Goal: Task Accomplishment & Management: Use online tool/utility

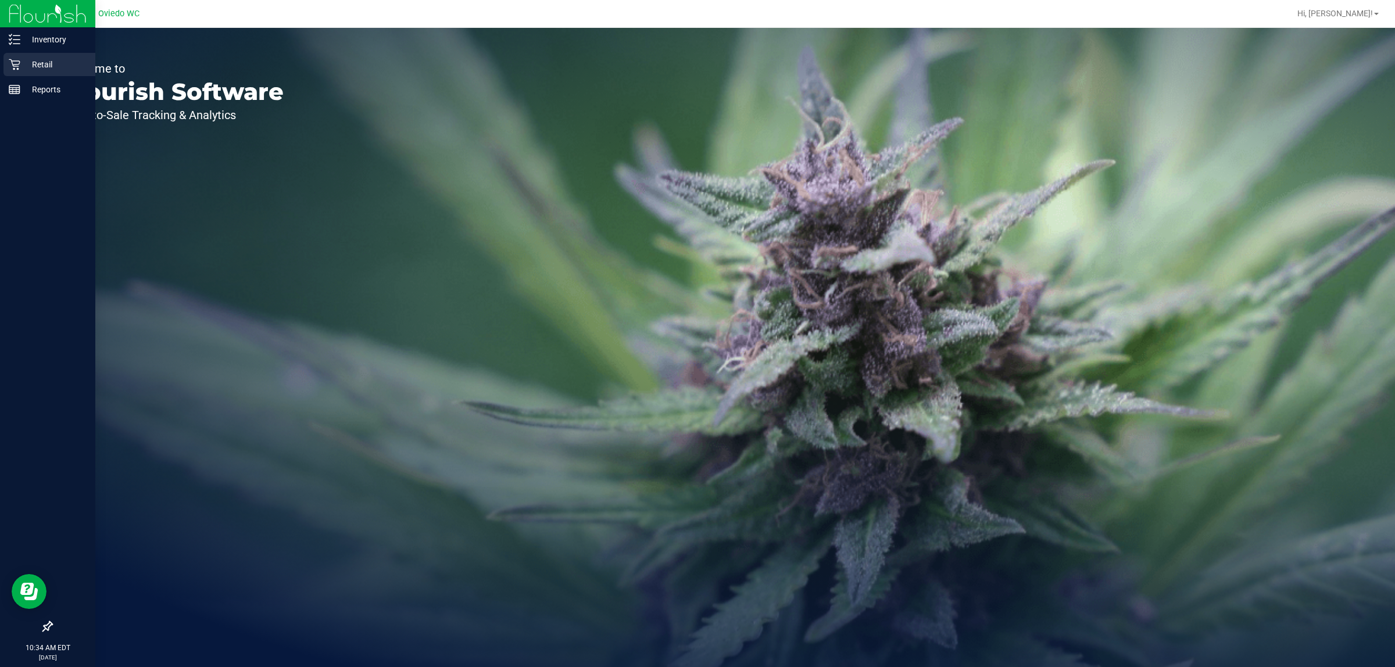
click at [17, 62] on icon at bounding box center [15, 65] width 12 height 12
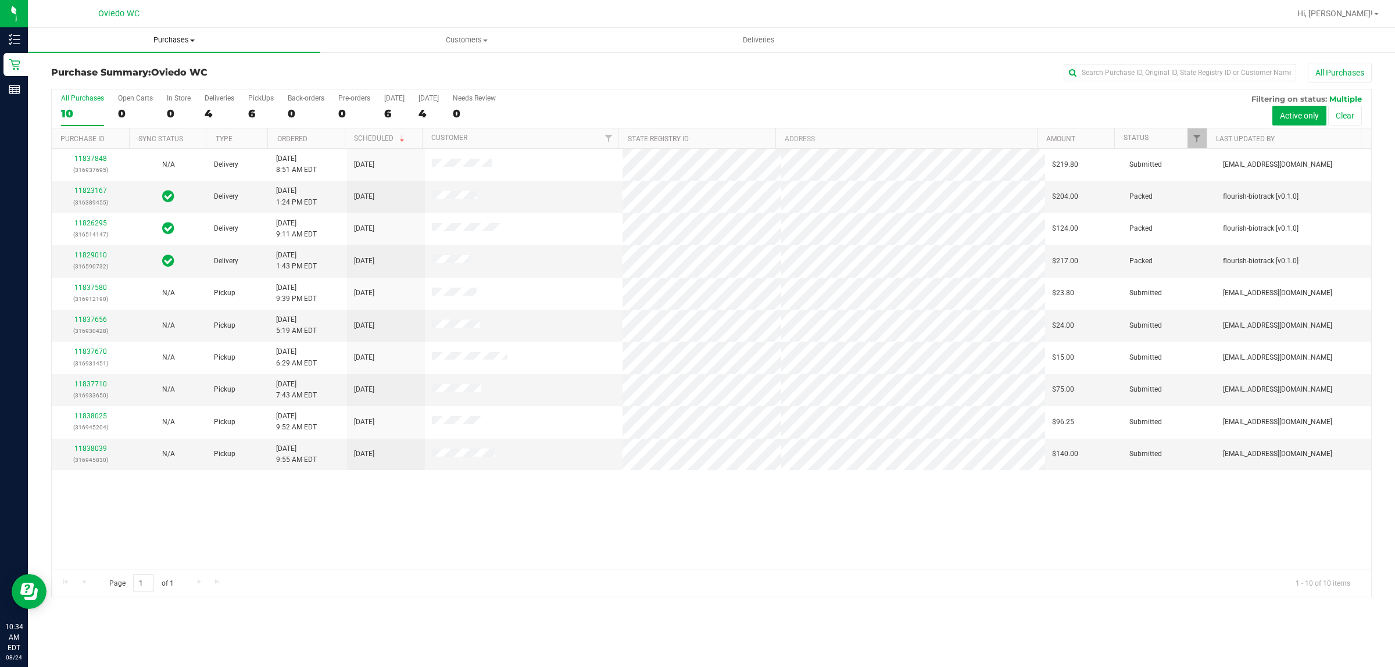
click at [182, 40] on span "Purchases" at bounding box center [174, 40] width 292 height 10
click at [164, 84] on li "Fulfillment" at bounding box center [174, 84] width 292 height 14
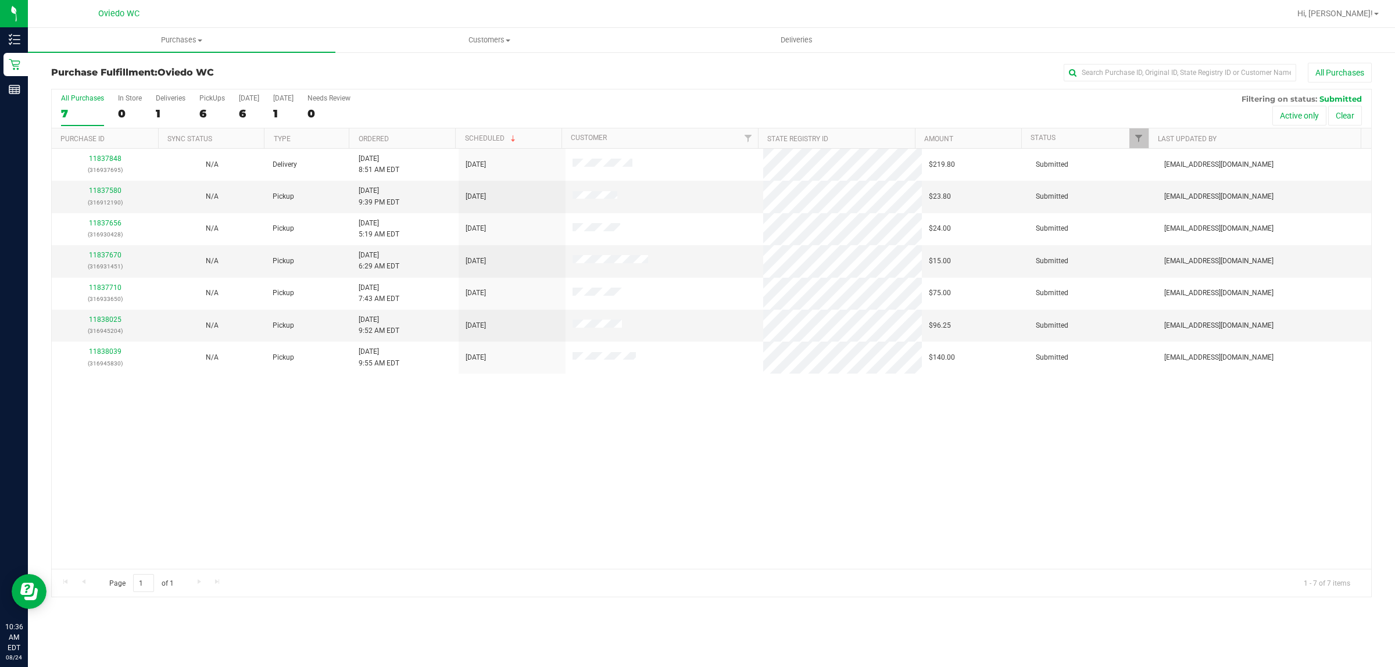
click at [396, 442] on div "11837848 (316937695) N/A Delivery 8/24/2025 8:51 AM EDT 8/25/2025 $219.80 Submi…" at bounding box center [711, 359] width 1319 height 420
click at [561, 465] on div "11837848 (316937695) N/A Delivery 8/24/2025 8:51 AM EDT 8/25/2025 $219.80 Submi…" at bounding box center [711, 359] width 1319 height 420
click at [222, 477] on div "11837848 (316937695) N/A Delivery 8/24/2025 8:51 AM EDT 8/25/2025 $219.80 Submi…" at bounding box center [711, 359] width 1319 height 420
click at [704, 545] on div "11837848 (316937695) N/A Delivery 8/24/2025 8:51 AM EDT 8/25/2025 $219.80 Submi…" at bounding box center [711, 359] width 1319 height 420
drag, startPoint x: 704, startPoint y: 545, endPoint x: 704, endPoint y: 517, distance: 27.9
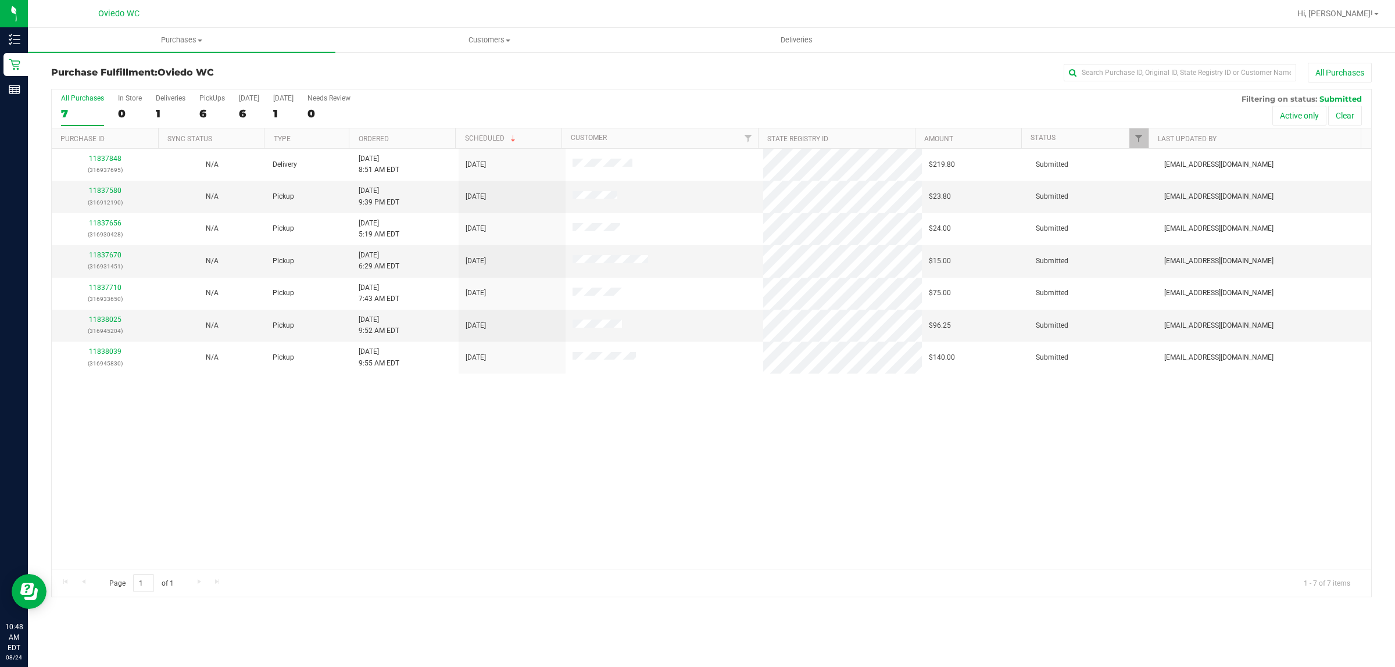
click at [704, 538] on div "11837848 (316937695) N/A Delivery 8/24/2025 8:51 AM EDT 8/25/2025 $219.80 Submi…" at bounding box center [711, 359] width 1319 height 420
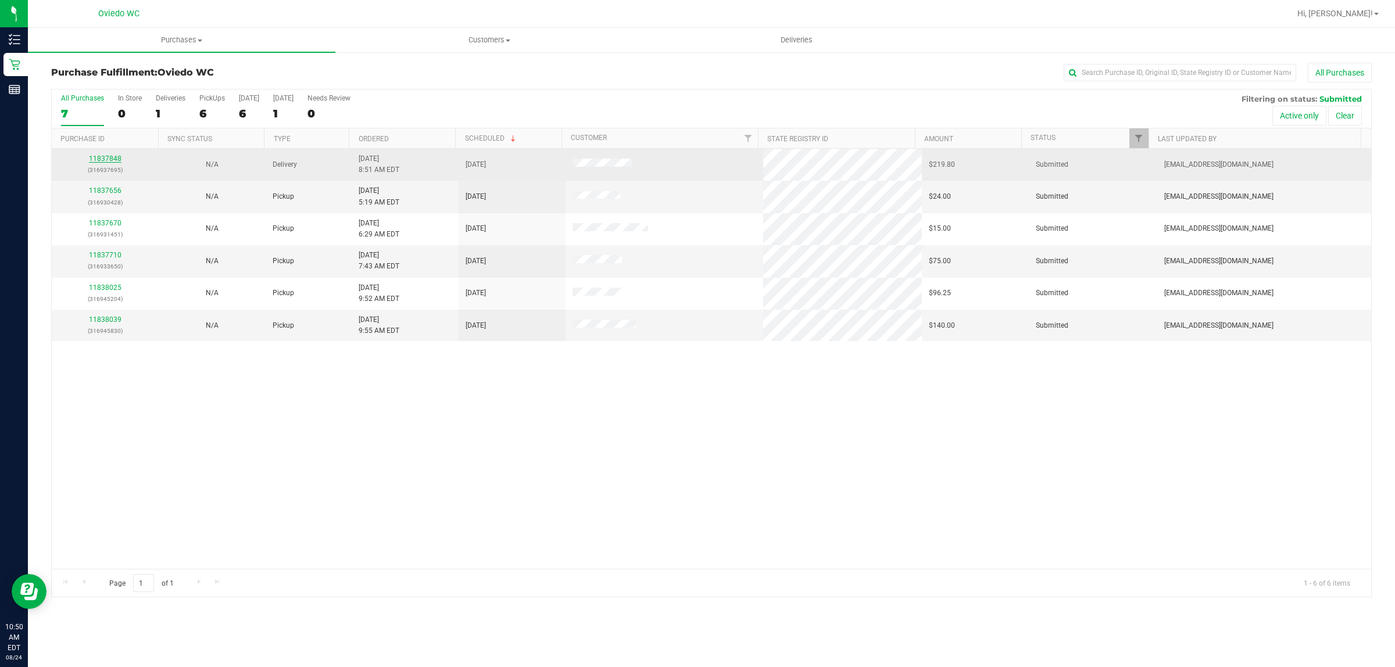
click at [94, 160] on link "11837848" at bounding box center [105, 159] width 33 height 8
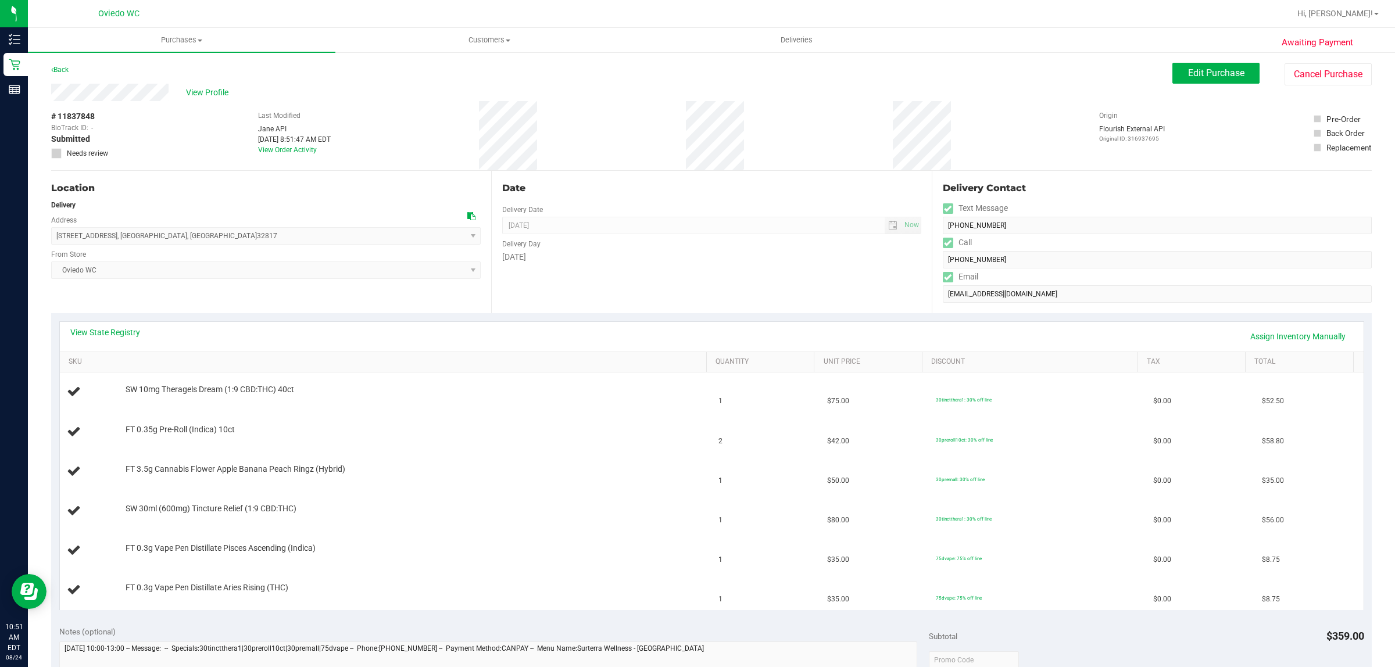
click at [64, 65] on div "Back" at bounding box center [59, 70] width 17 height 14
click at [69, 70] on div "Back" at bounding box center [59, 70] width 17 height 14
click at [62, 69] on link "Back" at bounding box center [59, 70] width 17 height 8
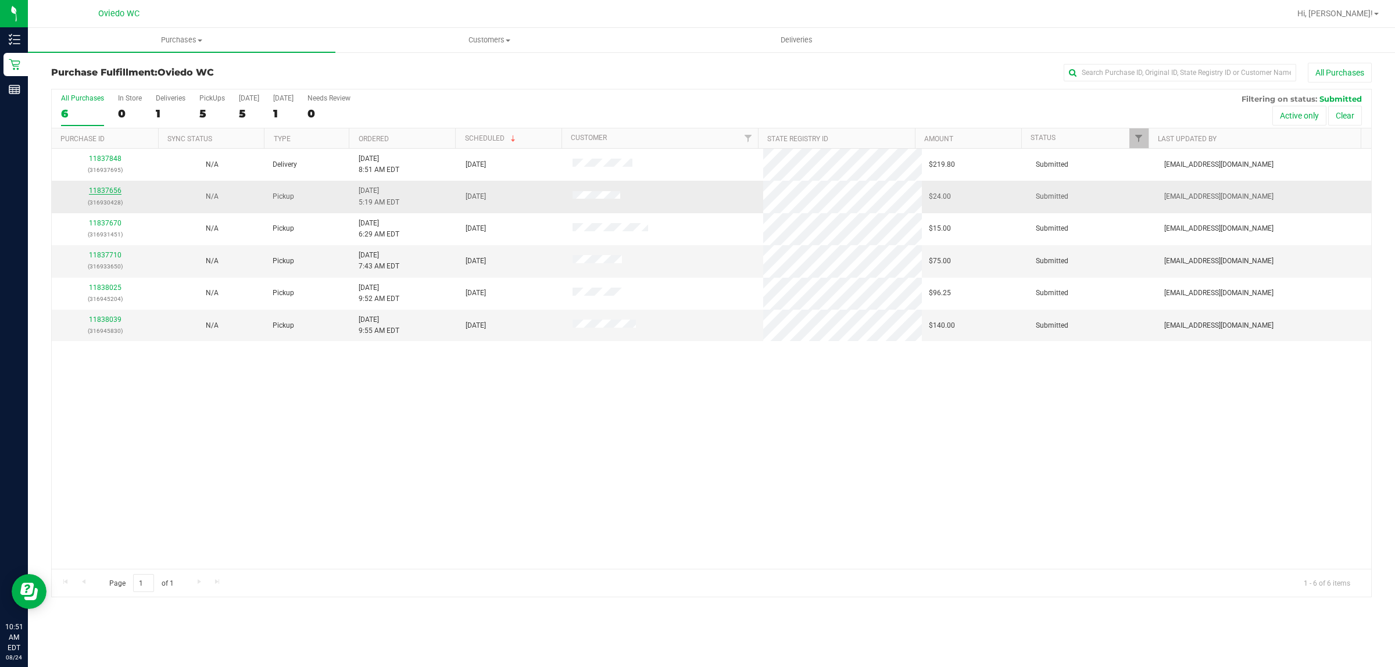
click at [103, 189] on link "11837656" at bounding box center [105, 191] width 33 height 8
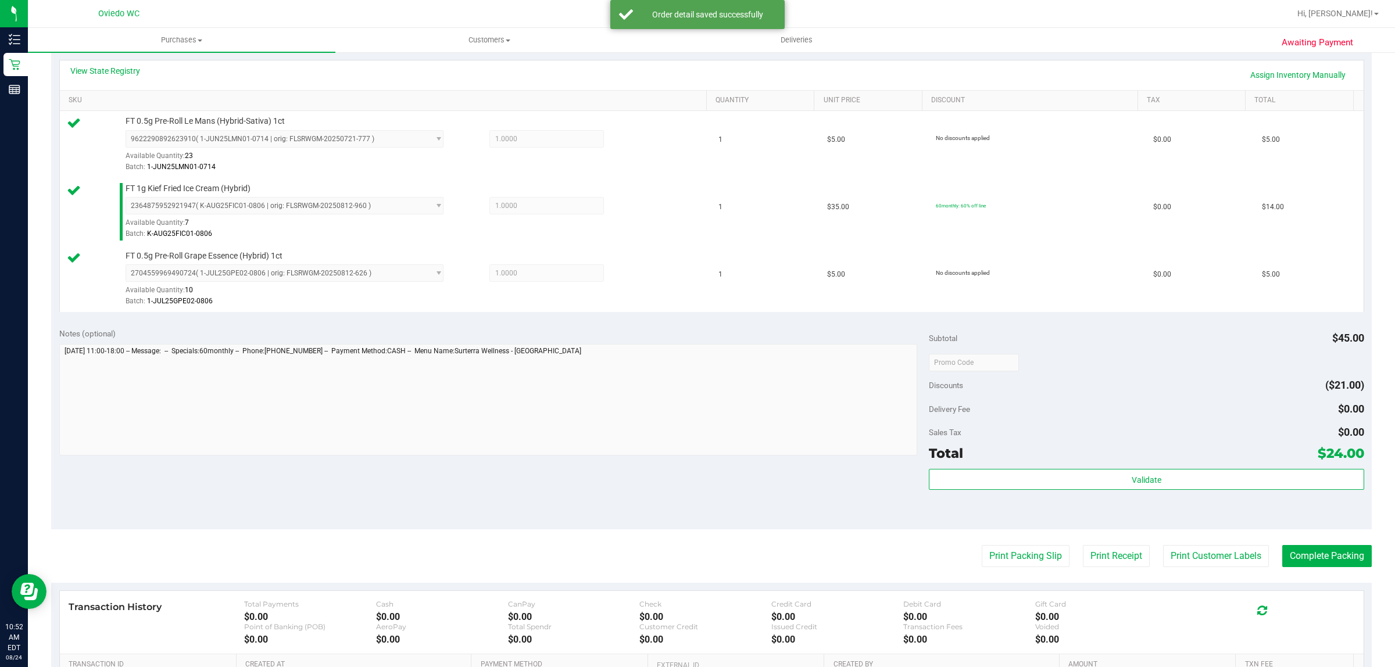
scroll to position [363, 0]
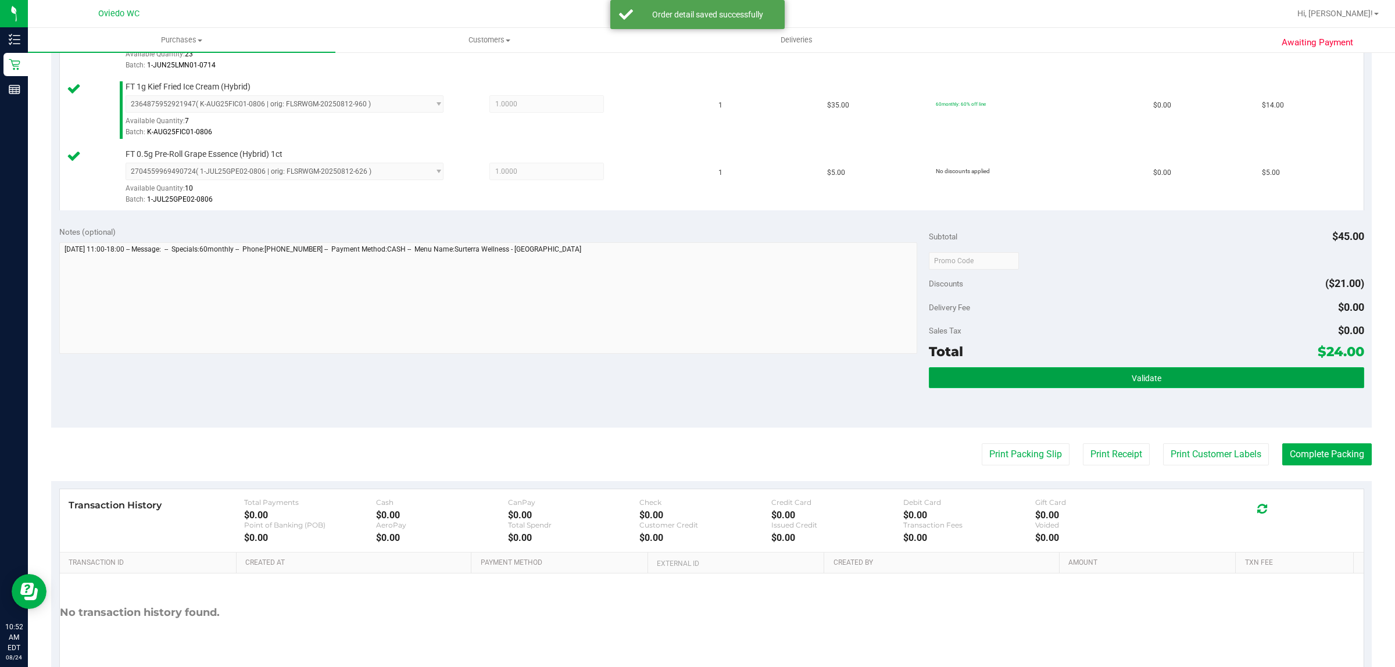
click at [1132, 383] on span "Validate" at bounding box center [1147, 378] width 30 height 9
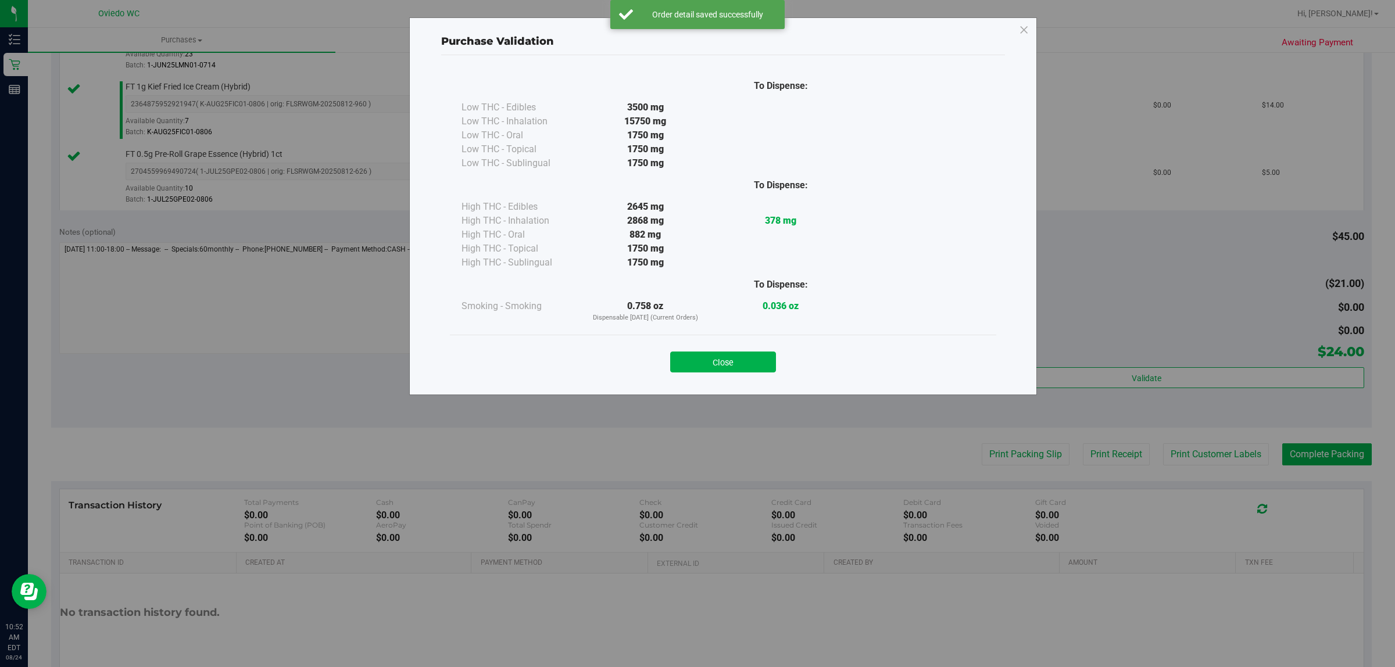
click at [735, 375] on div "Close" at bounding box center [723, 358] width 546 height 47
click at [735, 364] on button "Close" at bounding box center [723, 362] width 106 height 21
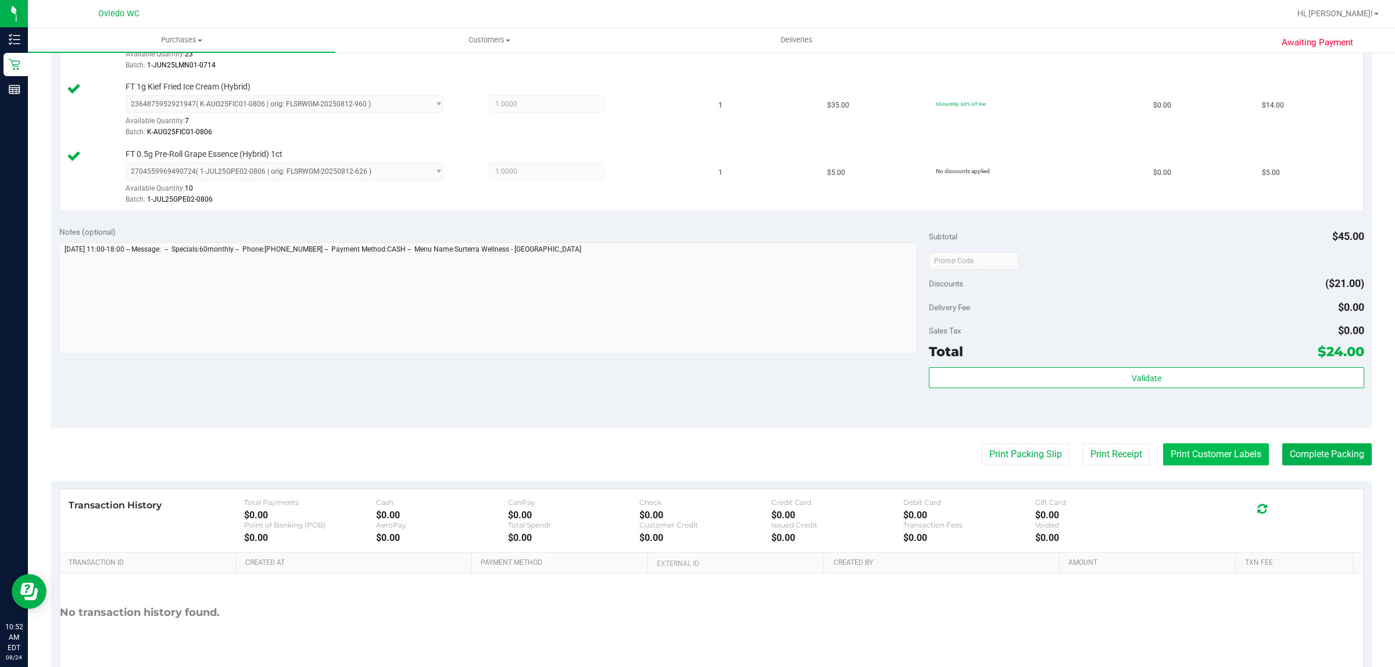
click at [1201, 463] on button "Print Customer Labels" at bounding box center [1216, 454] width 106 height 22
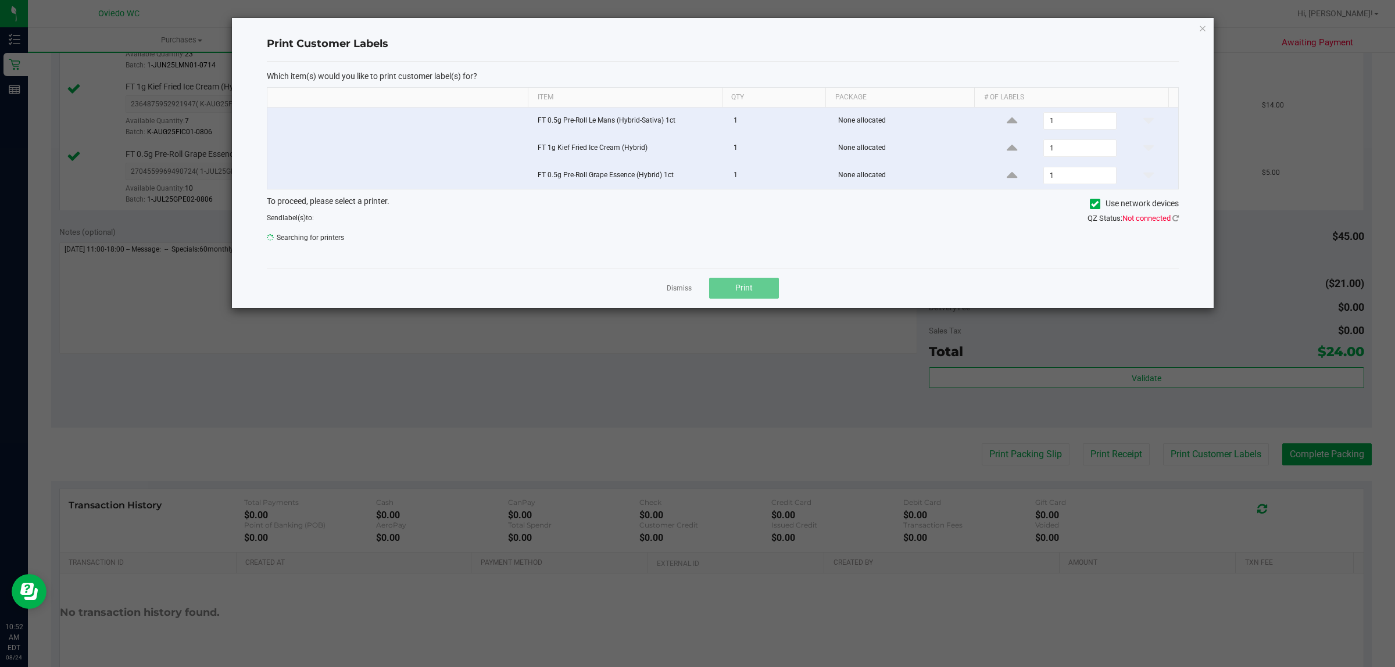
click at [672, 286] on link "Dismiss" at bounding box center [679, 289] width 25 height 10
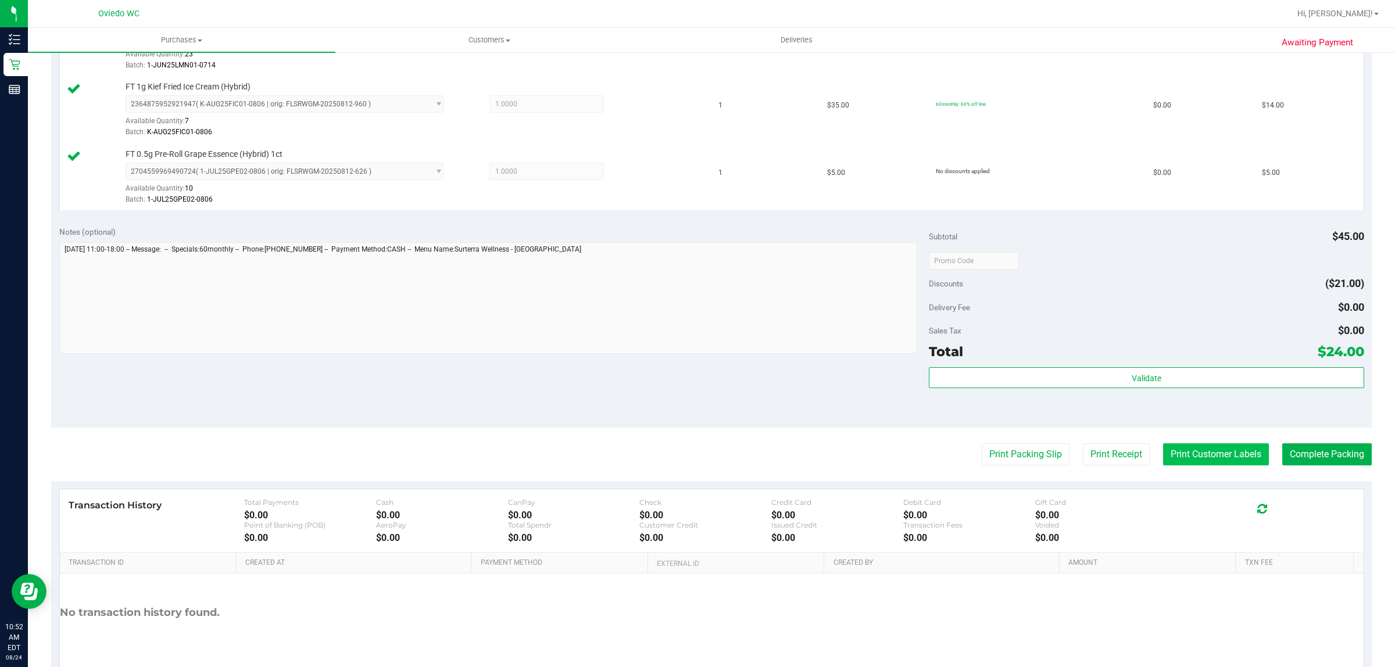
click at [1176, 451] on button "Print Customer Labels" at bounding box center [1216, 454] width 106 height 22
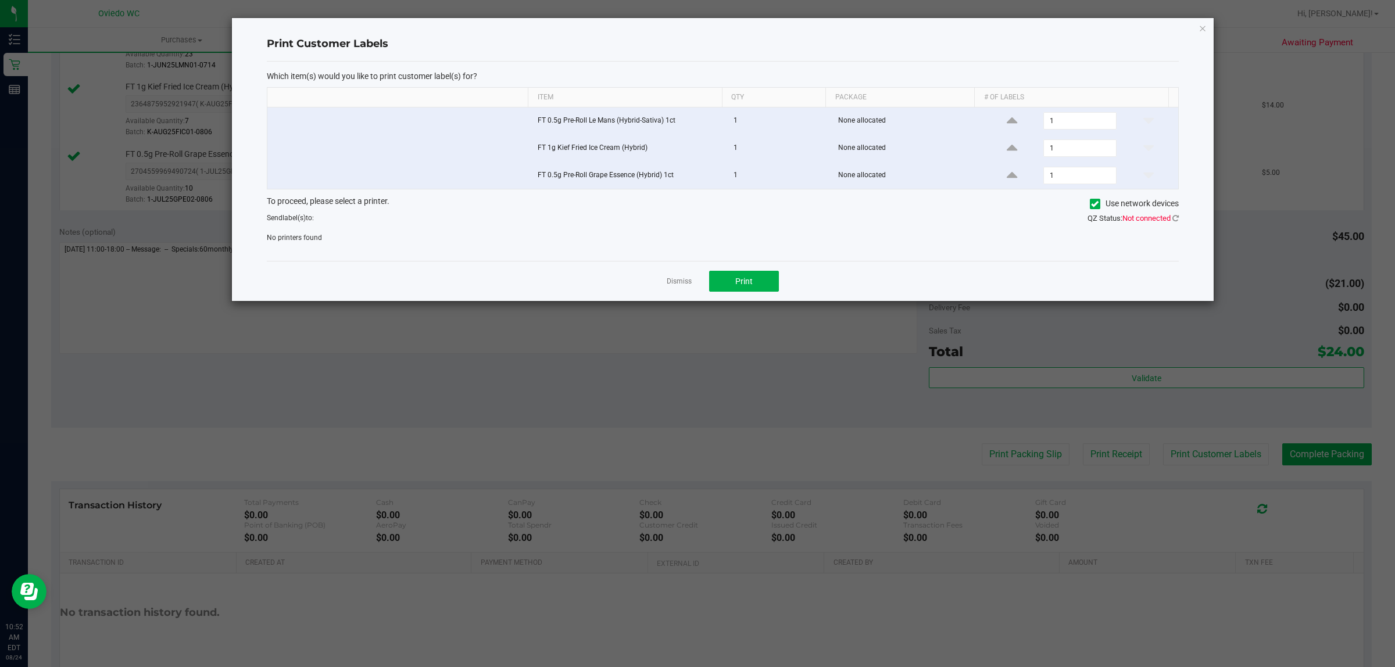
click at [118, 341] on ngb-modal-window "Print Customer Labels Which item(s) would you like to print customer label(s) f…" at bounding box center [702, 333] width 1404 height 667
click at [676, 282] on link "Dismiss" at bounding box center [679, 282] width 25 height 10
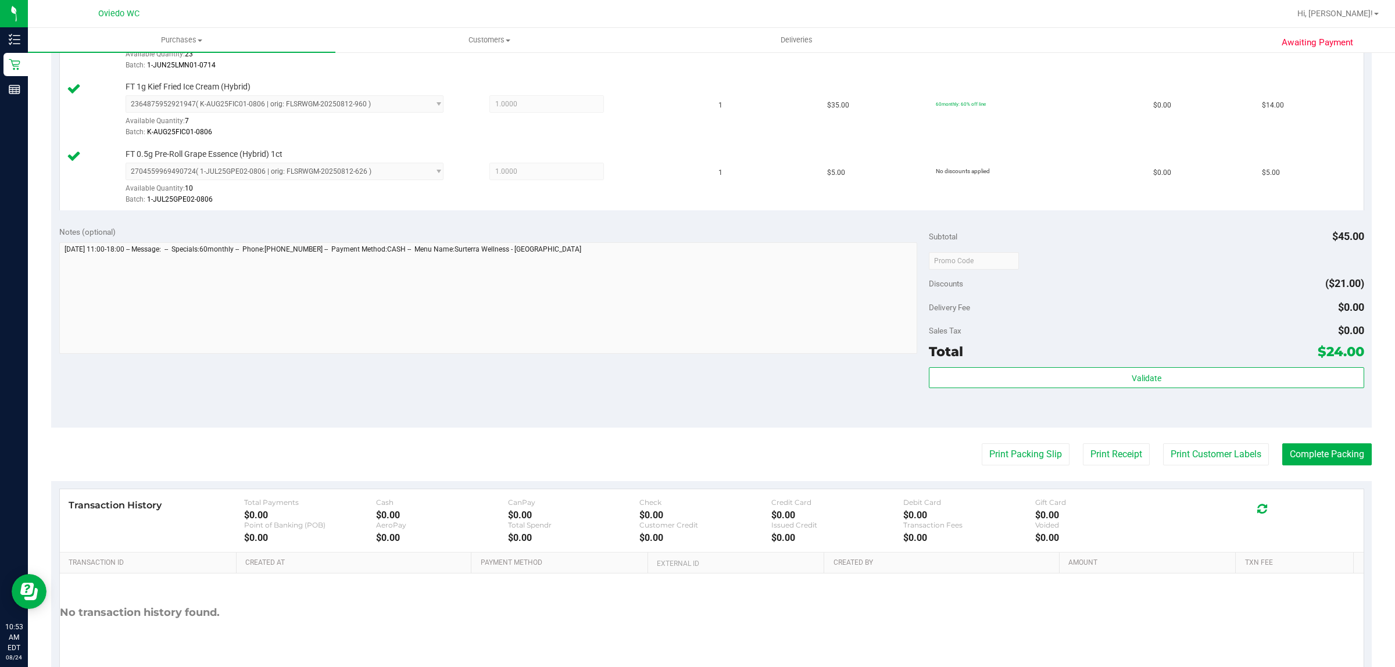
click at [1161, 437] on purchase-details "Back Edit Purchase Cancel Purchase View Profile # 11837656 BioTrack ID: - Submi…" at bounding box center [711, 199] width 1321 height 999
click at [1205, 466] on button "Print Customer Labels" at bounding box center [1216, 454] width 106 height 22
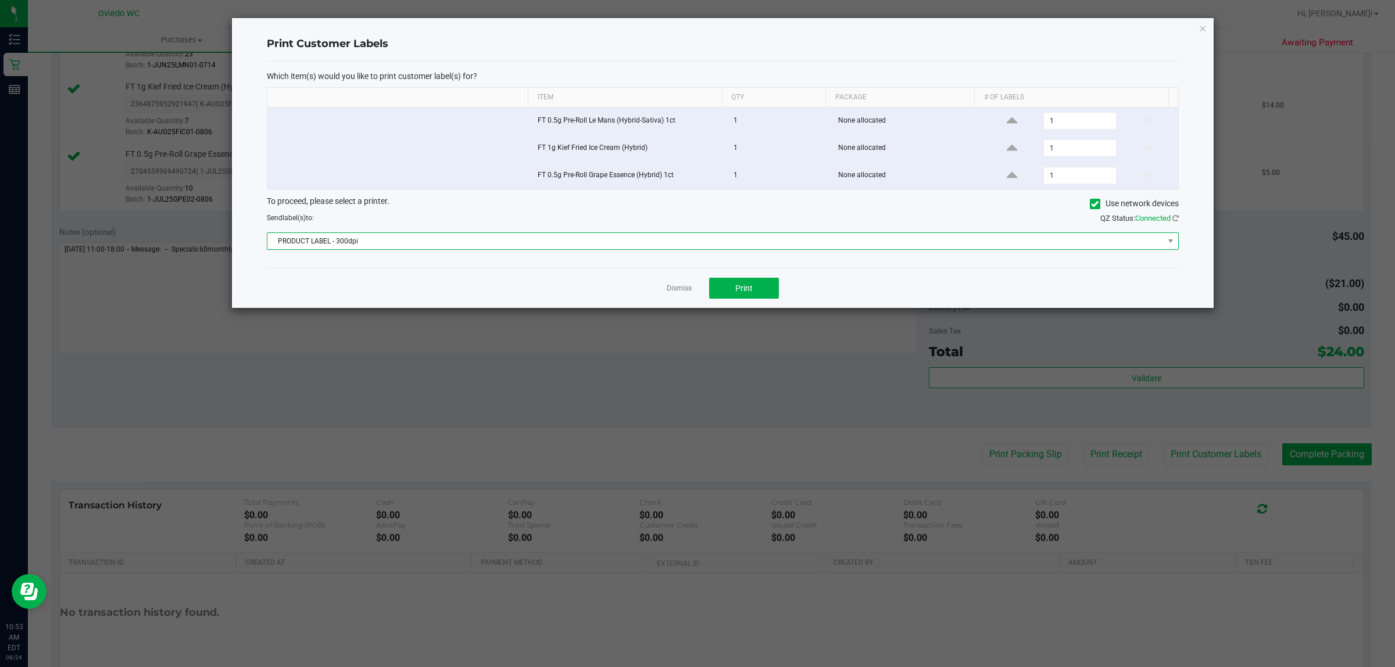
click at [722, 243] on span "PRODUCT LABEL - 300dpi" at bounding box center [715, 241] width 896 height 16
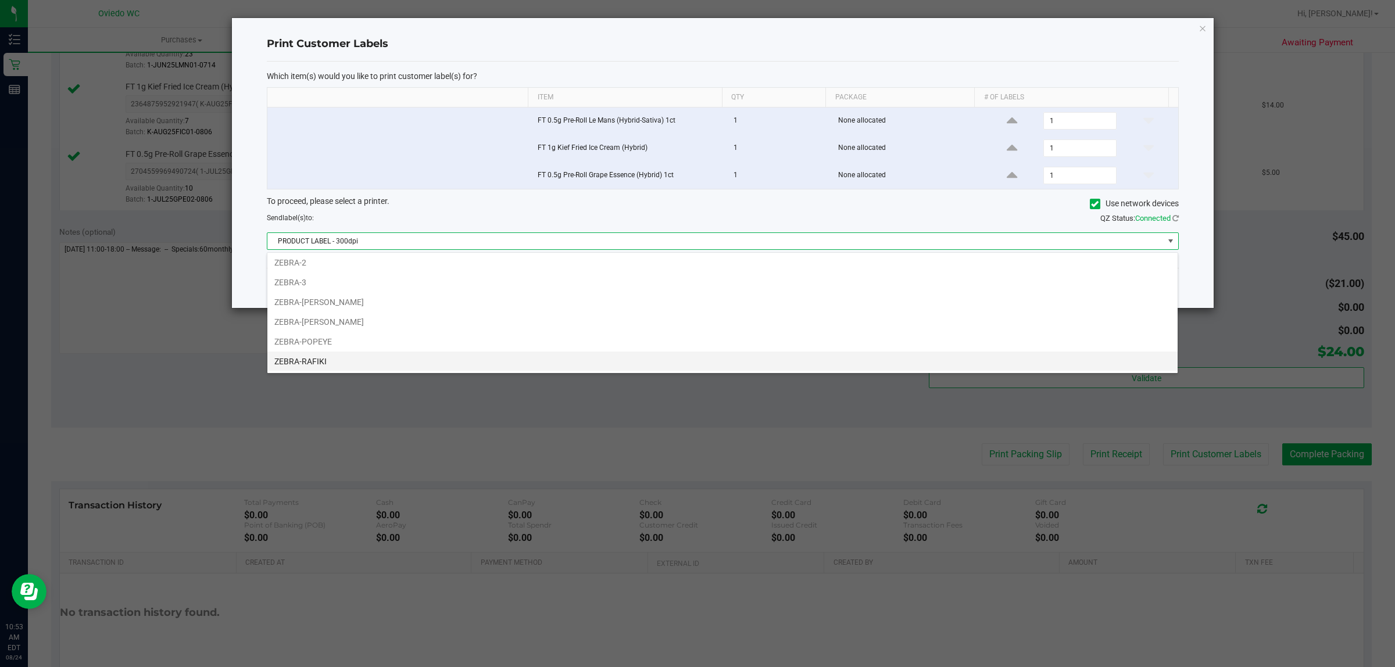
scroll to position [64, 0]
click at [327, 341] on li "ZEBRA-RAFIKI" at bounding box center [722, 341] width 910 height 20
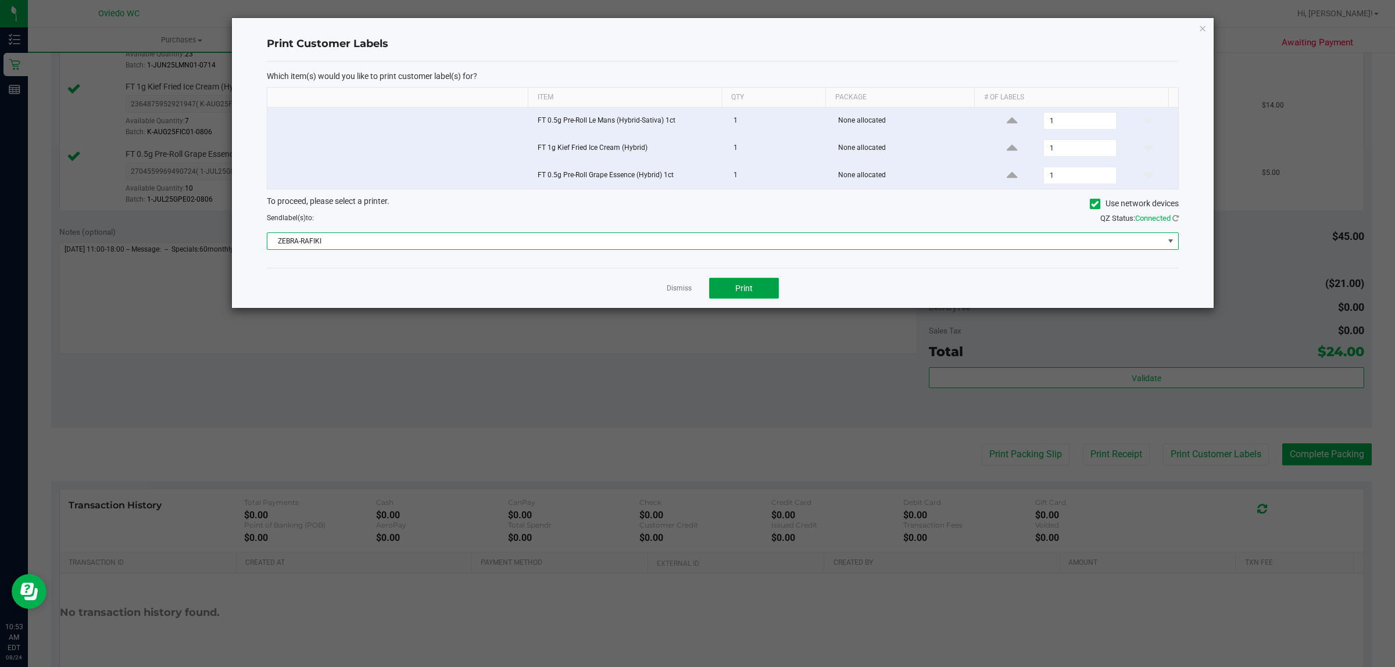
click at [763, 287] on button "Print" at bounding box center [744, 288] width 70 height 21
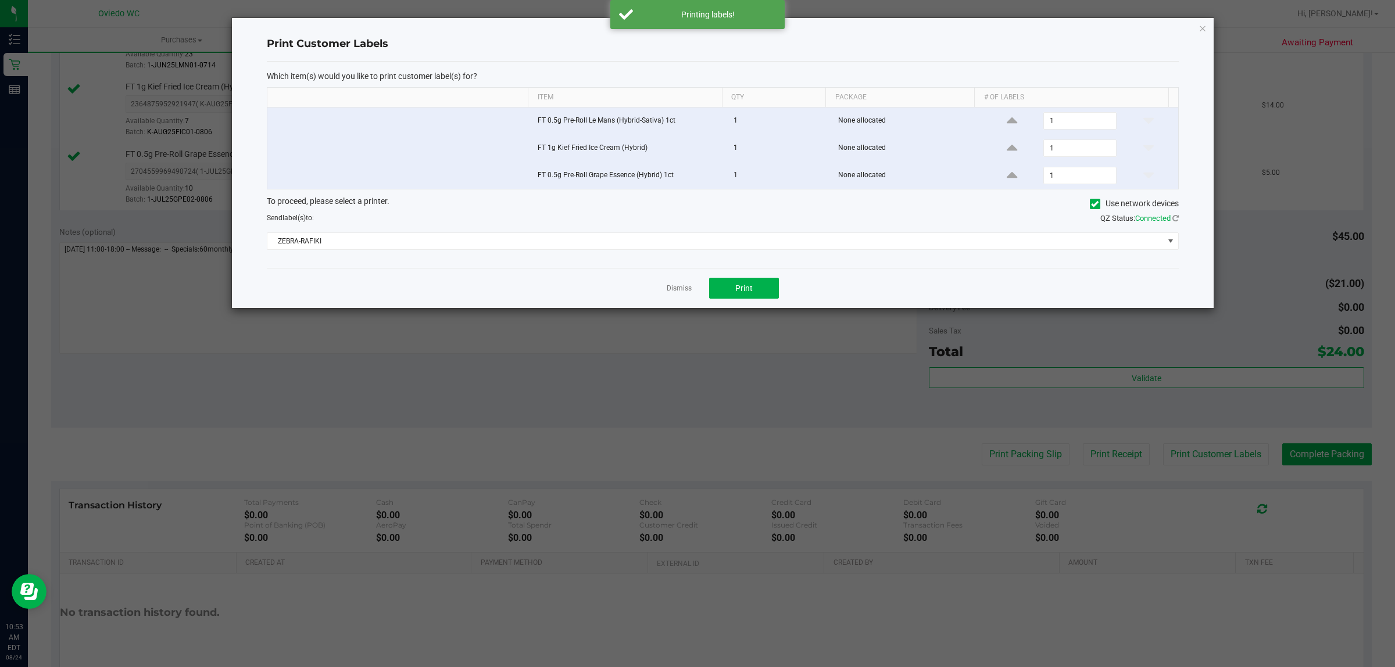
click at [681, 294] on link "Dismiss" at bounding box center [679, 289] width 25 height 10
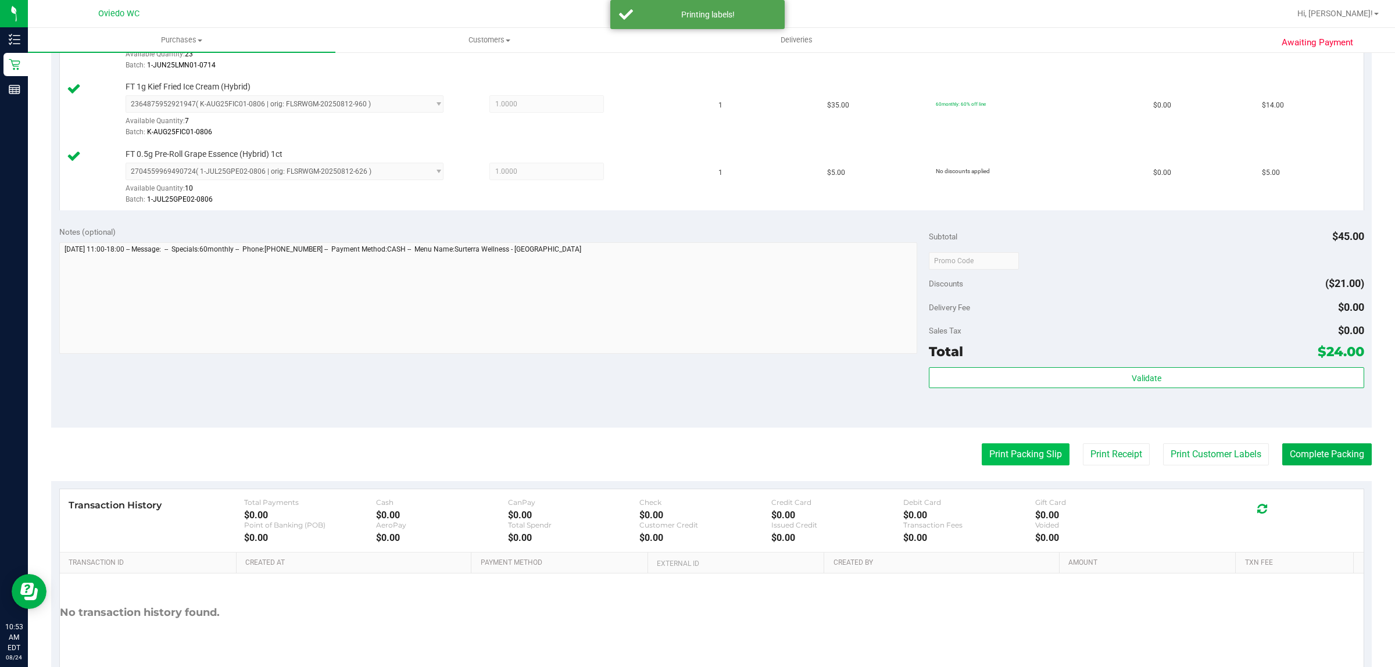
click at [994, 455] on button "Print Packing Slip" at bounding box center [1026, 454] width 88 height 22
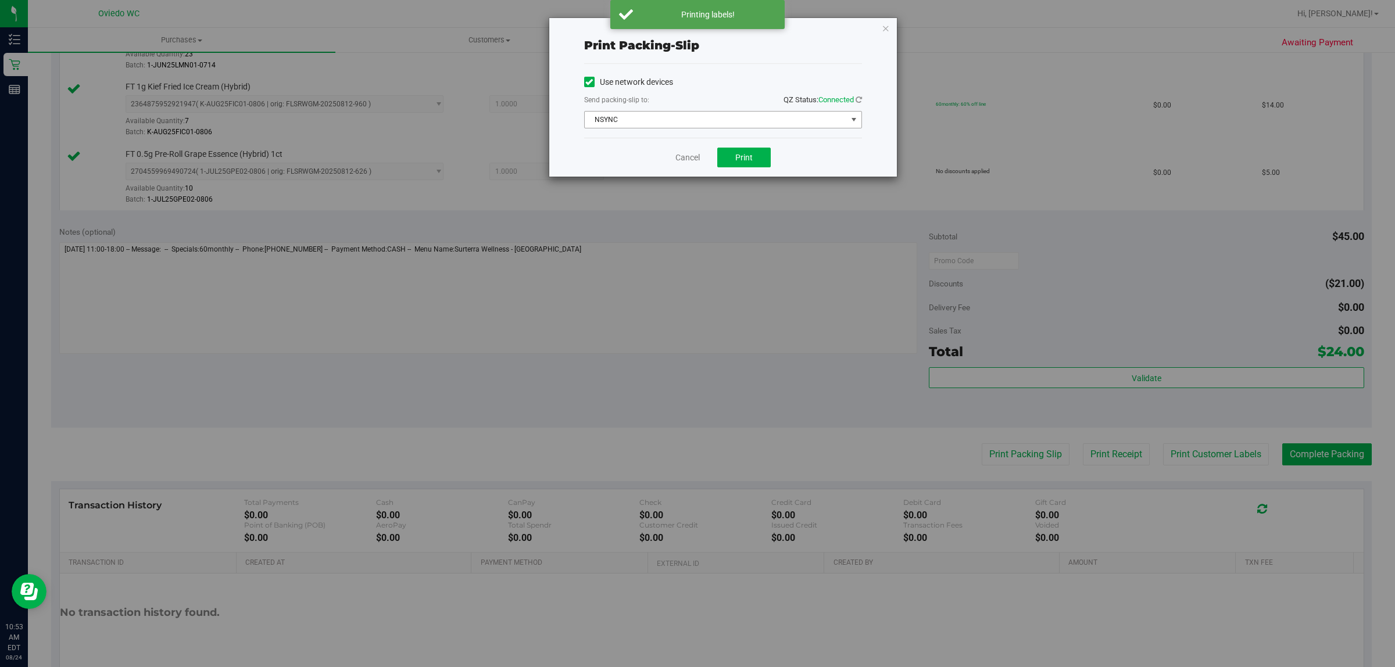
click at [675, 128] on span "NSYNC" at bounding box center [723, 119] width 278 height 17
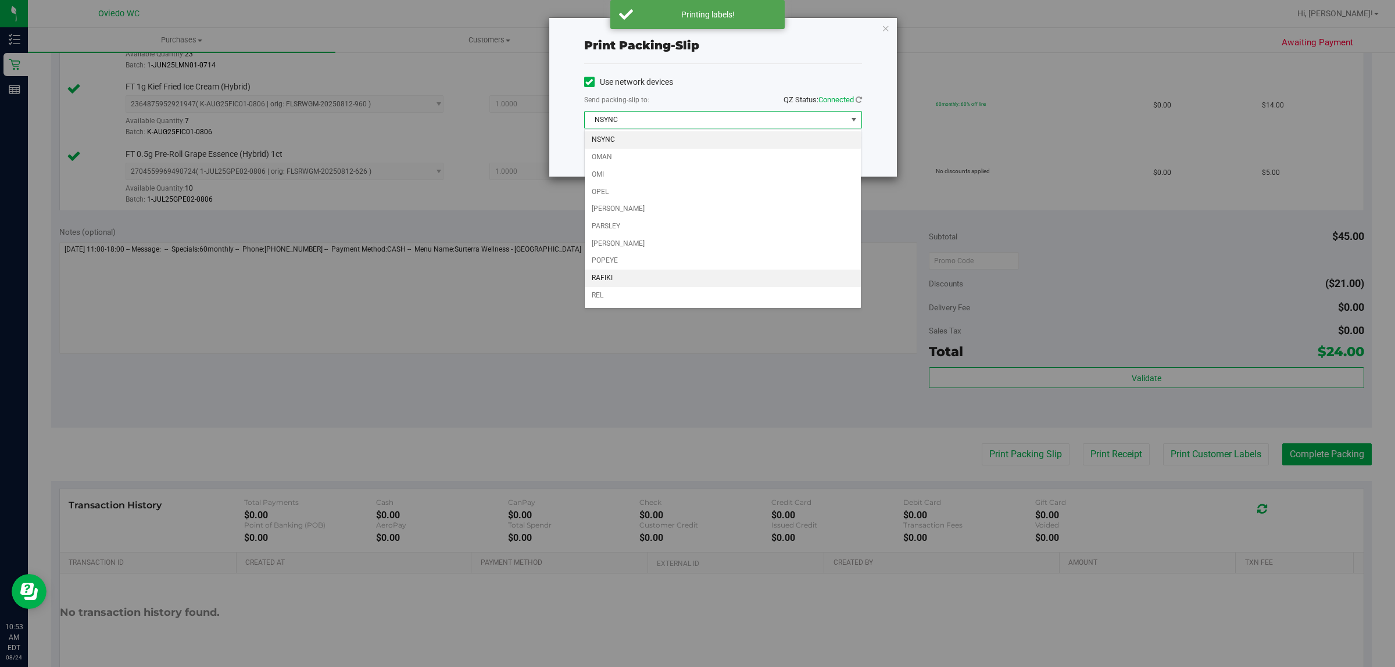
click at [614, 281] on li "RAFIKI" at bounding box center [723, 278] width 277 height 17
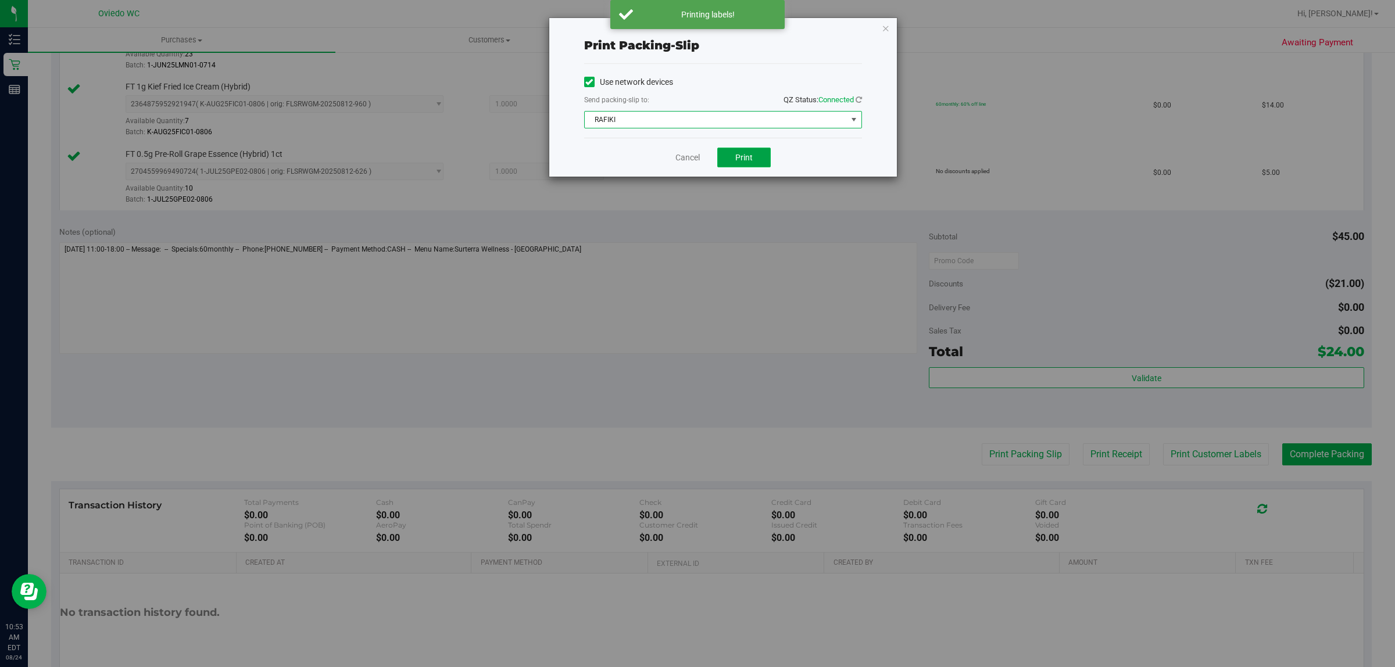
click at [744, 159] on span "Print" at bounding box center [743, 157] width 17 height 9
drag, startPoint x: 685, startPoint y: 163, endPoint x: 687, endPoint y: 148, distance: 15.3
click at [686, 164] on link "Cancel" at bounding box center [687, 158] width 24 height 12
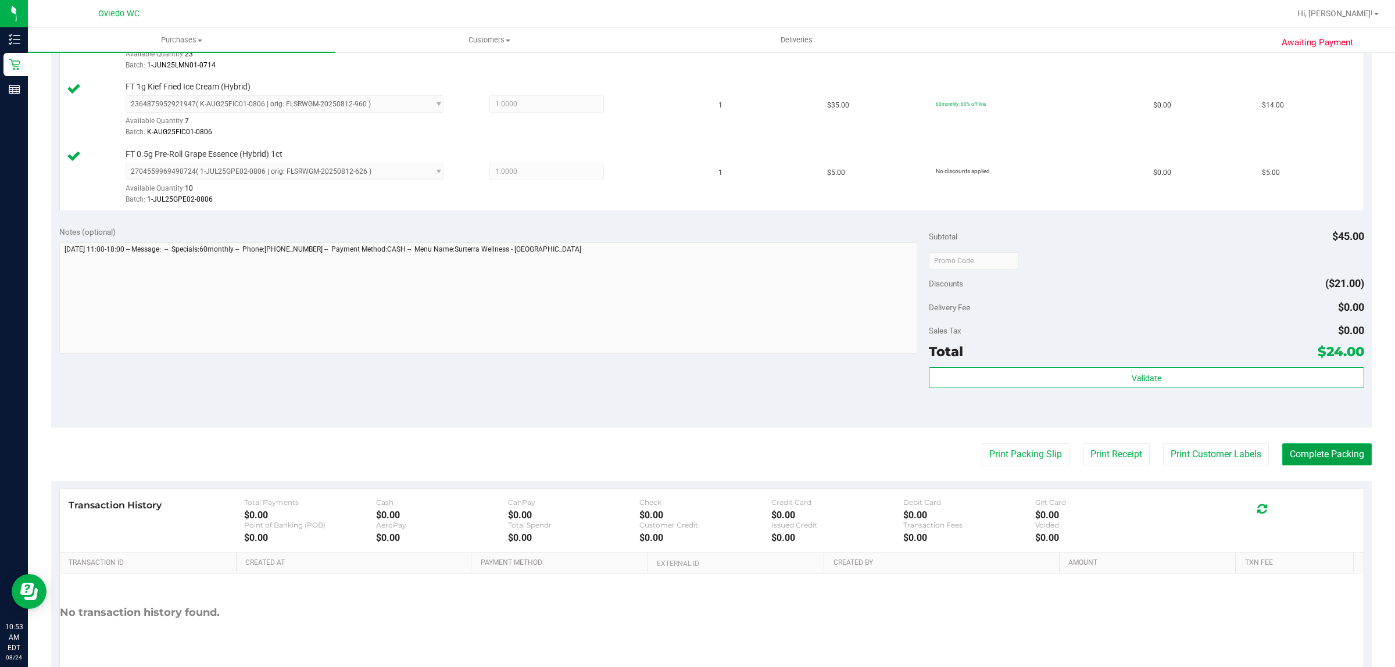
click at [1330, 463] on button "Complete Packing" at bounding box center [1327, 454] width 90 height 22
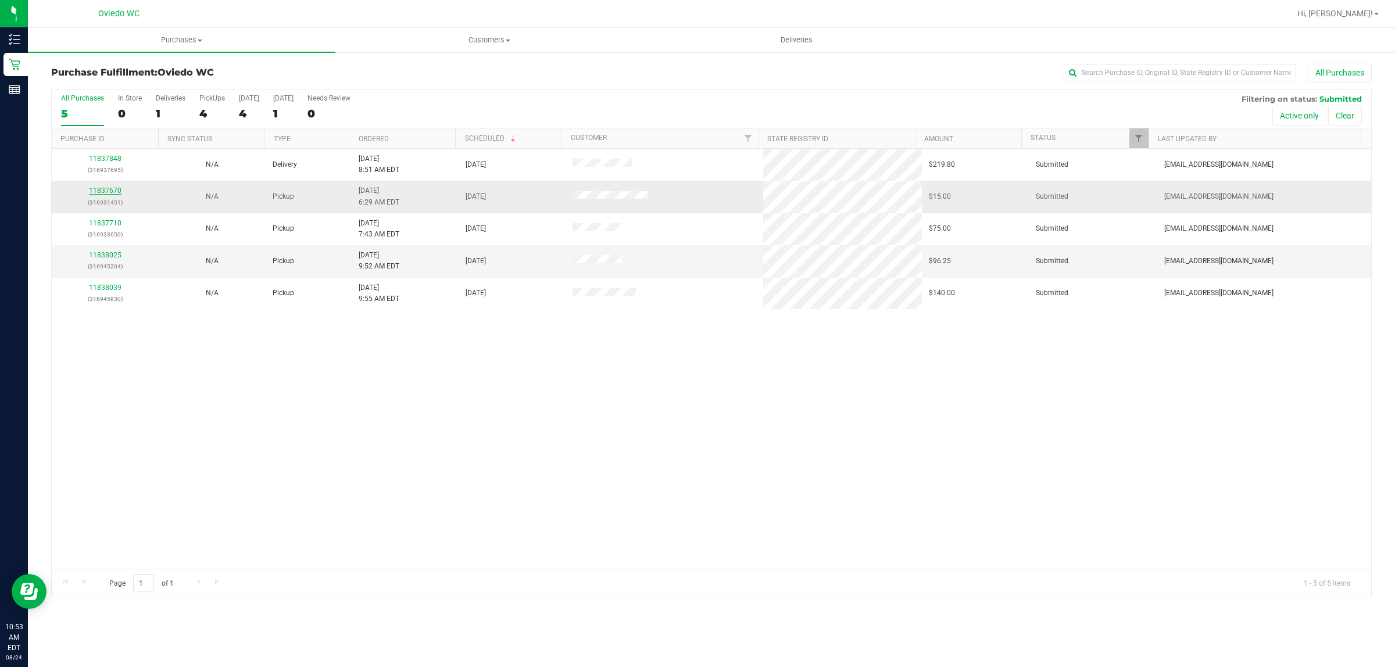
click at [114, 190] on link "11837670" at bounding box center [105, 191] width 33 height 8
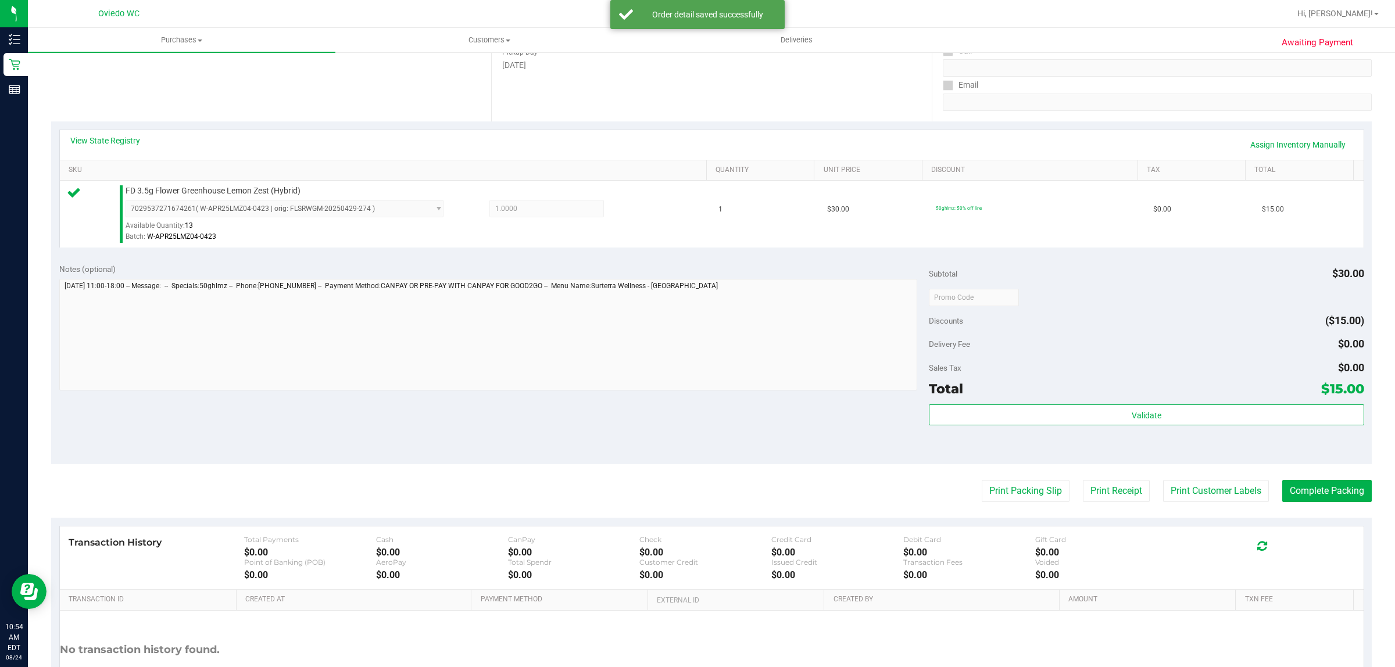
scroll to position [218, 0]
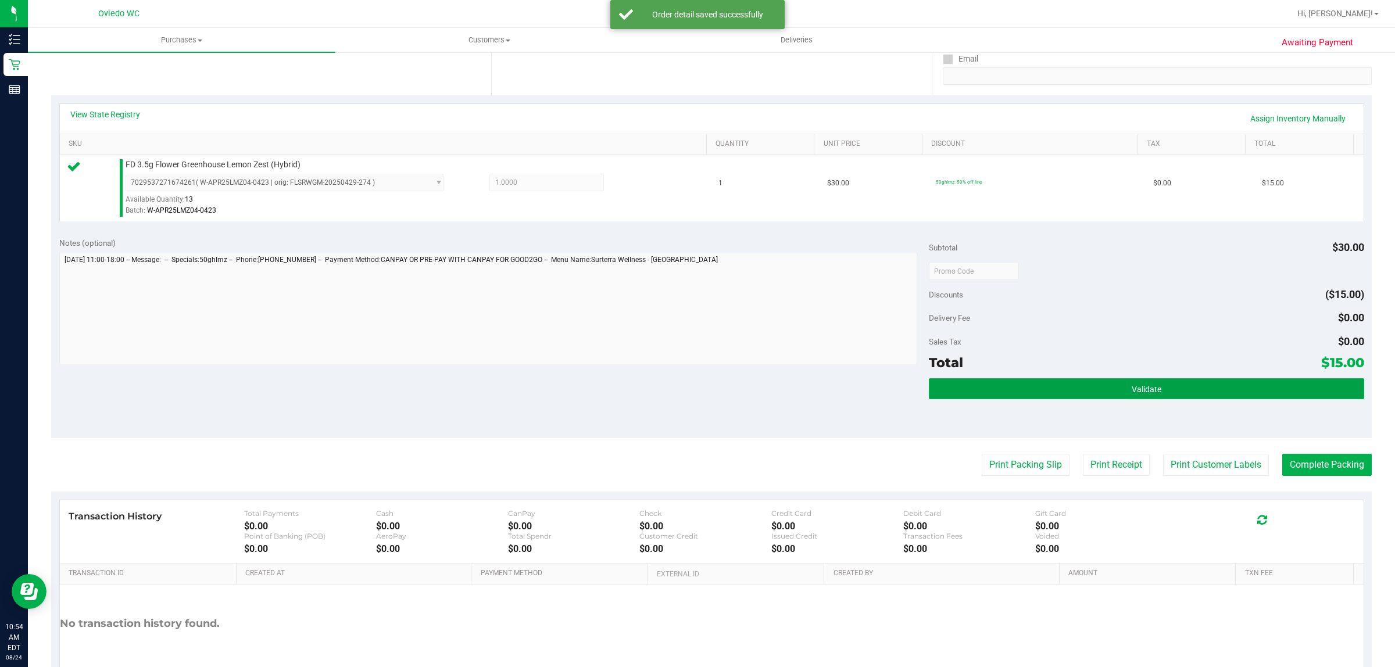
click at [976, 397] on button "Validate" at bounding box center [1146, 388] width 435 height 21
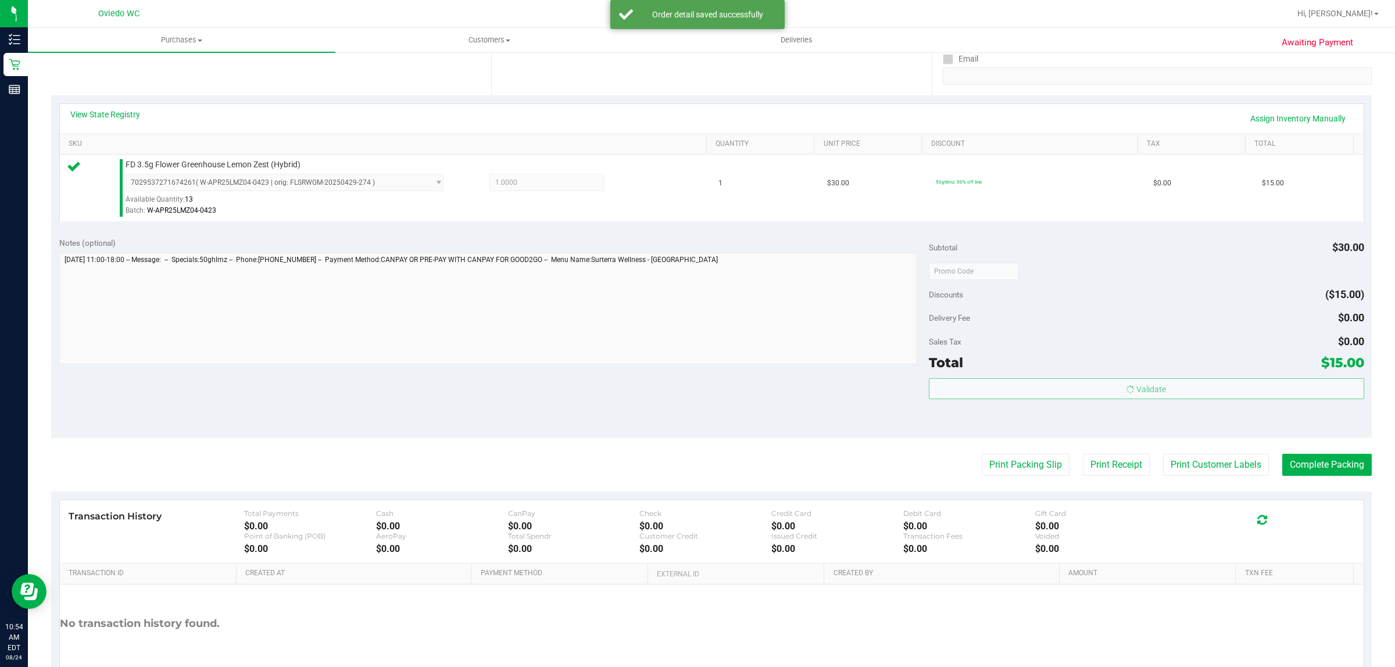
click at [975, 388] on body "Inventory Retail Reports 10:54 AM EDT 08/24/2025 08/24 Oviedo WC Hi, Amanda! Pu…" at bounding box center [697, 333] width 1395 height 667
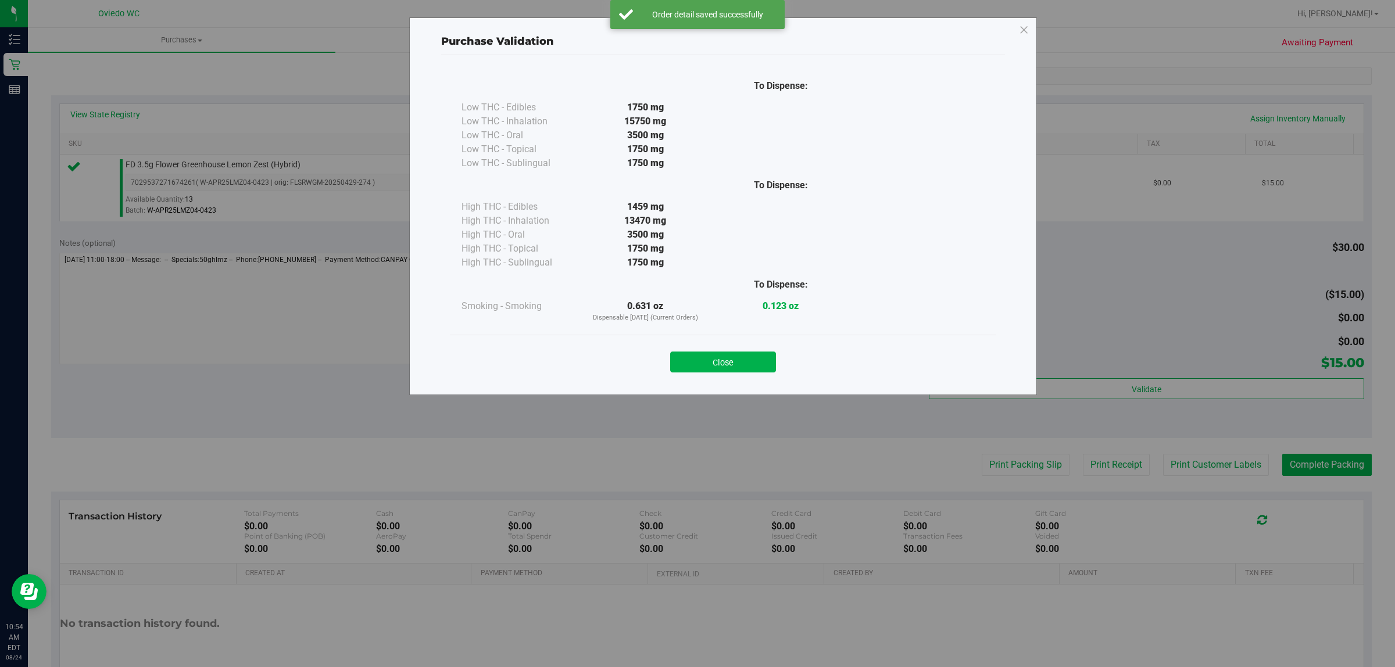
drag, startPoint x: 699, startPoint y: 362, endPoint x: 907, endPoint y: 413, distance: 214.8
click at [699, 362] on button "Close" at bounding box center [723, 362] width 106 height 21
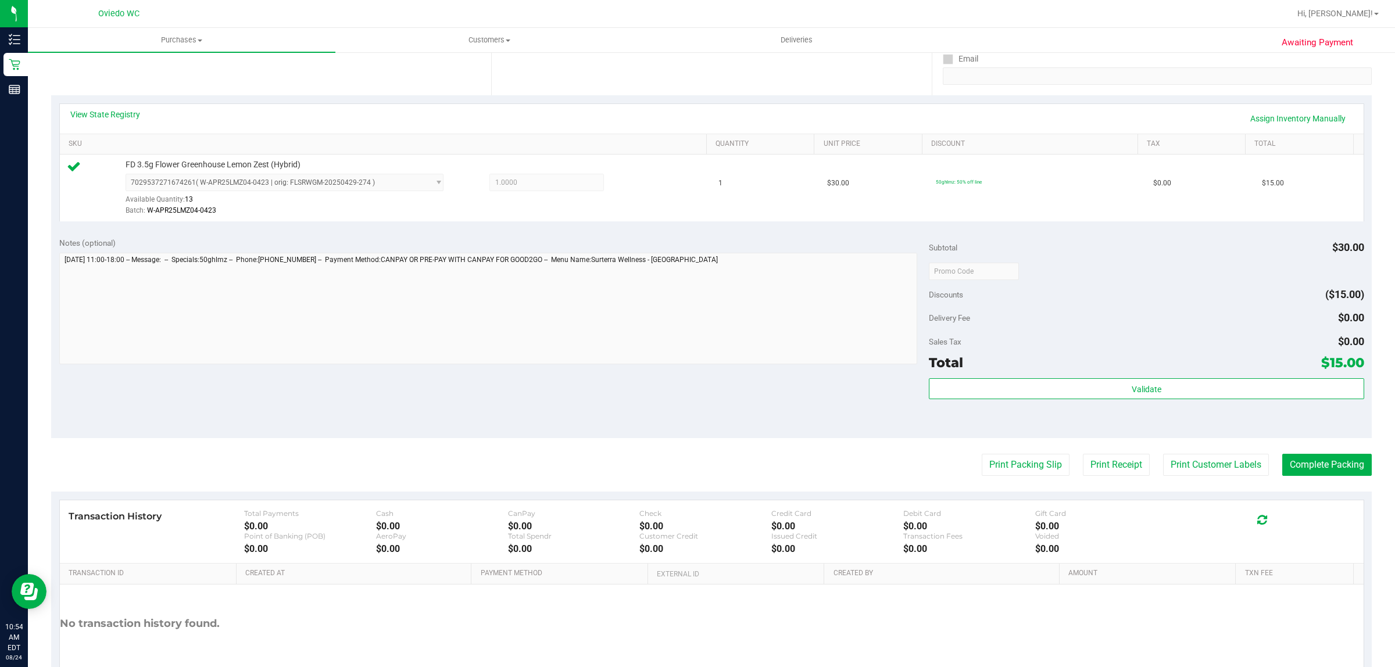
click at [1195, 485] on purchase-details "Back Edit Purchase Cancel Purchase View Profile # 11837670 BioTrack ID: - Submi…" at bounding box center [711, 277] width 1321 height 864
click at [1196, 468] on button "Print Customer Labels" at bounding box center [1216, 465] width 106 height 22
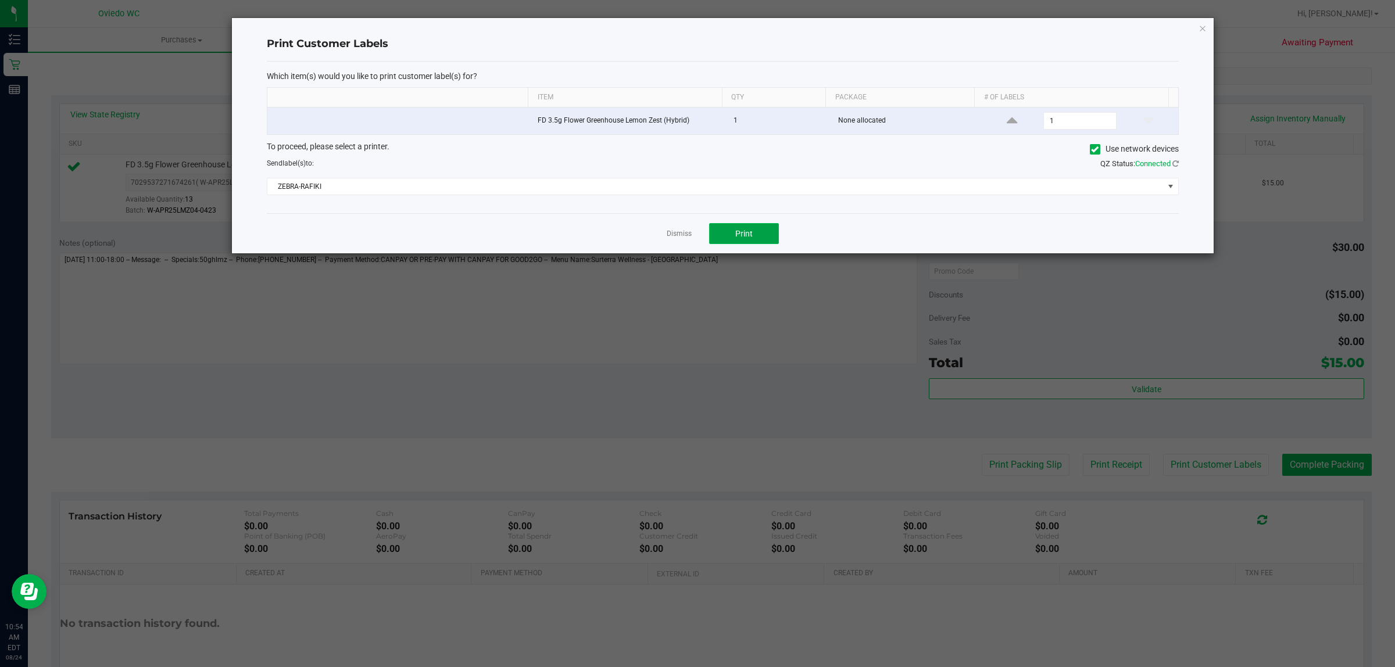
click at [743, 226] on button "Print" at bounding box center [744, 233] width 70 height 21
drag, startPoint x: 680, startPoint y: 239, endPoint x: 689, endPoint y: 242, distance: 9.2
click at [682, 239] on link "Dismiss" at bounding box center [679, 234] width 25 height 10
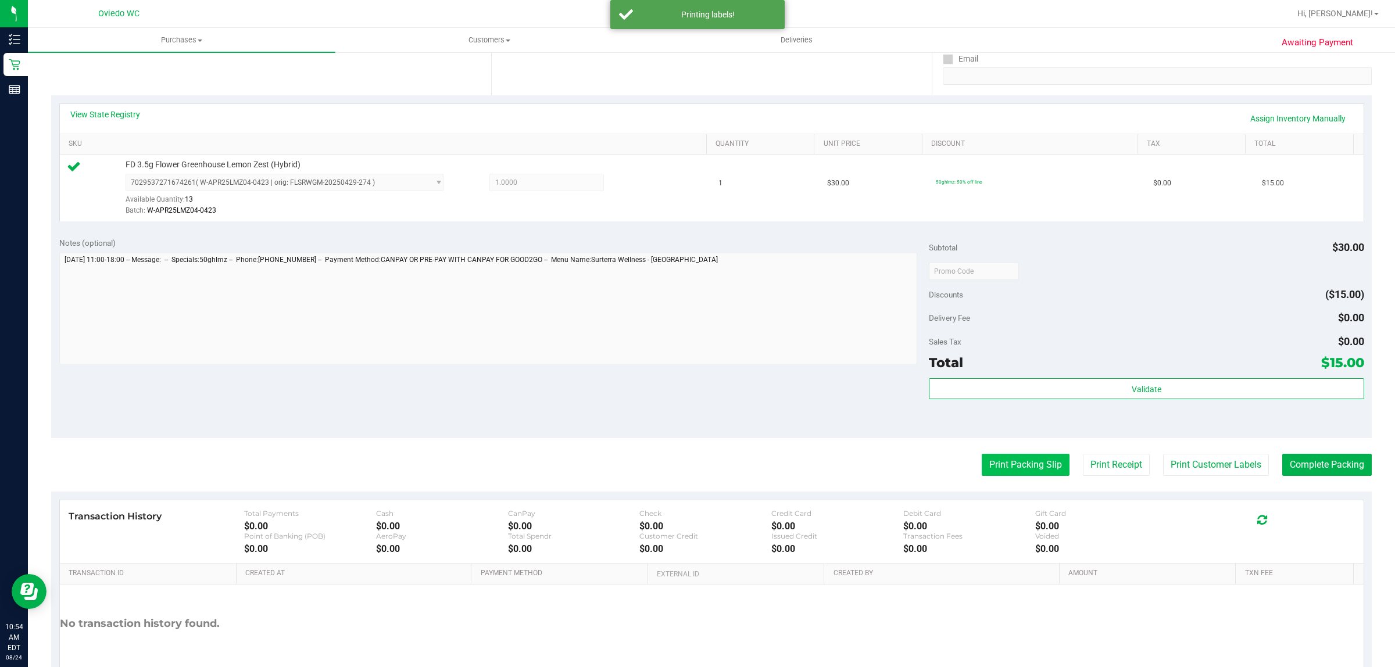
click at [1029, 469] on button "Print Packing Slip" at bounding box center [1026, 465] width 88 height 22
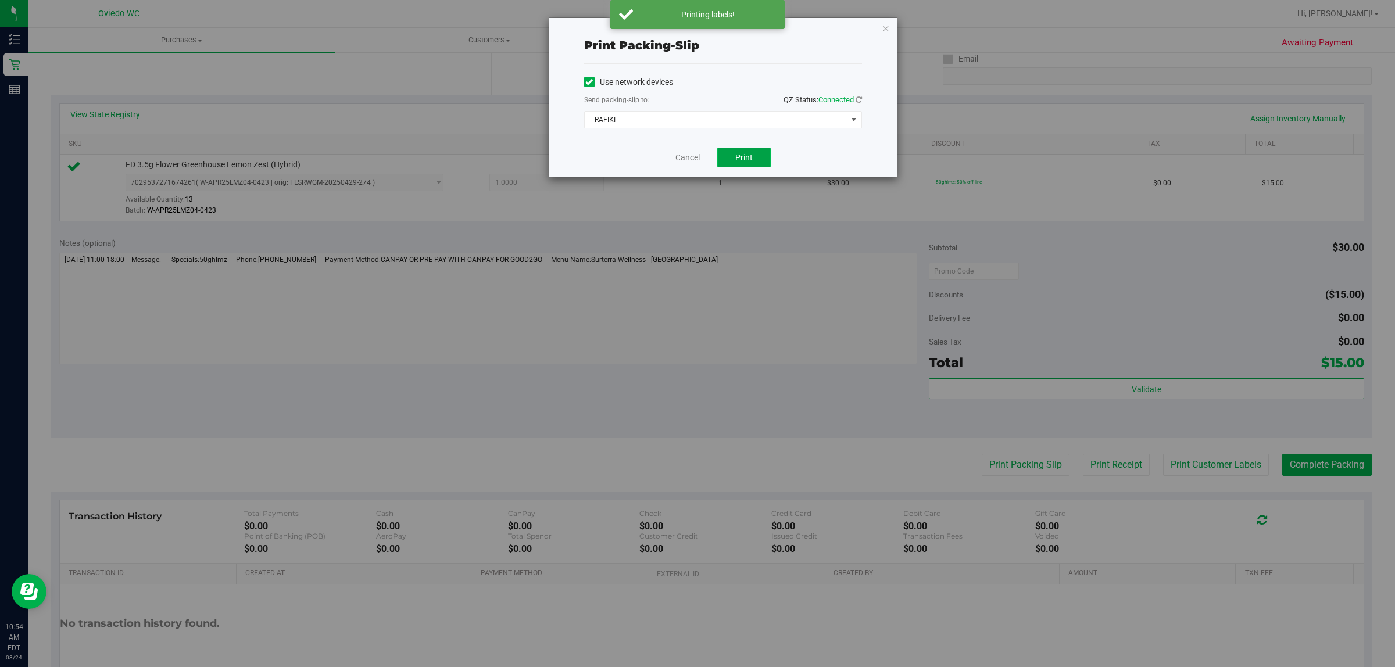
click at [738, 160] on span "Print" at bounding box center [743, 157] width 17 height 9
drag, startPoint x: 684, startPoint y: 159, endPoint x: 712, endPoint y: 167, distance: 29.2
click at [685, 160] on link "Cancel" at bounding box center [687, 158] width 24 height 12
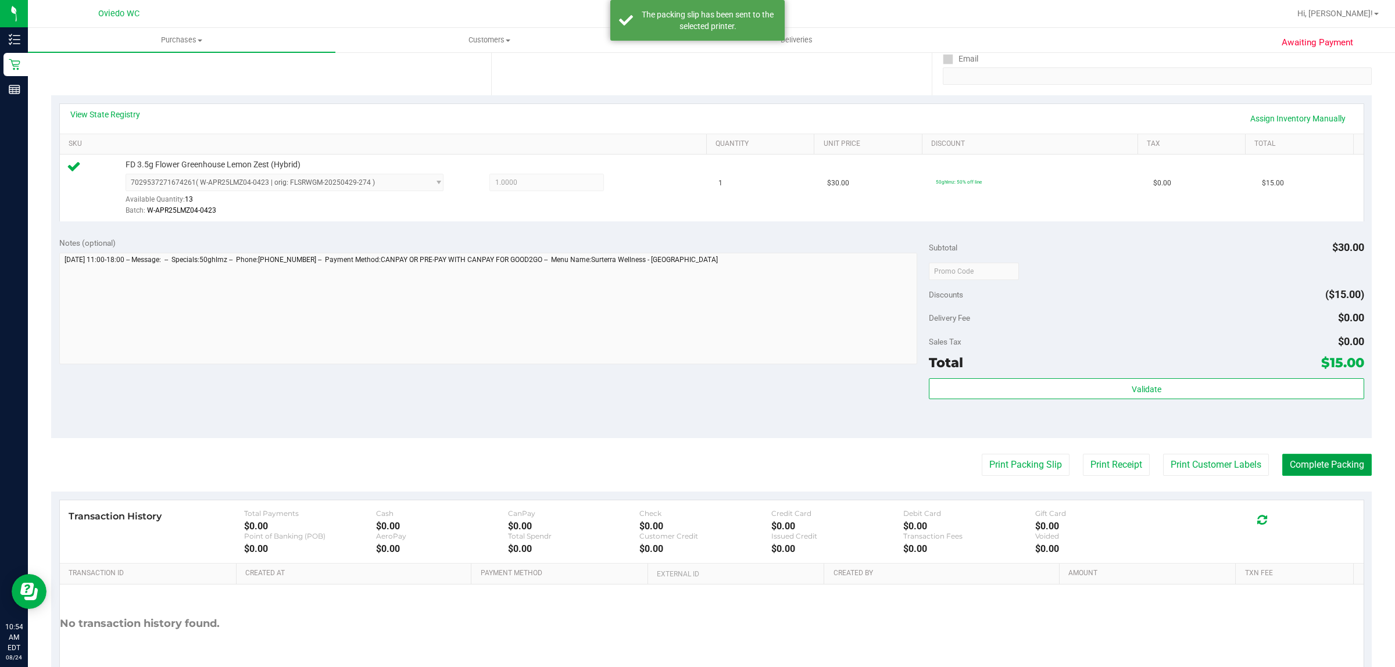
click at [1352, 467] on button "Complete Packing" at bounding box center [1327, 465] width 90 height 22
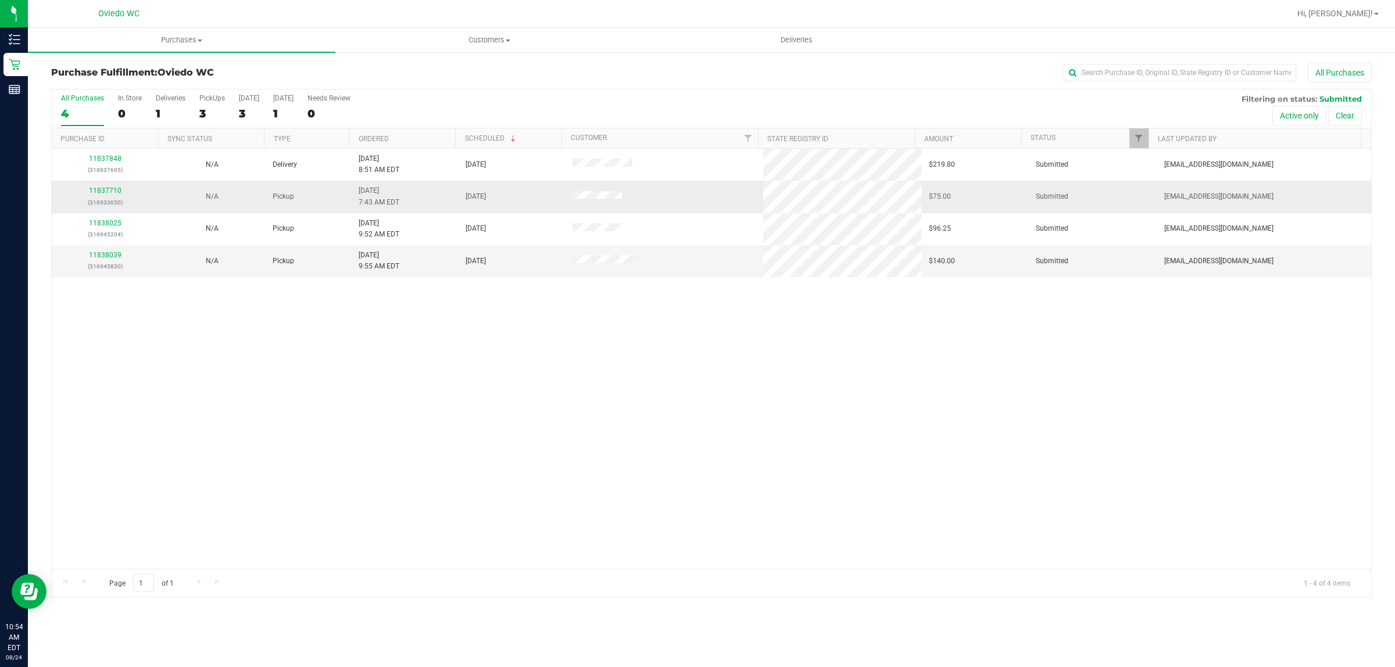
click at [109, 196] on div "11837710 (316933650)" at bounding box center [105, 196] width 93 height 22
click at [105, 189] on link "11837710" at bounding box center [105, 191] width 33 height 8
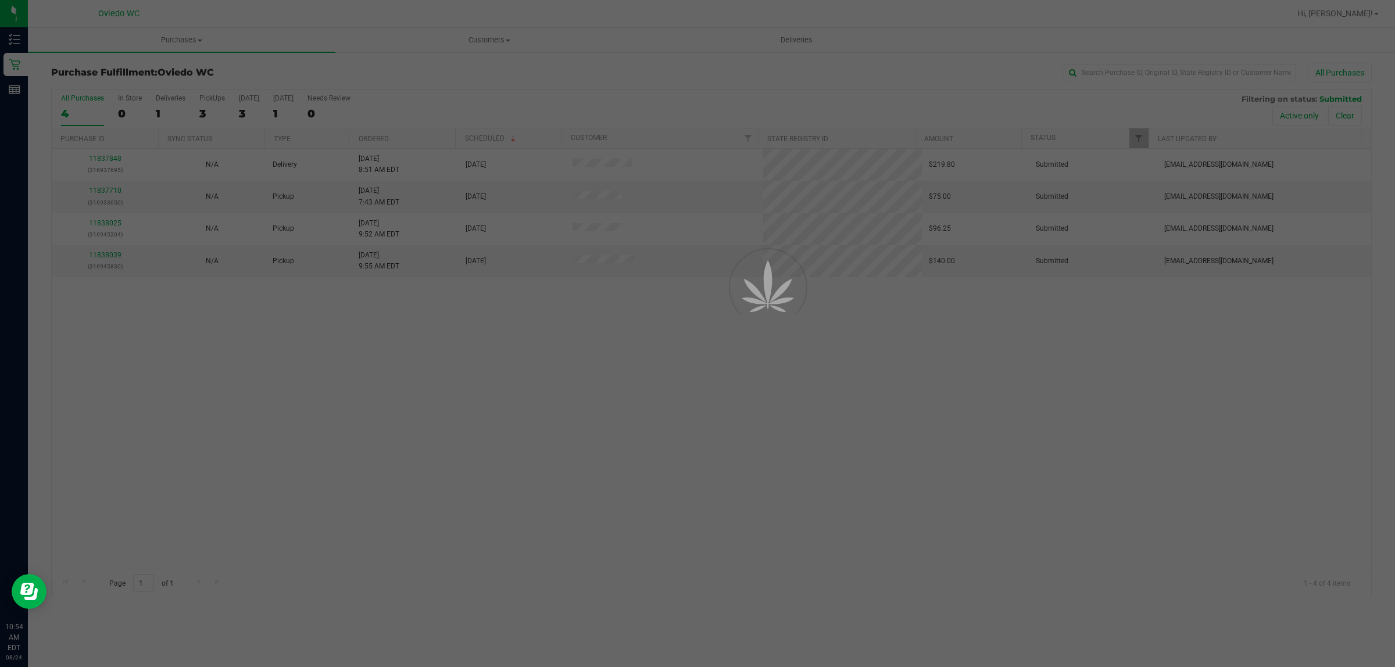
click at [105, 189] on div at bounding box center [697, 333] width 1395 height 667
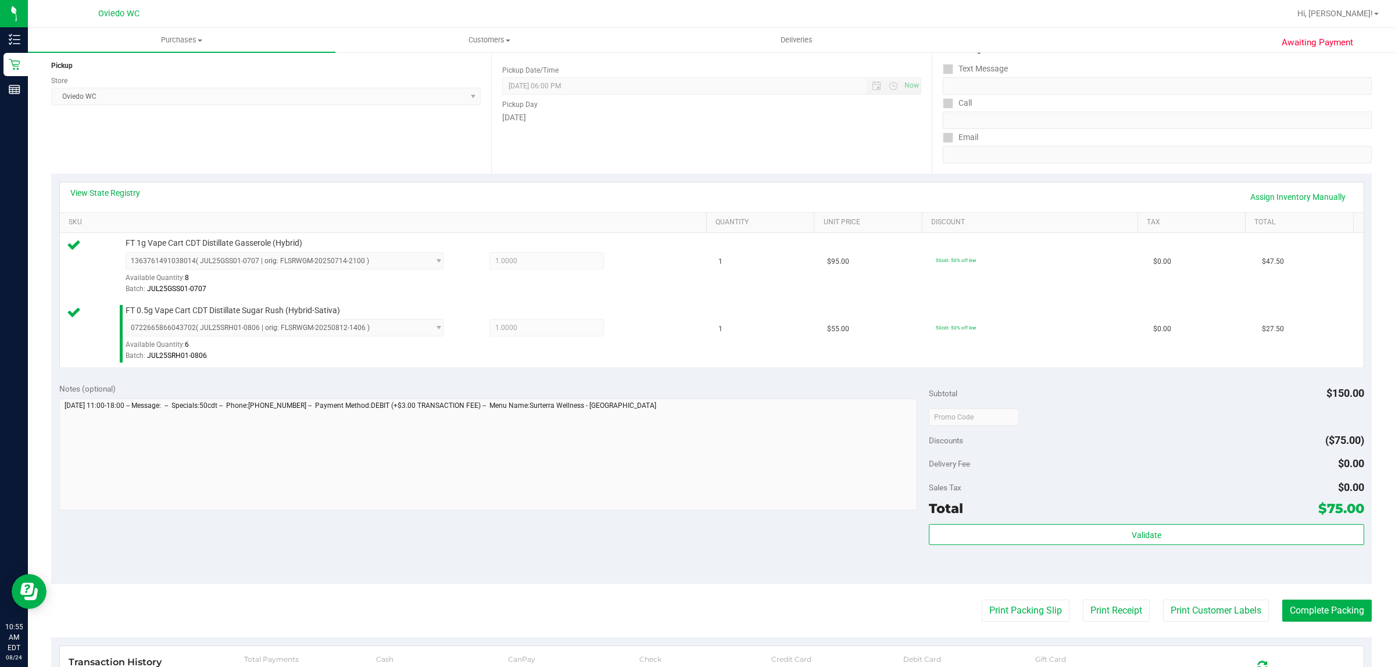
scroll to position [145, 0]
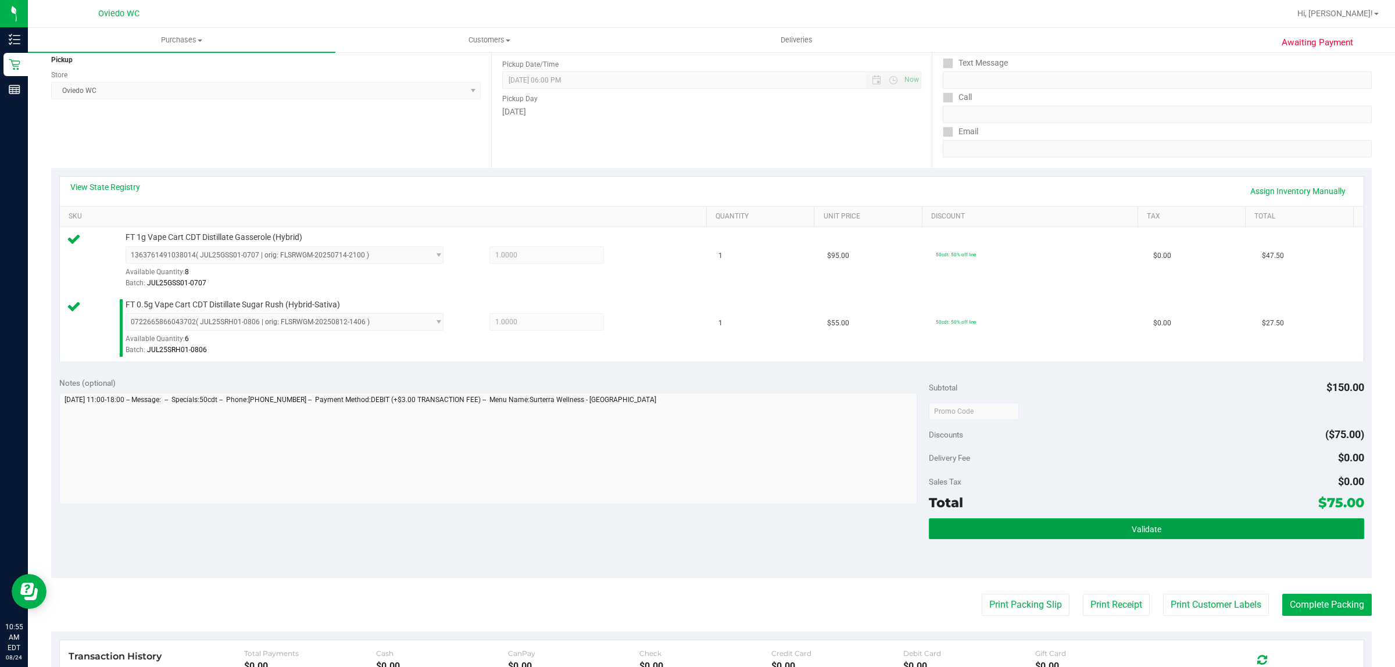
click at [974, 535] on button "Validate" at bounding box center [1146, 528] width 435 height 21
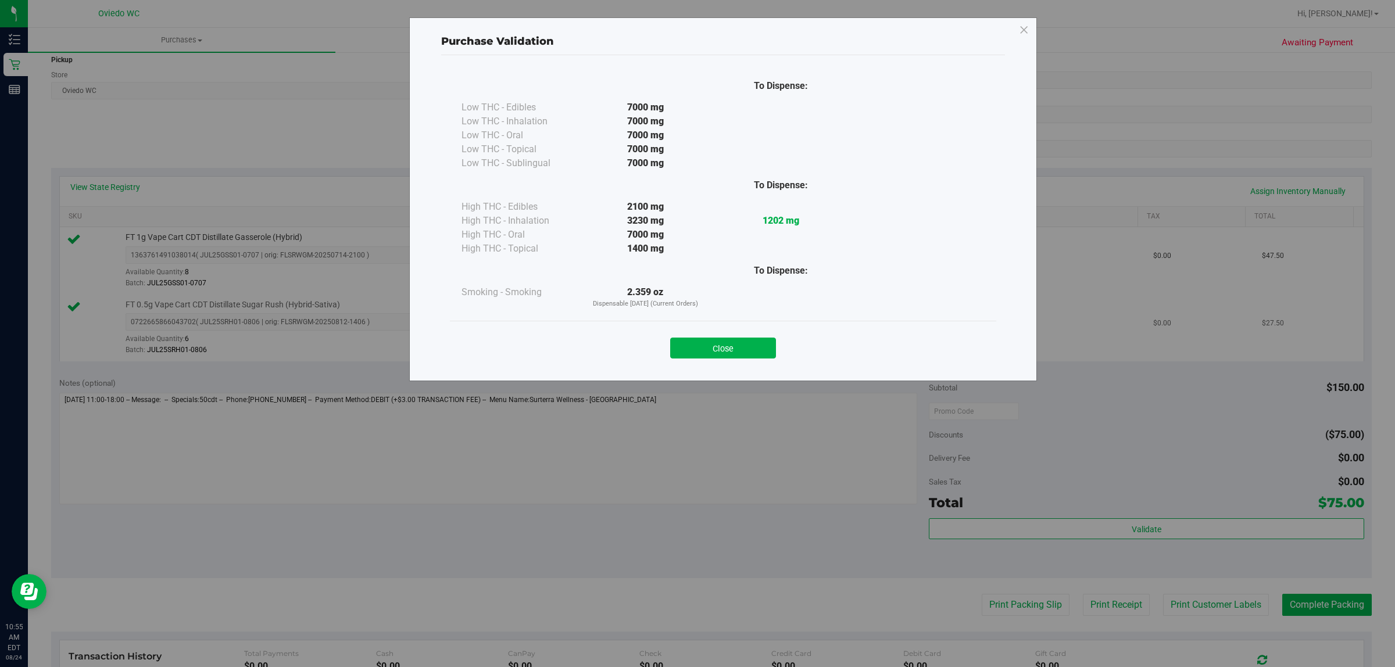
click at [734, 350] on button "Close" at bounding box center [723, 348] width 106 height 21
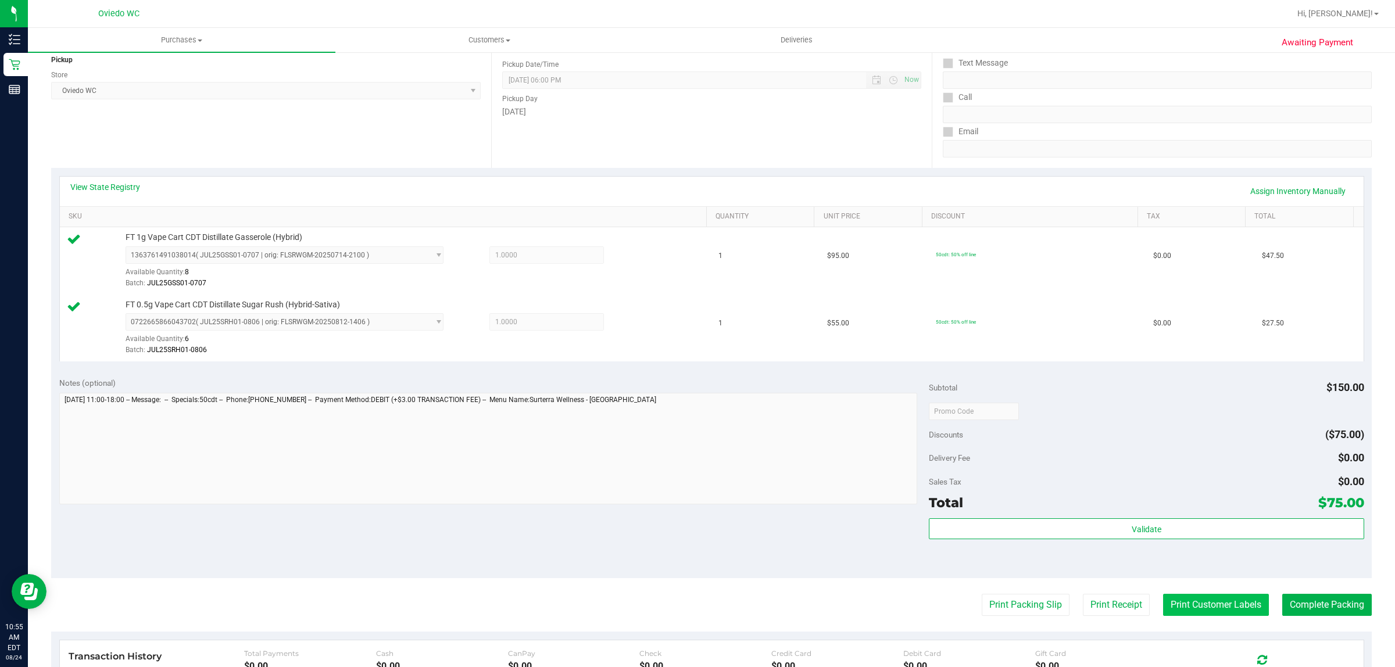
click at [1218, 613] on button "Print Customer Labels" at bounding box center [1216, 605] width 106 height 22
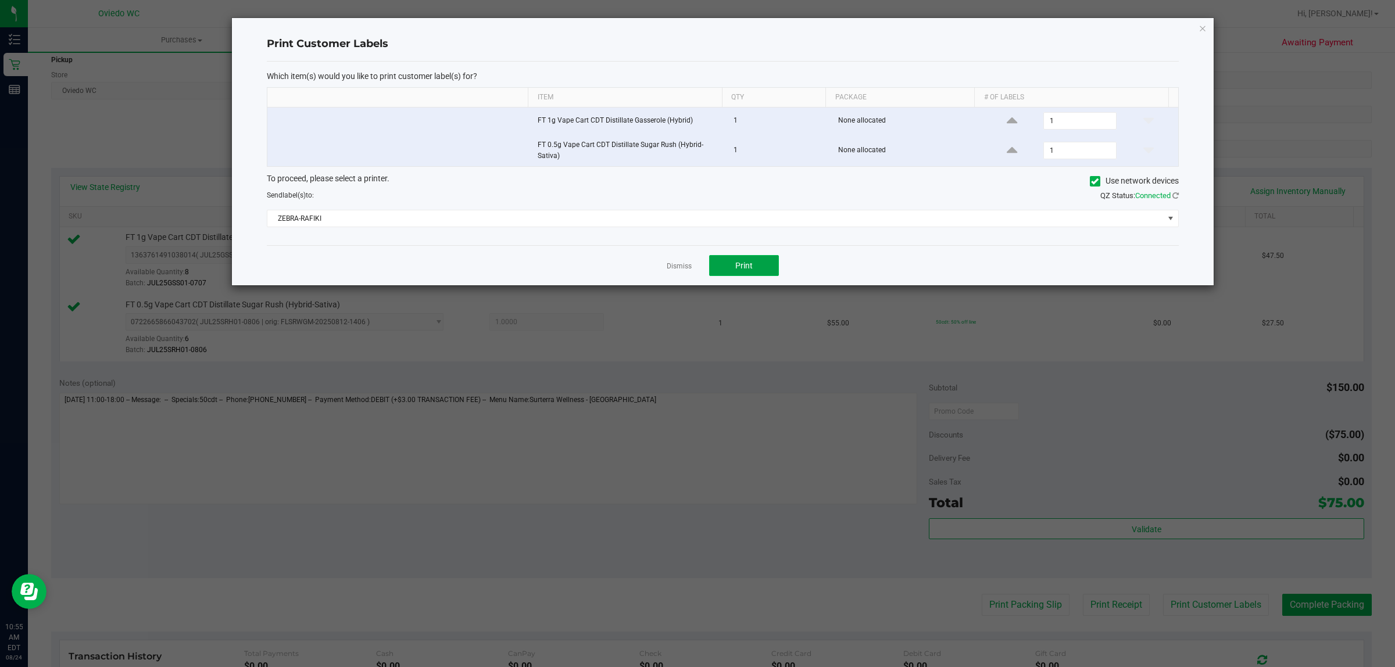
click at [740, 272] on button "Print" at bounding box center [744, 265] width 70 height 21
click at [667, 271] on link "Dismiss" at bounding box center [679, 267] width 25 height 10
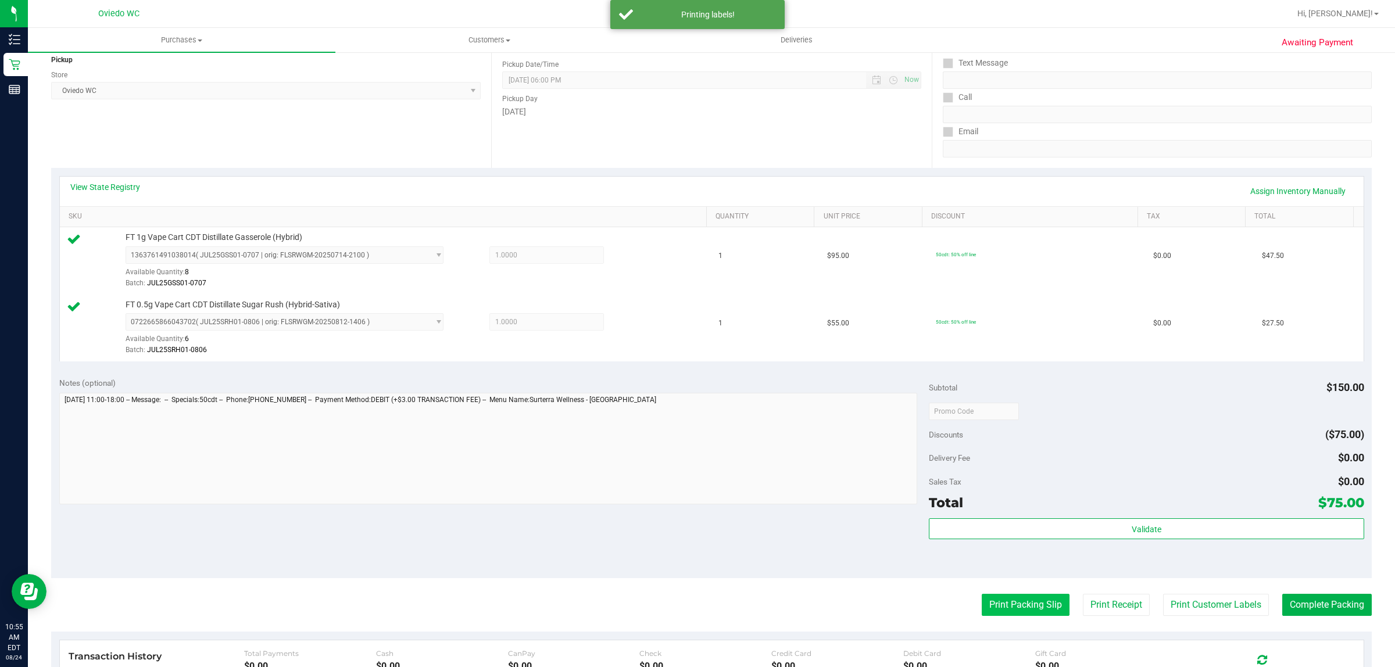
click at [1015, 599] on button "Print Packing Slip" at bounding box center [1026, 605] width 88 height 22
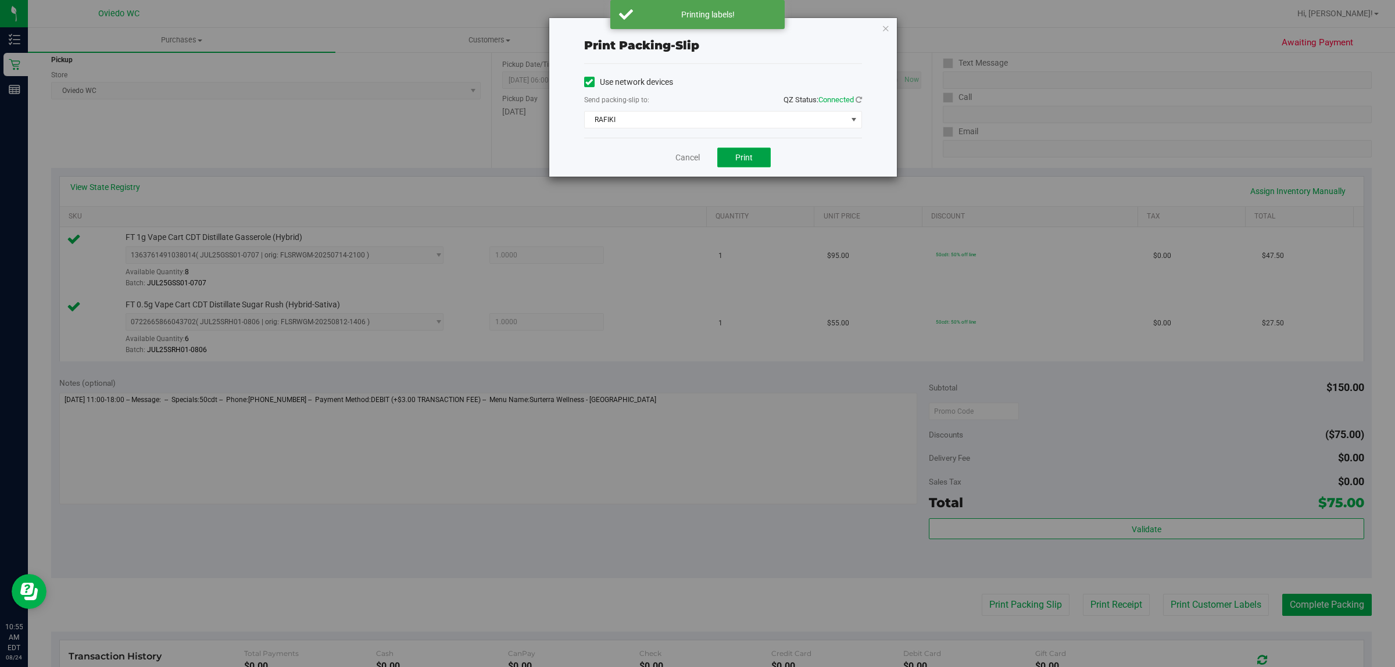
click at [743, 159] on span "Print" at bounding box center [743, 157] width 17 height 9
drag, startPoint x: 679, startPoint y: 163, endPoint x: 994, endPoint y: 320, distance: 352.2
click at [679, 163] on link "Cancel" at bounding box center [687, 158] width 24 height 12
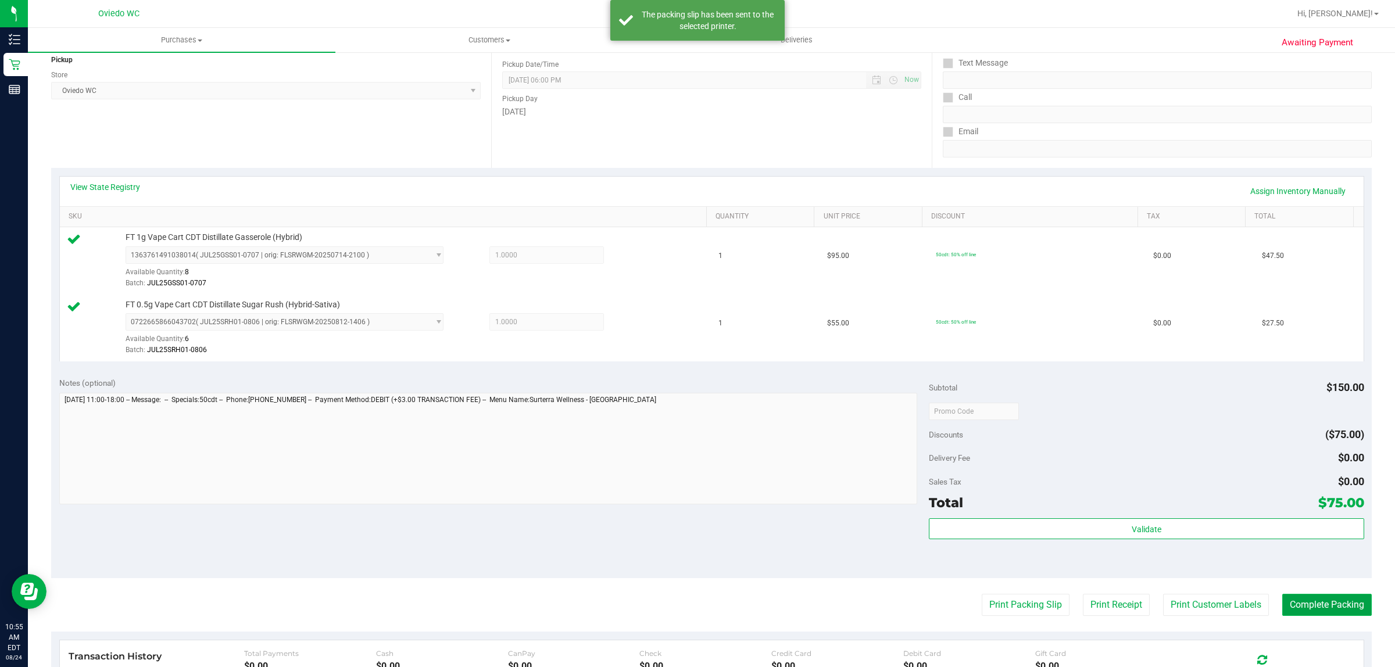
click at [1297, 596] on button "Complete Packing" at bounding box center [1327, 605] width 90 height 22
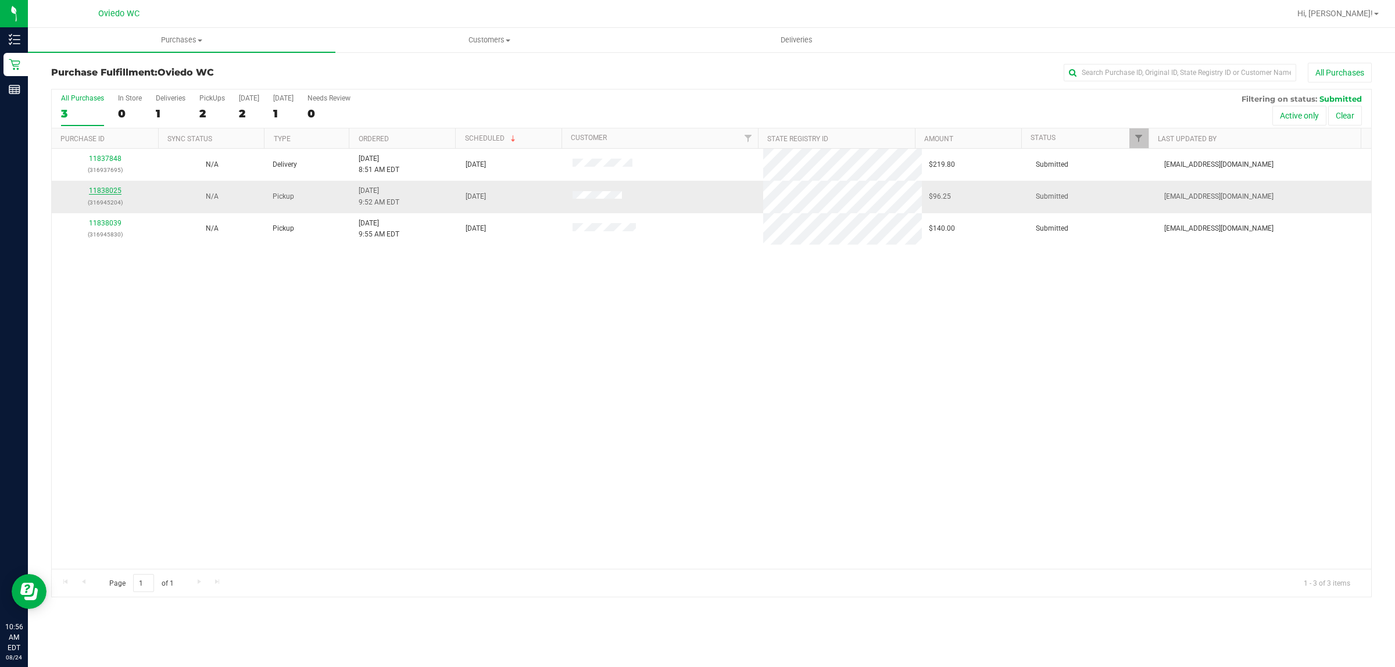
click at [109, 192] on link "11838025" at bounding box center [105, 191] width 33 height 8
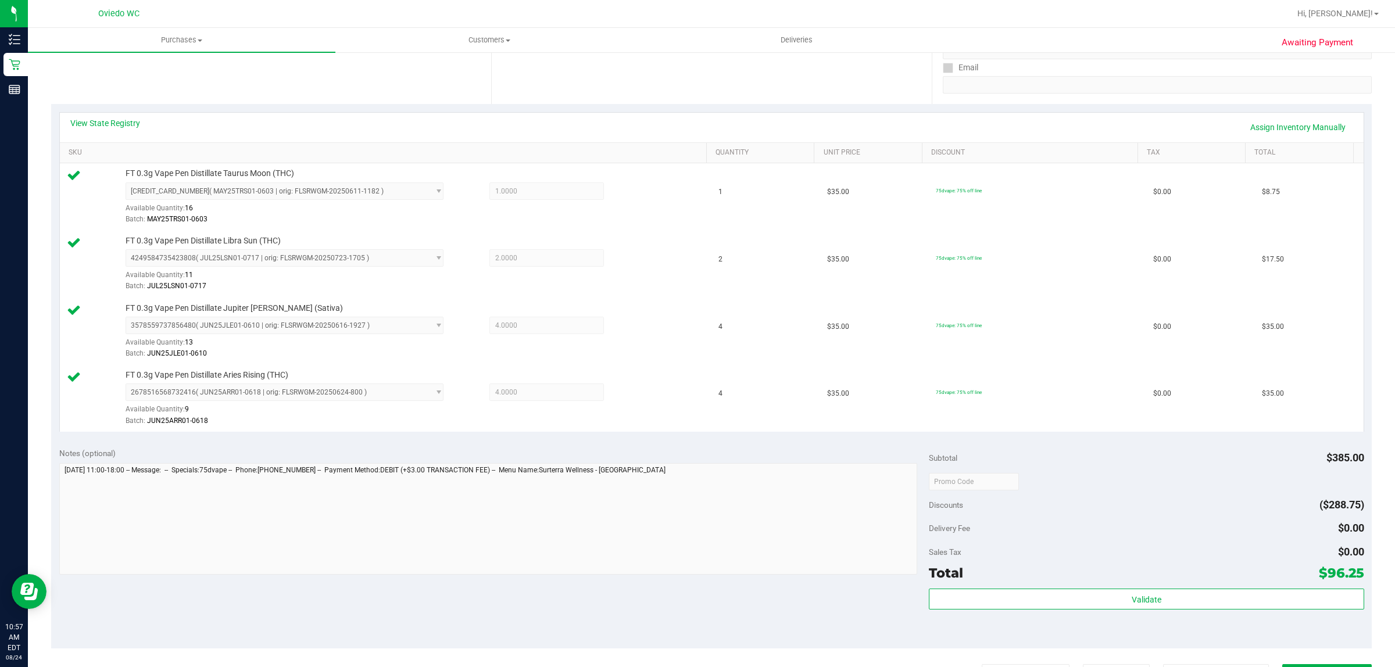
scroll to position [363, 0]
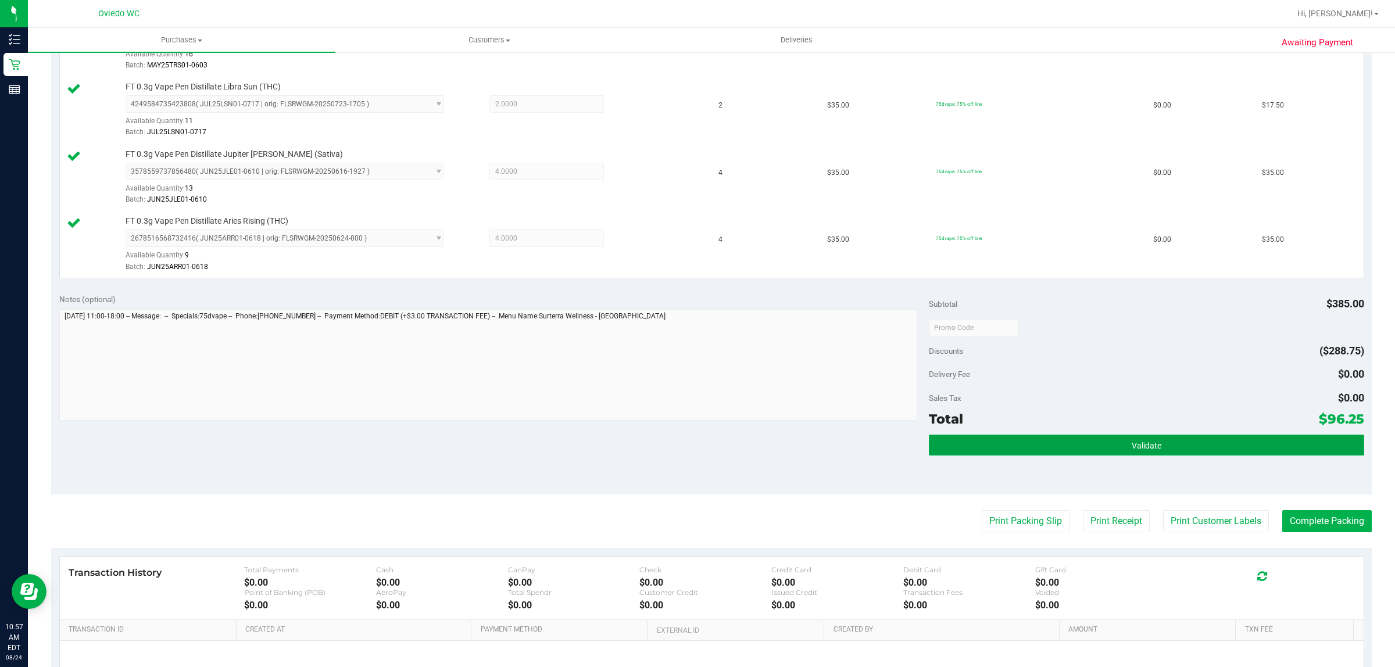
click at [1100, 445] on button "Validate" at bounding box center [1146, 445] width 435 height 21
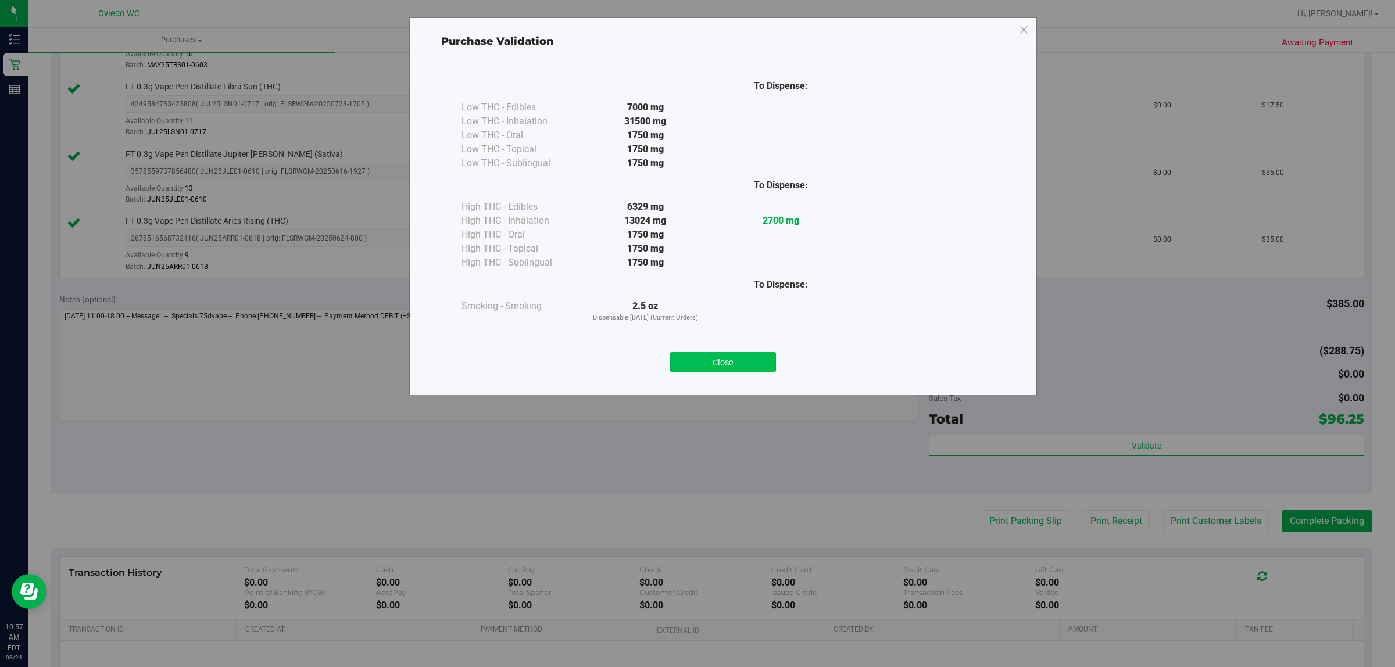
click at [753, 355] on button "Close" at bounding box center [723, 362] width 106 height 21
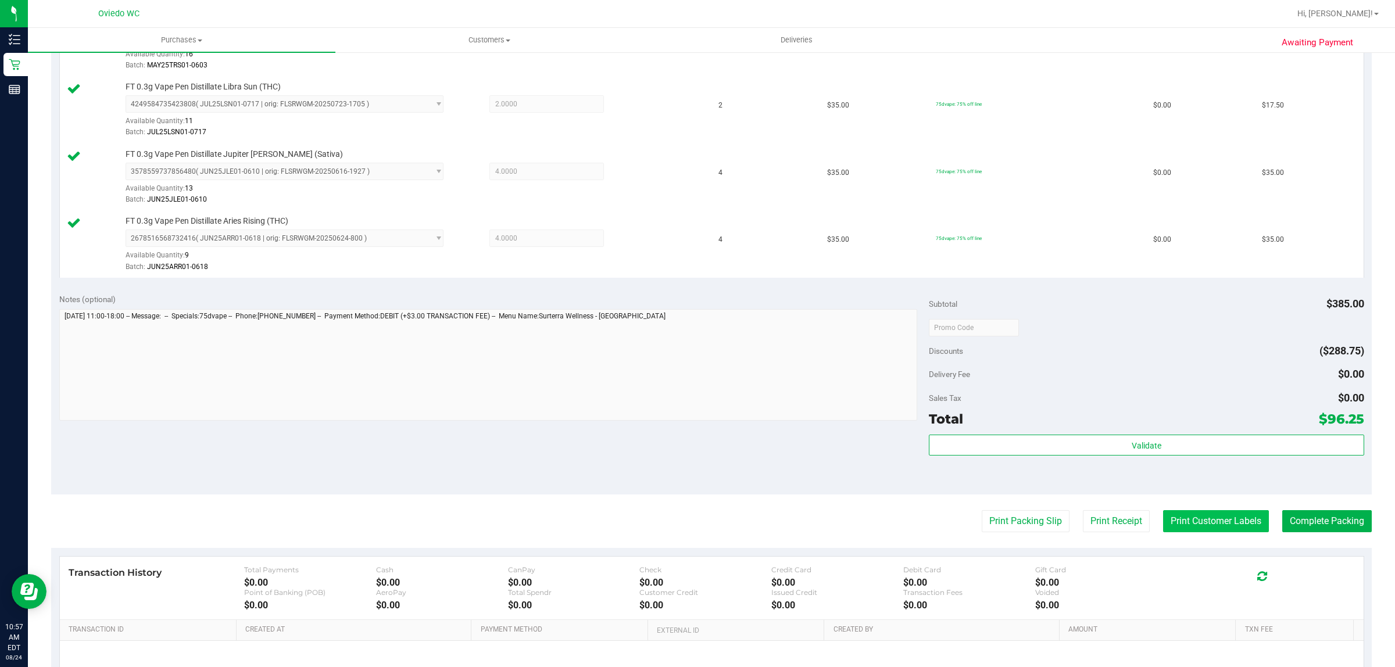
click at [1228, 529] on button "Print Customer Labels" at bounding box center [1216, 521] width 106 height 22
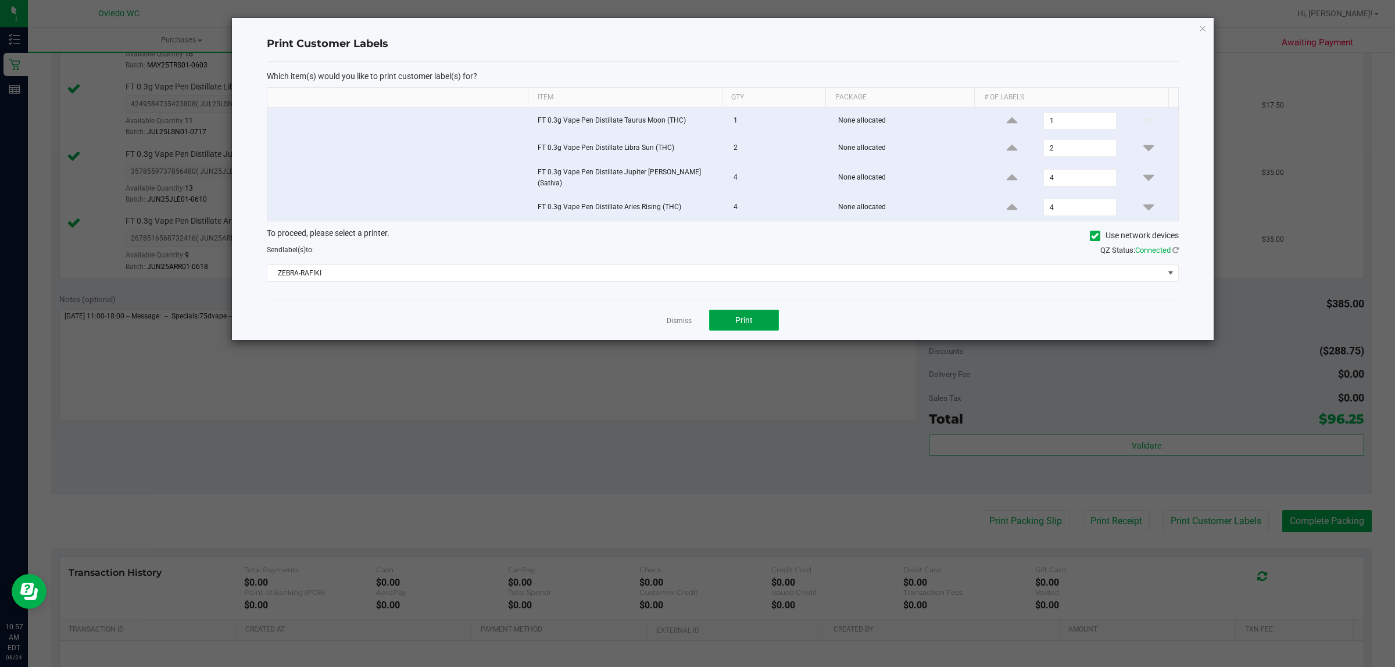
click at [741, 323] on button "Print" at bounding box center [744, 320] width 70 height 21
click at [684, 317] on link "Dismiss" at bounding box center [679, 321] width 25 height 10
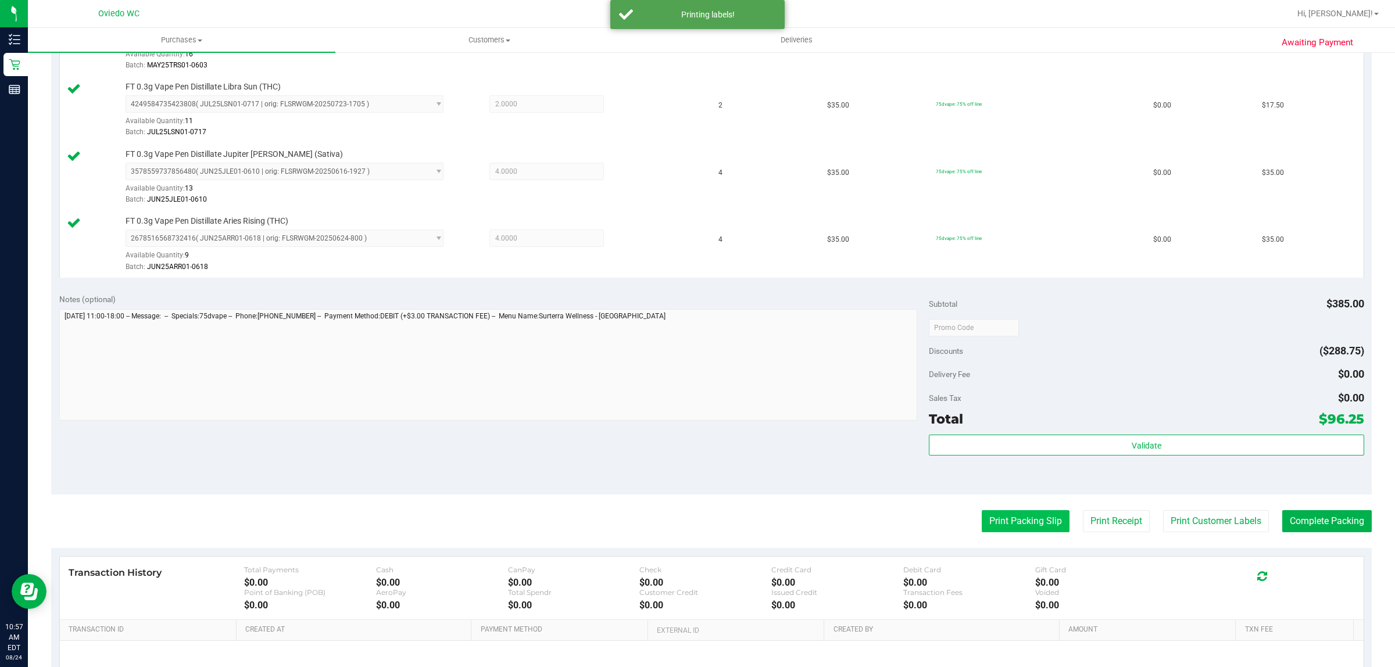
click at [1035, 519] on button "Print Packing Slip" at bounding box center [1026, 521] width 88 height 22
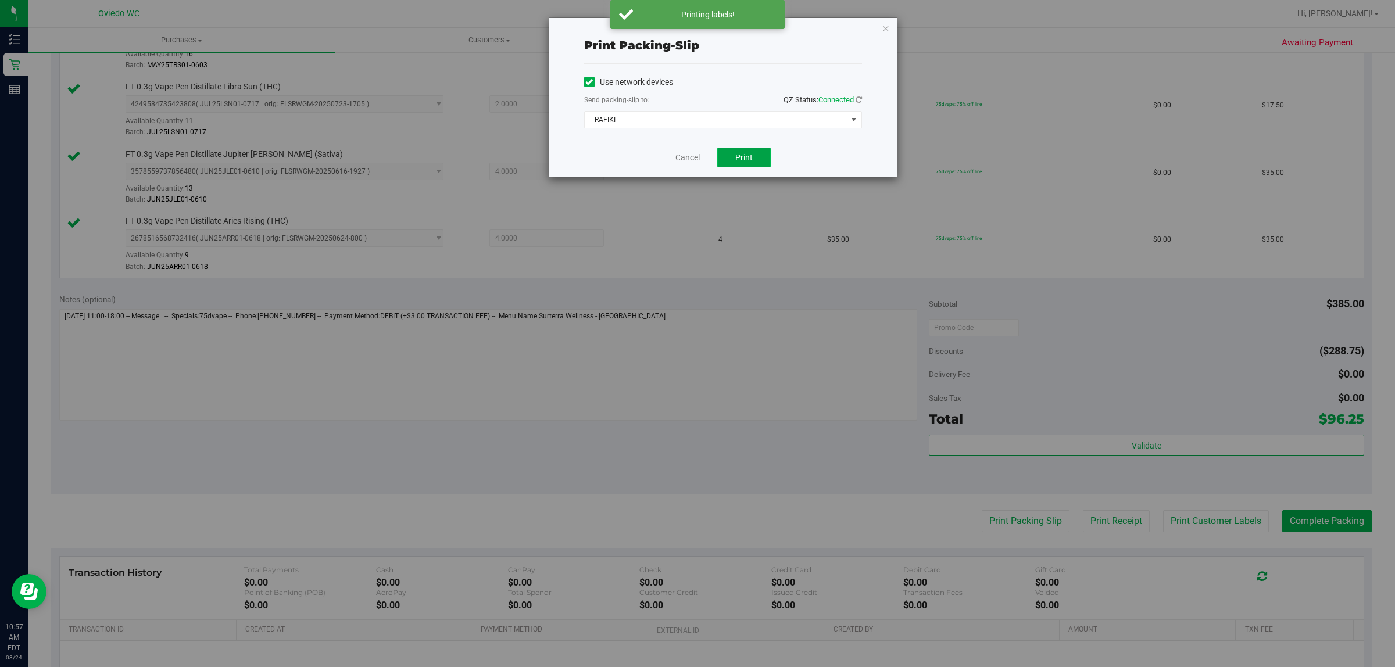
click at [731, 160] on button "Print" at bounding box center [743, 158] width 53 height 20
click at [692, 137] on div "Print packing-slip Use network devices Send packing-slip to: QZ Status: Connect…" at bounding box center [723, 97] width 348 height 159
click at [686, 152] on link "Cancel" at bounding box center [687, 158] width 24 height 12
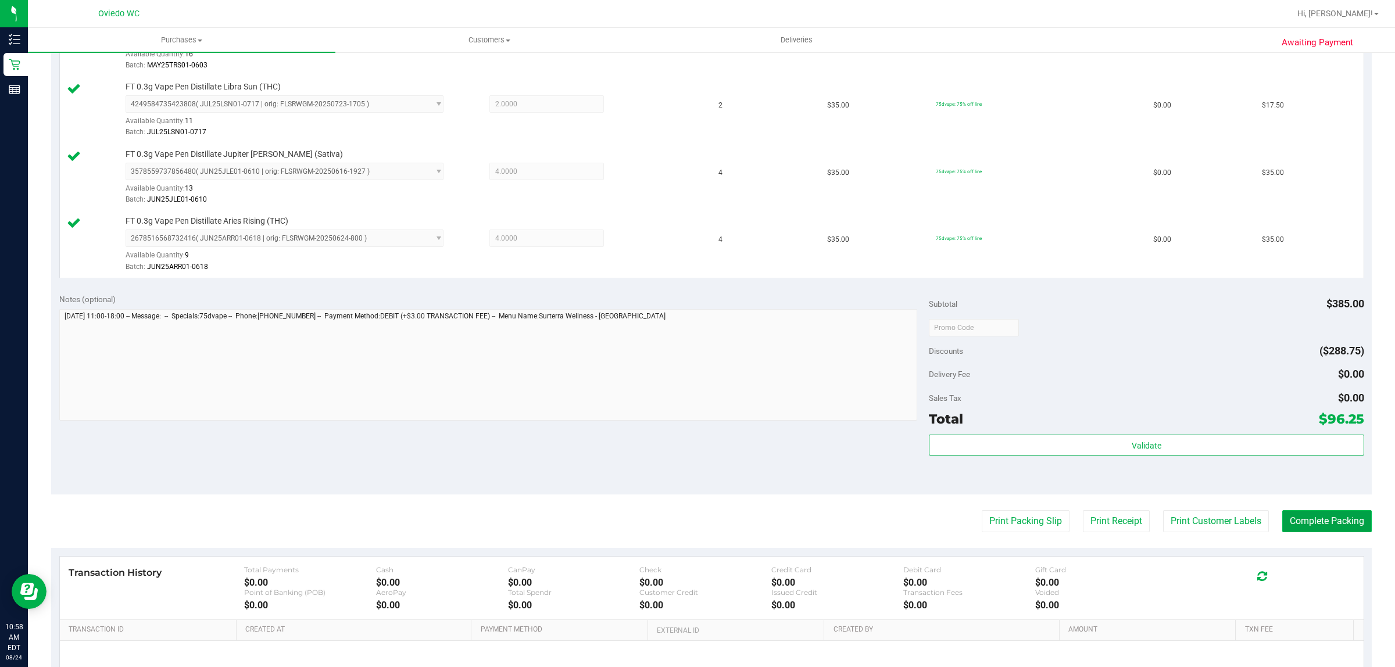
click at [1317, 515] on button "Complete Packing" at bounding box center [1327, 521] width 90 height 22
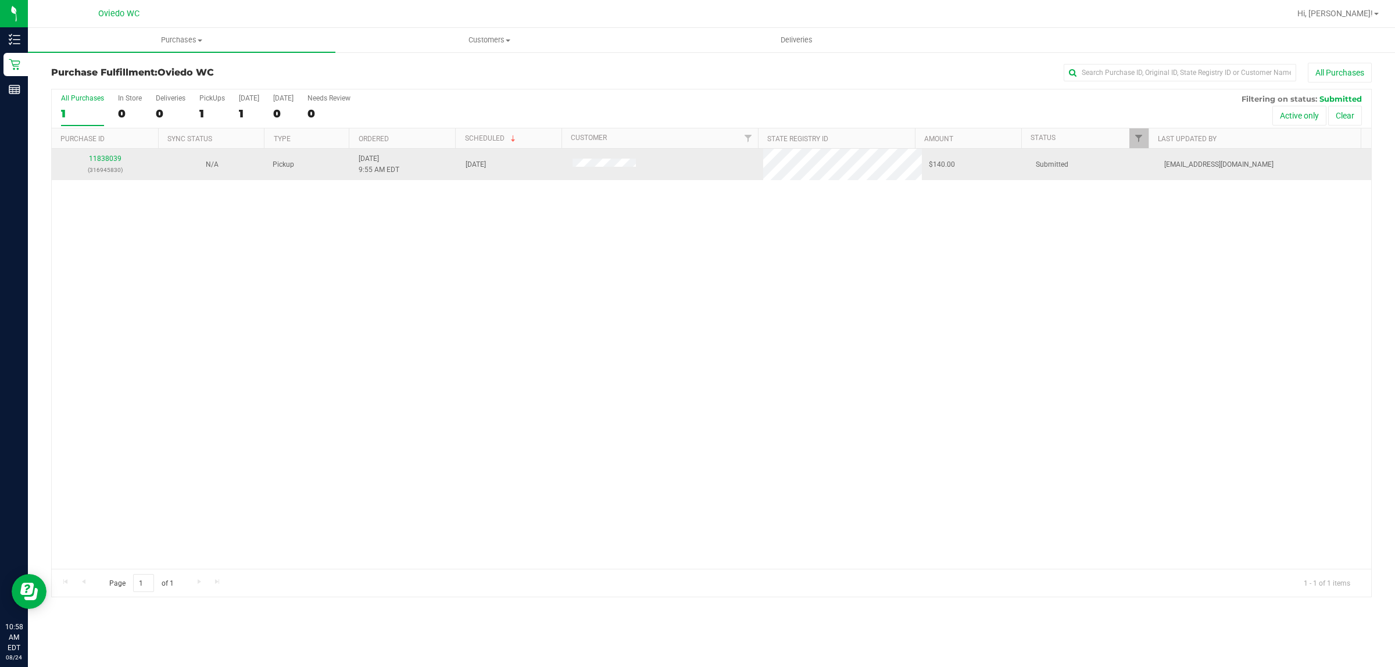
click at [102, 155] on div "11838039 (316945830)" at bounding box center [105, 164] width 93 height 22
click at [112, 161] on link "11838039" at bounding box center [105, 159] width 33 height 8
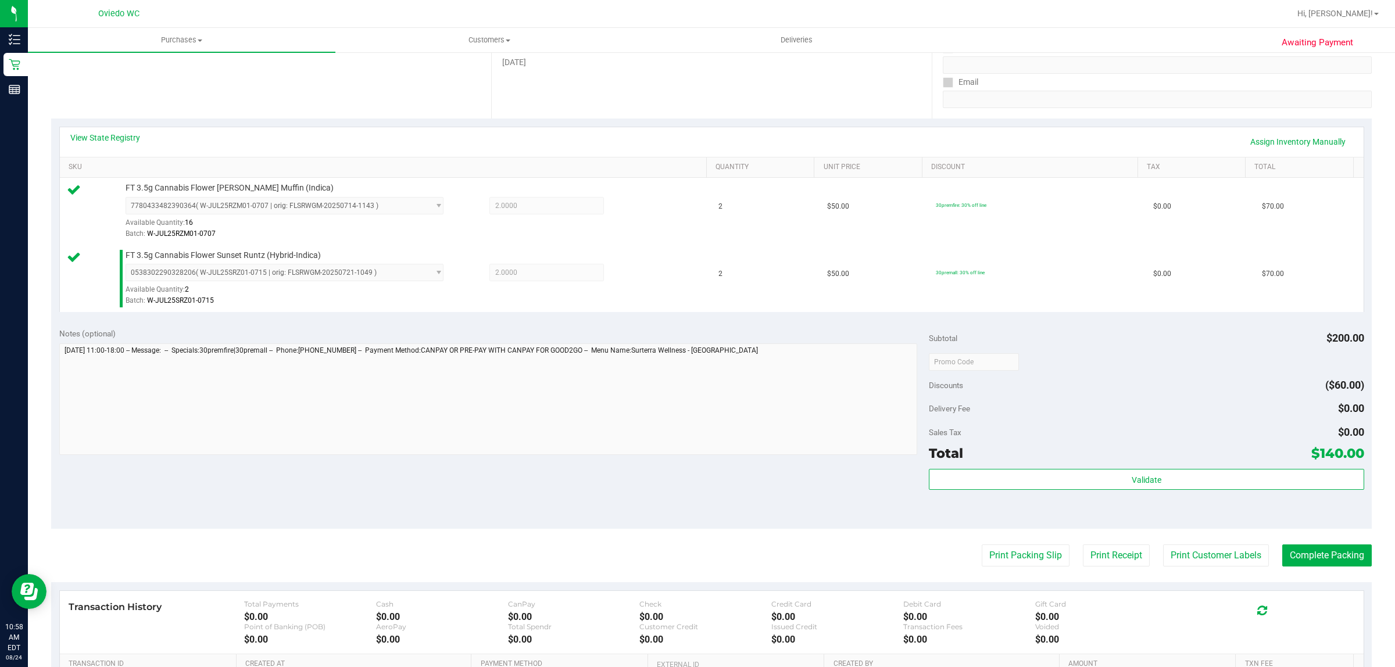
scroll to position [350, 0]
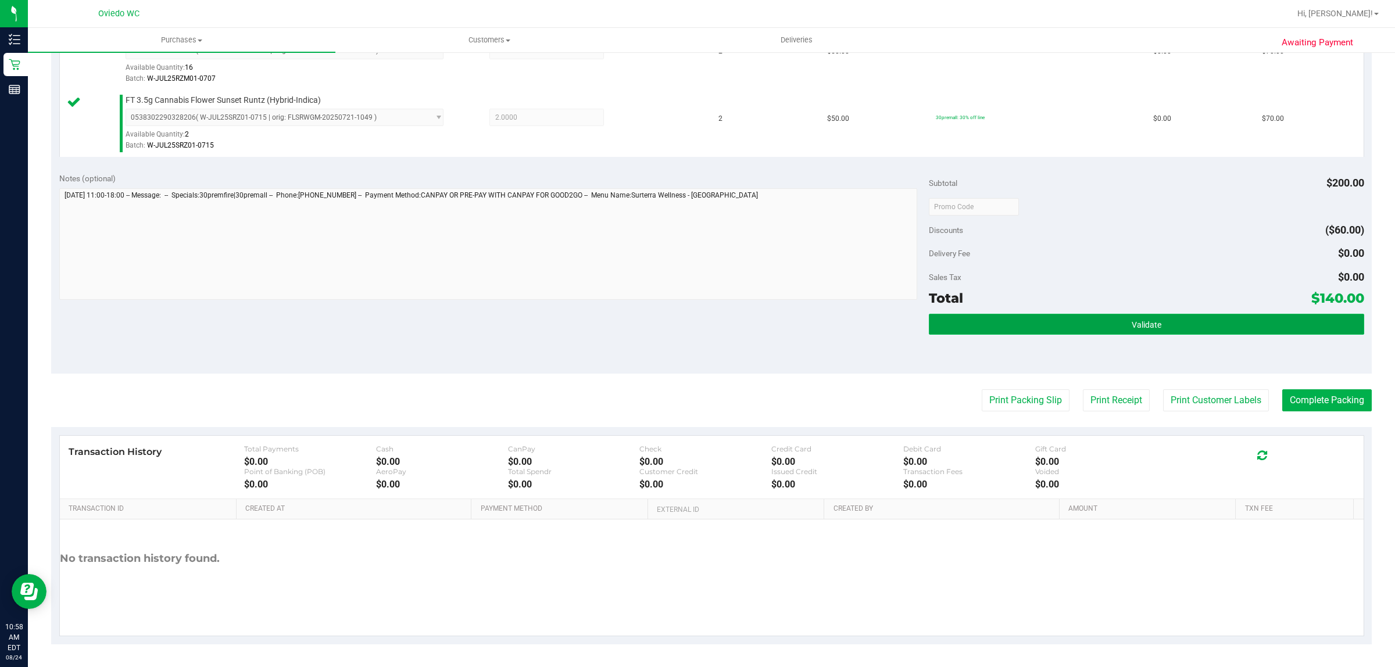
click at [1004, 320] on button "Validate" at bounding box center [1146, 324] width 435 height 21
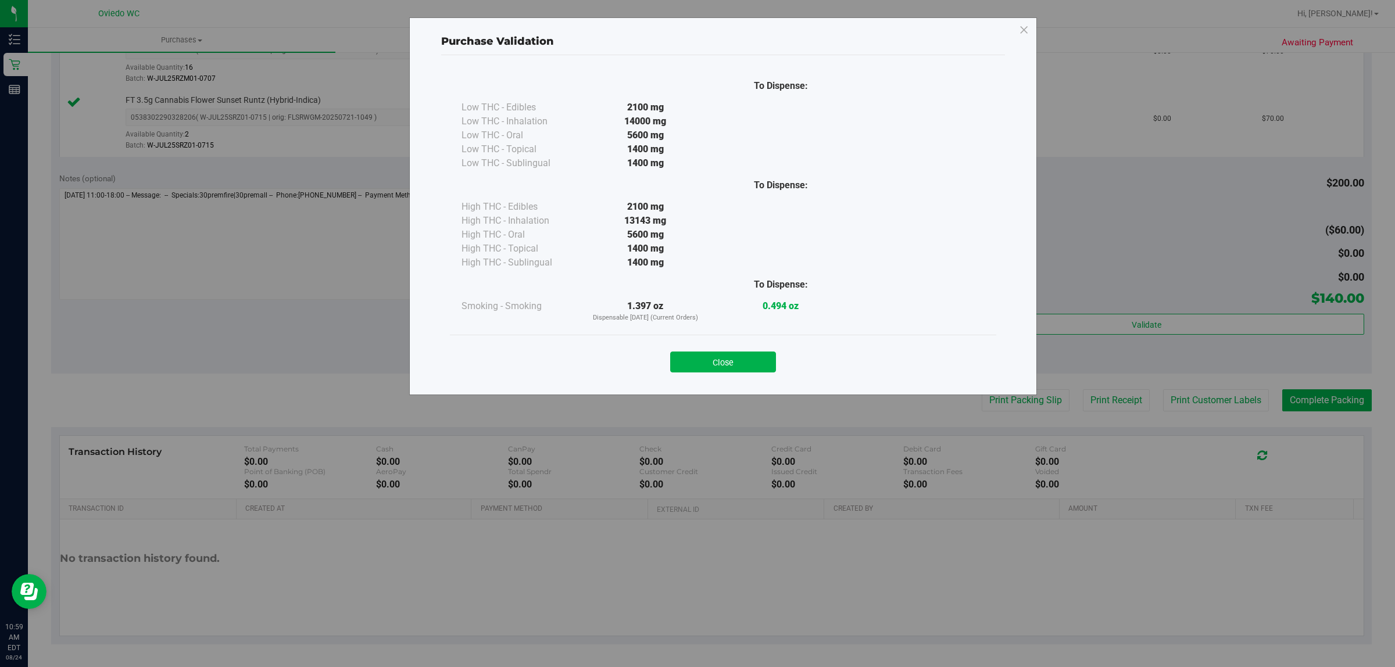
click at [746, 375] on div "Close" at bounding box center [723, 358] width 546 height 47
click at [753, 366] on button "Close" at bounding box center [723, 362] width 106 height 21
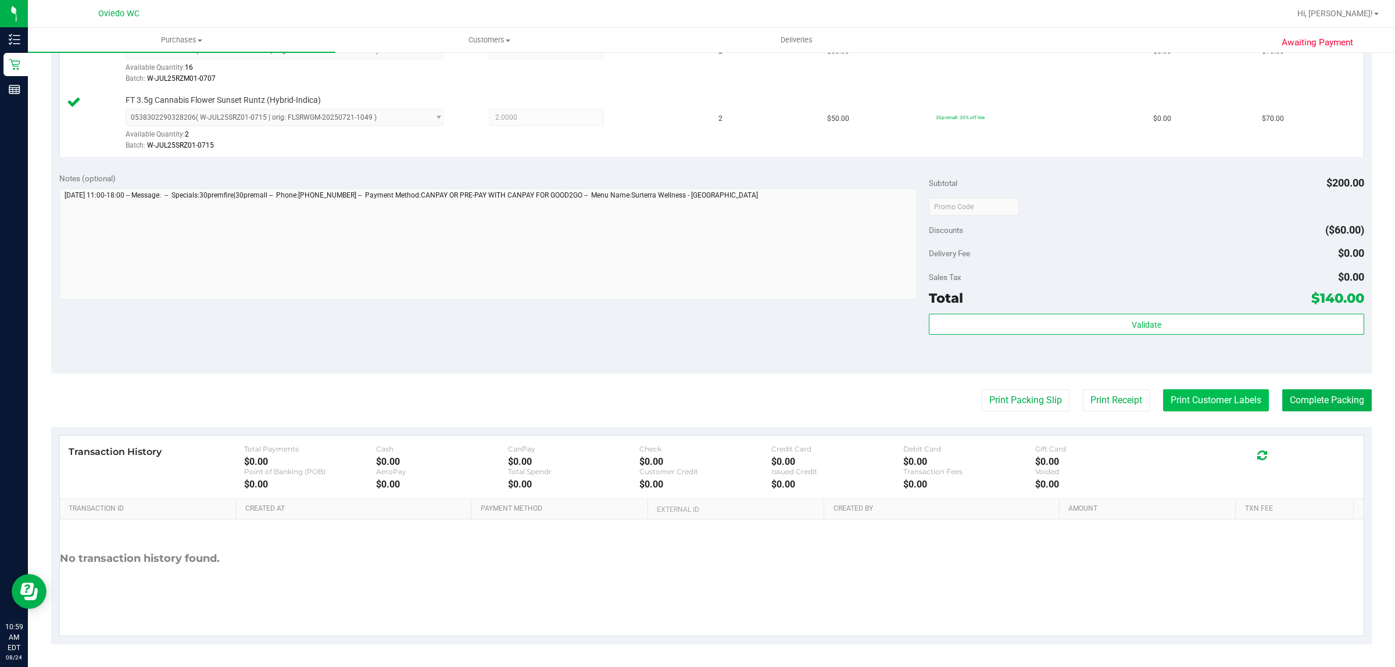
click at [1201, 390] on purchase-details "Back Edit Purchase Cancel Purchase View Profile # 11838039 BioTrack ID: - Submi…" at bounding box center [711, 179] width 1321 height 932
click at [1213, 393] on button "Print Customer Labels" at bounding box center [1216, 400] width 106 height 22
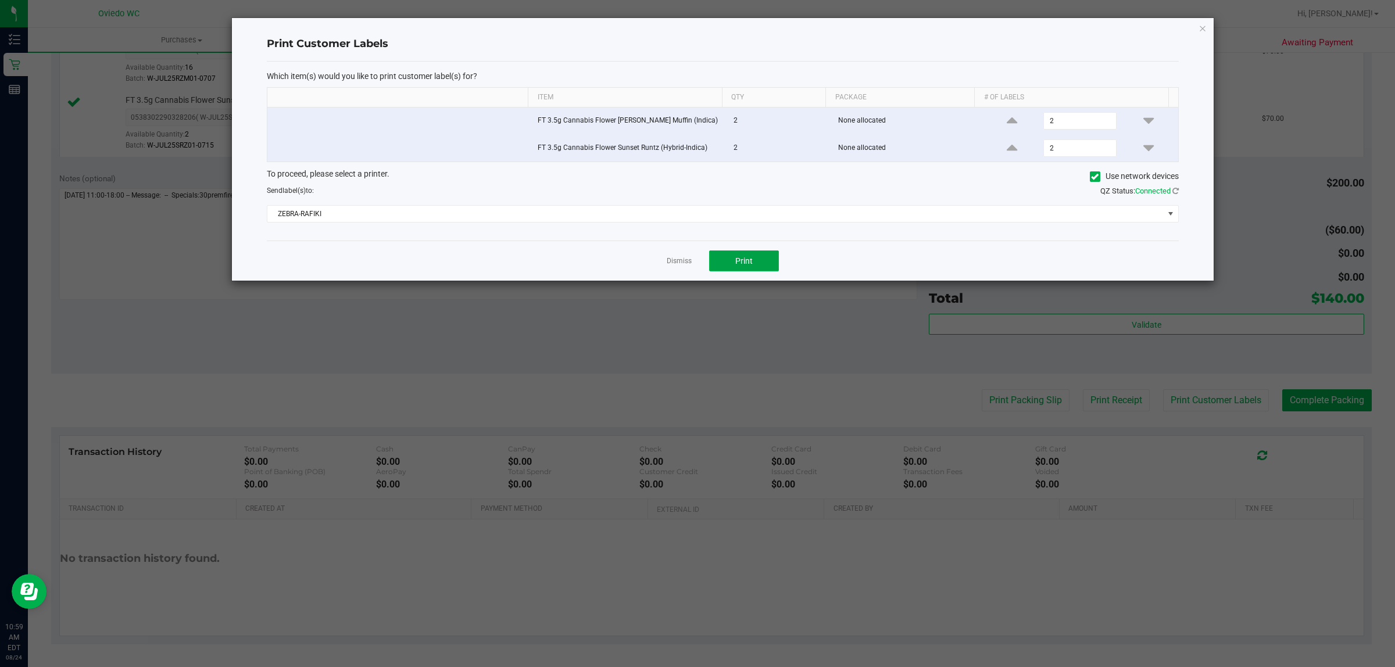
click at [748, 271] on button "Print" at bounding box center [744, 261] width 70 height 21
click at [686, 257] on link "Dismiss" at bounding box center [679, 261] width 25 height 10
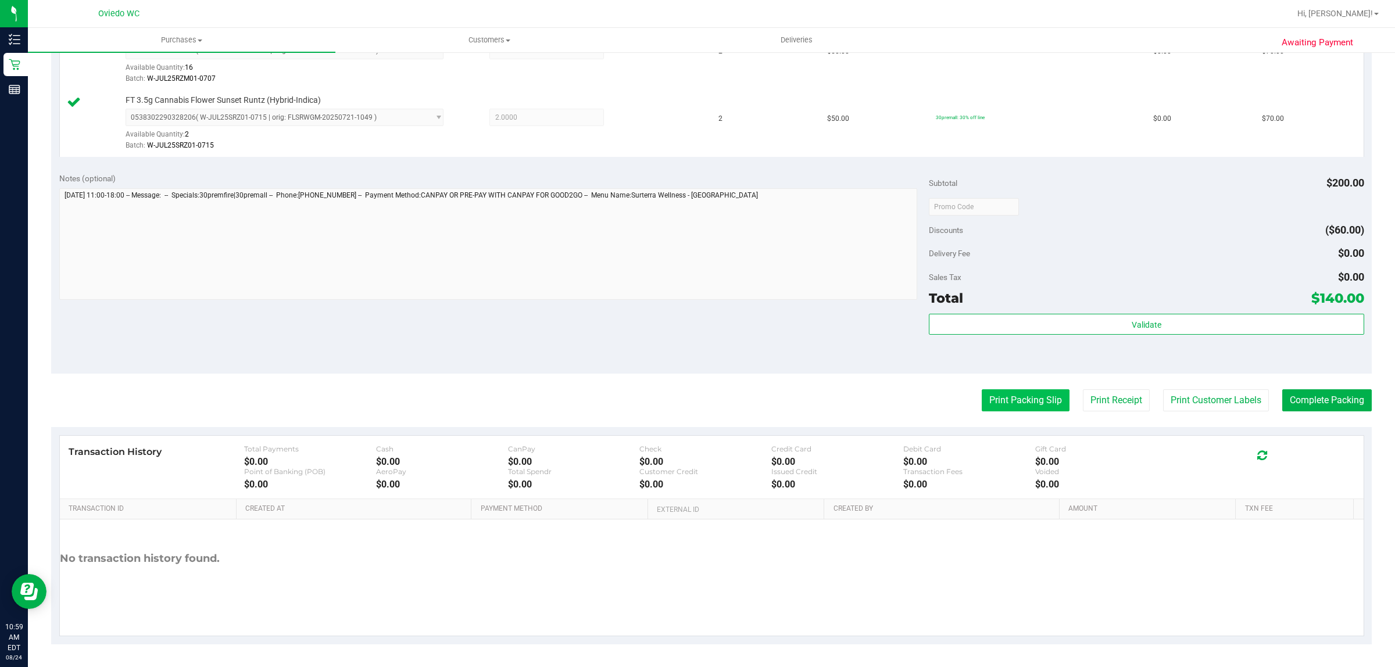
click at [1011, 402] on button "Print Packing Slip" at bounding box center [1026, 400] width 88 height 22
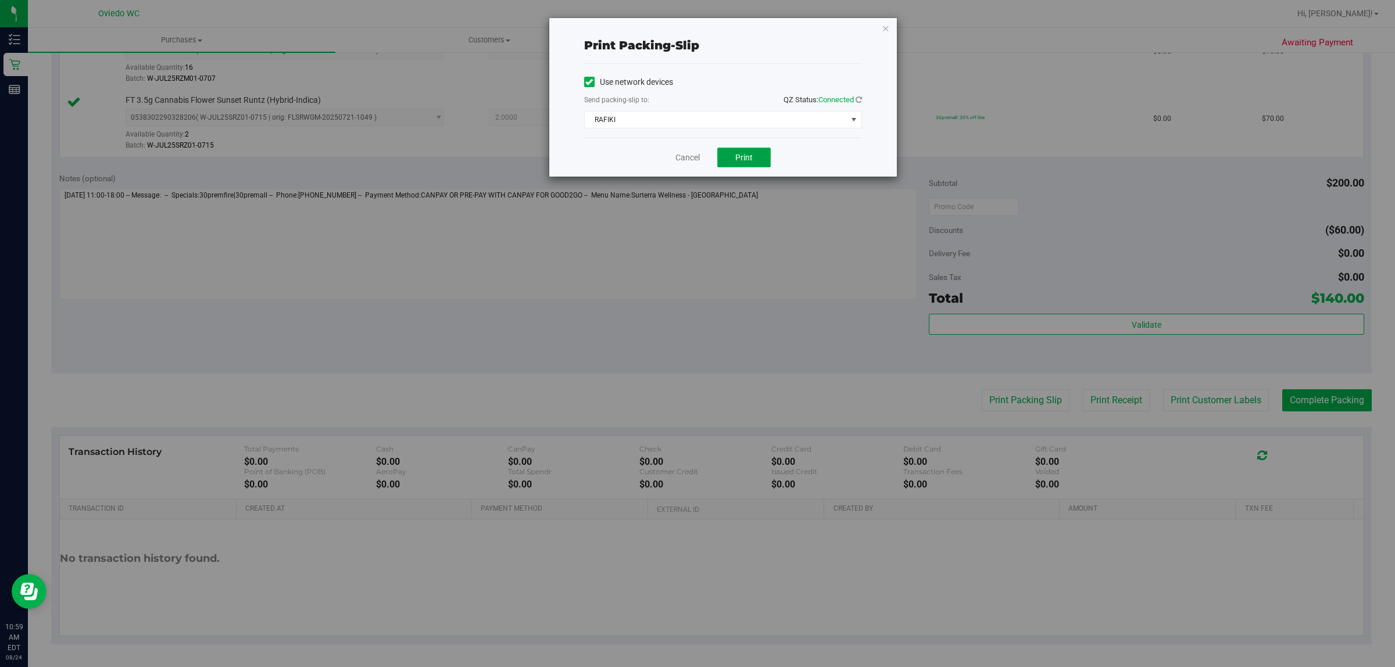
click at [741, 156] on span "Print" at bounding box center [743, 157] width 17 height 9
click at [675, 158] on link "Cancel" at bounding box center [687, 158] width 24 height 12
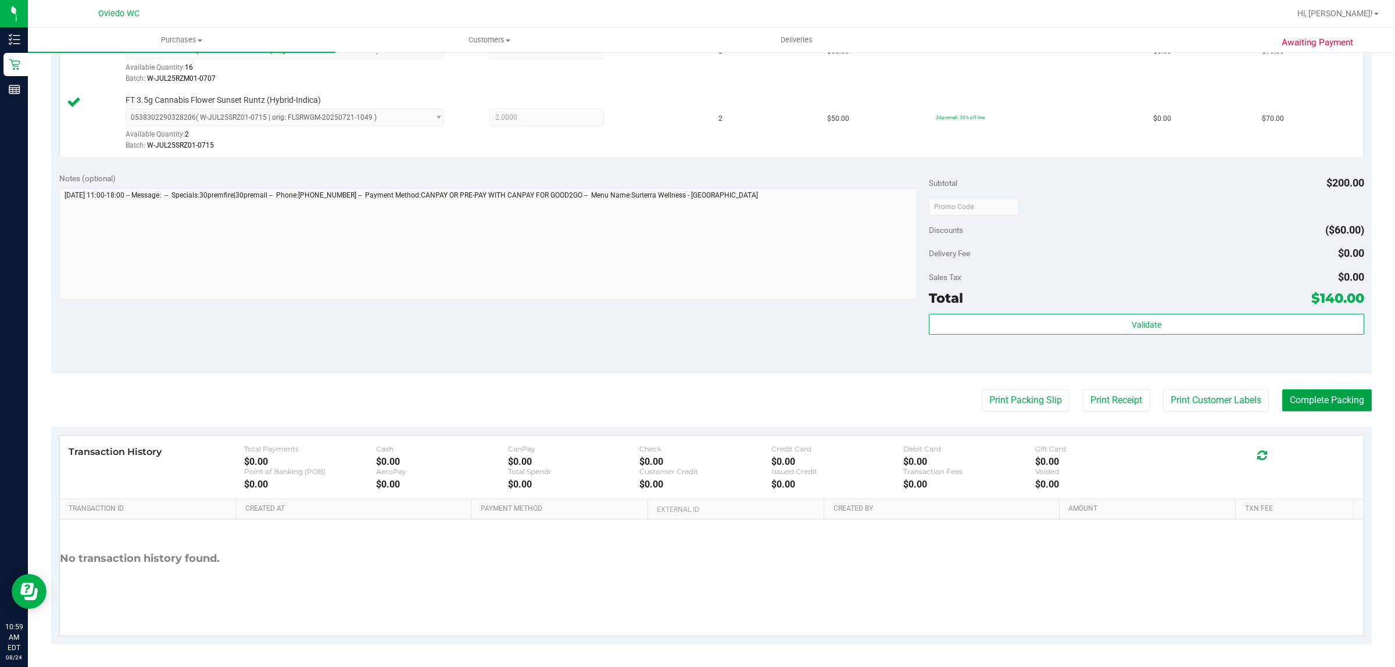
click at [1299, 403] on button "Complete Packing" at bounding box center [1327, 400] width 90 height 22
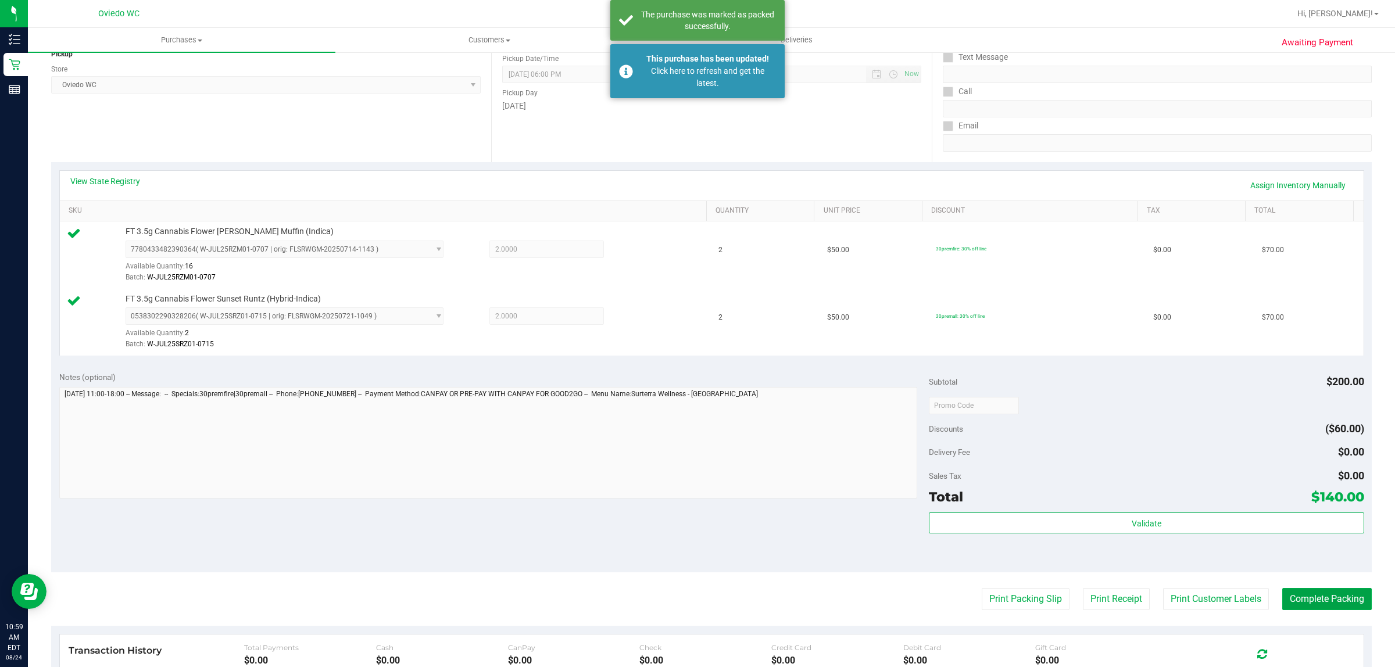
scroll to position [0, 0]
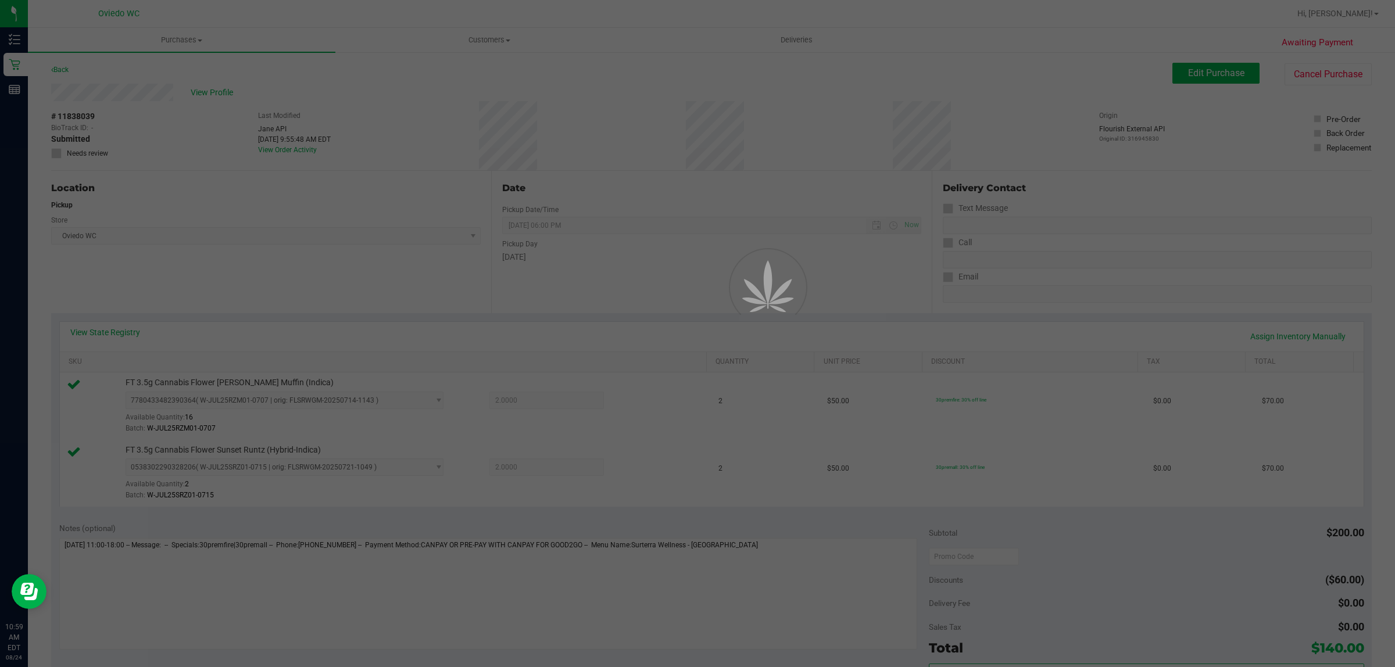
drag, startPoint x: 486, startPoint y: 42, endPoint x: 478, endPoint y: 51, distance: 11.5
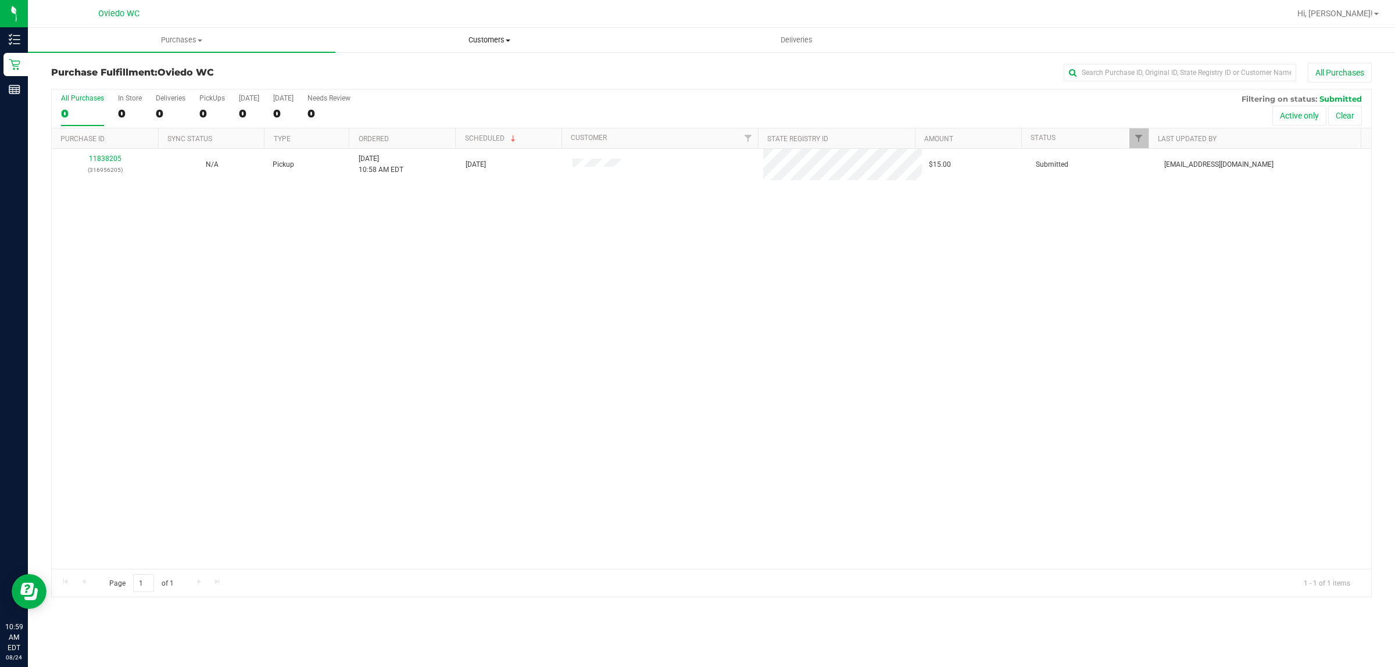
click at [494, 37] on span "Customers" at bounding box center [489, 40] width 306 height 10
click at [435, 73] on li "All customers" at bounding box center [488, 70] width 307 height 14
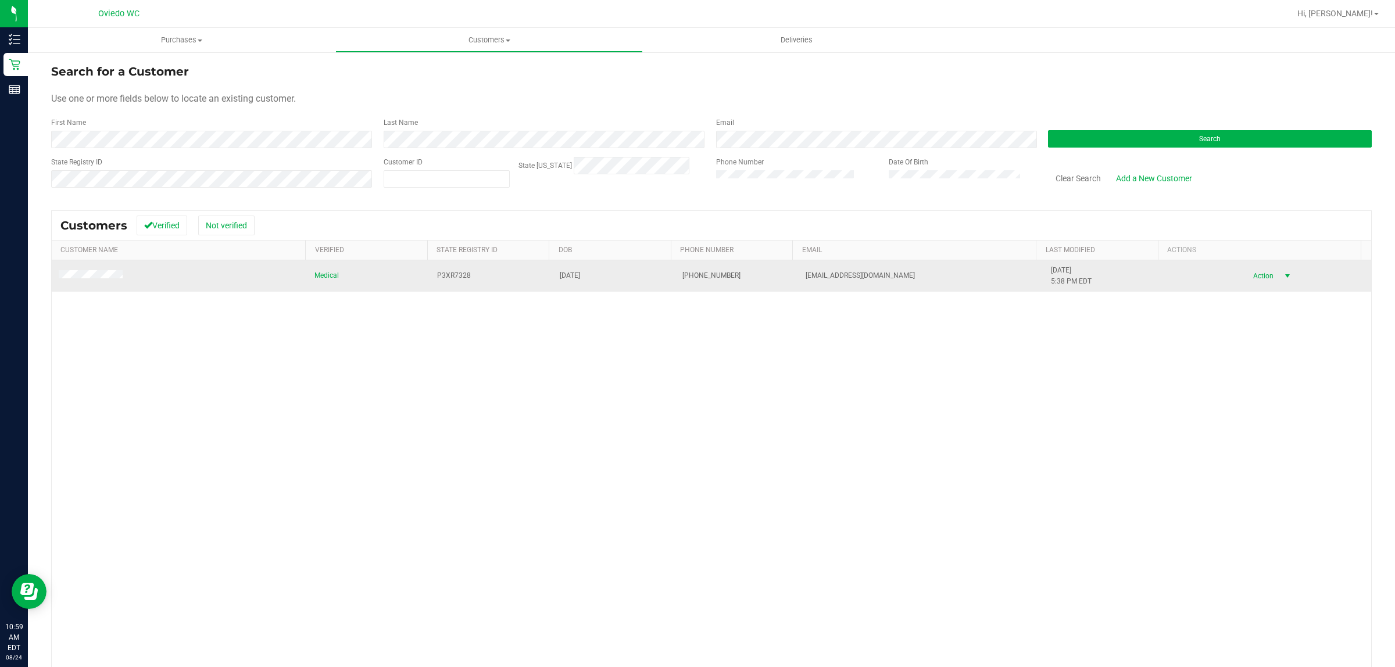
click at [1250, 269] on span "Action" at bounding box center [1262, 276] width 38 height 16
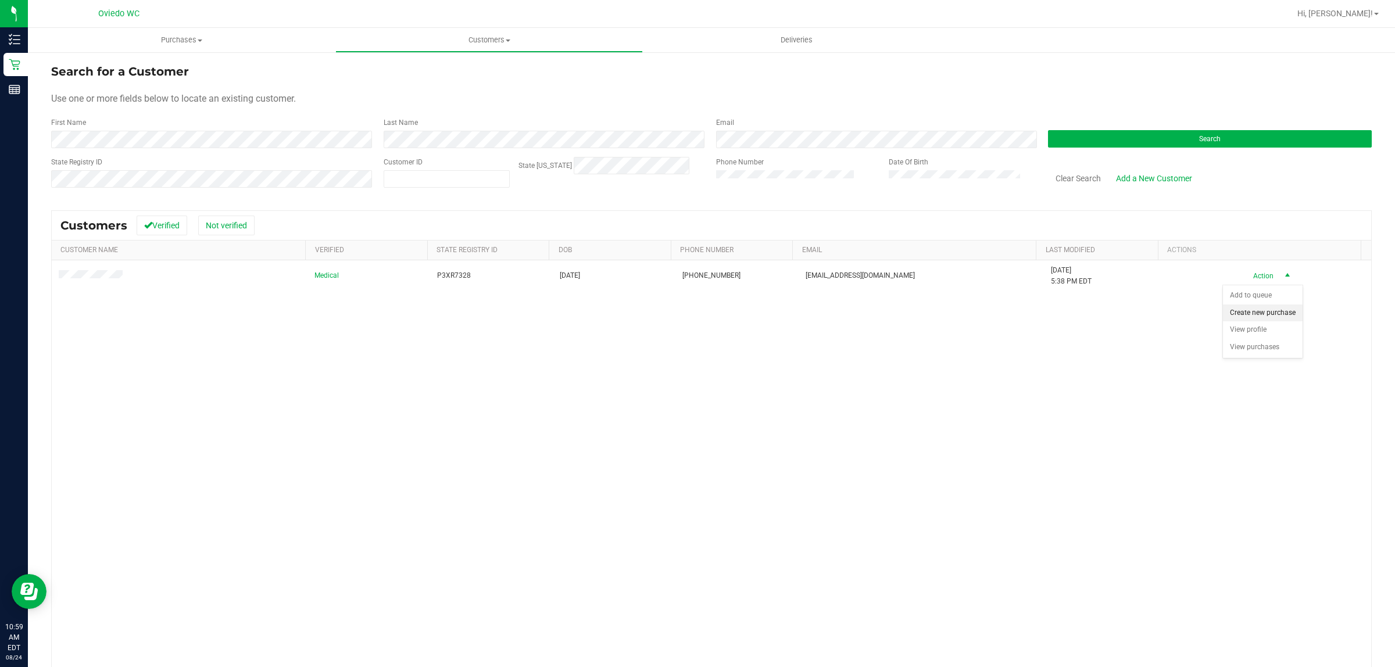
click at [1244, 322] on li "Create new purchase" at bounding box center [1263, 313] width 80 height 17
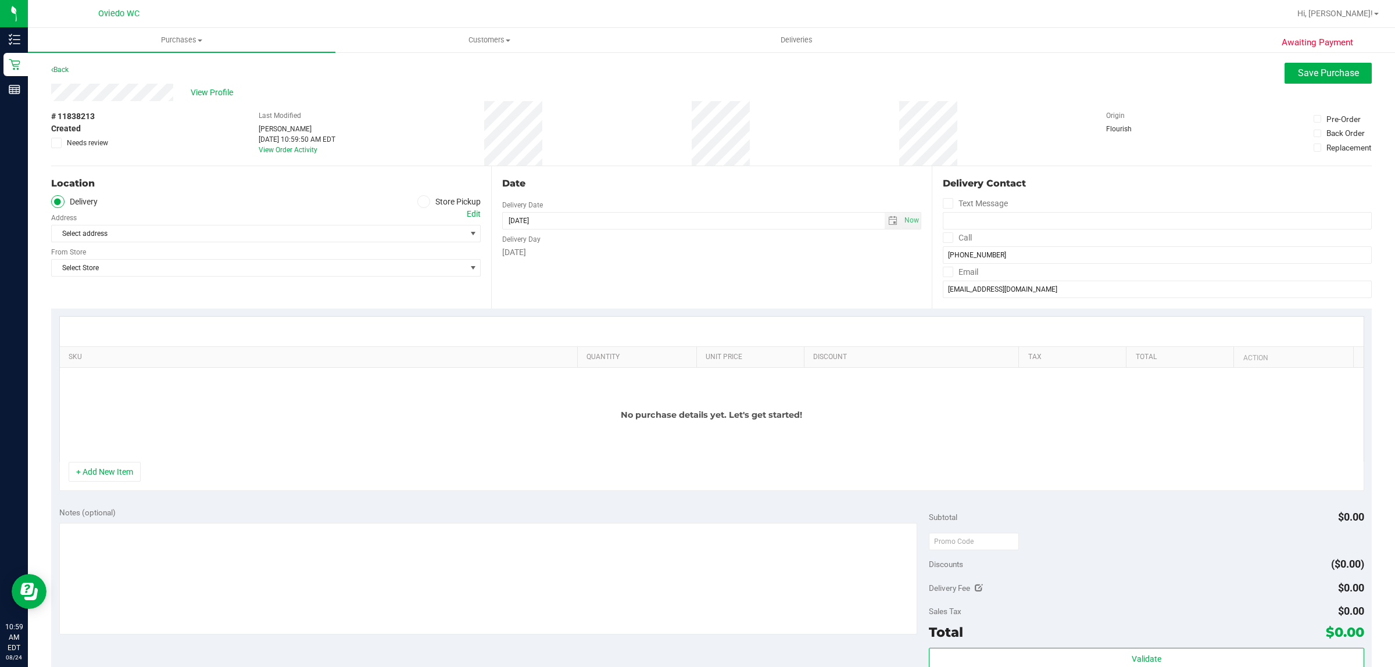
click at [424, 199] on span at bounding box center [423, 201] width 13 height 13
click at [0, 0] on input "Store Pickup" at bounding box center [0, 0] width 0 height 0
click at [248, 238] on span "Select Store" at bounding box center [259, 234] width 414 height 16
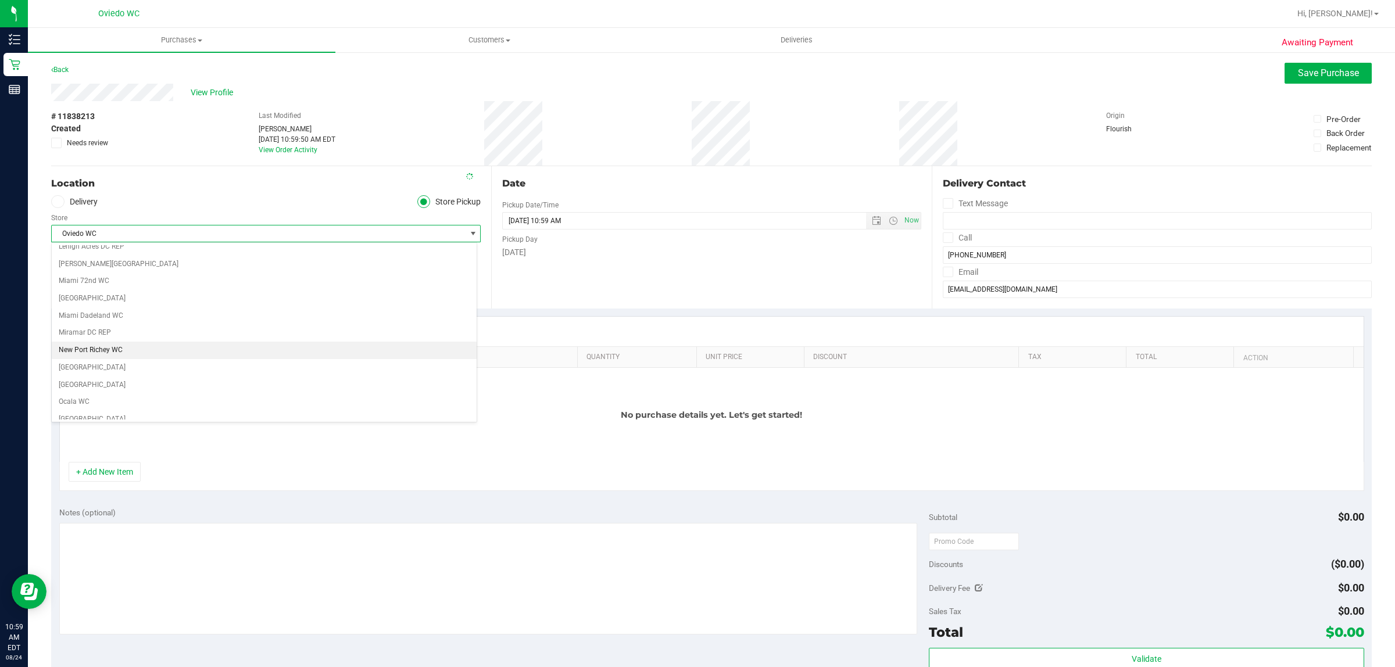
scroll to position [457, 0]
click at [320, 499] on div "SKU Quantity Unit Price Discount Tax Total Action No purchase details yet. Let'…" at bounding box center [711, 404] width 1321 height 191
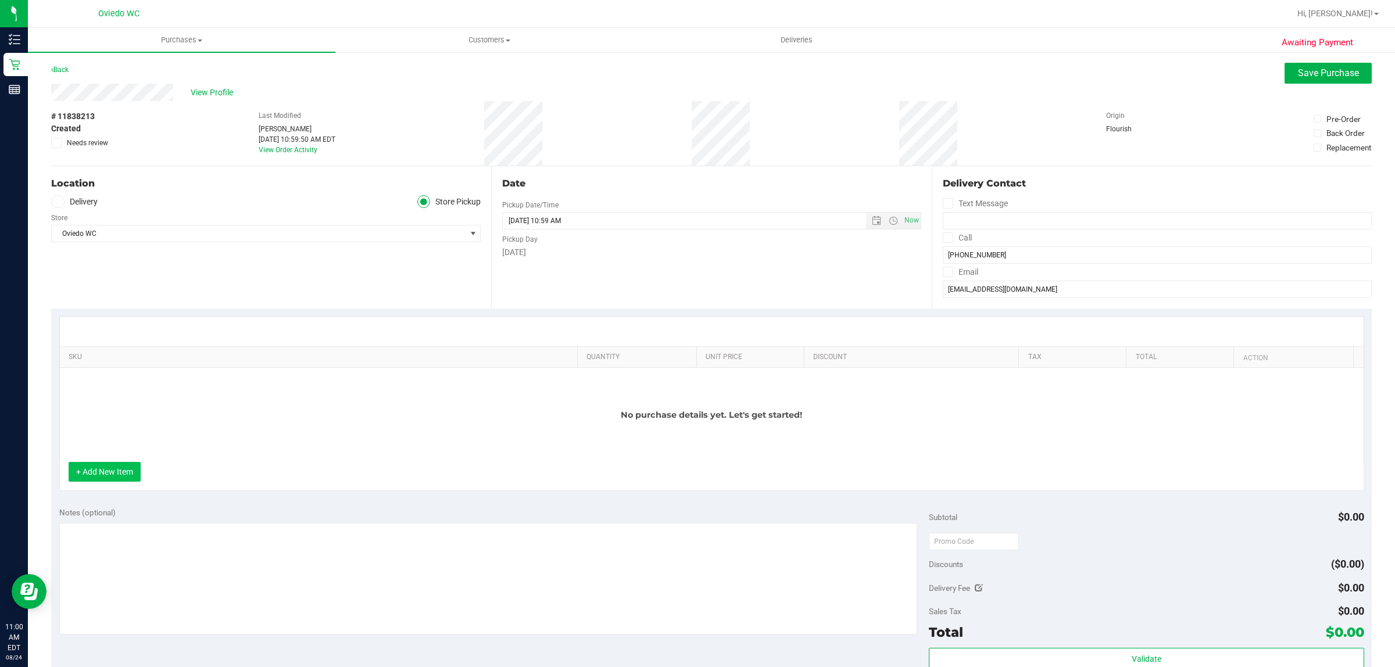
click at [111, 481] on button "+ Add New Item" at bounding box center [105, 472] width 72 height 20
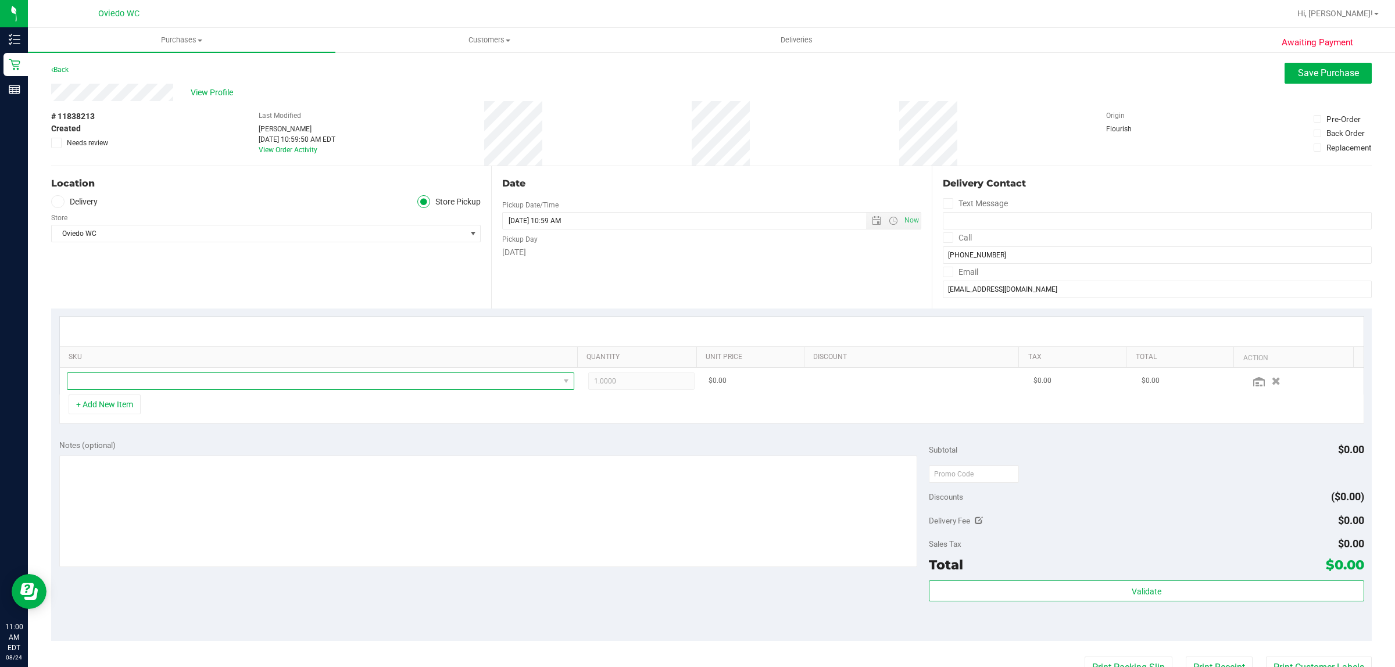
click at [146, 384] on span "NO DATA FOUND" at bounding box center [313, 381] width 492 height 16
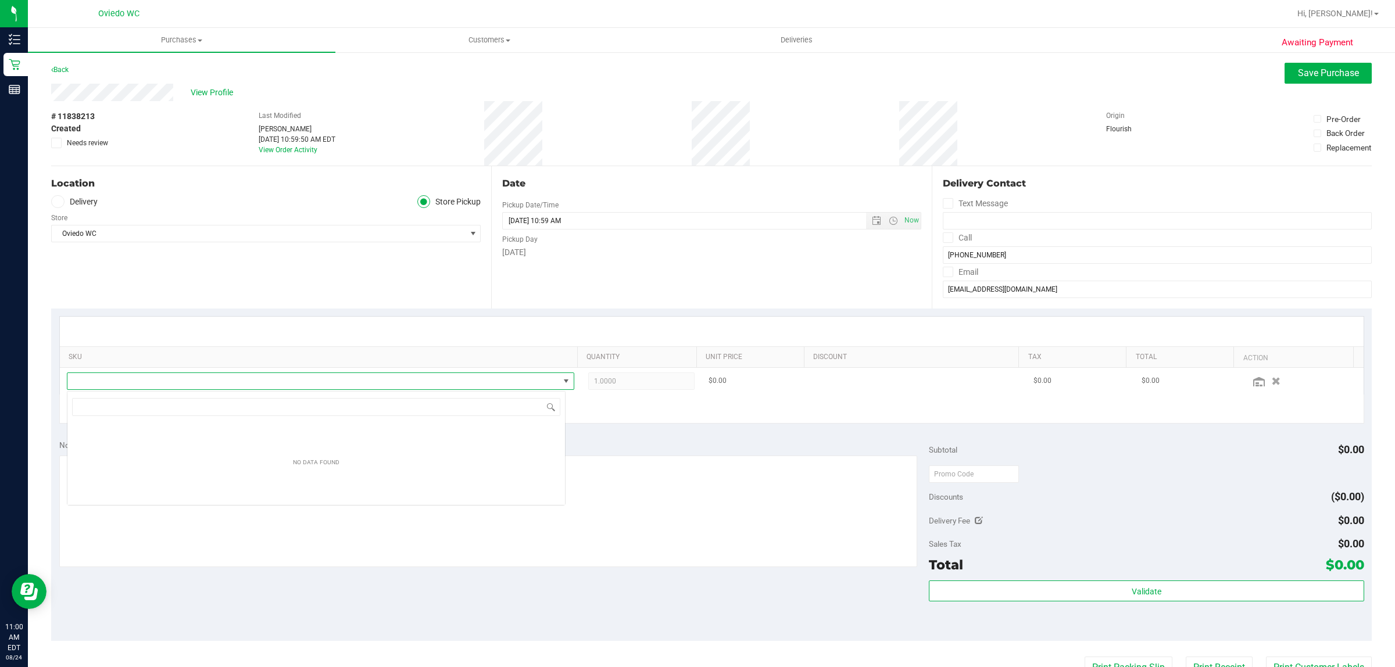
scroll to position [18, 499]
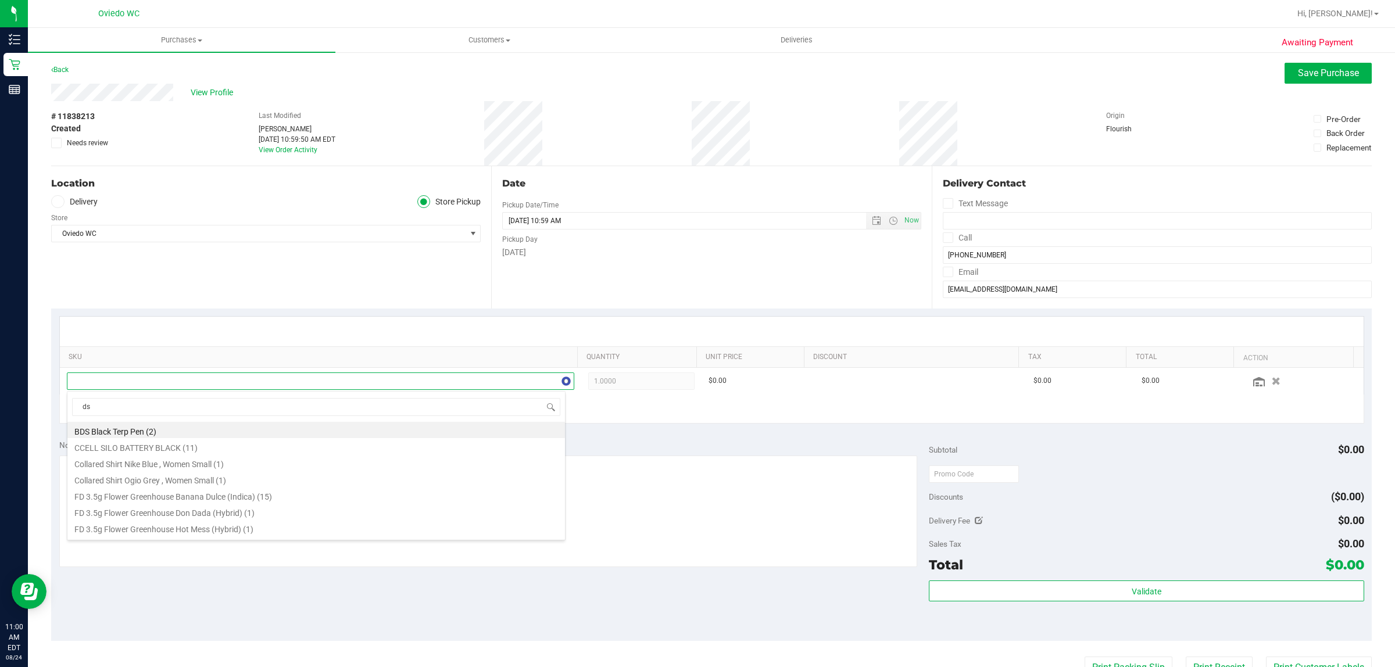
type input "dsc"
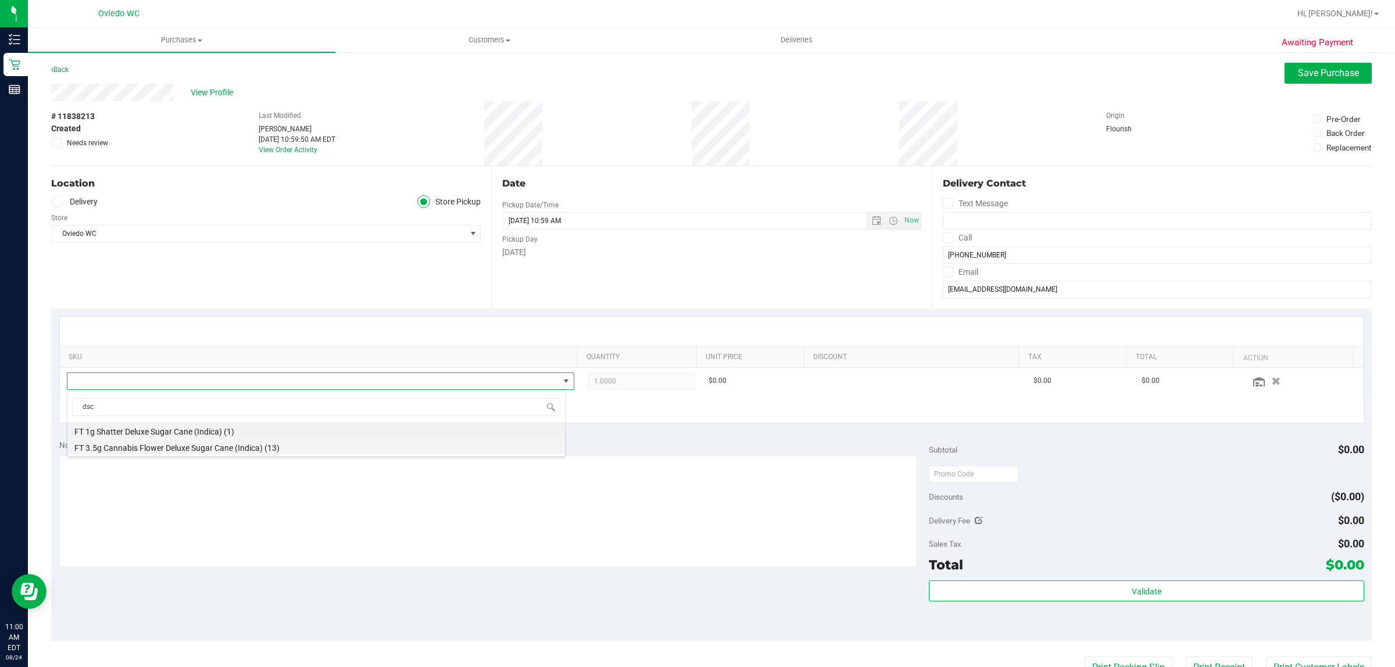
click at [139, 448] on li "FT 3.5g Cannabis Flower Deluxe Sugar Cane (Indica) (13)" at bounding box center [316, 446] width 498 height 16
click at [123, 411] on button "+ Add New Item" at bounding box center [105, 405] width 72 height 20
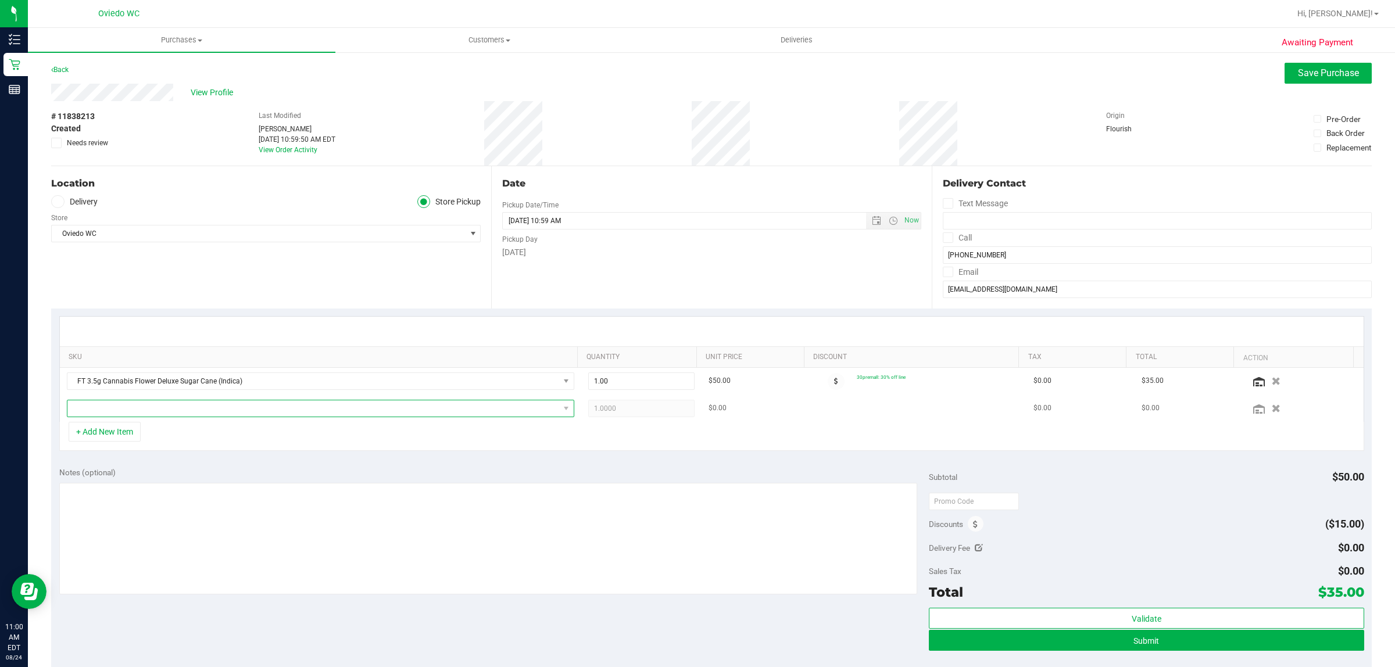
click at [137, 414] on span "NO DATA FOUND" at bounding box center [313, 408] width 492 height 16
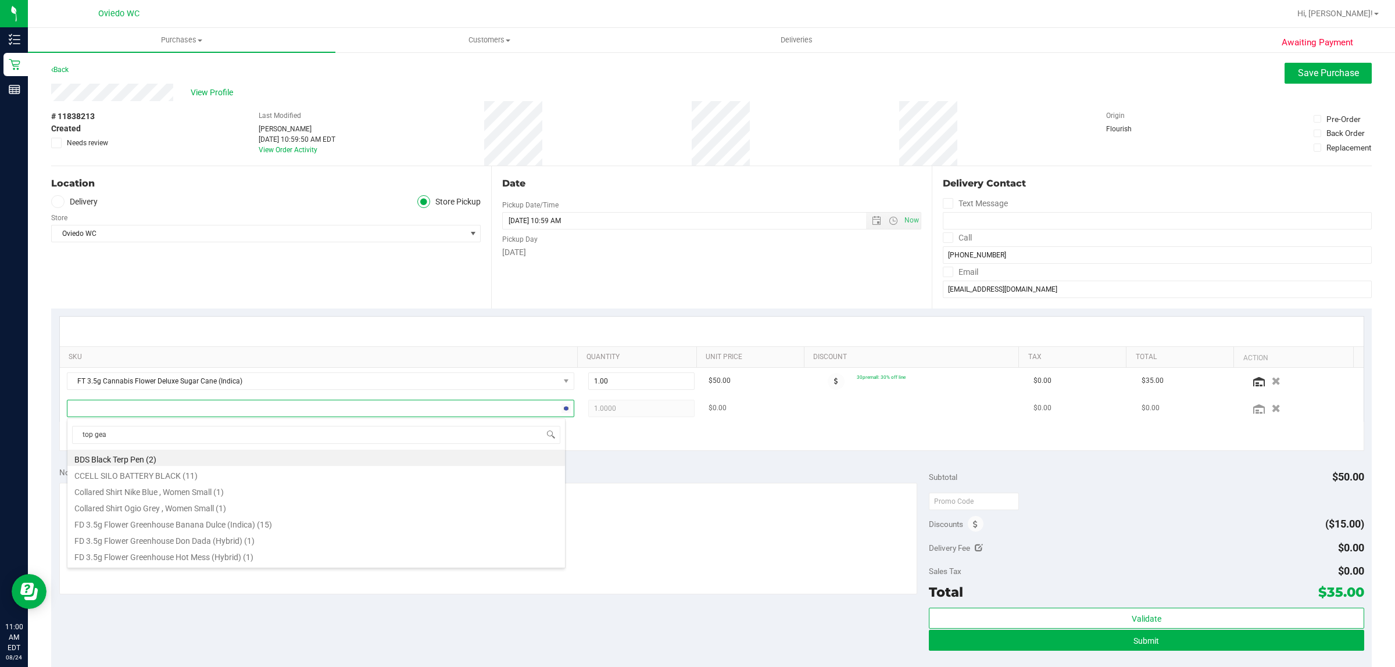
type input "top gear"
click at [152, 489] on li "FT 3.5g Cannabis Flower Top Gear (Indica) (17)" at bounding box center [316, 490] width 498 height 16
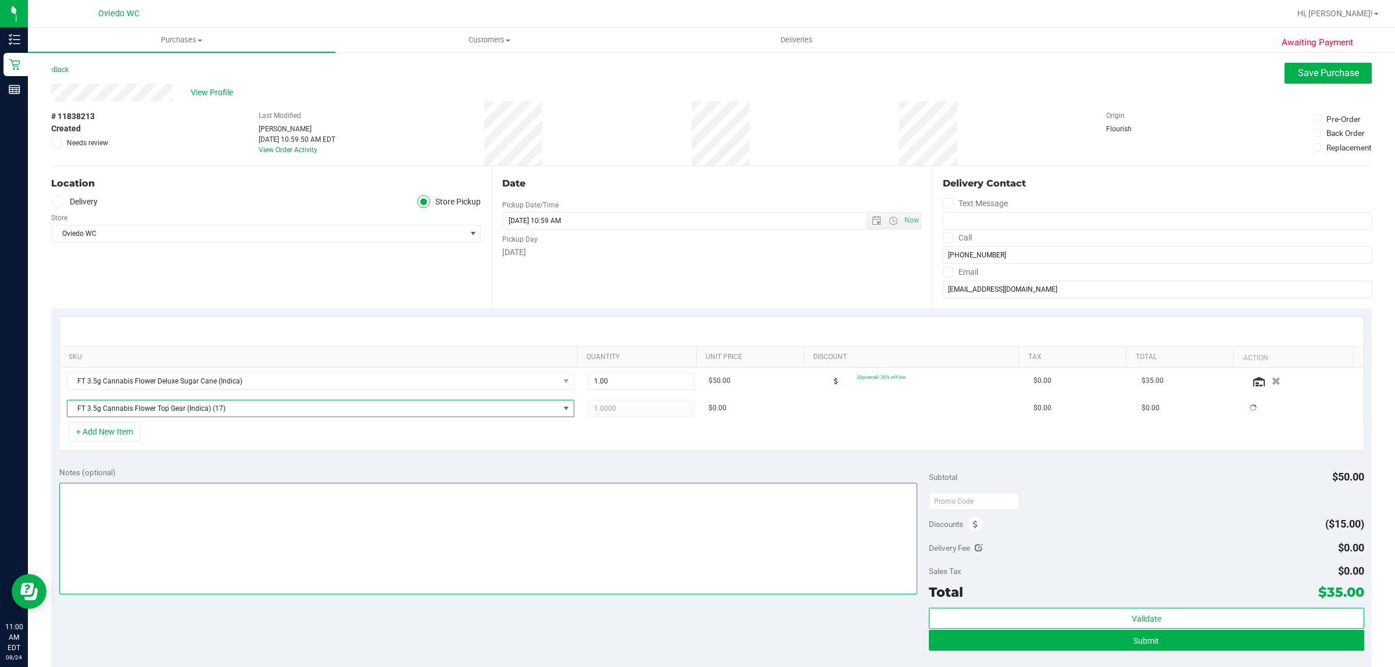
click at [562, 498] on textarea at bounding box center [488, 539] width 858 height 112
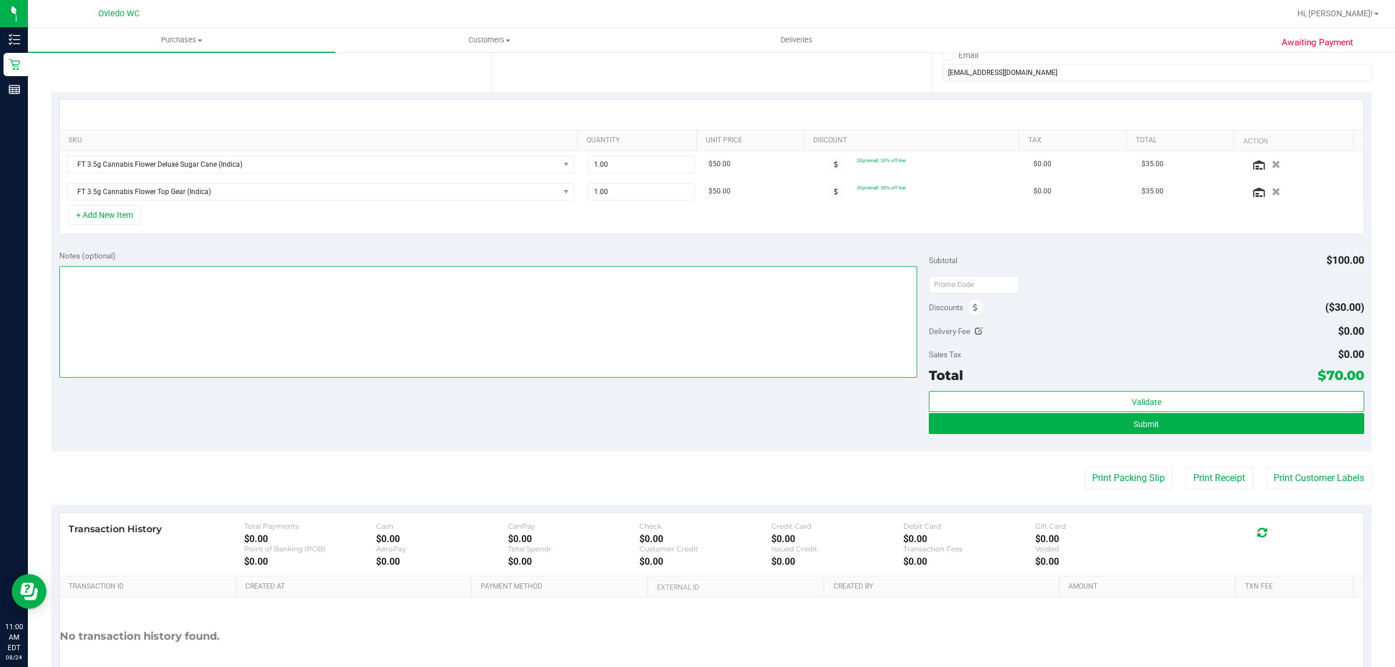
scroll to position [218, 0]
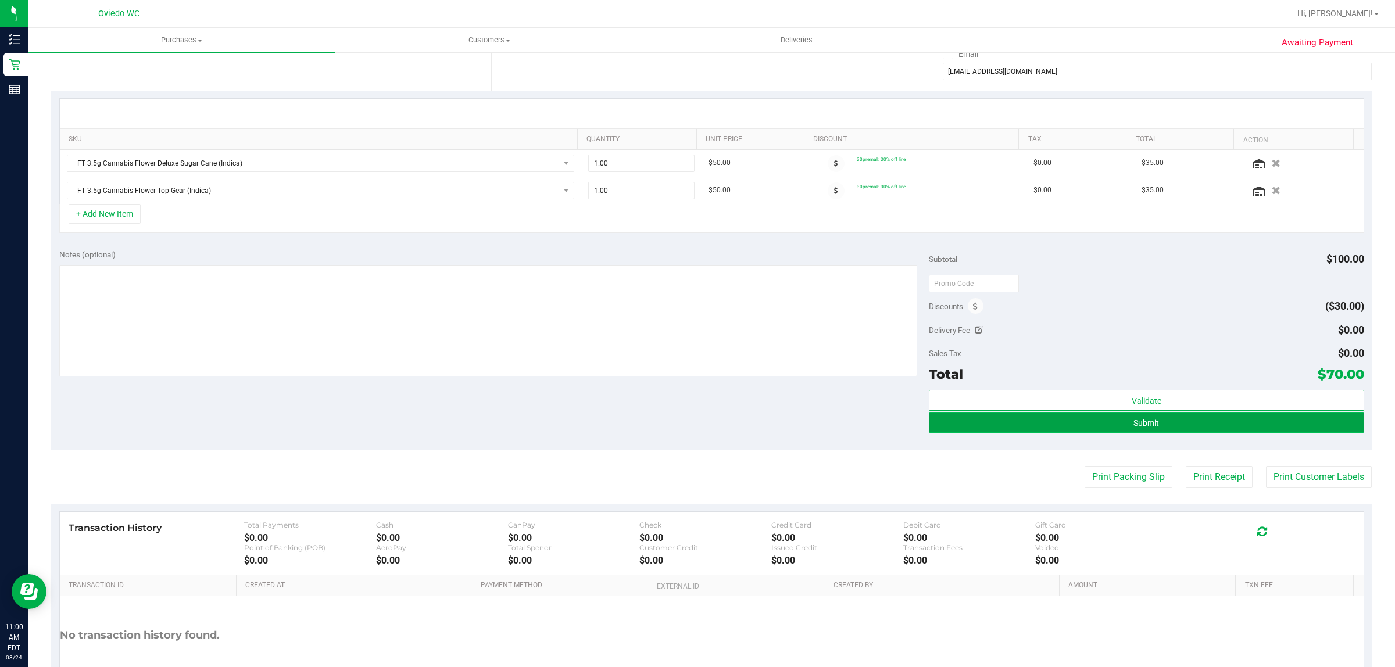
click at [990, 425] on button "Submit" at bounding box center [1146, 422] width 435 height 21
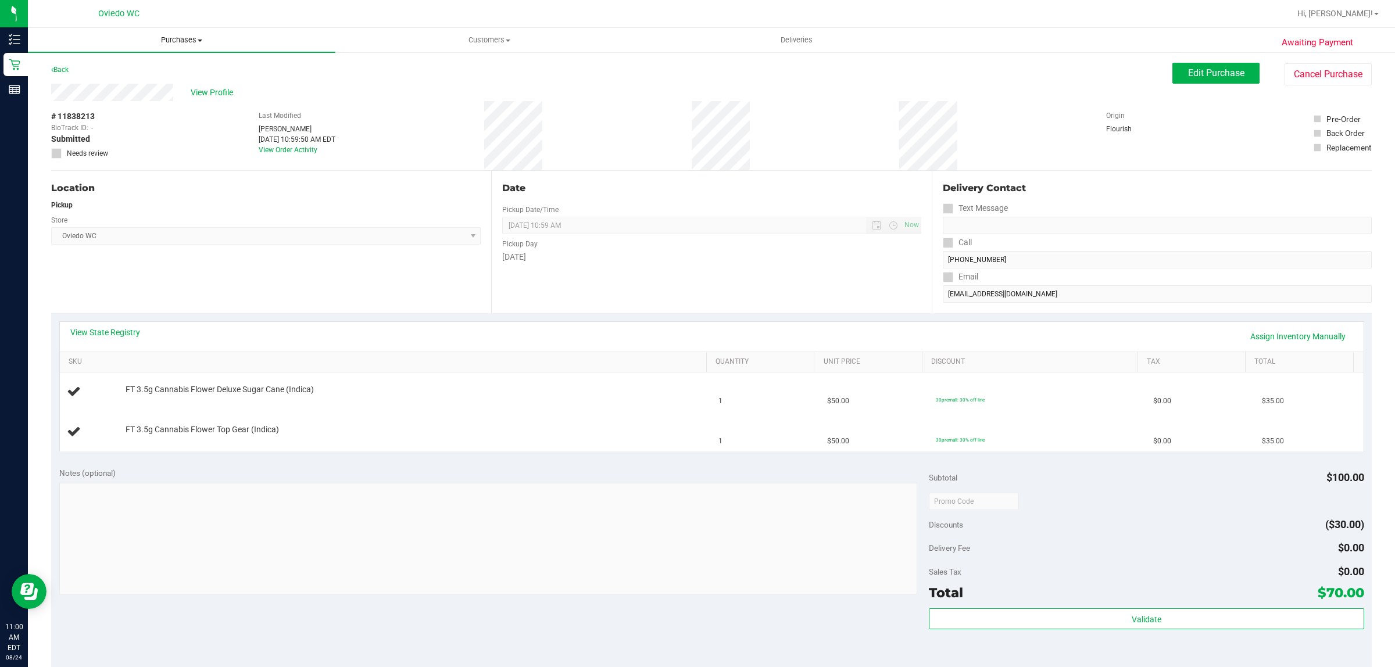
click at [198, 42] on span "Purchases" at bounding box center [181, 40] width 307 height 10
click at [190, 79] on li "Fulfillment" at bounding box center [181, 84] width 307 height 14
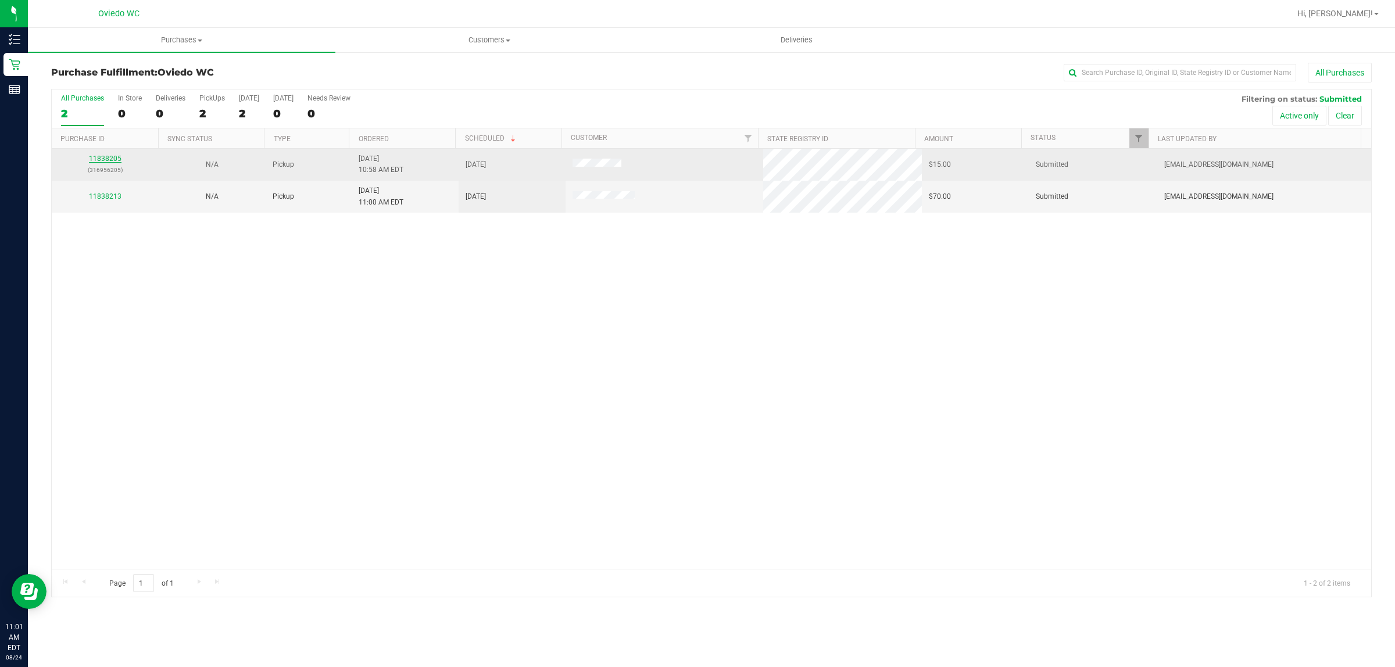
click at [115, 159] on link "11838205" at bounding box center [105, 159] width 33 height 8
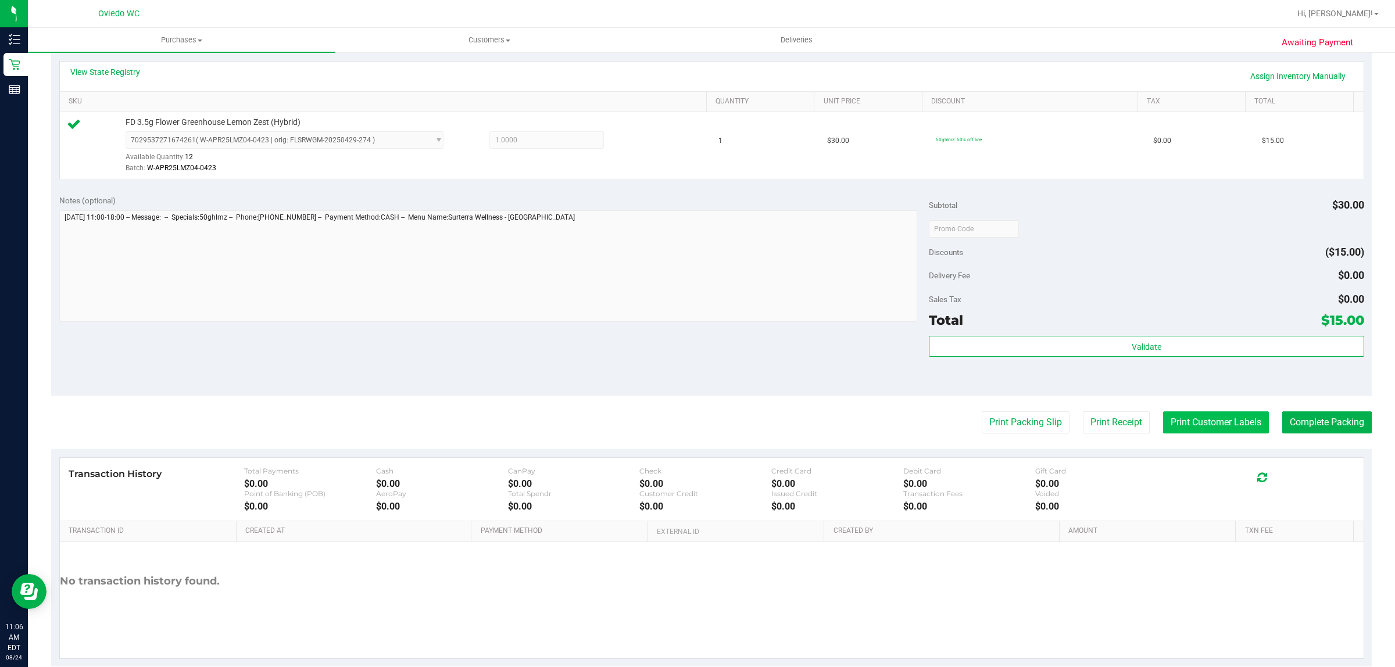
scroll to position [282, 0]
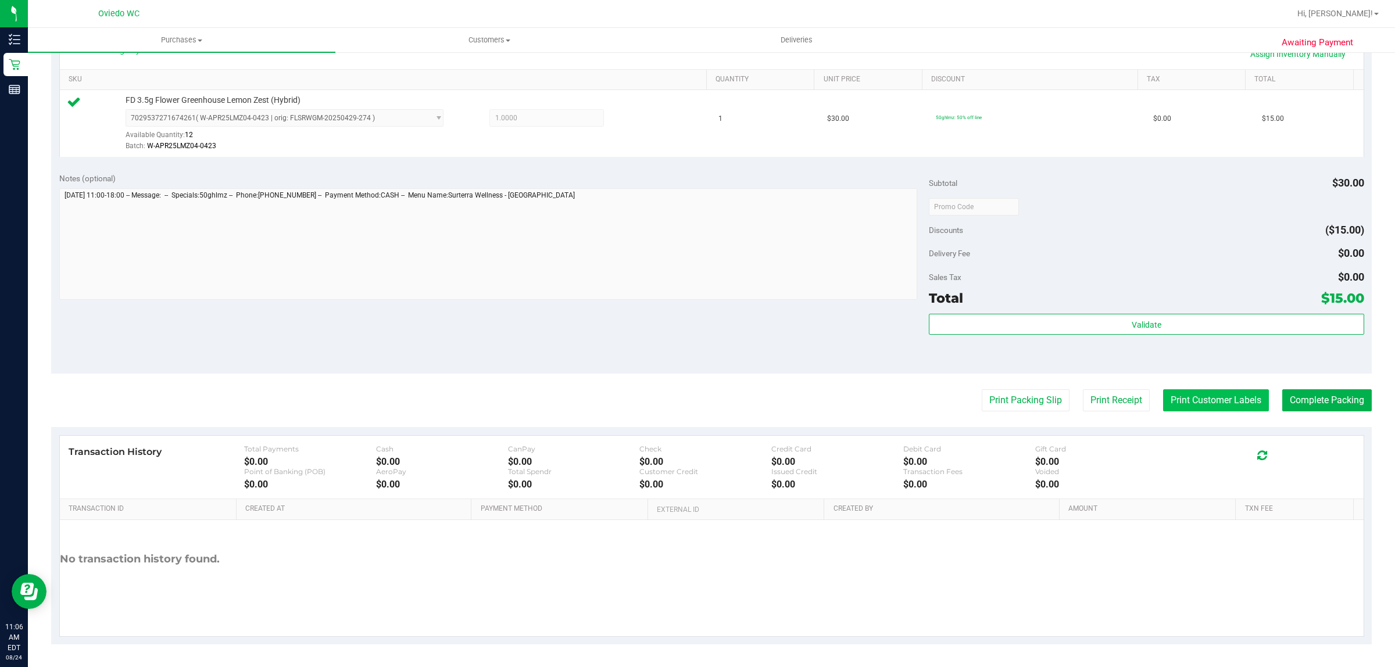
click at [1195, 402] on button "Print Customer Labels" at bounding box center [1216, 400] width 106 height 22
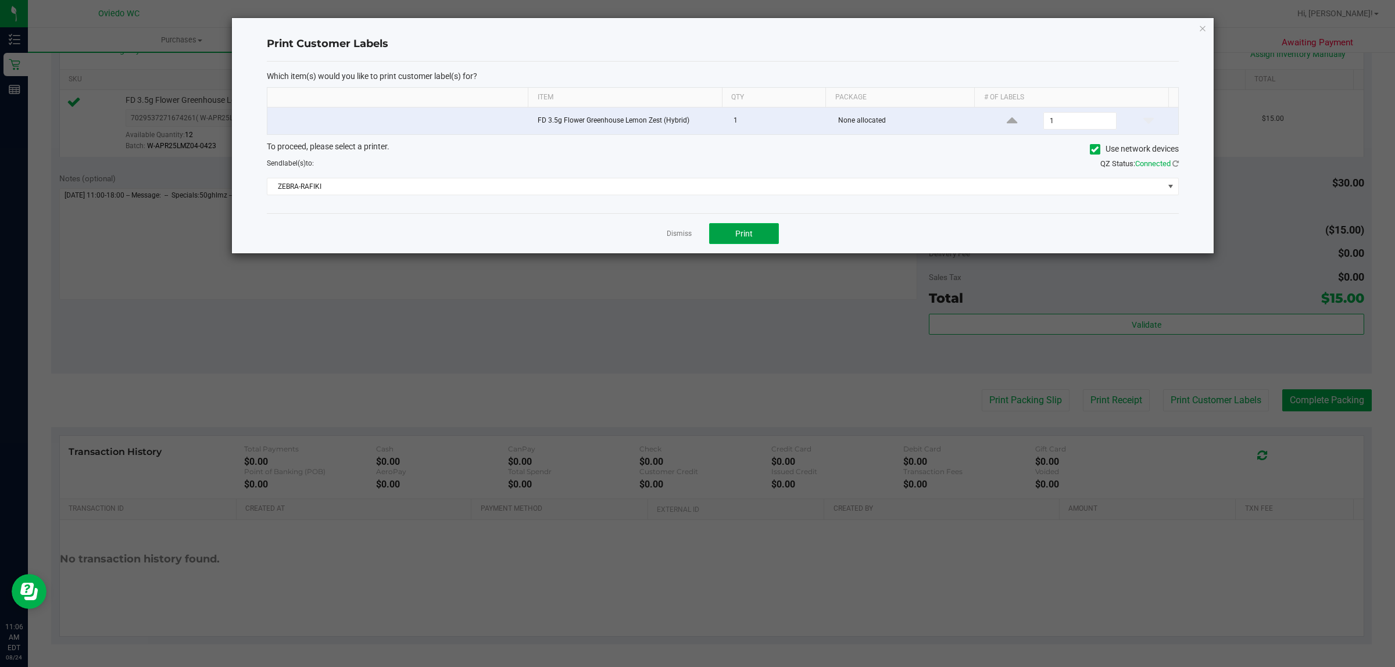
click at [759, 228] on button "Print" at bounding box center [744, 233] width 70 height 21
click at [678, 234] on link "Dismiss" at bounding box center [679, 234] width 25 height 10
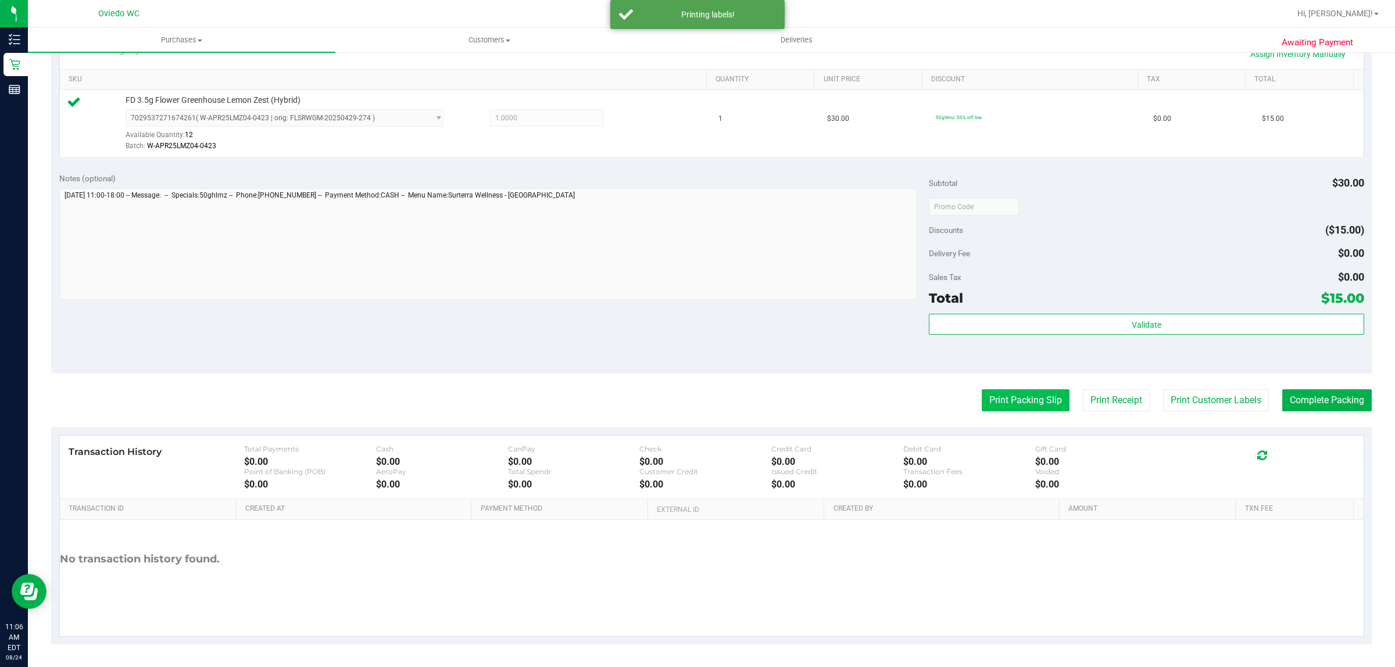
click at [988, 405] on button "Print Packing Slip" at bounding box center [1026, 400] width 88 height 22
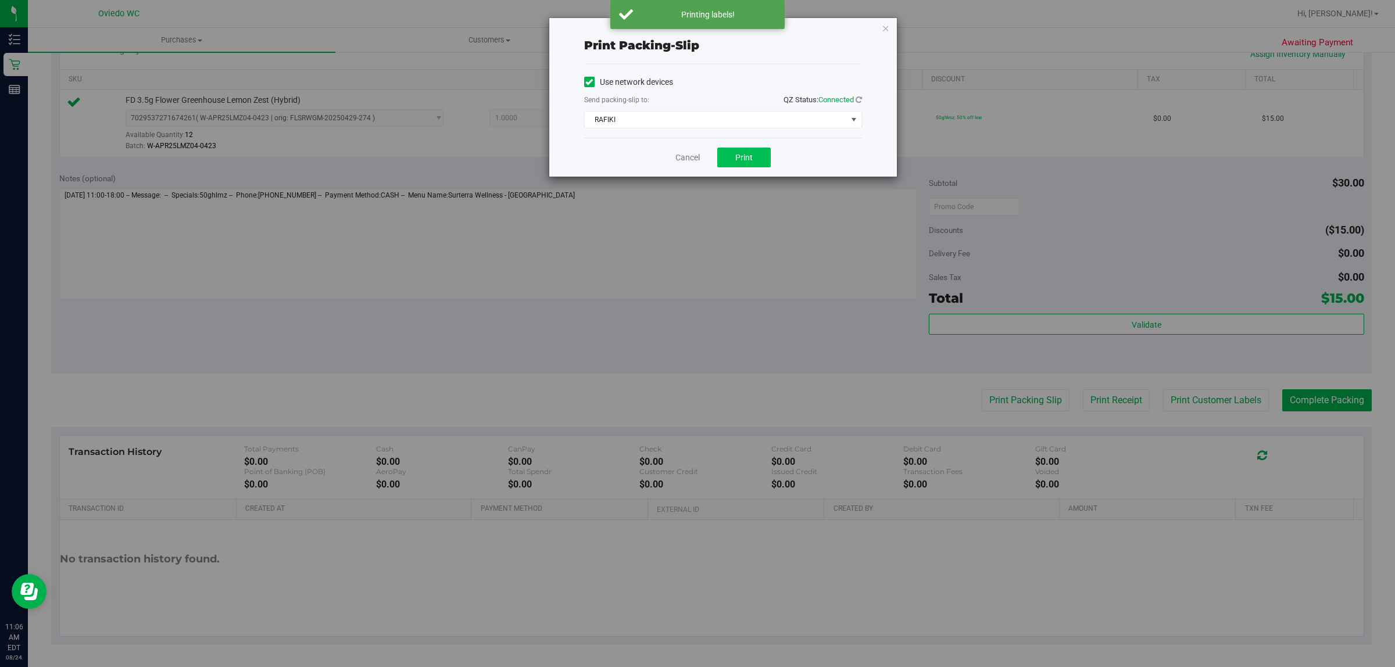
drag, startPoint x: 751, startPoint y: 144, endPoint x: 736, endPoint y: 160, distance: 21.8
click at [749, 145] on div "Cancel Print" at bounding box center [723, 157] width 278 height 39
click at [739, 160] on span "Print" at bounding box center [743, 157] width 17 height 9
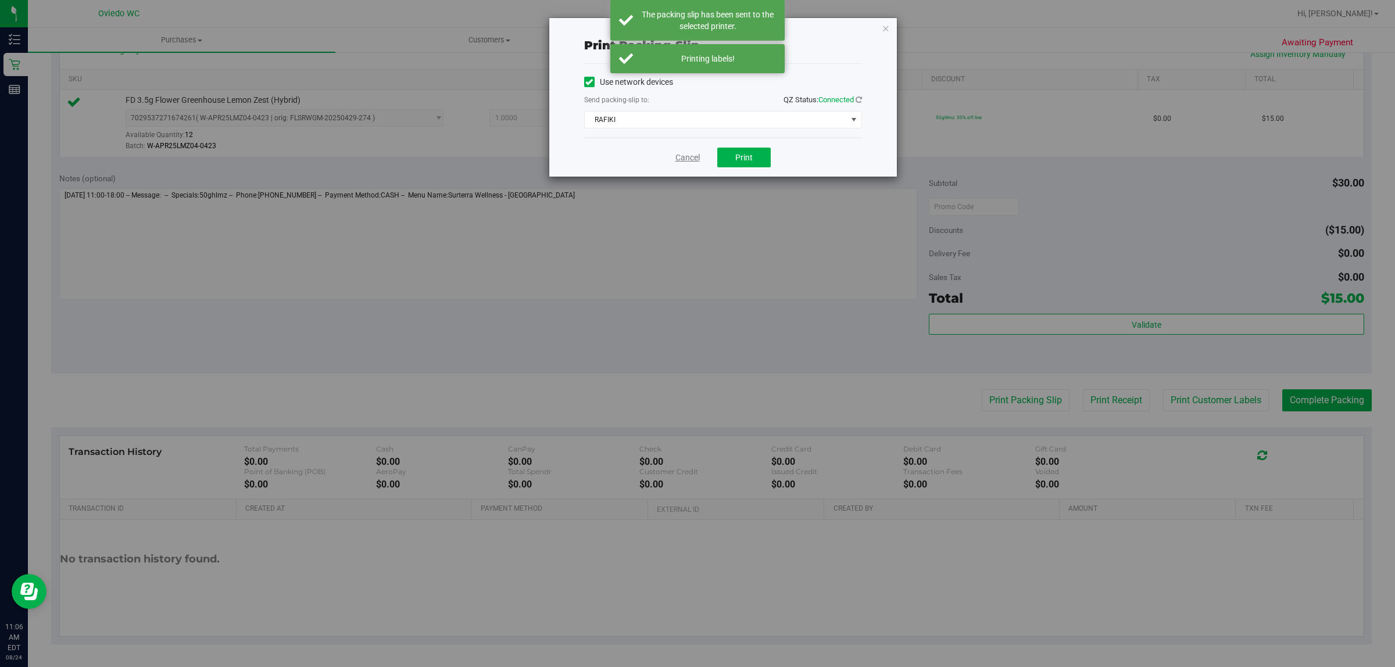
click at [688, 163] on link "Cancel" at bounding box center [687, 158] width 24 height 12
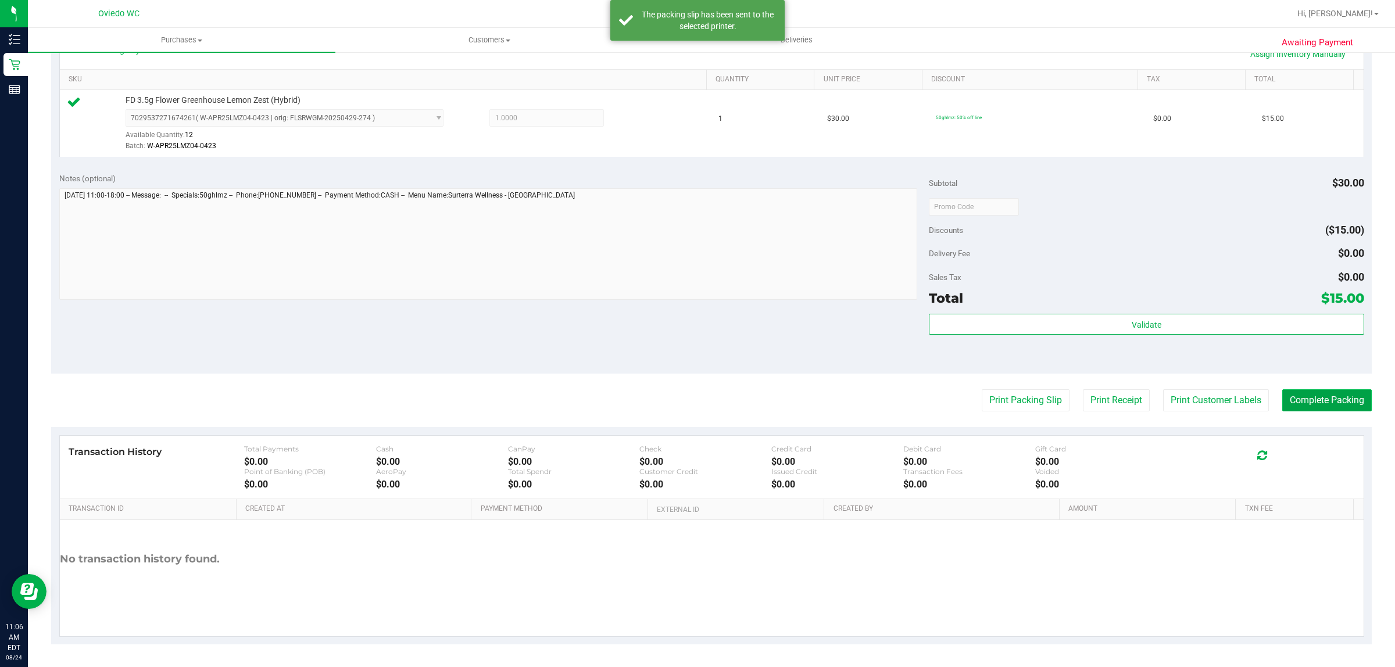
click at [1323, 396] on button "Complete Packing" at bounding box center [1327, 400] width 90 height 22
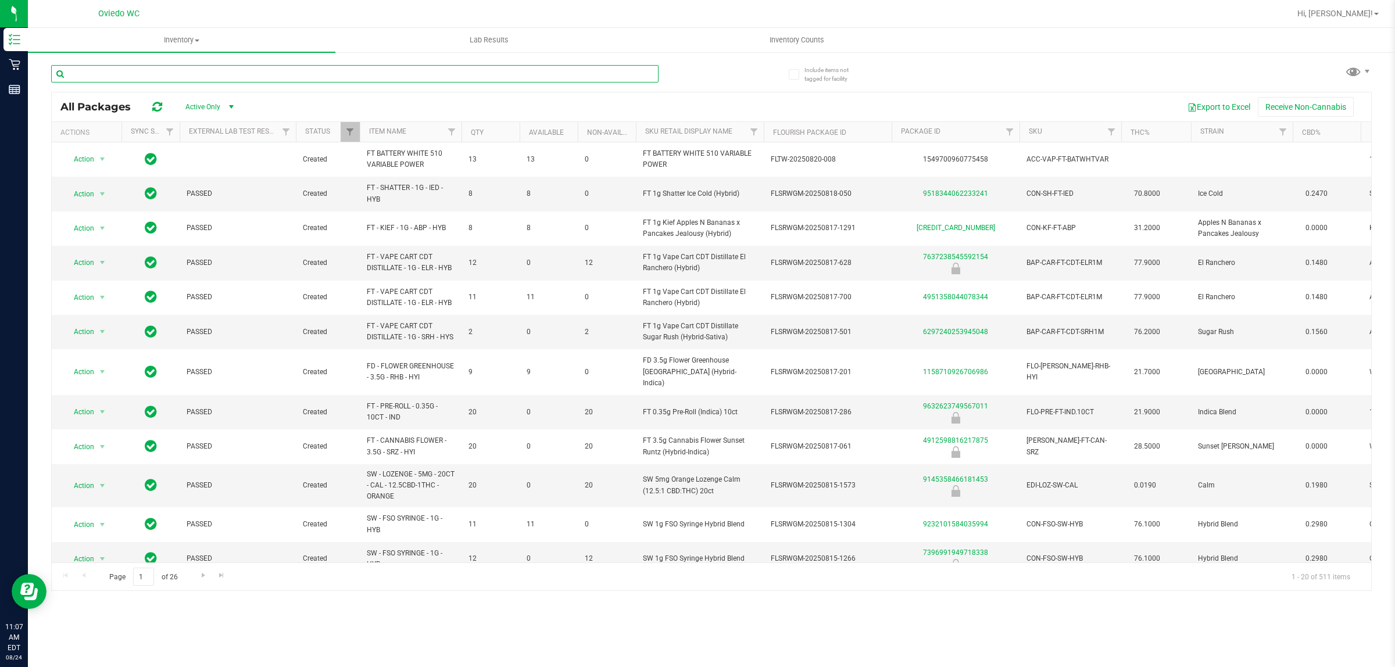
click at [120, 76] on input "text" at bounding box center [354, 73] width 607 height 17
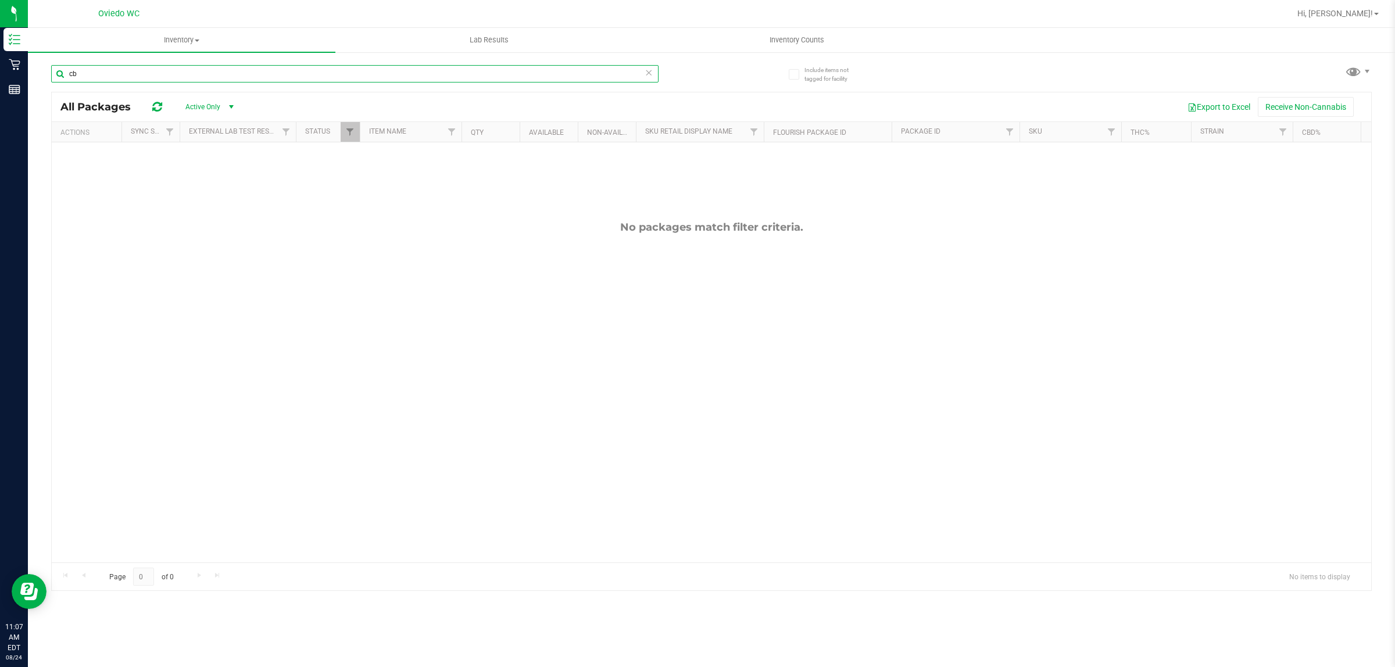
type input "c"
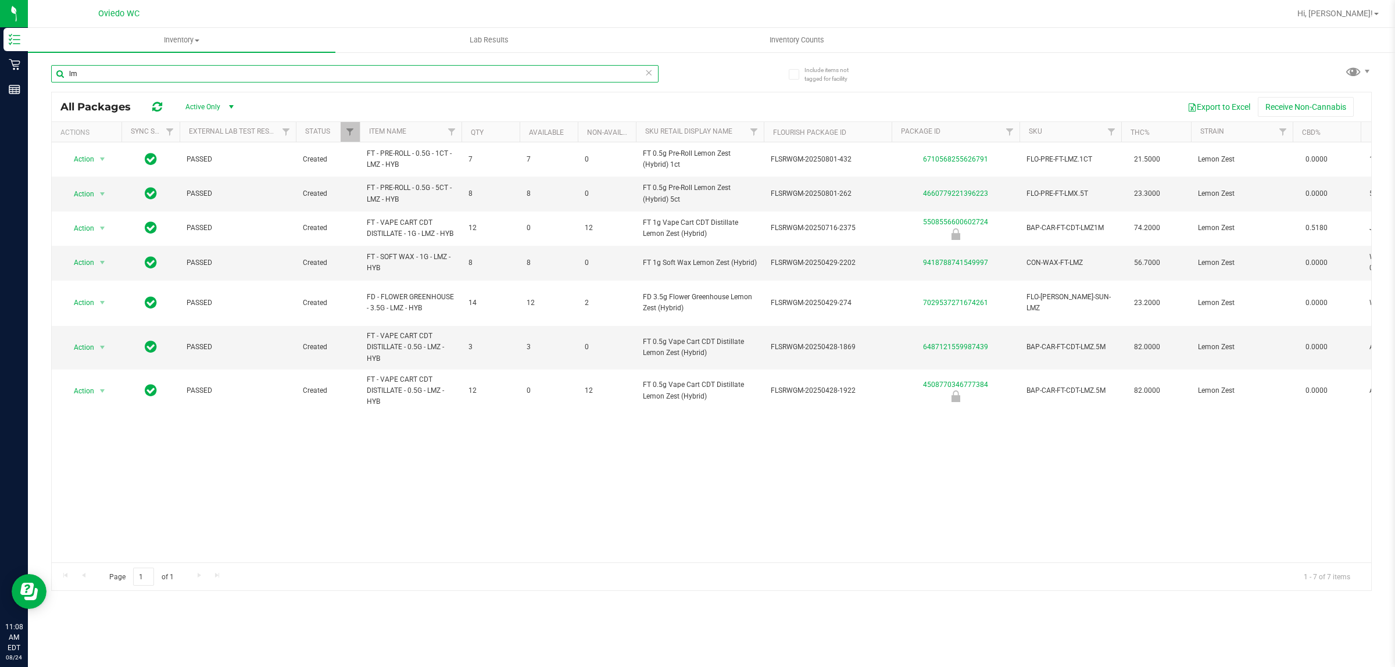
type input "l"
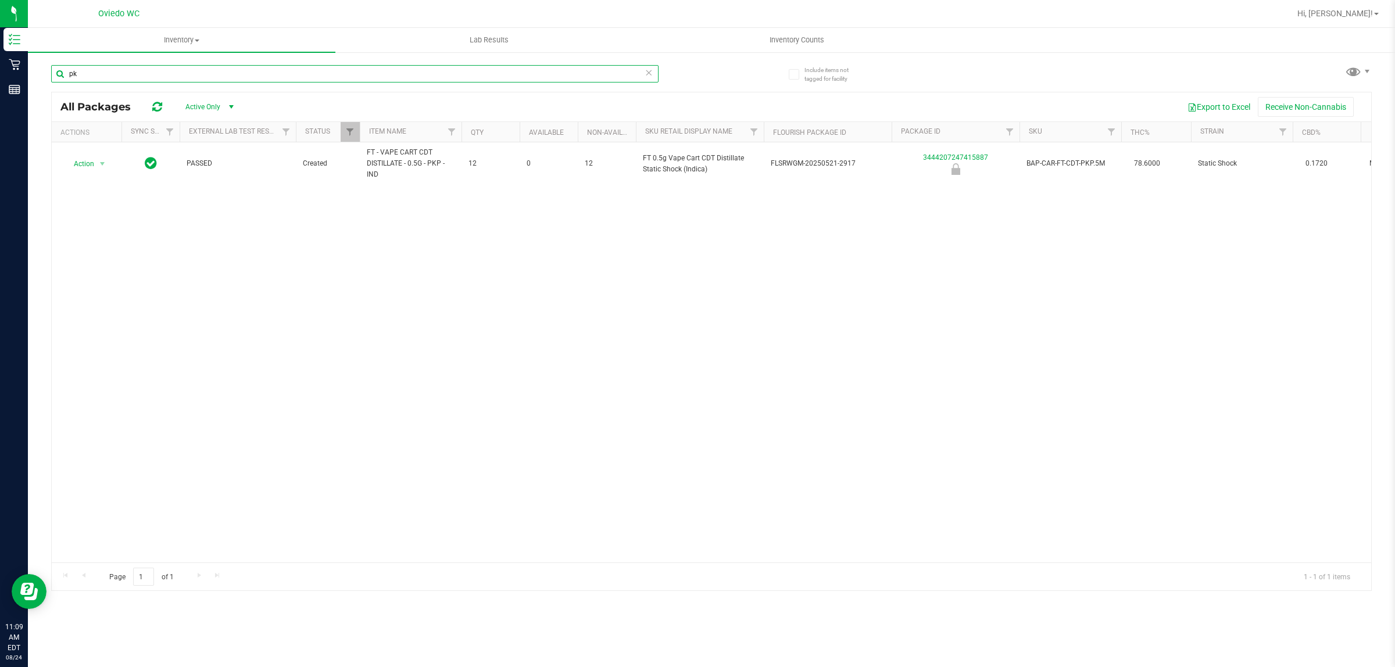
type input "p"
type input "t"
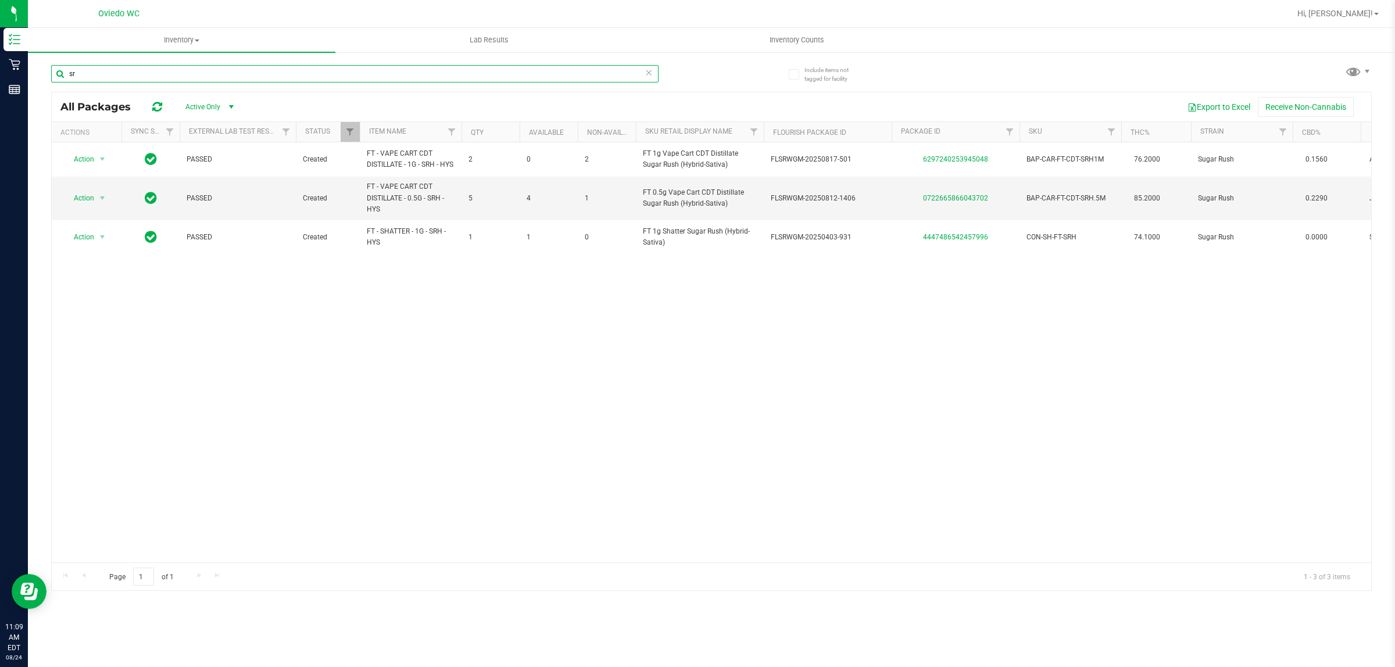
type input "s"
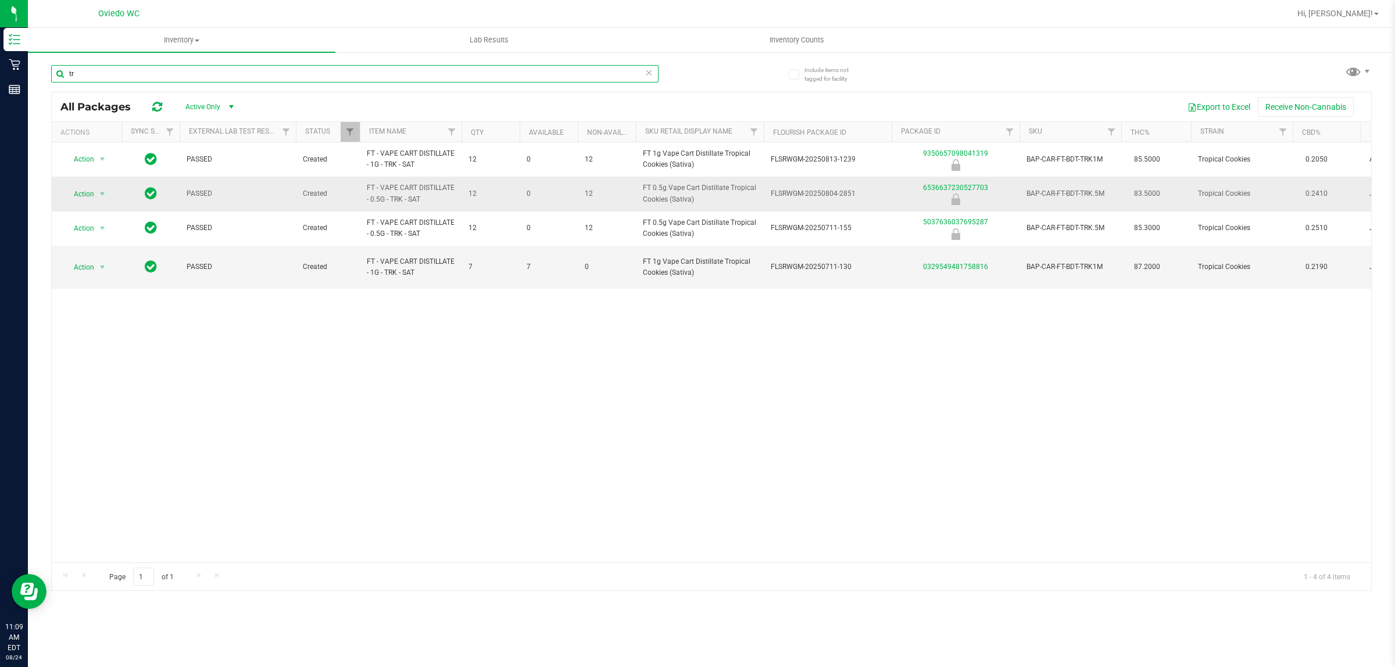
type input "t"
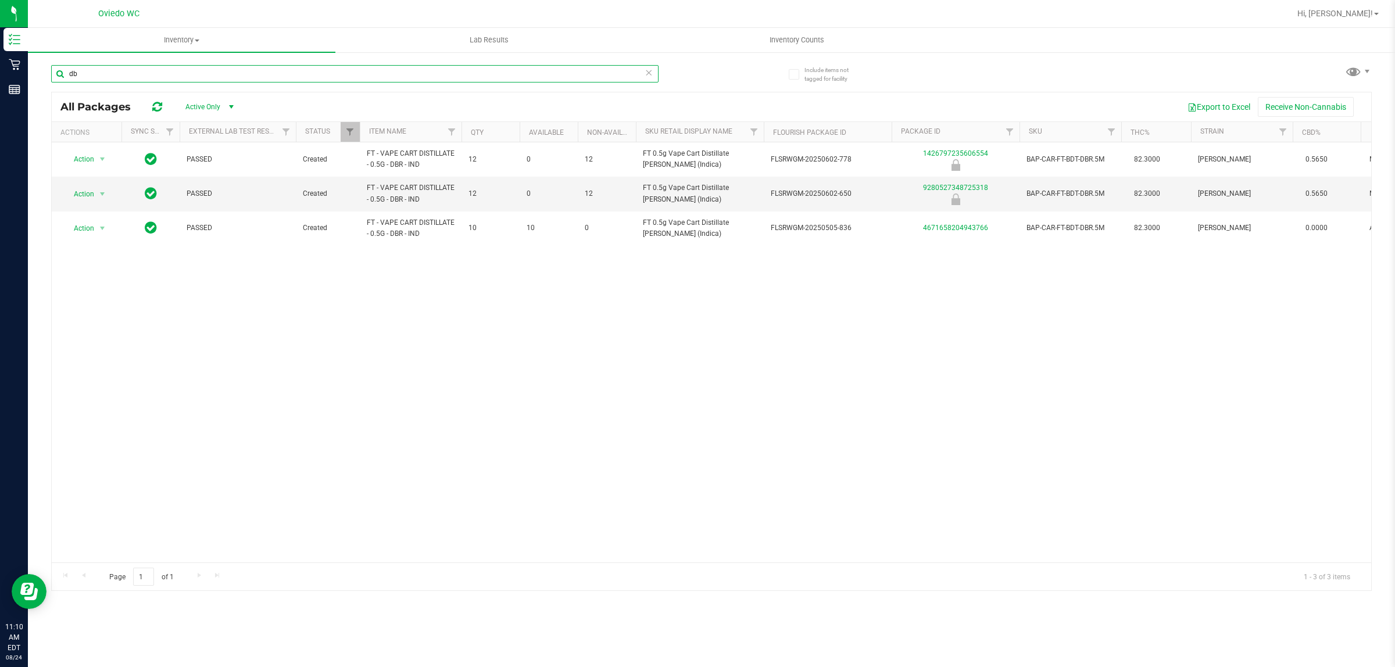
type input "d"
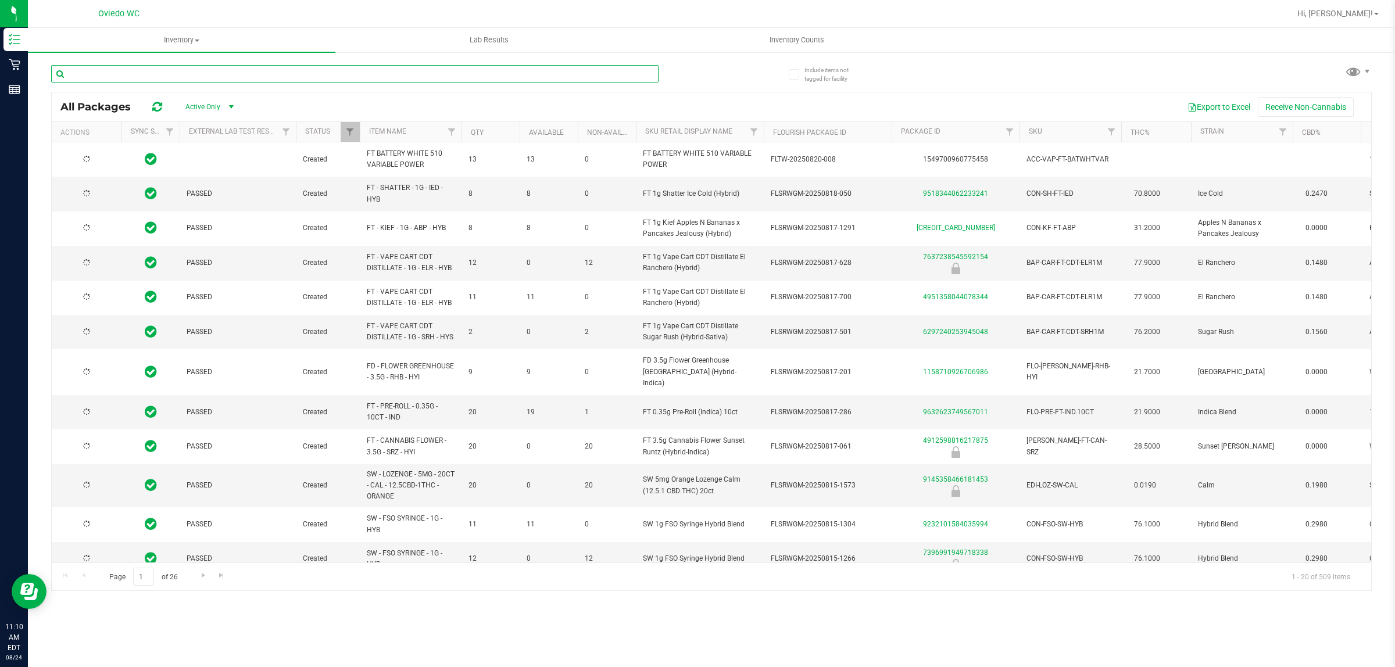
type input "[DATE]"
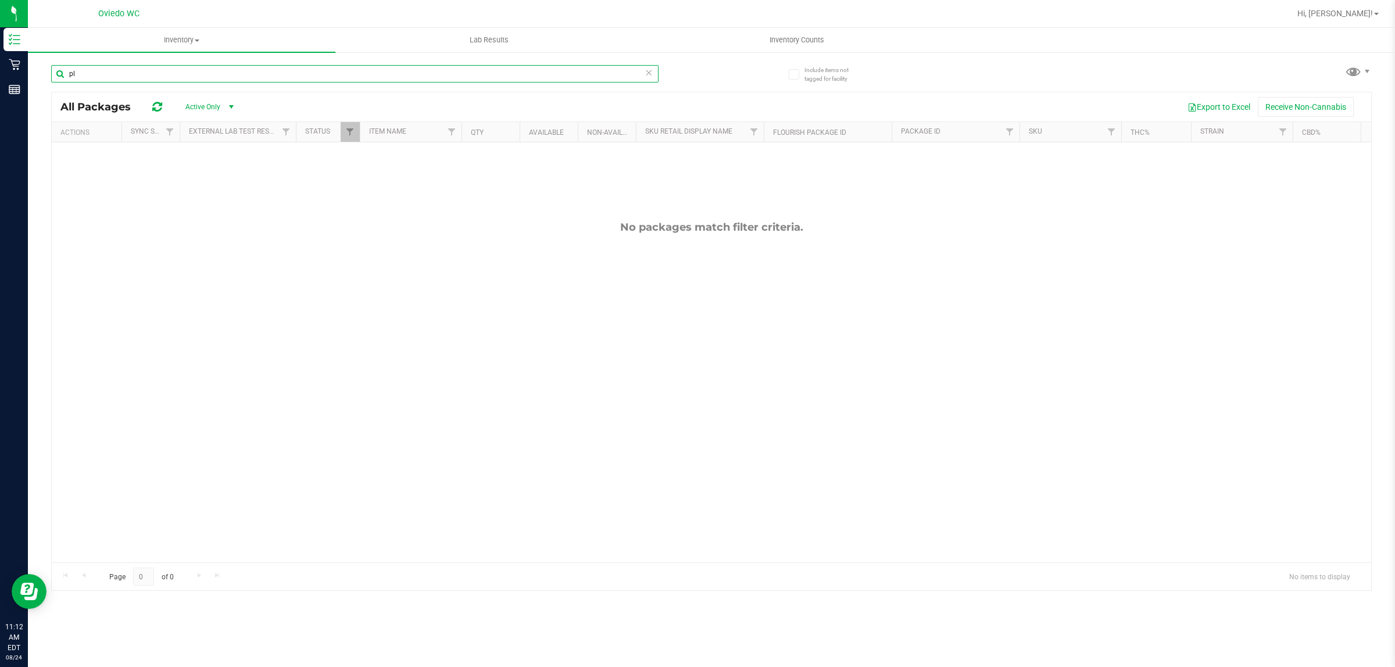
type input "p"
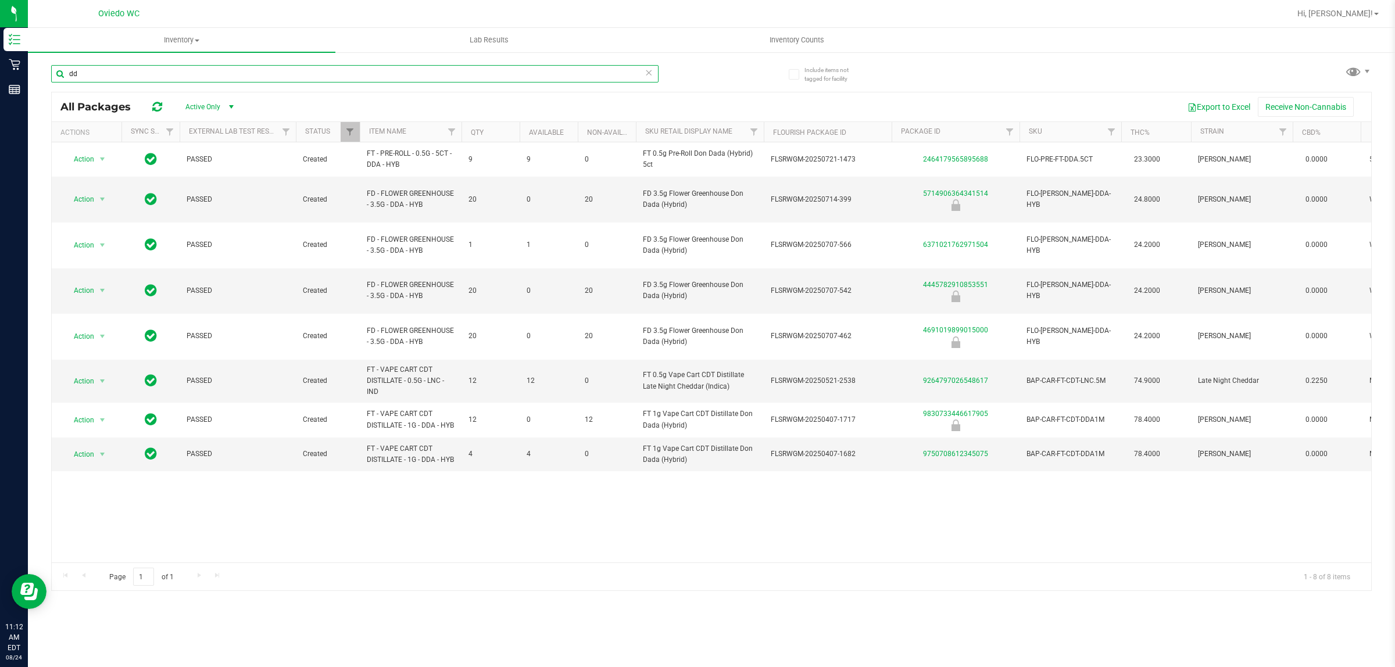
type input "d"
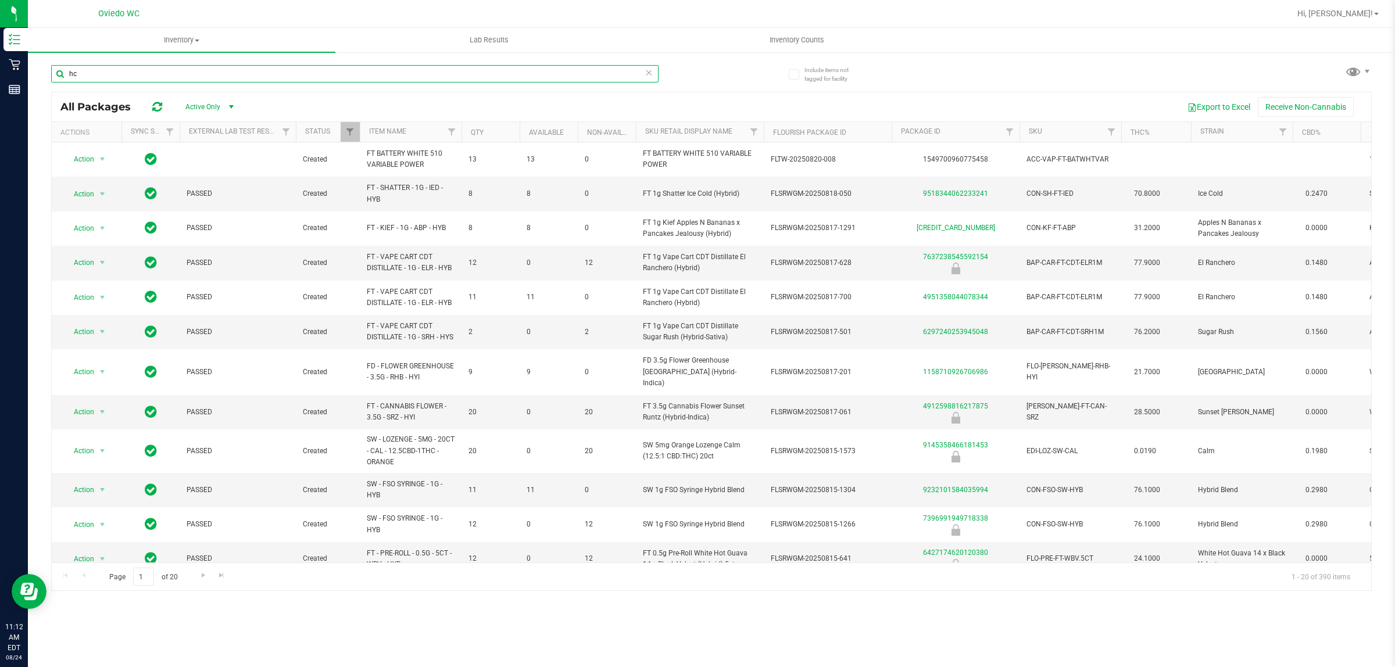
type input "h"
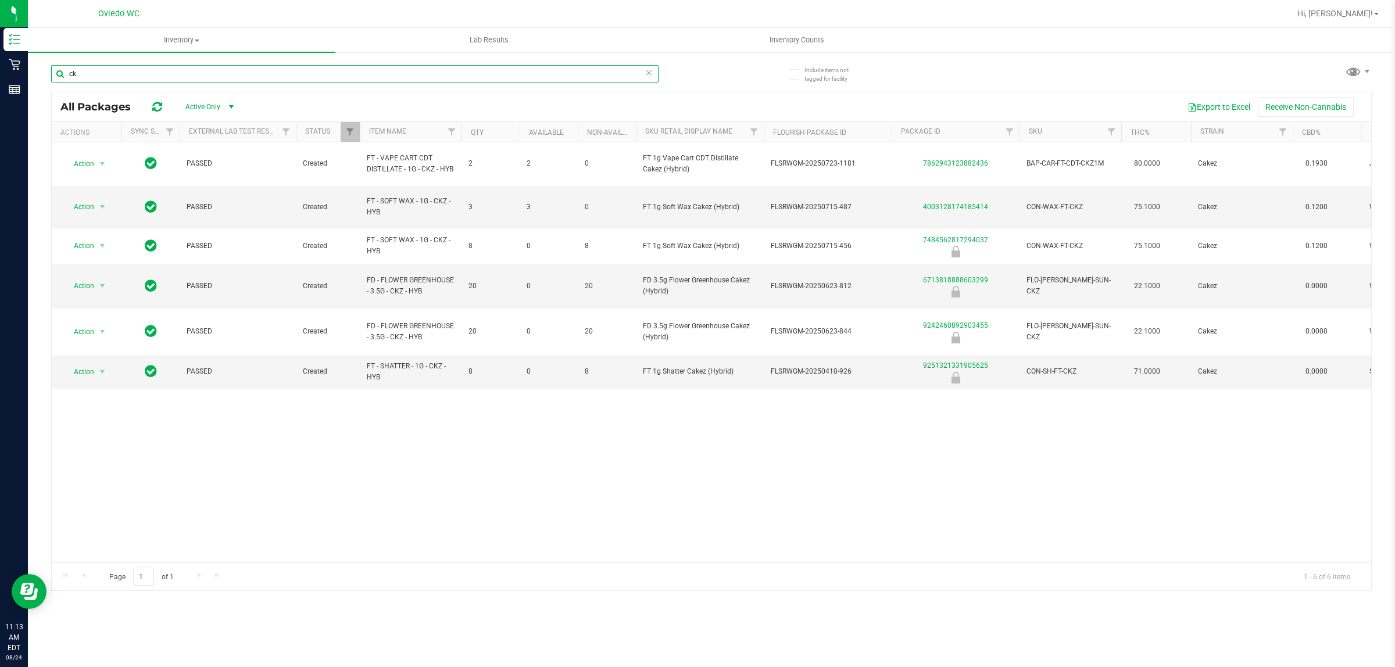
type input "c"
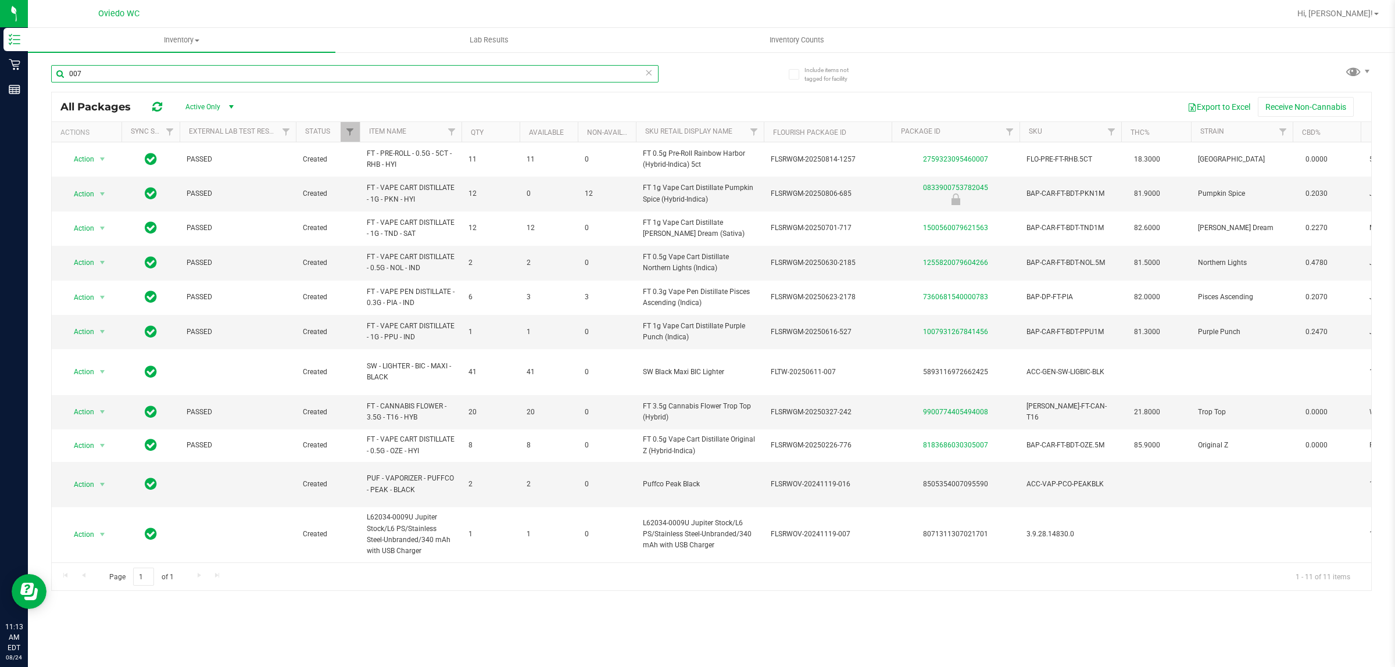
type input "007"
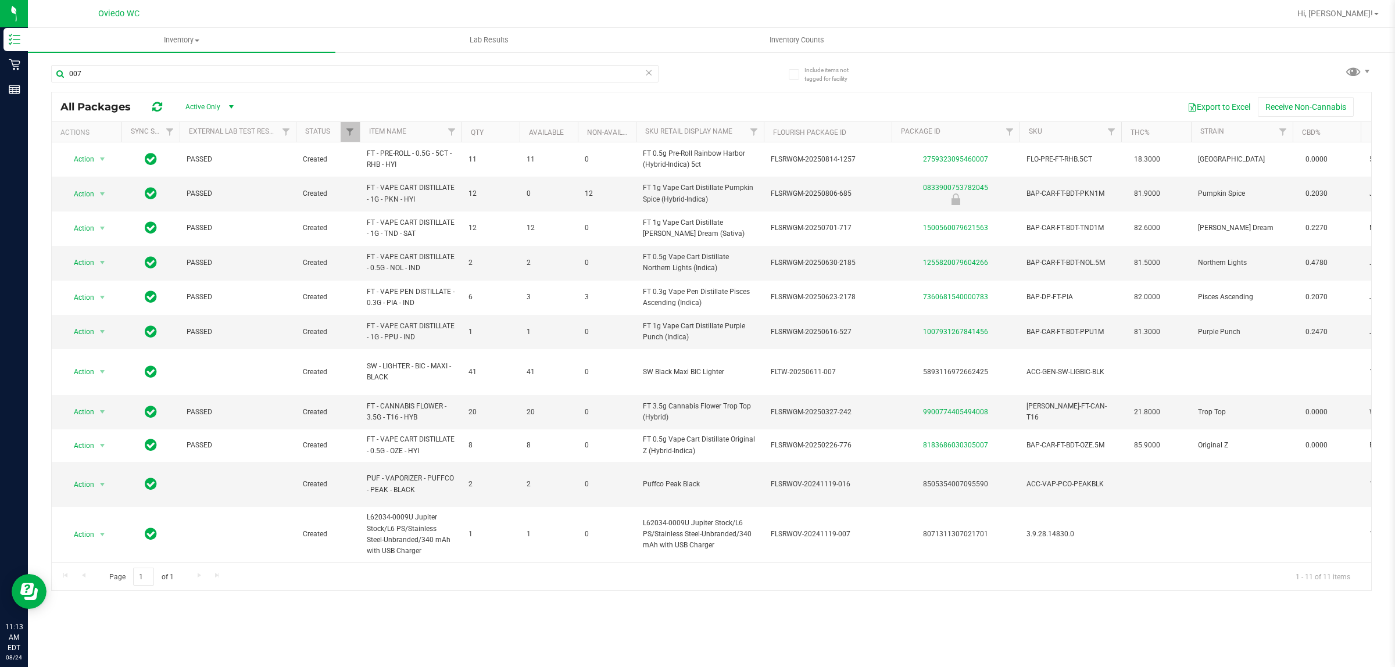
click at [647, 71] on icon at bounding box center [649, 72] width 8 height 14
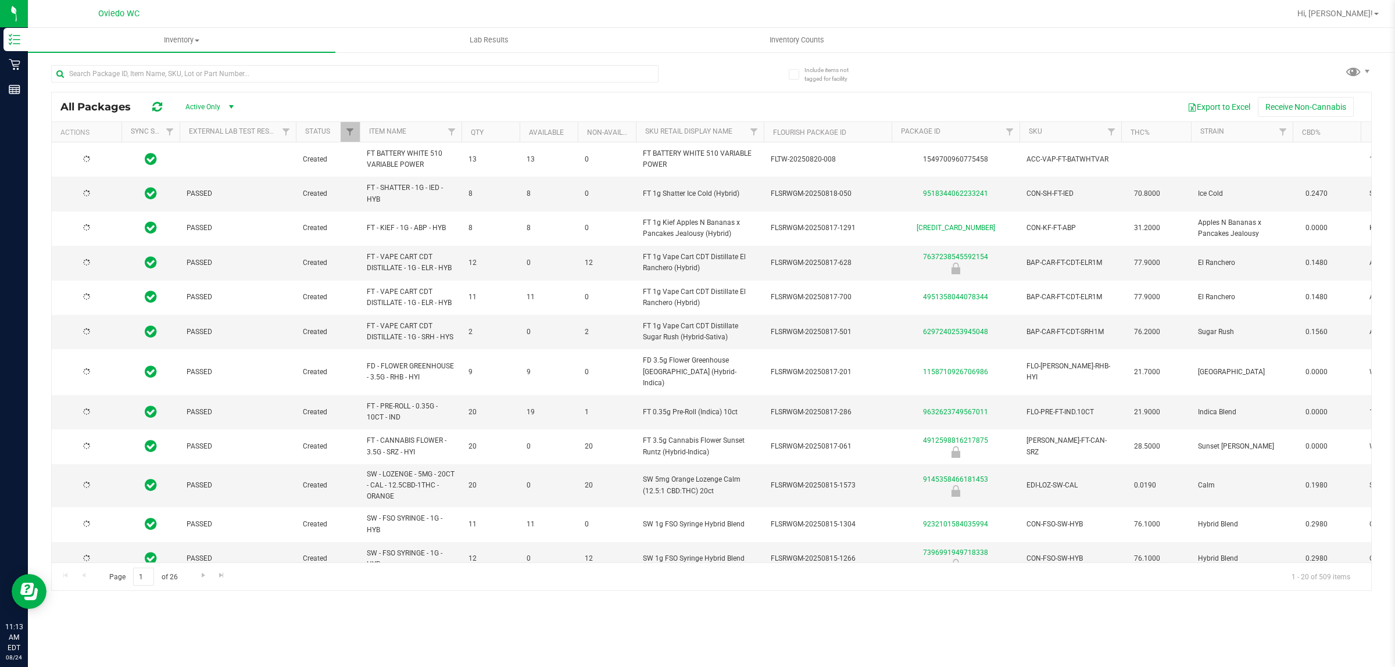
type input "[DATE]"
click at [659, 102] on div "All Packages Active Only Active Only Lab Samples Locked All External Internal E…" at bounding box center [711, 322] width 1321 height 537
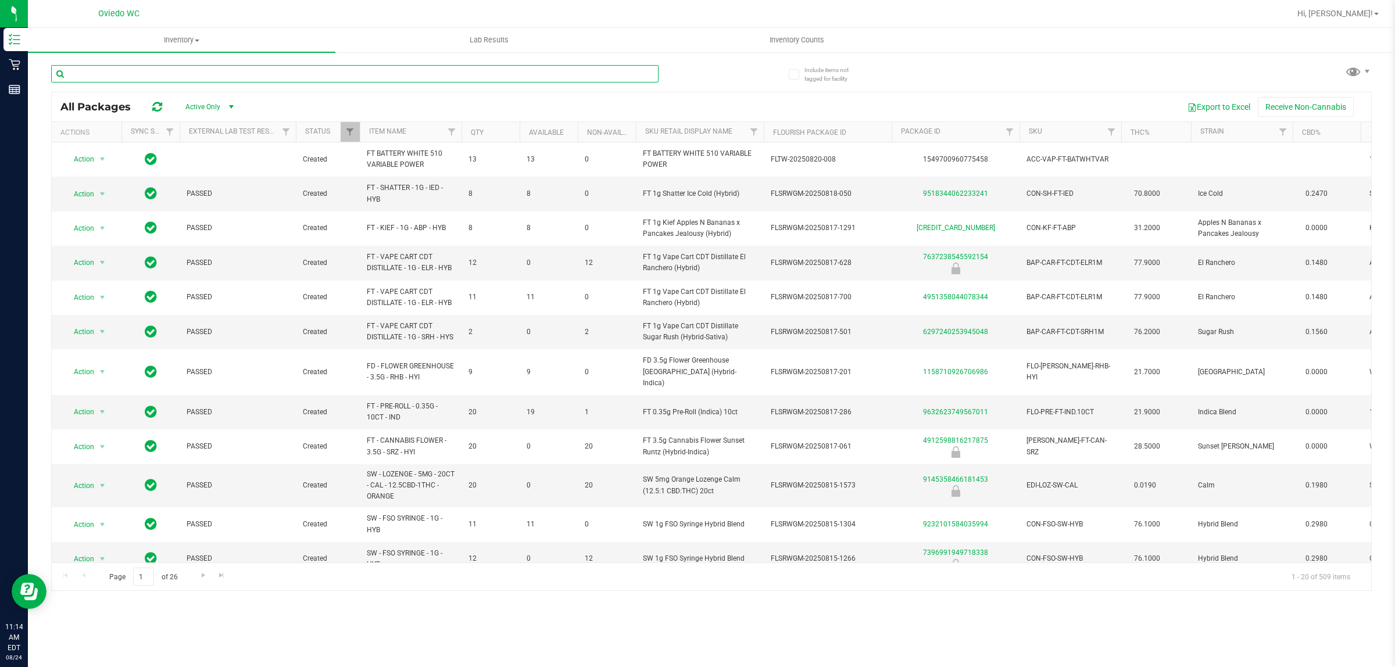
click at [584, 67] on input "text" at bounding box center [354, 73] width 607 height 17
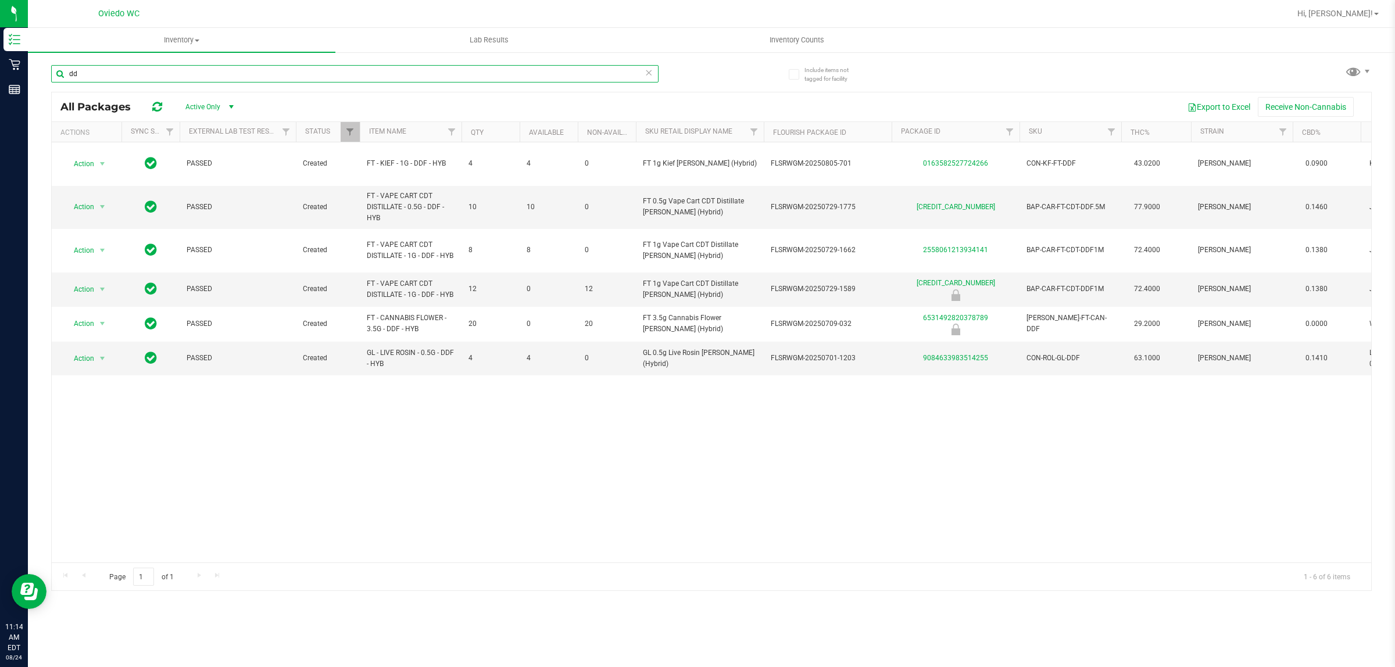
type input "d"
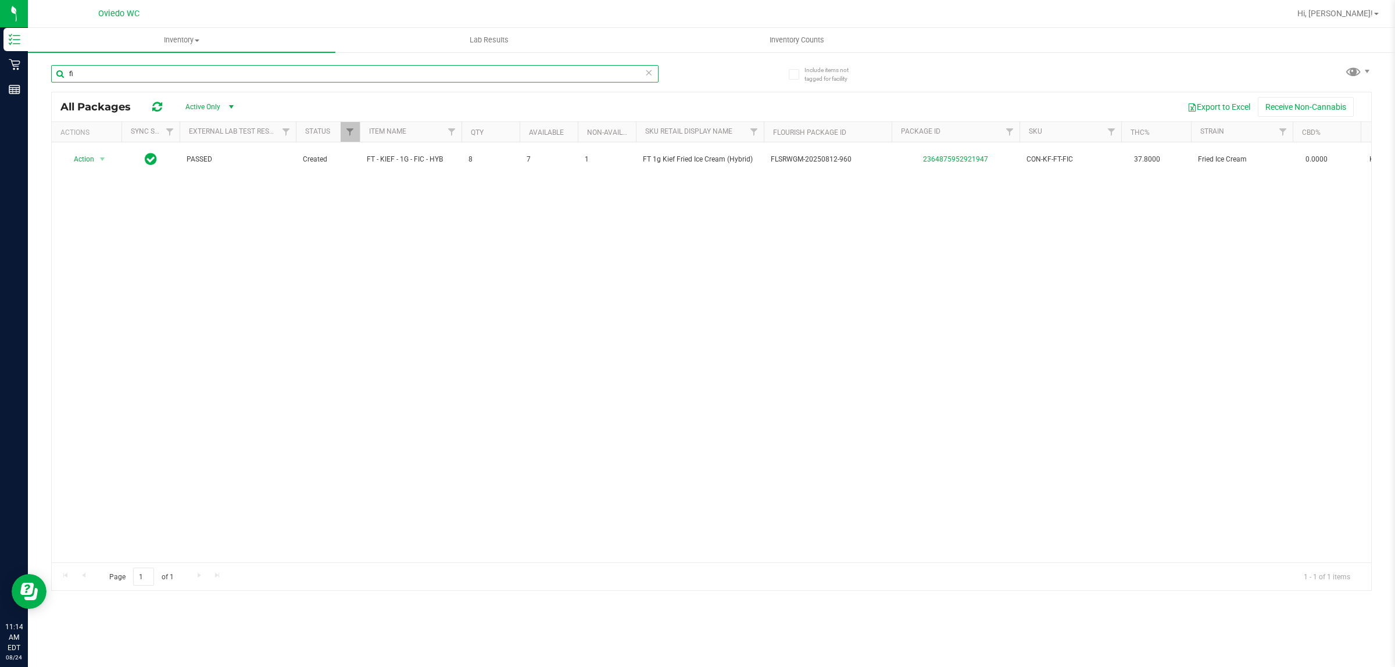
type input "f"
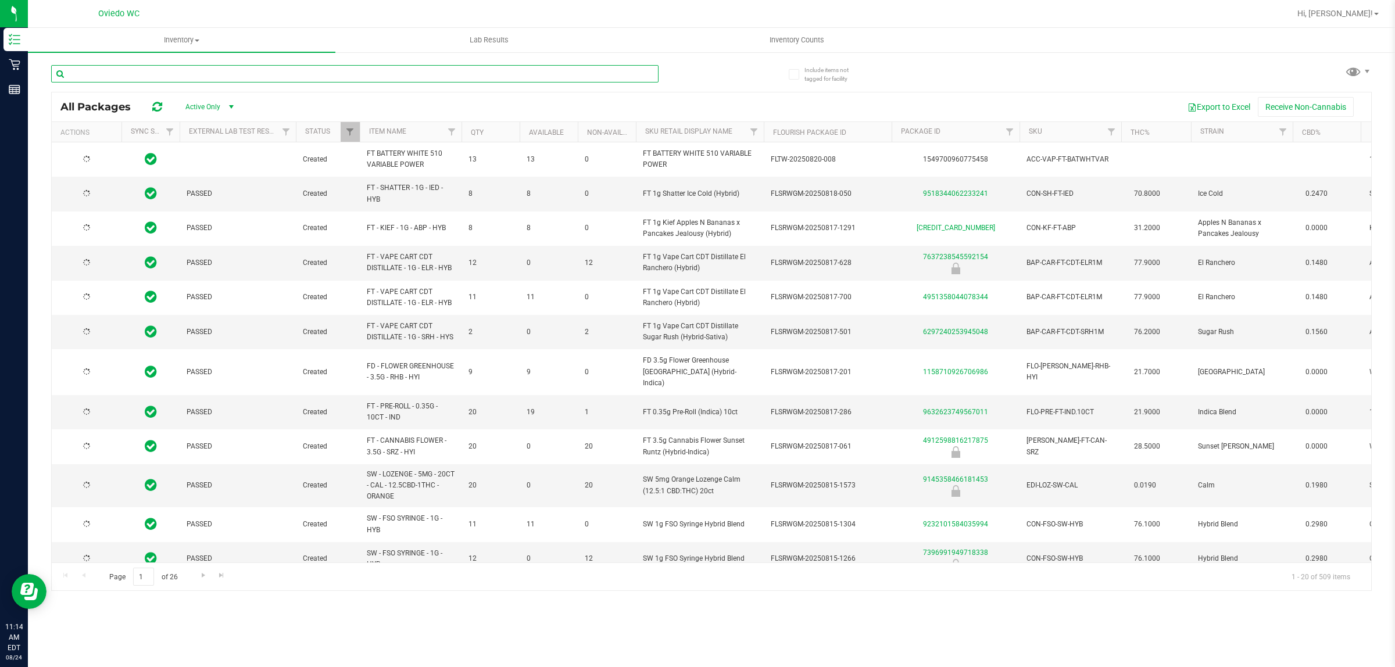
type input "[DATE]"
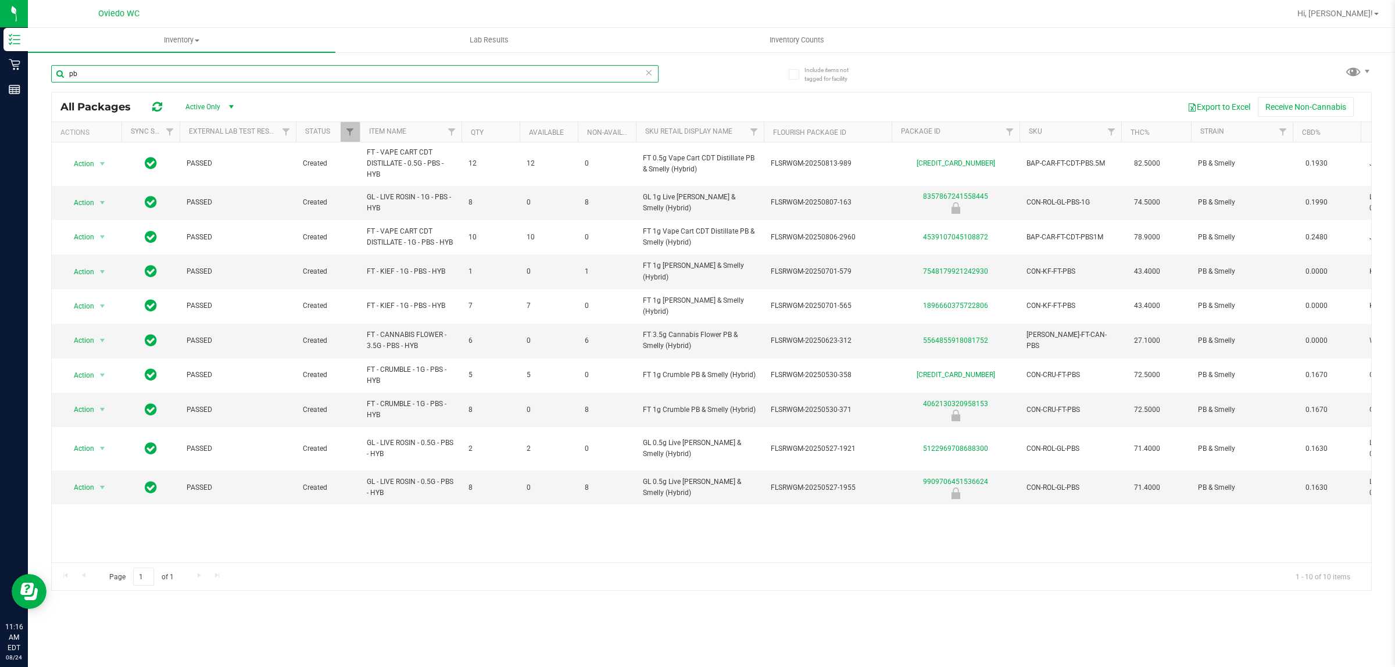
type input "p"
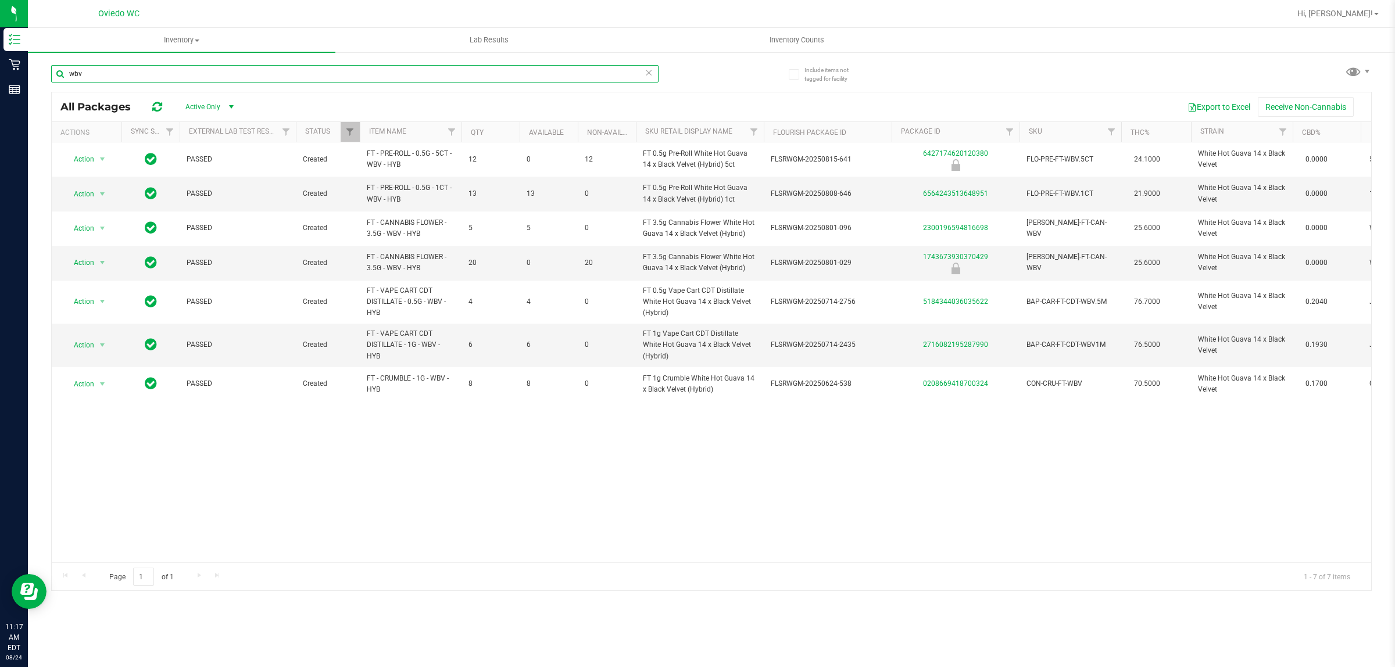
type input "wbv"
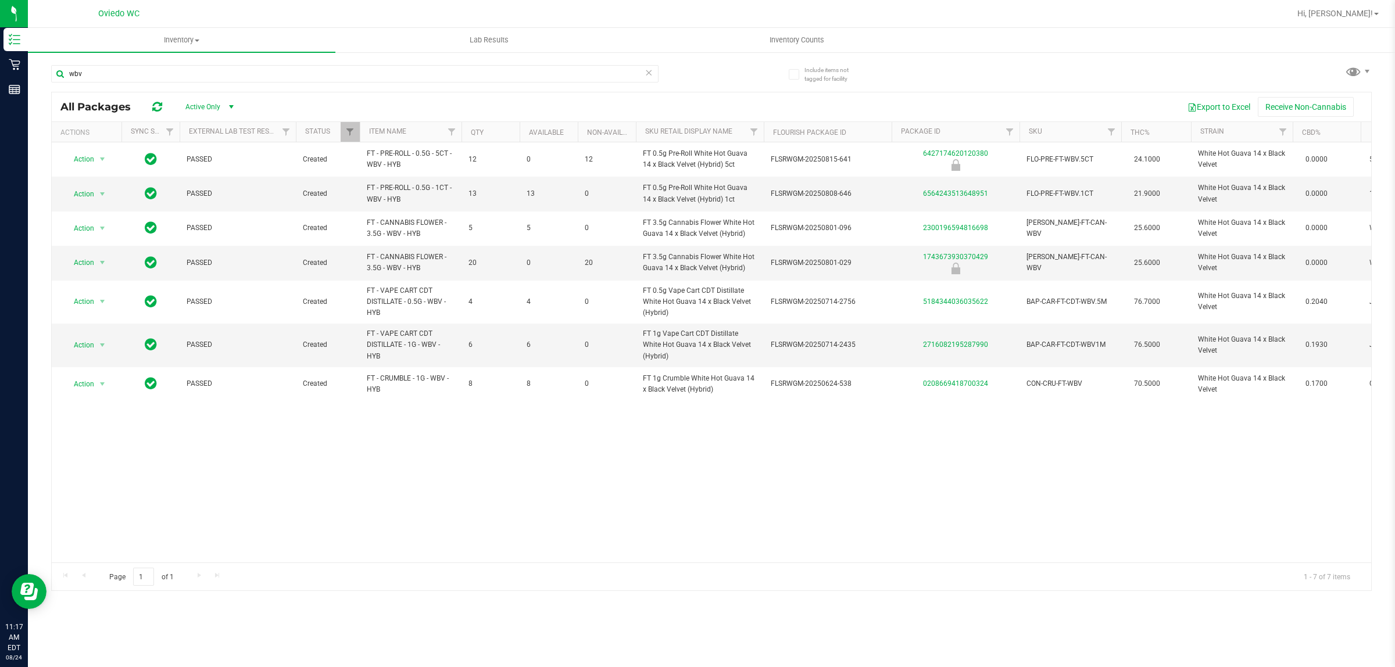
click at [650, 71] on icon at bounding box center [649, 72] width 8 height 14
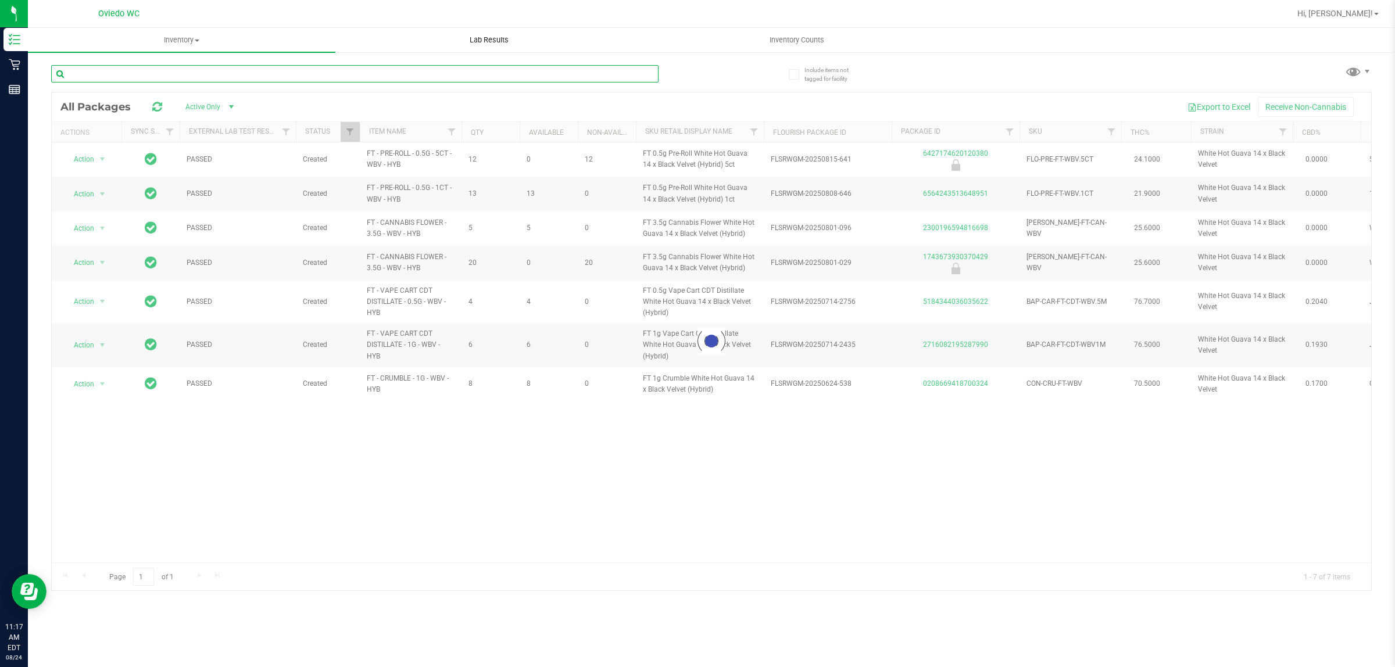
click at [585, 76] on input "text" at bounding box center [354, 73] width 607 height 17
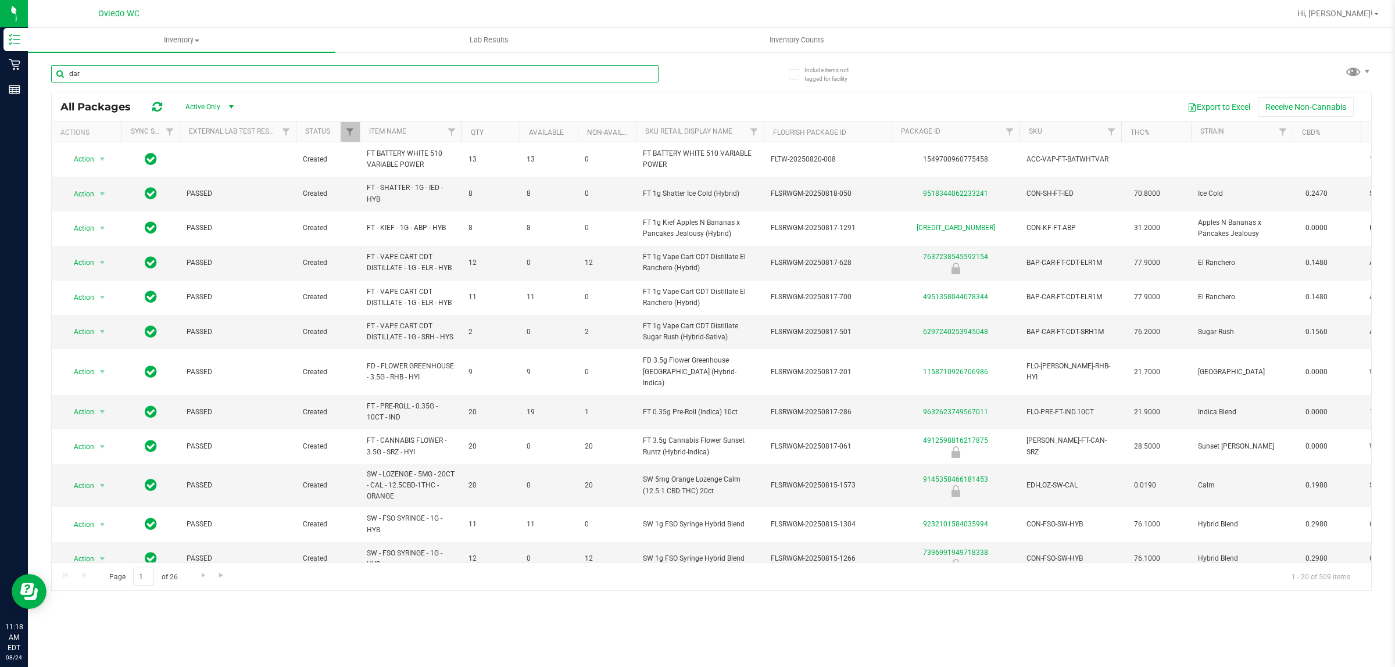
type input "dark"
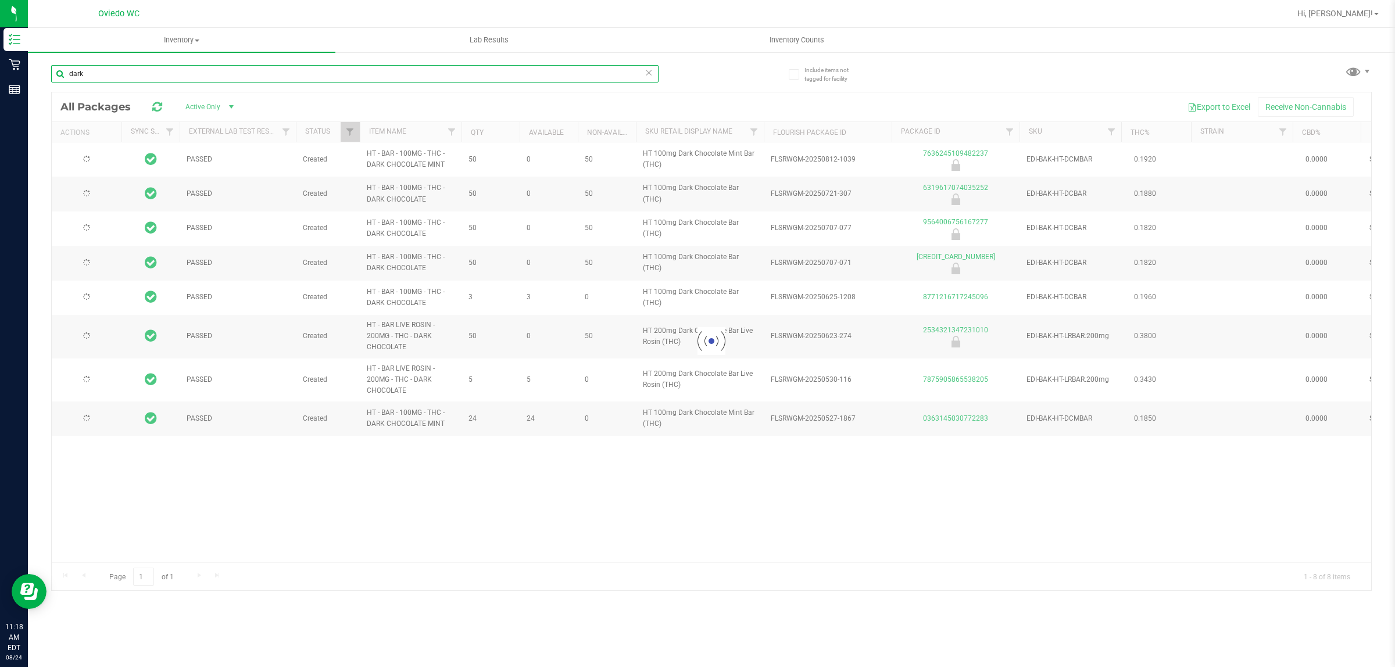
type input "2026-02-14"
type input "2026-01-18"
type input "2025-12-30"
type input "2025-12-27"
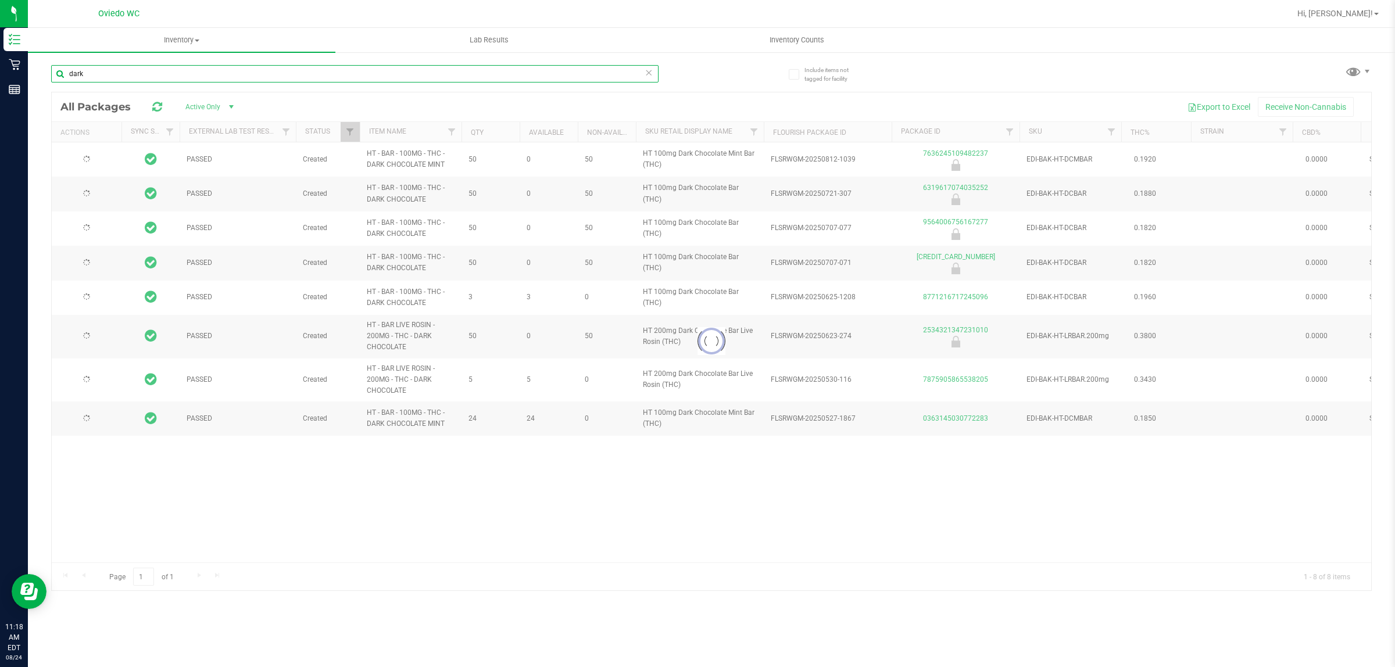
type input "2025-12-23"
type input "2025-11-30"
type input "2025-11-24"
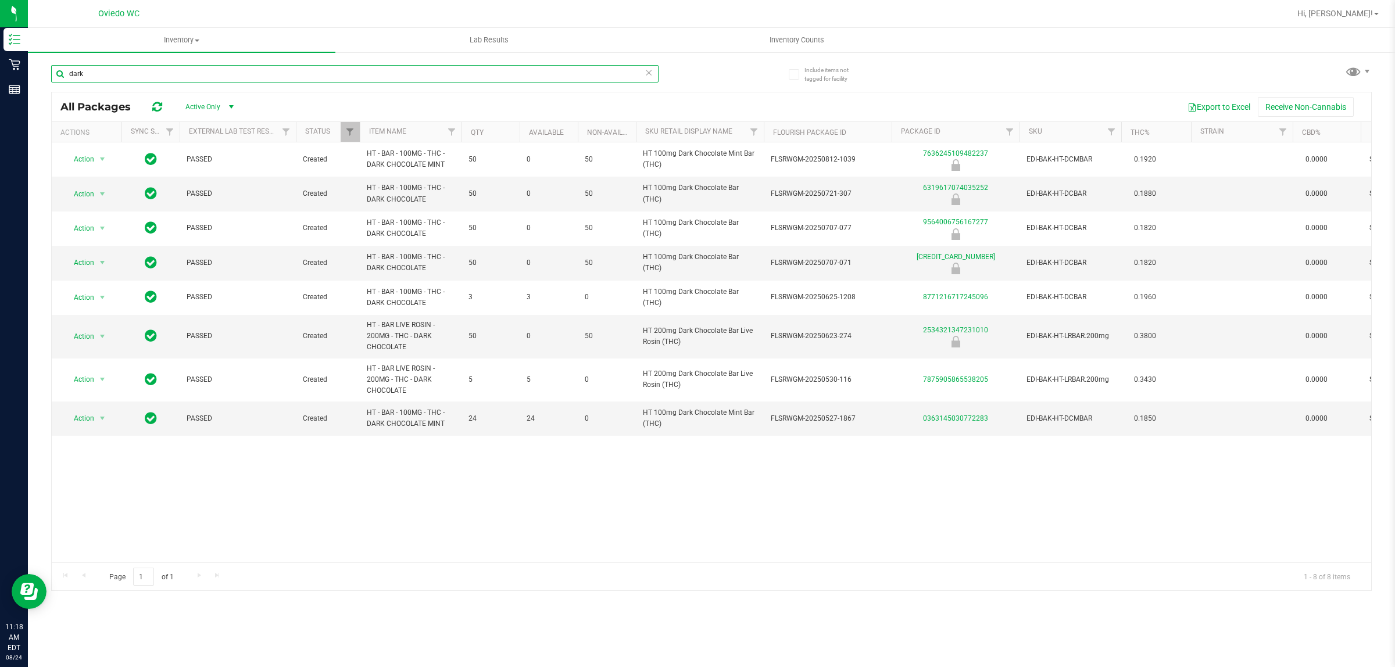
type input "dark"
click at [653, 69] on div "dark" at bounding box center [354, 73] width 607 height 17
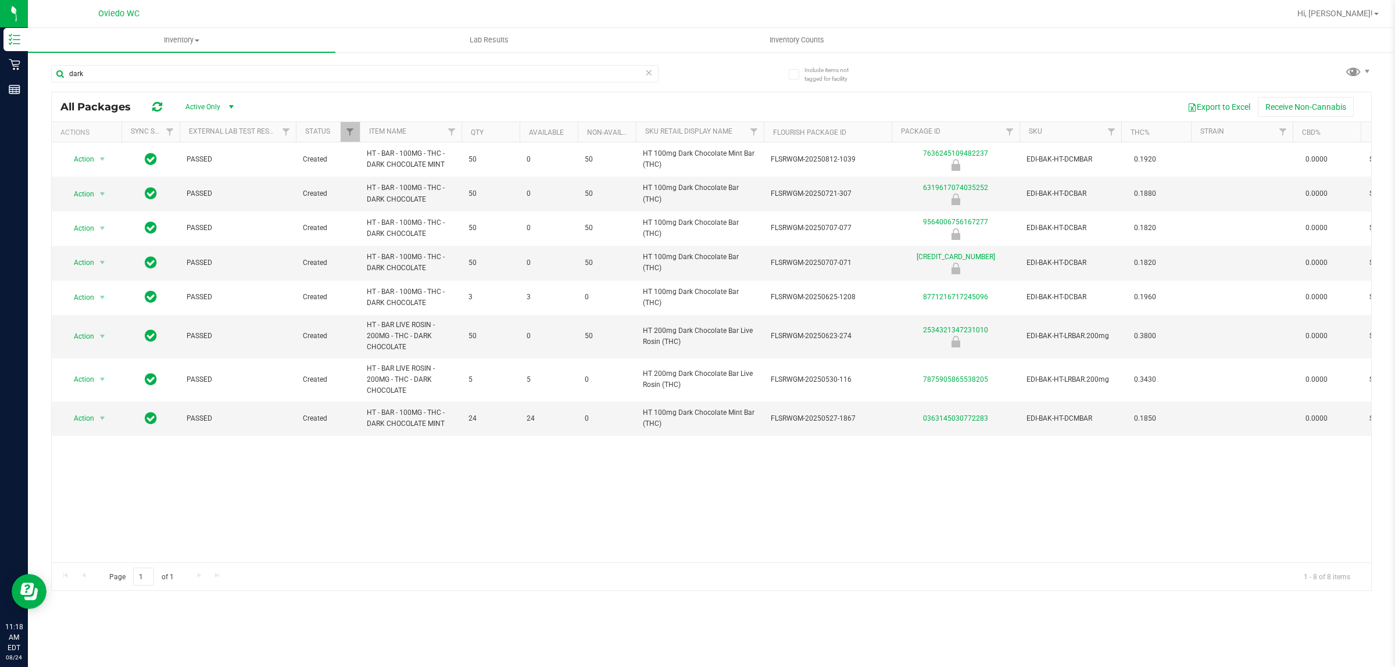
click at [646, 73] on icon at bounding box center [649, 72] width 8 height 14
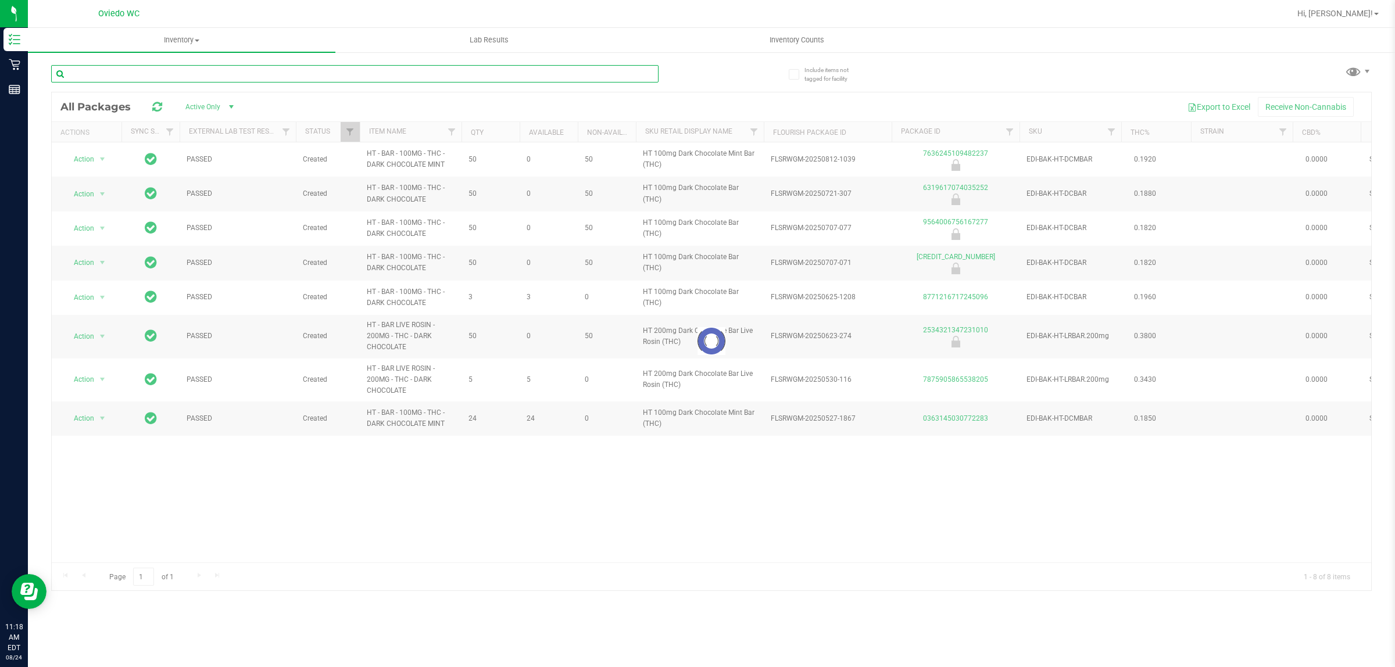
click at [623, 70] on input "text" at bounding box center [354, 73] width 607 height 17
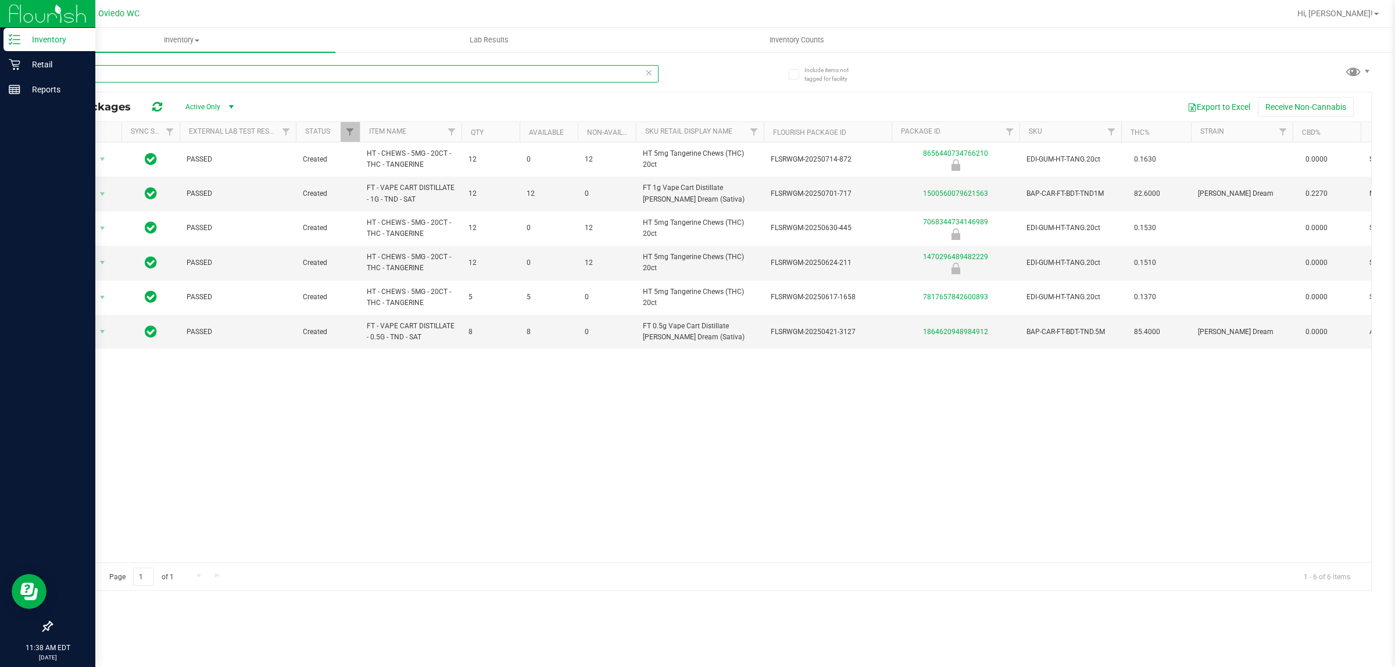
type input "tang"
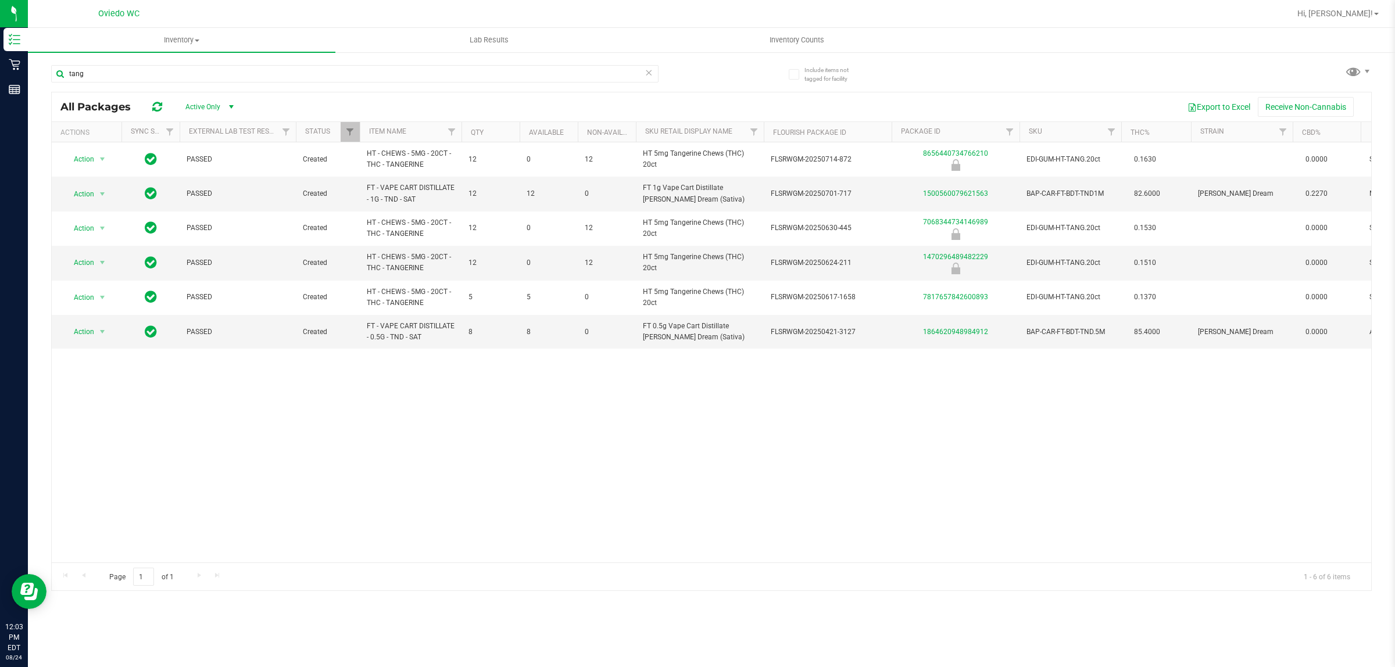
click at [651, 74] on icon at bounding box center [649, 72] width 8 height 14
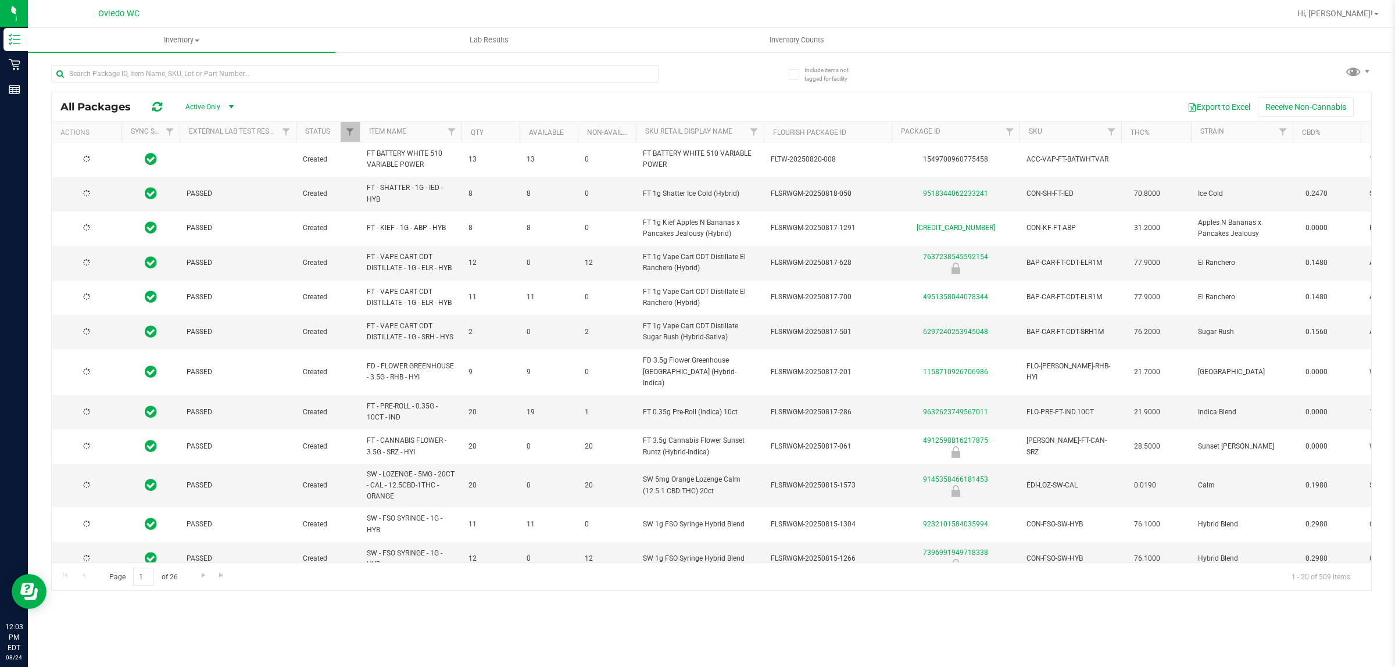
type input "[DATE]"
click at [1036, 125] on th "SKU" at bounding box center [1070, 132] width 102 height 20
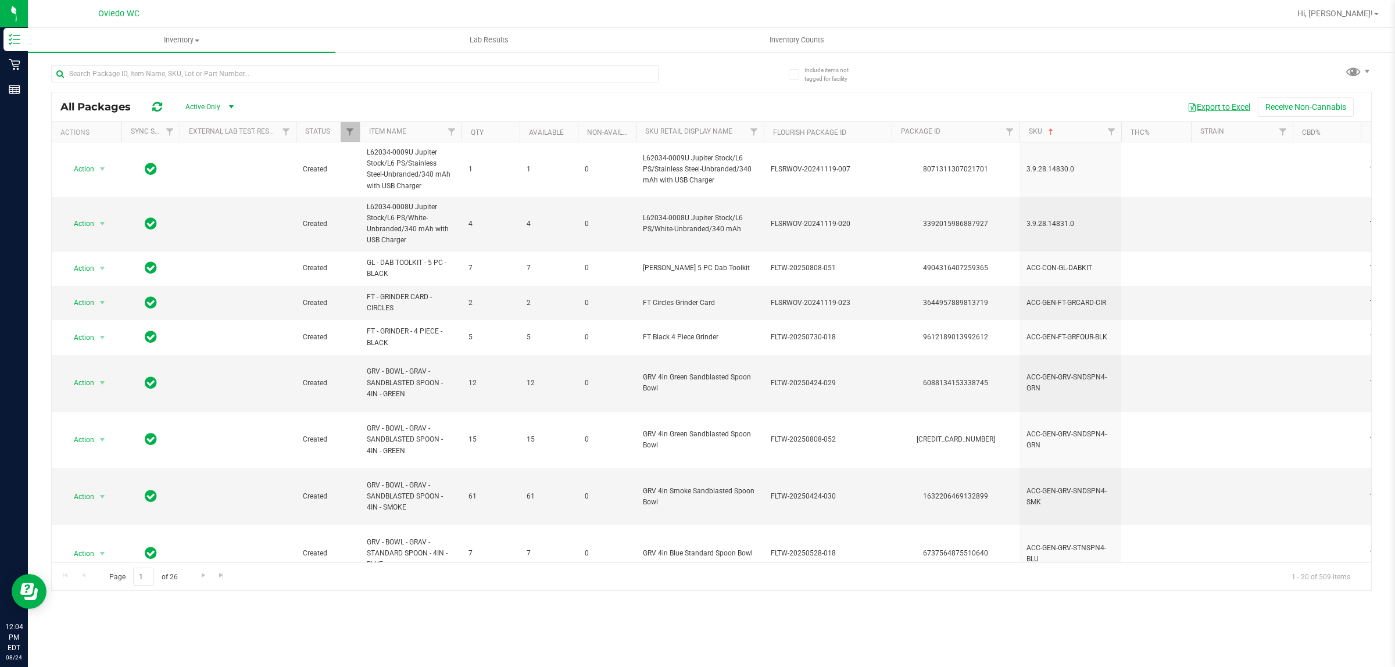
click at [1234, 106] on button "Export to Excel" at bounding box center [1219, 107] width 78 height 20
click at [220, 105] on span "Active Only" at bounding box center [207, 107] width 64 height 16
click at [199, 155] on li "Locked" at bounding box center [207, 160] width 63 height 17
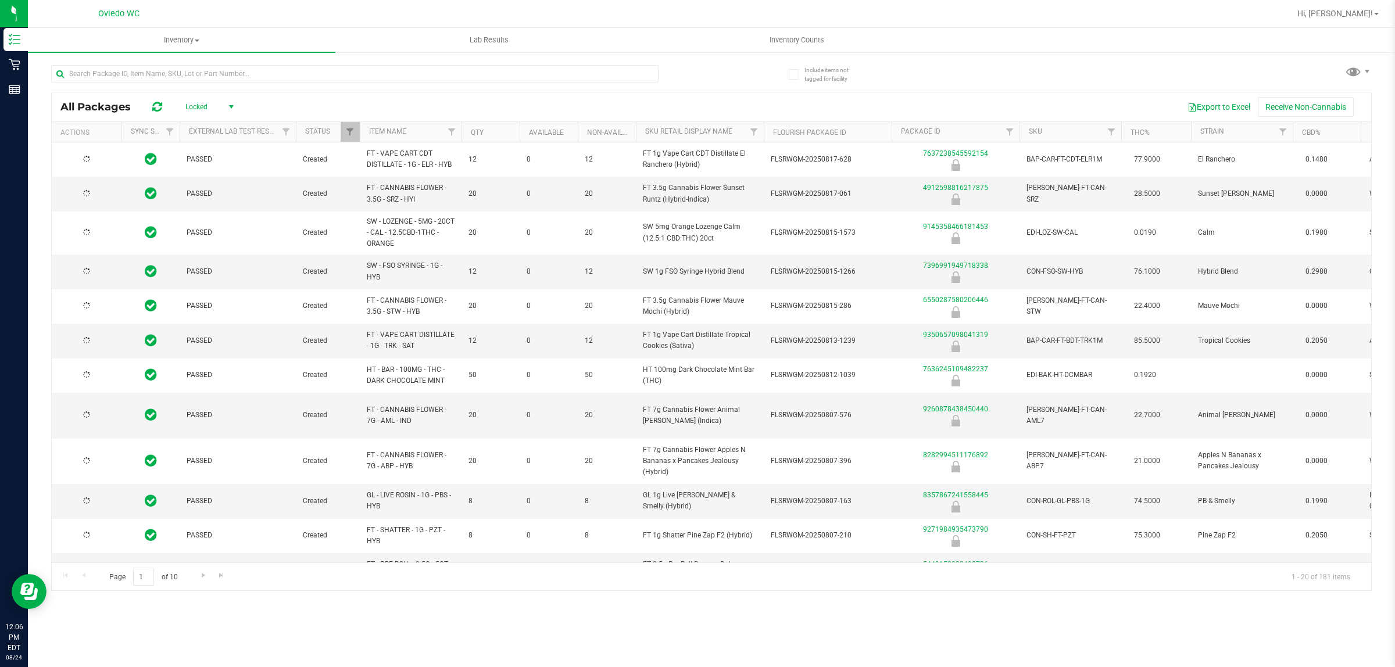
type input "[DATE]"
type input "2026-02-14"
click at [1033, 129] on link "SKU" at bounding box center [1035, 131] width 13 height 8
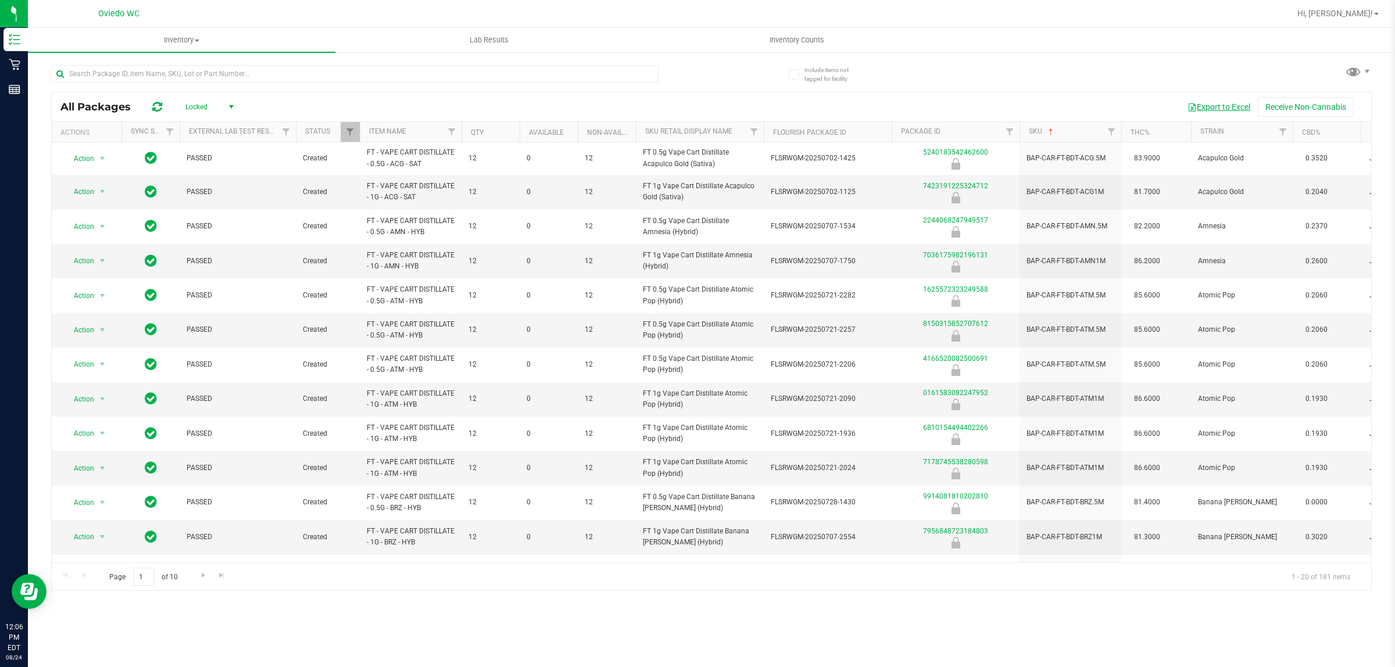
click at [1221, 109] on button "Export to Excel" at bounding box center [1219, 107] width 78 height 20
click at [227, 106] on span "select" at bounding box center [231, 106] width 9 height 9
click at [227, 127] on li "Active Only" at bounding box center [207, 126] width 63 height 17
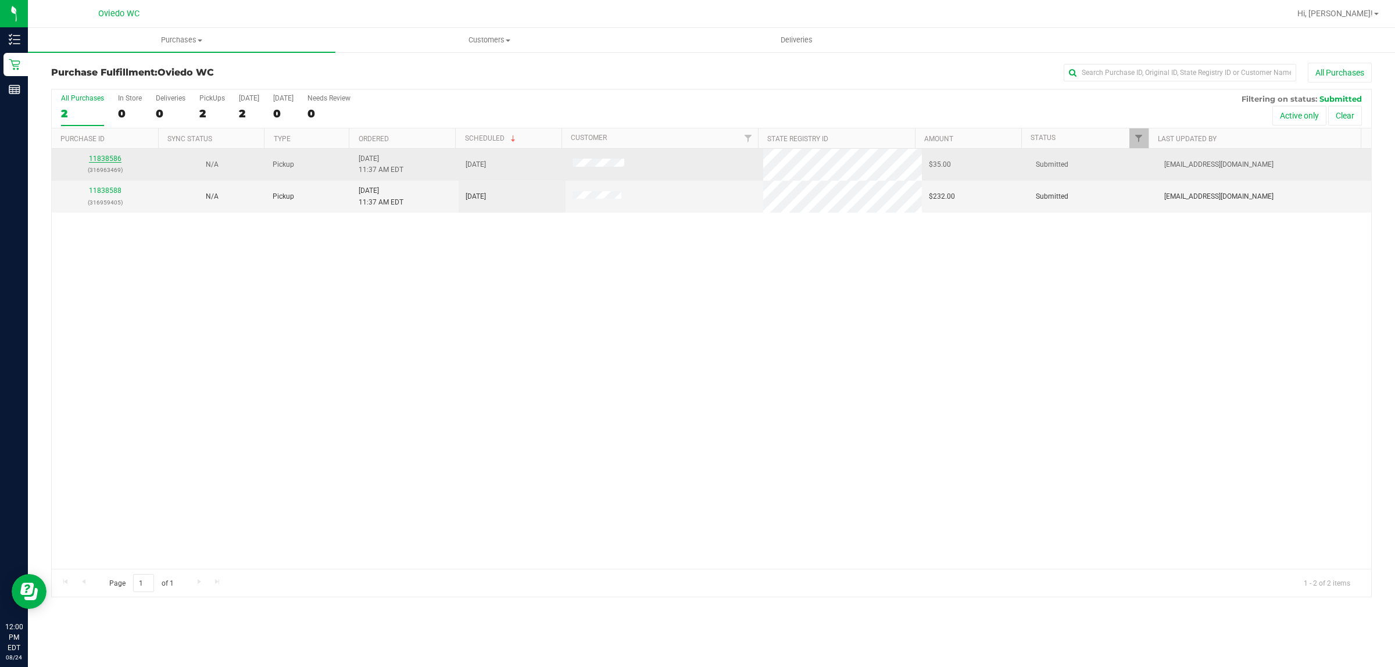
click at [116, 160] on link "11838586" at bounding box center [105, 159] width 33 height 8
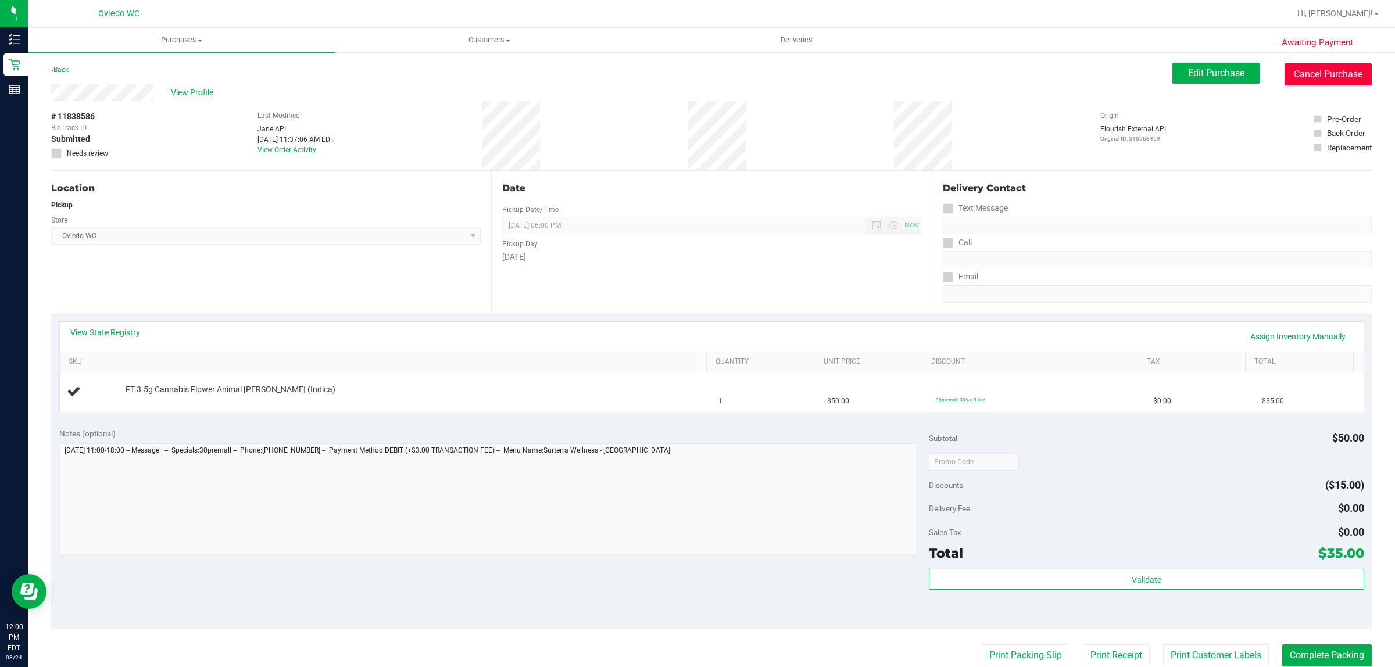
click at [1334, 73] on button "Cancel Purchase" at bounding box center [1328, 74] width 87 height 22
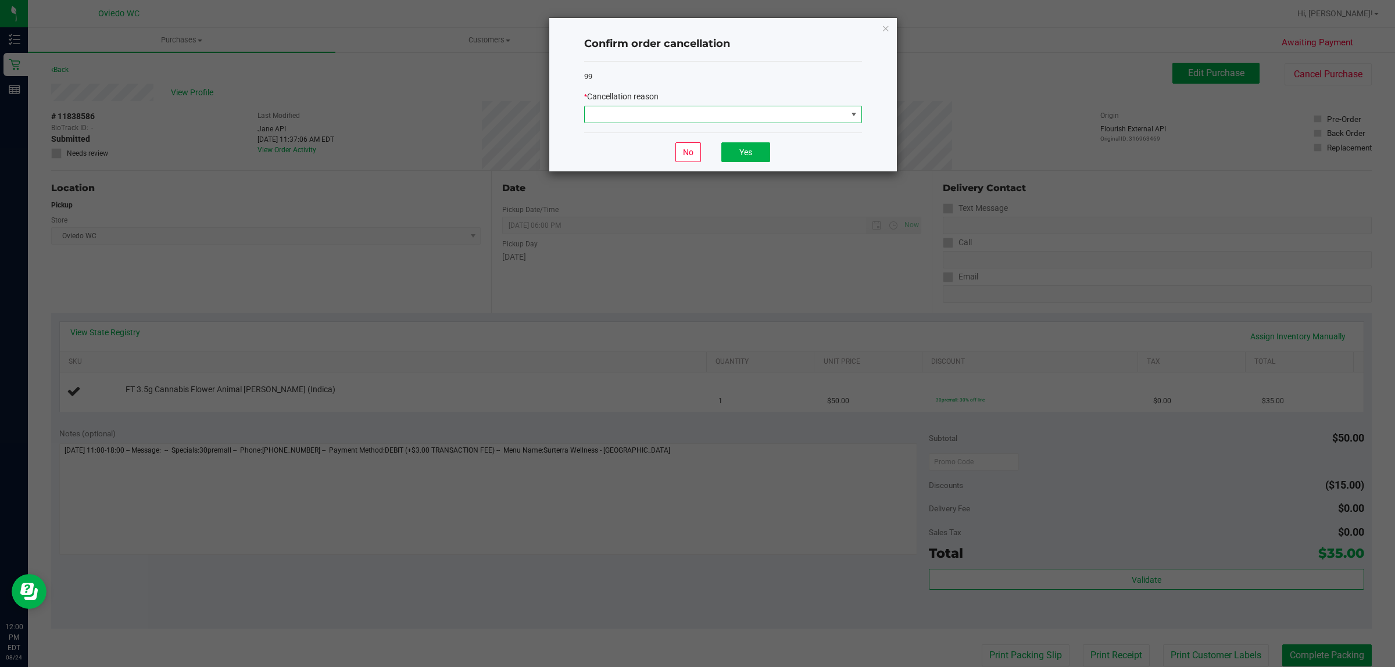
click at [817, 110] on span at bounding box center [716, 114] width 262 height 16
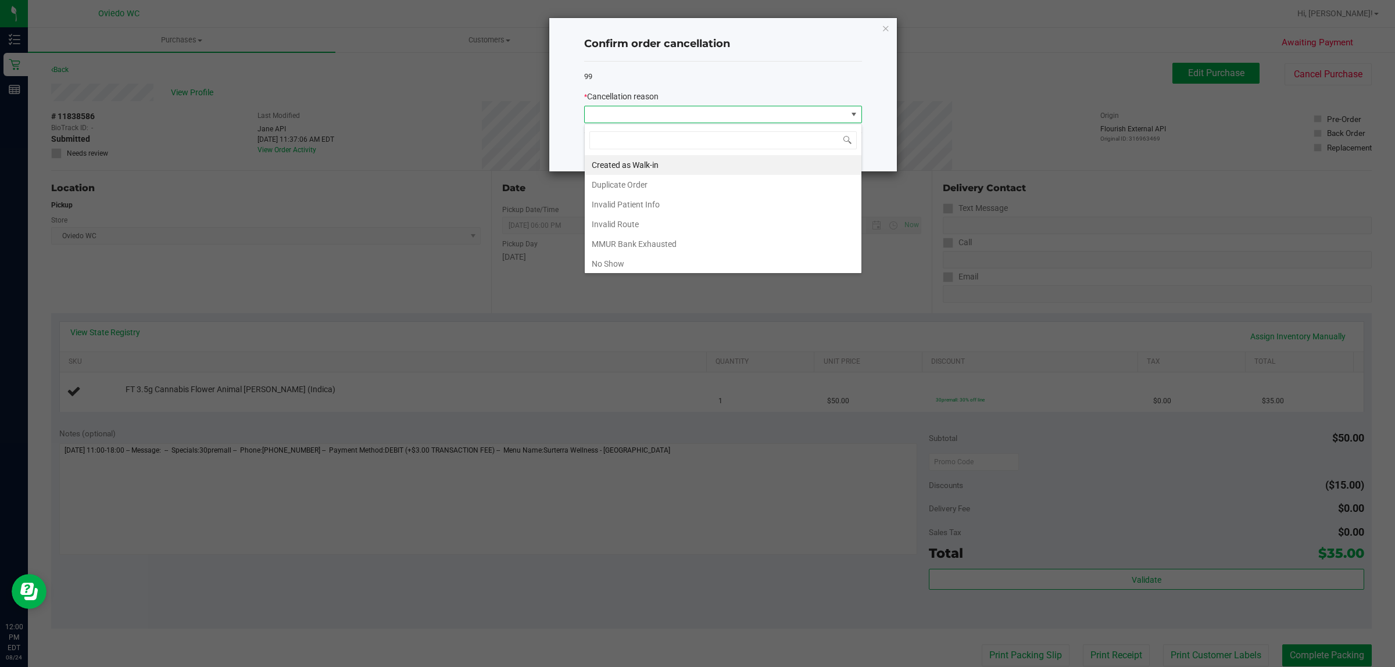
scroll to position [18, 277]
drag, startPoint x: 632, startPoint y: 164, endPoint x: 679, endPoint y: 163, distance: 47.1
click at [634, 164] on li "Created as Walk-in" at bounding box center [723, 165] width 277 height 20
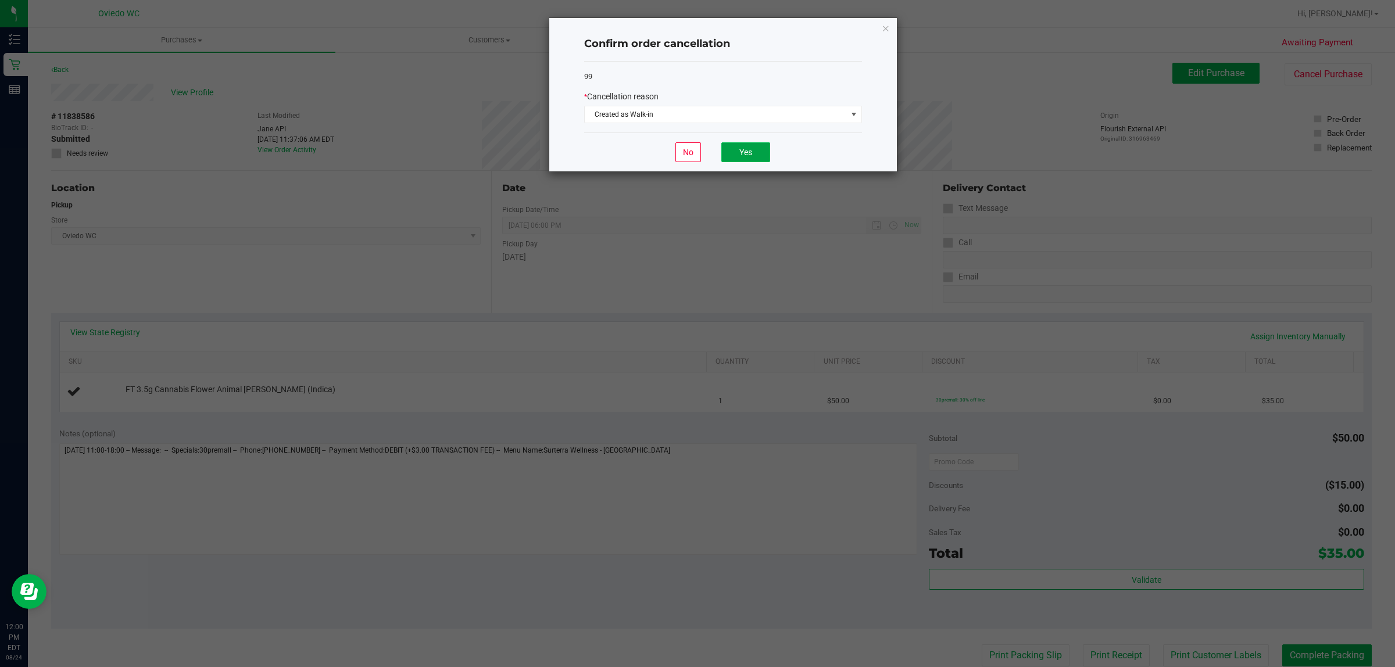
click at [735, 149] on button "Yes" at bounding box center [745, 152] width 49 height 20
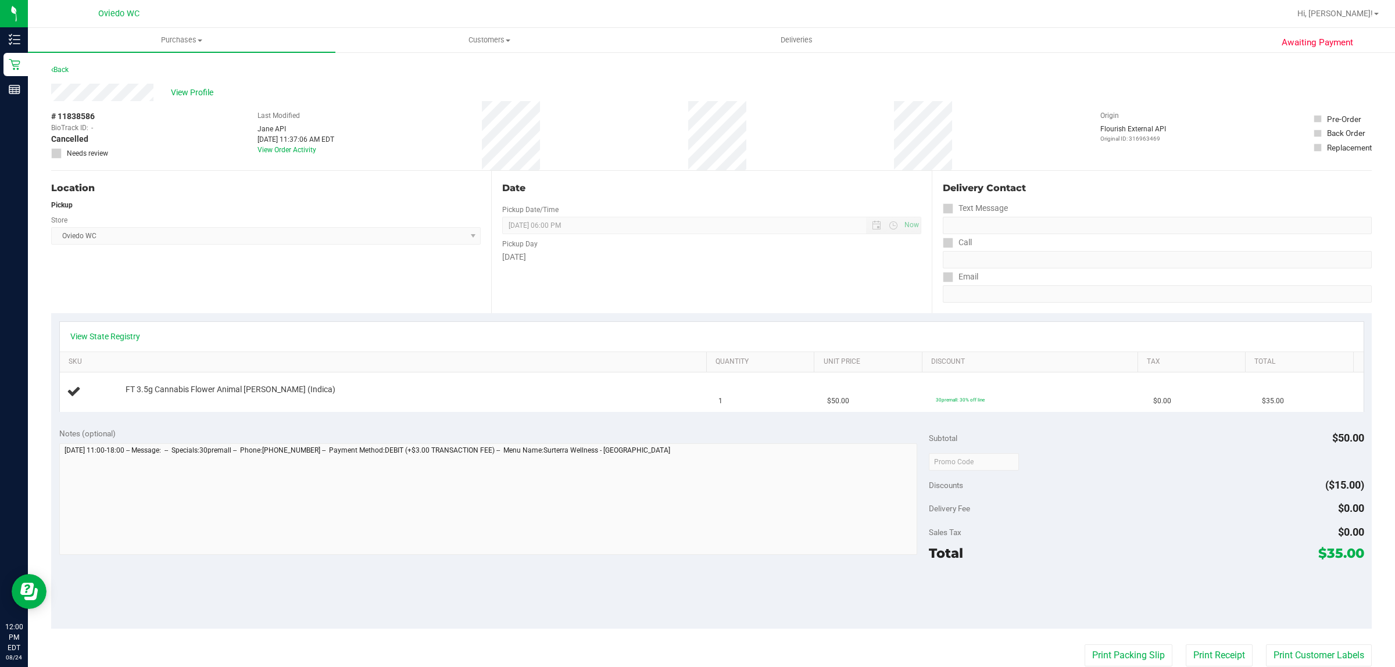
click at [68, 76] on div "Back" at bounding box center [59, 70] width 17 height 14
click at [67, 70] on link "Back" at bounding box center [59, 70] width 17 height 8
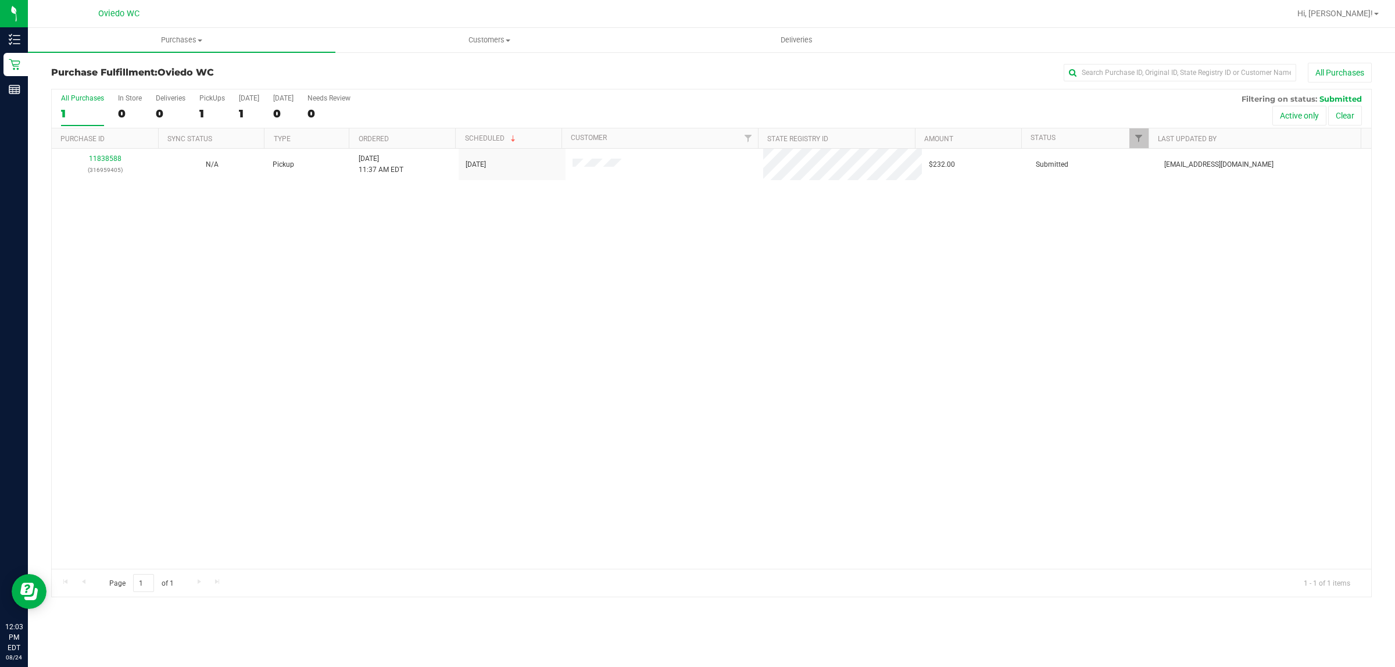
drag, startPoint x: 302, startPoint y: 374, endPoint x: 289, endPoint y: 330, distance: 46.2
click at [302, 356] on div "11838588 (316959405) N/A Pickup 8/24/2025 11:37 AM EDT 8/24/2025 $232.00 Submit…" at bounding box center [711, 359] width 1319 height 420
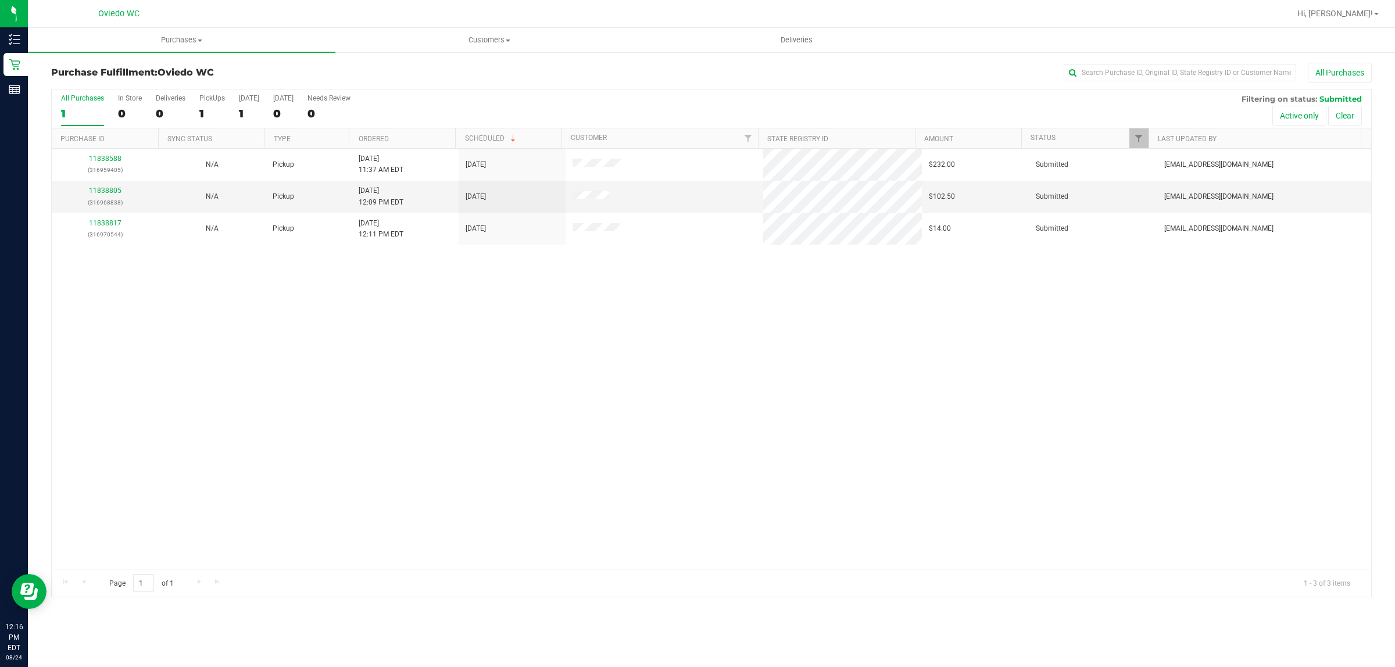
click at [448, 341] on div "11838588 (316959405) N/A Pickup 8/24/2025 11:37 AM EDT 8/24/2025 $232.00 Submit…" at bounding box center [711, 359] width 1319 height 420
click at [407, 349] on div "11838588 (316959405) N/A Pickup 8/24/2025 11:37 AM EDT 8/24/2025 $232.00 Submit…" at bounding box center [711, 359] width 1319 height 420
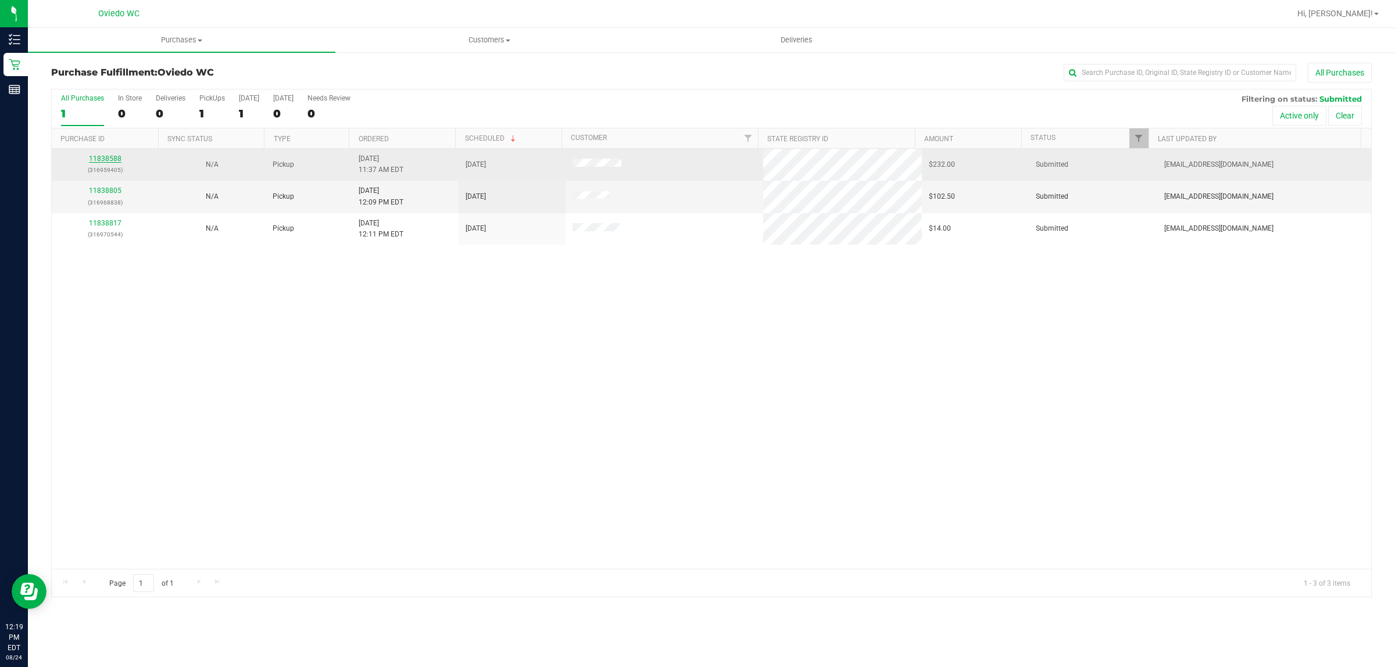
click at [112, 159] on link "11838588" at bounding box center [105, 159] width 33 height 8
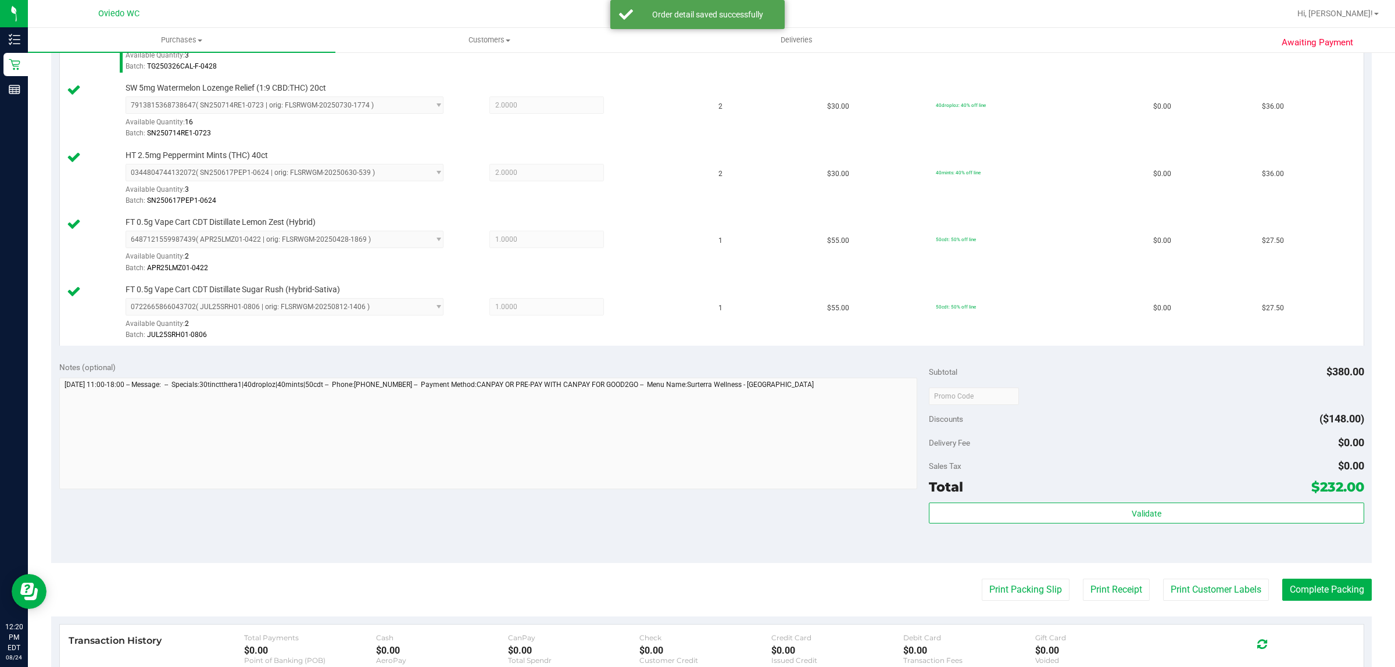
scroll to position [363, 0]
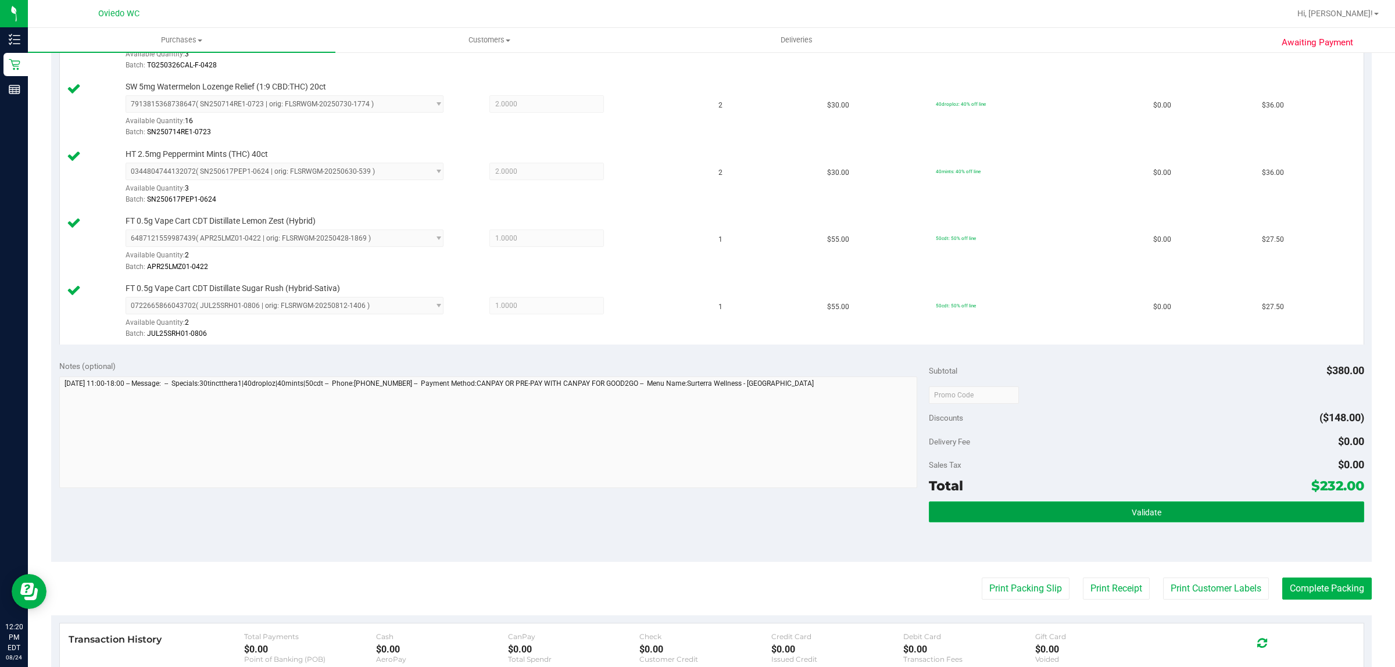
click at [1003, 512] on button "Validate" at bounding box center [1146, 512] width 435 height 21
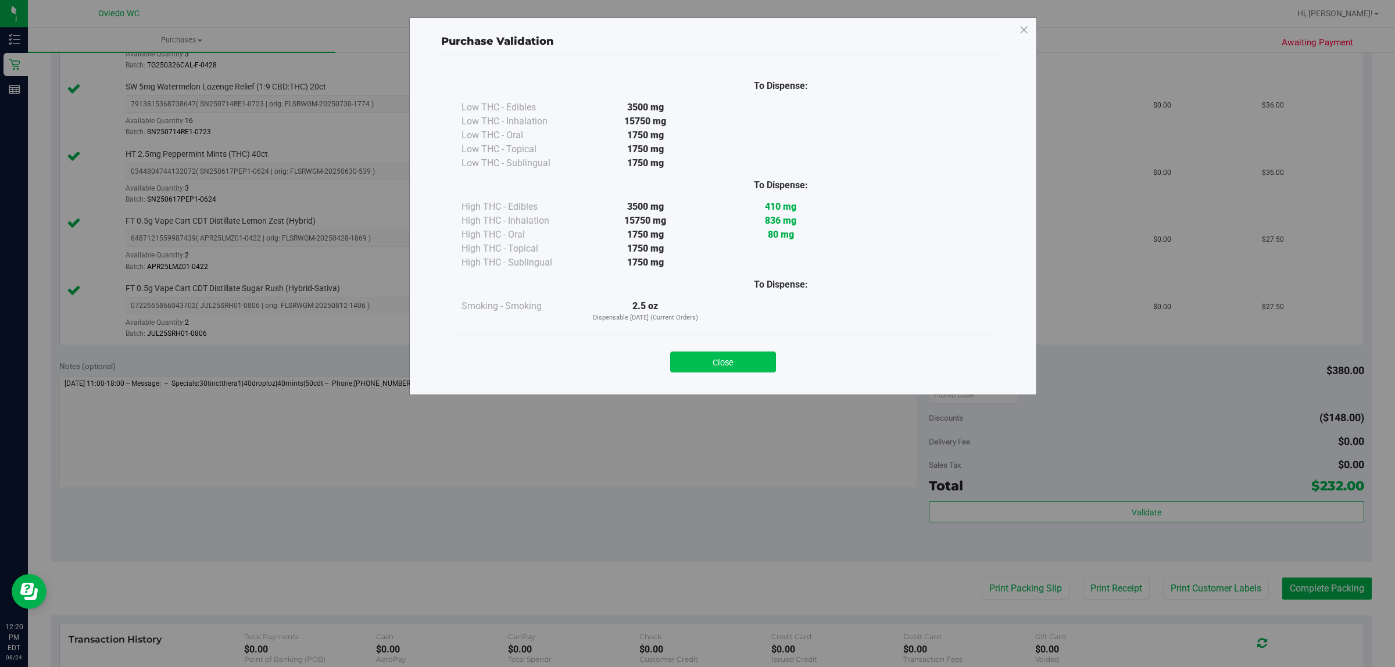
click at [695, 359] on button "Close" at bounding box center [723, 362] width 106 height 21
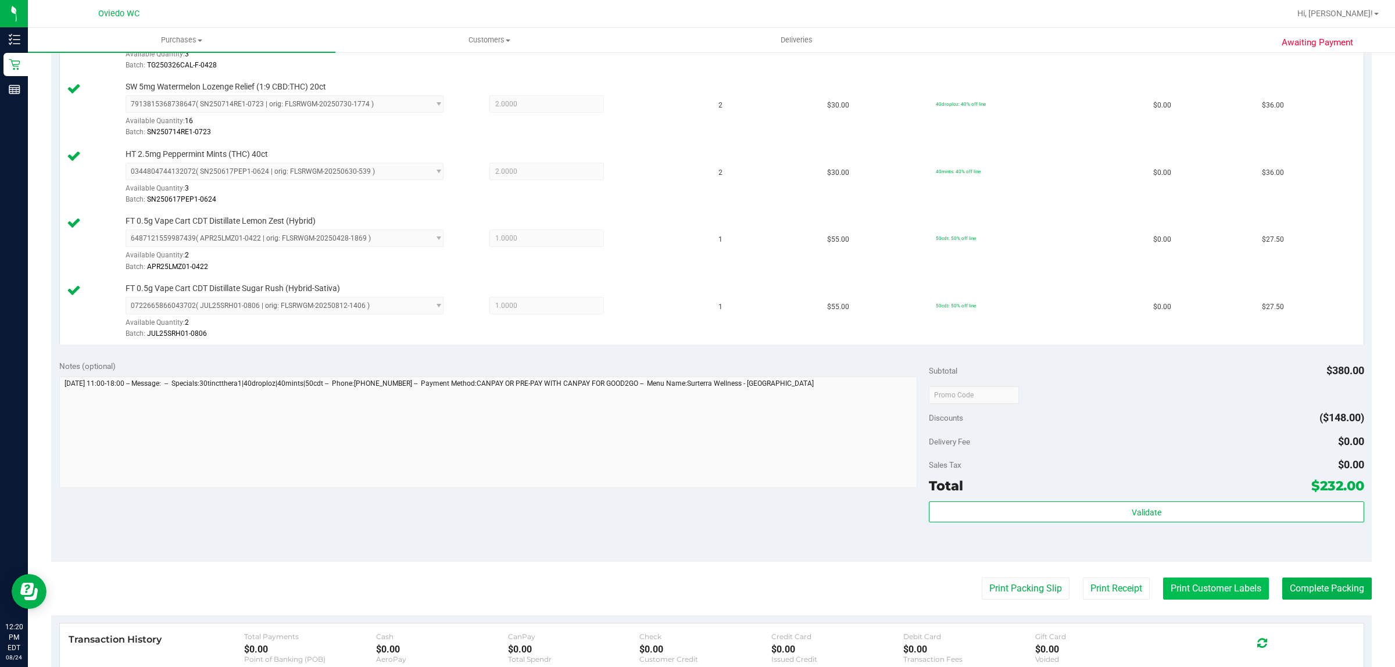
click at [1241, 598] on button "Print Customer Labels" at bounding box center [1216, 589] width 106 height 22
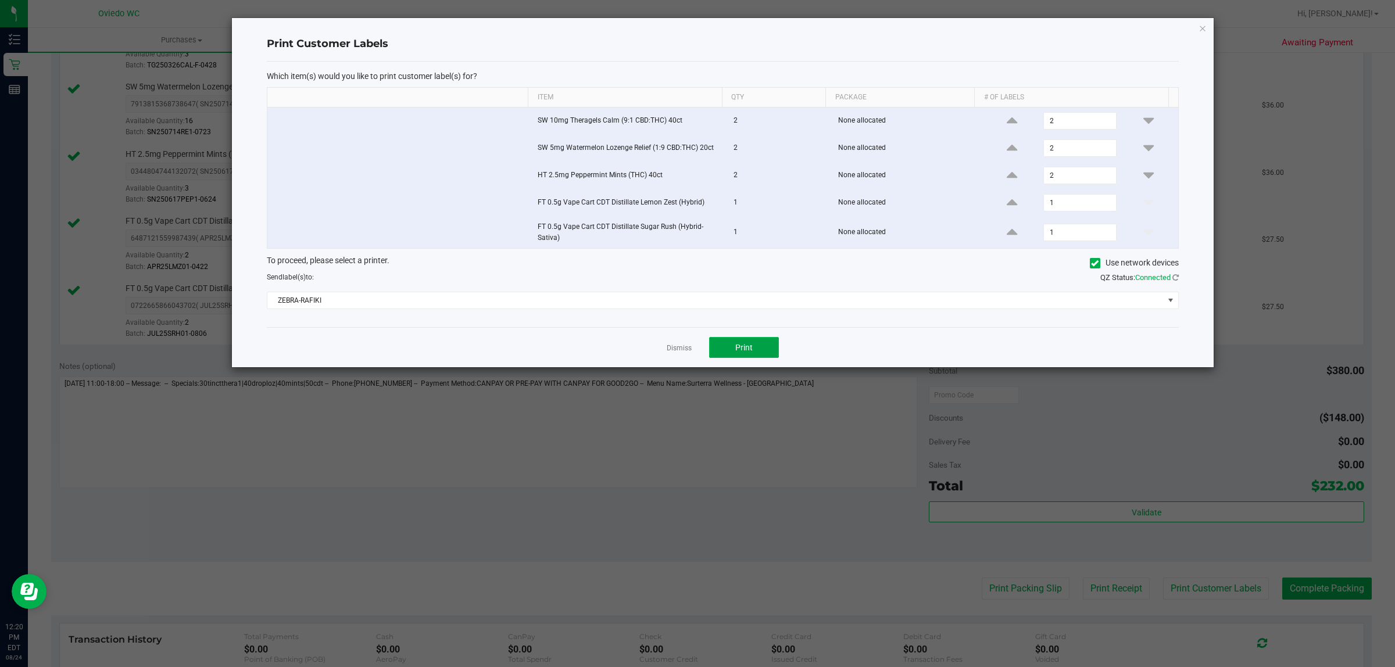
click at [741, 346] on span "Print" at bounding box center [743, 347] width 17 height 9
click at [690, 349] on link "Dismiss" at bounding box center [679, 349] width 25 height 10
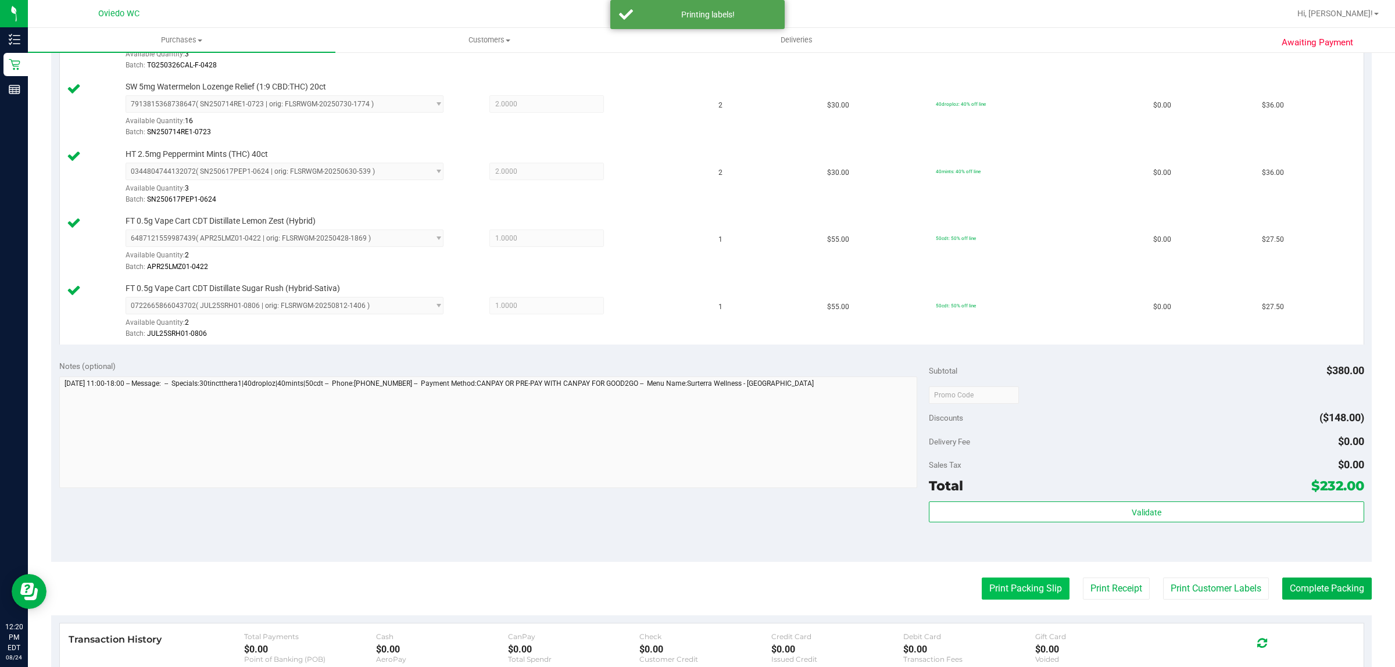
click at [1007, 595] on button "Print Packing Slip" at bounding box center [1026, 589] width 88 height 22
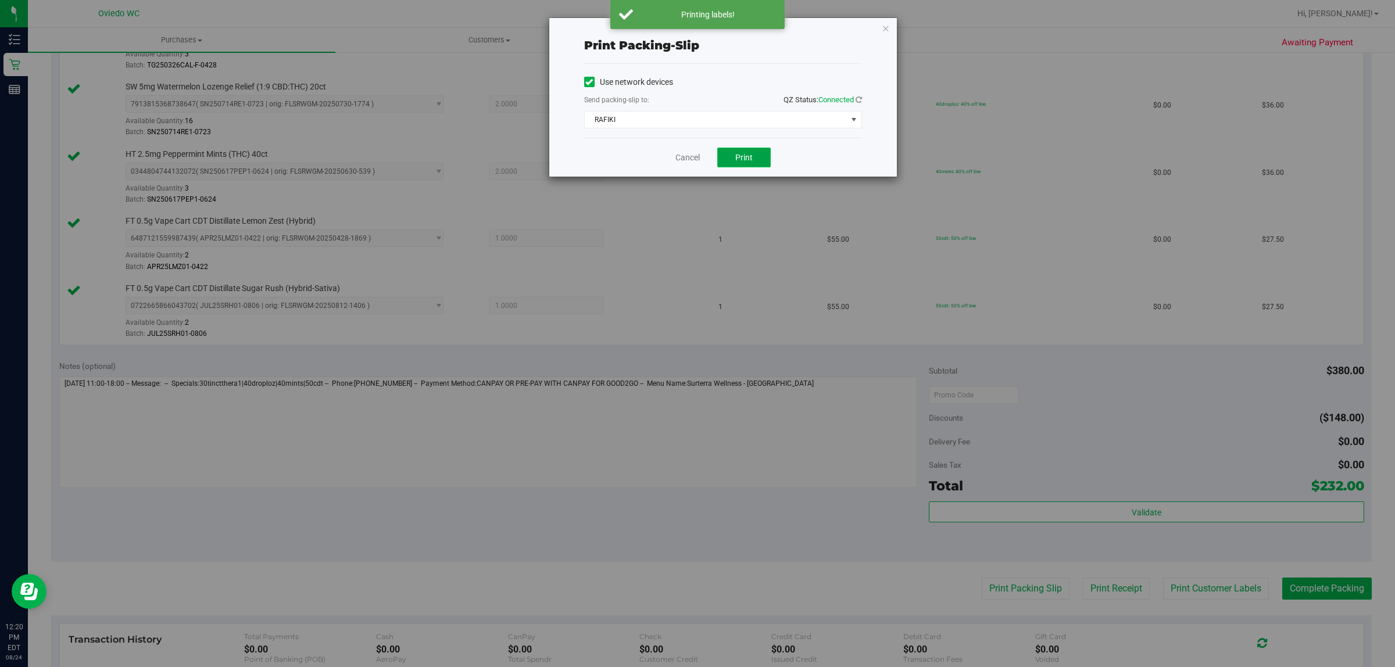
click at [737, 158] on span "Print" at bounding box center [743, 157] width 17 height 9
drag, startPoint x: 698, startPoint y: 154, endPoint x: 861, endPoint y: 280, distance: 205.5
click at [698, 155] on link "Cancel" at bounding box center [687, 158] width 24 height 12
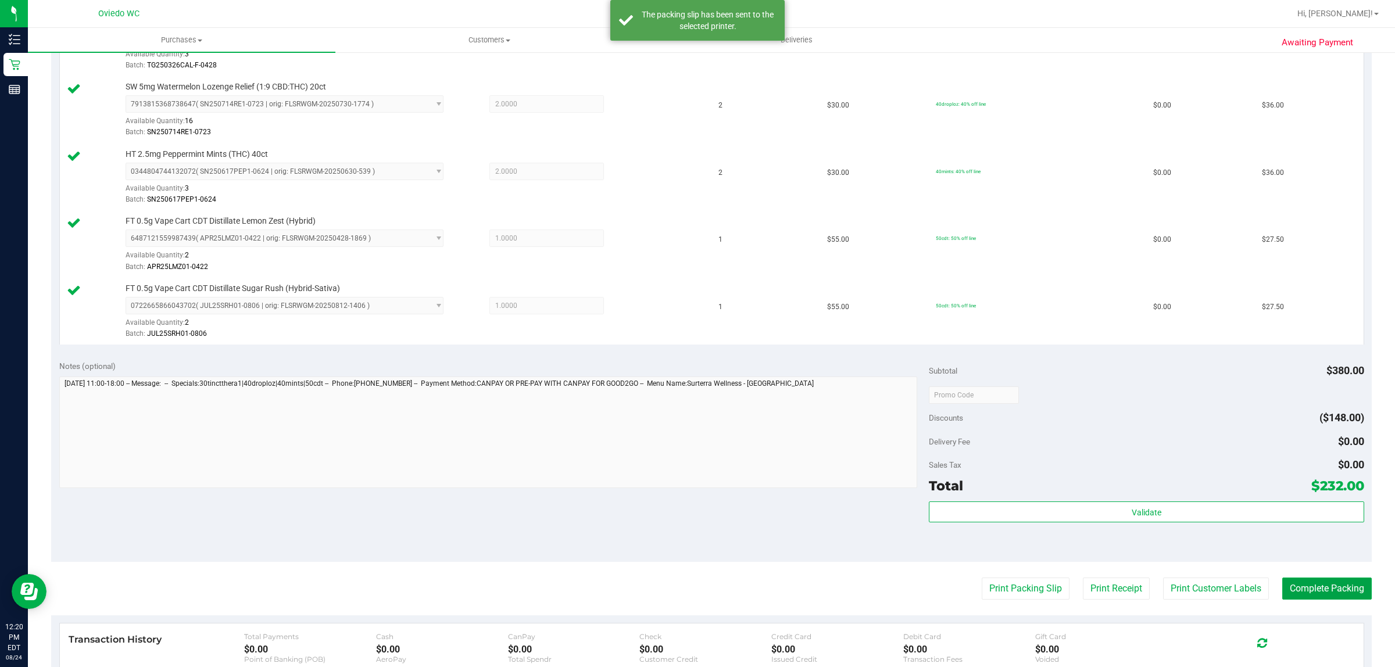
click at [1343, 589] on button "Complete Packing" at bounding box center [1327, 589] width 90 height 22
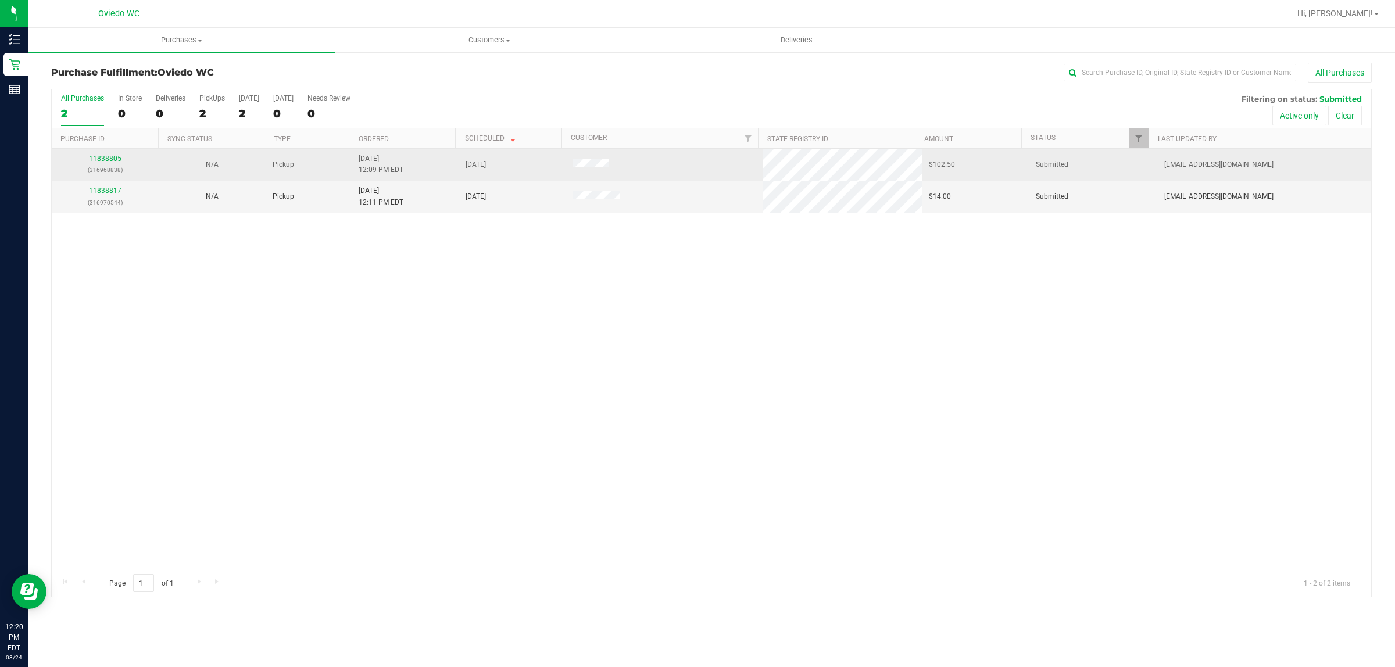
click at [109, 170] on p "(316968838)" at bounding box center [105, 169] width 93 height 11
click at [105, 155] on div "11838805 (316968838)" at bounding box center [105, 164] width 93 height 22
click at [108, 163] on link "11838805" at bounding box center [105, 159] width 33 height 8
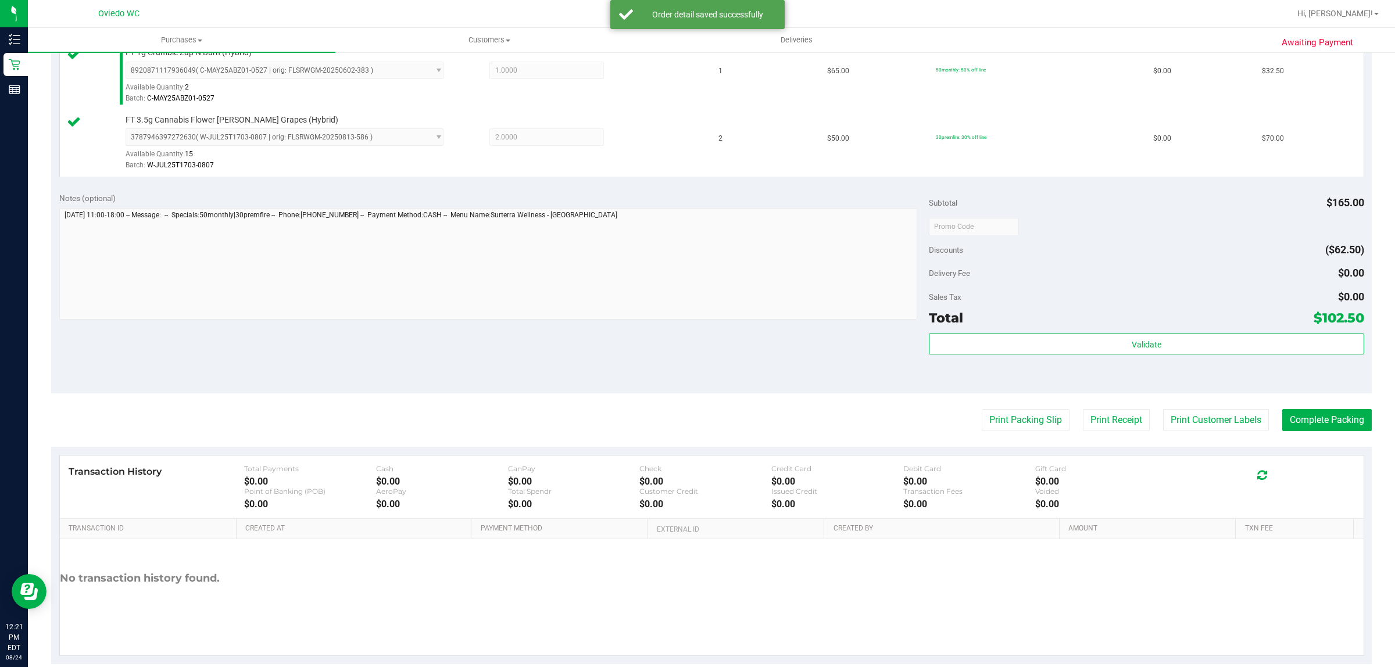
scroll to position [350, 0]
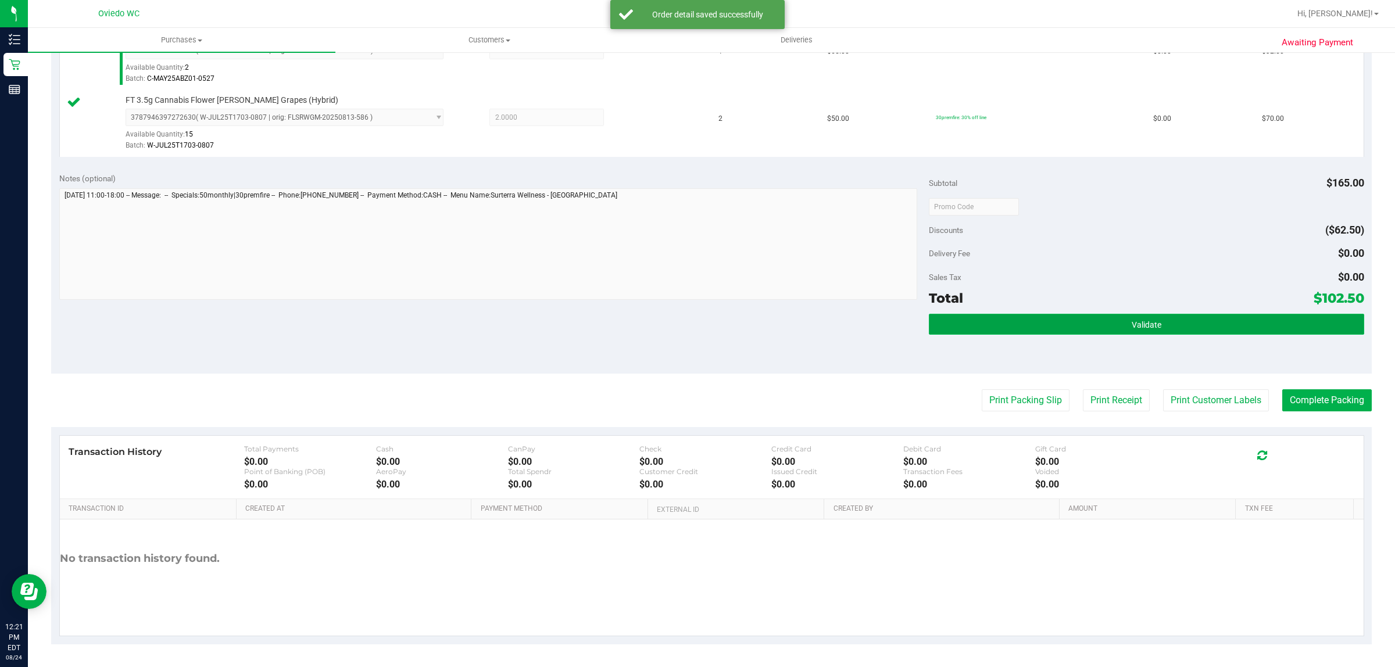
click at [1052, 321] on button "Validate" at bounding box center [1146, 324] width 435 height 21
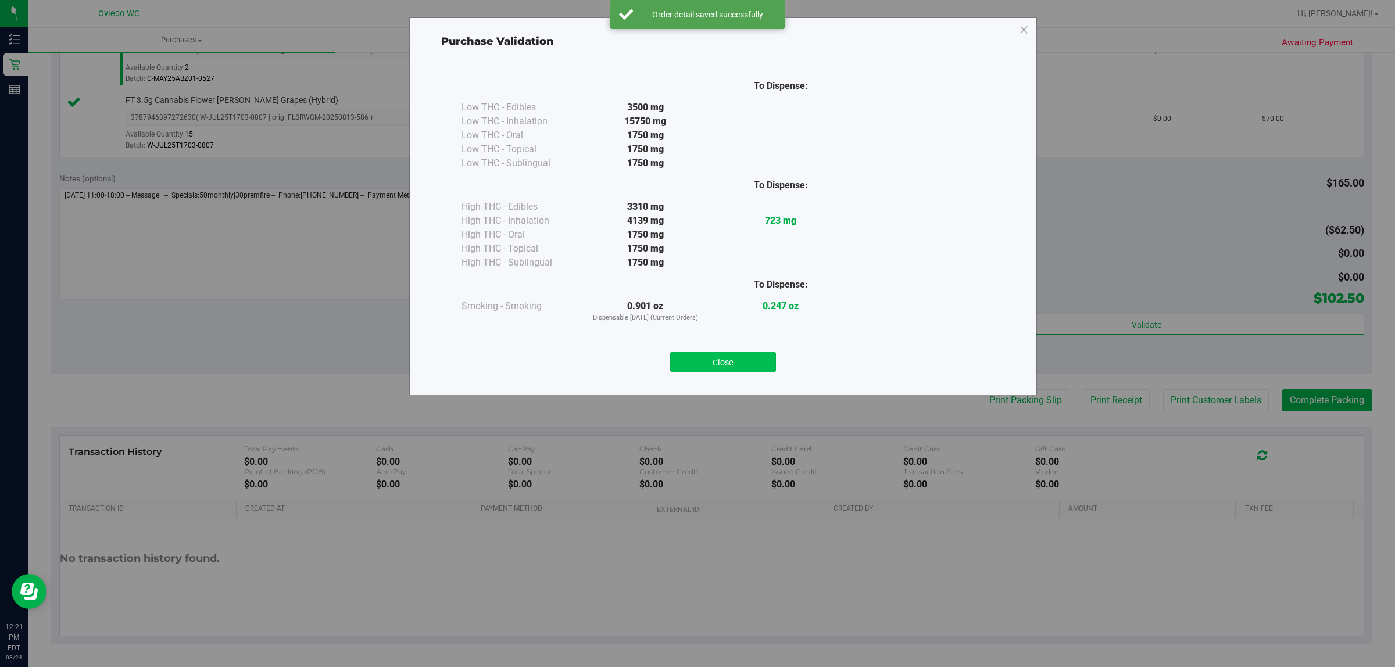
click at [761, 364] on button "Close" at bounding box center [723, 362] width 106 height 21
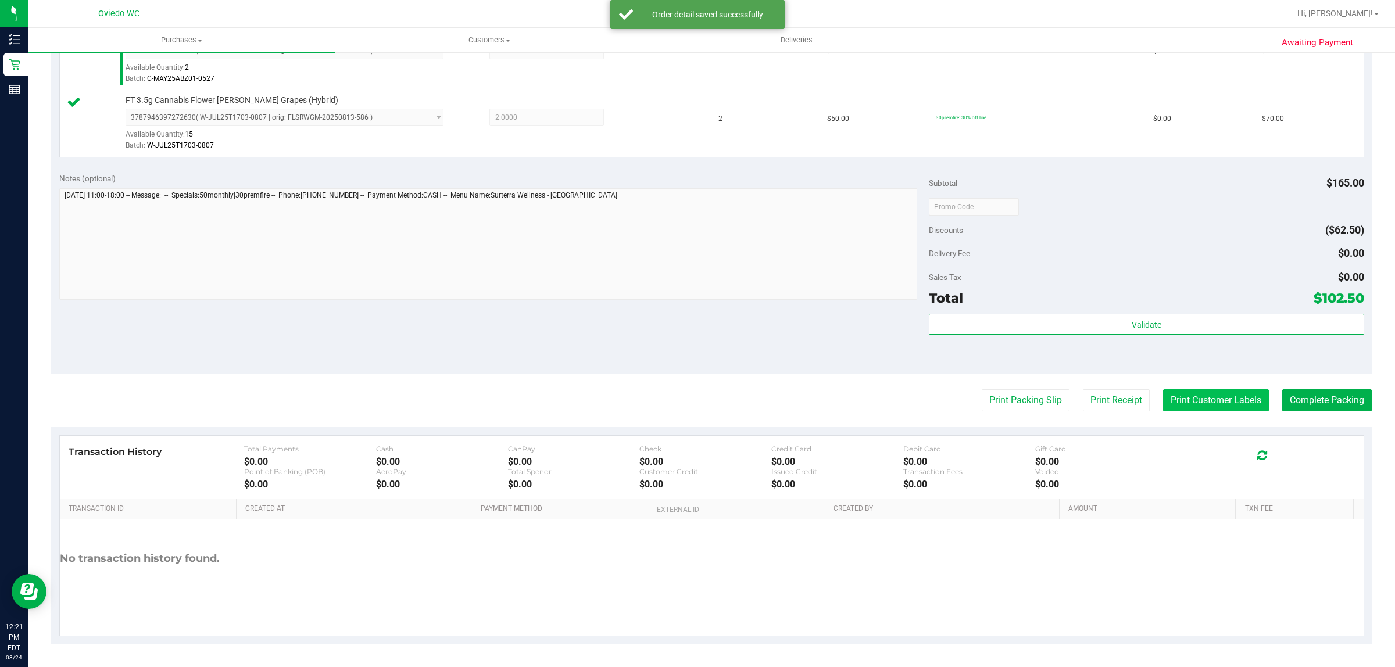
click at [1176, 402] on button "Print Customer Labels" at bounding box center [1216, 400] width 106 height 22
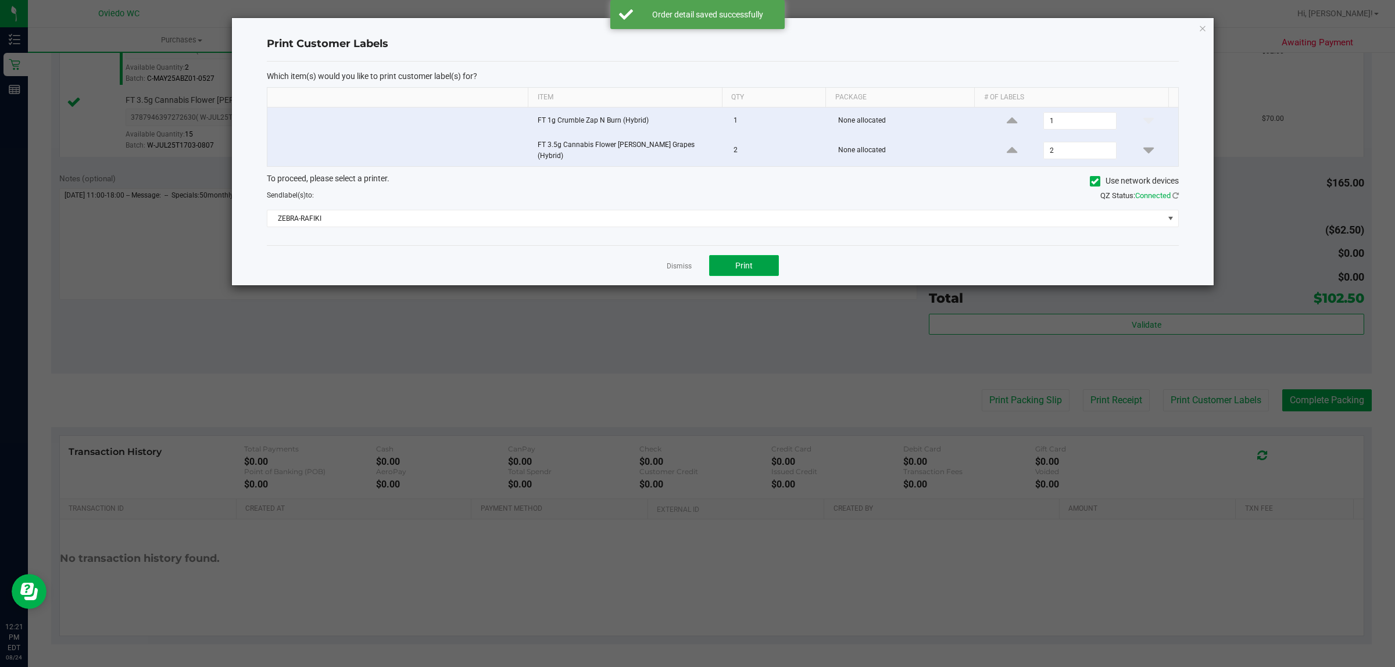
click at [745, 263] on span "Print" at bounding box center [743, 265] width 17 height 9
click at [671, 262] on link "Dismiss" at bounding box center [679, 267] width 25 height 10
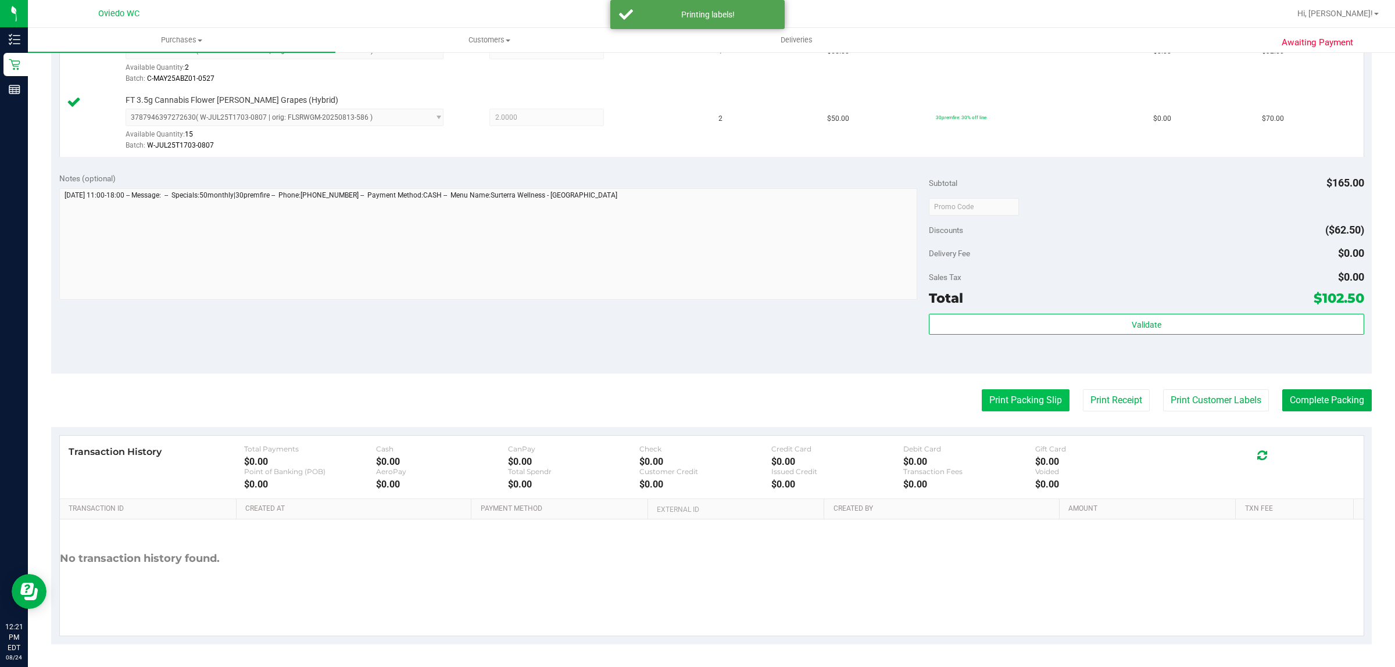
click at [993, 404] on button "Print Packing Slip" at bounding box center [1026, 400] width 88 height 22
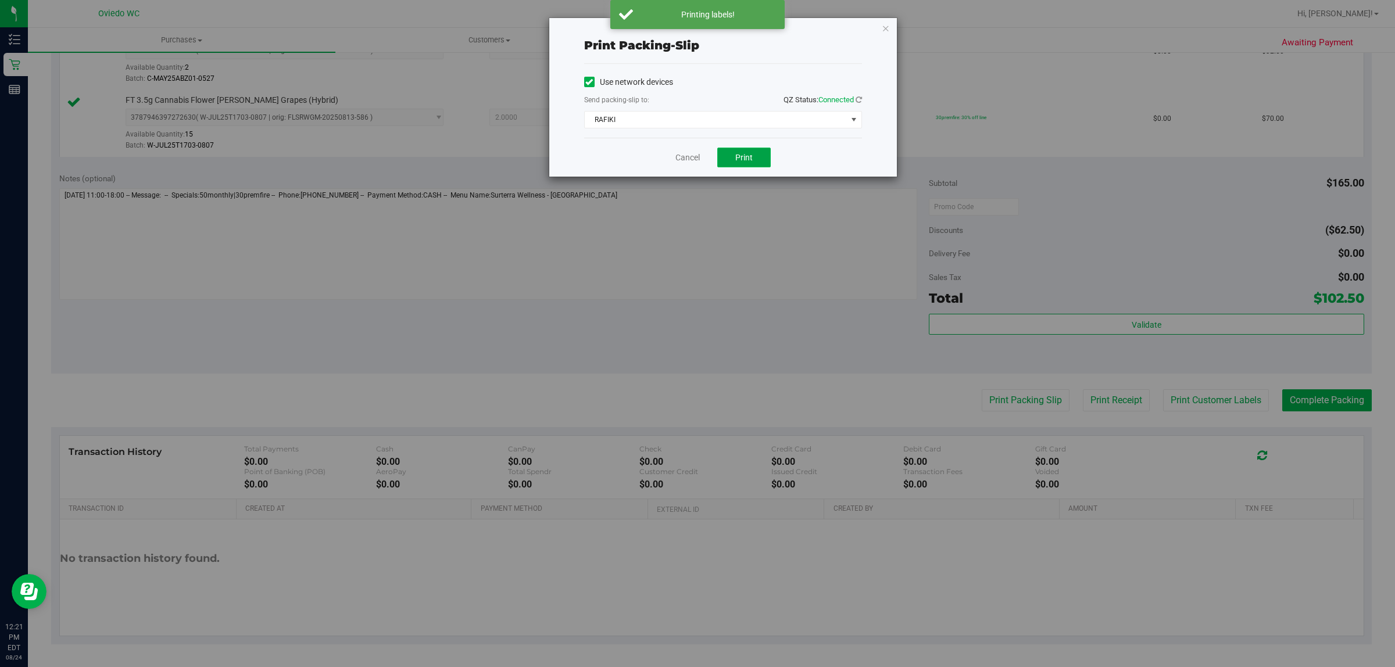
click at [737, 158] on span "Print" at bounding box center [743, 157] width 17 height 9
click at [676, 156] on link "Cancel" at bounding box center [687, 158] width 24 height 12
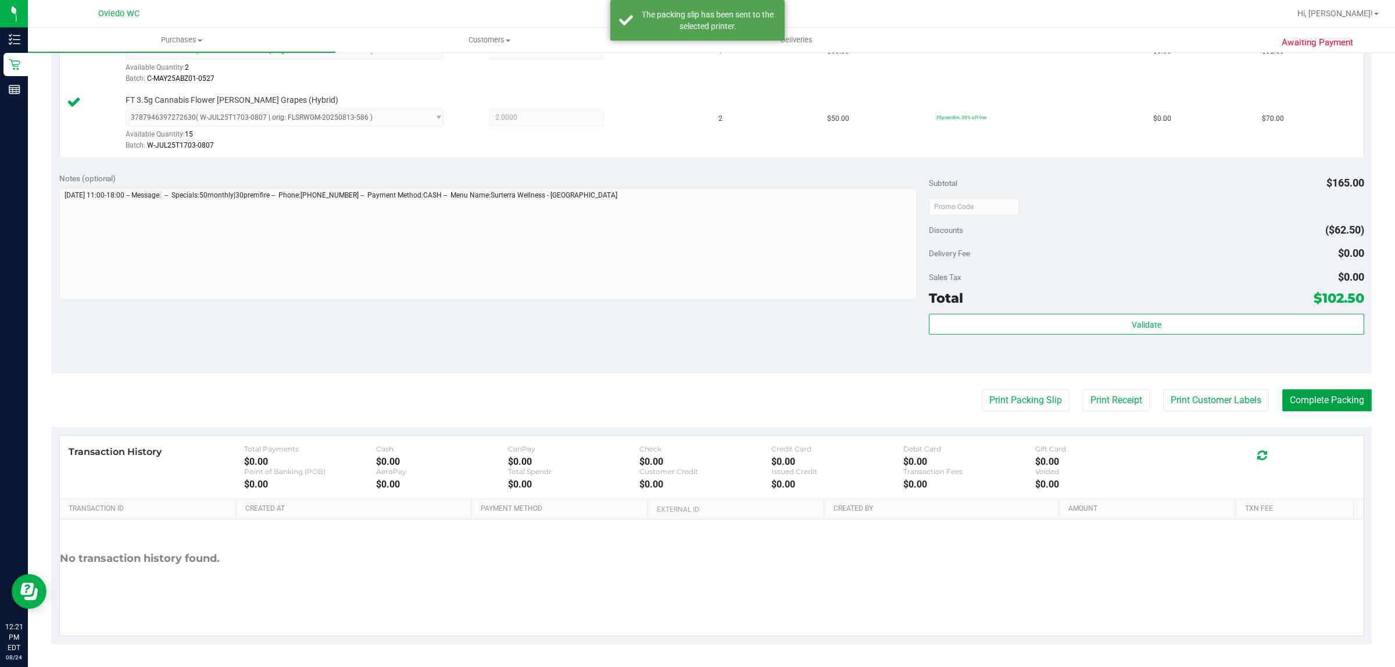
click at [1315, 394] on button "Complete Packing" at bounding box center [1327, 400] width 90 height 22
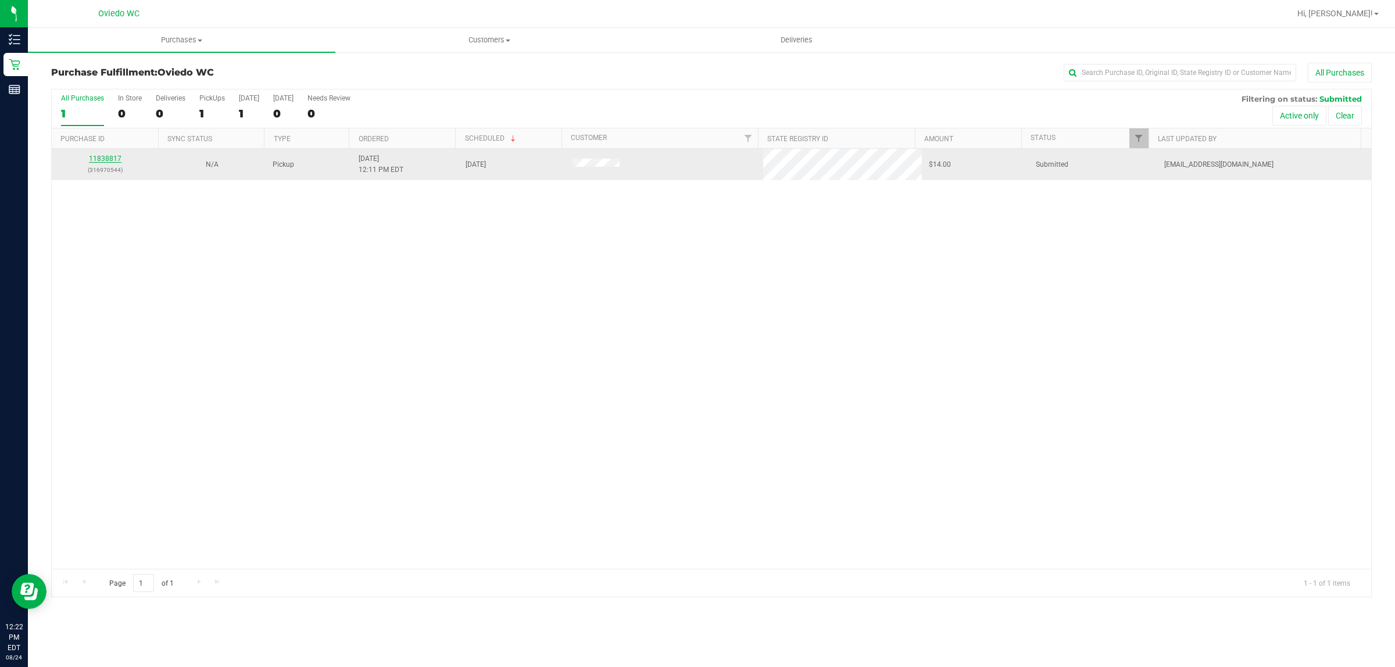
click at [113, 156] on link "11838817" at bounding box center [105, 159] width 33 height 8
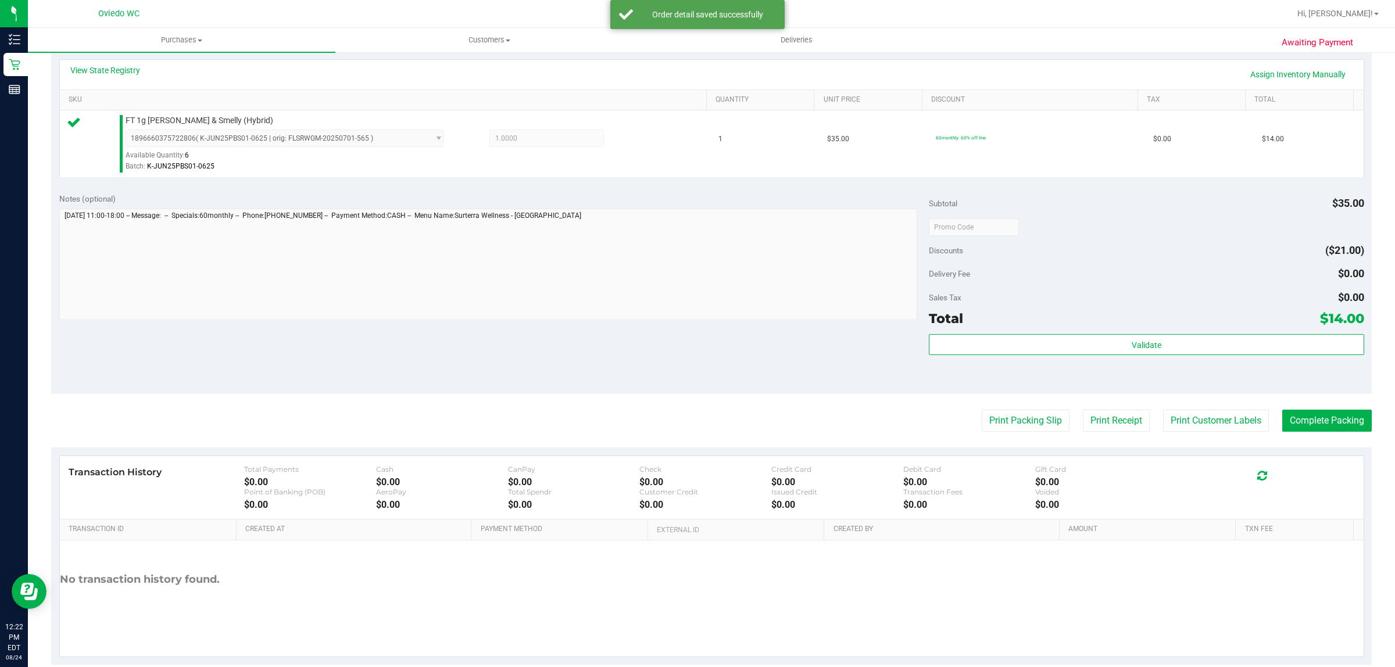
scroll to position [282, 0]
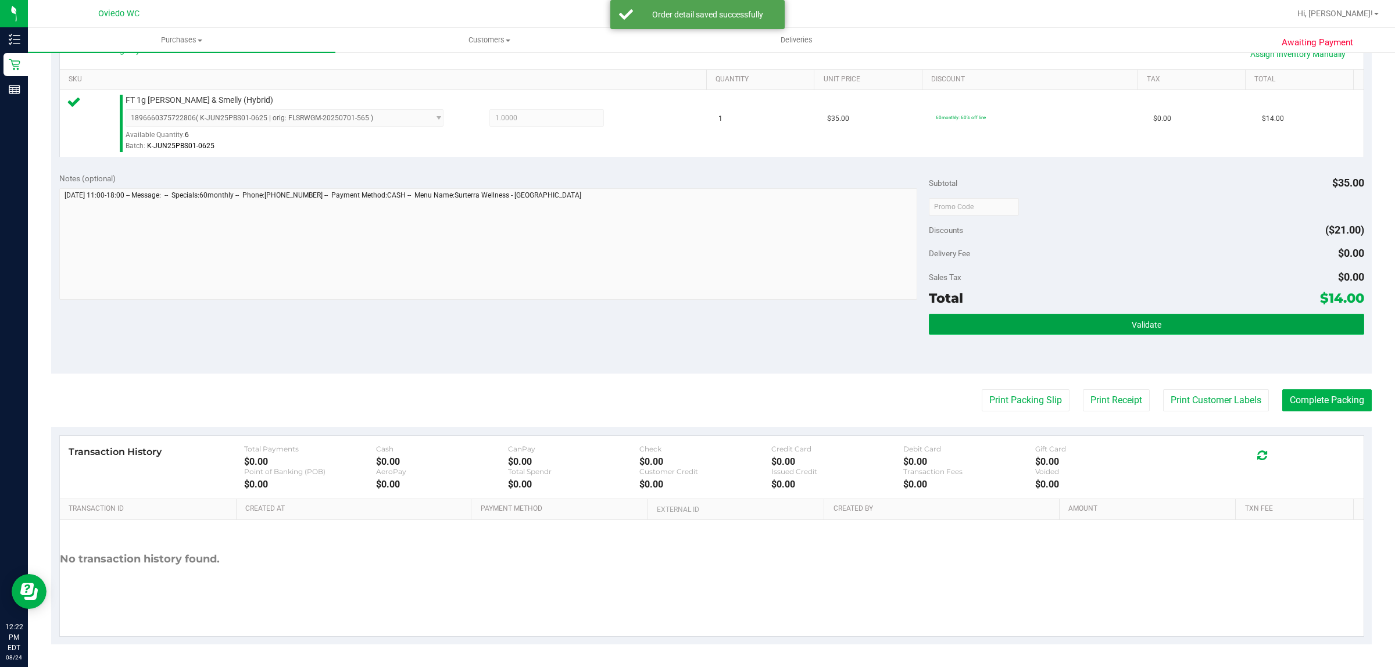
click at [1039, 328] on button "Validate" at bounding box center [1146, 324] width 435 height 21
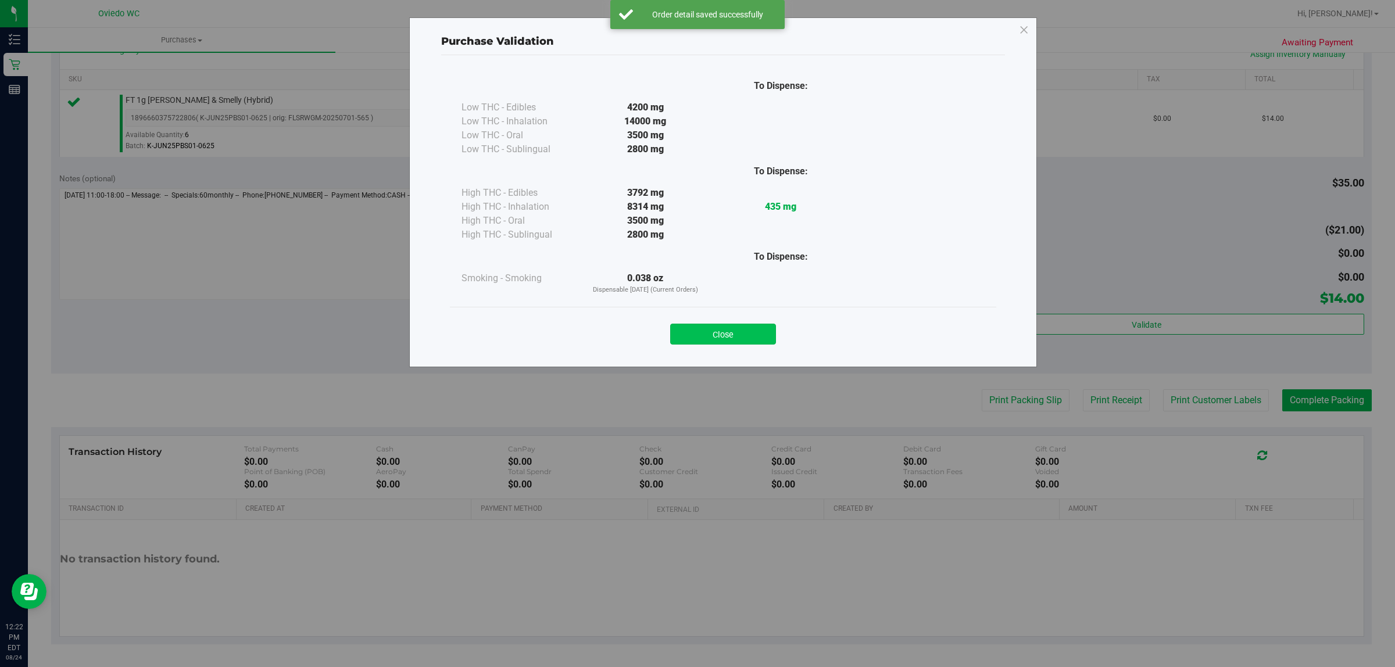
click at [742, 332] on button "Close" at bounding box center [723, 334] width 106 height 21
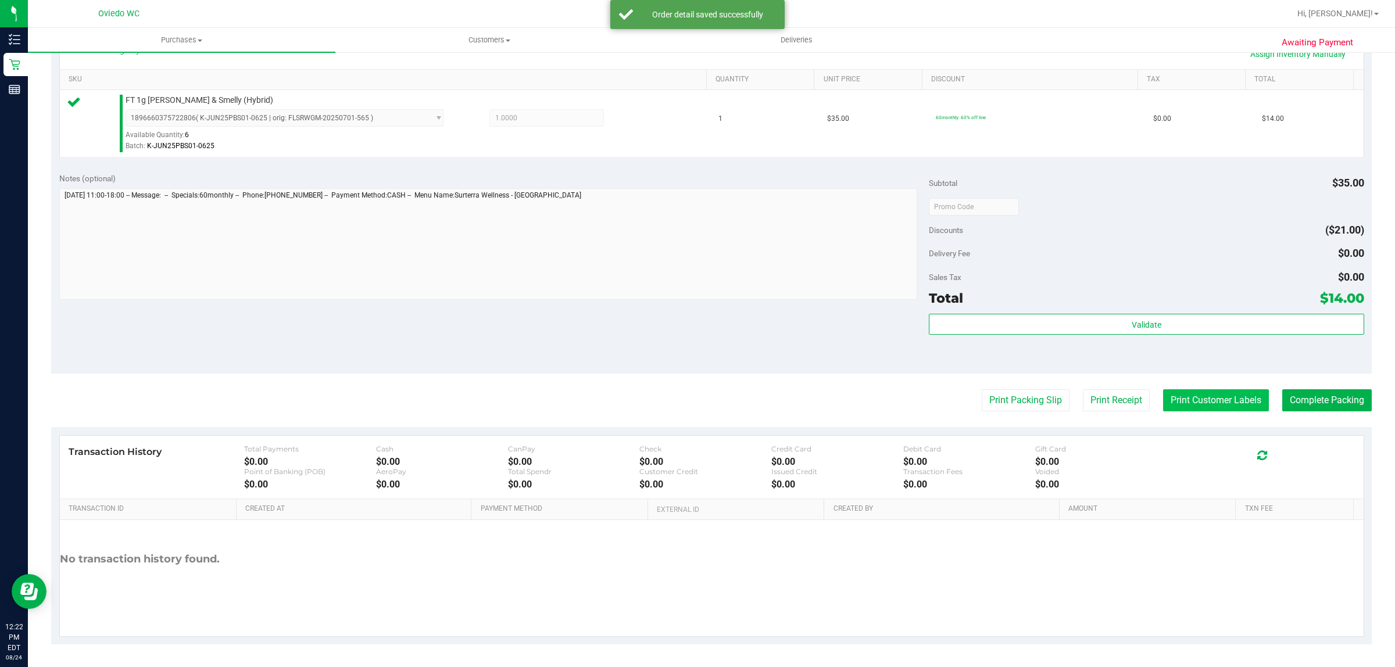
click at [1221, 406] on button "Print Customer Labels" at bounding box center [1216, 400] width 106 height 22
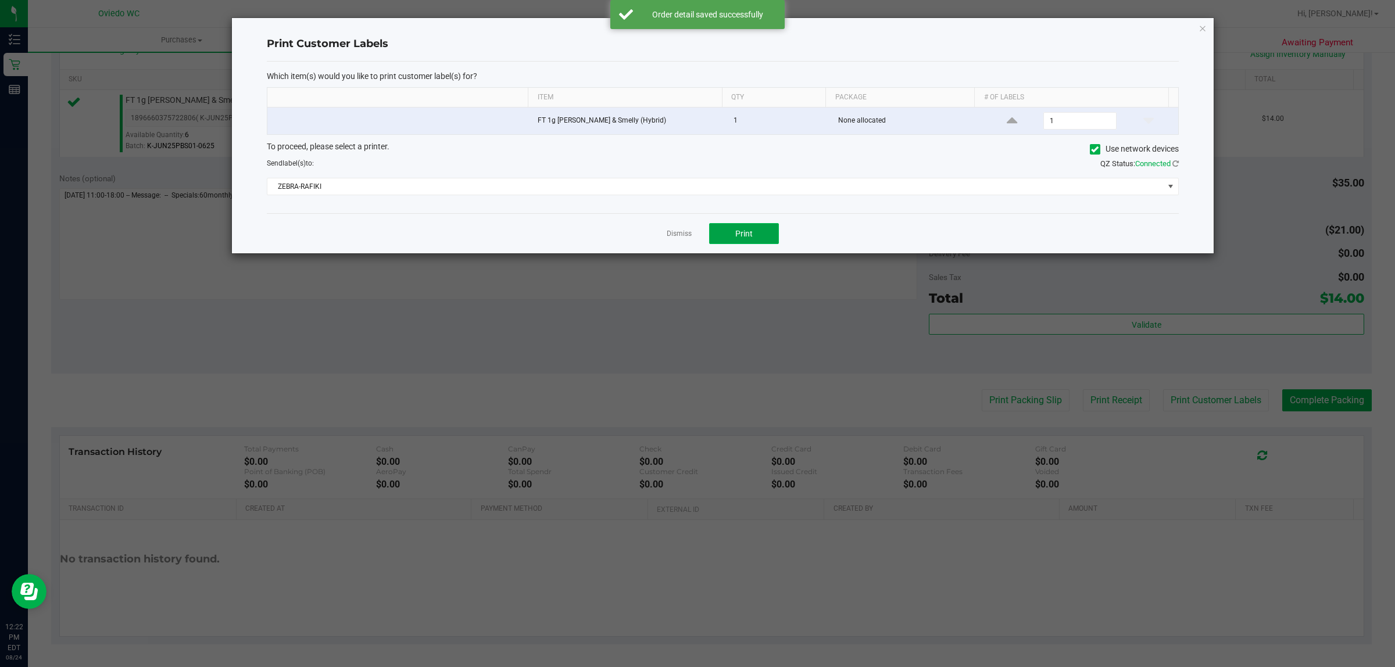
click at [750, 231] on span "Print" at bounding box center [743, 233] width 17 height 9
click at [684, 233] on link "Dismiss" at bounding box center [679, 234] width 25 height 10
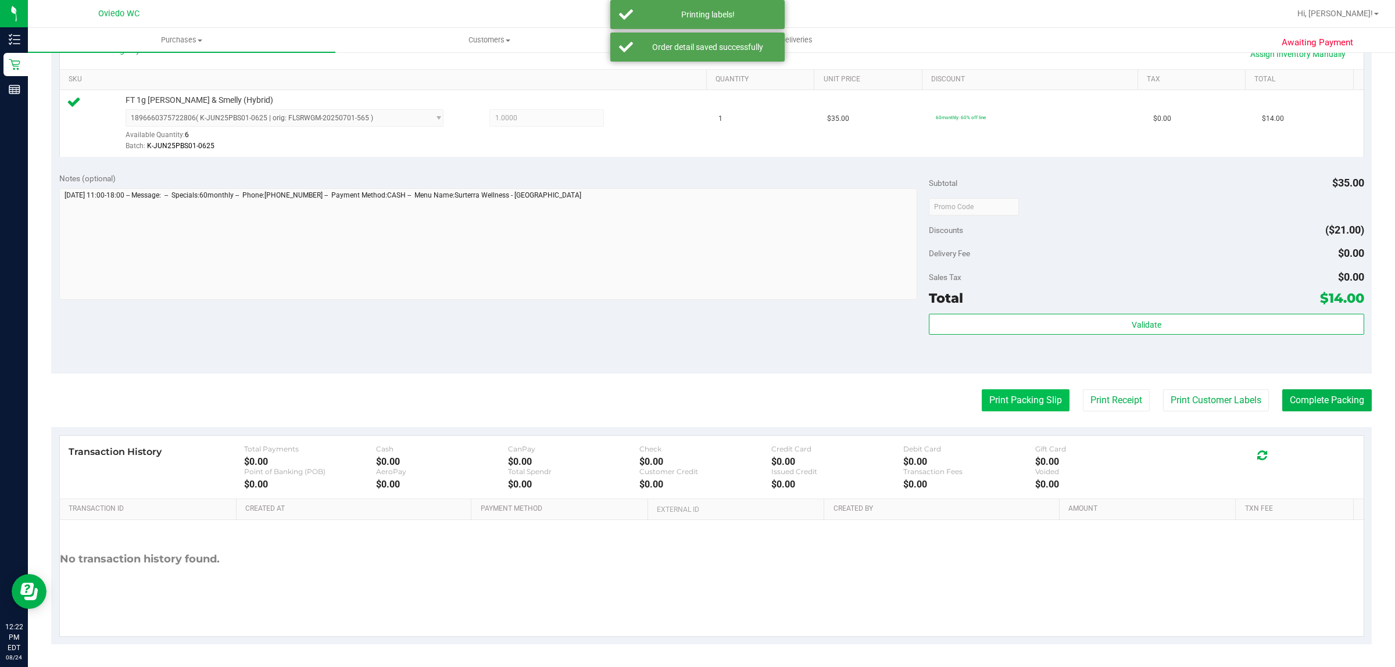
click at [1025, 403] on button "Print Packing Slip" at bounding box center [1026, 400] width 88 height 22
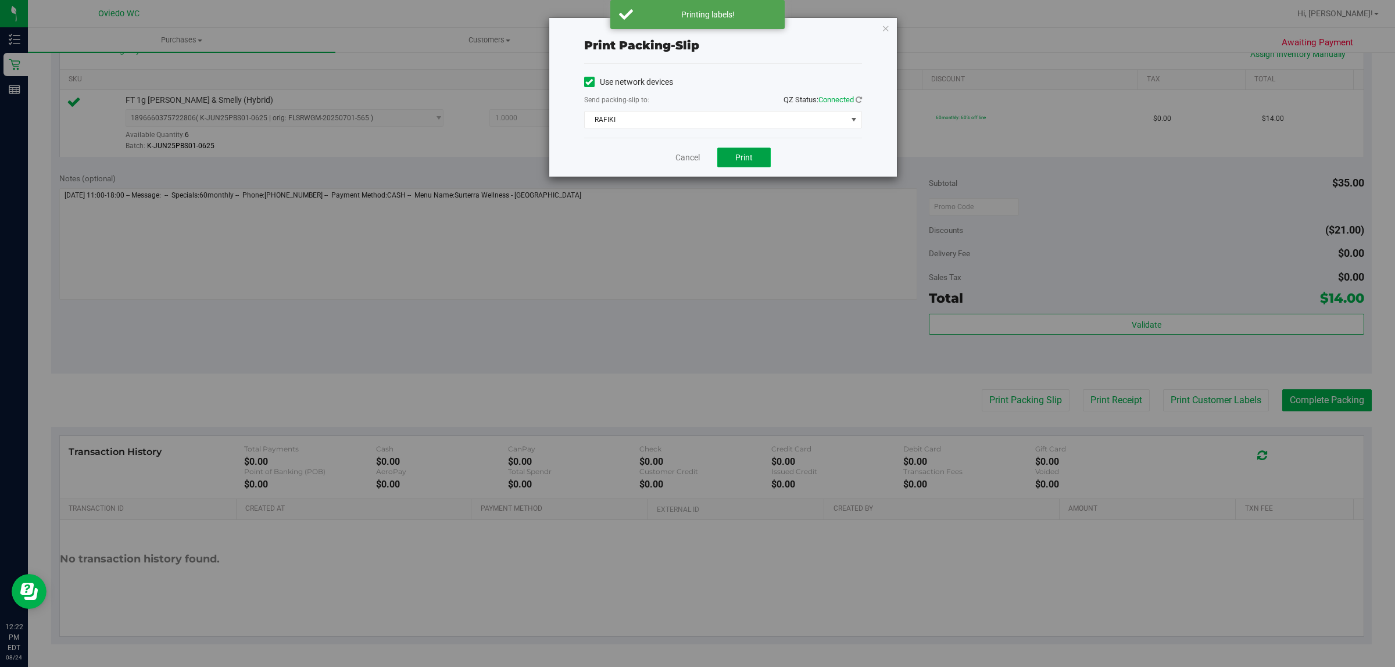
click at [768, 160] on button "Print" at bounding box center [743, 158] width 53 height 20
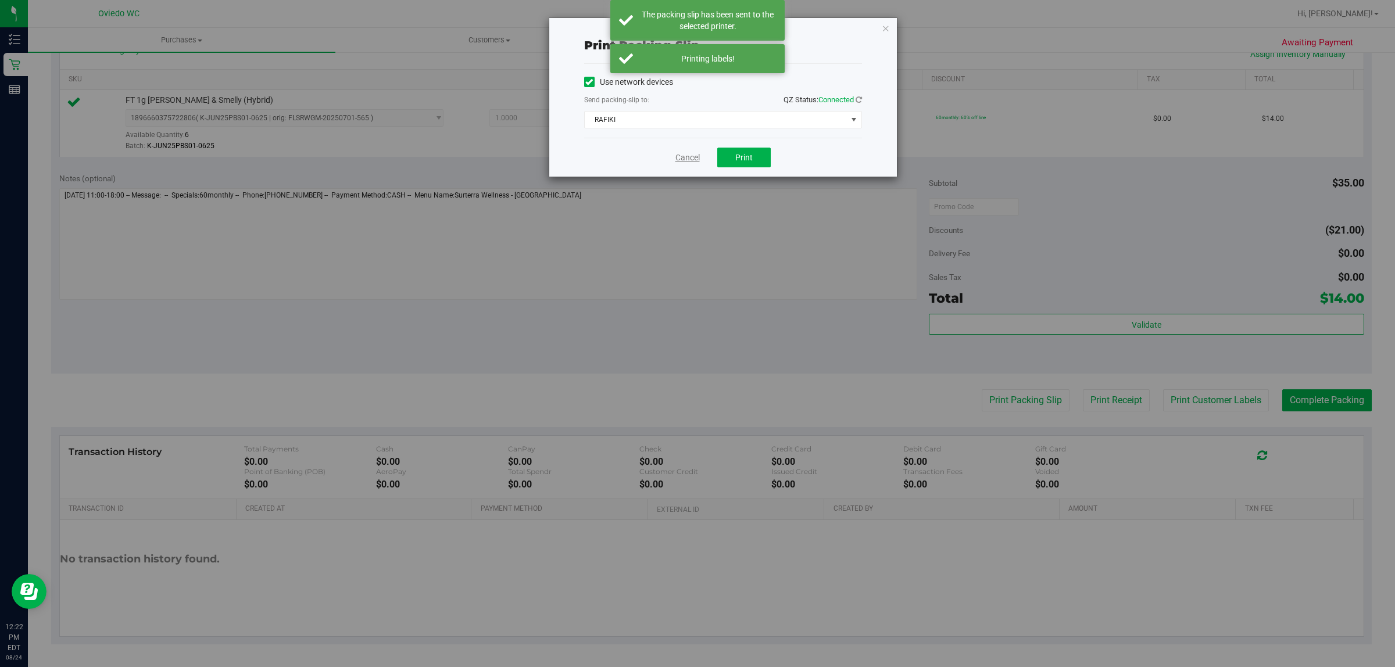
click at [678, 157] on link "Cancel" at bounding box center [687, 158] width 24 height 12
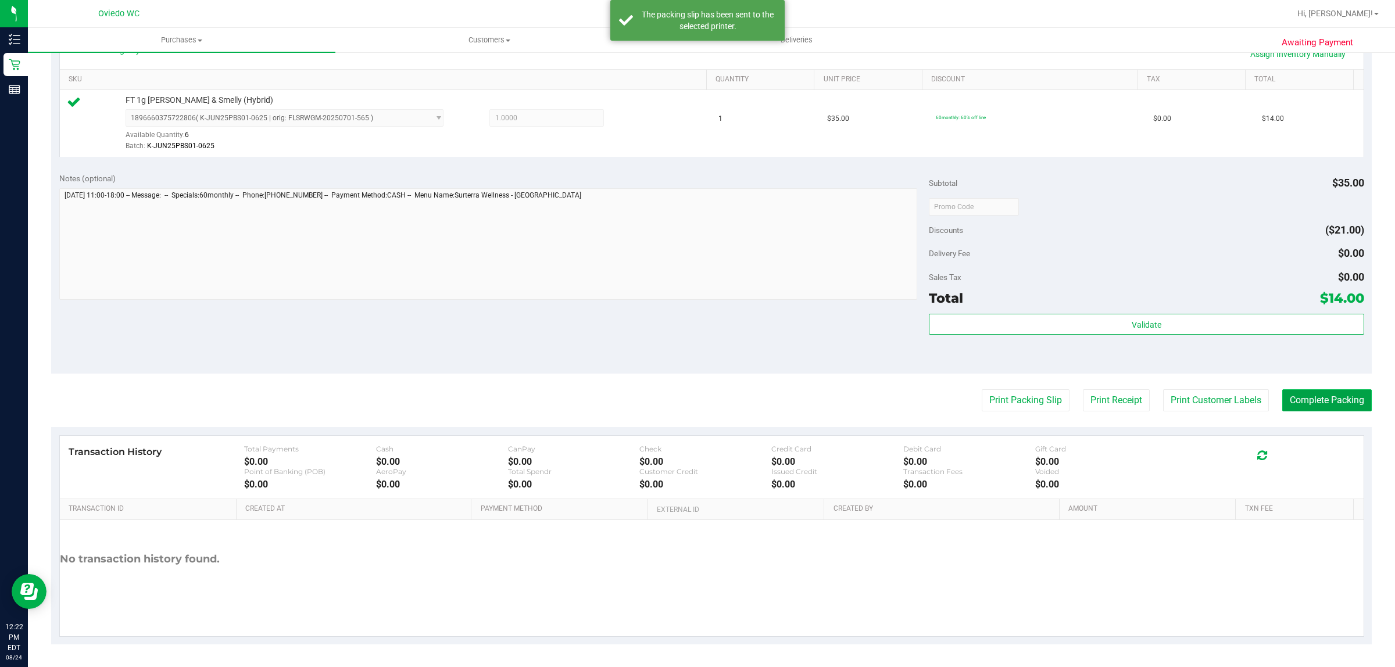
drag, startPoint x: 1302, startPoint y: 407, endPoint x: 1294, endPoint y: 400, distance: 10.7
click at [1302, 408] on button "Complete Packing" at bounding box center [1327, 400] width 90 height 22
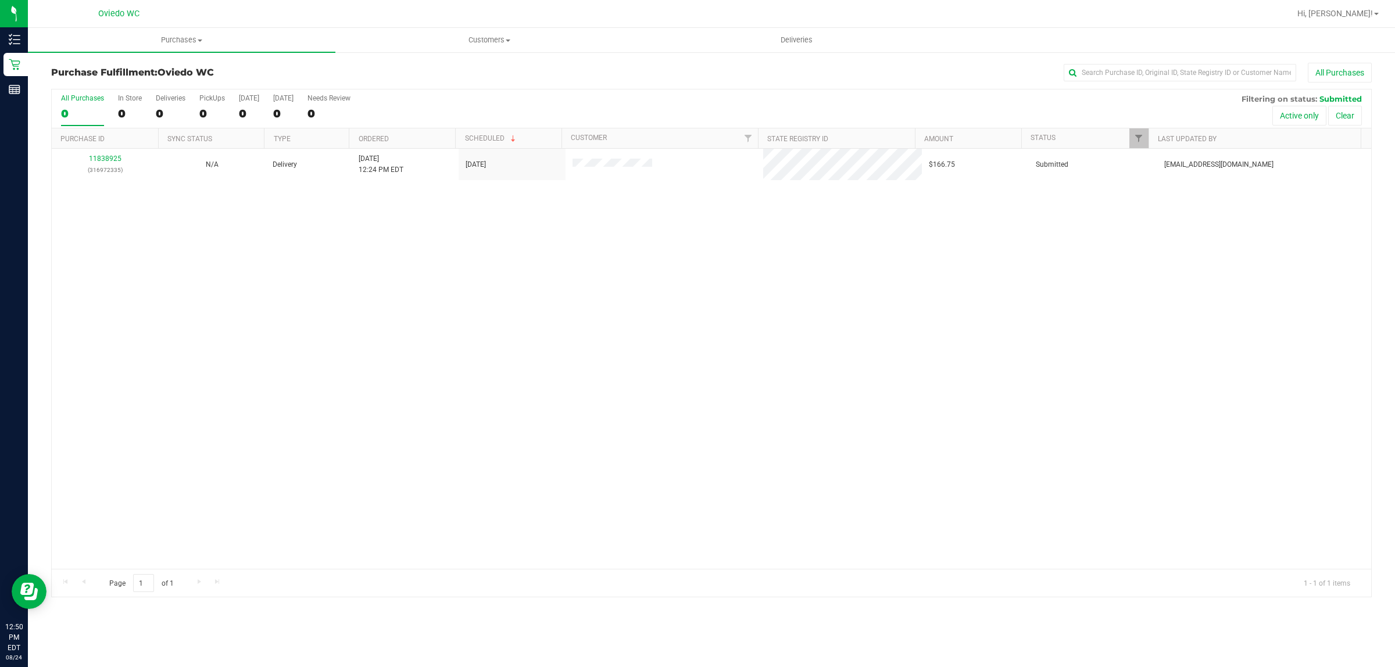
click at [1314, 402] on div "11838925 (316972335) N/A Delivery 8/24/2025 12:24 PM EDT 8/25/2025 $166.75 Subm…" at bounding box center [711, 359] width 1319 height 420
click at [1344, 407] on div "11838925 (316972335) N/A Delivery 8/24/2025 12:24 PM EDT 8/25/2025 $166.75 Subm…" at bounding box center [711, 359] width 1319 height 420
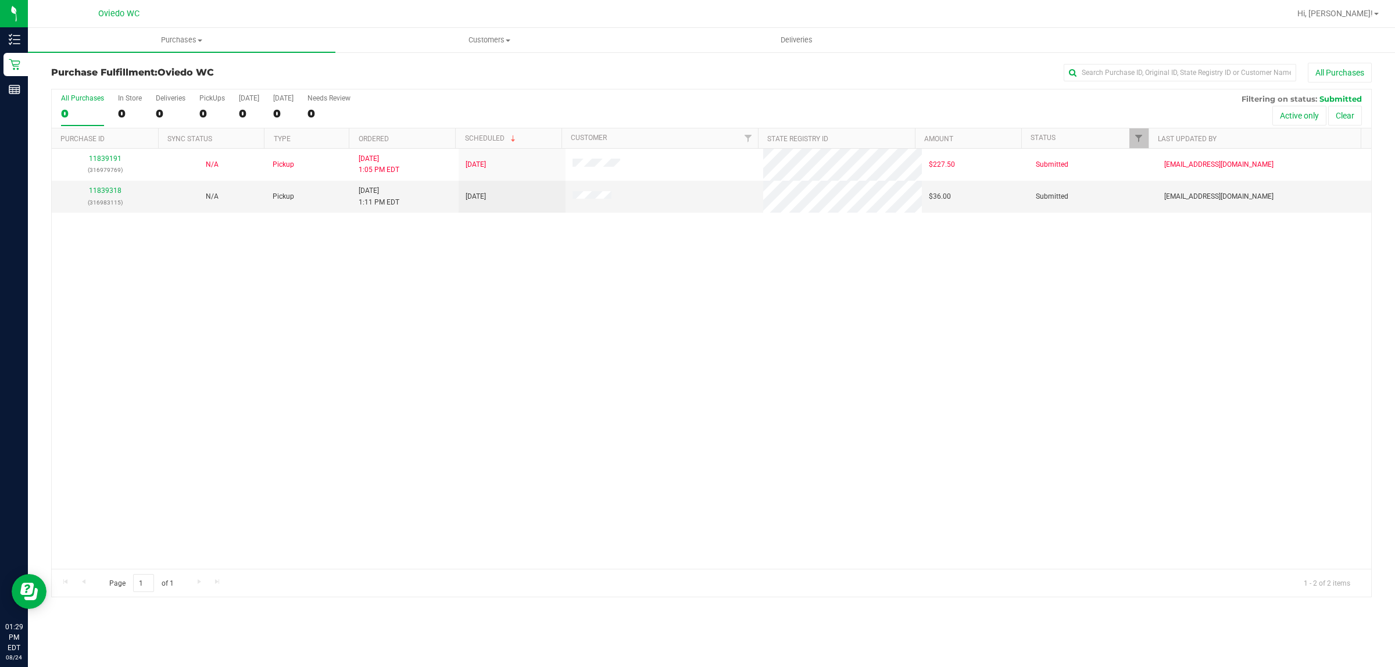
click at [481, 292] on div "11839191 (316979769) N/A Pickup 8/24/2025 1:05 PM EDT 8/24/2025 $227.50 Submitt…" at bounding box center [711, 359] width 1319 height 420
click at [460, 408] on div "11839191 (316979769) N/A Pickup 8/24/2025 1:05 PM EDT 8/24/2025 $227.50 Submitt…" at bounding box center [711, 359] width 1319 height 420
click at [388, 391] on div "11839191 (316979769) N/A Pickup 8/24/2025 1:05 PM EDT 8/24/2025 $227.50 Submitt…" at bounding box center [711, 359] width 1319 height 420
click at [254, 448] on div "11839191 (316979769) N/A Pickup 8/24/2025 1:05 PM EDT 8/24/2025 $227.50 Submitt…" at bounding box center [711, 359] width 1319 height 420
click at [512, 400] on div "11839191 (316979769) N/A Pickup 8/24/2025 1:05 PM EDT 8/24/2025 $227.50 Submitt…" at bounding box center [711, 359] width 1319 height 420
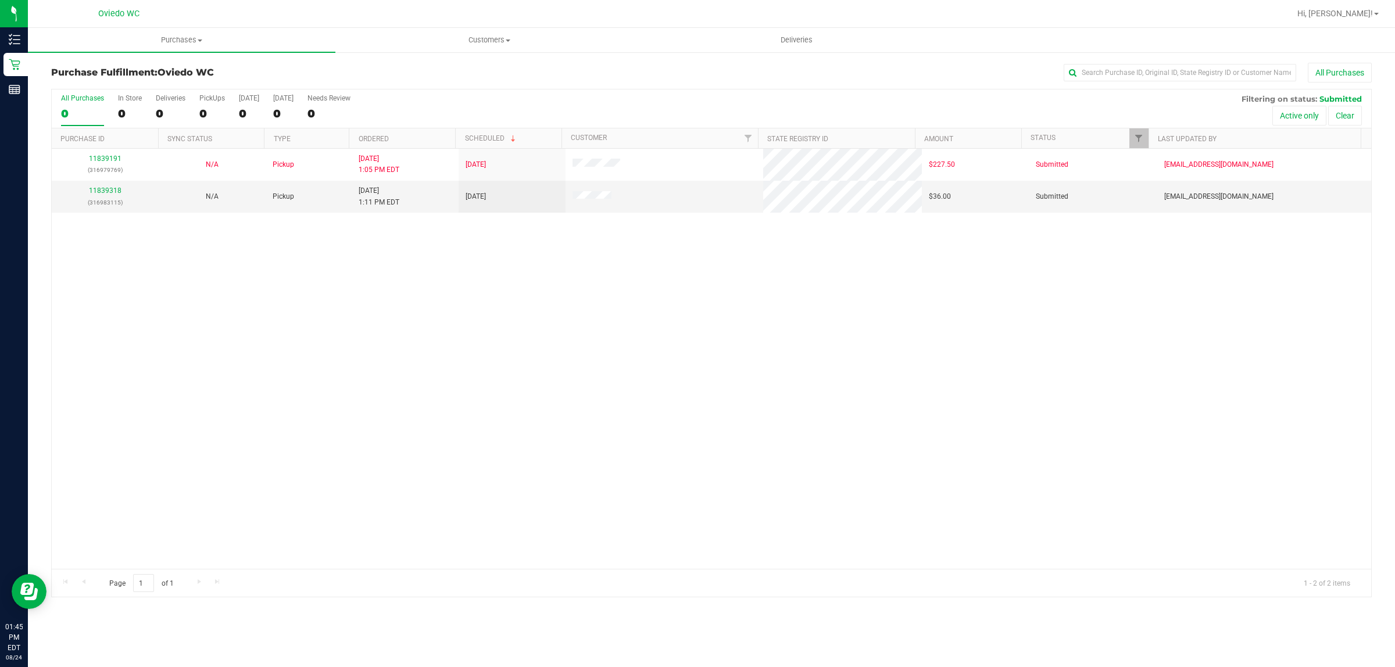
click at [442, 463] on div "11839191 (316979769) N/A Pickup 8/24/2025 1:05 PM EDT 8/24/2025 $227.50 Submitt…" at bounding box center [711, 359] width 1319 height 420
click at [924, 294] on div "11839191 (316979769) N/A Pickup 8/24/2025 1:05 PM EDT 8/24/2025 $227.50 Submitt…" at bounding box center [711, 359] width 1319 height 420
click at [419, 309] on div "11839191 (316979769) N/A Pickup 8/24/2025 1:05 PM EDT 8/24/2025 $227.50 Submitt…" at bounding box center [711, 359] width 1319 height 420
click at [552, 370] on div "11839191 (316979769) N/A Pickup 8/24/2025 1:05 PM EDT 8/24/2025 $227.50 Submitt…" at bounding box center [711, 359] width 1319 height 420
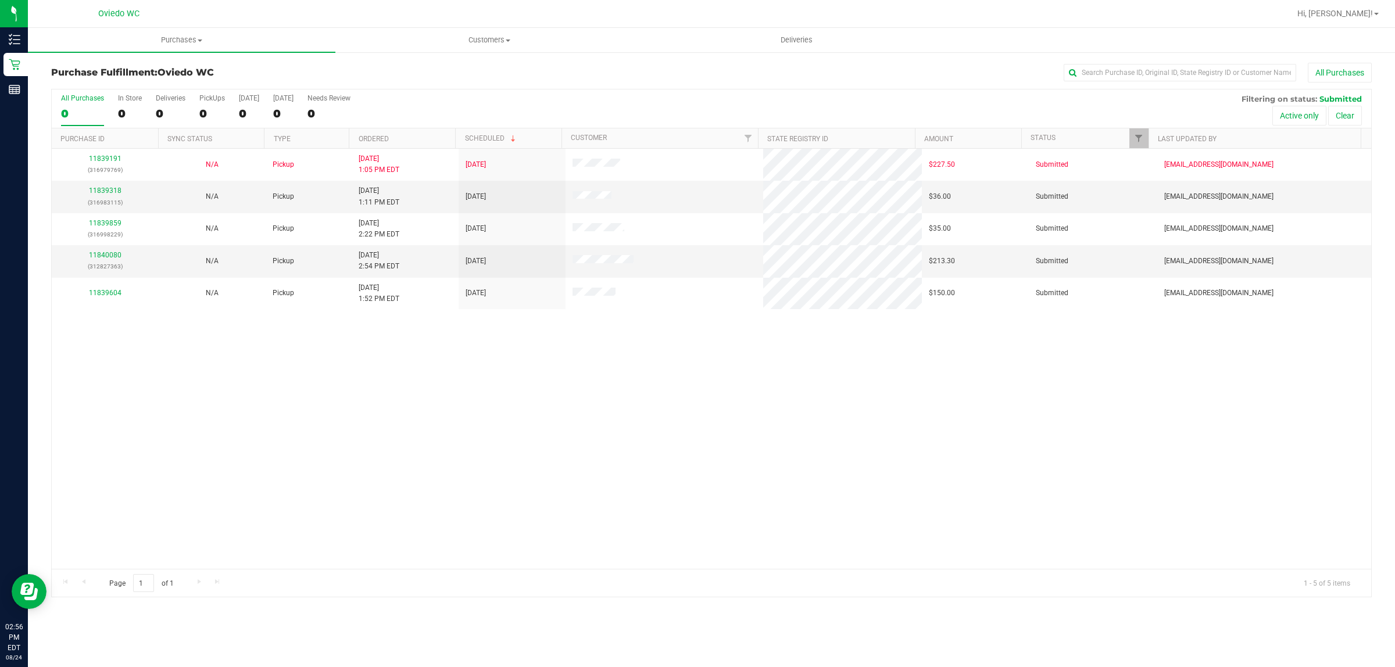
click at [467, 430] on div "11839191 (316979769) N/A Pickup 8/24/2025 1:05 PM EDT 8/24/2025 $227.50 Submitt…" at bounding box center [711, 359] width 1319 height 420
click at [402, 524] on div "11839191 (316979769) N/A Pickup 8/24/2025 1:05 PM EDT 8/24/2025 $227.50 Submitt…" at bounding box center [711, 359] width 1319 height 420
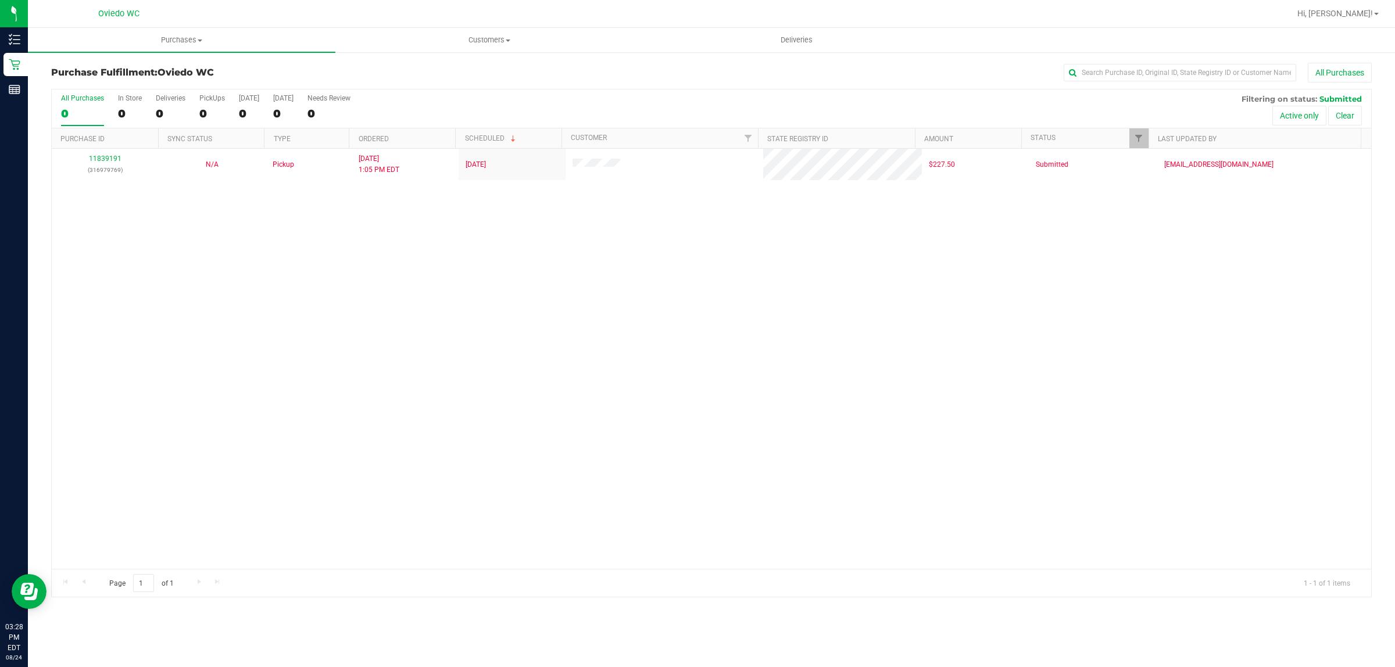
click at [672, 387] on div "11839191 (316979769) N/A Pickup 8/24/2025 1:05 PM EDT 8/24/2025 $227.50 Submitt…" at bounding box center [711, 359] width 1319 height 420
drag, startPoint x: 381, startPoint y: 272, endPoint x: 384, endPoint y: 259, distance: 13.0
click at [382, 272] on div "11839191 (316979769) N/A Pickup 8/24/2025 1:05 PM EDT 8/24/2025 $227.50 Submitt…" at bounding box center [711, 359] width 1319 height 420
click at [556, 399] on div "11839191 (316979769) N/A Pickup 8/24/2025 1:05 PM EDT 8/24/2025 $227.50 Submitt…" at bounding box center [711, 359] width 1319 height 420
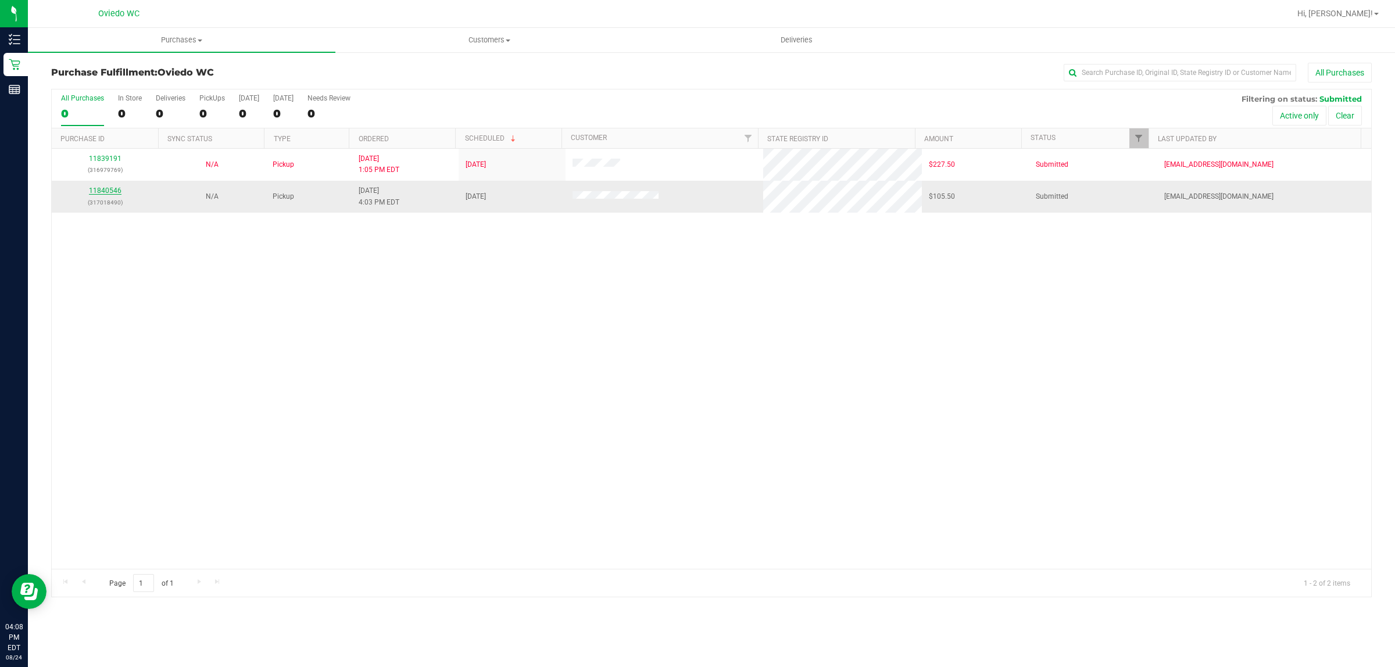
click at [113, 192] on link "11840546" at bounding box center [105, 191] width 33 height 8
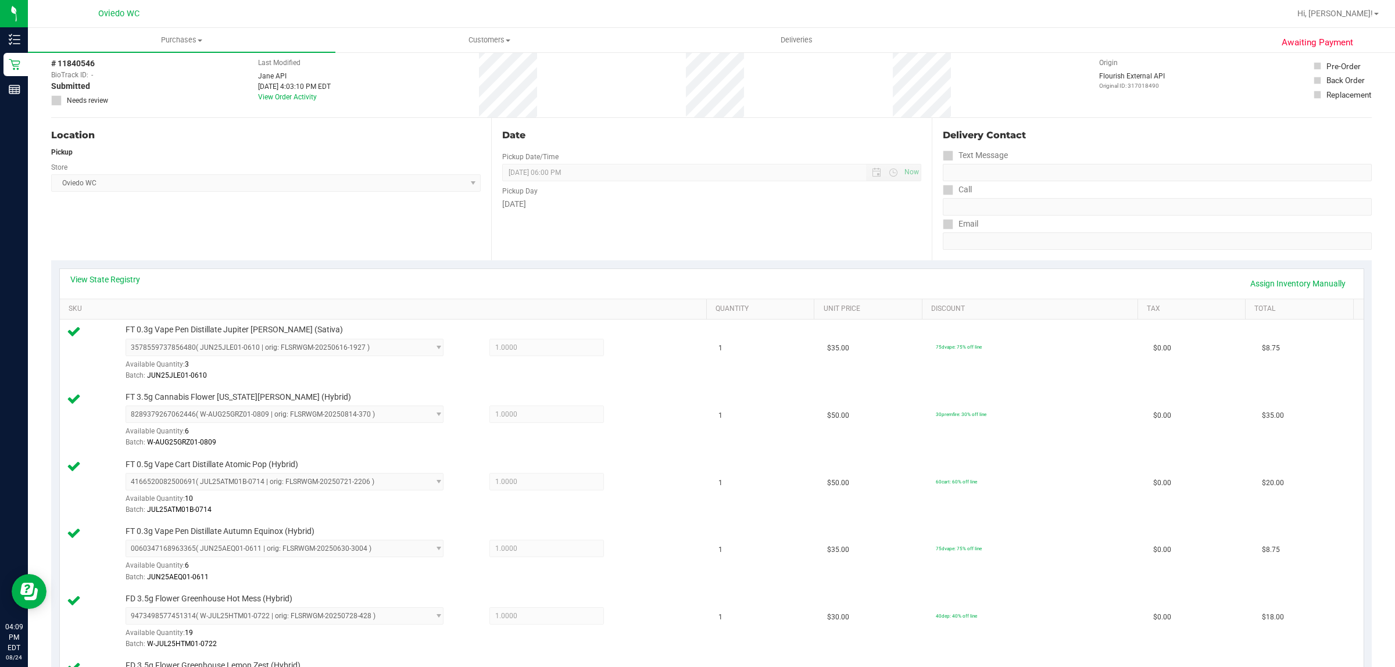
scroll to position [509, 0]
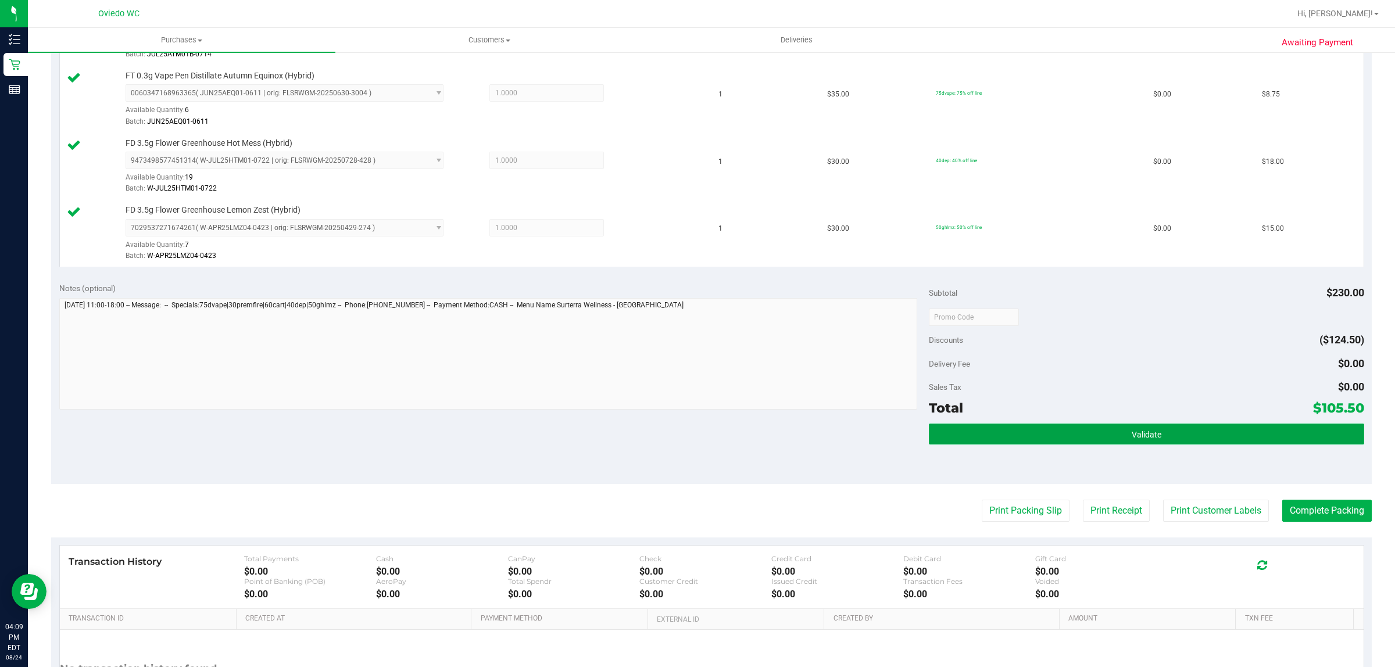
click at [1157, 438] on button "Validate" at bounding box center [1146, 434] width 435 height 21
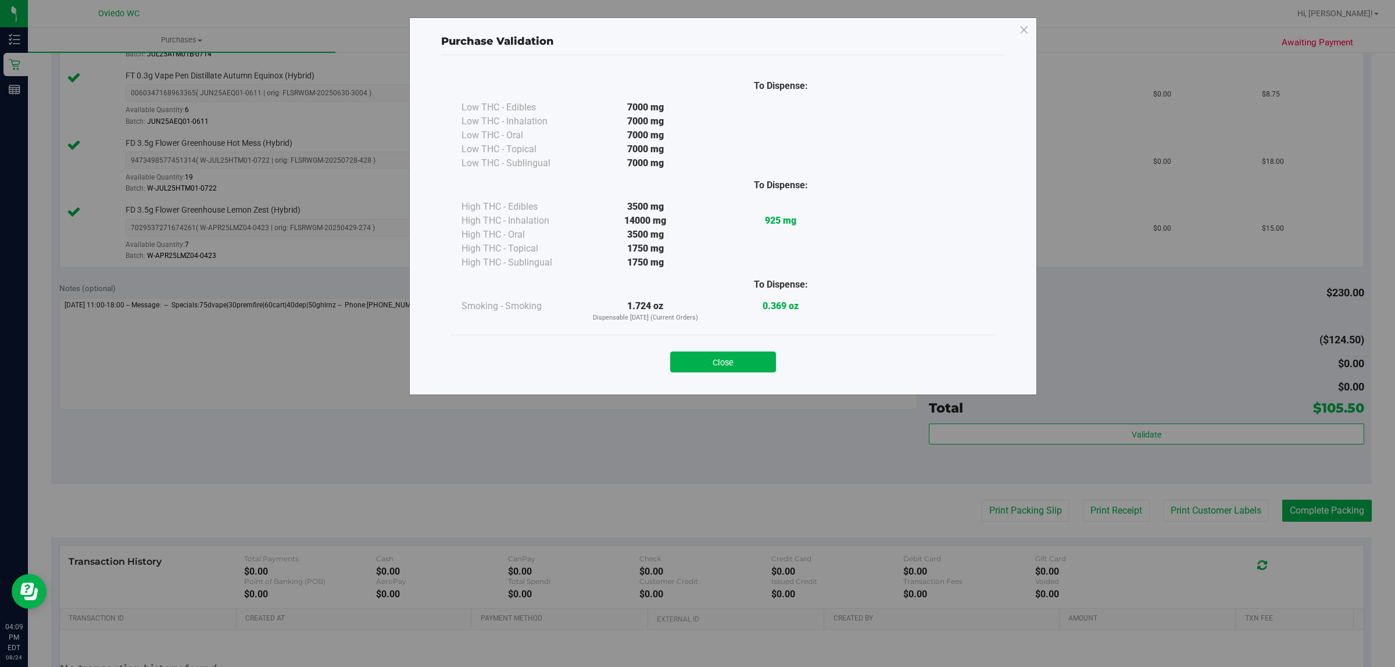
click at [710, 349] on div "Close" at bounding box center [723, 358] width 529 height 29
click at [753, 357] on button "Close" at bounding box center [723, 362] width 106 height 21
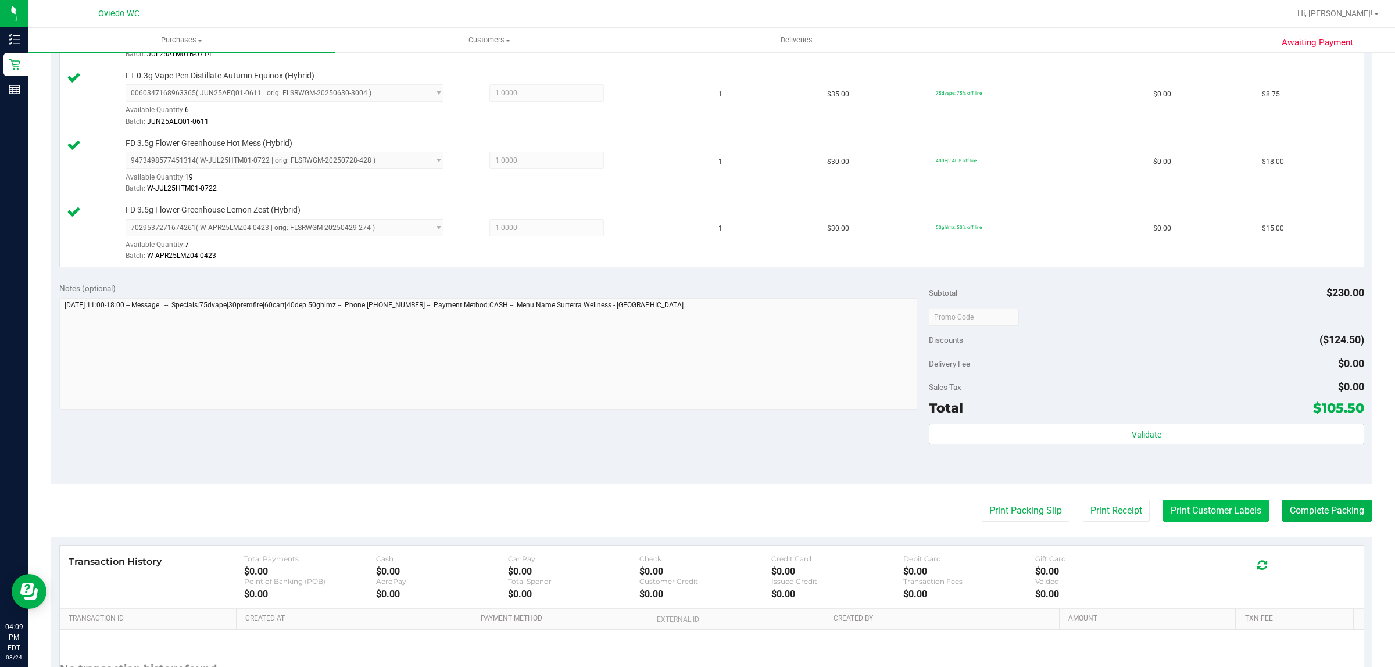
click at [1190, 509] on button "Print Customer Labels" at bounding box center [1216, 511] width 106 height 22
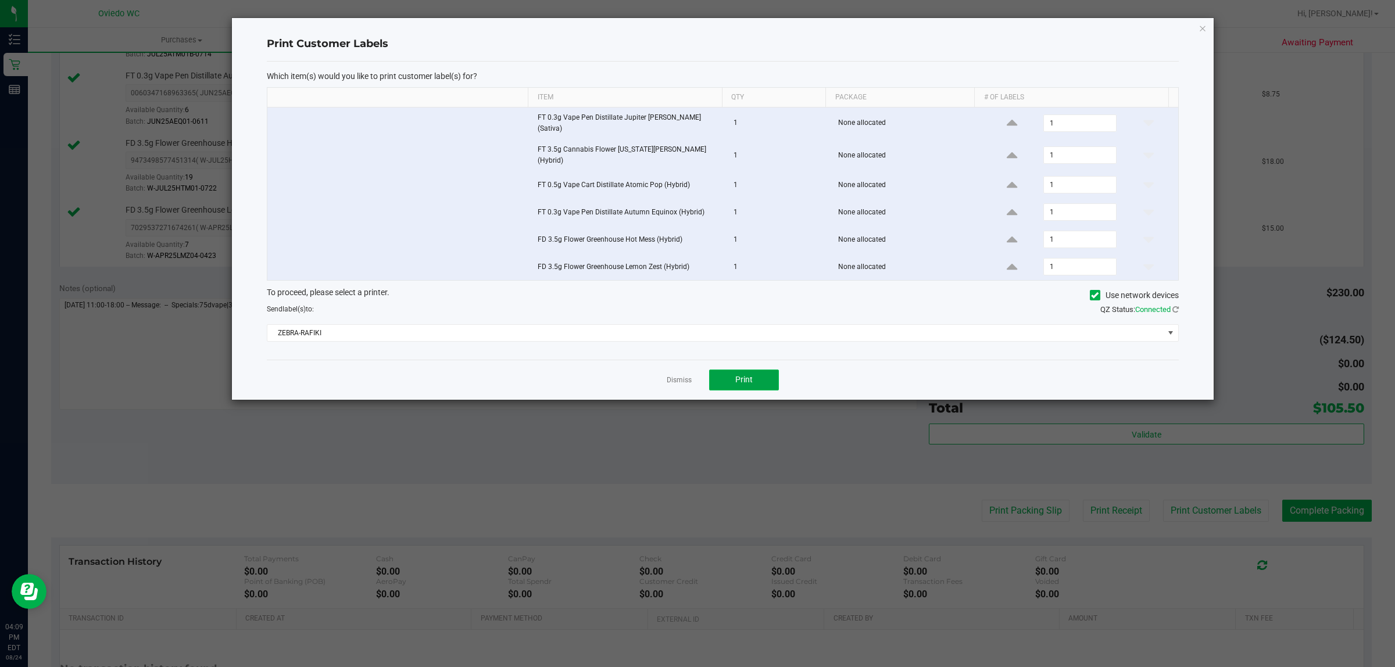
click at [741, 375] on span "Print" at bounding box center [743, 379] width 17 height 9
click at [681, 375] on link "Dismiss" at bounding box center [679, 380] width 25 height 10
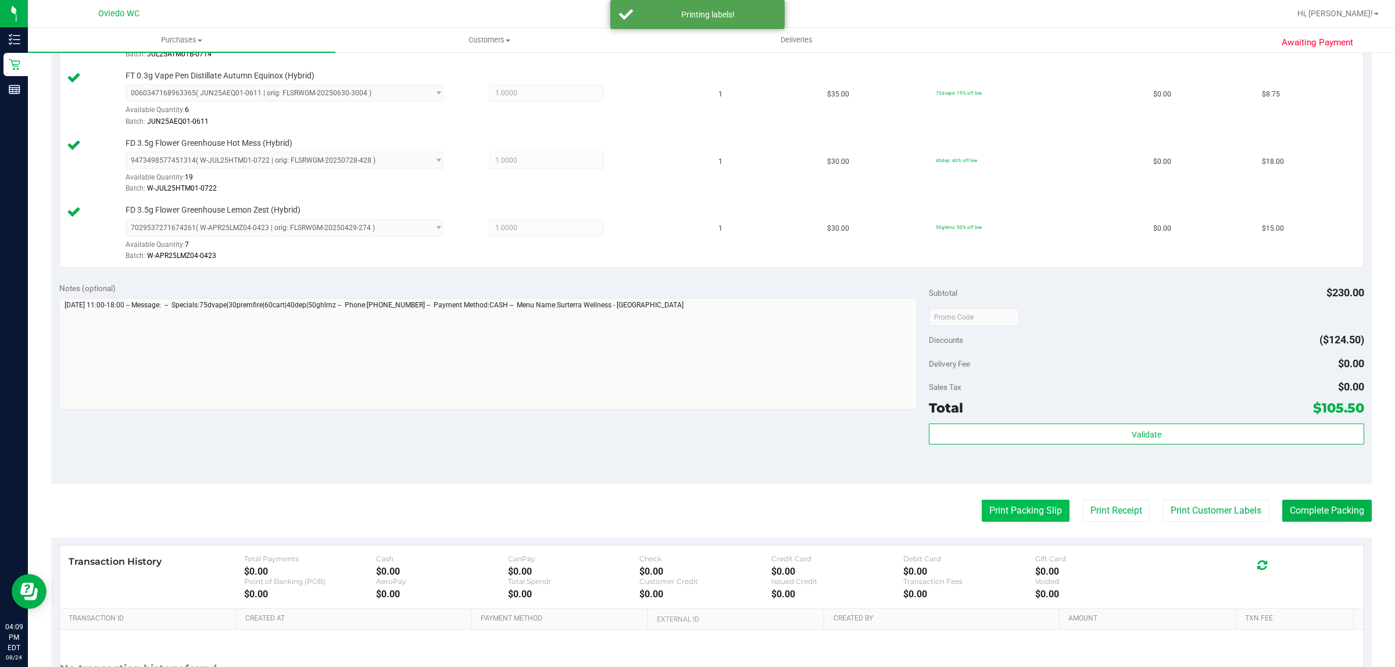
click at [1009, 521] on button "Print Packing Slip" at bounding box center [1026, 511] width 88 height 22
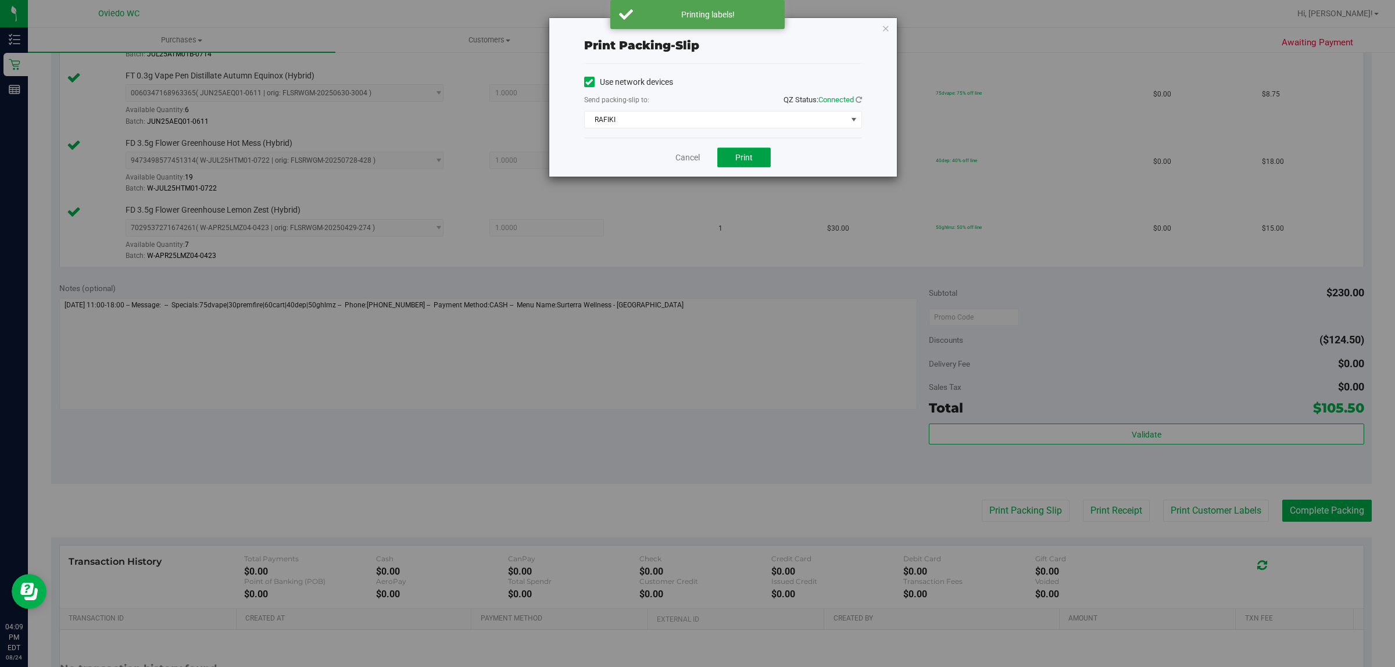
click at [745, 161] on span "Print" at bounding box center [743, 157] width 17 height 9
click at [682, 164] on link "Cancel" at bounding box center [687, 158] width 24 height 12
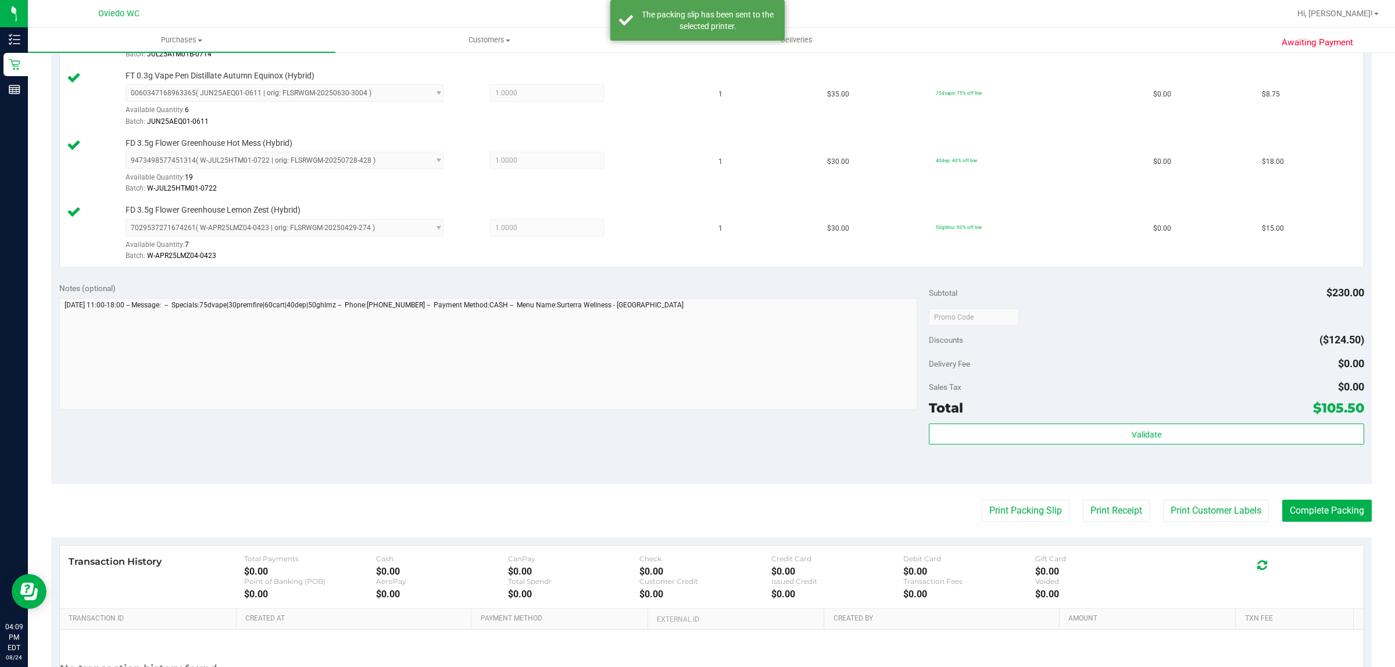
click at [1306, 497] on purchase-details "Back Edit Purchase Cancel Purchase View Profile # 11840546 BioTrack ID: - Submi…" at bounding box center [711, 154] width 1321 height 1200
click at [1334, 504] on button "Complete Packing" at bounding box center [1327, 511] width 90 height 22
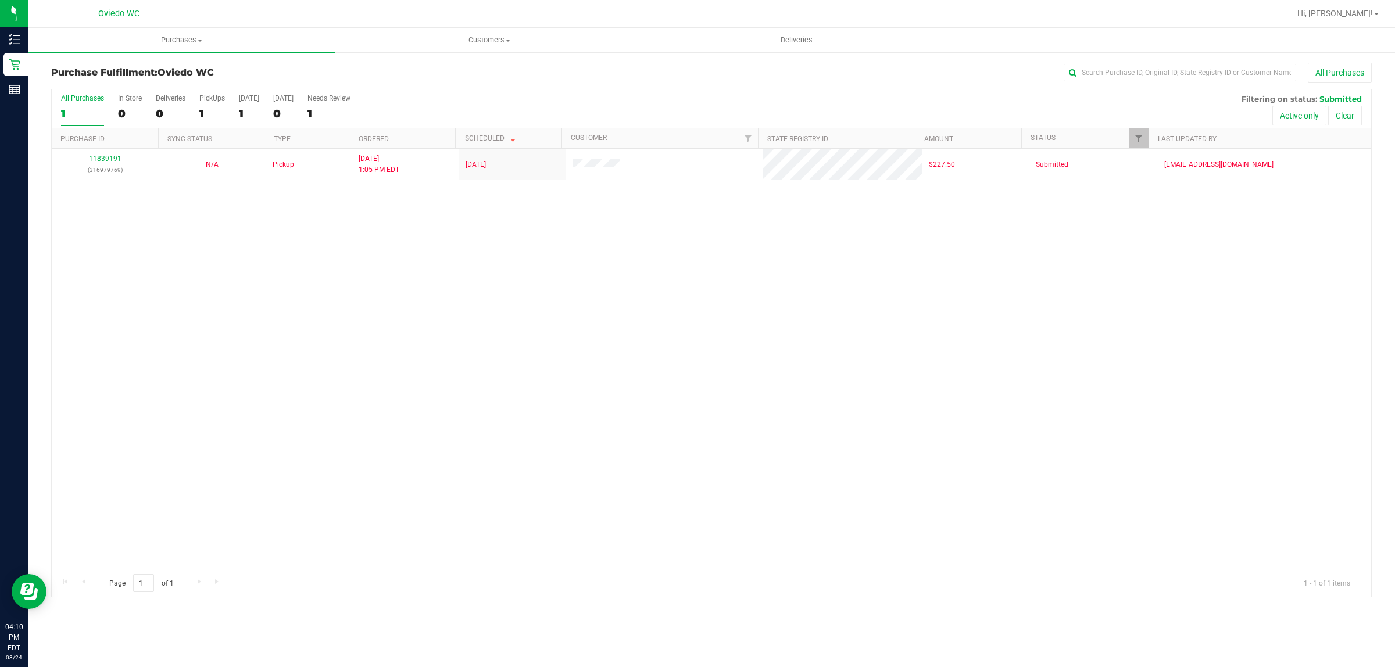
click at [587, 319] on div "11839191 (316979769) N/A Pickup 8/24/2025 1:05 PM EDT 8/24/2025 $227.50 Submitt…" at bounding box center [711, 359] width 1319 height 420
click at [181, 45] on uib-tab-heading "Purchases Summary of purchases Fulfillment All purchases" at bounding box center [181, 40] width 307 height 24
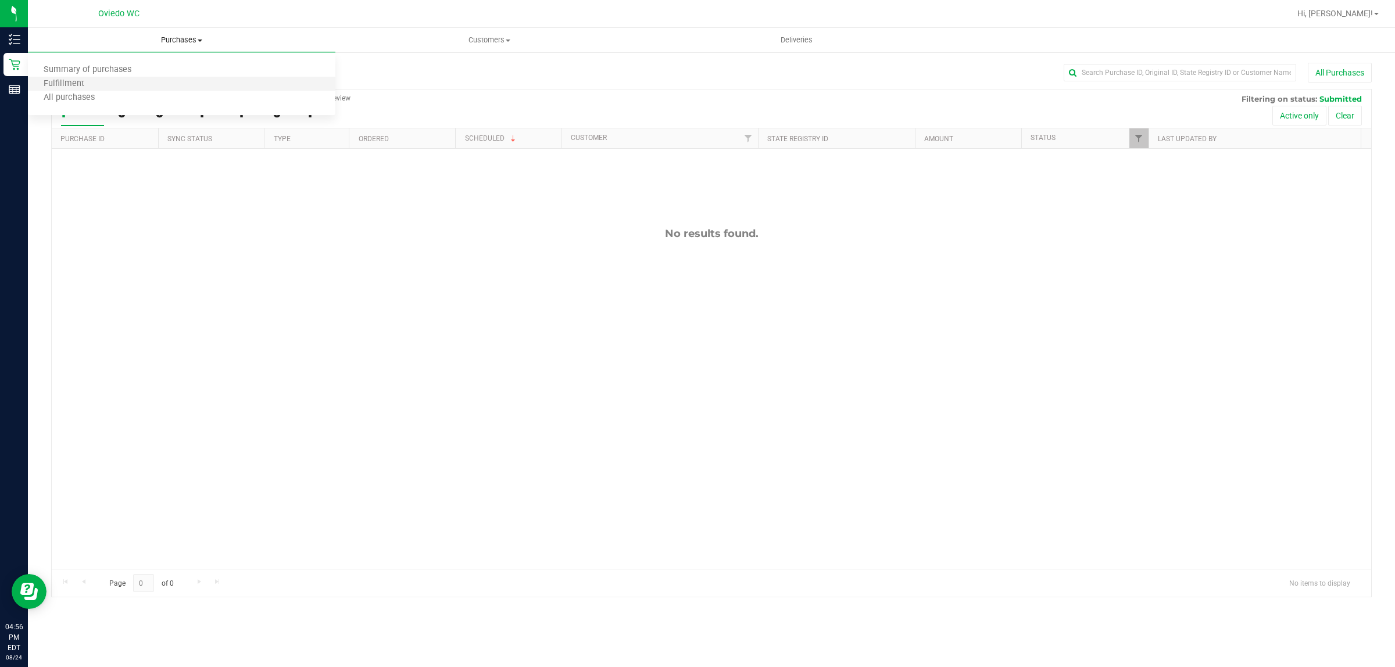
click at [132, 83] on li "Fulfillment" at bounding box center [181, 84] width 307 height 14
click at [511, 240] on div "No results found." at bounding box center [711, 233] width 1319 height 13
click at [652, 439] on div "No results found." at bounding box center [711, 398] width 1319 height 499
click at [255, 405] on div "No results found." at bounding box center [711, 398] width 1319 height 499
click at [453, 423] on div "No results found." at bounding box center [711, 398] width 1319 height 499
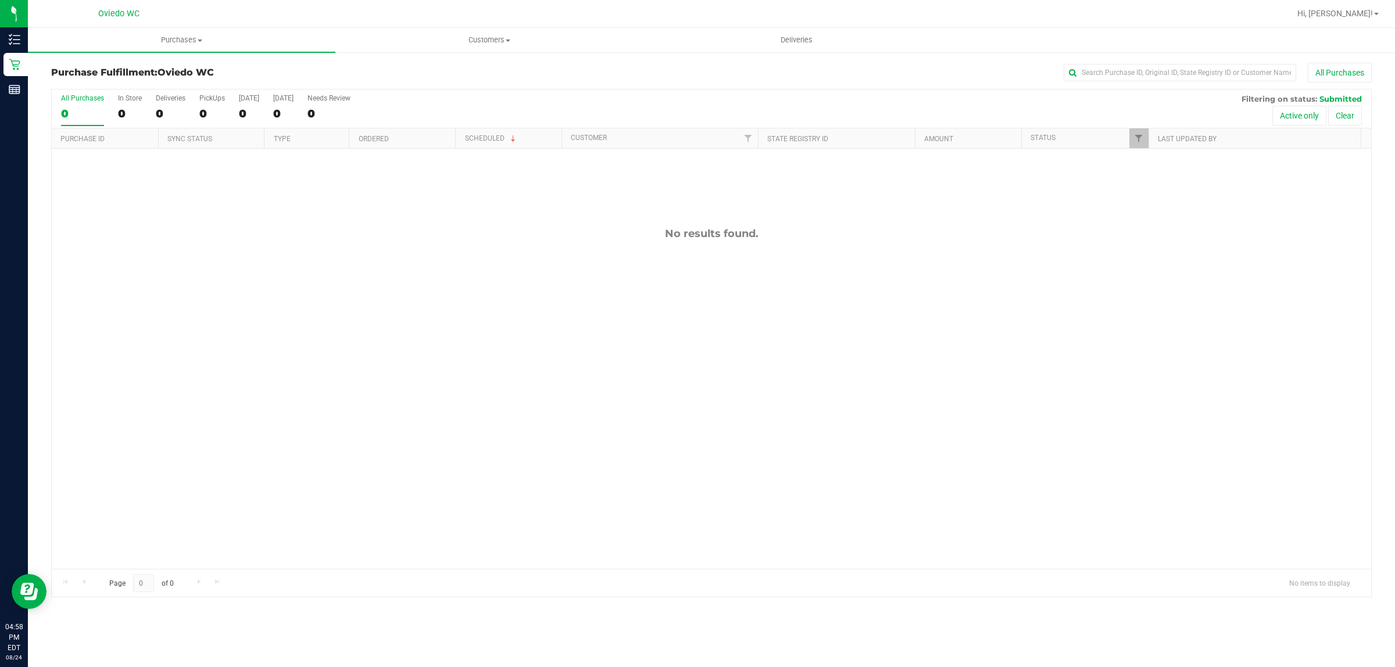
click at [530, 437] on div "No results found." at bounding box center [711, 398] width 1319 height 499
click at [1256, 518] on div "No results found." at bounding box center [711, 398] width 1319 height 499
click at [375, 239] on div "No results found." at bounding box center [711, 233] width 1319 height 13
click at [183, 40] on span "Purchases" at bounding box center [181, 40] width 307 height 10
click at [163, 69] on li "Summary of purchases" at bounding box center [181, 70] width 307 height 14
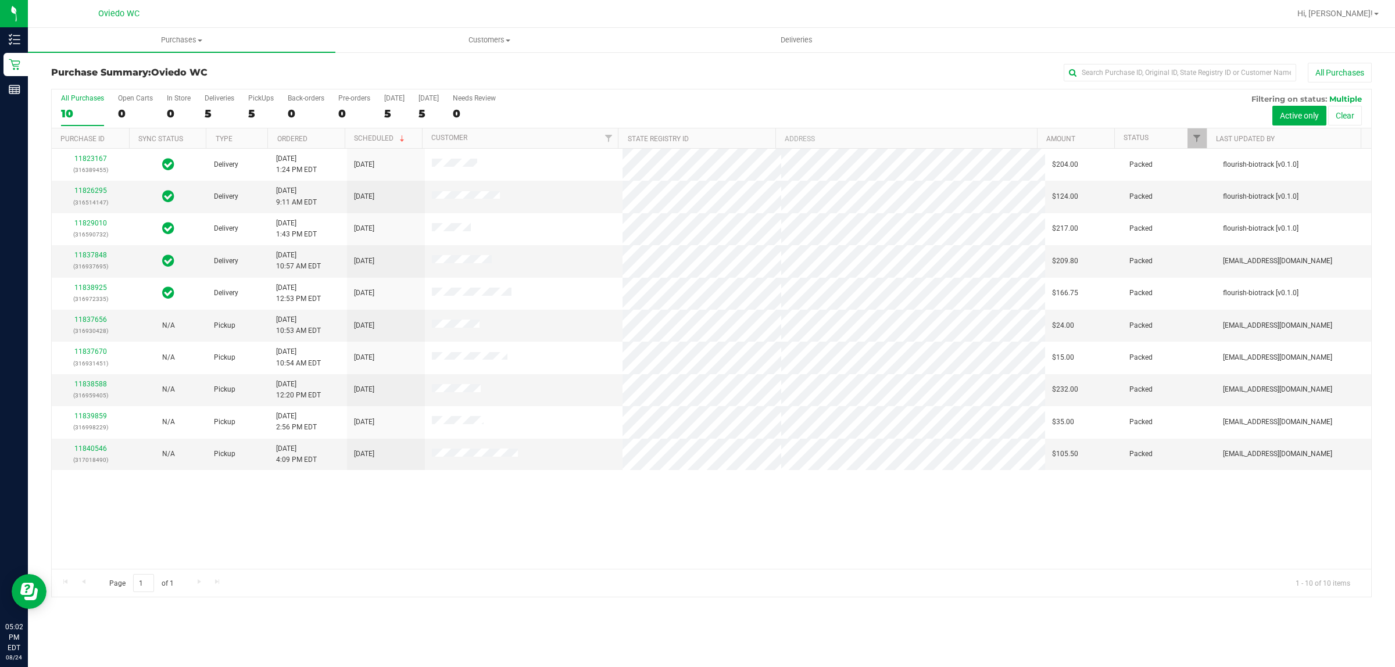
click at [387, 529] on div "11823167 (316389455) Delivery 8/21/2025 1:24 PM EDT 8/25/2025 $204.00 Packed fl…" at bounding box center [711, 359] width 1319 height 420
click at [186, 33] on uib-tab-heading "Purchases Summary of purchases Fulfillment All purchases" at bounding box center [181, 40] width 307 height 24
click at [164, 88] on li "Fulfillment" at bounding box center [181, 84] width 307 height 14
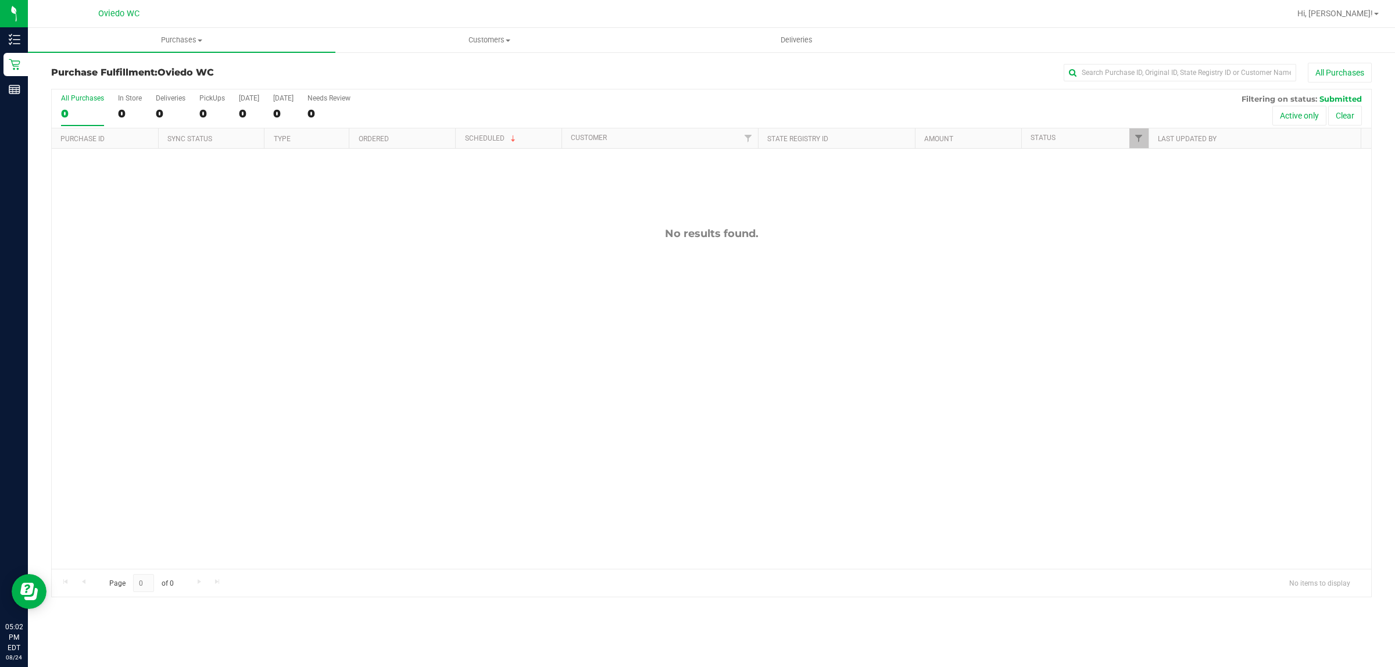
drag, startPoint x: 704, startPoint y: 390, endPoint x: 680, endPoint y: 384, distance: 25.1
click at [702, 390] on div "No results found." at bounding box center [711, 398] width 1319 height 499
click at [670, 382] on div "No results found." at bounding box center [711, 398] width 1319 height 499
drag, startPoint x: 423, startPoint y: 378, endPoint x: 420, endPoint y: 352, distance: 26.3
click at [431, 358] on div "No results found." at bounding box center [711, 398] width 1319 height 499
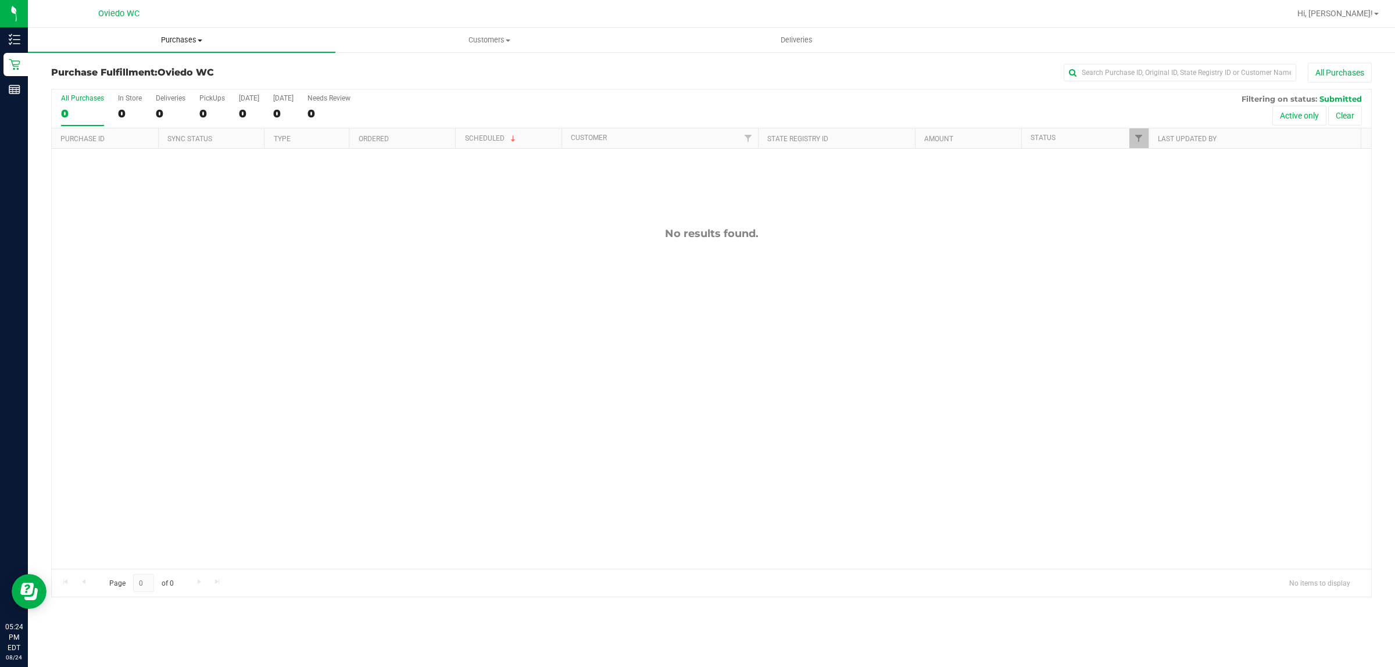
click at [191, 40] on span "Purchases" at bounding box center [181, 40] width 307 height 10
click at [169, 73] on li "Summary of purchases" at bounding box center [181, 70] width 307 height 14
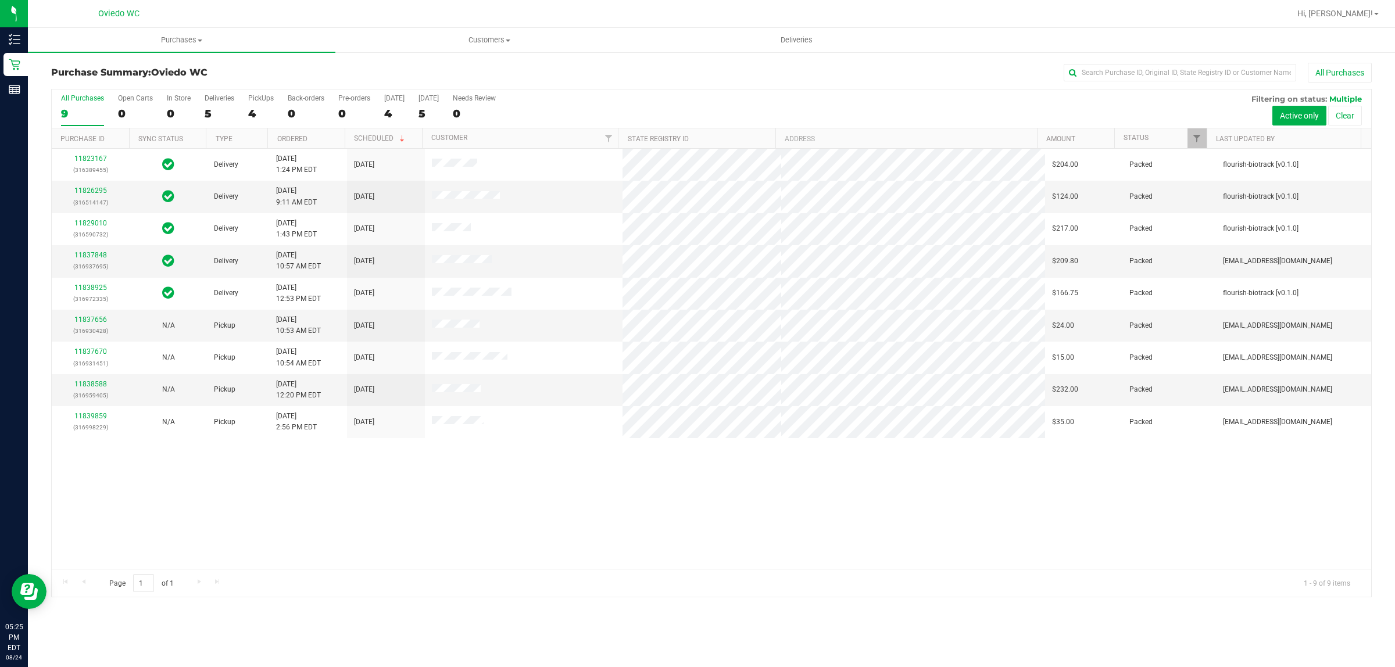
click at [266, 527] on div "11823167 (316389455) Delivery 8/21/2025 1:24 PM EDT 8/25/2025 $204.00 Packed fl…" at bounding box center [711, 359] width 1319 height 420
click at [320, 525] on div "11823167 (316389455) Delivery 8/21/2025 1:24 PM EDT 8/25/2025 $204.00 Packed fl…" at bounding box center [711, 359] width 1319 height 420
click at [282, 500] on div "11823167 (316389455) Delivery 8/21/2025 1:24 PM EDT 8/25/2025 $204.00 Packed fl…" at bounding box center [711, 359] width 1319 height 420
drag, startPoint x: 382, startPoint y: 445, endPoint x: 389, endPoint y: 405, distance: 40.2
click at [385, 436] on div "11823167 (316389455) Delivery 8/21/2025 1:24 PM EDT 8/25/2025 $204.00 Packed fl…" at bounding box center [711, 359] width 1319 height 420
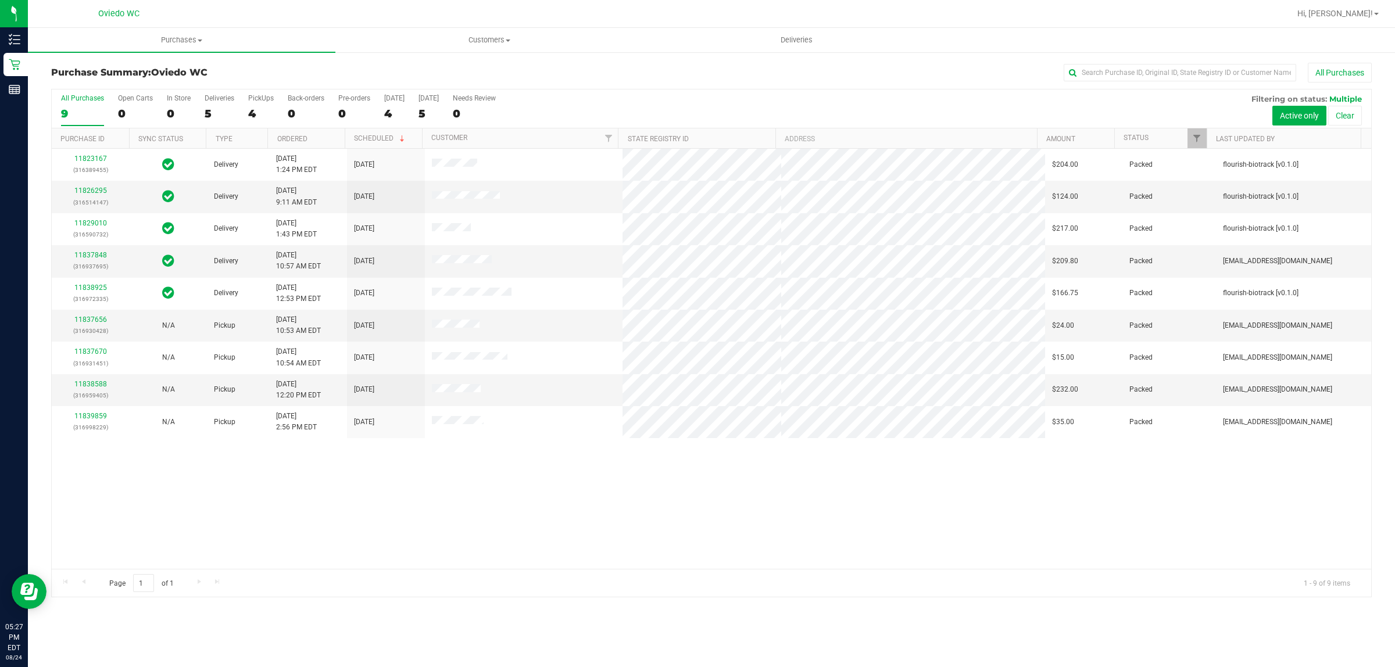
click at [375, 529] on div "11823167 (316389455) Delivery 8/21/2025 1:24 PM EDT 8/25/2025 $204.00 Packed fl…" at bounding box center [711, 359] width 1319 height 420
click at [462, 507] on div "11823167 (316389455) Delivery 8/21/2025 1:24 PM EDT 8/25/2025 $204.00 Packed fl…" at bounding box center [711, 359] width 1319 height 420
click at [405, 495] on div "11823167 (316389455) Delivery 8/21/2025 1:24 PM EDT 8/25/2025 $204.00 Packed fl…" at bounding box center [711, 359] width 1319 height 420
click at [532, 496] on div "11823167 (316389455) Delivery 8/21/2025 1:24 PM EDT 8/25/2025 $204.00 Packed fl…" at bounding box center [711, 359] width 1319 height 420
click at [627, 530] on div "11823167 (316389455) Delivery 8/21/2025 1:24 PM EDT 8/25/2025 $204.00 Packed fl…" at bounding box center [711, 359] width 1319 height 420
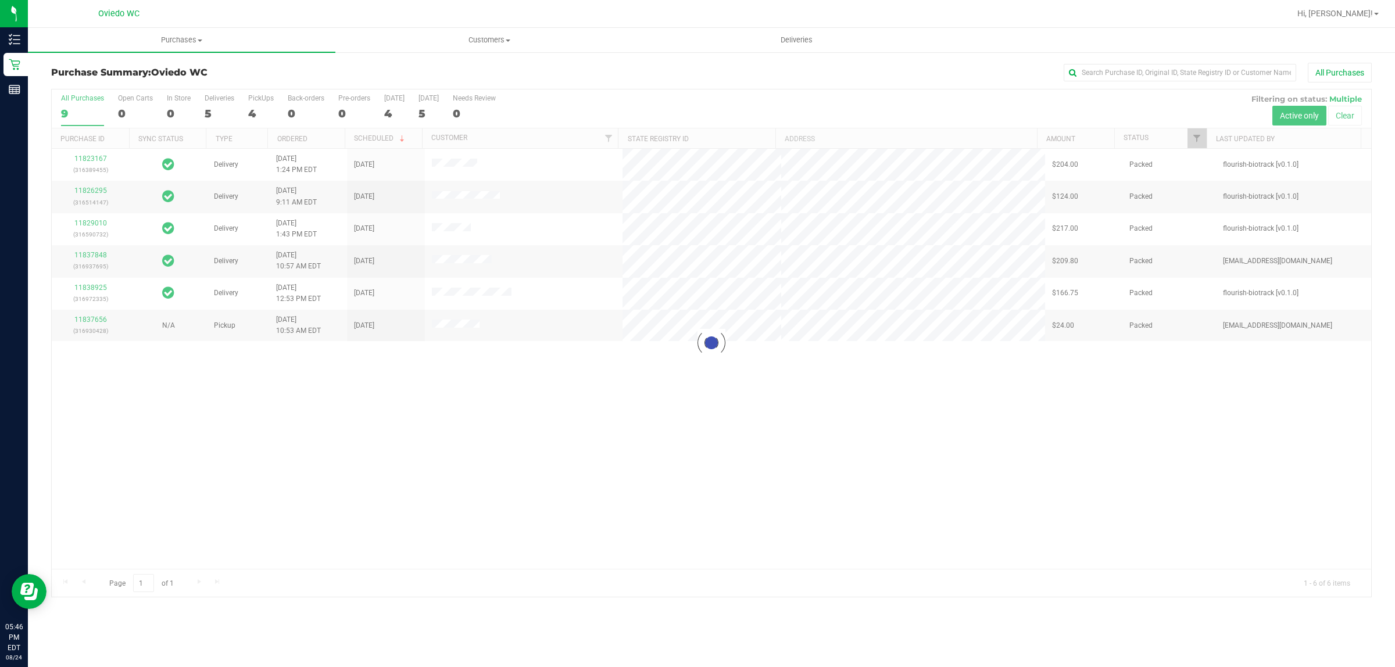
click at [423, 410] on div at bounding box center [711, 343] width 1319 height 507
click at [217, 497] on div "11823167 (316389455) Delivery 8/21/2025 1:24 PM EDT 8/25/2025 $204.00 Packed fl…" at bounding box center [711, 359] width 1319 height 420
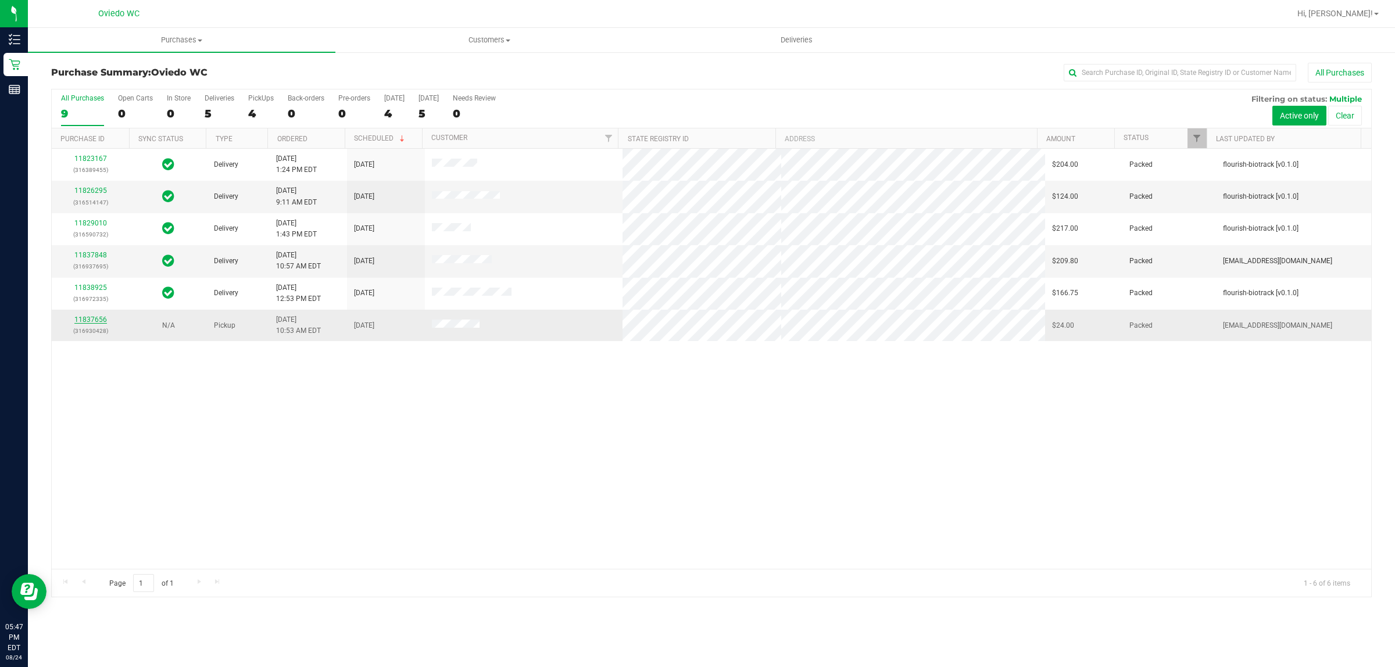
click at [101, 319] on link "11837656" at bounding box center [90, 320] width 33 height 8
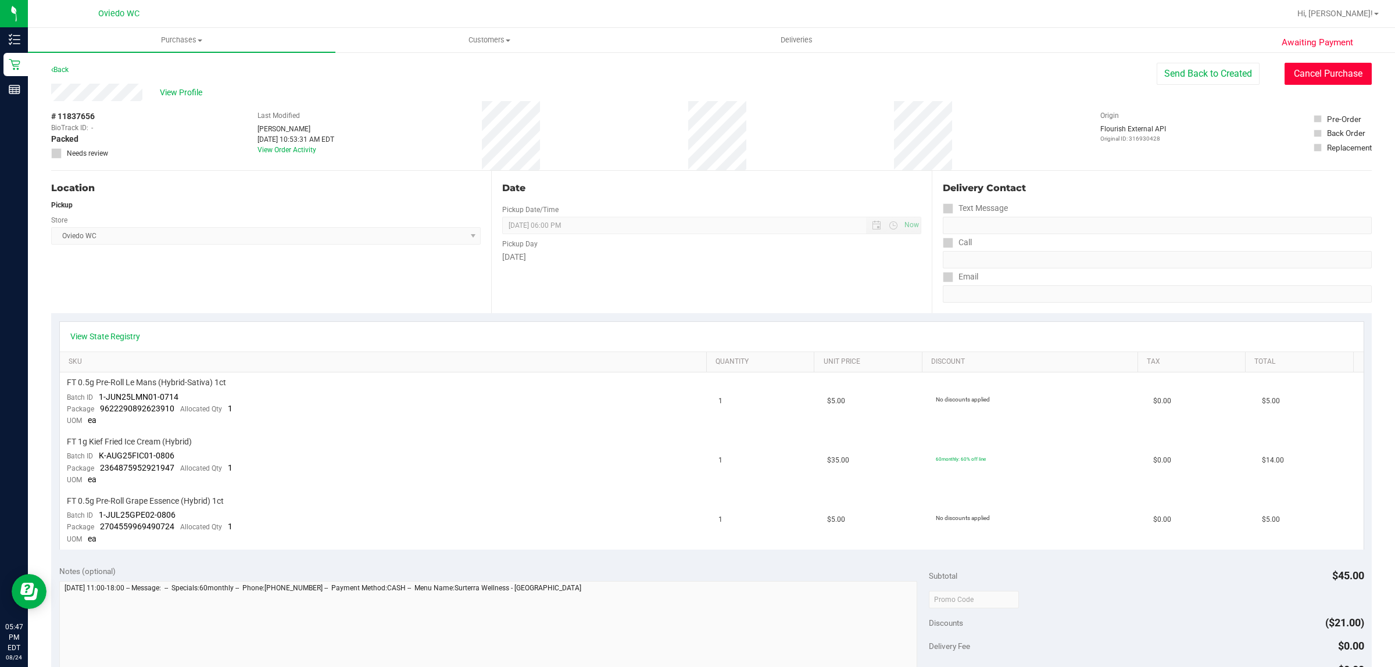
click at [1328, 71] on button "Cancel Purchase" at bounding box center [1328, 74] width 87 height 22
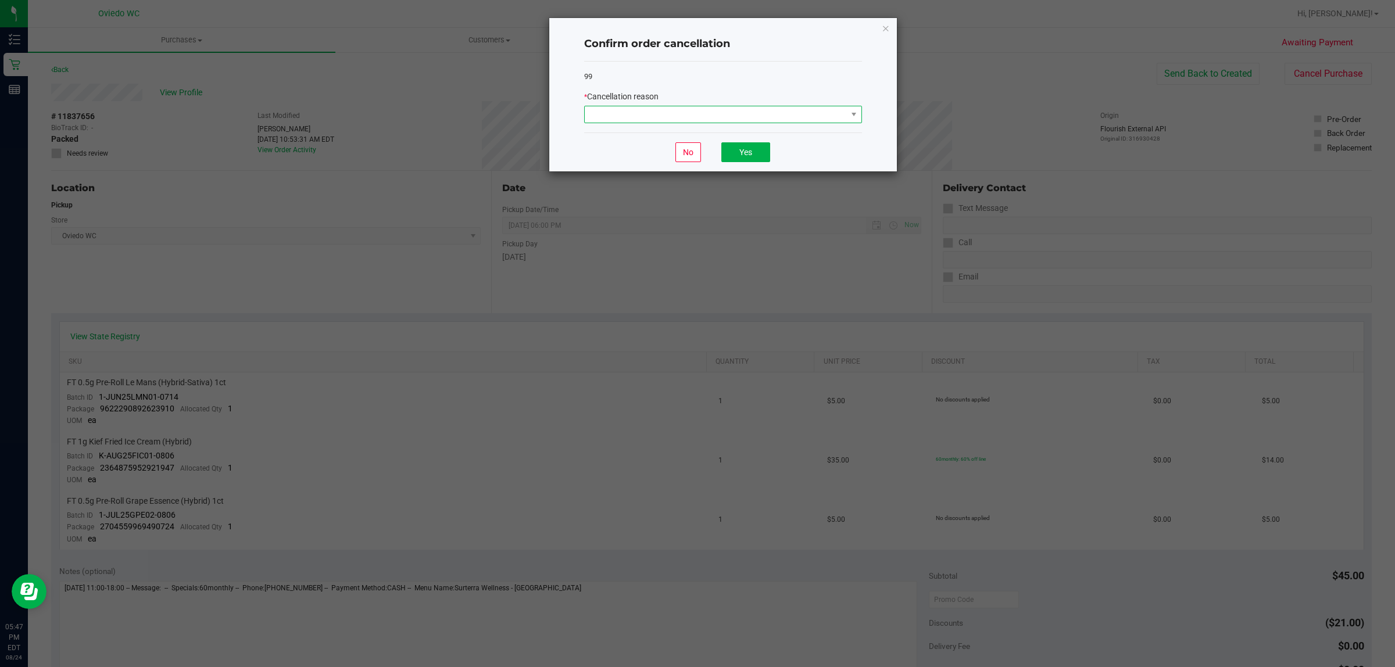
click at [749, 113] on span at bounding box center [716, 114] width 262 height 16
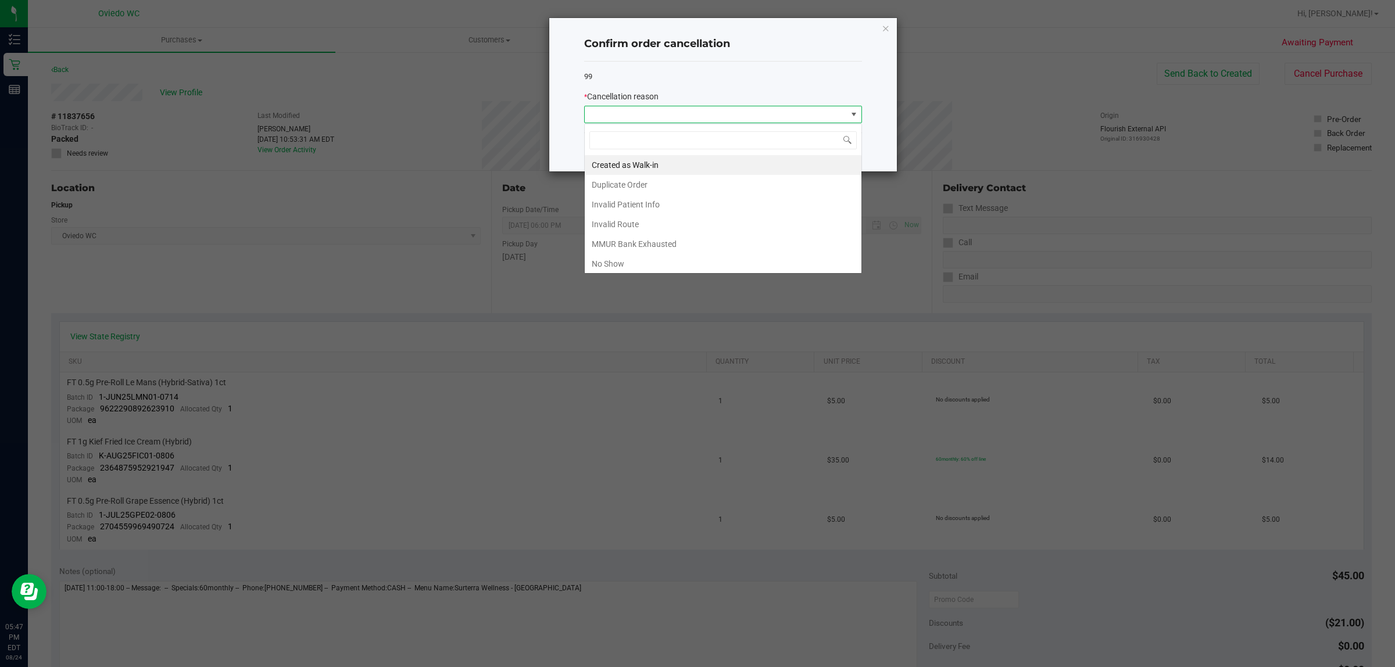
scroll to position [18, 277]
click at [624, 264] on li "No Show" at bounding box center [723, 264] width 277 height 20
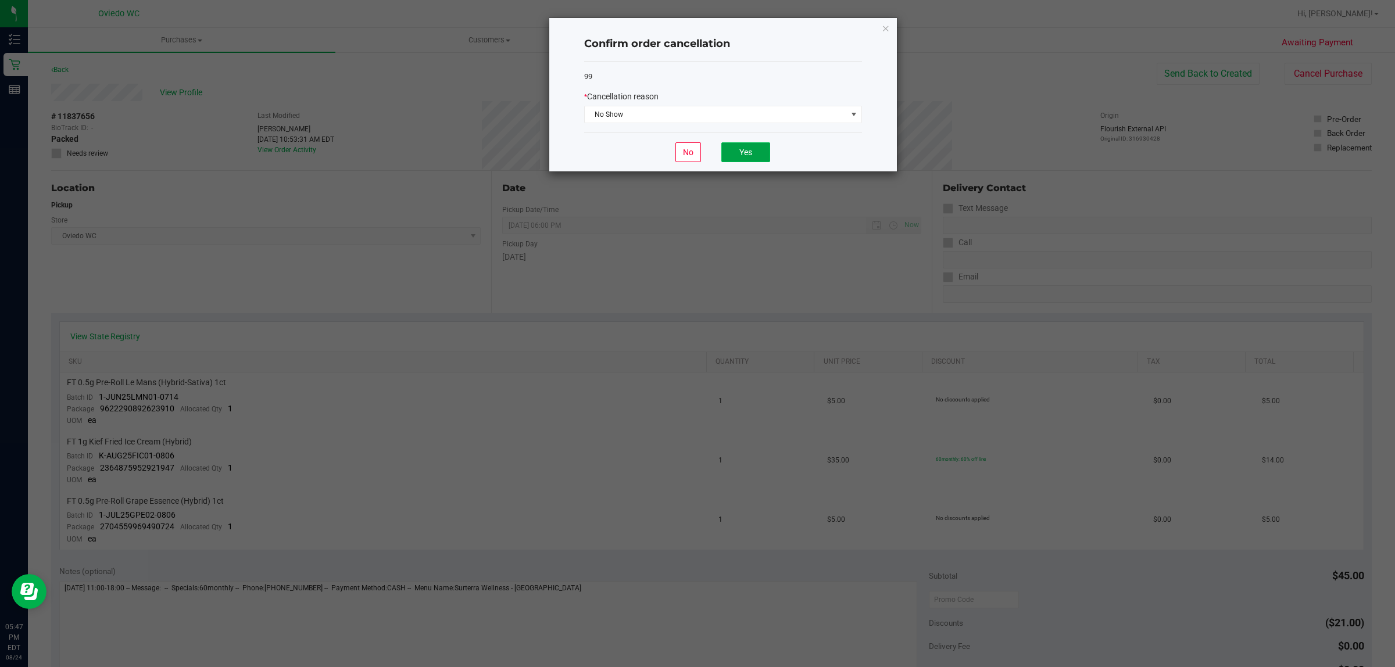
click at [750, 153] on button "Yes" at bounding box center [745, 152] width 49 height 20
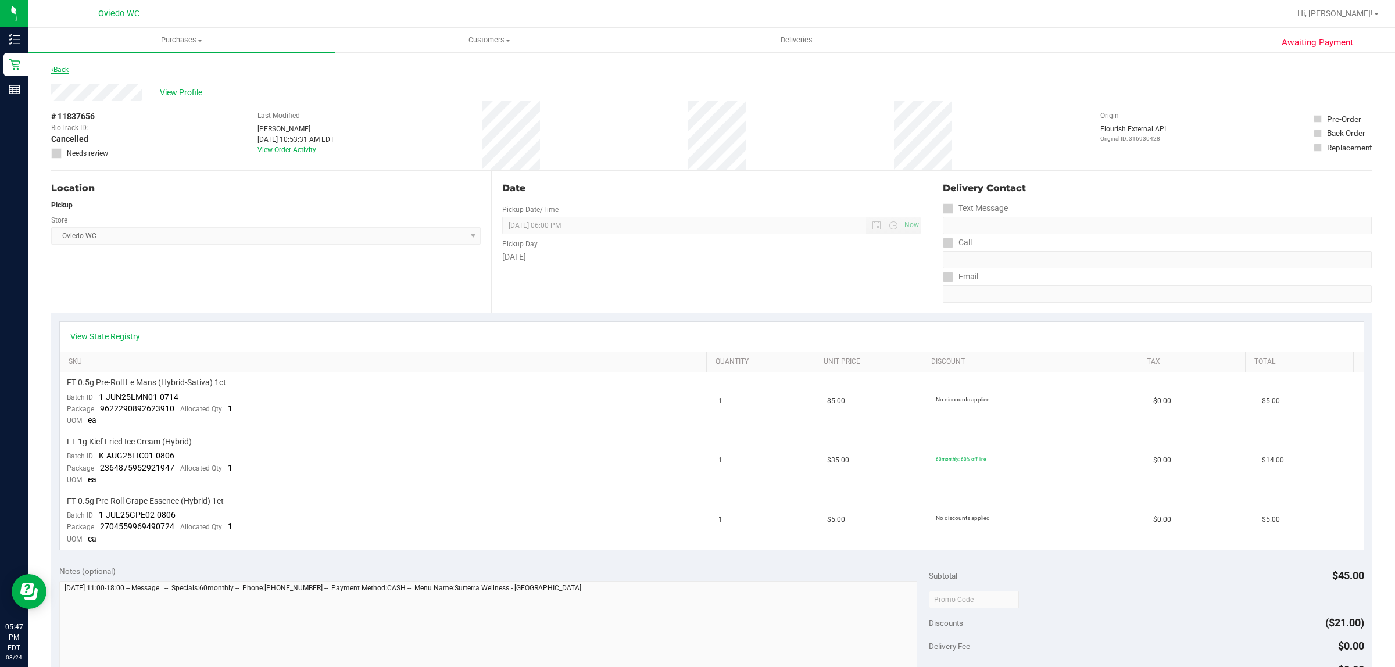
click at [65, 71] on link "Back" at bounding box center [59, 70] width 17 height 8
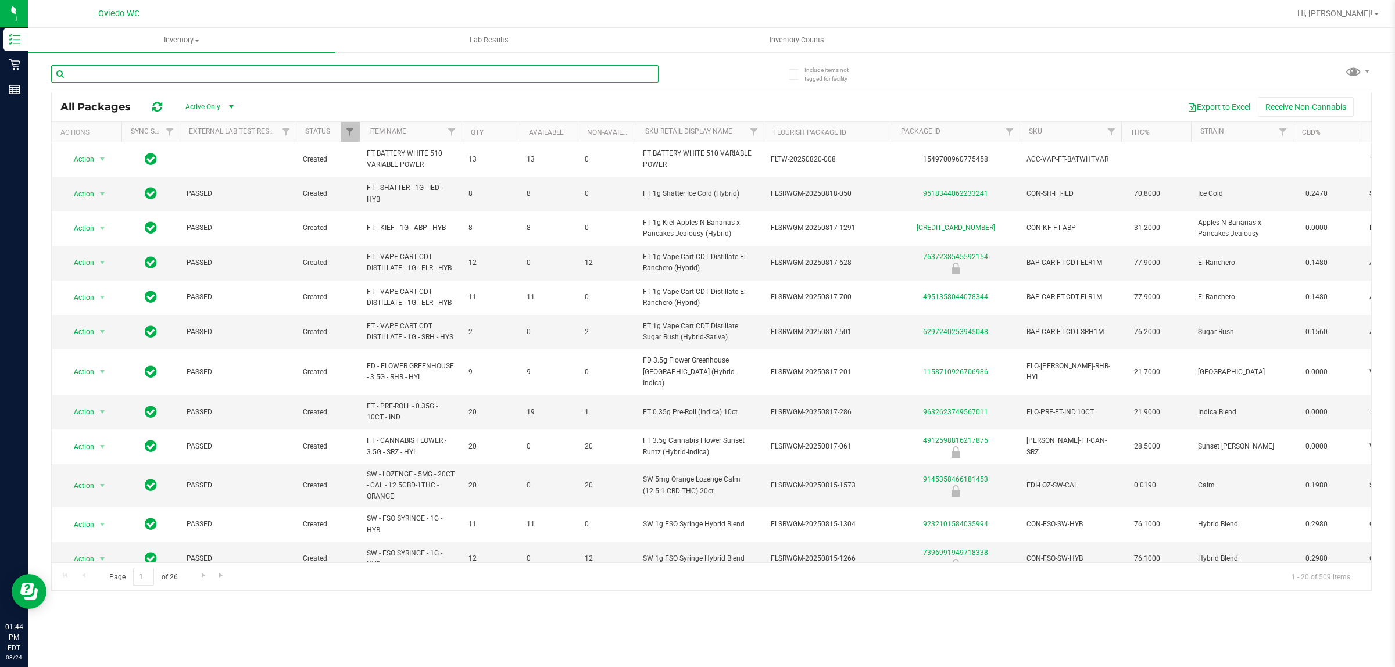
click at [289, 73] on input "text" at bounding box center [354, 73] width 607 height 17
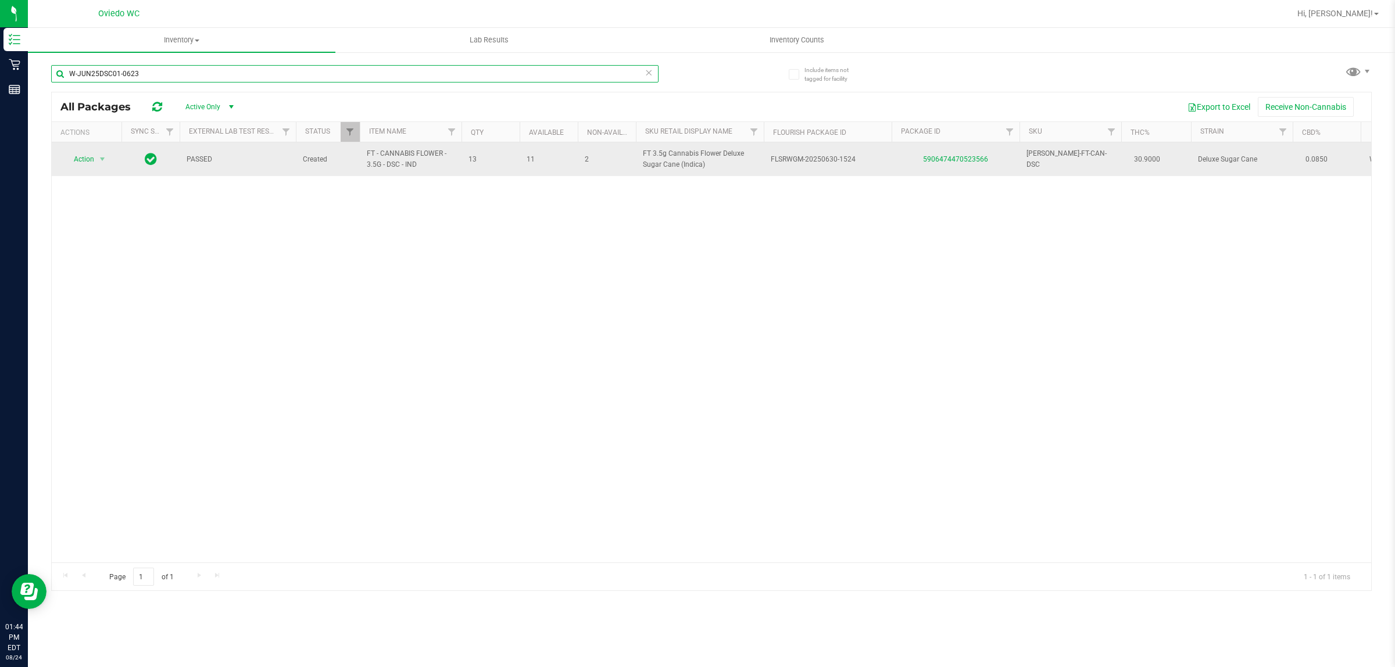
type input "W-JUN25DSC01-0623"
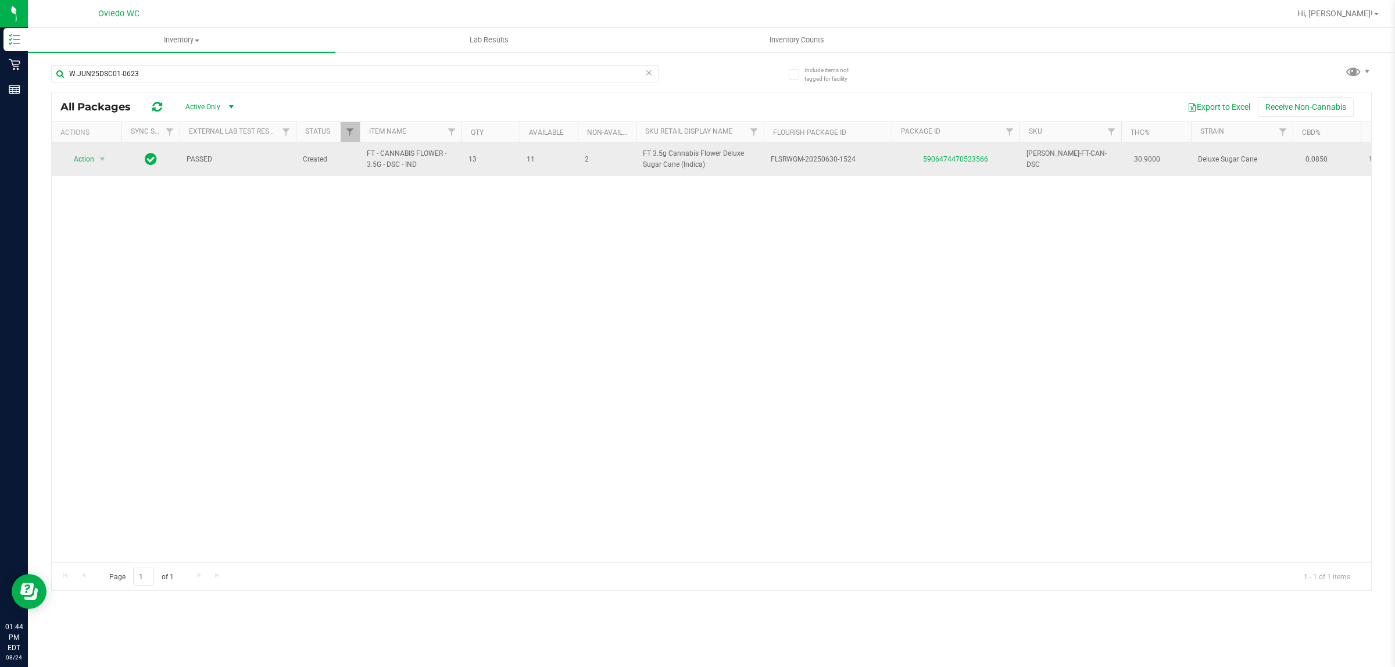
click at [956, 164] on div "5906474470523566" at bounding box center [955, 159] width 131 height 11
click at [954, 158] on link "5906474470523566" at bounding box center [955, 159] width 65 height 8
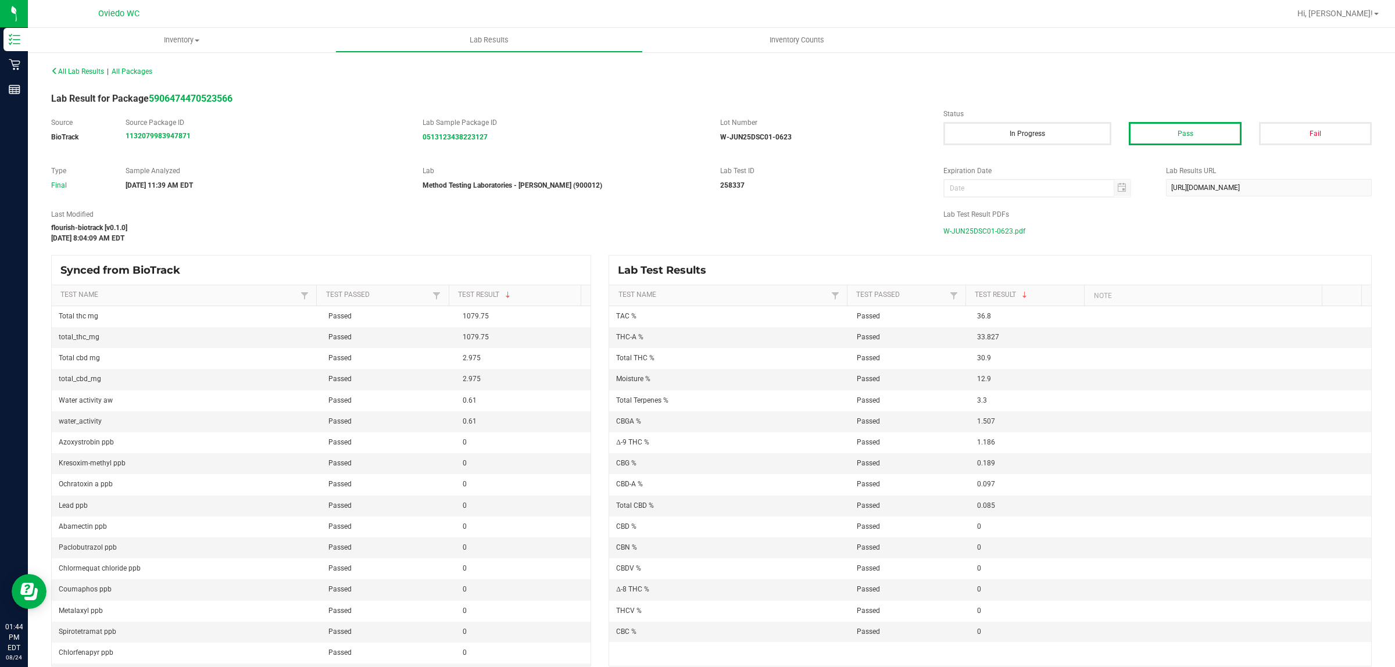
click at [968, 227] on span "W-JUN25DSC01-0623.pdf" at bounding box center [984, 231] width 82 height 17
click at [177, 41] on span "Inventory" at bounding box center [181, 40] width 307 height 10
click at [172, 66] on li "All packages" at bounding box center [181, 70] width 307 height 14
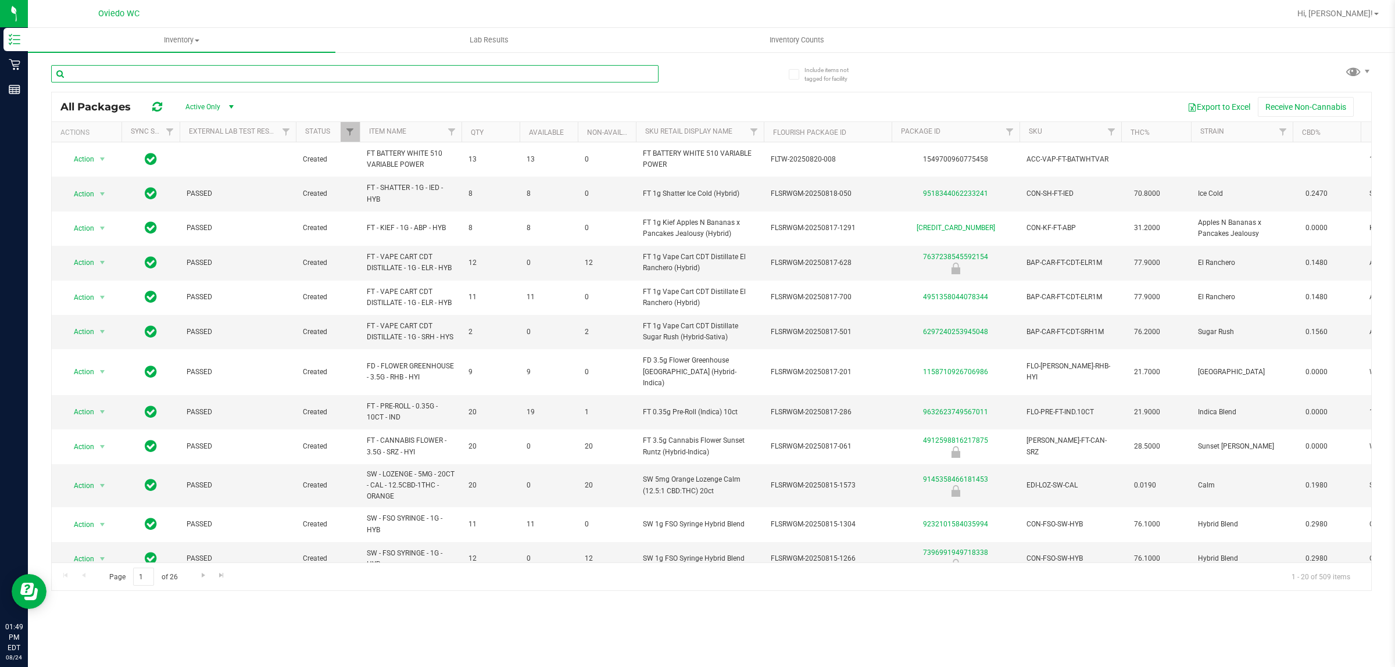
click at [205, 77] on input "text" at bounding box center [354, 73] width 607 height 17
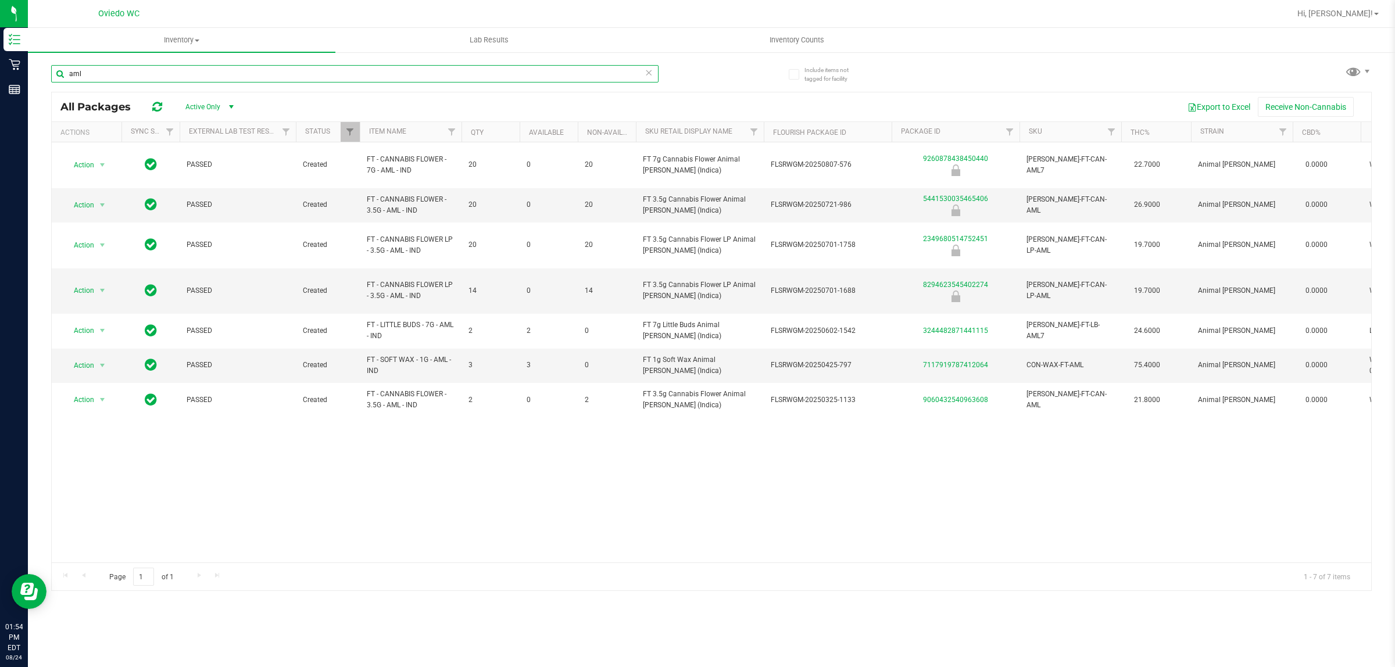
click at [249, 65] on input "aml" at bounding box center [354, 73] width 607 height 17
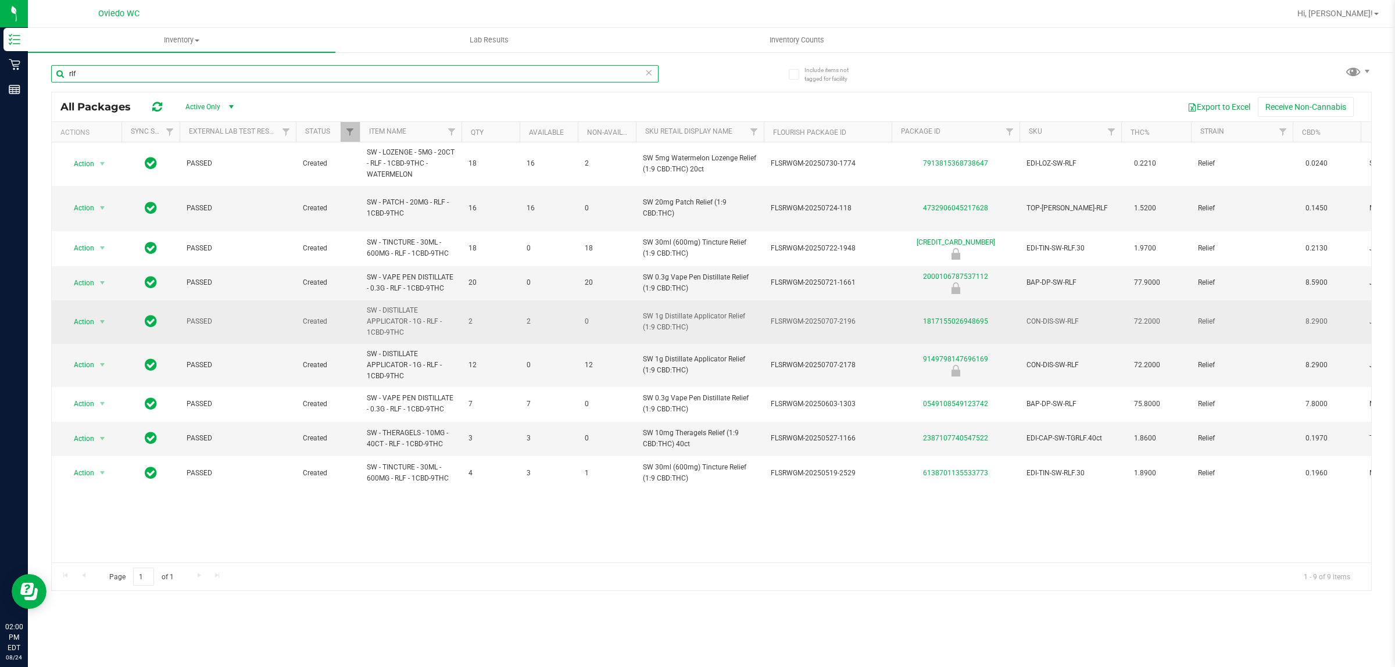
type input "rlf"
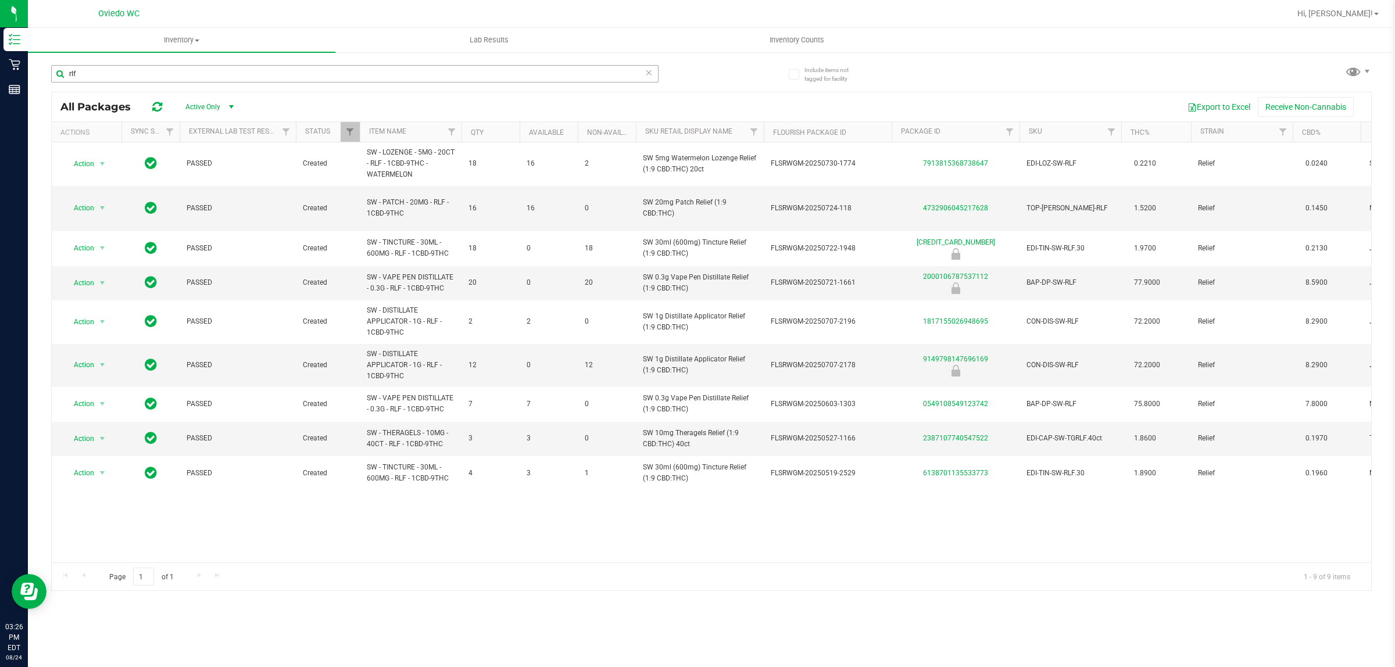
click at [330, 82] on input "rlf" at bounding box center [354, 73] width 607 height 17
click at [330, 83] on div "rlf" at bounding box center [354, 78] width 607 height 27
click at [338, 73] on input "rlf" at bounding box center [354, 73] width 607 height 17
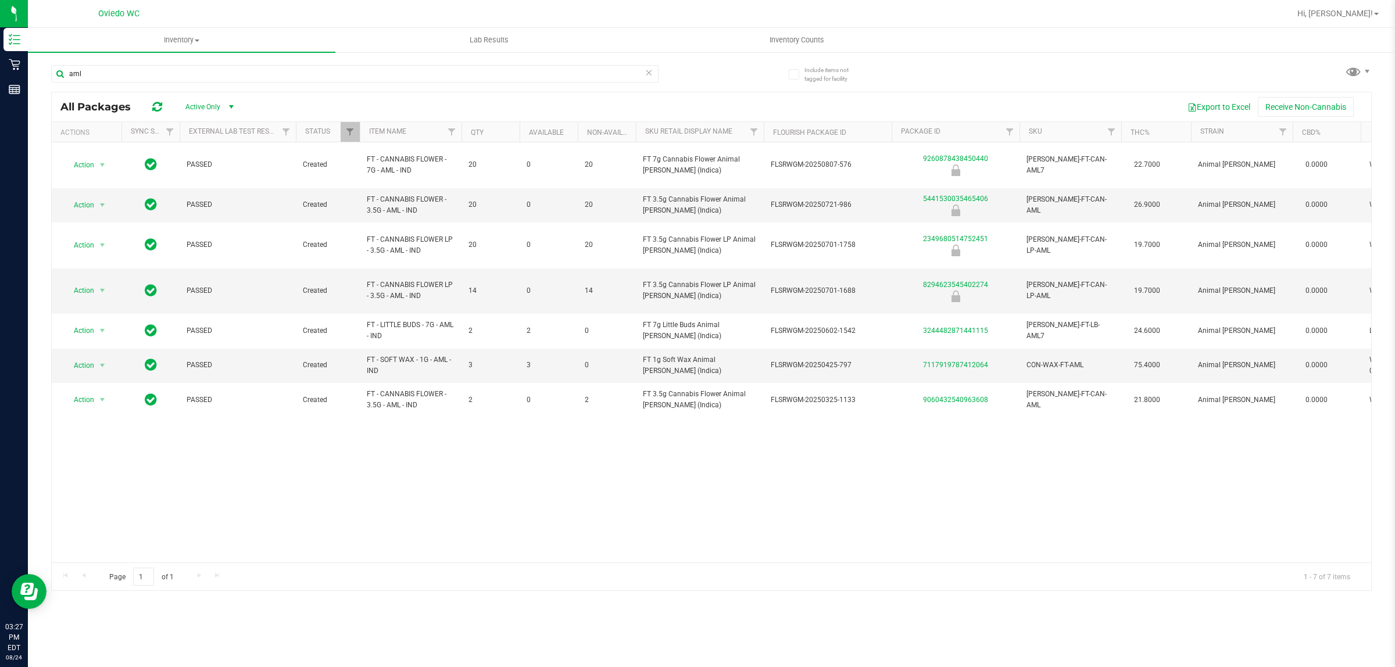
type input "aml"
click at [217, 102] on span "Active Only" at bounding box center [207, 107] width 64 height 16
click at [212, 179] on li "All" at bounding box center [207, 178] width 63 height 17
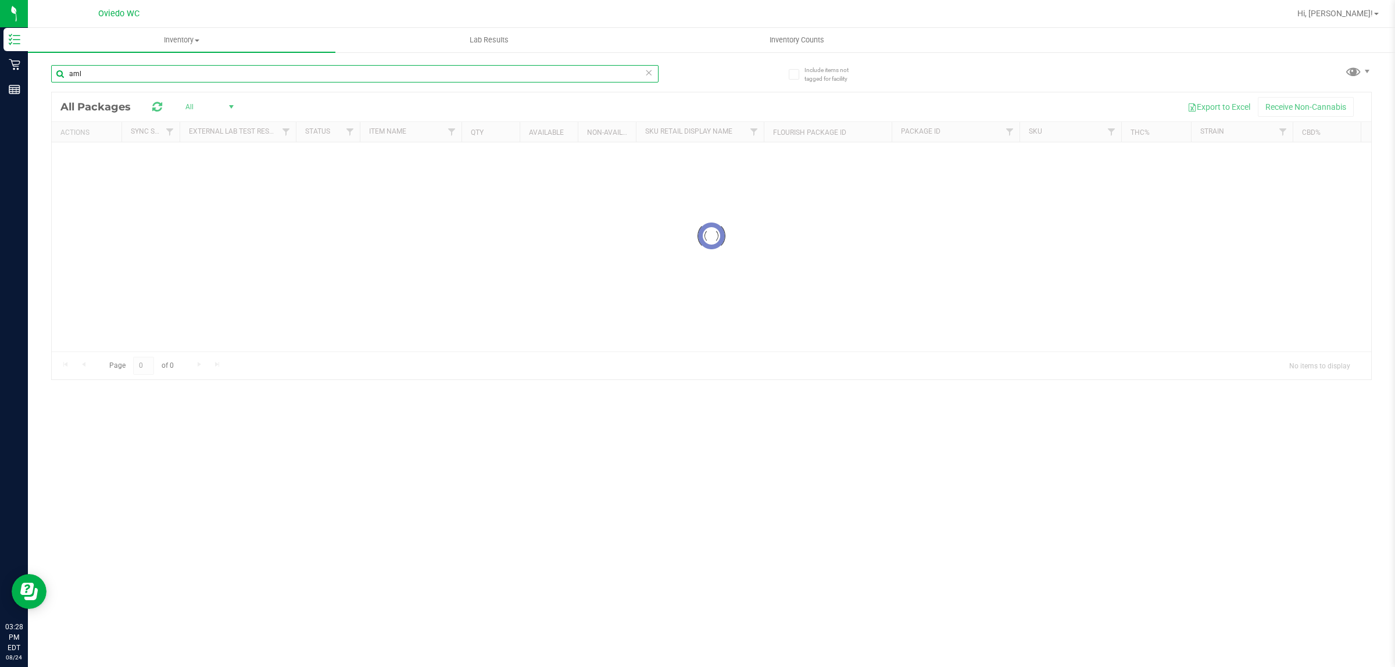
click at [178, 77] on input "aml" at bounding box center [354, 73] width 607 height 17
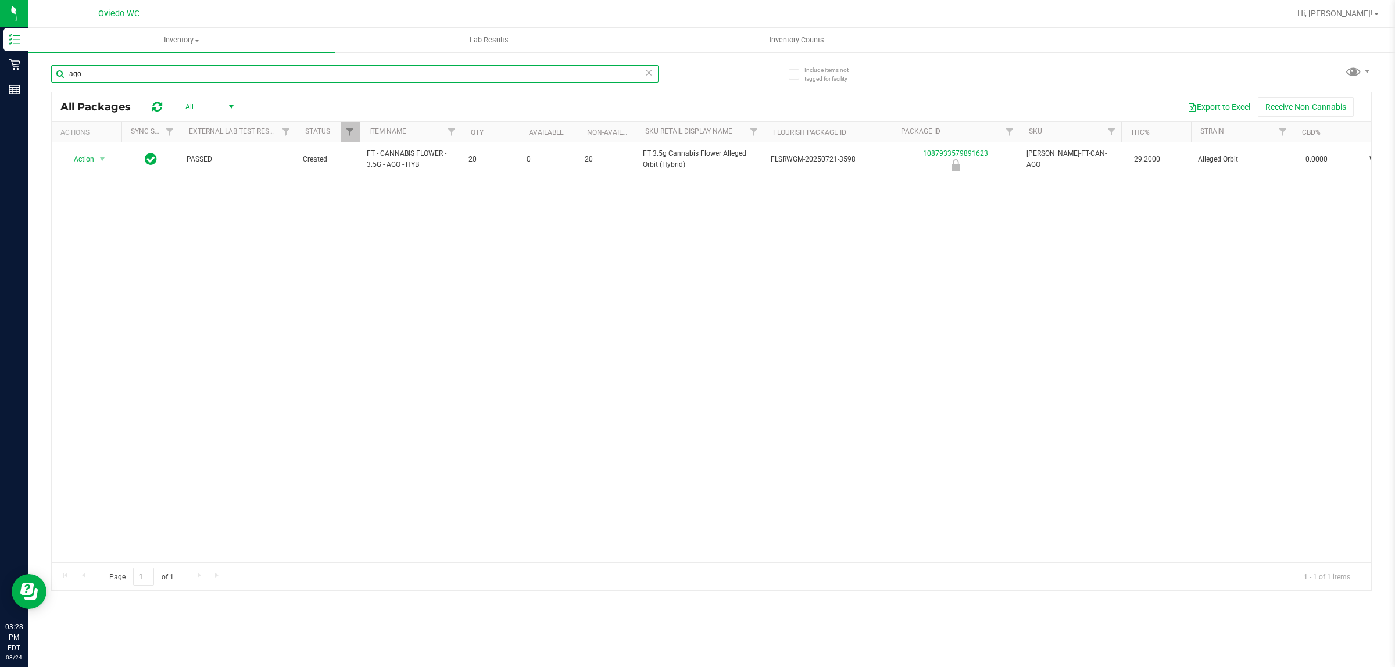
type input "ago"
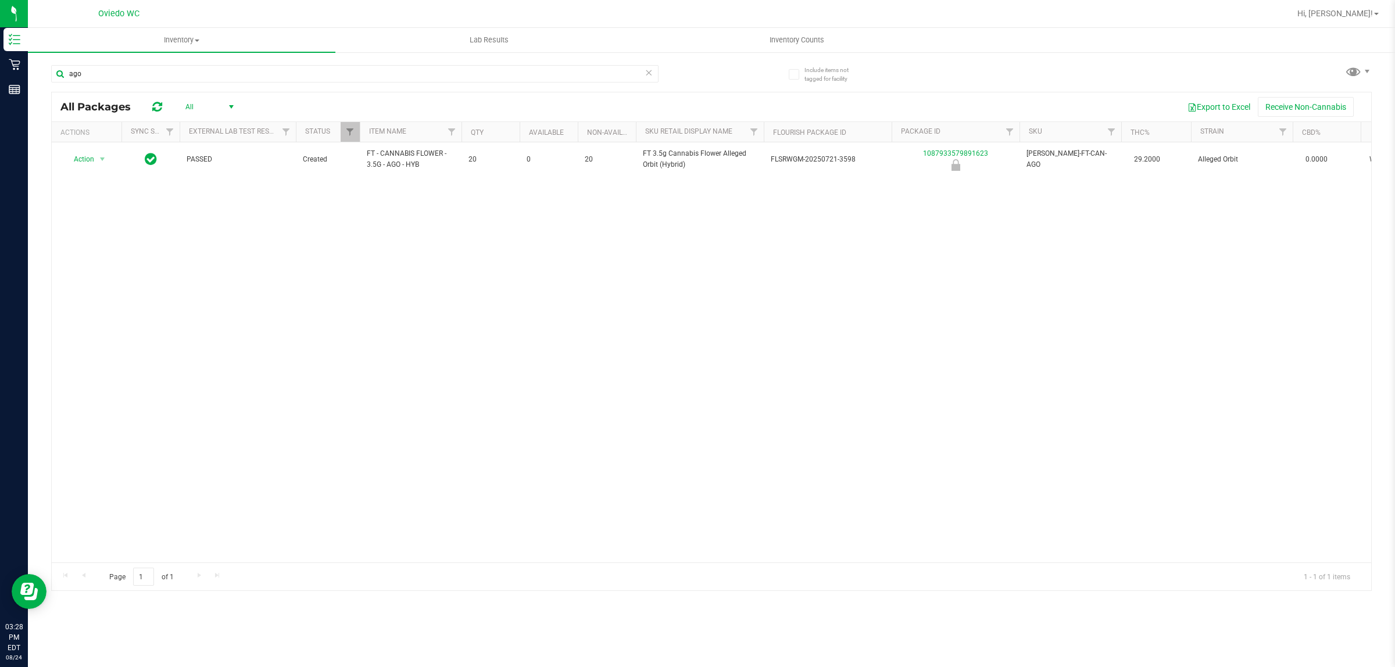
click at [195, 111] on span "All" at bounding box center [207, 107] width 64 height 16
click at [202, 122] on li "Active Only" at bounding box center [207, 126] width 63 height 17
click at [652, 74] on icon at bounding box center [649, 72] width 8 height 14
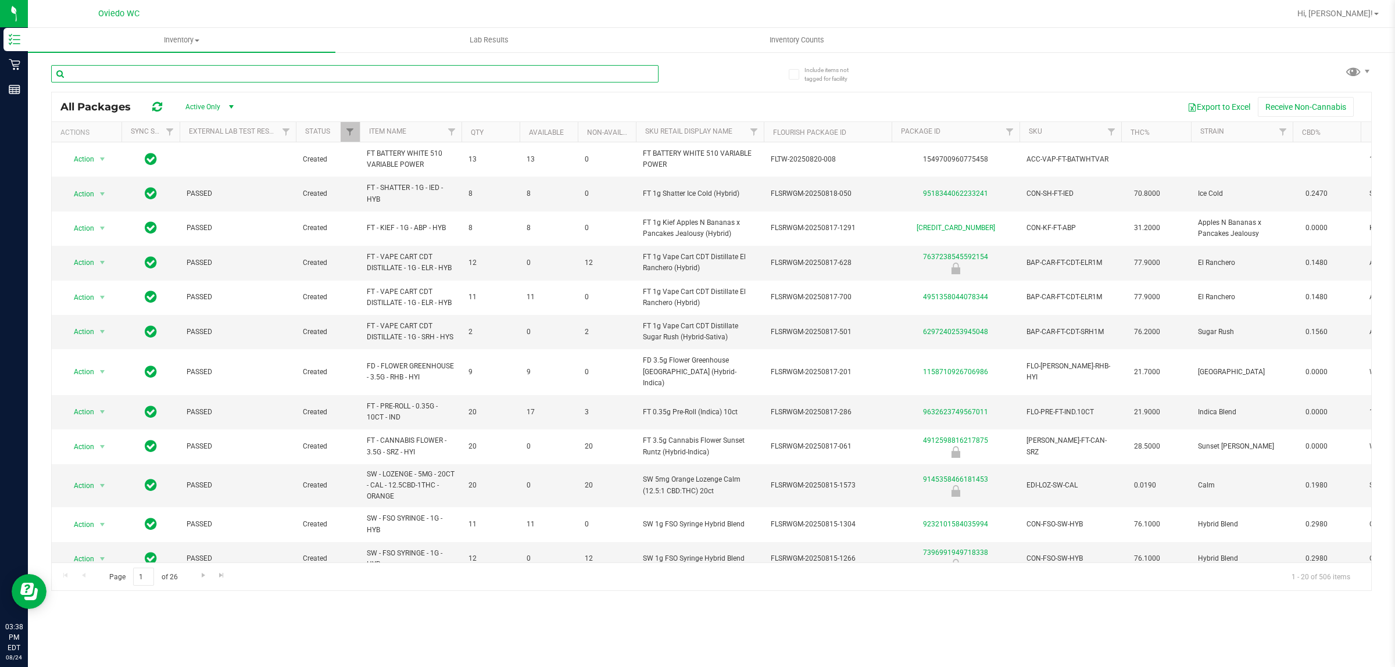
click at [306, 68] on input "text" at bounding box center [354, 73] width 607 height 17
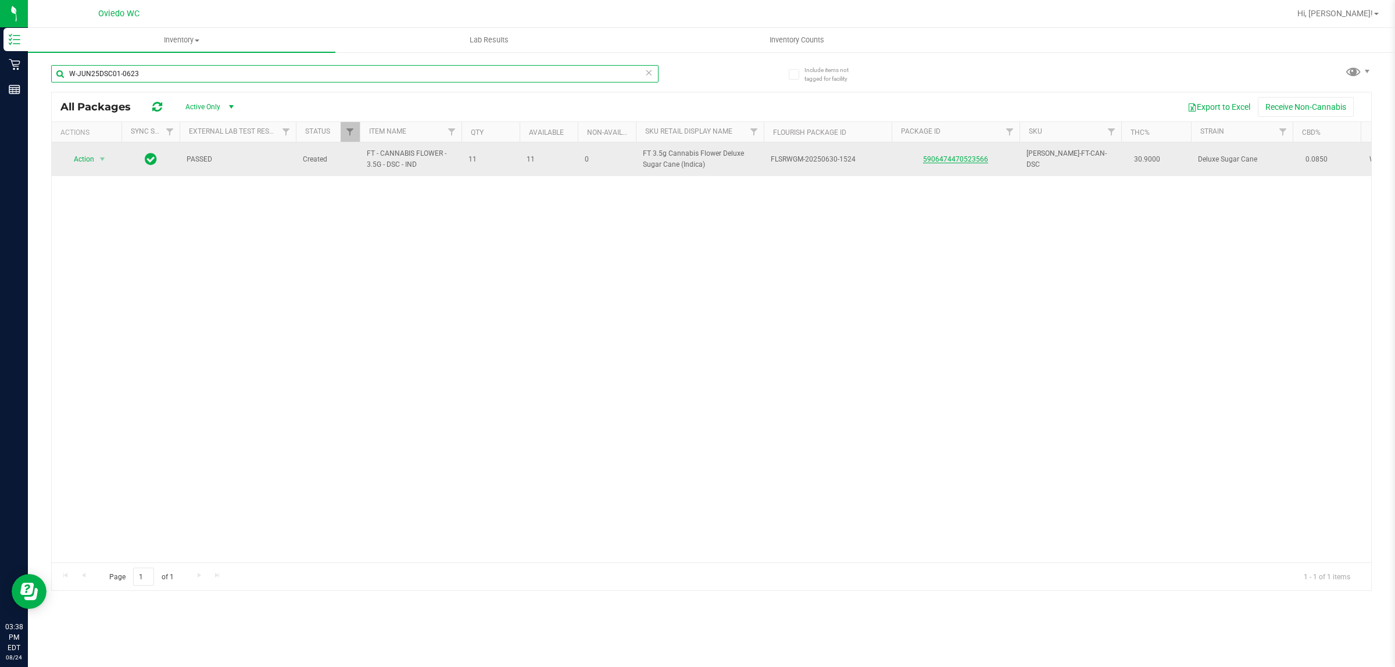
type input "W-JUN25DSC01-0623"
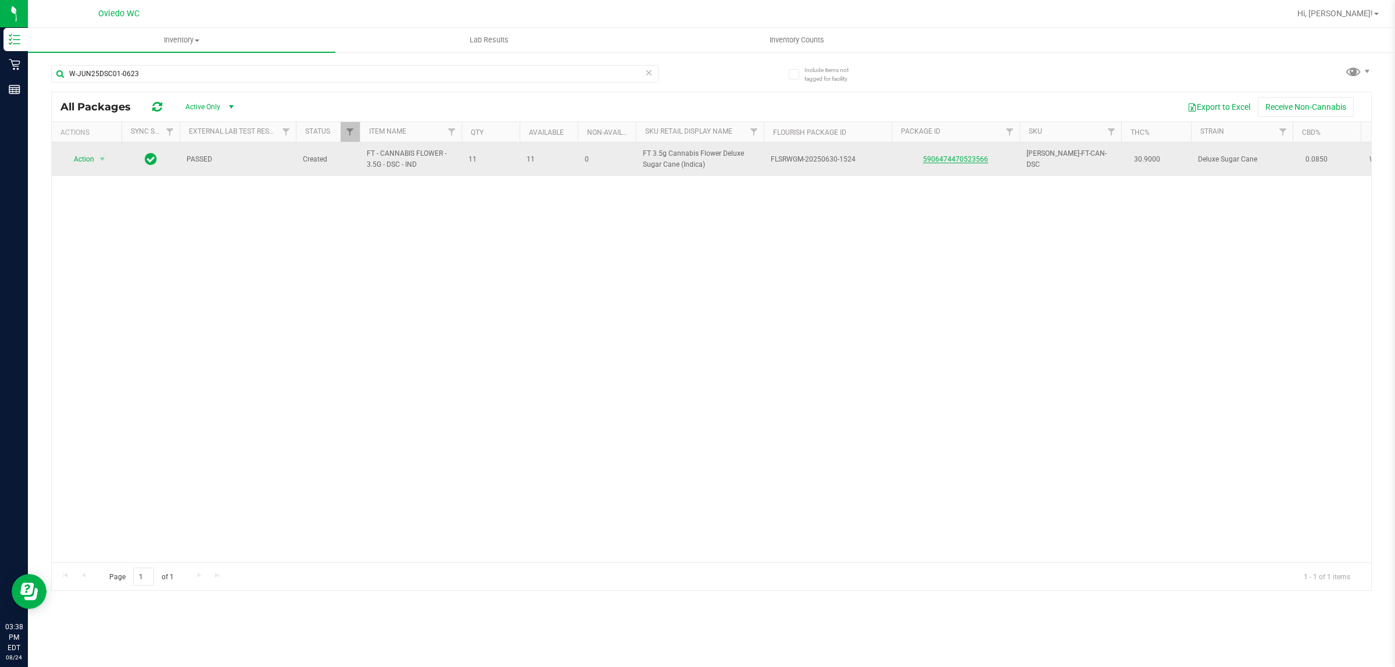
click at [960, 162] on link "5906474470523566" at bounding box center [955, 159] width 65 height 8
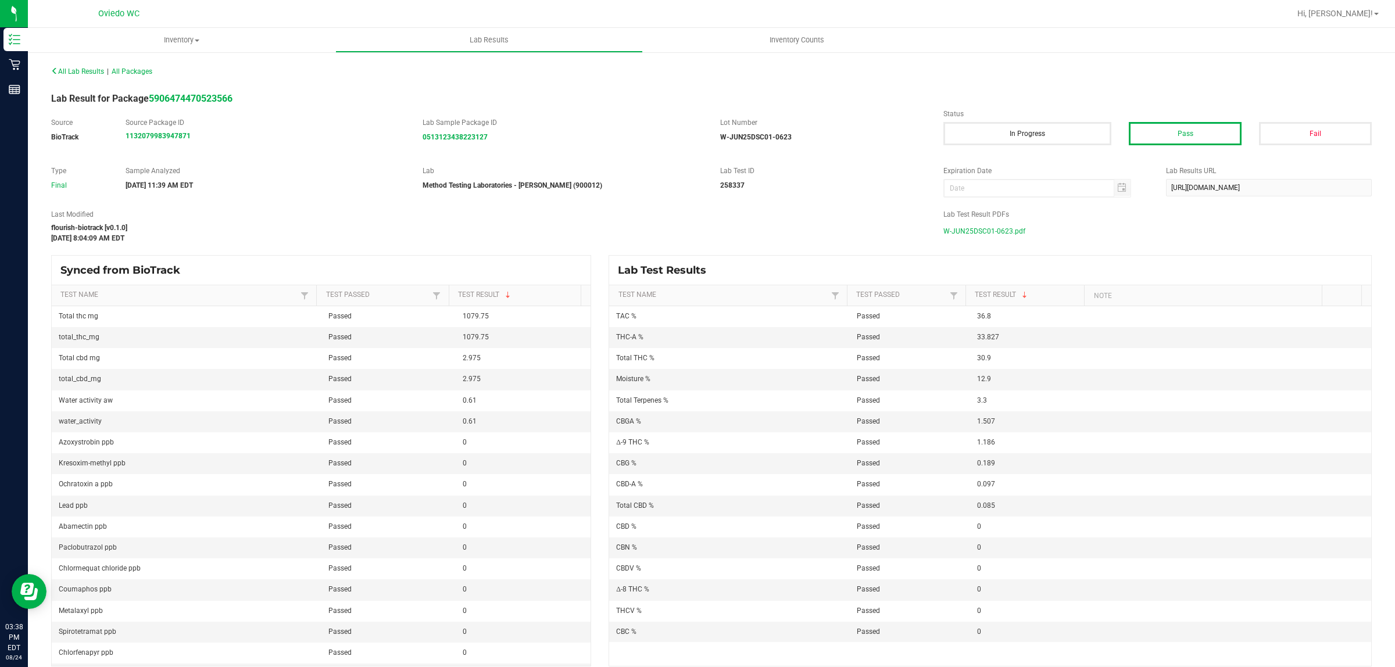
click at [951, 227] on span "W-JUN25DSC01-0623.pdf" at bounding box center [984, 231] width 82 height 17
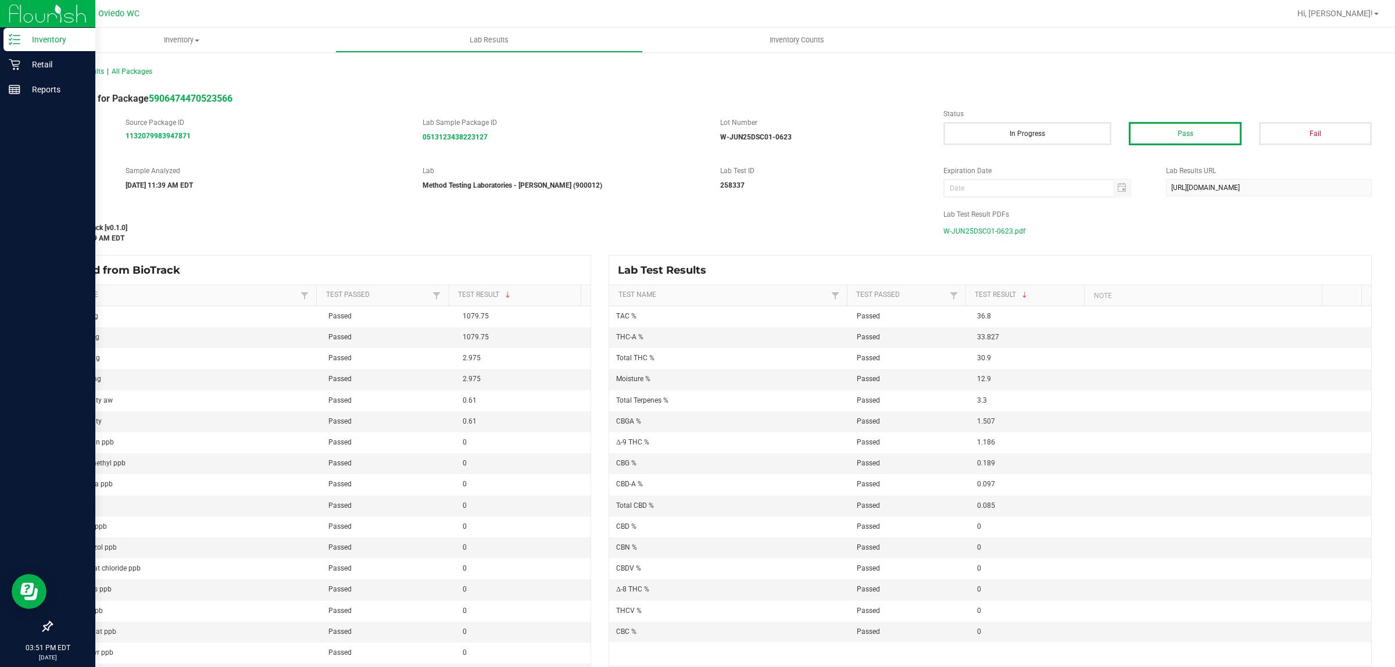
click at [46, 39] on p "Inventory" at bounding box center [55, 40] width 70 height 14
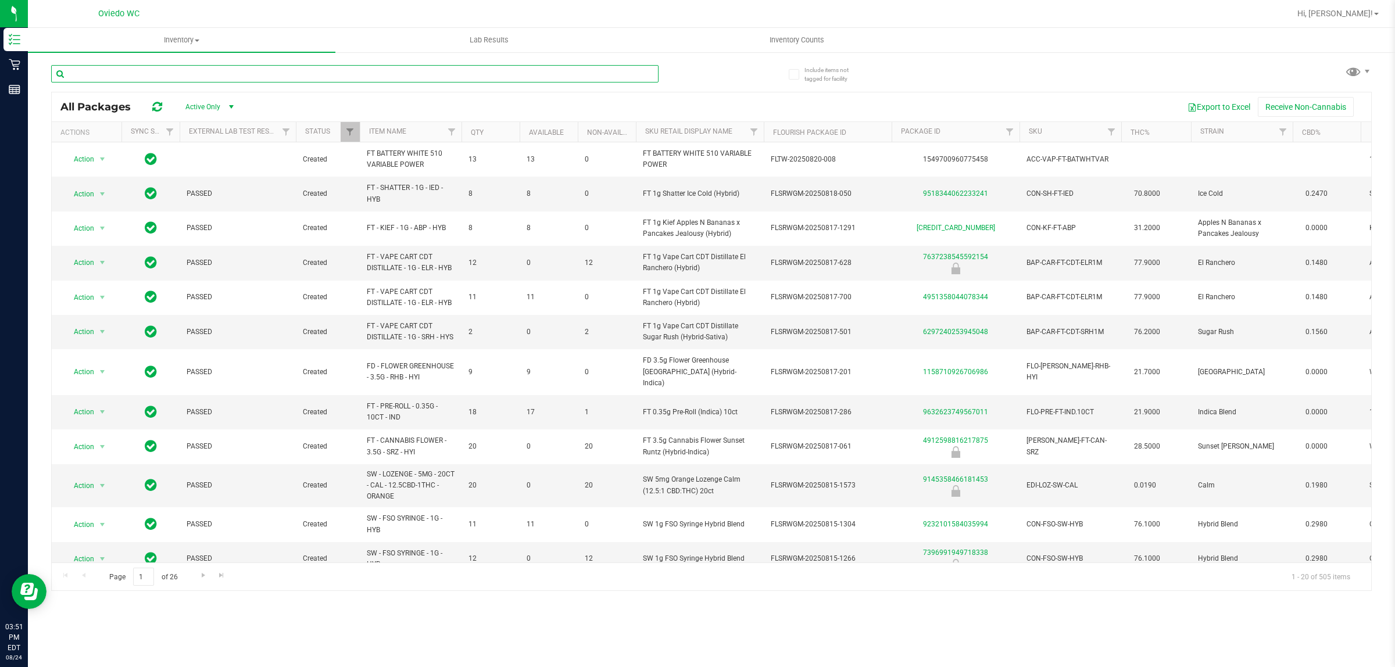
click at [178, 69] on input "text" at bounding box center [354, 73] width 607 height 17
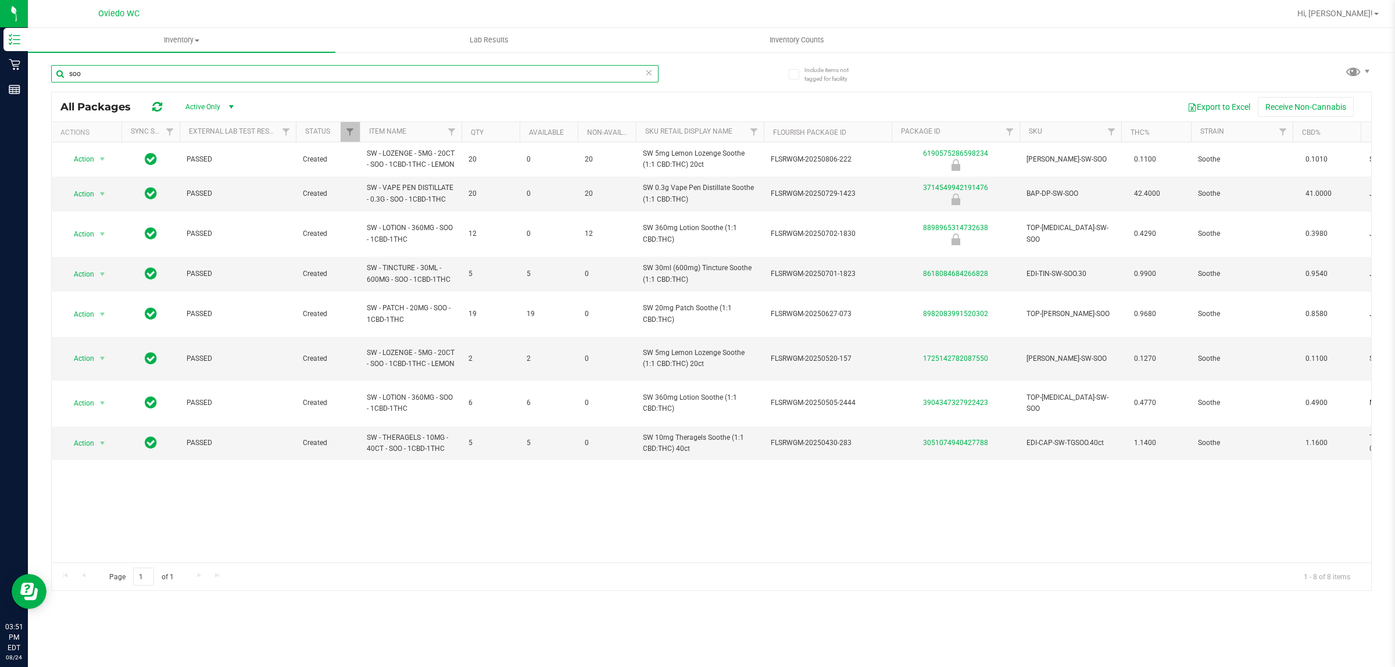
type input "soo"
click at [643, 74] on input "soo" at bounding box center [354, 73] width 607 height 17
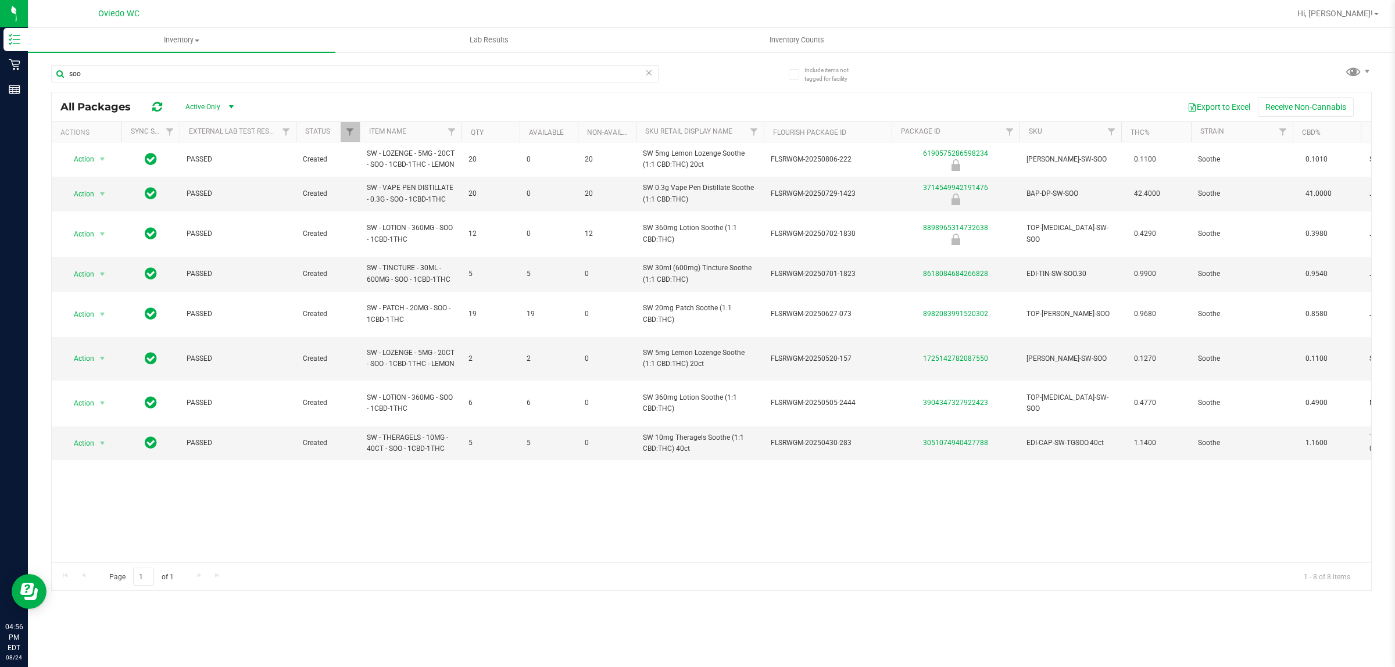
click at [647, 67] on icon at bounding box center [649, 72] width 8 height 14
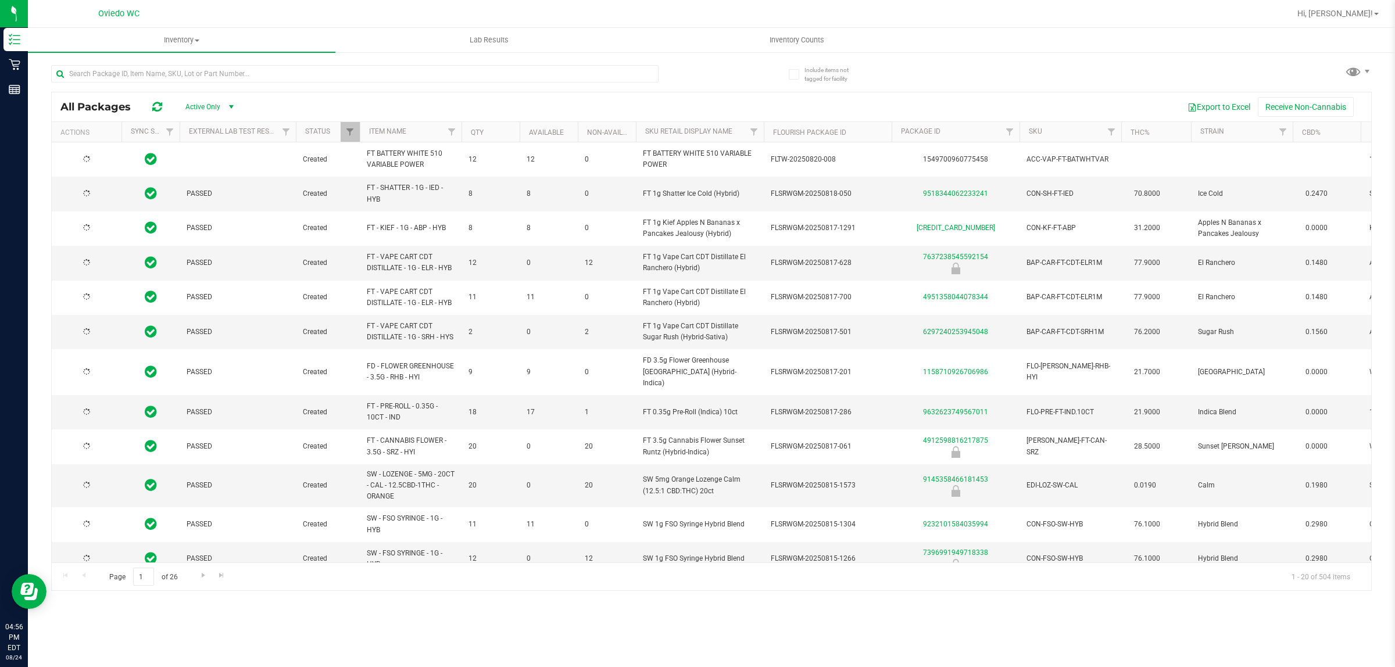
type input "[DATE]"
click at [788, 38] on span "Inventory Counts" at bounding box center [797, 40] width 86 height 10
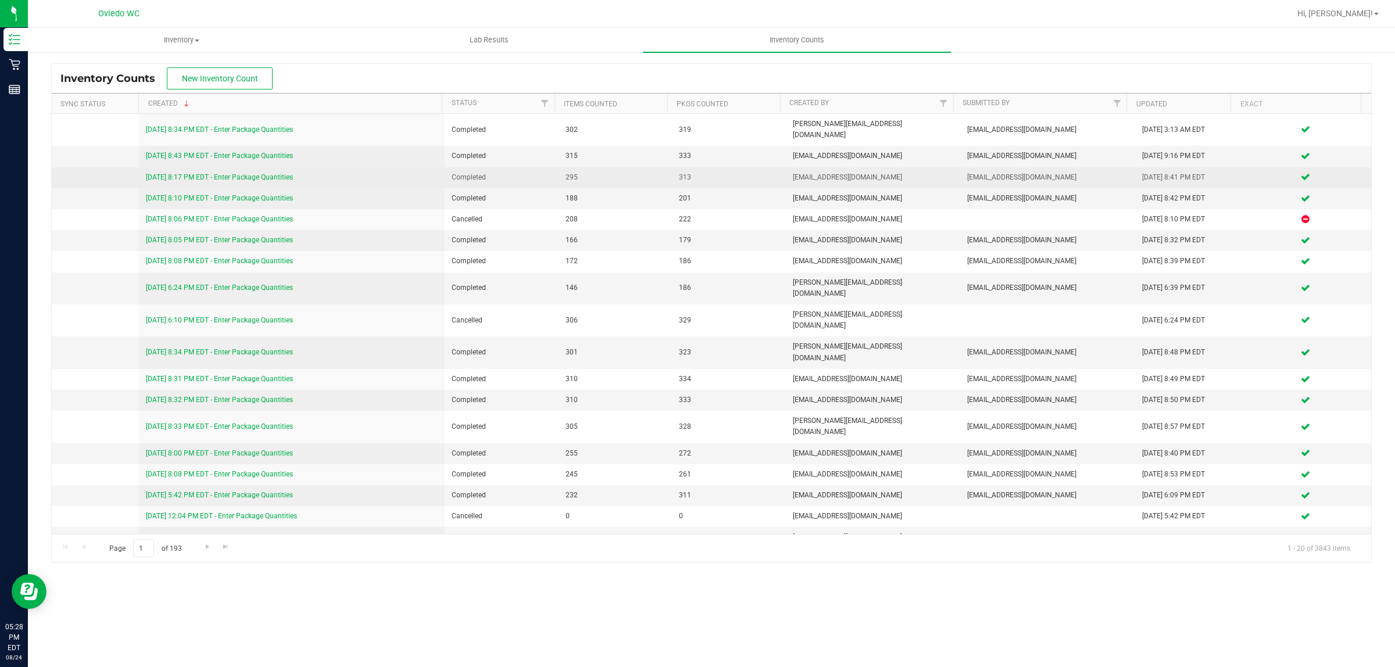
click at [265, 173] on link "[DATE] 8:17 PM EDT - Enter Package Quantities" at bounding box center [219, 177] width 147 height 8
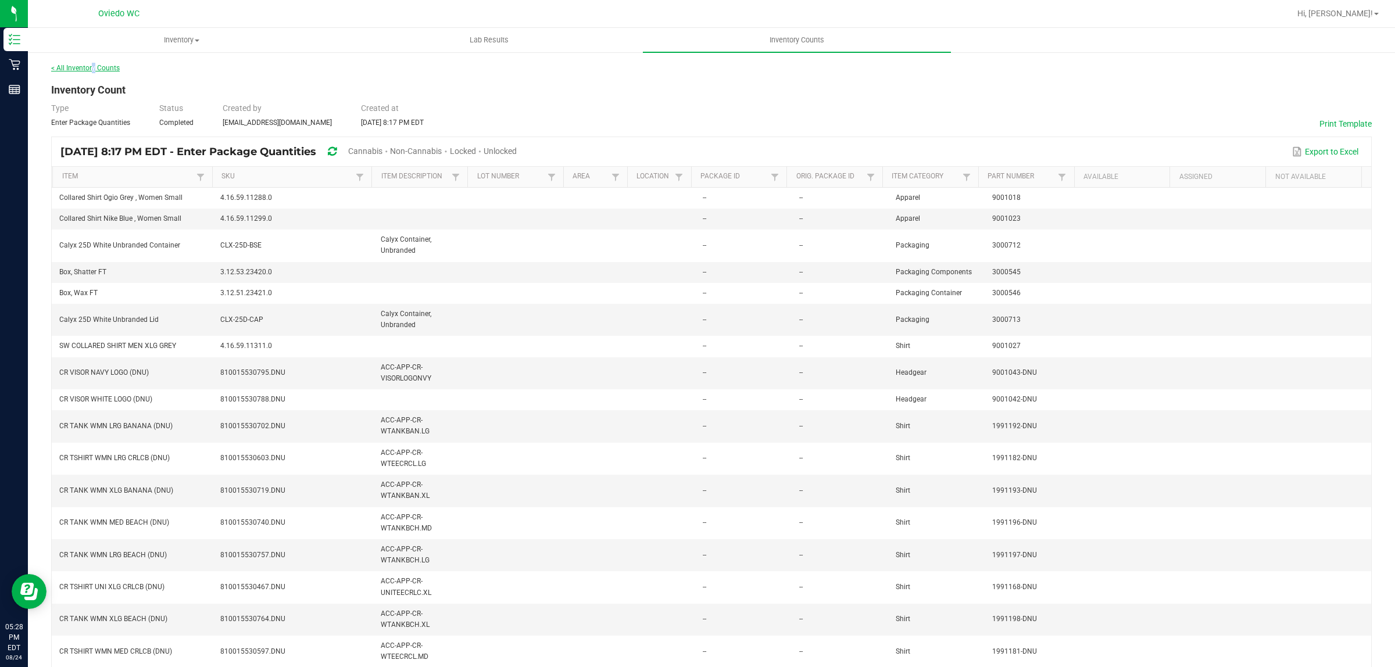
click at [93, 70] on link "< All Inventory Counts" at bounding box center [85, 68] width 69 height 8
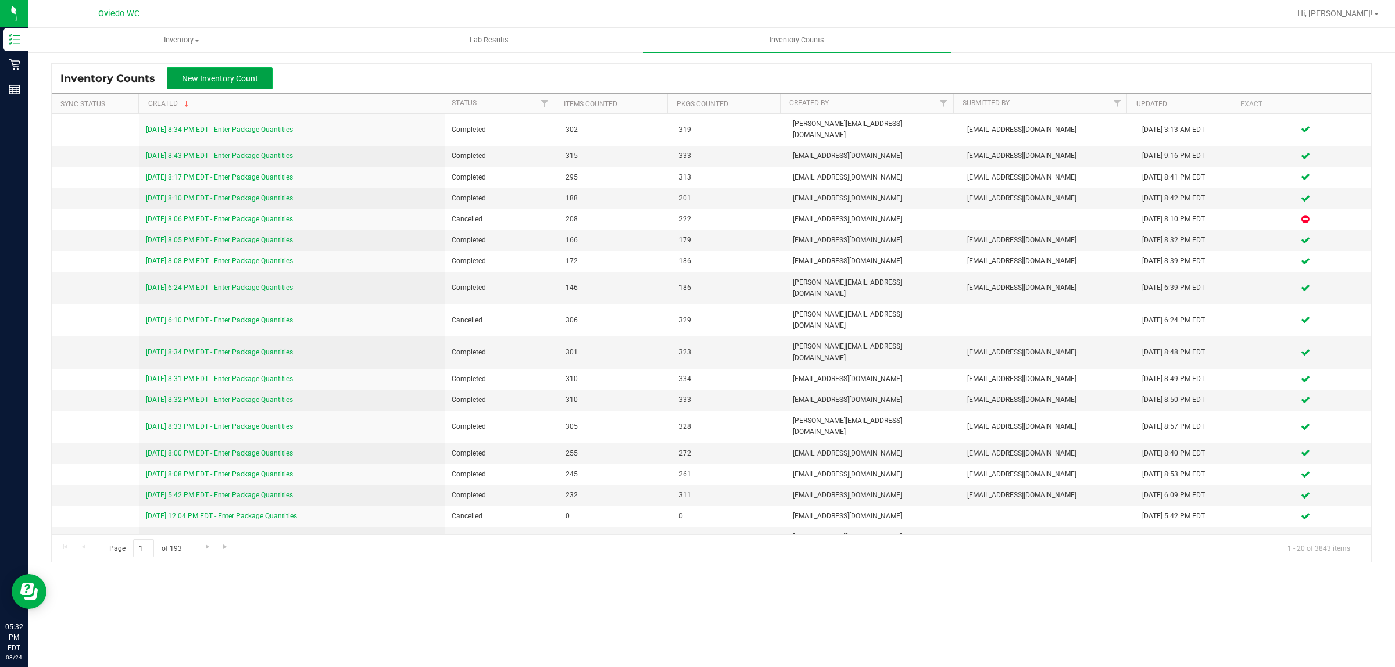
click at [221, 70] on button "New Inventory Count" at bounding box center [220, 78] width 106 height 22
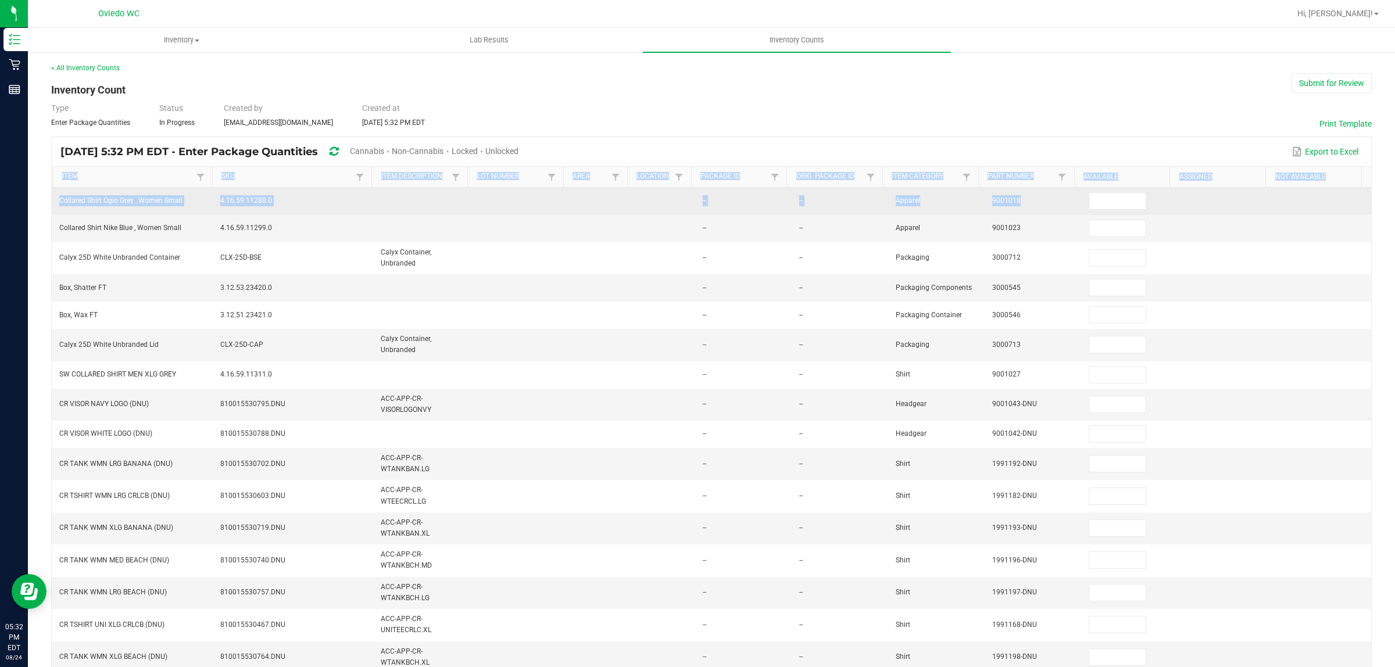
click at [1242, 201] on kendo-grid "[DATE] 5:32 PM EDT - Enter Package Quantities Cannabis Non-Cannabis Locked Unlo…" at bounding box center [711, 482] width 1321 height 691
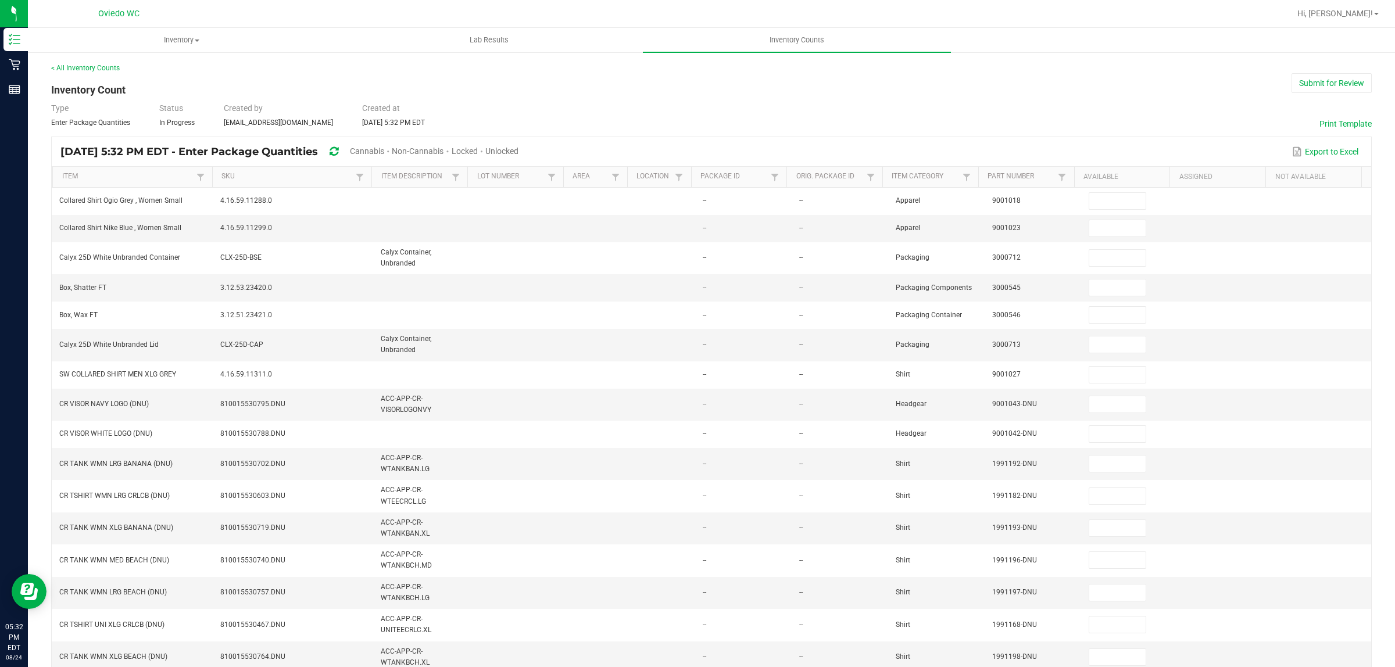
click at [782, 142] on div "Export to Excel" at bounding box center [944, 152] width 835 height 20
click at [226, 176] on link "SKU" at bounding box center [286, 176] width 131 height 9
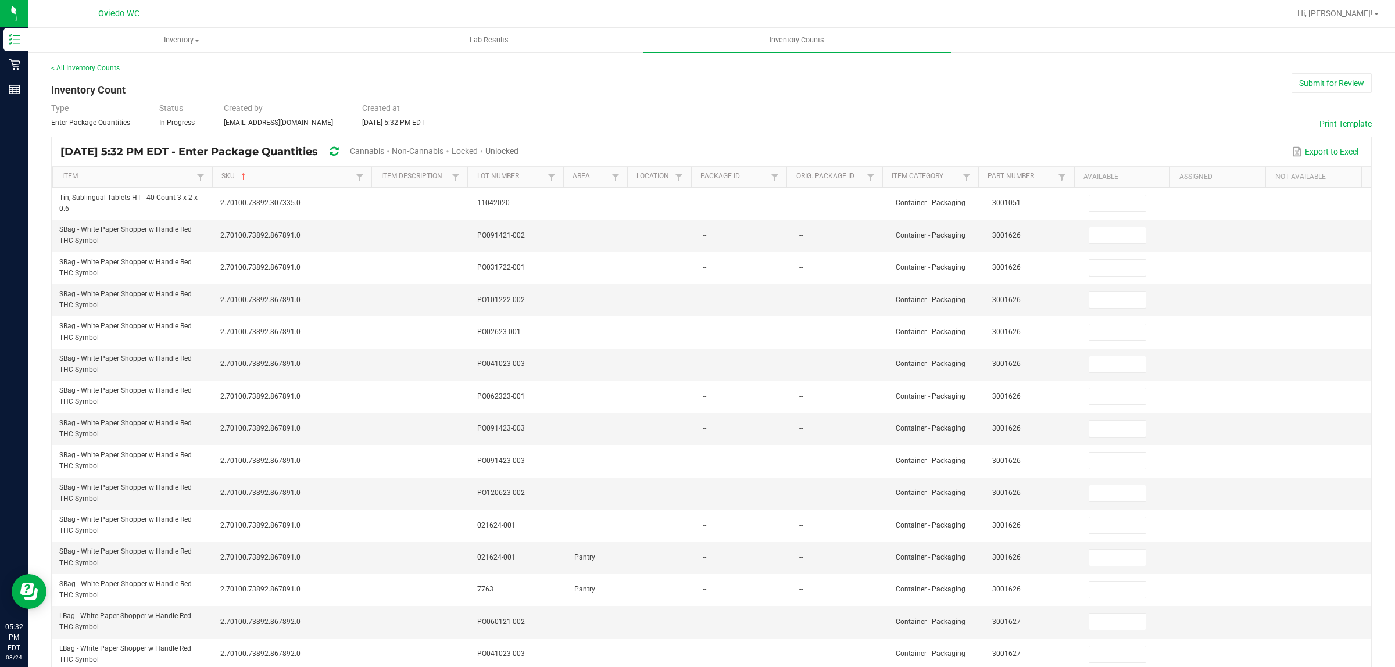
click at [384, 146] on span "Cannabis" at bounding box center [367, 150] width 34 height 9
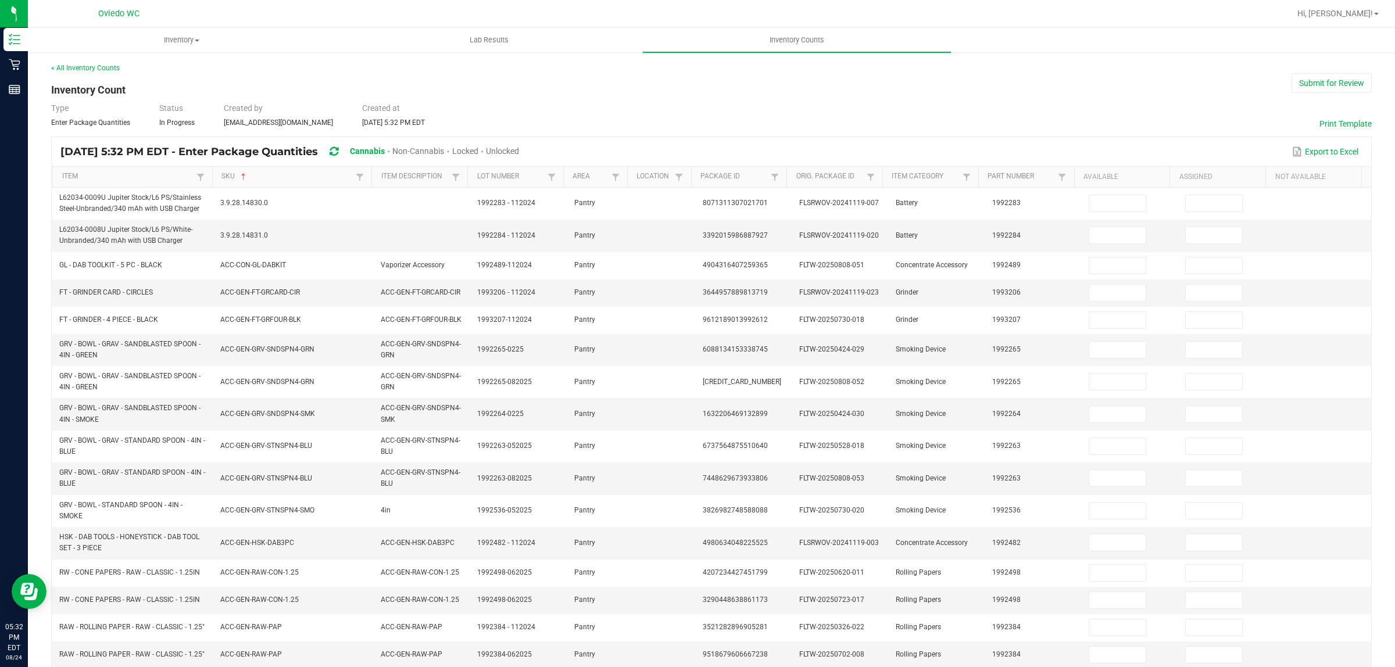
click at [519, 149] on span "Unlocked" at bounding box center [502, 150] width 33 height 9
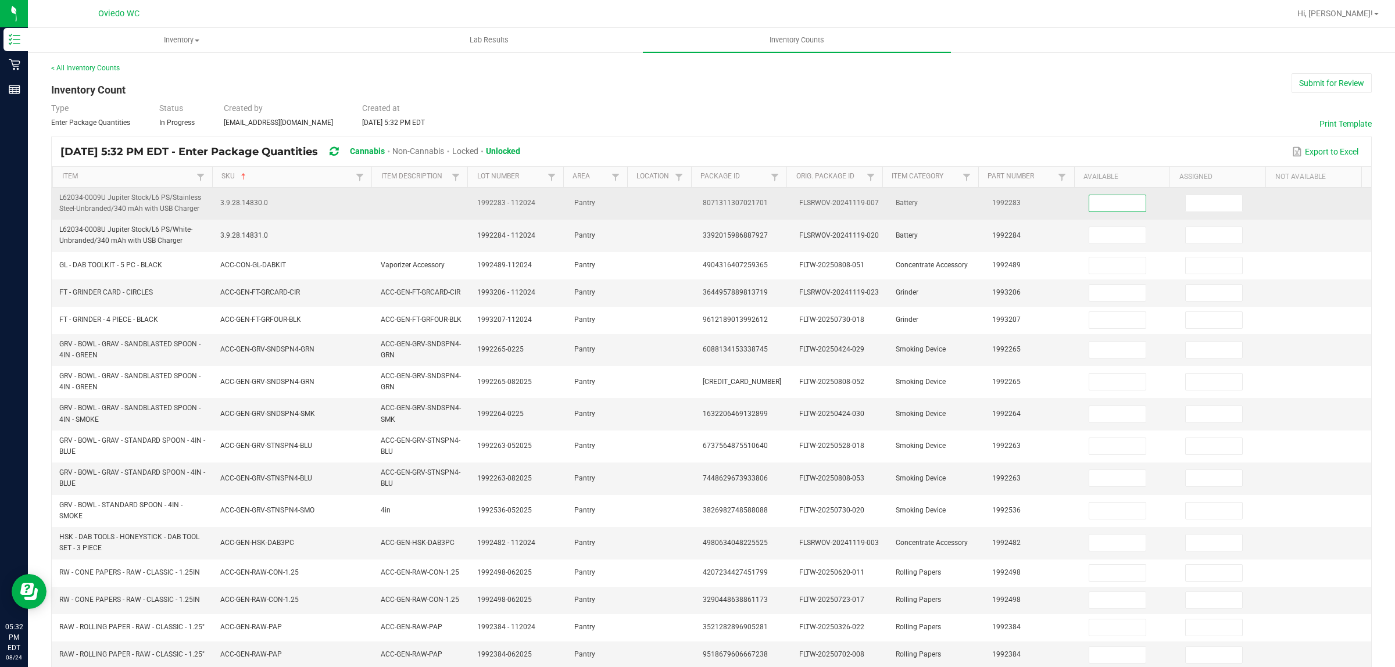
click at [1103, 202] on input at bounding box center [1117, 203] width 56 height 16
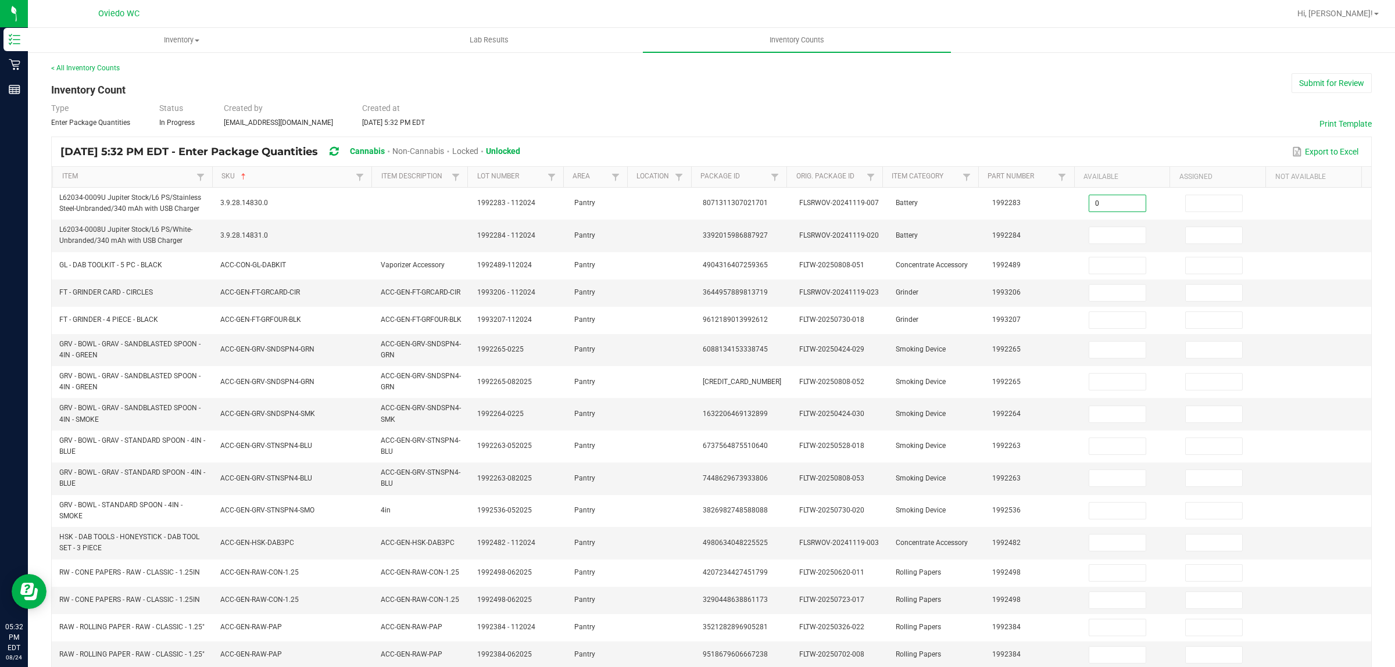
type input "0"
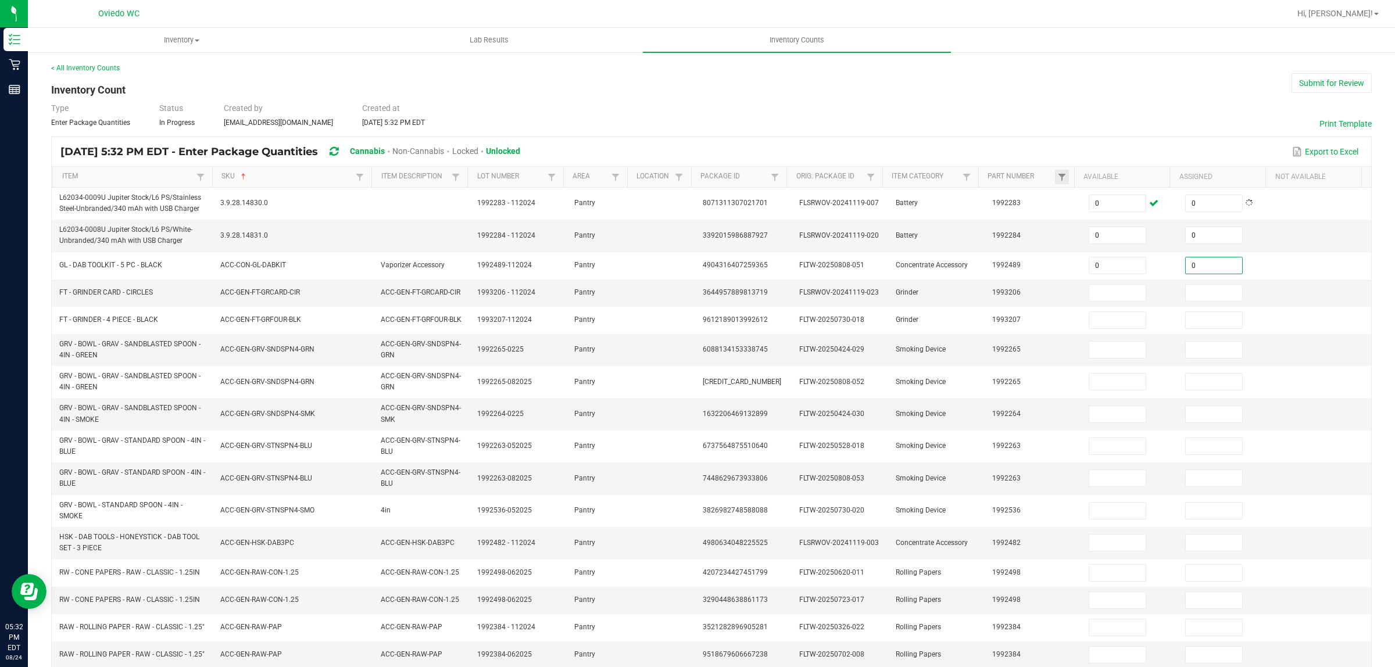
type input "0"
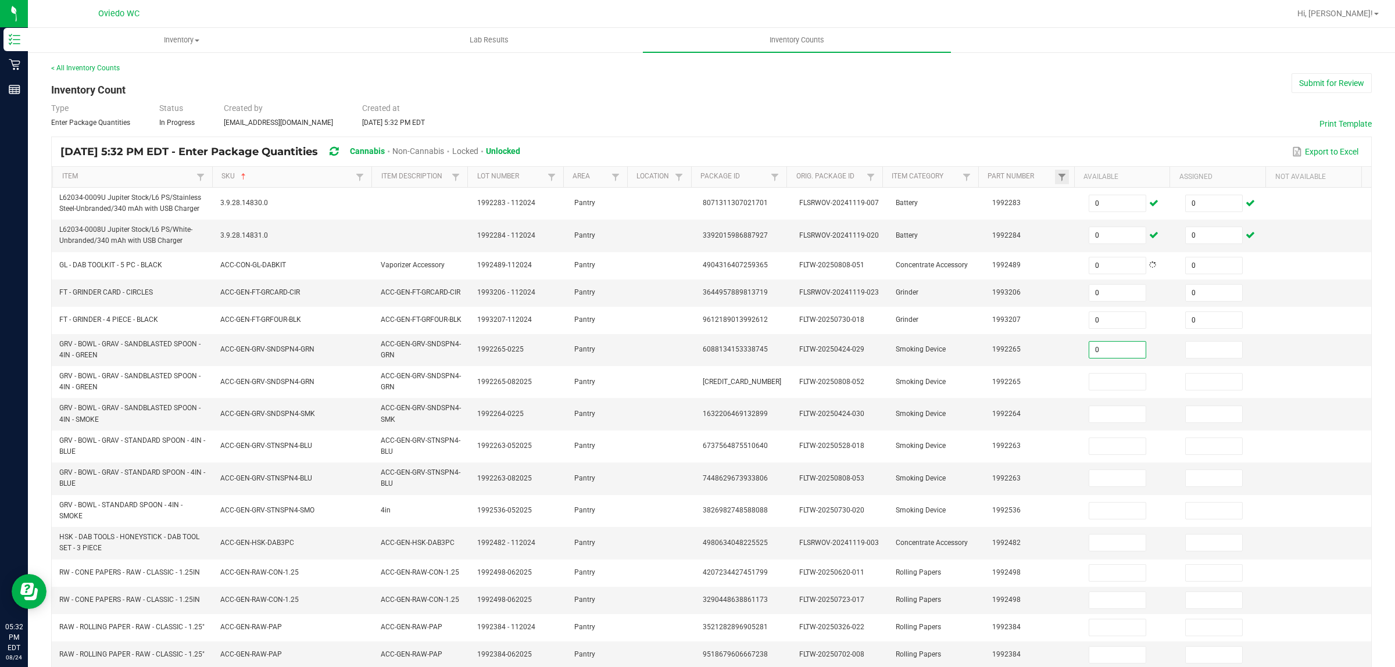
type input "0"
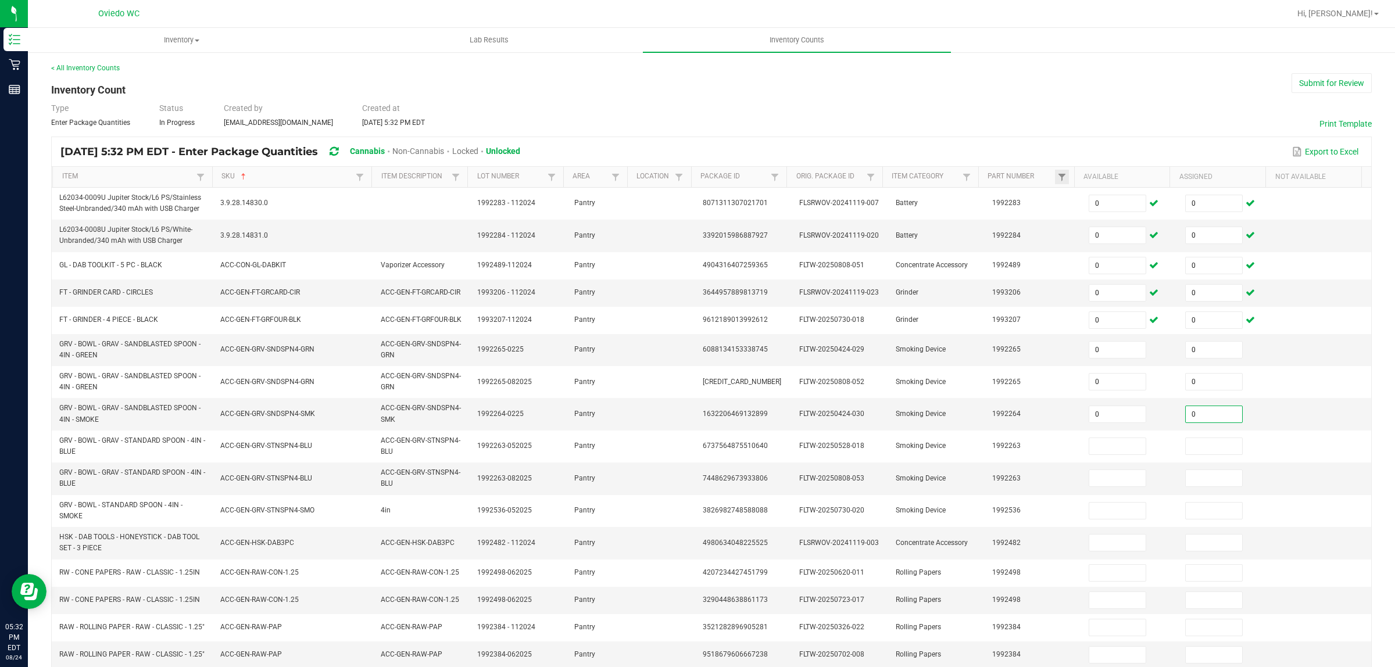
type input "0"
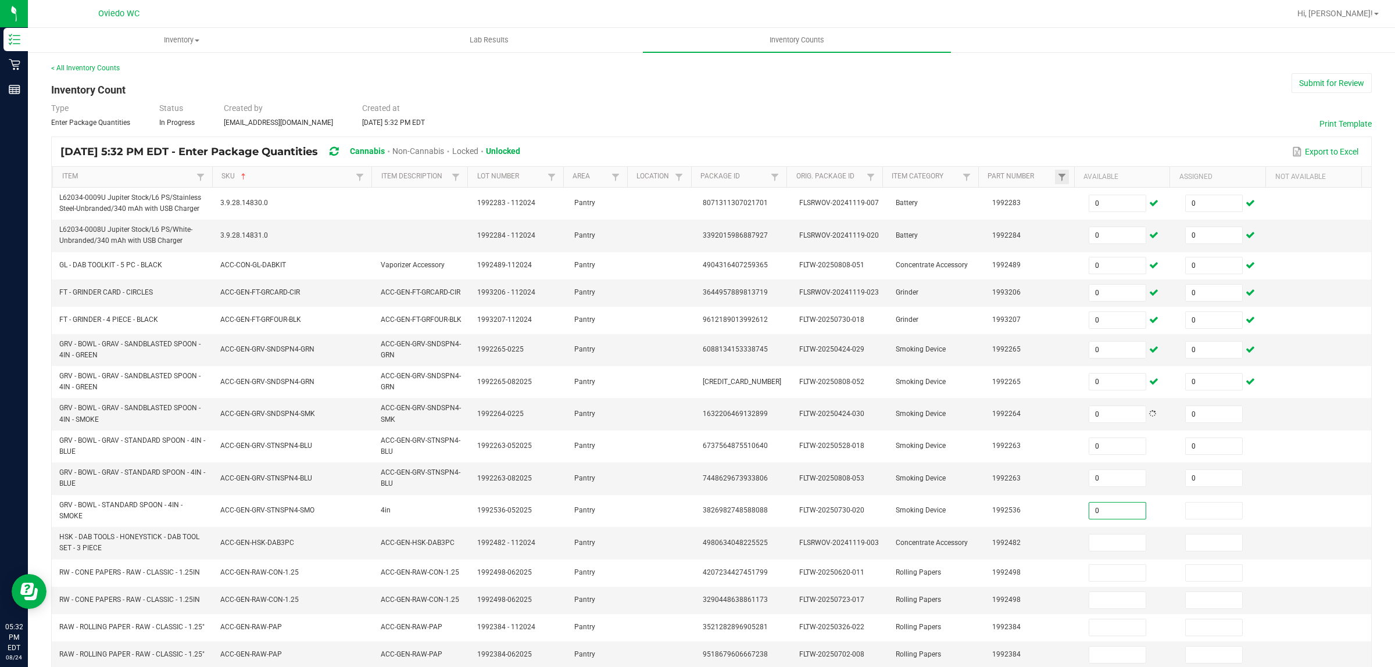
type input "0"
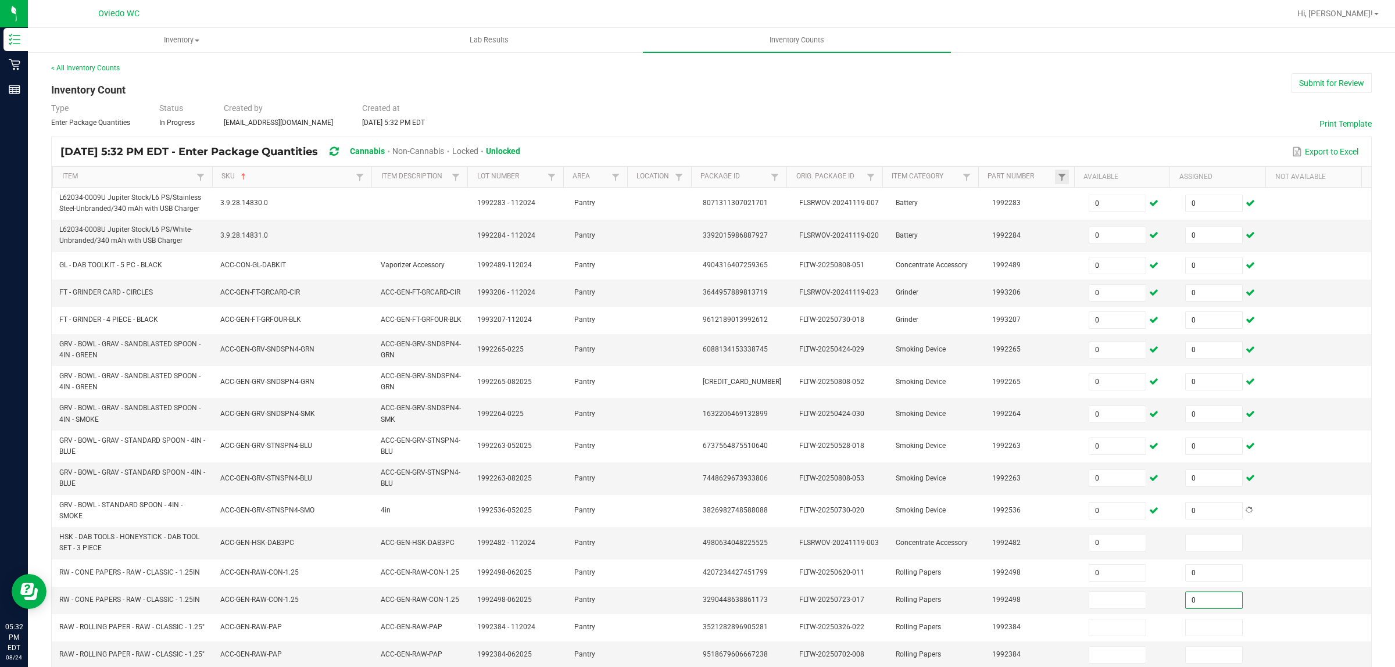
type input "0"
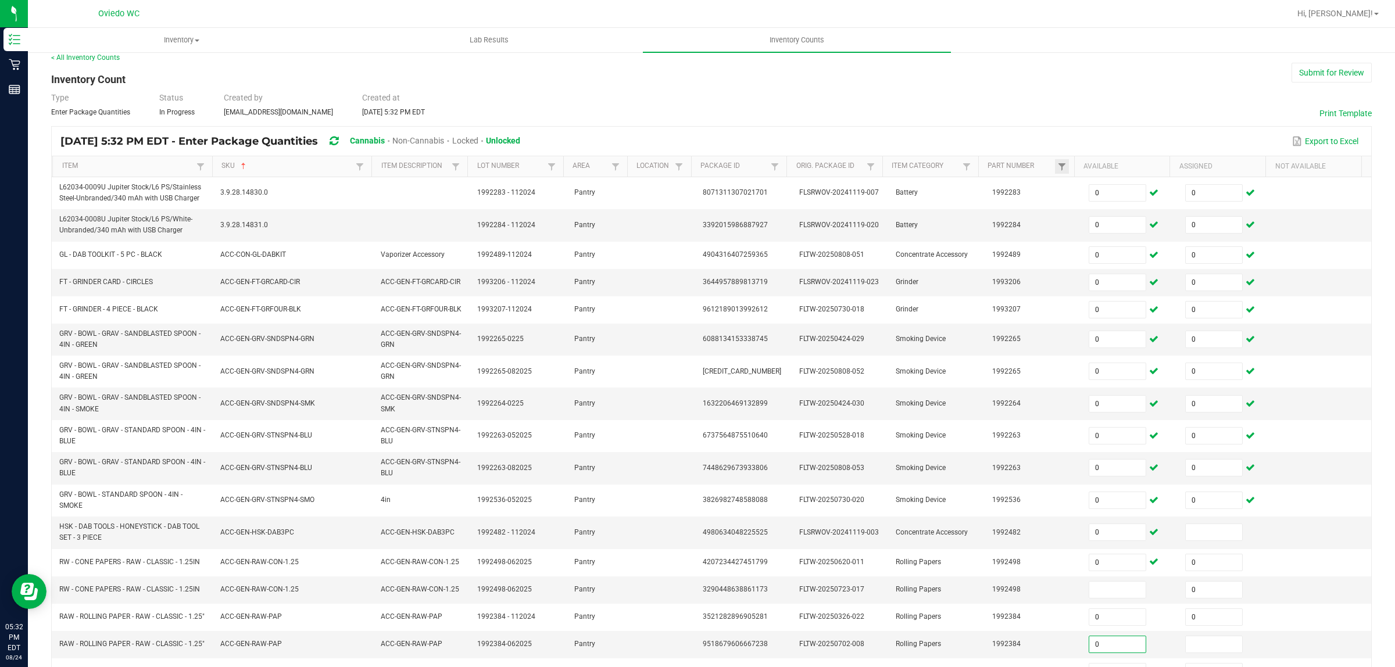
type input "0"
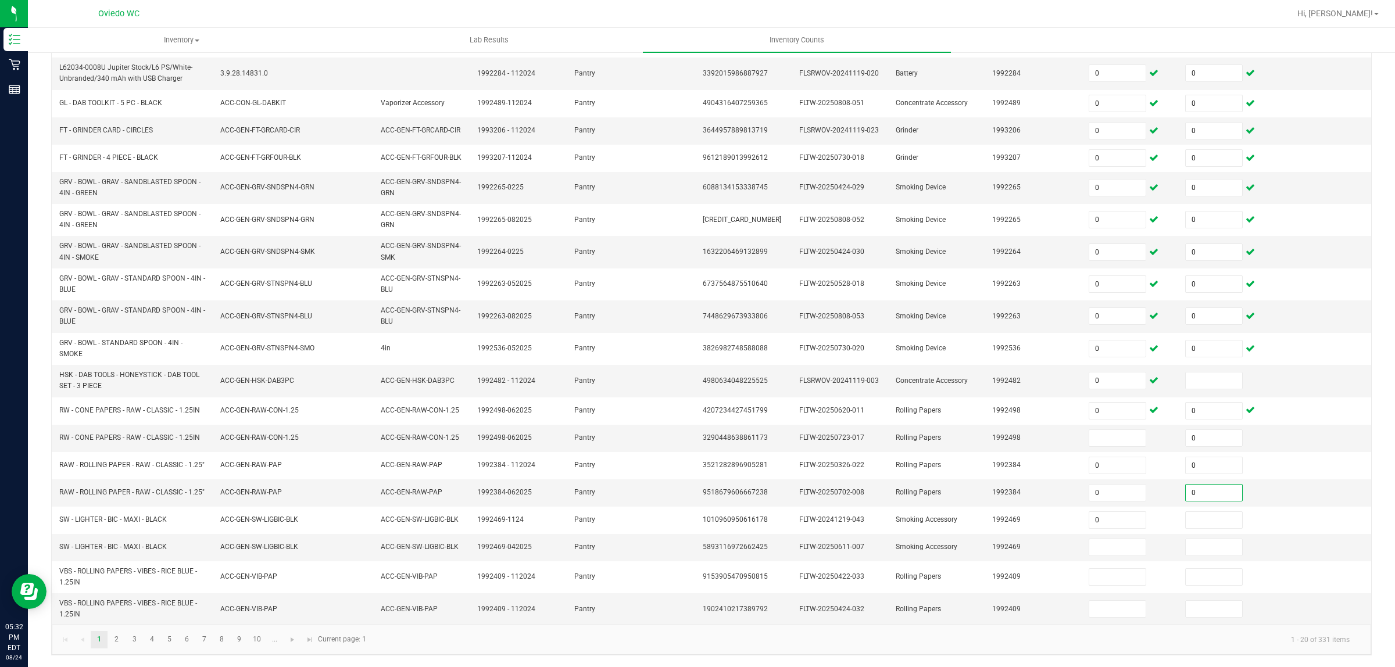
type input "0"
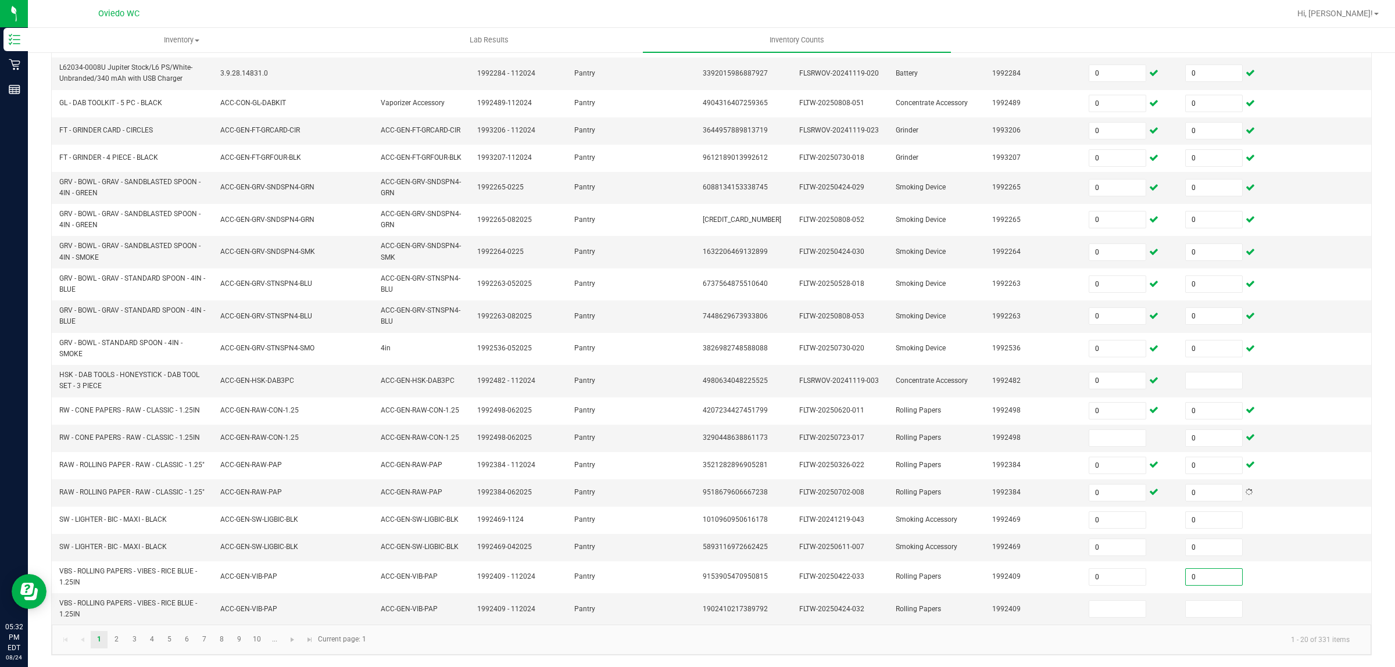
type input "0"
click at [1089, 430] on input at bounding box center [1117, 438] width 56 height 16
type input "0"
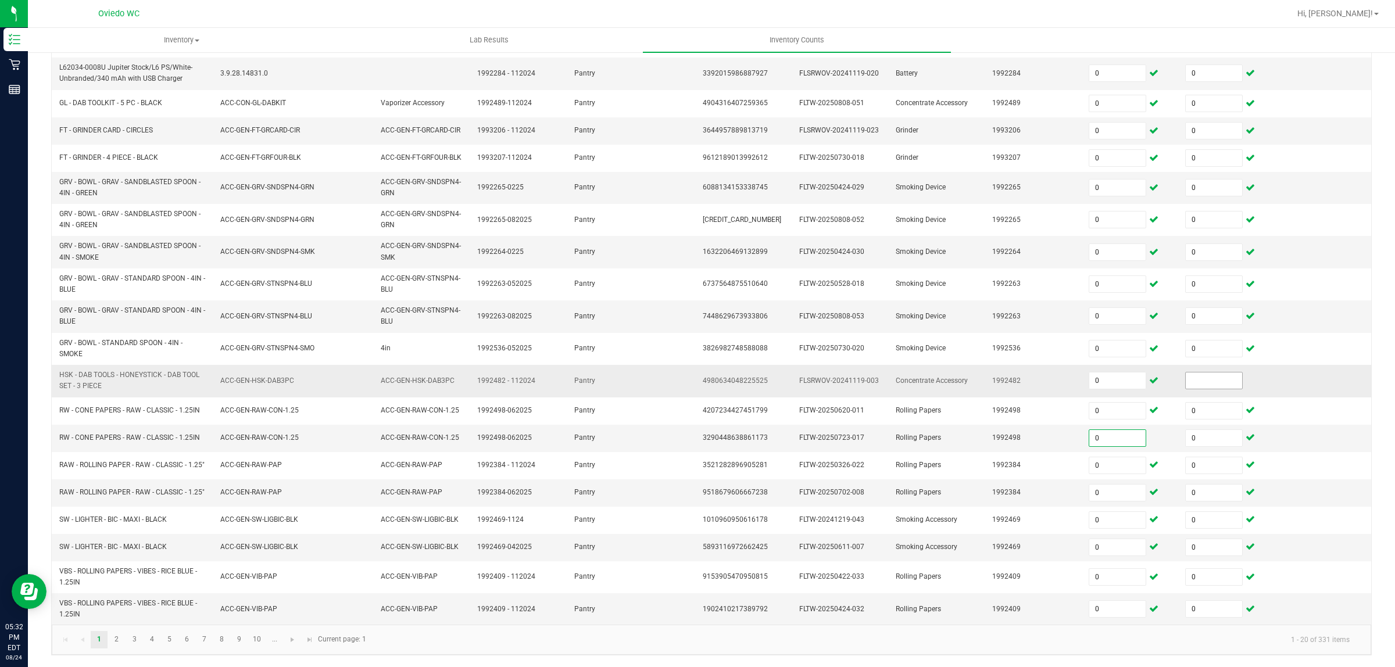
click at [1186, 374] on input at bounding box center [1214, 381] width 56 height 16
type input "0"
click at [134, 650] on kendo-pager "1 2 3 4 5 6 7 8 9 10 ... 1 - 20 of 331 items Current page: 1" at bounding box center [711, 640] width 1319 height 30
click at [117, 643] on link "2" at bounding box center [116, 639] width 17 height 17
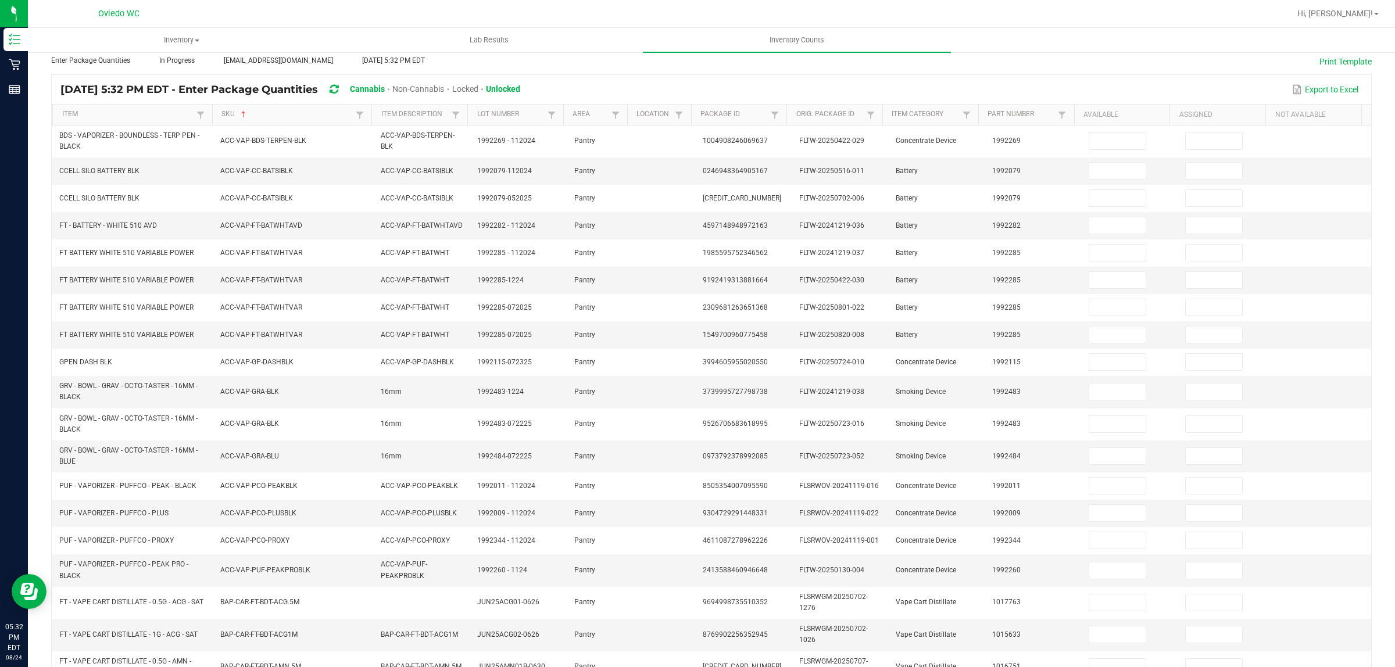
scroll to position [13, 0]
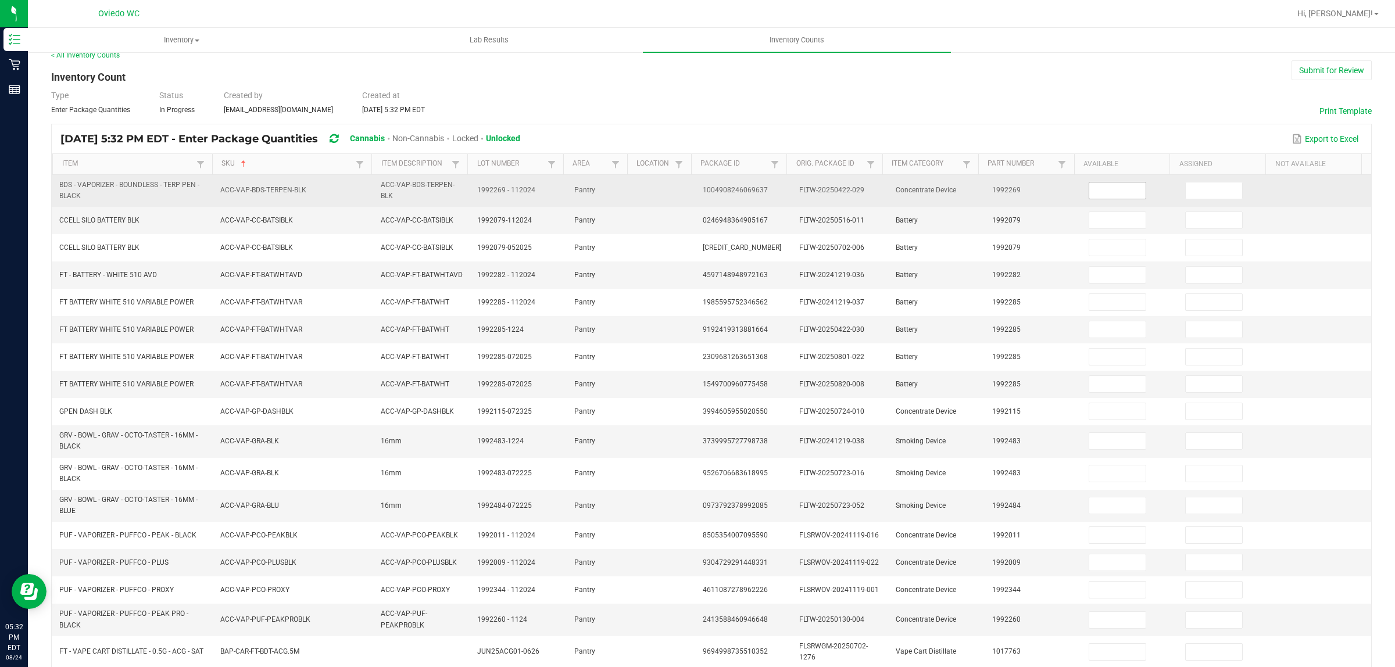
click at [1094, 193] on input at bounding box center [1117, 191] width 56 height 16
type input "0"
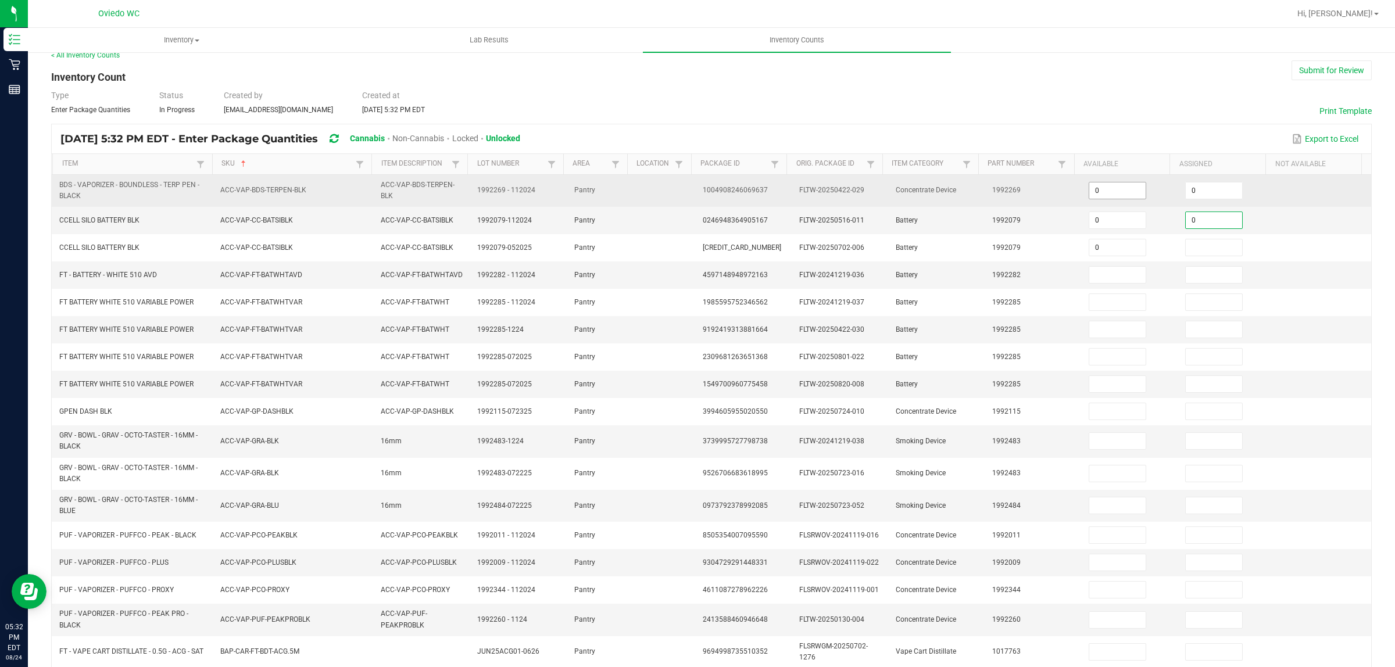
type input "0"
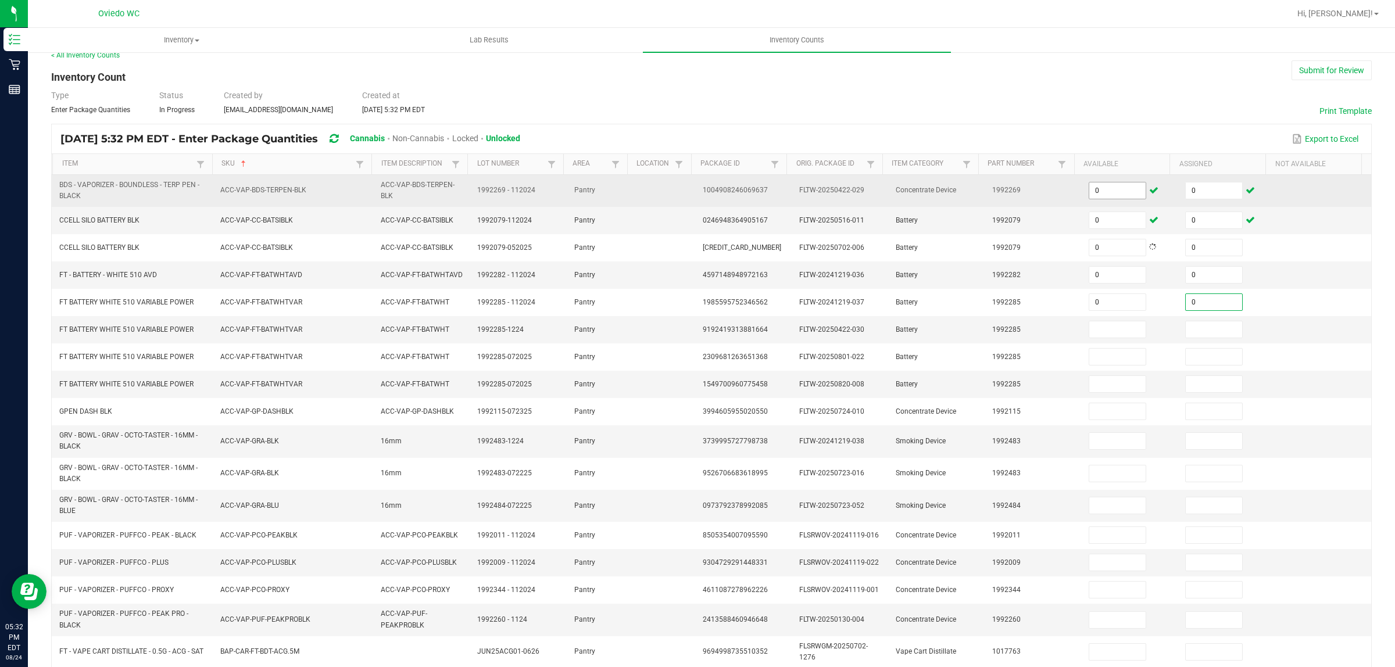
type input "0"
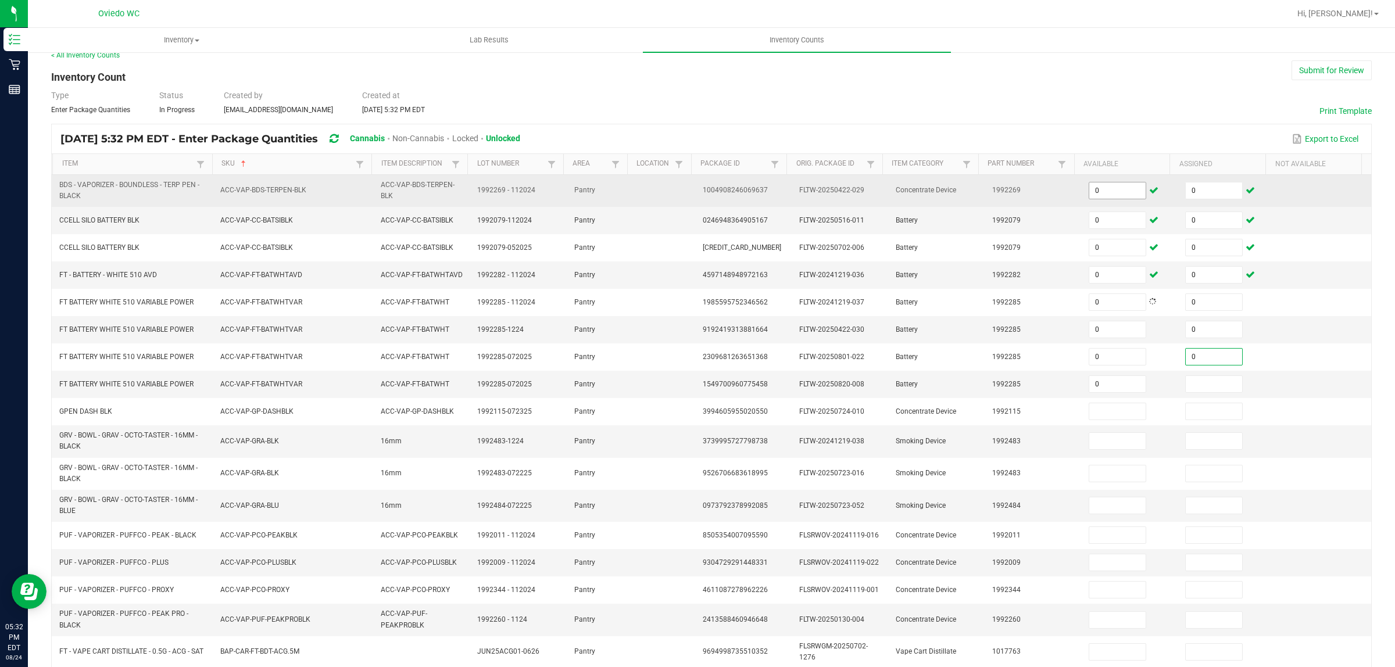
type input "0"
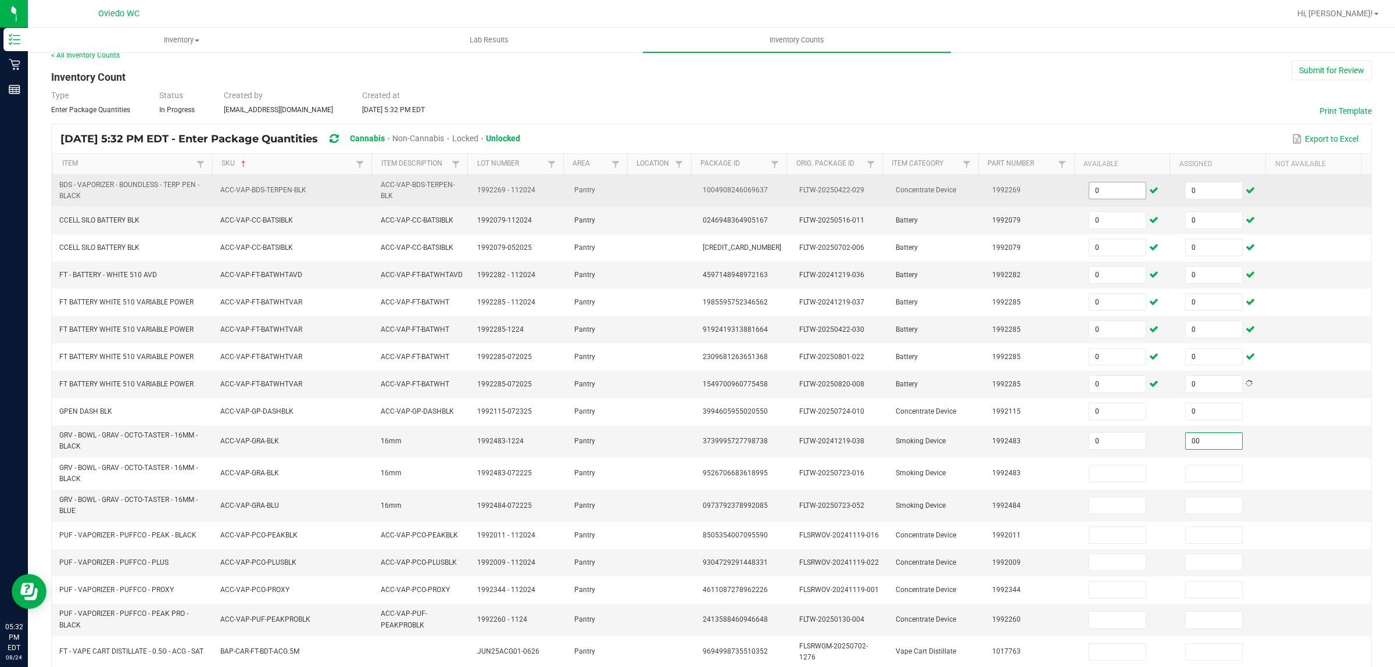
type input "00"
type input "0"
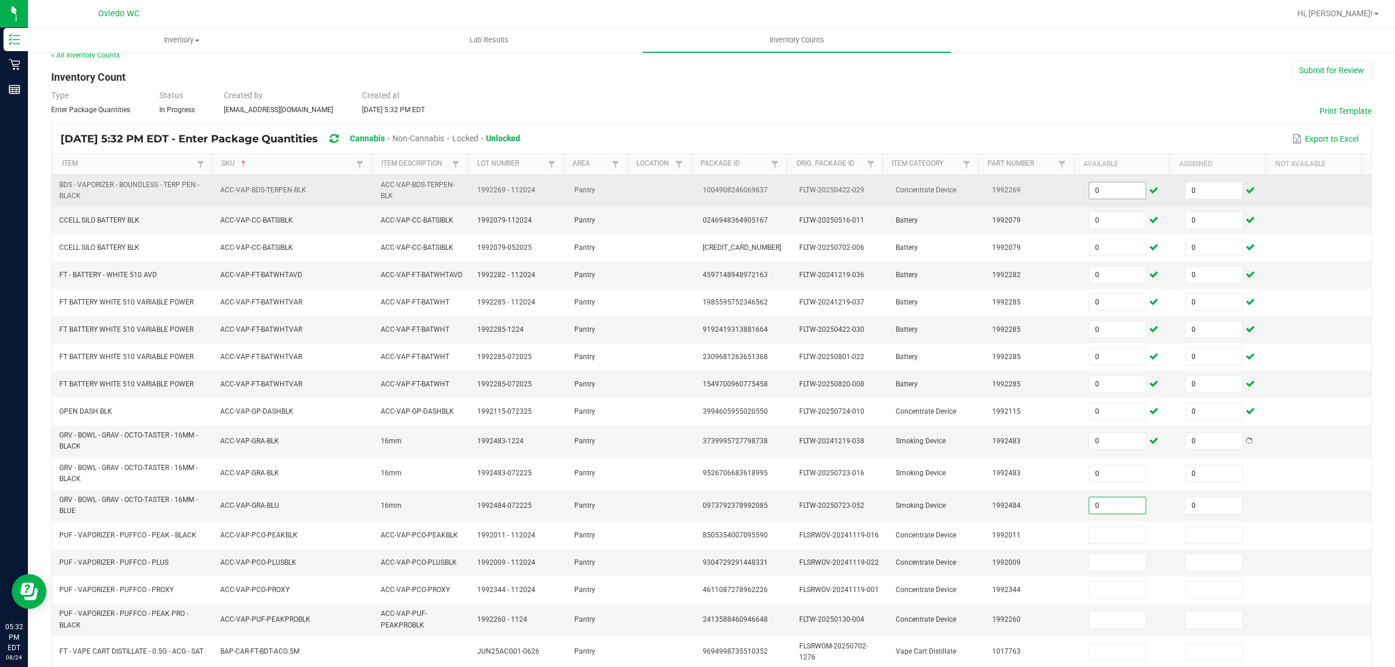
type input "0"
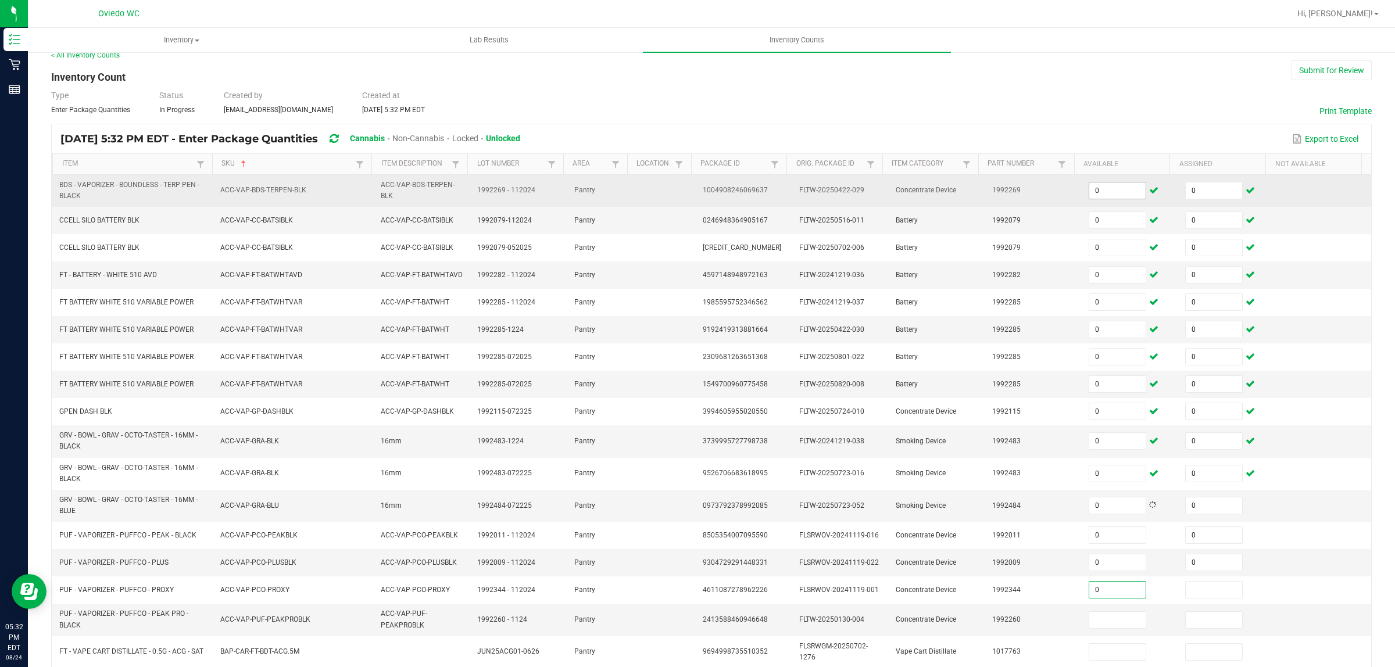
type input "0"
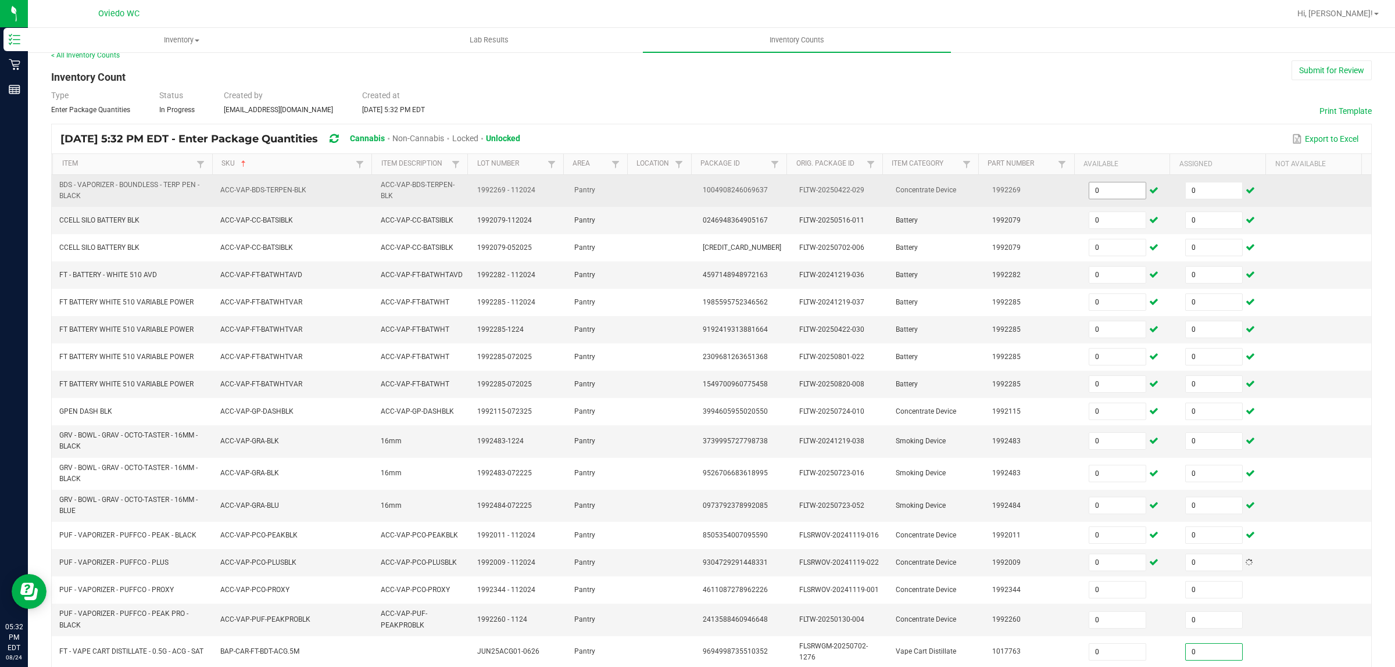
type input "0"
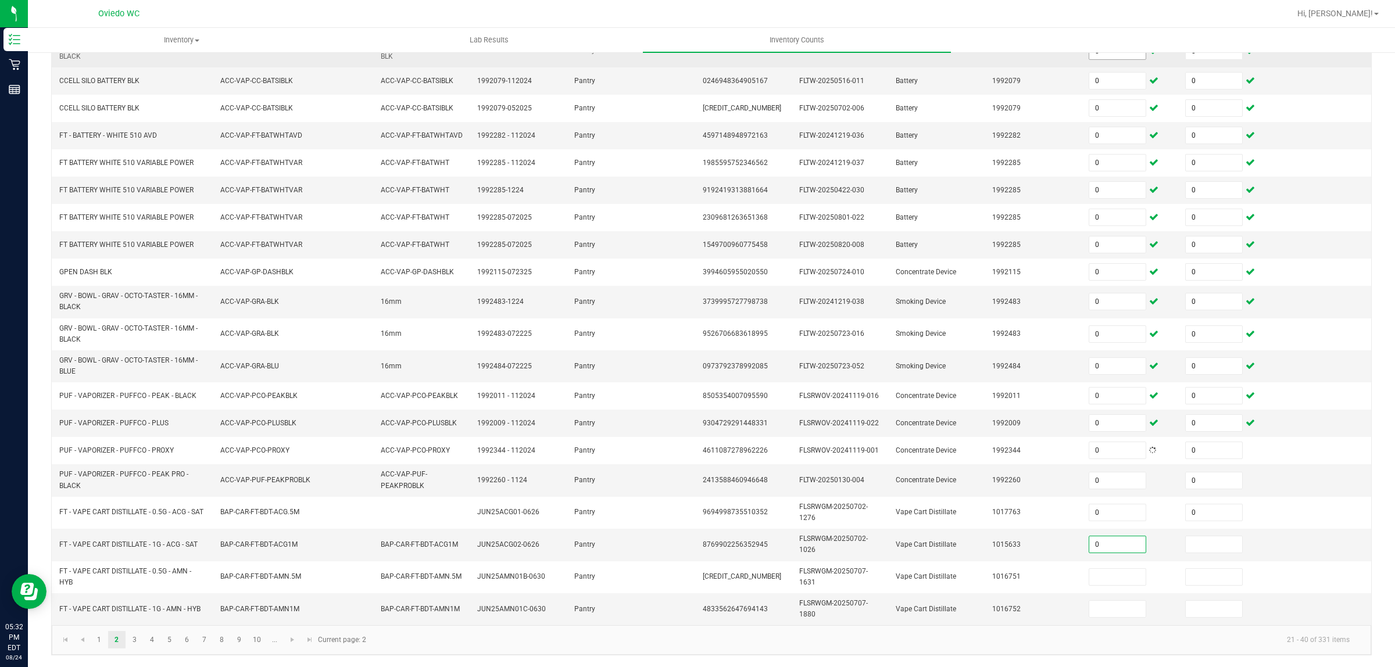
type input "0"
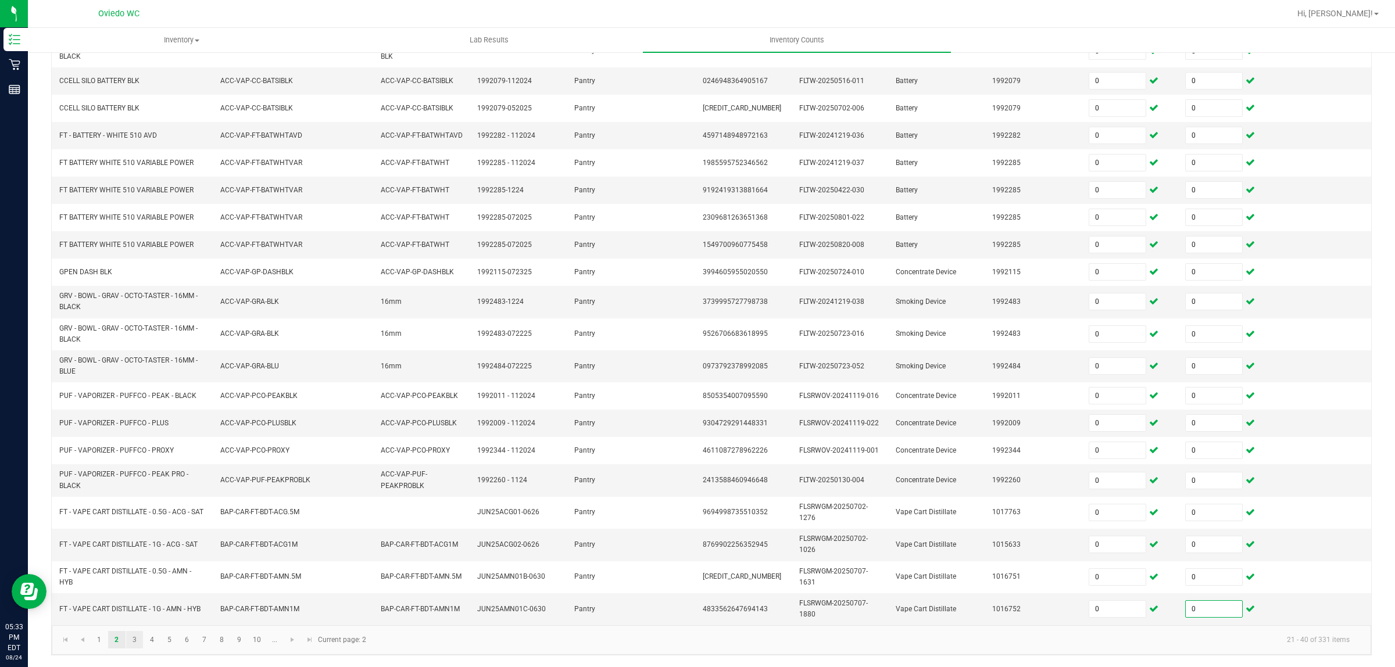
type input "0"
click at [130, 642] on link "3" at bounding box center [134, 639] width 17 height 17
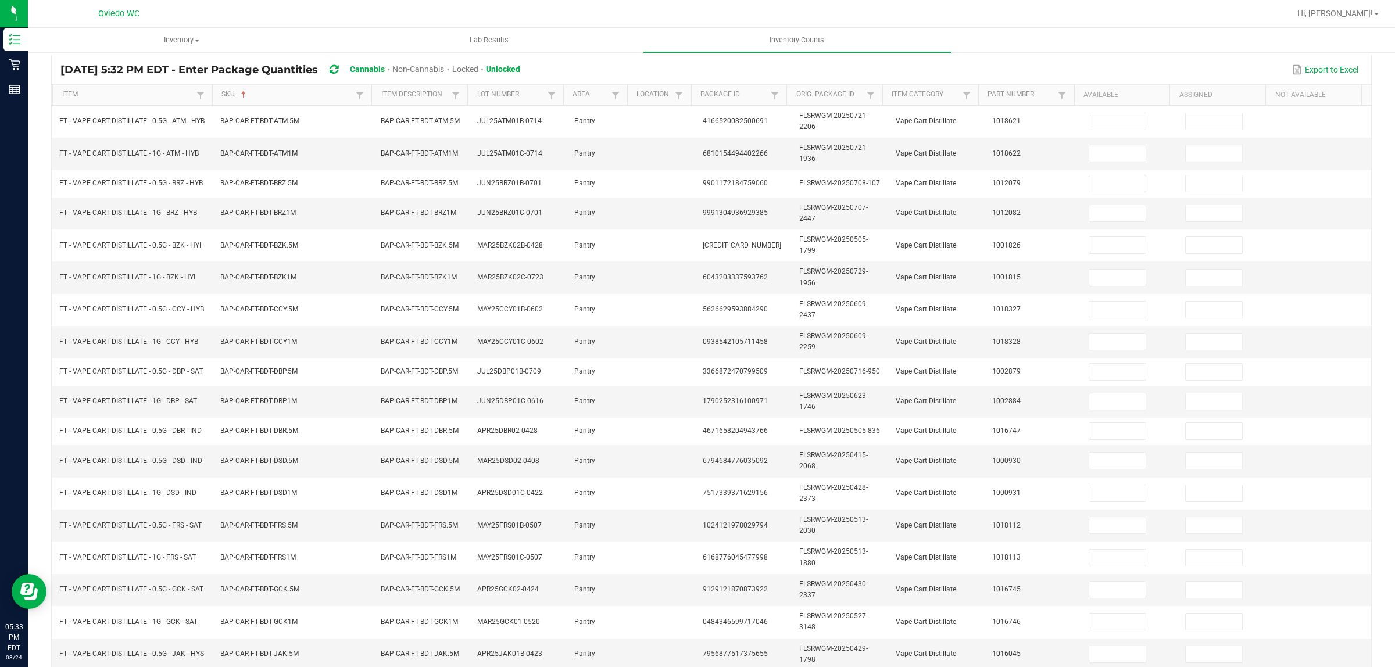
scroll to position [13, 0]
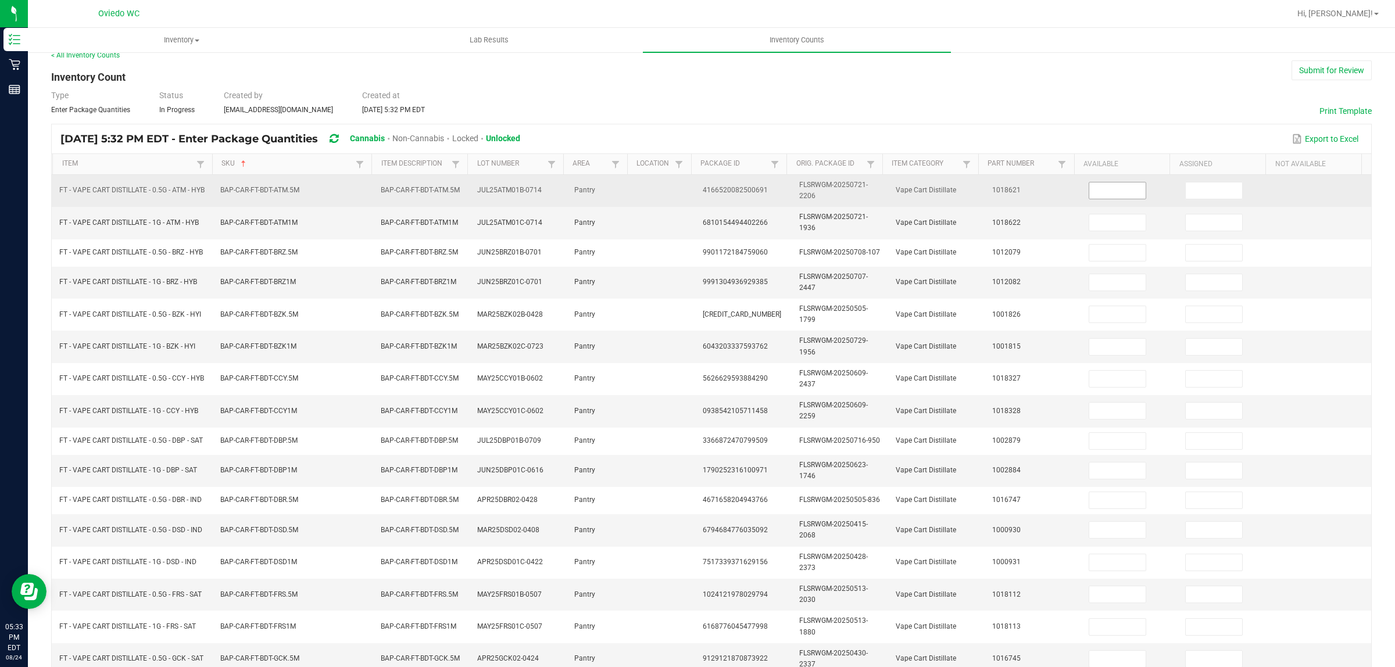
click at [1089, 195] on input at bounding box center [1117, 191] width 56 height 16
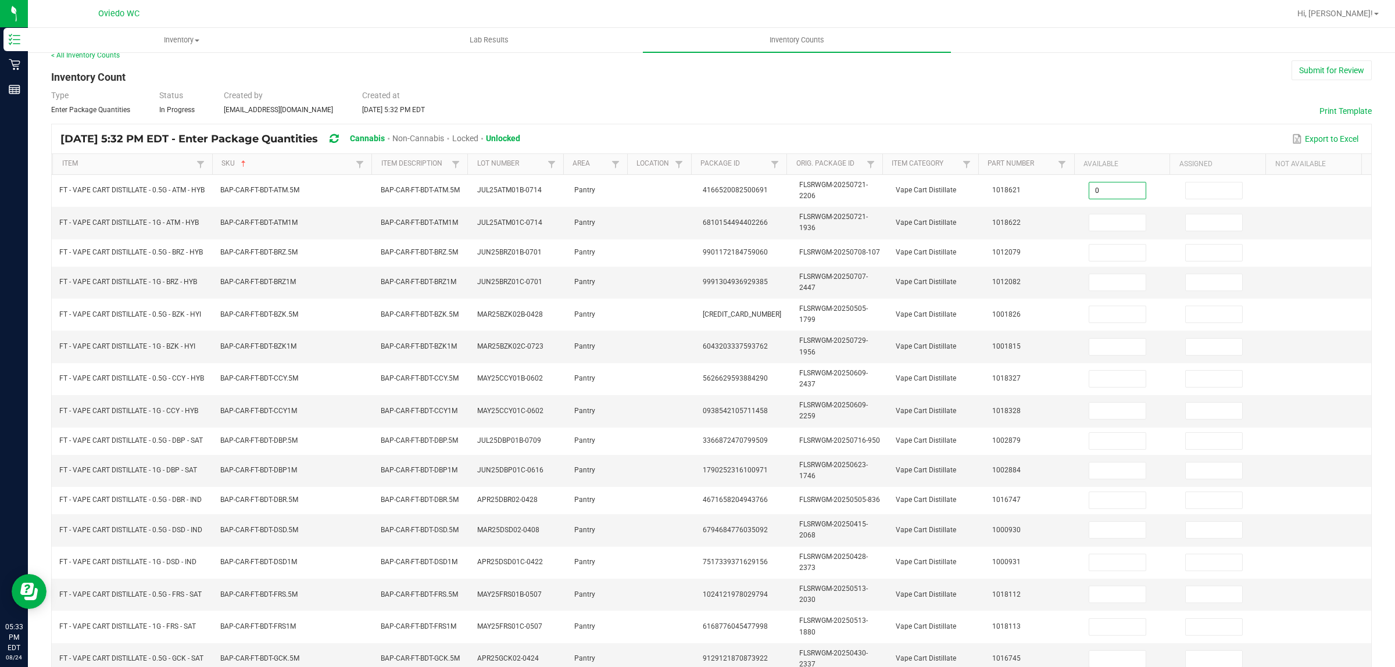
type input "0"
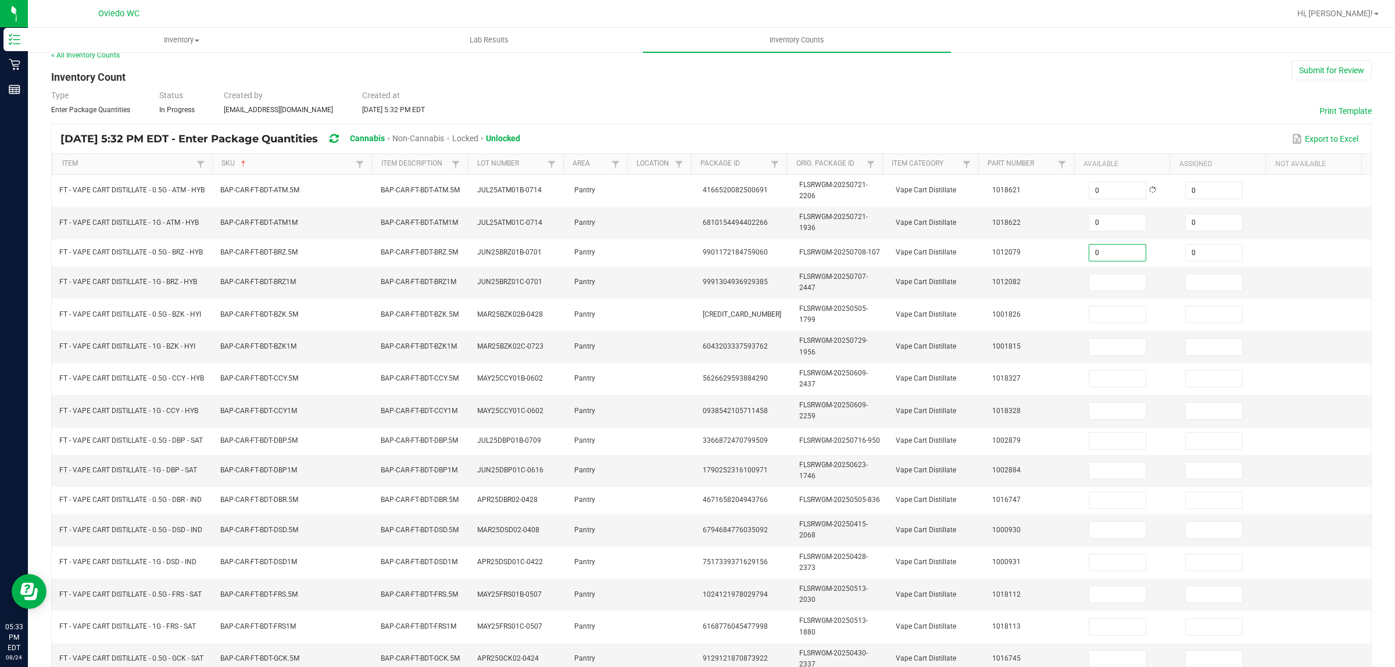
type input "0"
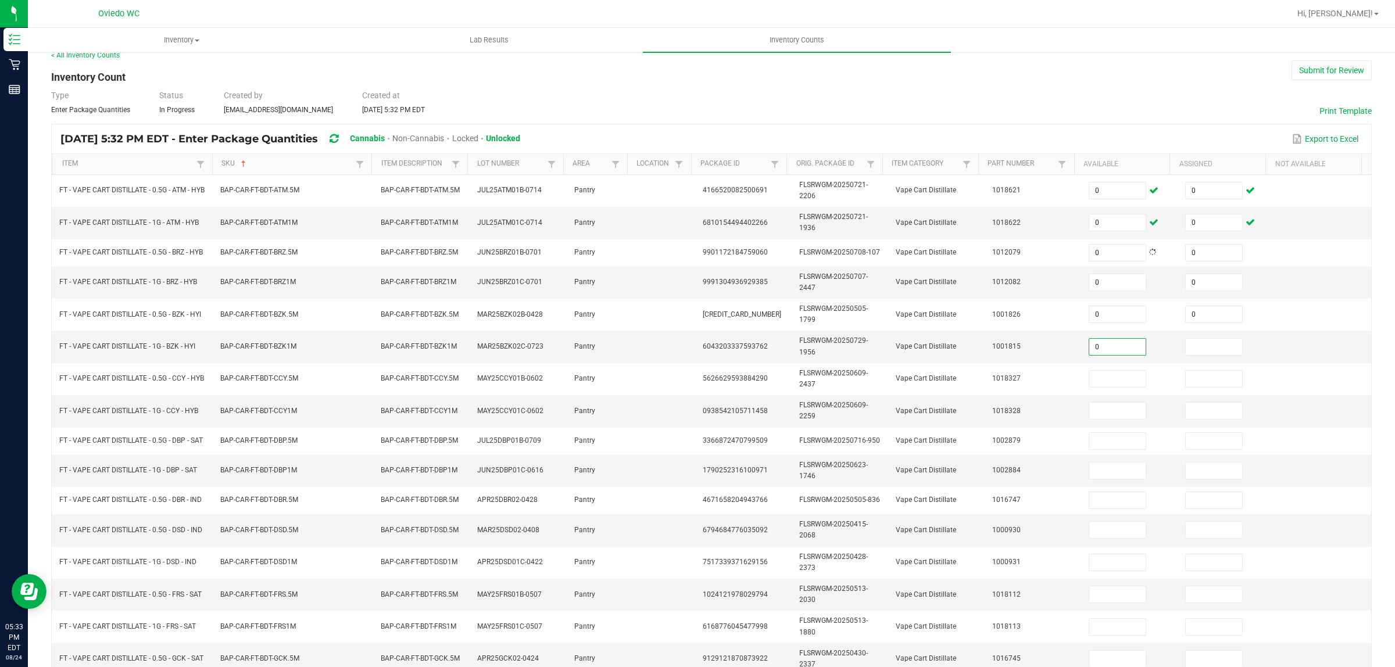
type input "0"
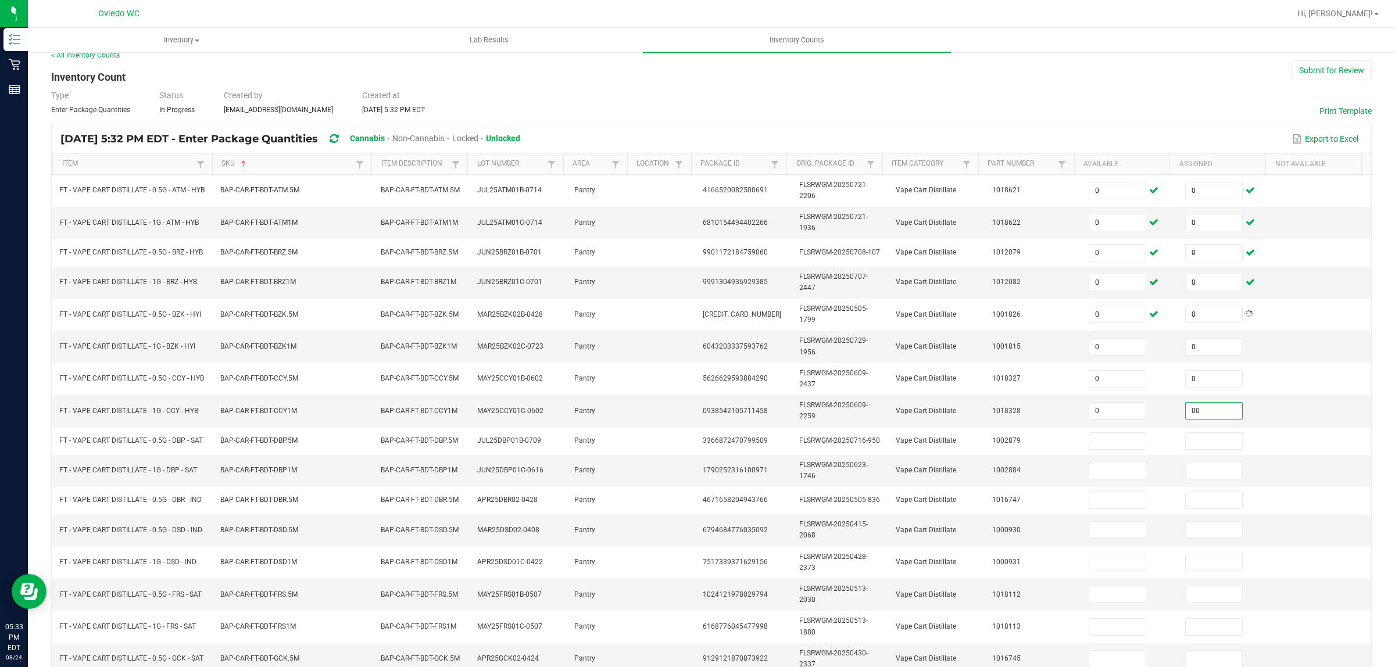
type input "0"
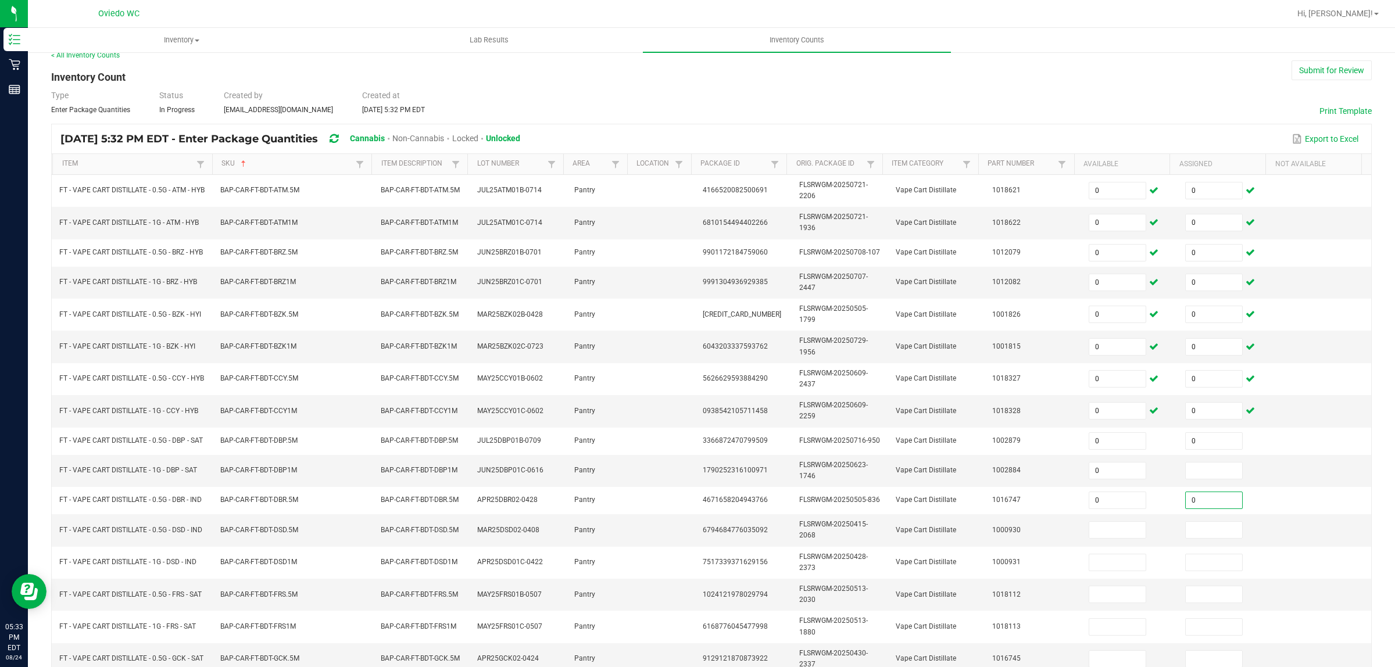
type input "0"
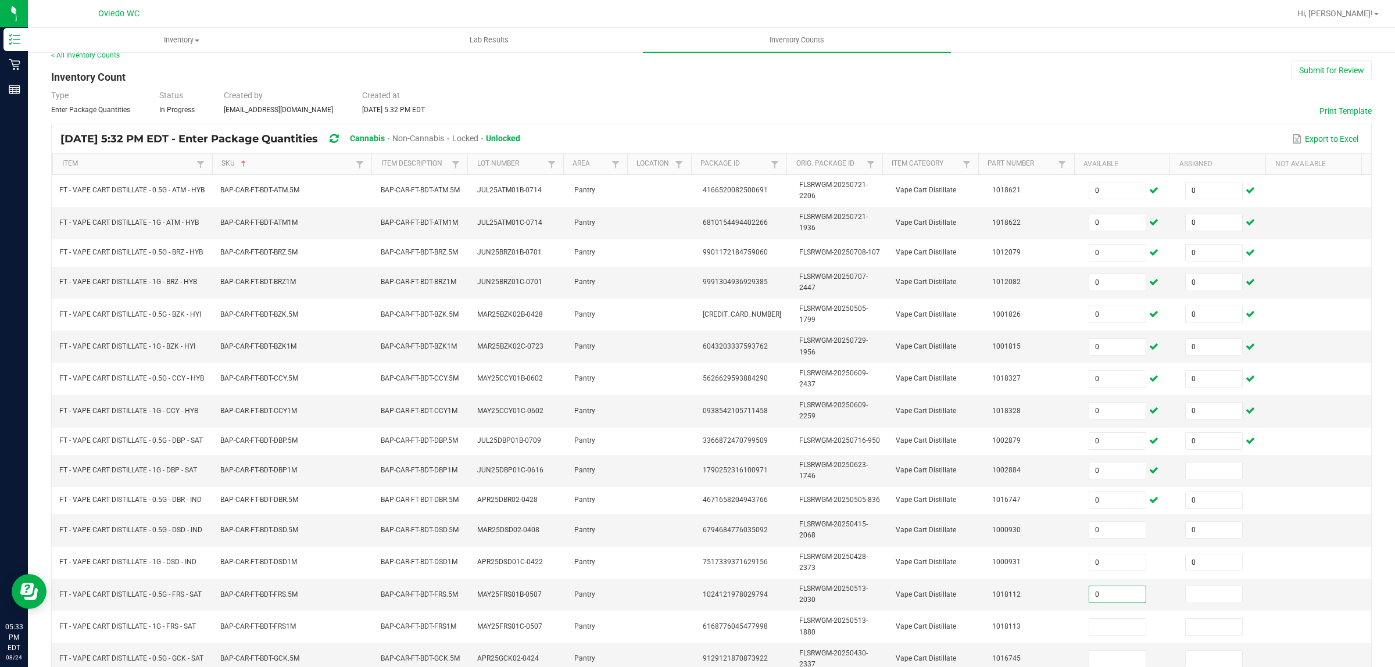
type input "0"
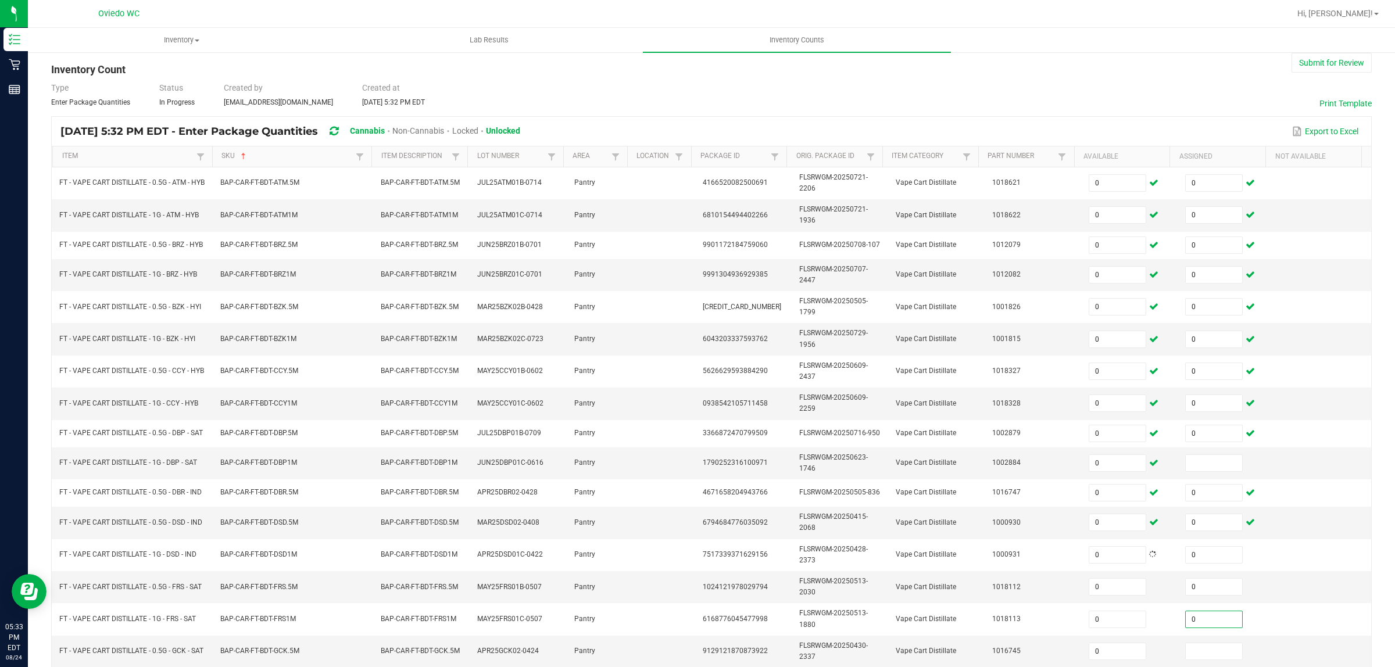
type input "0"
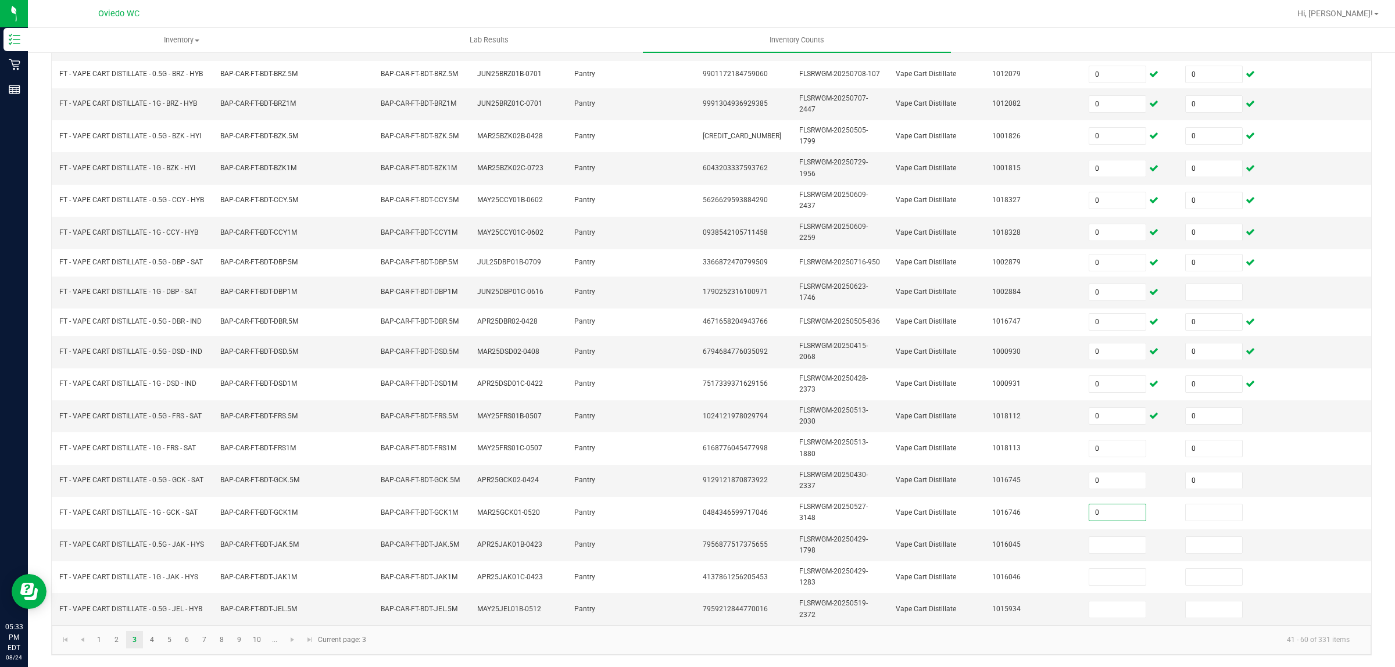
type input "0"
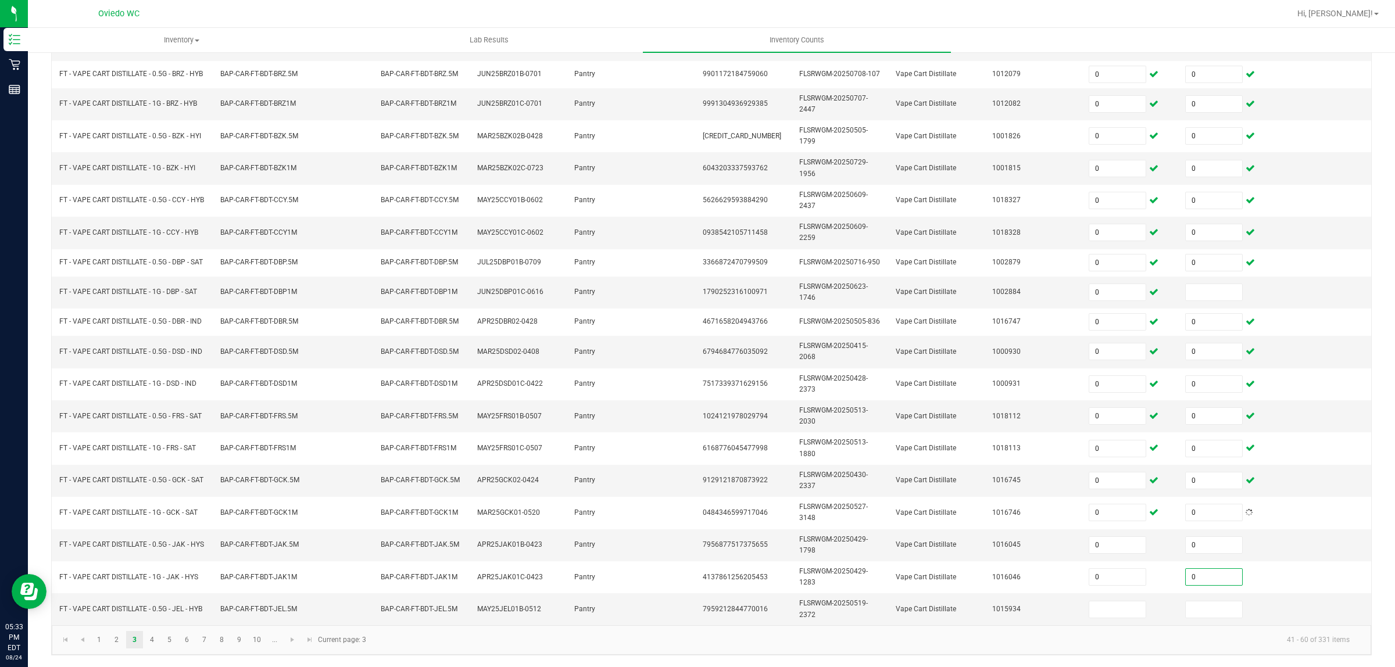
type input "0"
click at [152, 645] on link "4" at bounding box center [152, 639] width 17 height 17
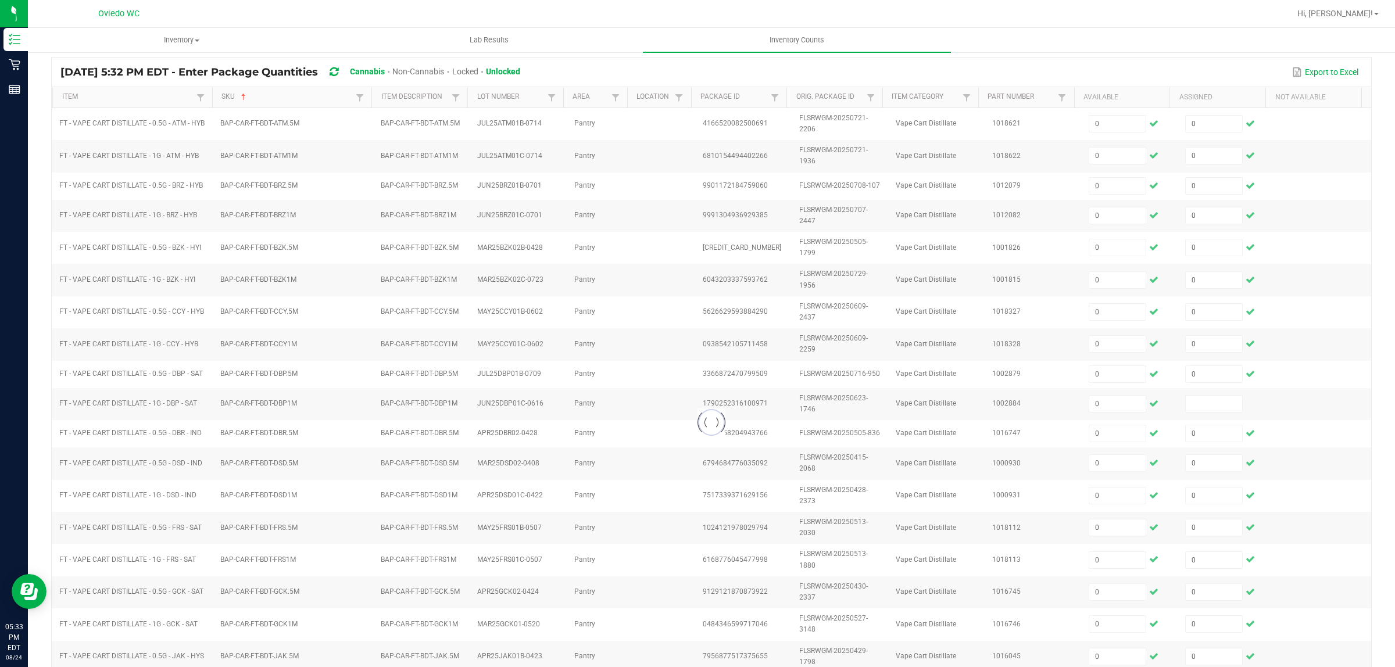
scroll to position [53, 0]
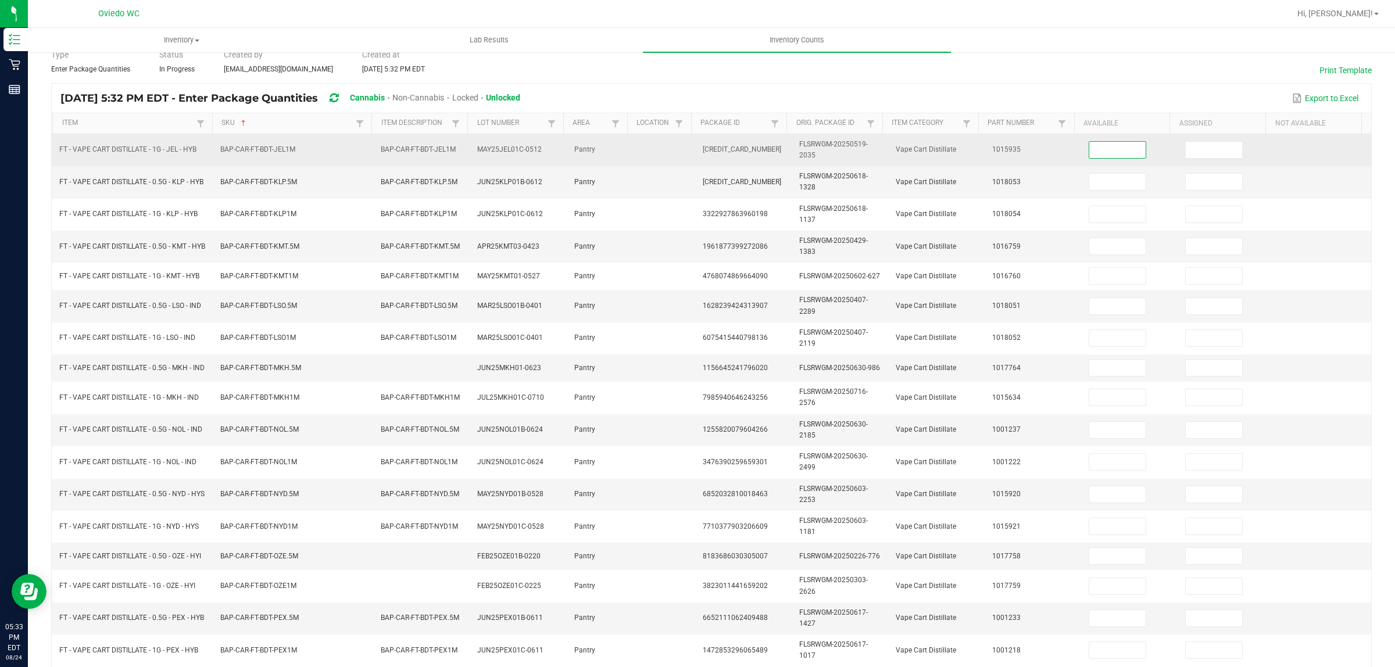
click at [1117, 152] on input at bounding box center [1117, 150] width 56 height 16
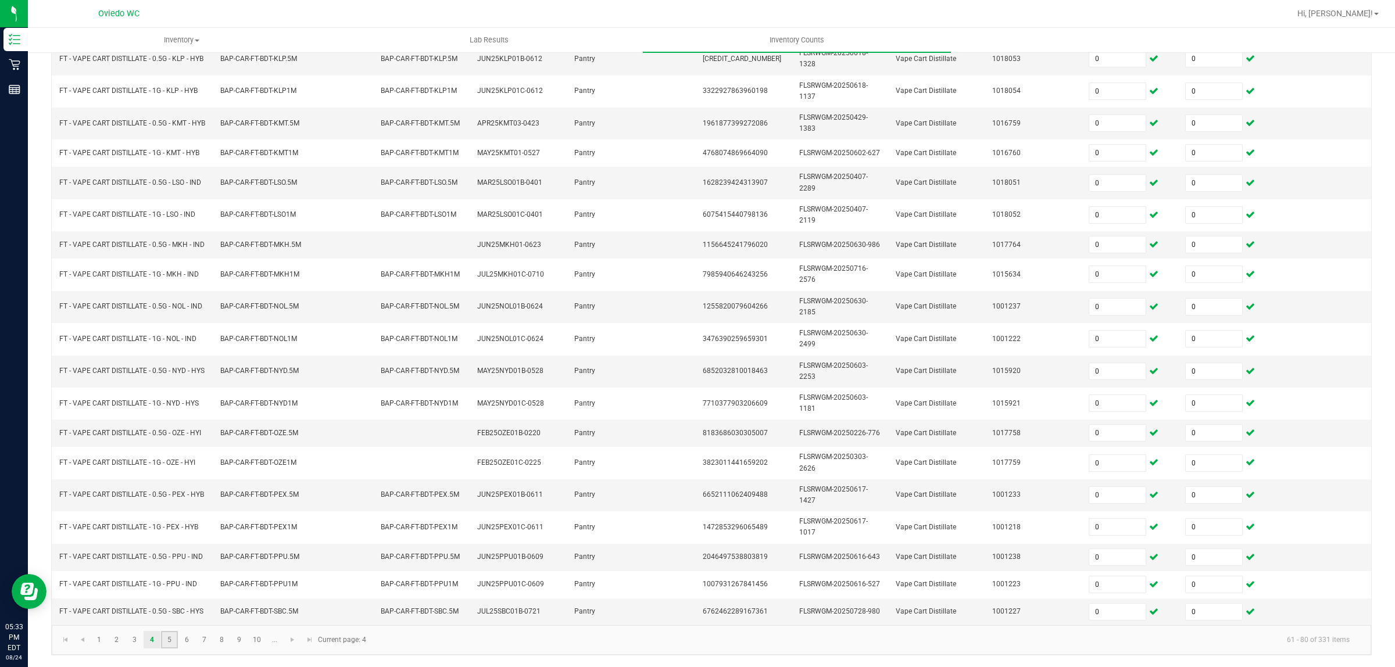
click at [167, 647] on link "5" at bounding box center [169, 639] width 17 height 17
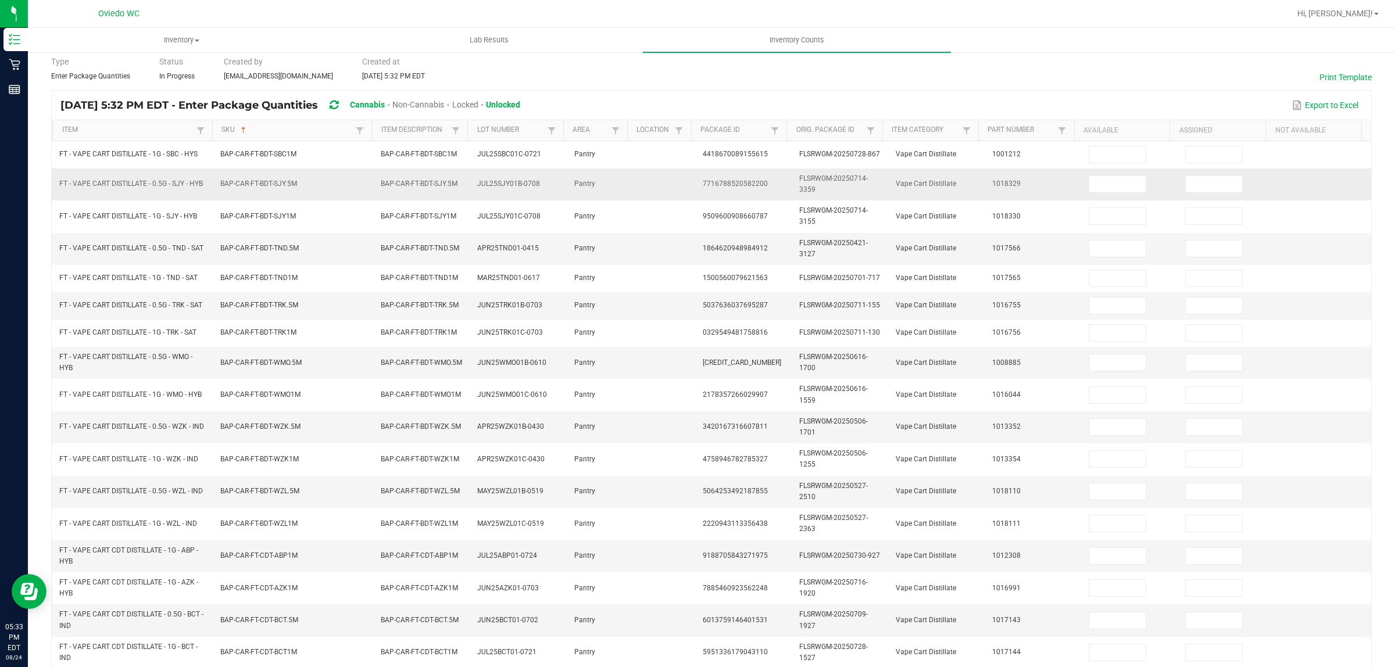
scroll to position [45, 0]
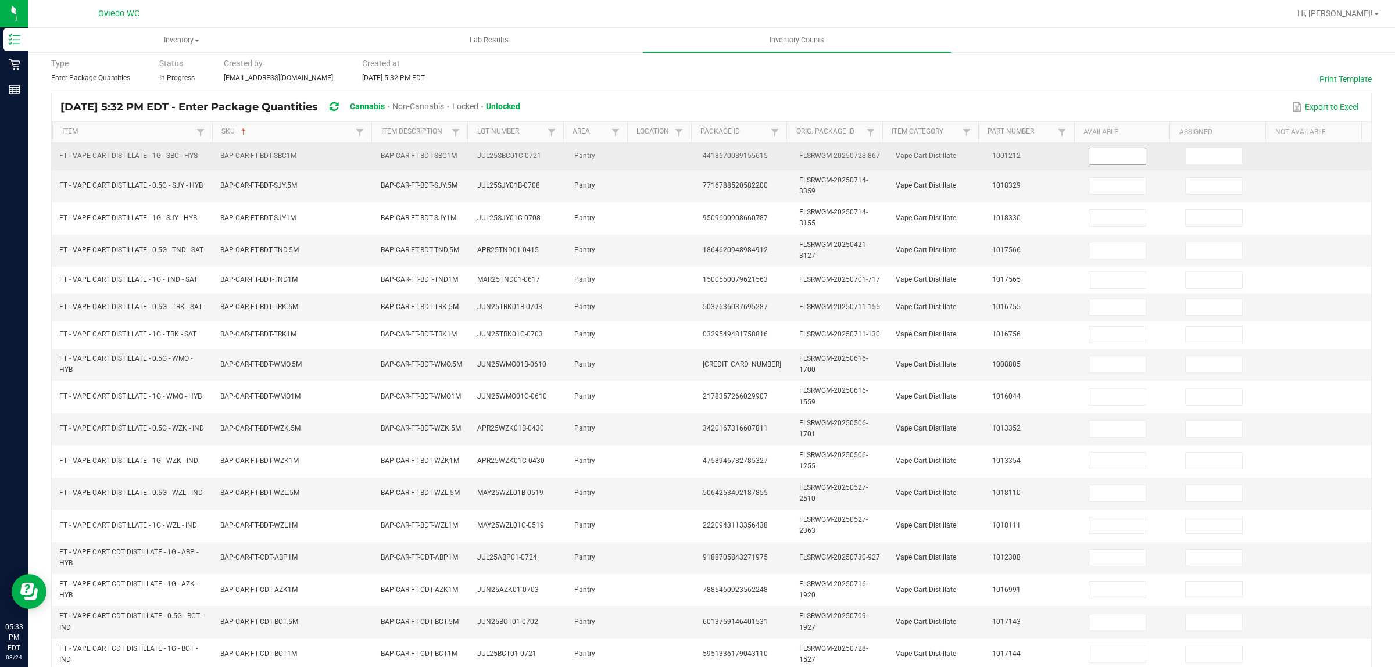
click at [1099, 153] on input at bounding box center [1117, 156] width 56 height 16
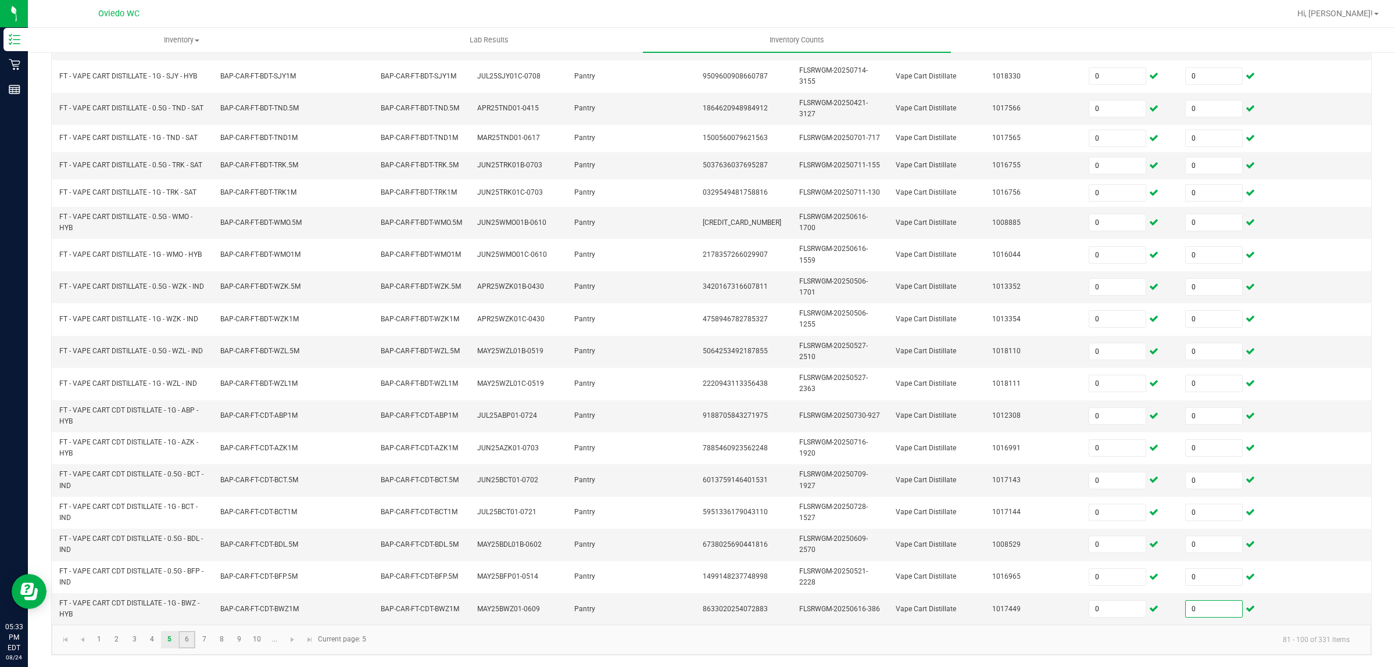
click at [192, 642] on link "6" at bounding box center [186, 639] width 17 height 17
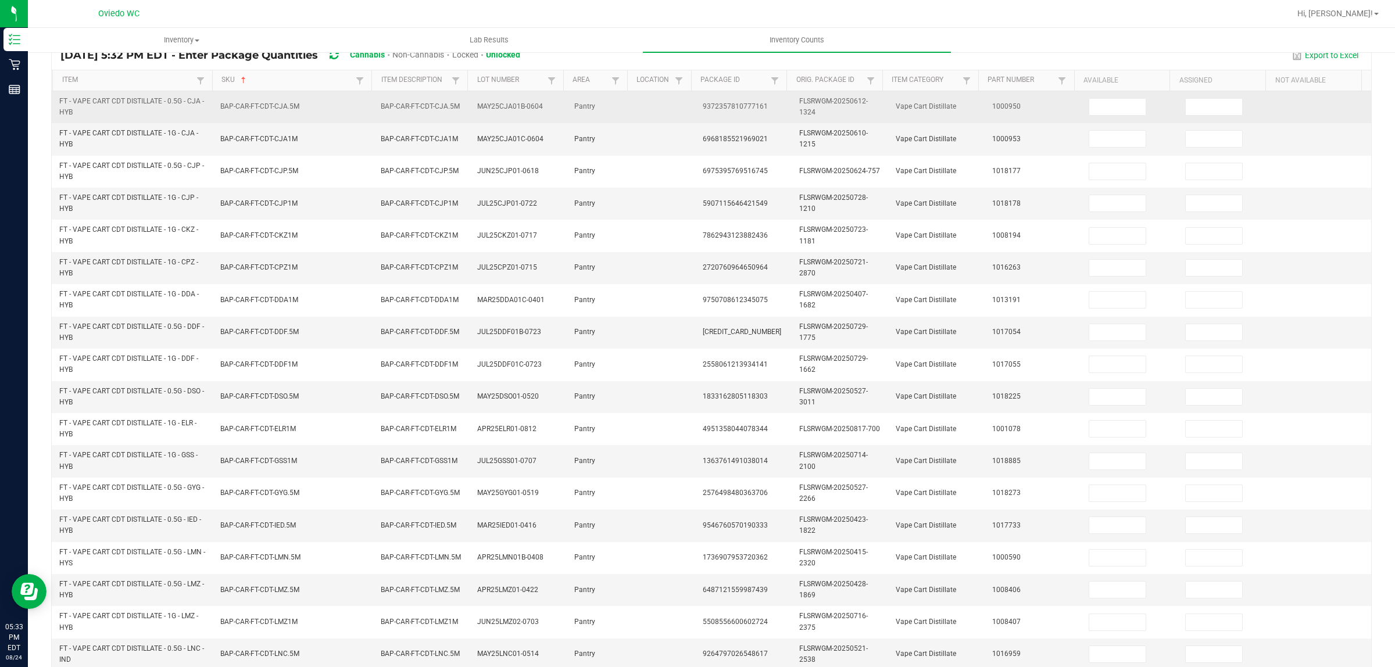
scroll to position [0, 0]
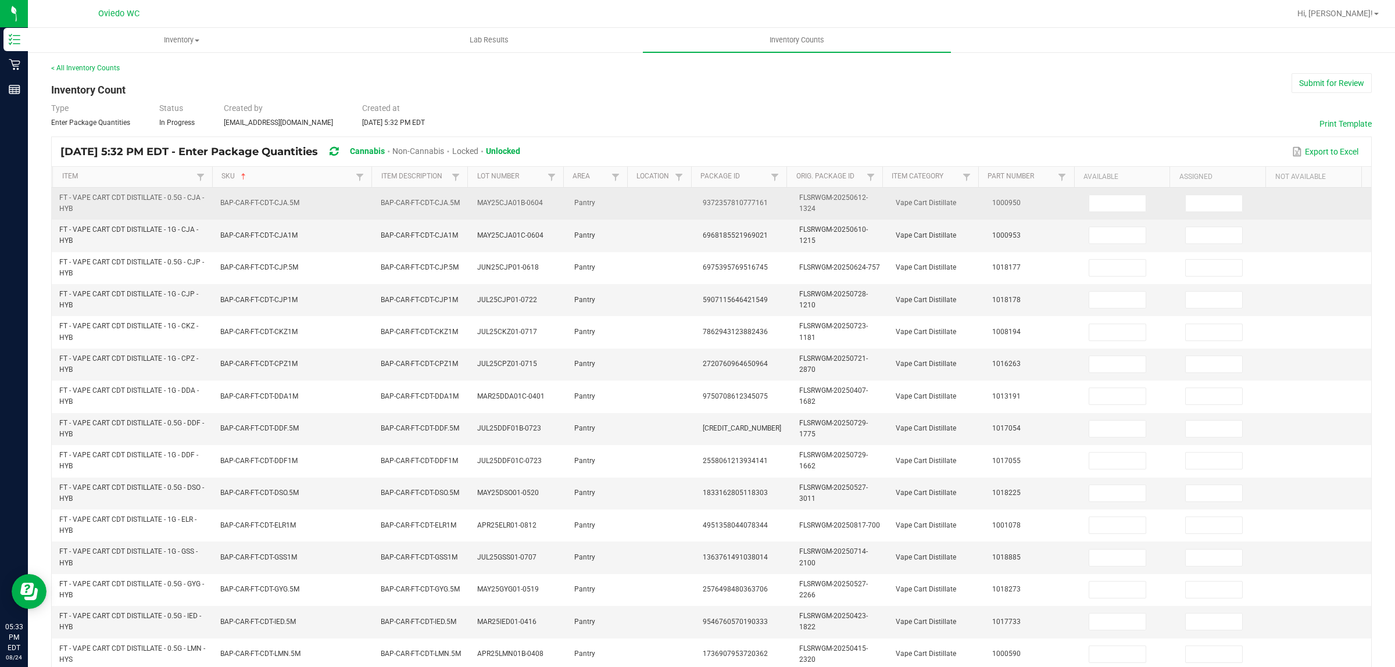
click at [1092, 194] on td at bounding box center [1130, 204] width 96 height 32
click at [1089, 210] on input at bounding box center [1117, 203] width 56 height 16
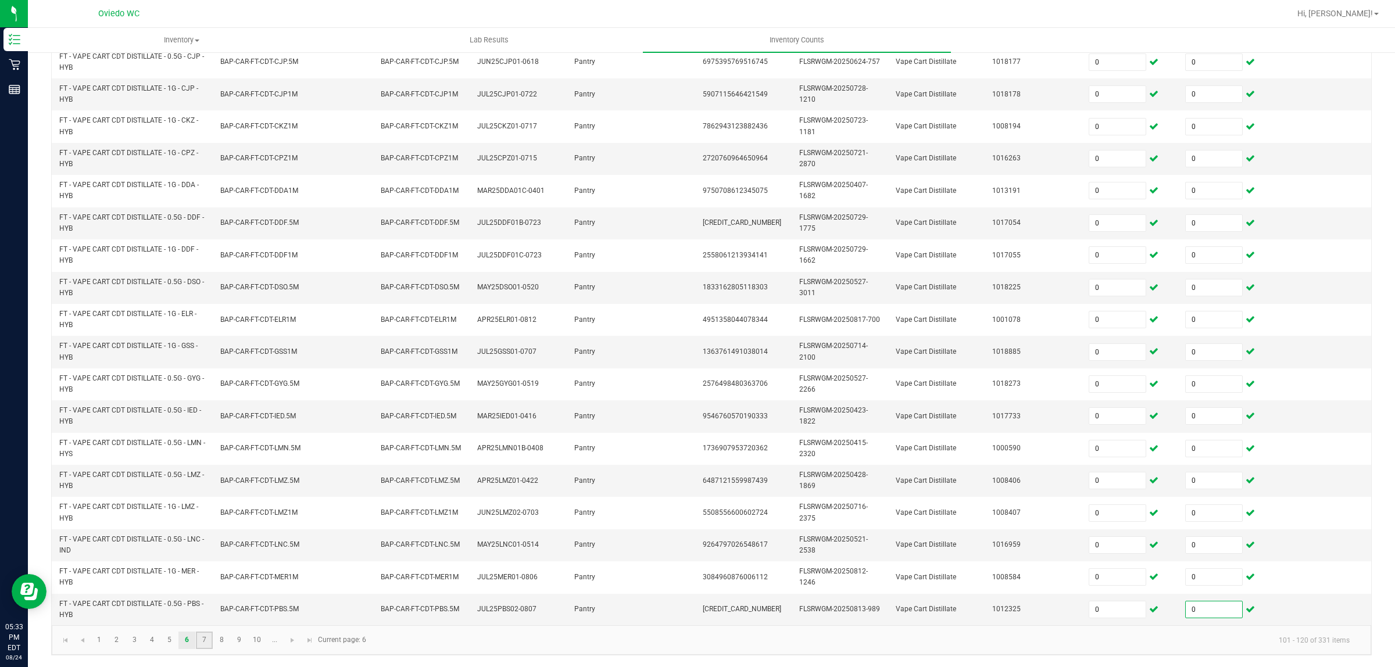
click at [212, 646] on link "7" at bounding box center [204, 640] width 17 height 17
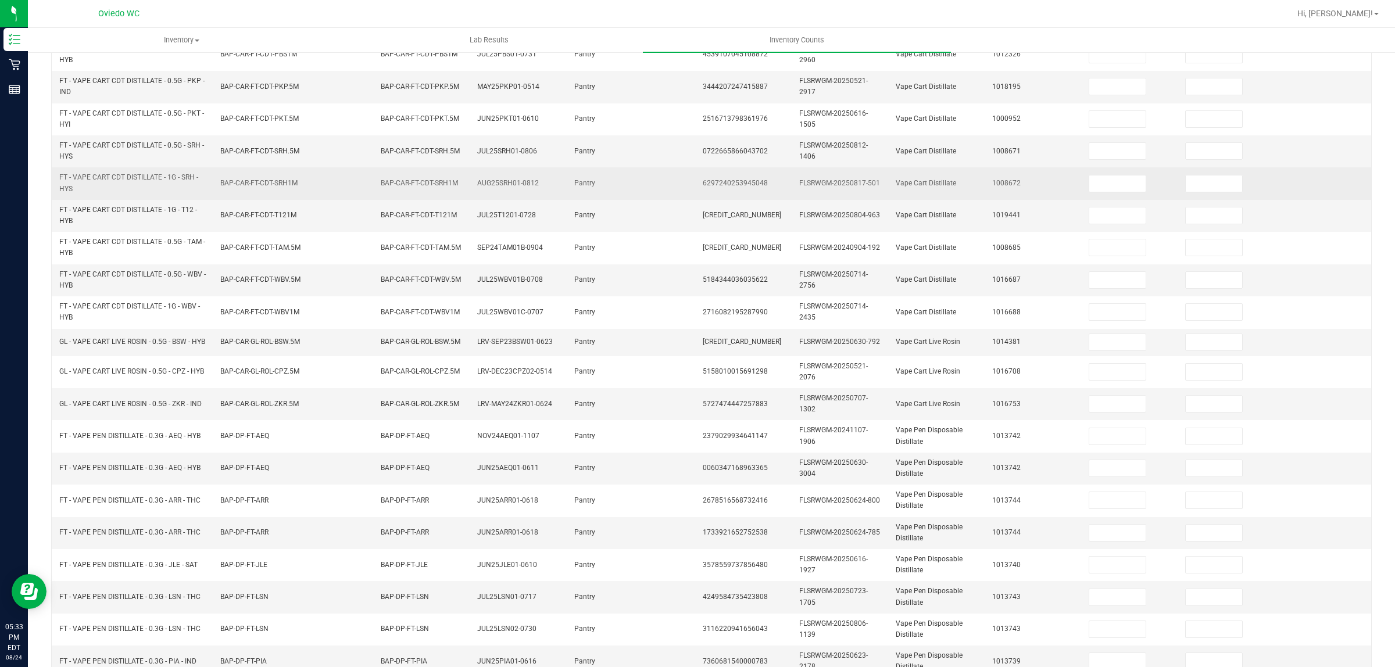
scroll to position [63, 0]
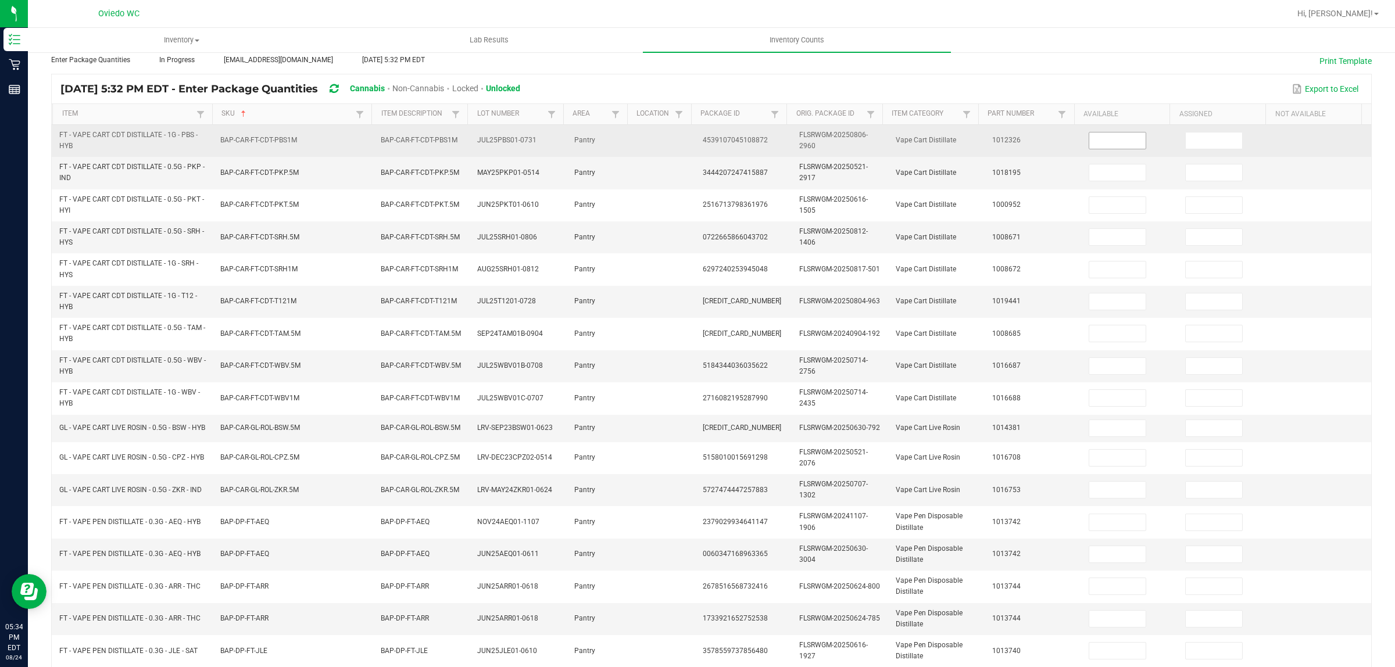
click at [1111, 140] on input at bounding box center [1117, 141] width 56 height 16
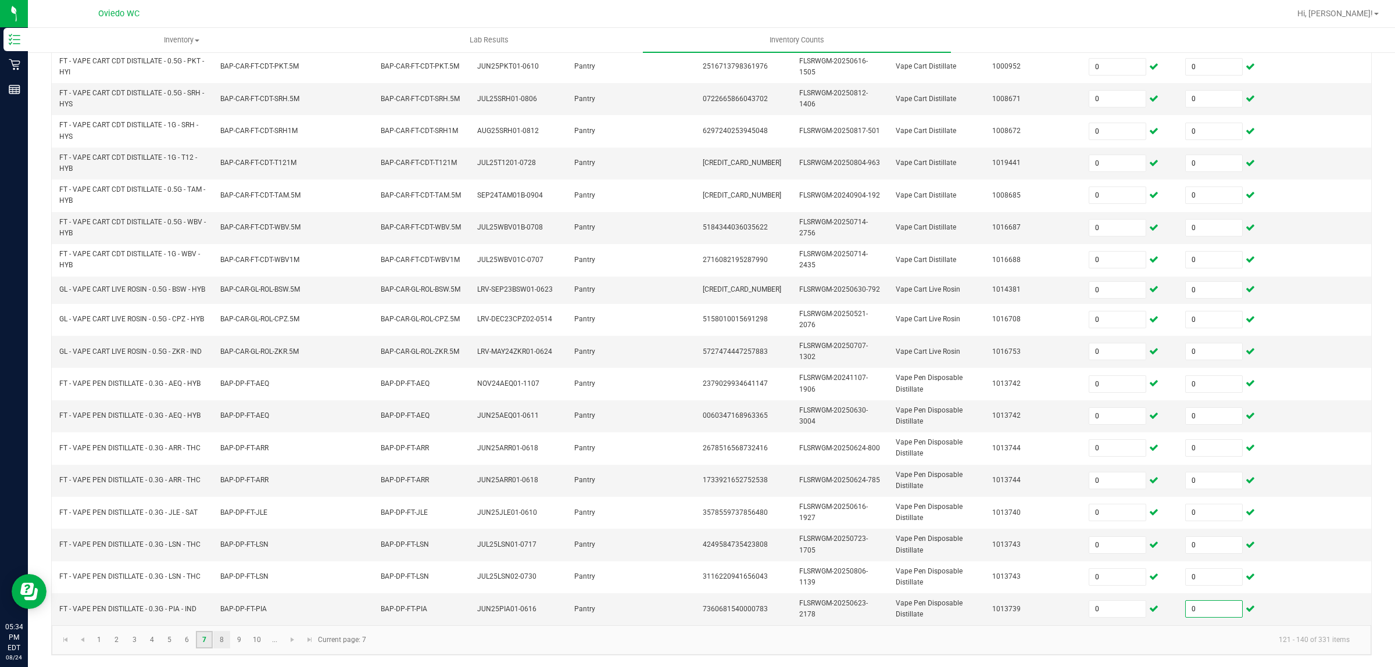
click at [213, 642] on ul "1 2 3 4 5 6 7 8 9 10 ..." at bounding box center [187, 639] width 193 height 17
click at [220, 640] on link "8" at bounding box center [221, 639] width 17 height 17
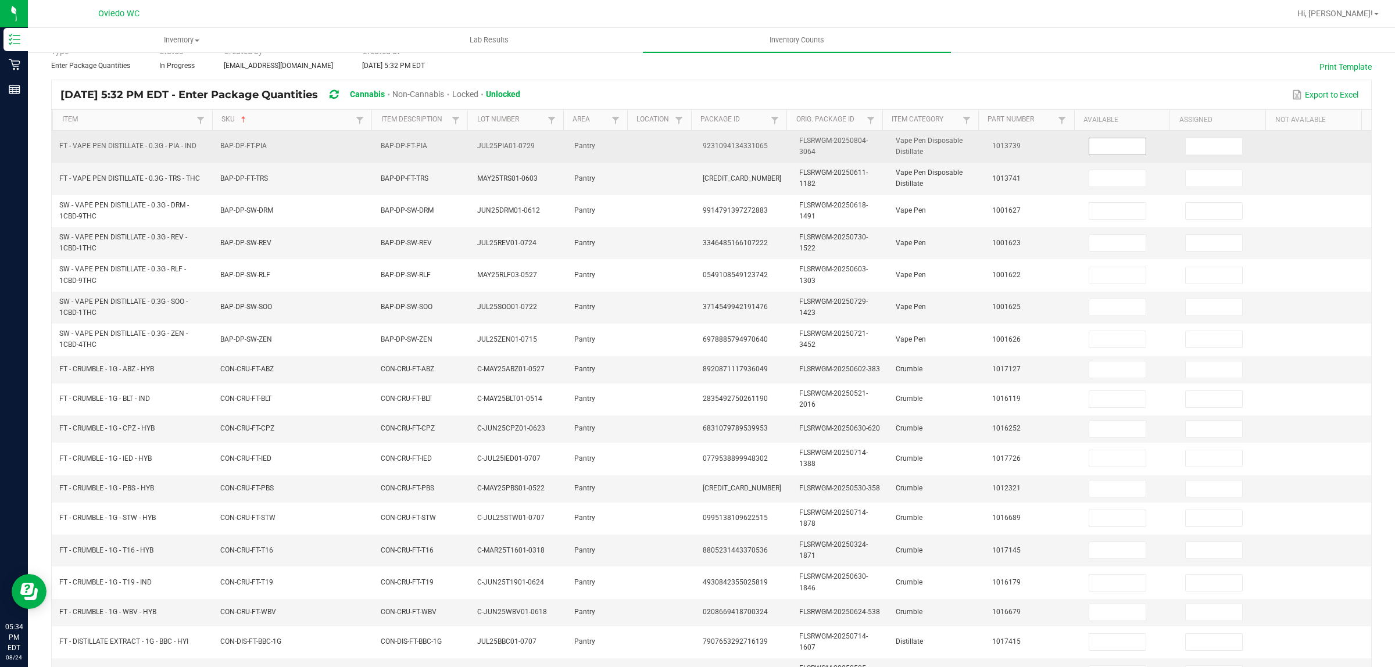
scroll to position [45, 0]
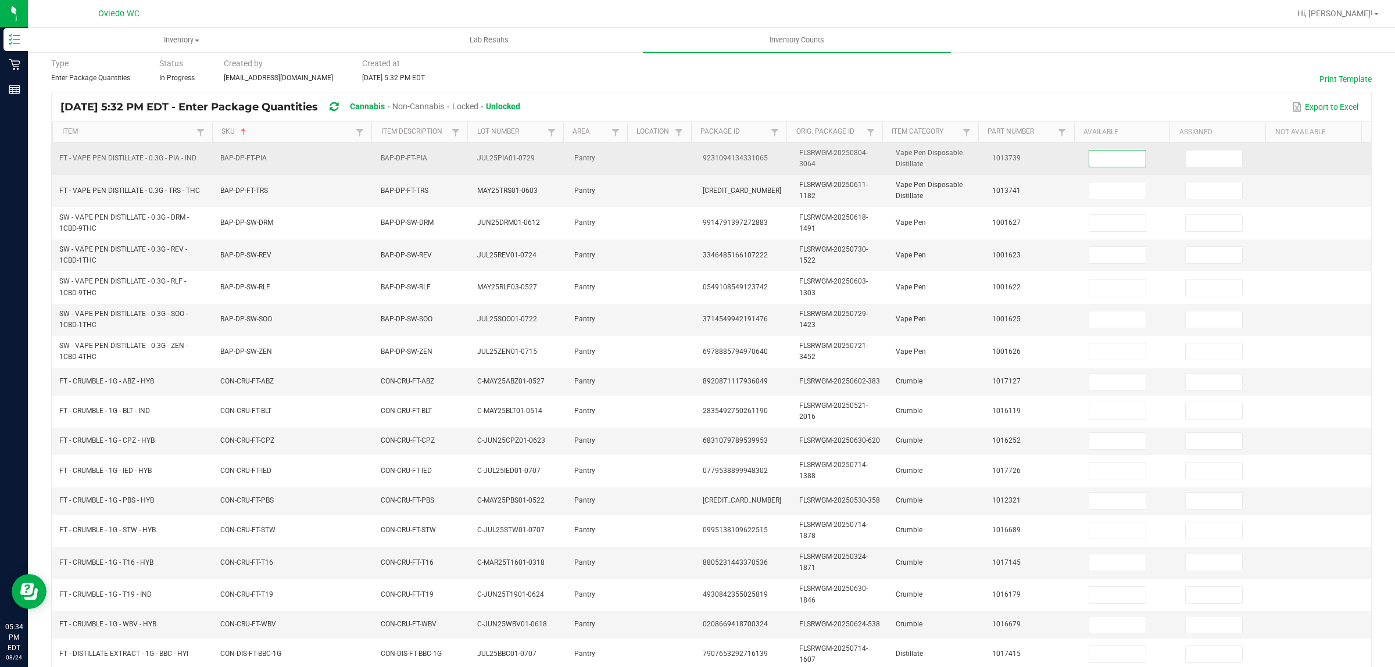
click at [1110, 161] on input at bounding box center [1117, 159] width 56 height 16
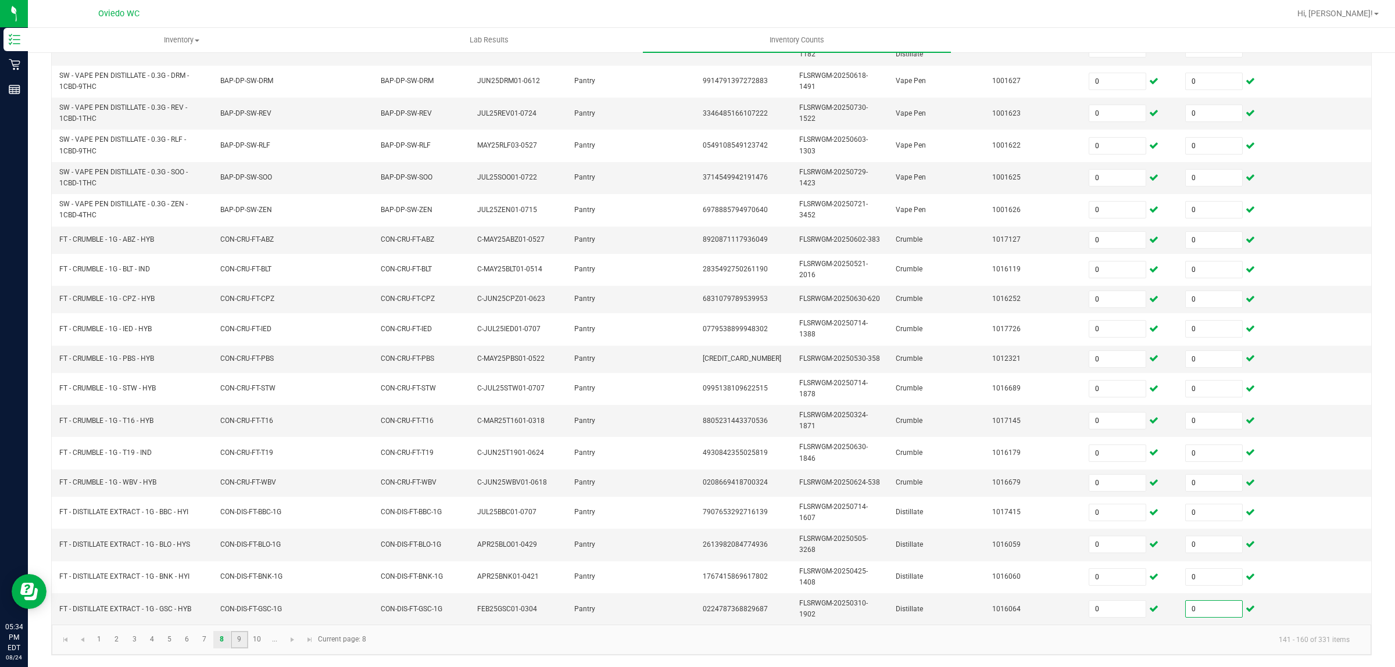
click at [234, 643] on link "9" at bounding box center [239, 639] width 17 height 17
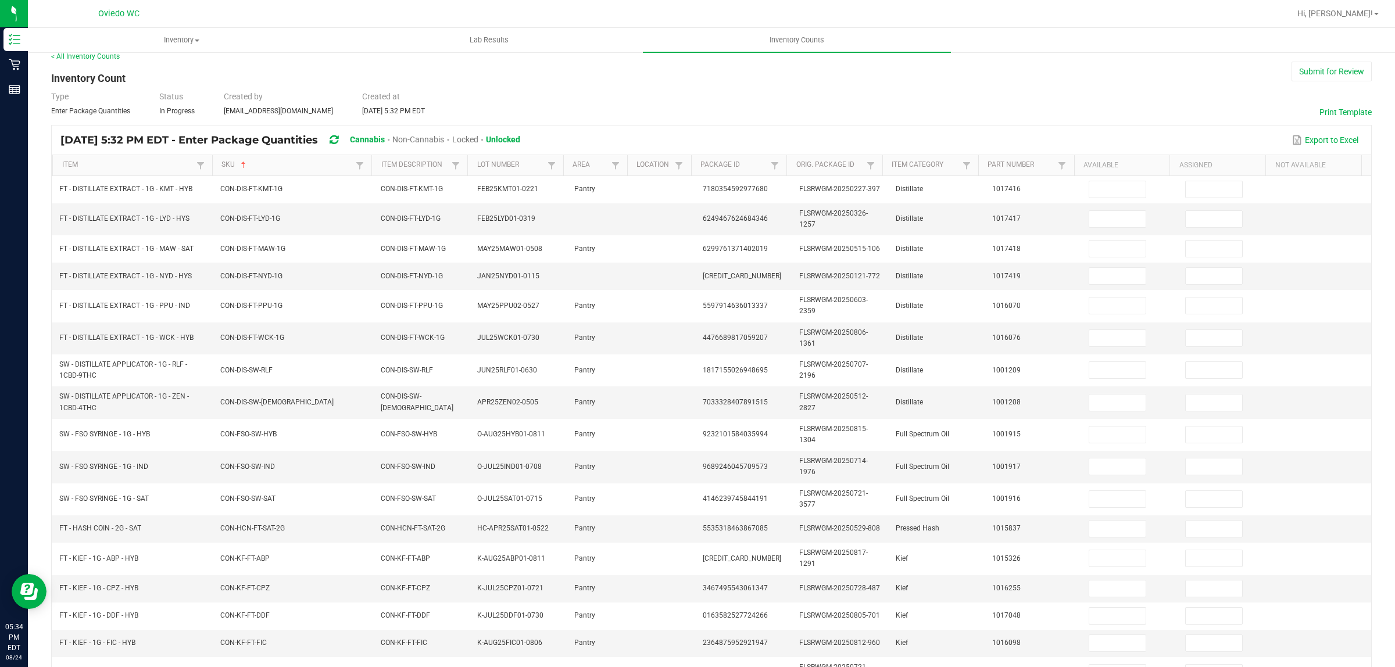
scroll to position [0, 0]
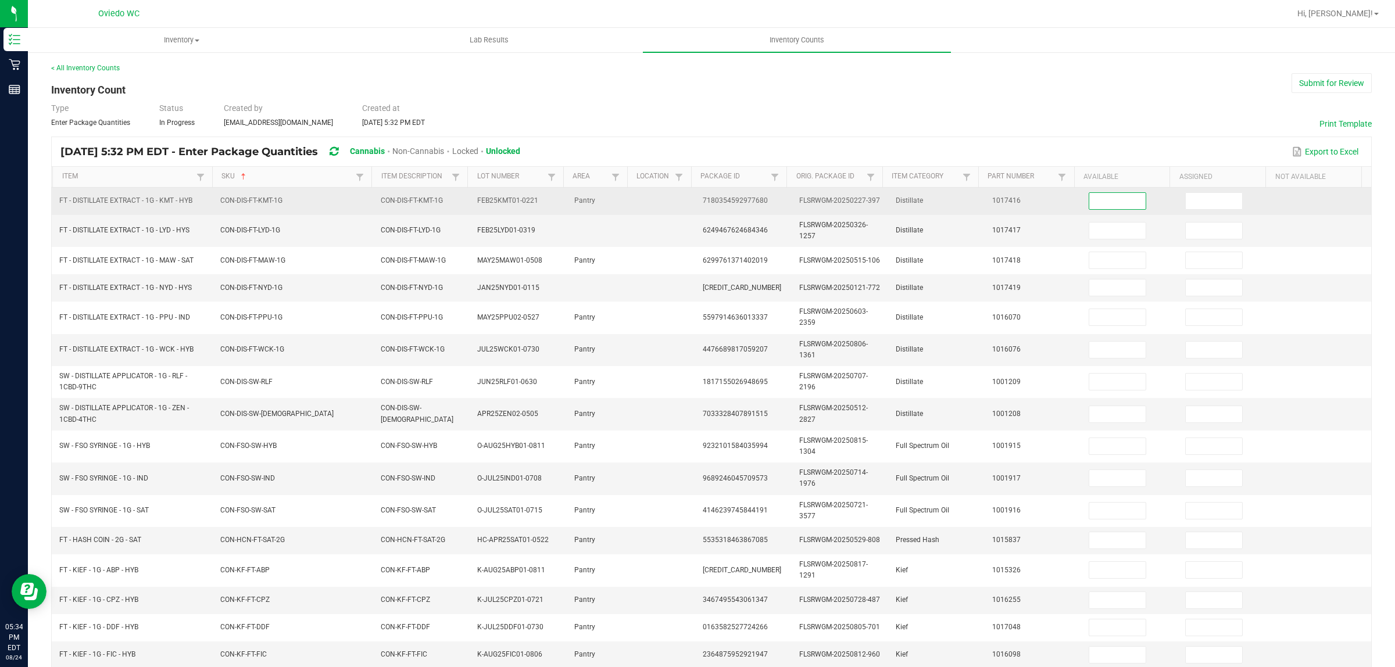
click at [1105, 207] on input at bounding box center [1117, 201] width 56 height 16
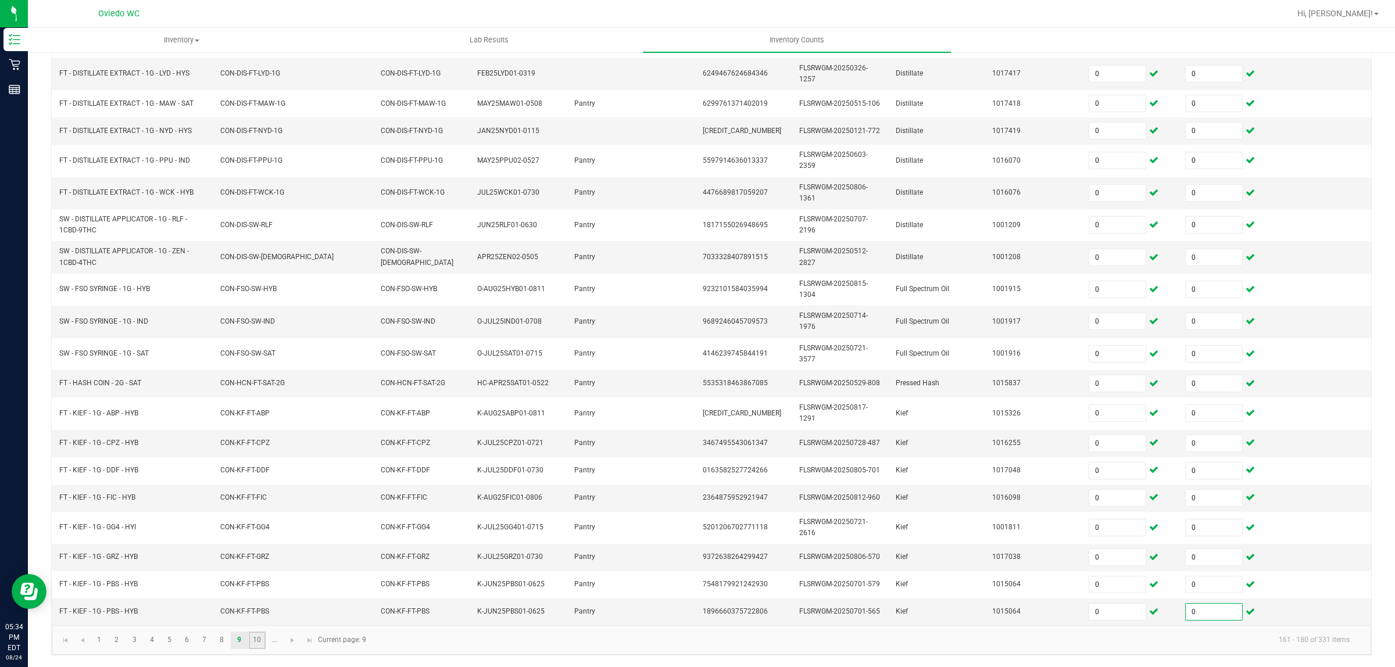
click at [259, 644] on link "10" at bounding box center [257, 640] width 17 height 17
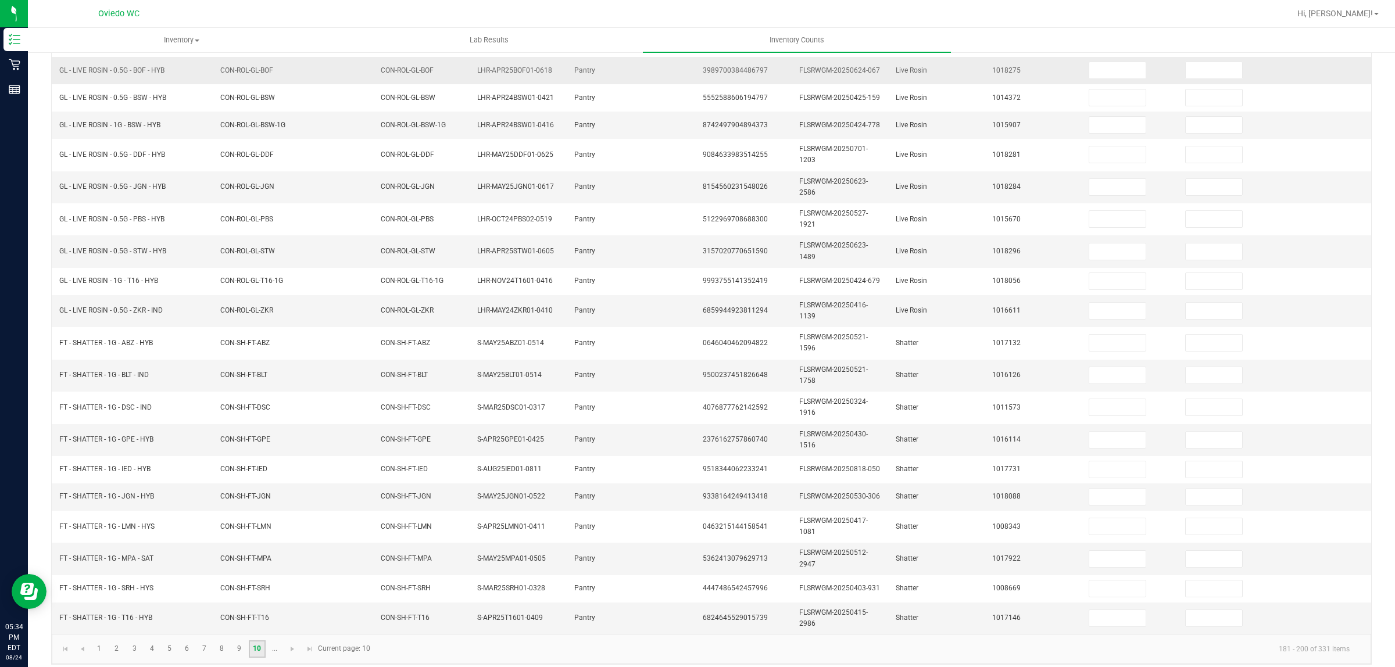
scroll to position [17, 0]
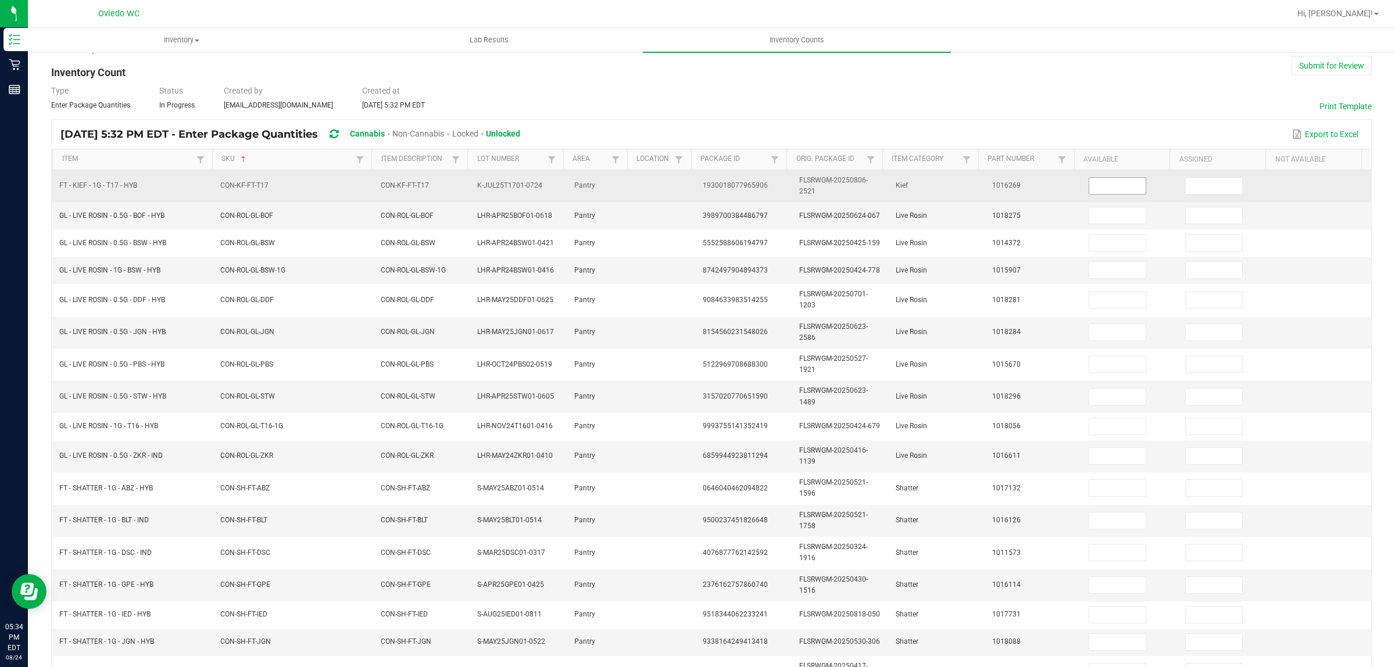
click at [1118, 181] on input at bounding box center [1117, 186] width 56 height 16
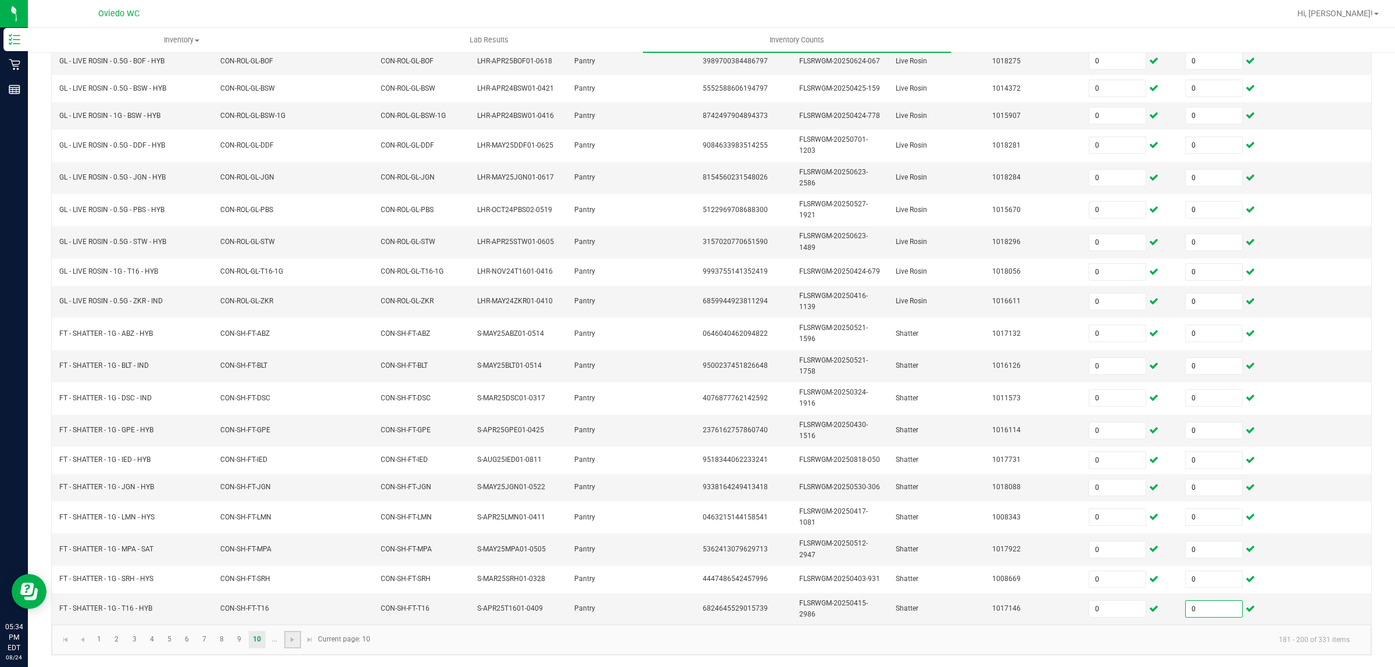
click at [298, 643] on link at bounding box center [292, 639] width 17 height 17
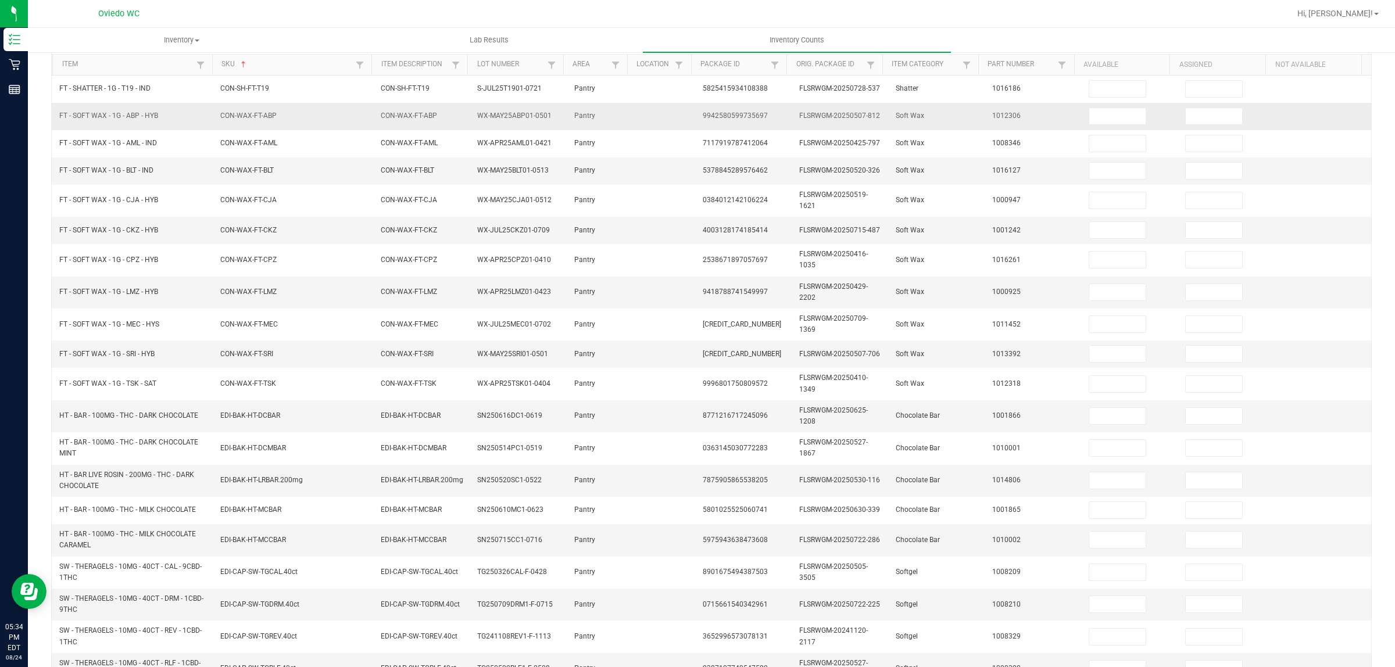
scroll to position [0, 0]
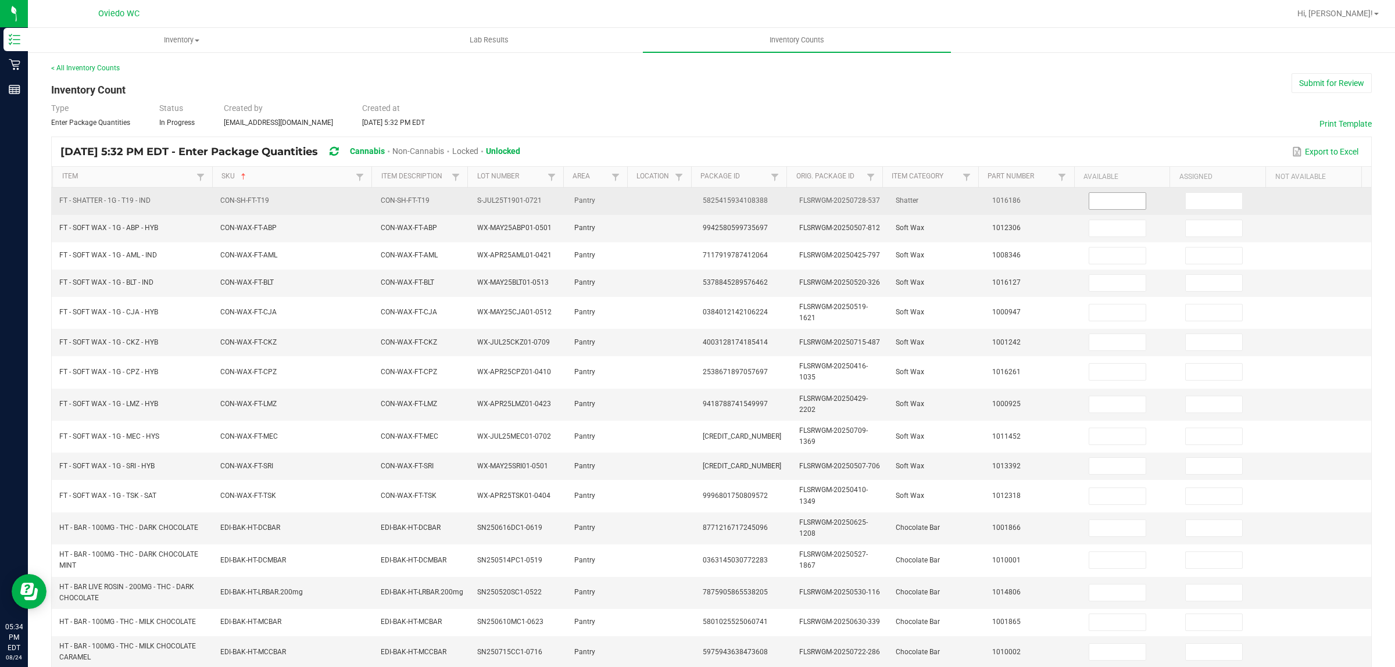
click at [1108, 207] on input at bounding box center [1117, 201] width 56 height 16
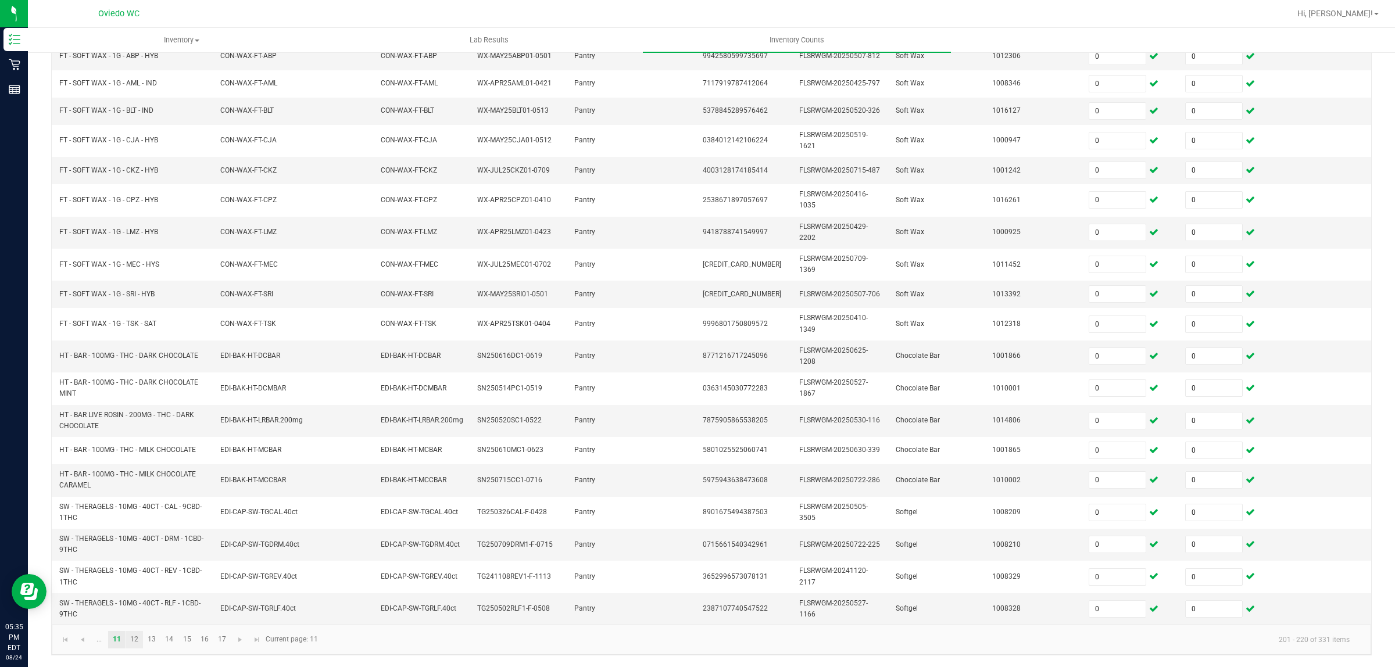
click at [135, 645] on link "12" at bounding box center [134, 639] width 17 height 17
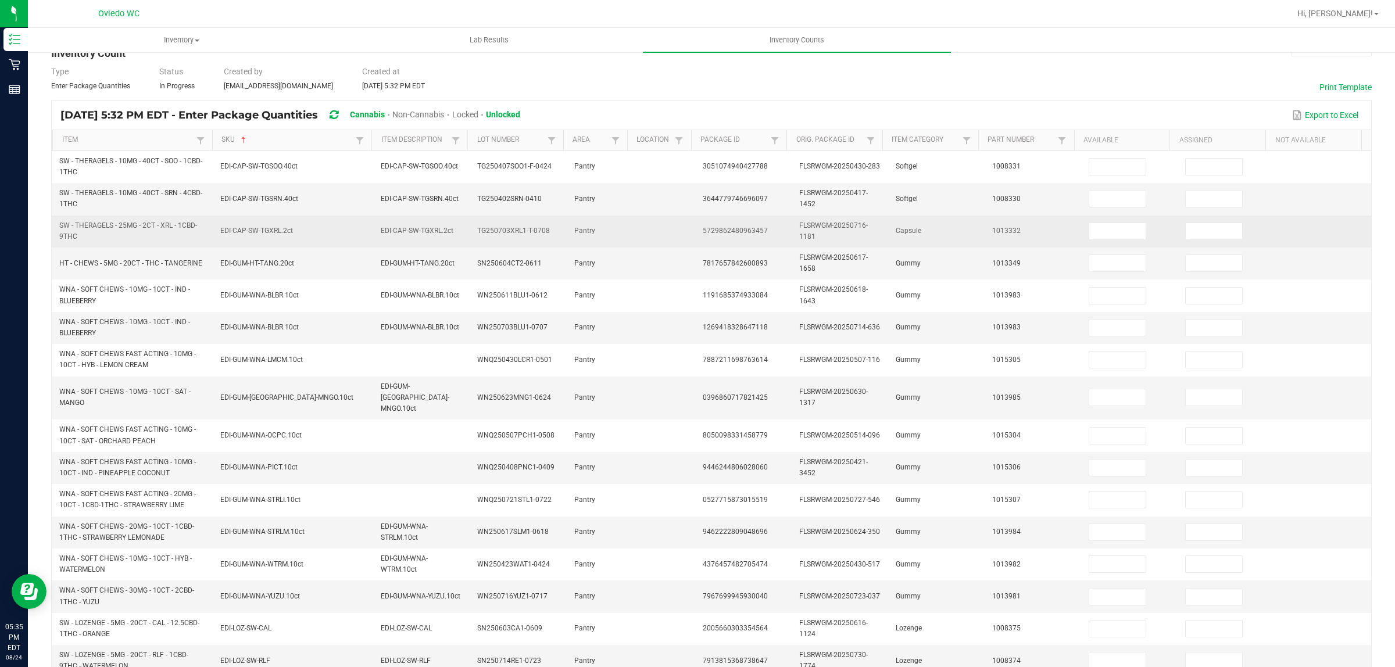
scroll to position [31, 0]
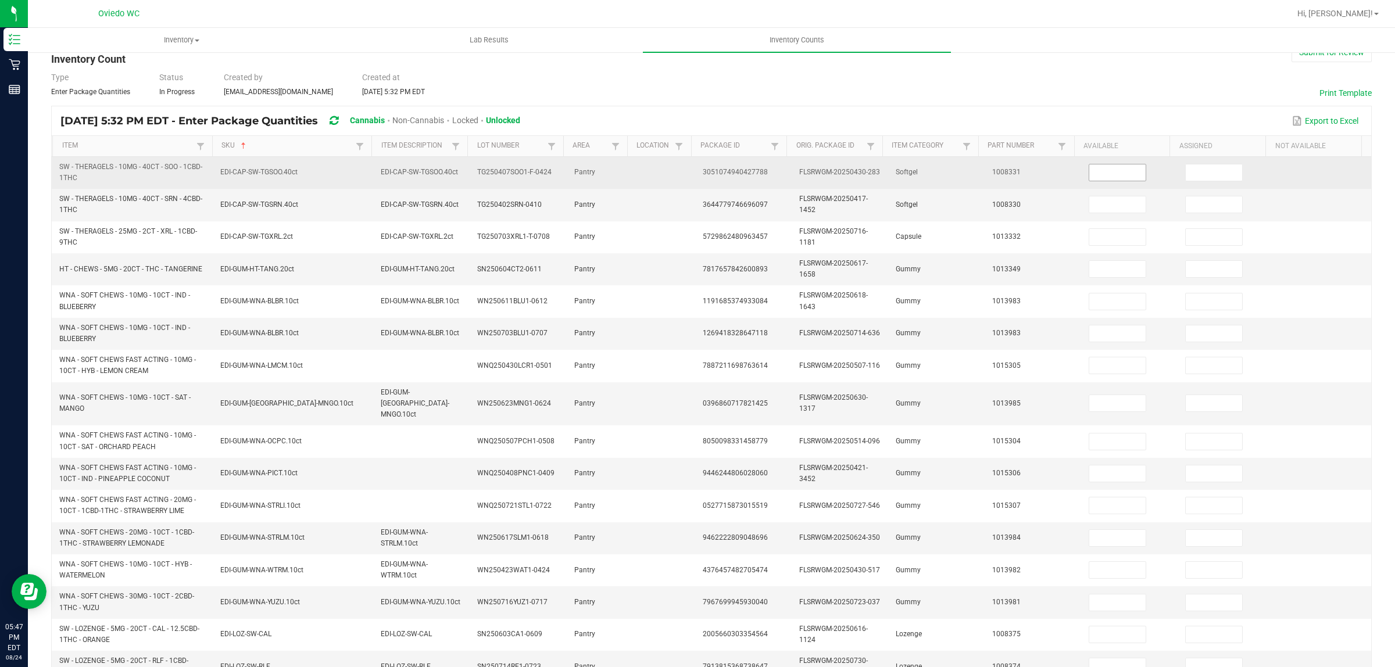
click at [1089, 170] on input at bounding box center [1117, 172] width 56 height 16
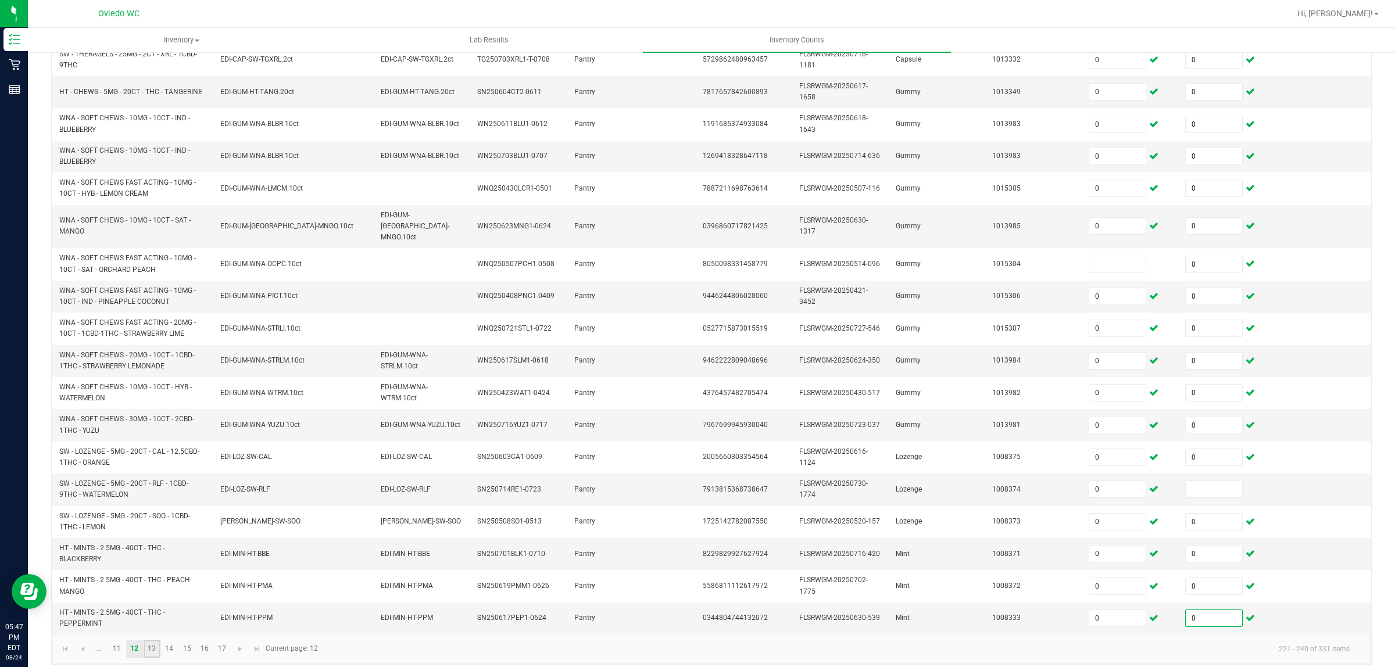
click at [150, 641] on link "13" at bounding box center [152, 649] width 17 height 17
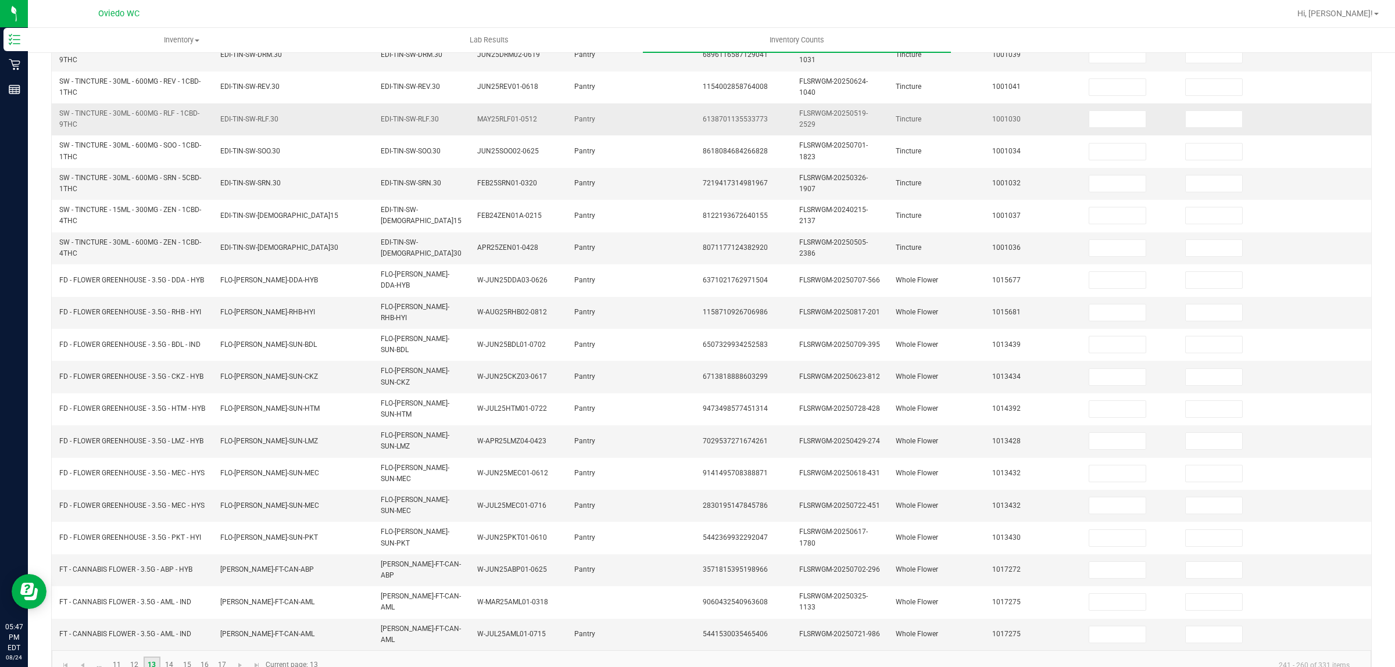
scroll to position [35, 0]
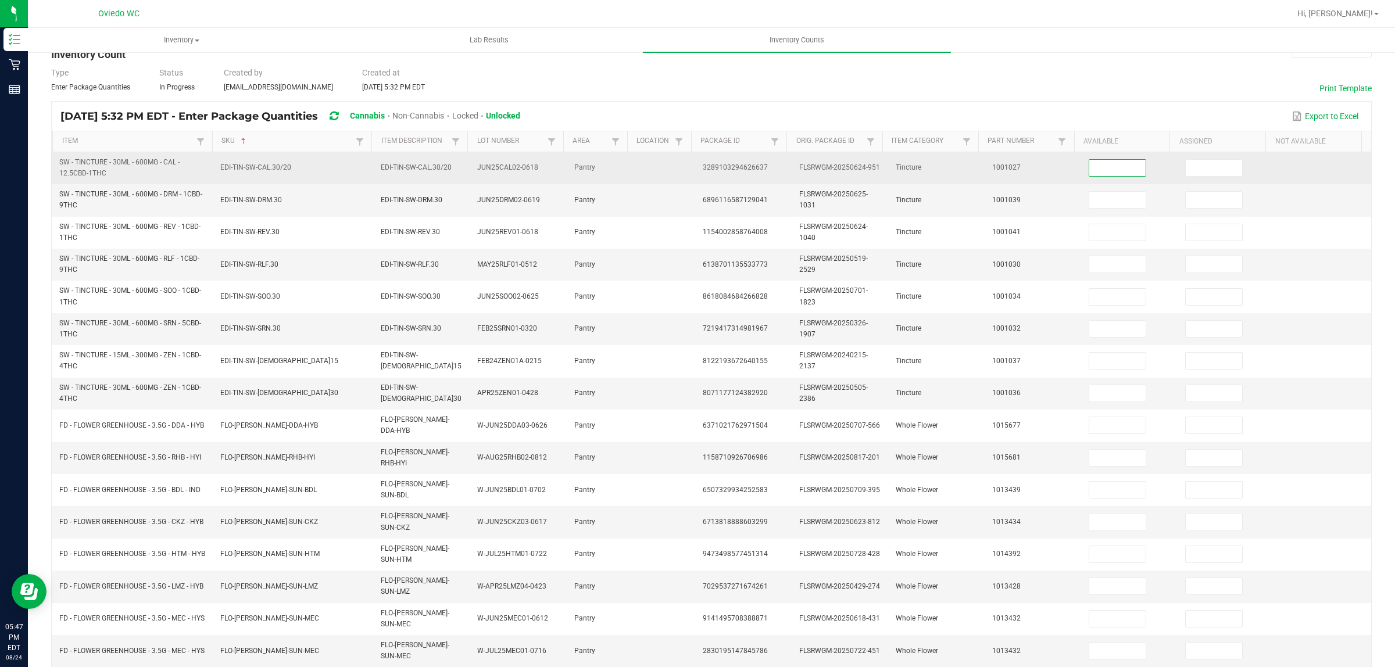
click at [1115, 171] on input at bounding box center [1117, 168] width 56 height 16
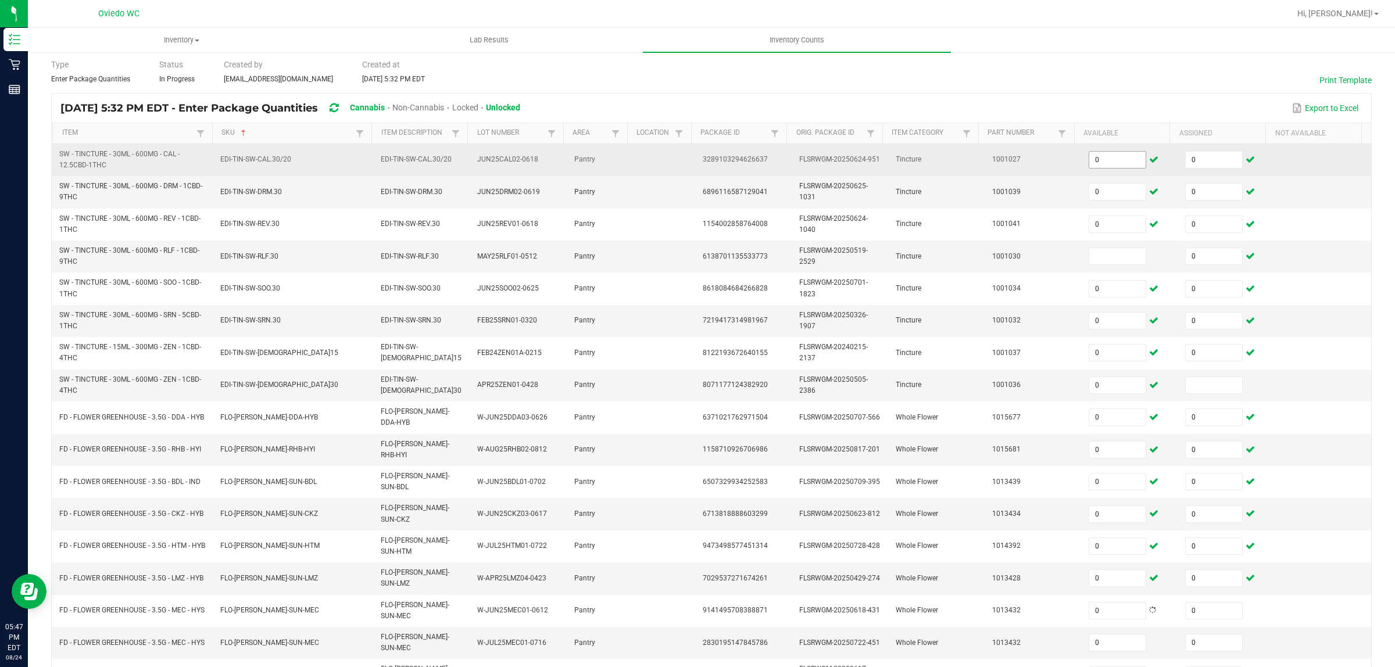
scroll to position [181, 0]
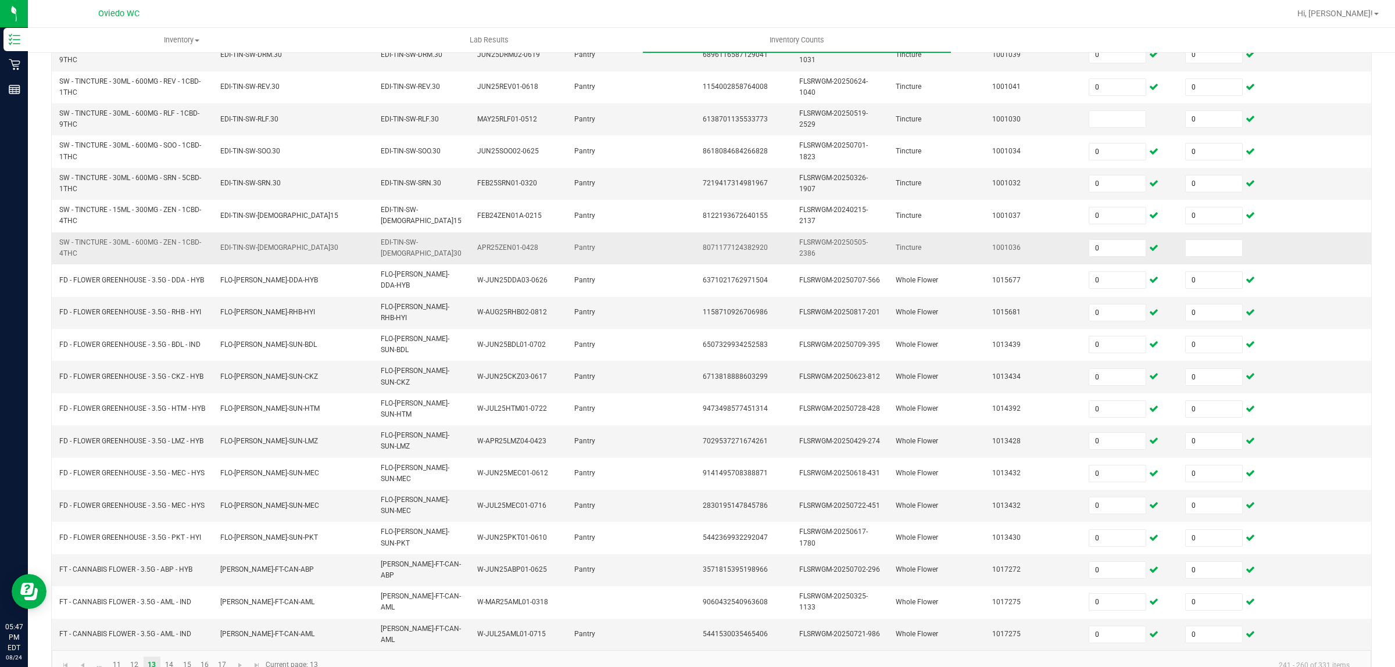
click at [1183, 259] on td at bounding box center [1226, 248] width 96 height 32
click at [1186, 250] on input at bounding box center [1214, 248] width 56 height 16
click at [1093, 114] on input at bounding box center [1117, 119] width 56 height 16
click at [176, 657] on link "14" at bounding box center [169, 665] width 17 height 17
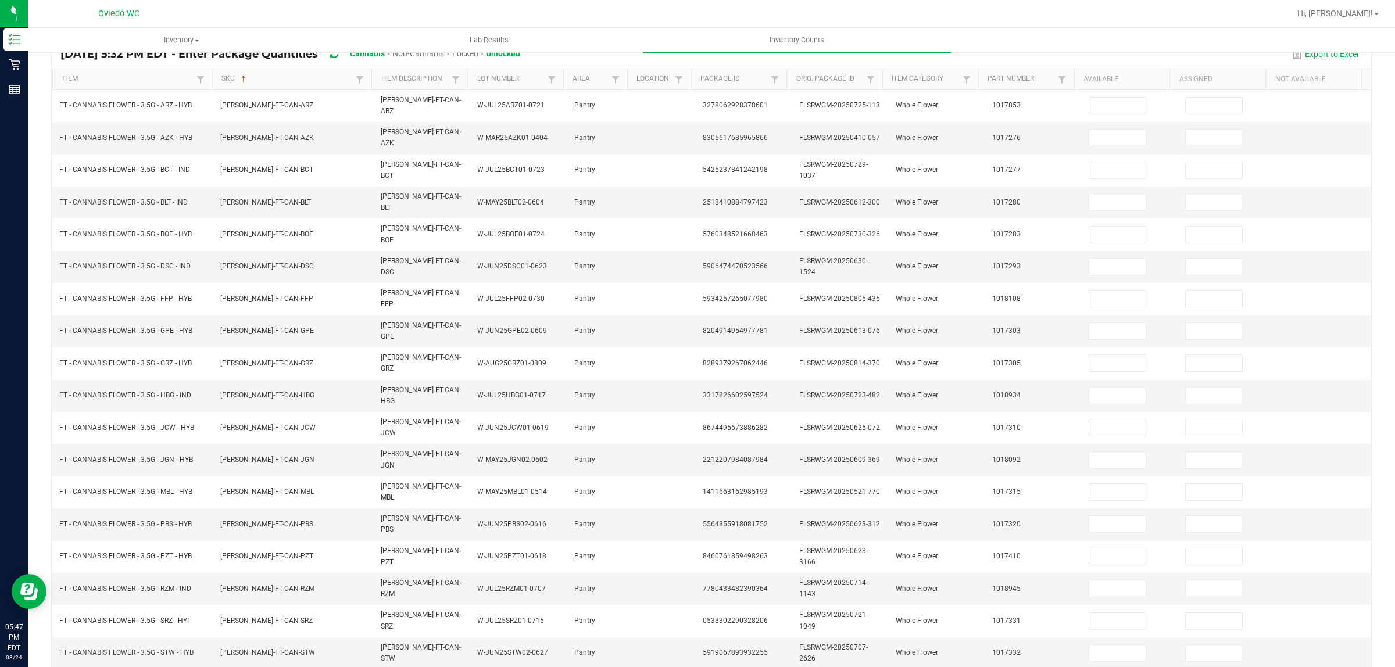
scroll to position [0, 0]
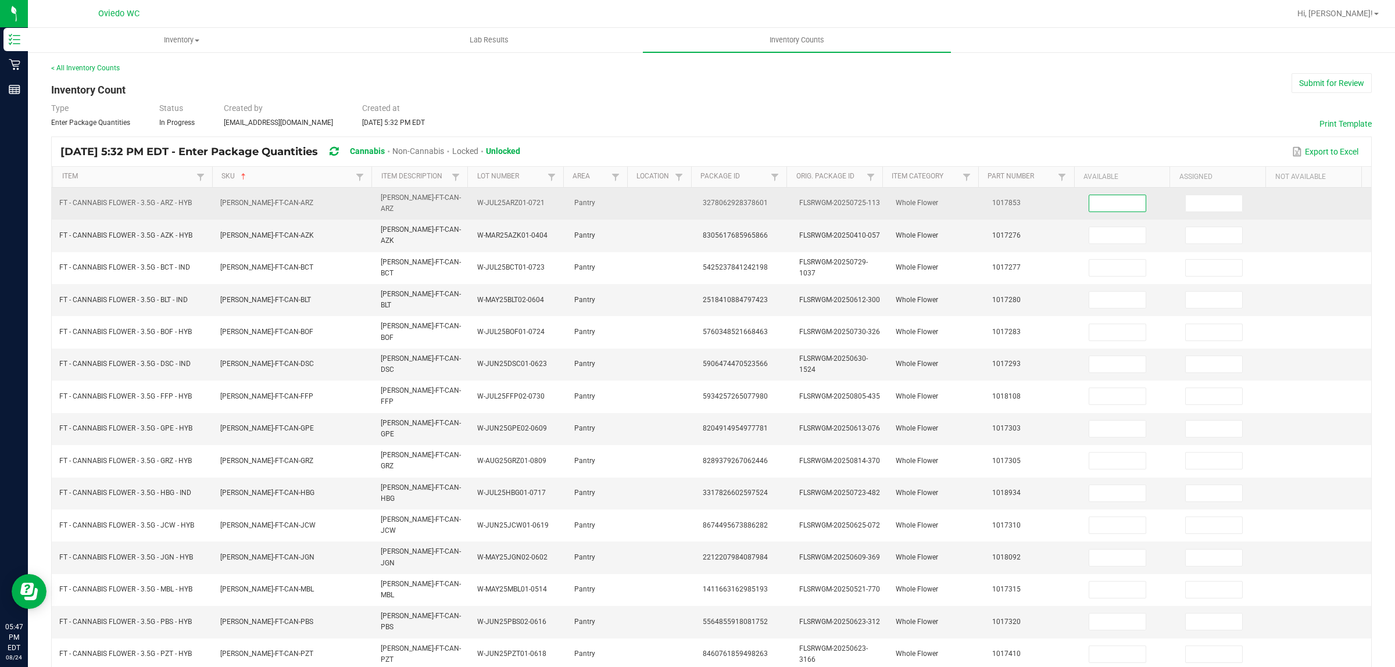
click at [1116, 202] on input at bounding box center [1117, 203] width 56 height 16
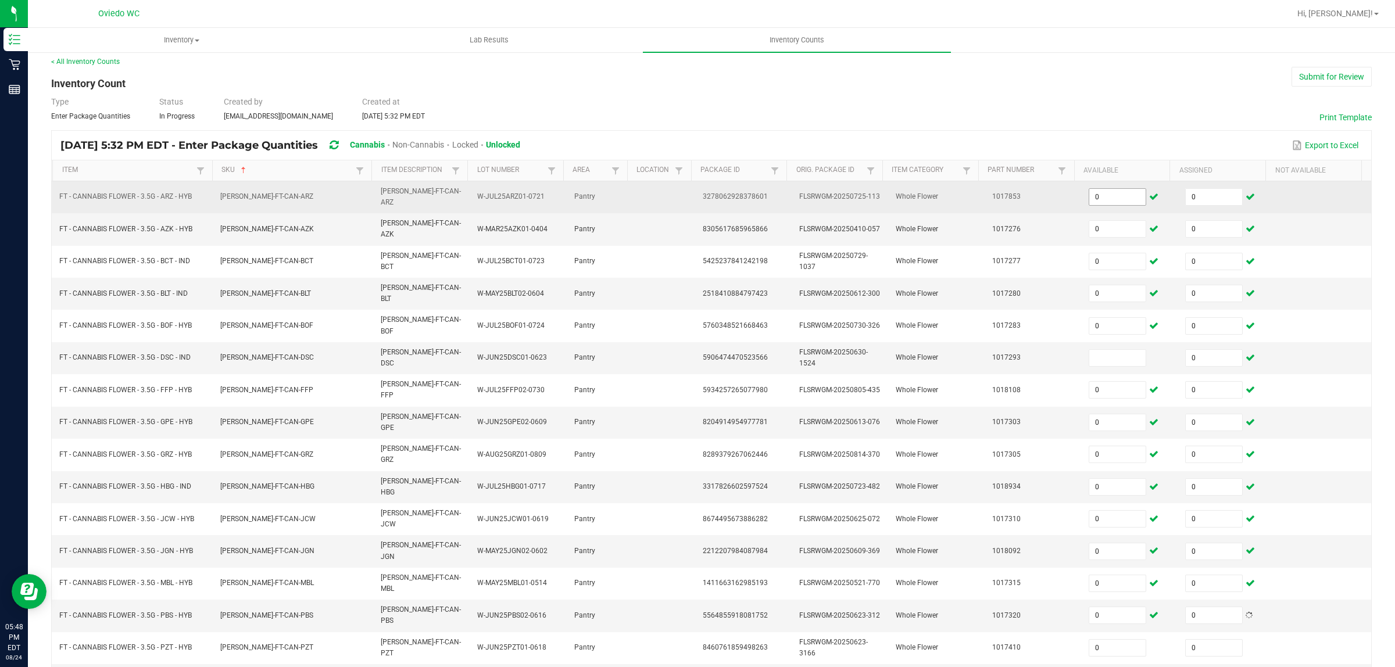
scroll to position [144, 0]
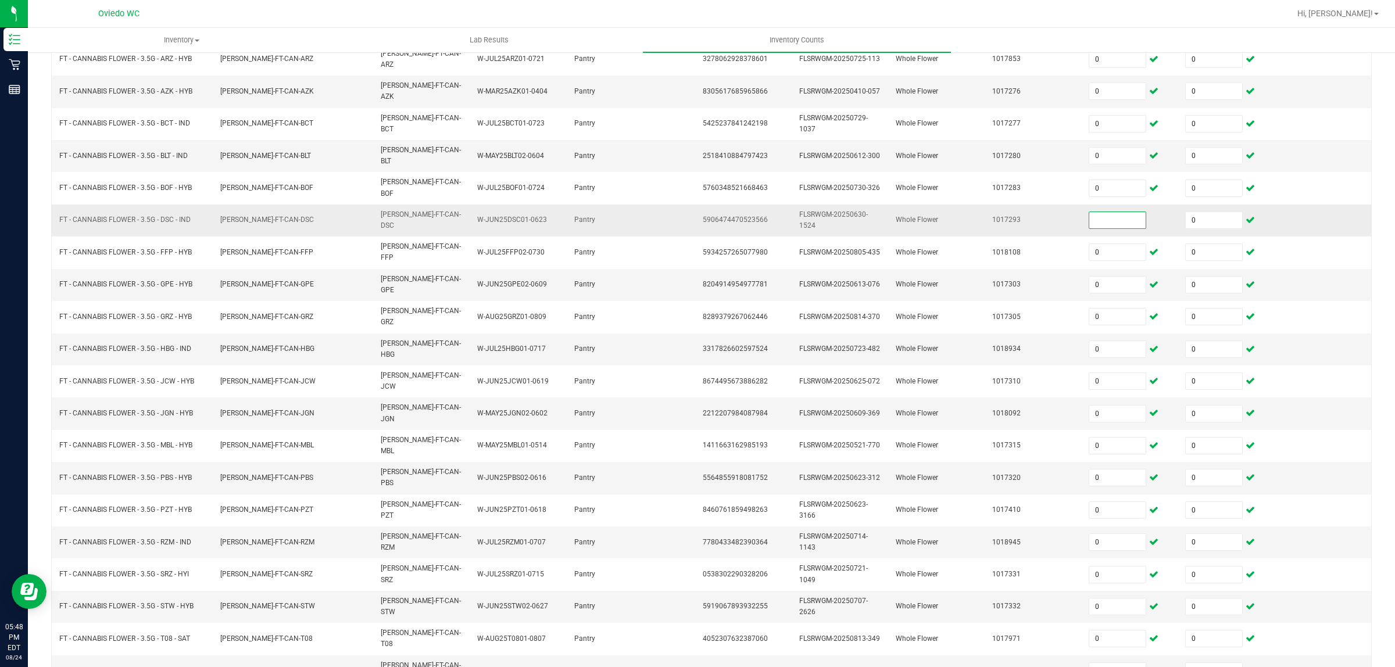
click at [1089, 212] on input at bounding box center [1117, 220] width 56 height 16
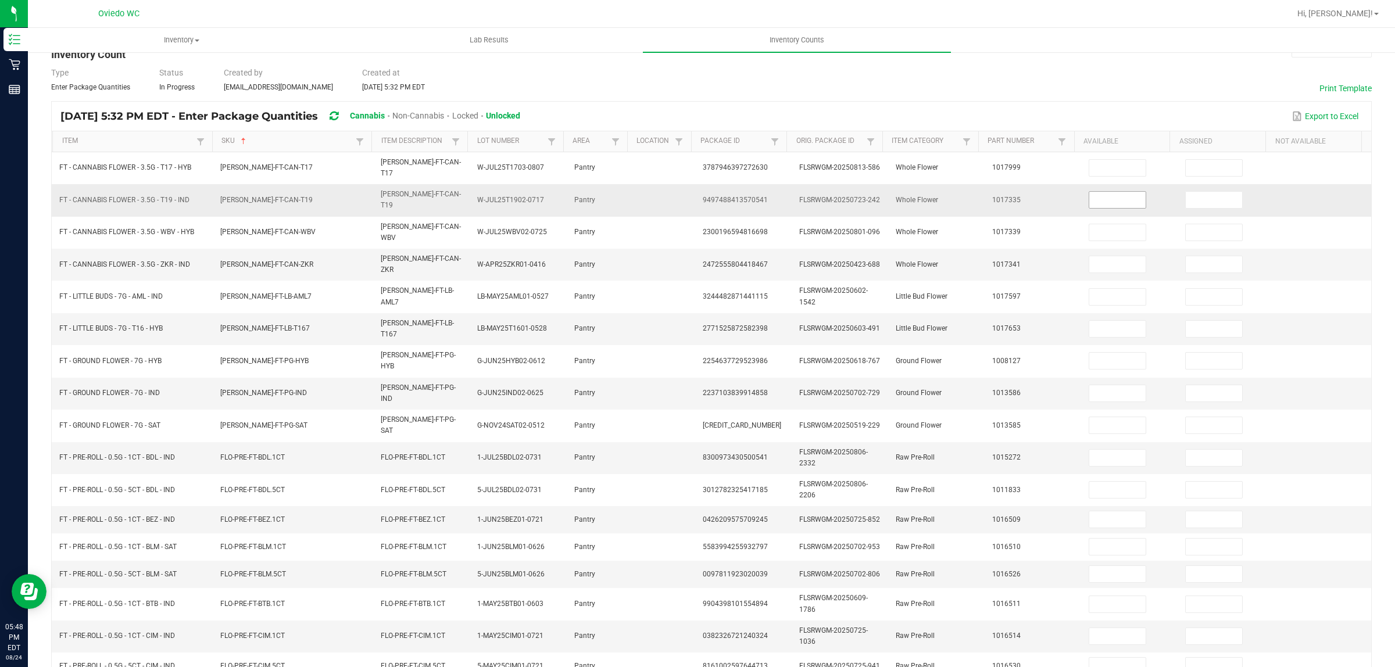
scroll to position [0, 0]
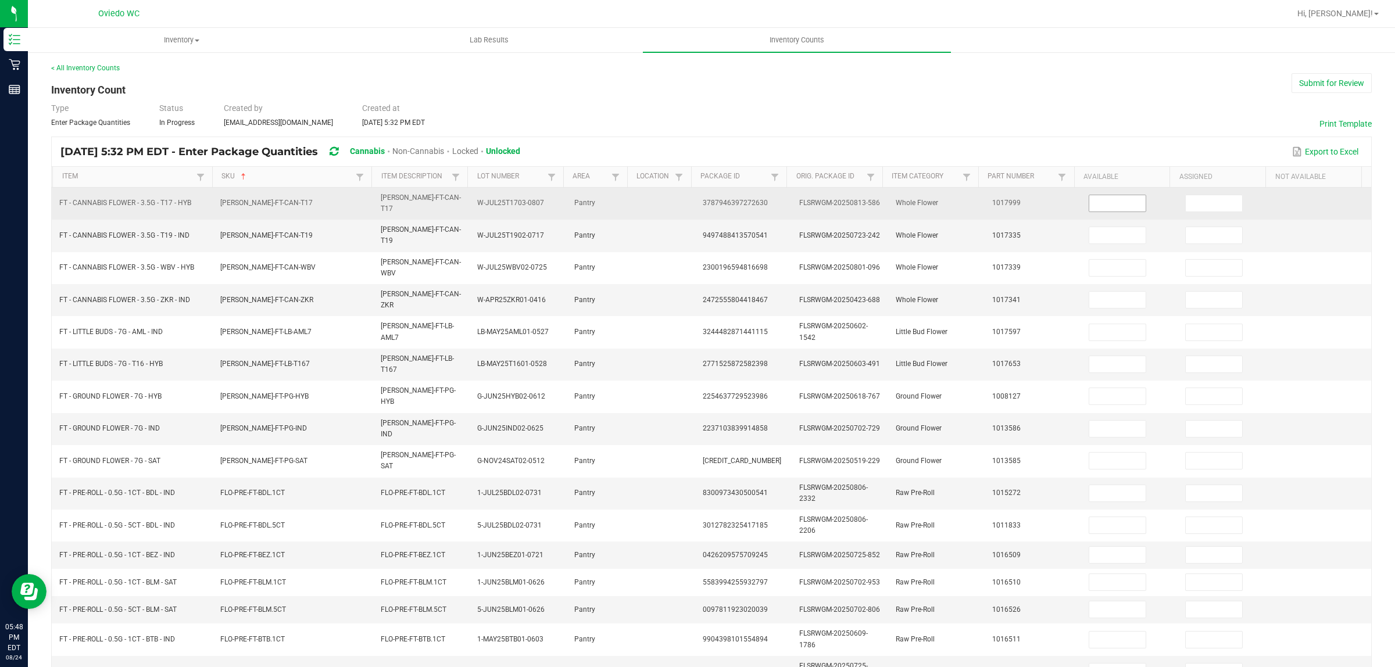
click at [1103, 201] on input at bounding box center [1117, 203] width 56 height 16
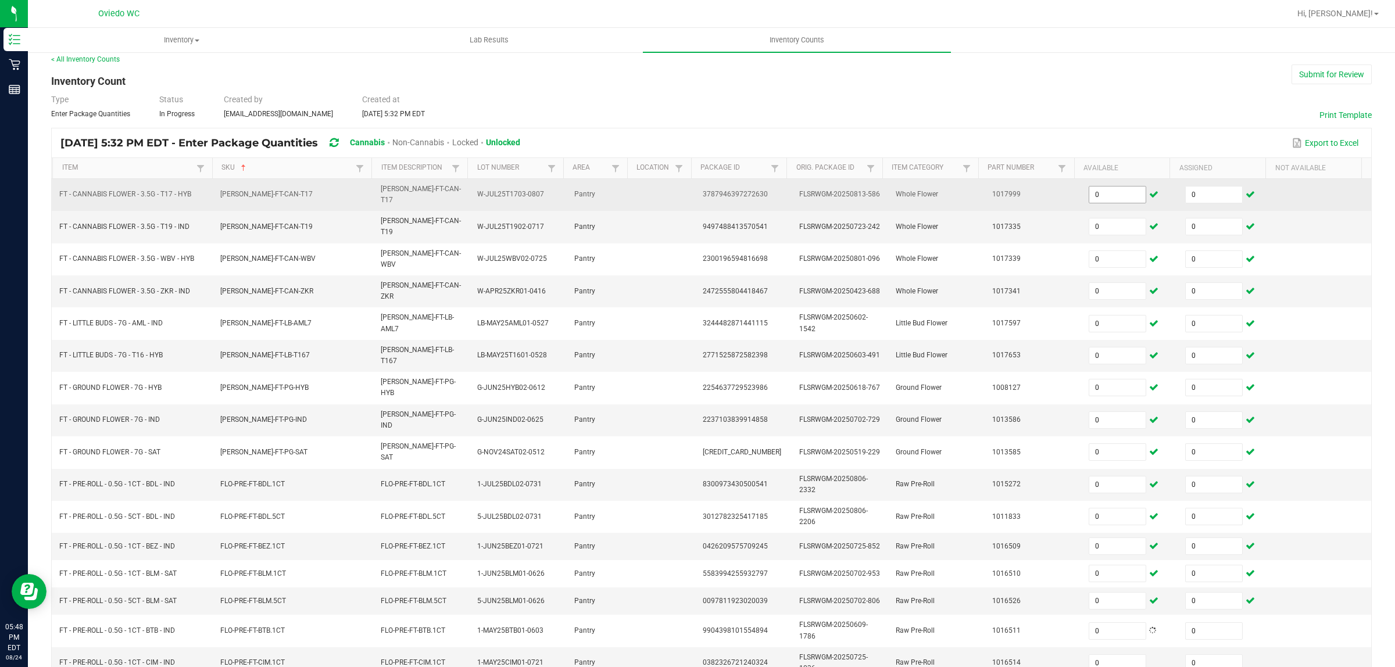
scroll to position [149, 0]
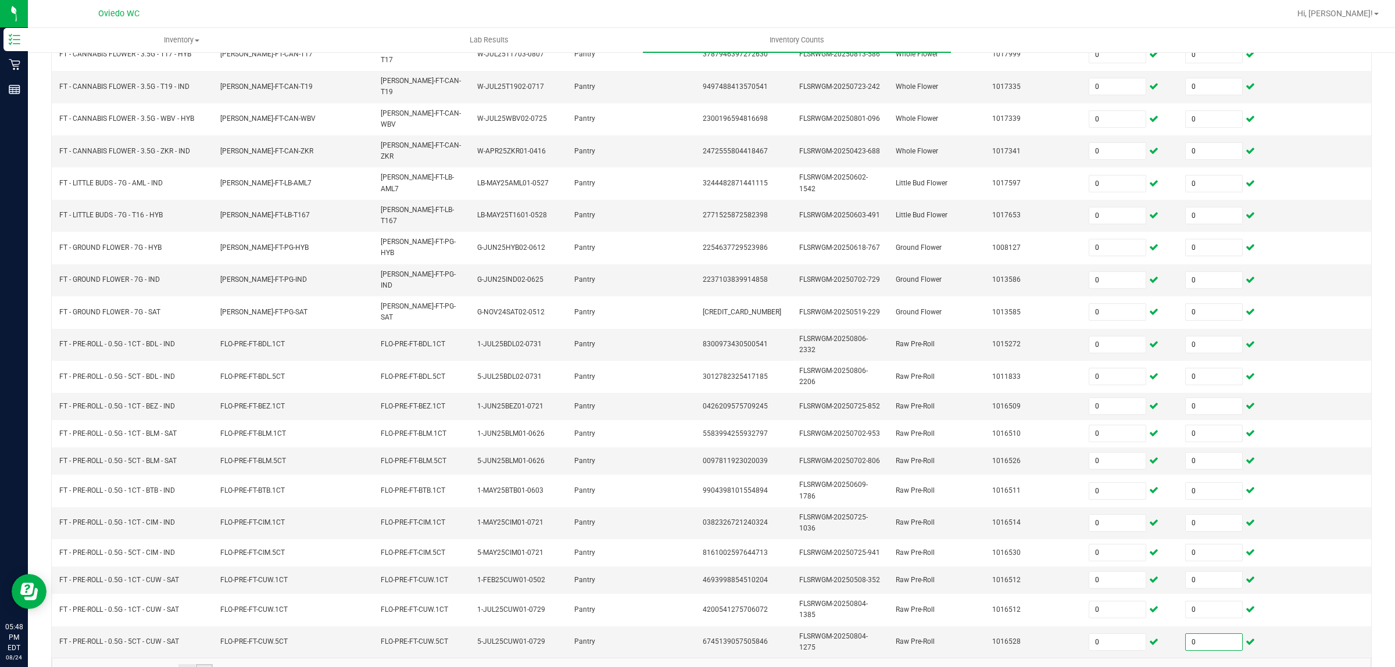
click at [205, 664] on link "16" at bounding box center [204, 672] width 17 height 17
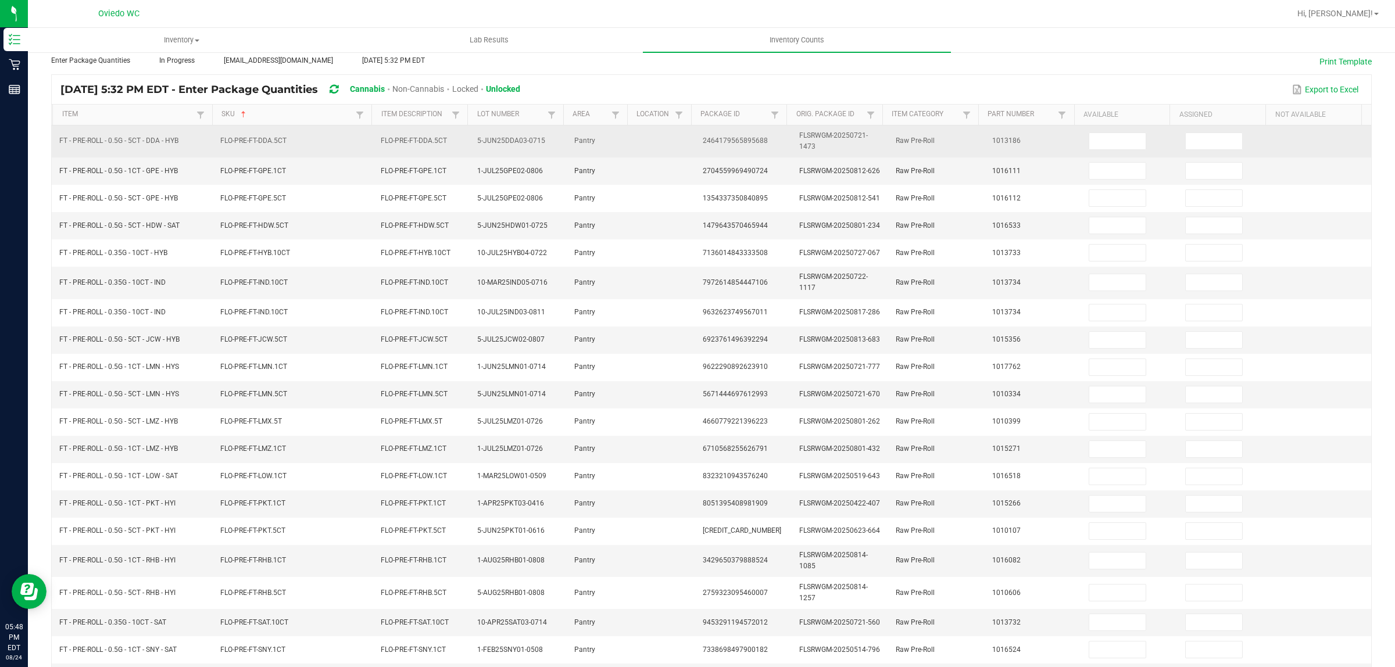
scroll to position [0, 0]
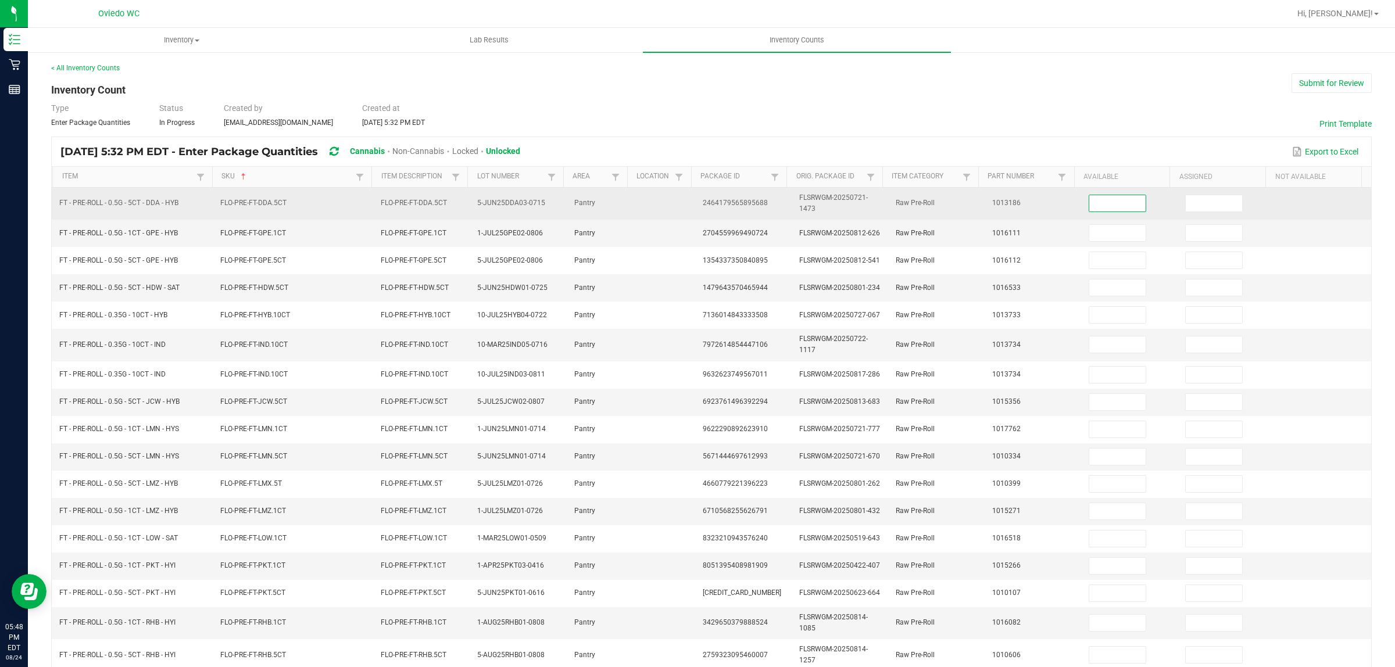
click at [1104, 205] on input at bounding box center [1117, 203] width 56 height 16
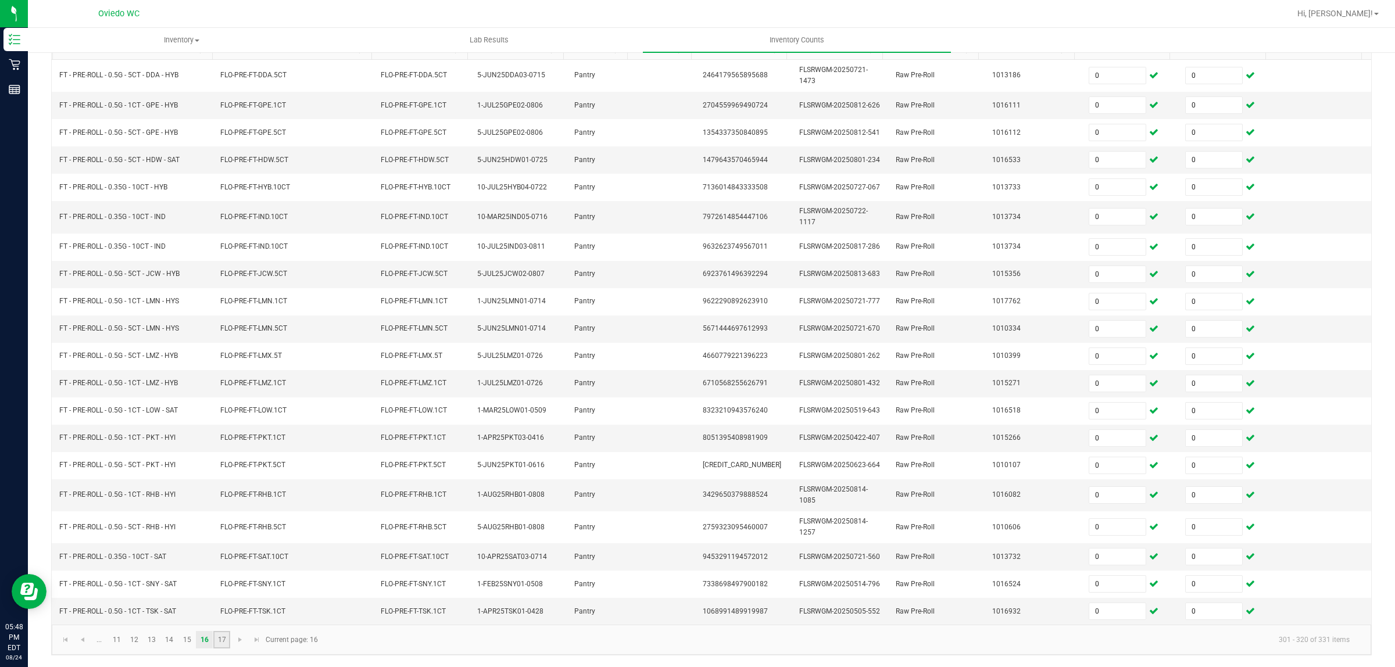
click at [225, 641] on link "17" at bounding box center [221, 639] width 17 height 17
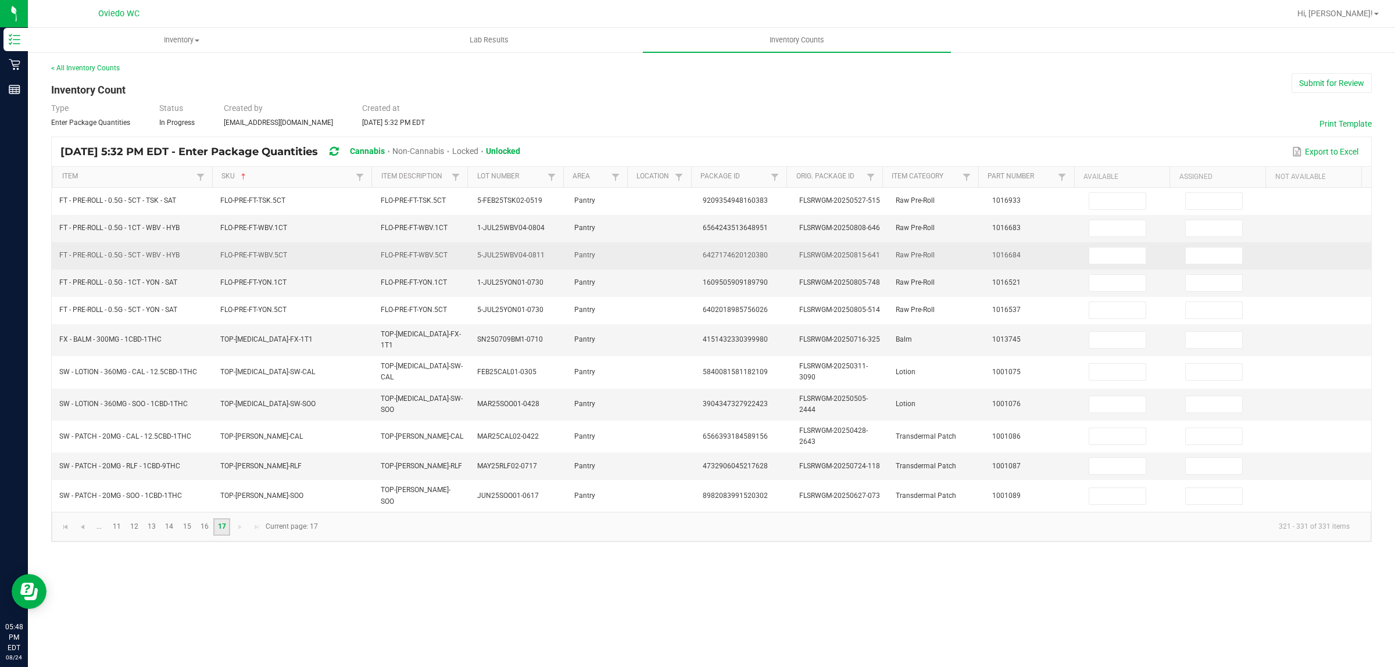
scroll to position [0, 0]
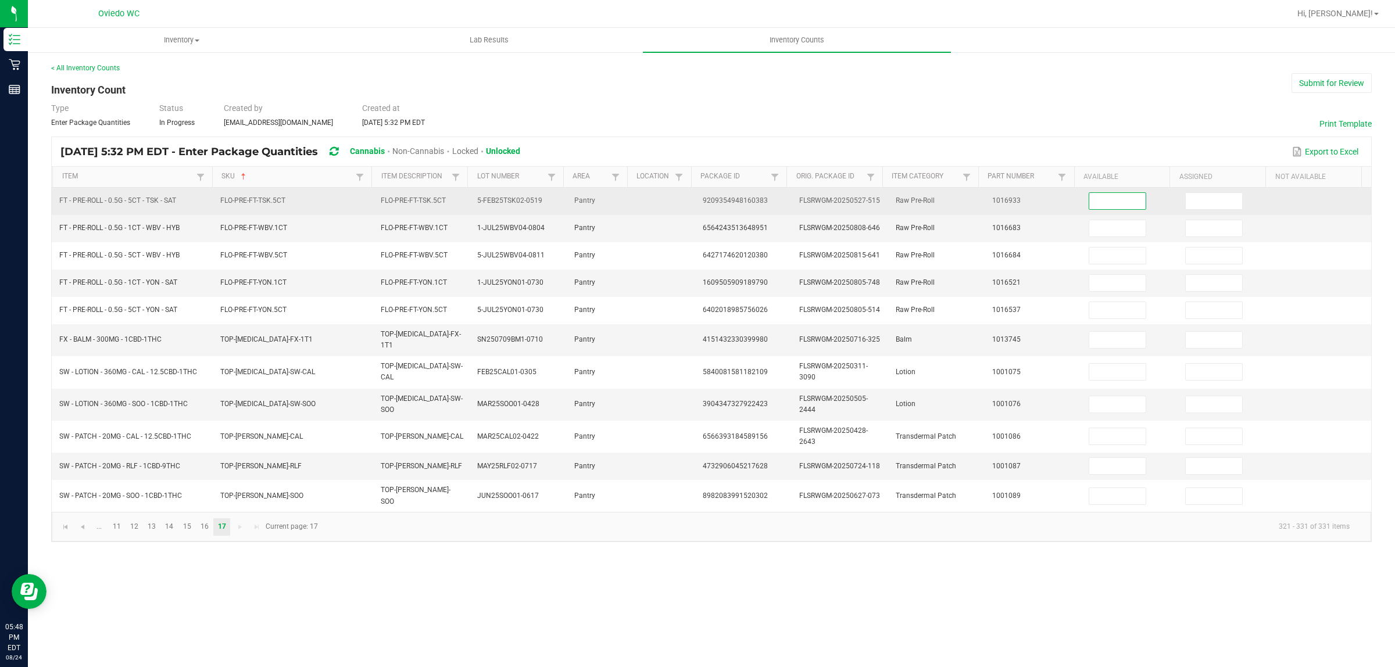
click at [1089, 204] on input at bounding box center [1117, 201] width 56 height 16
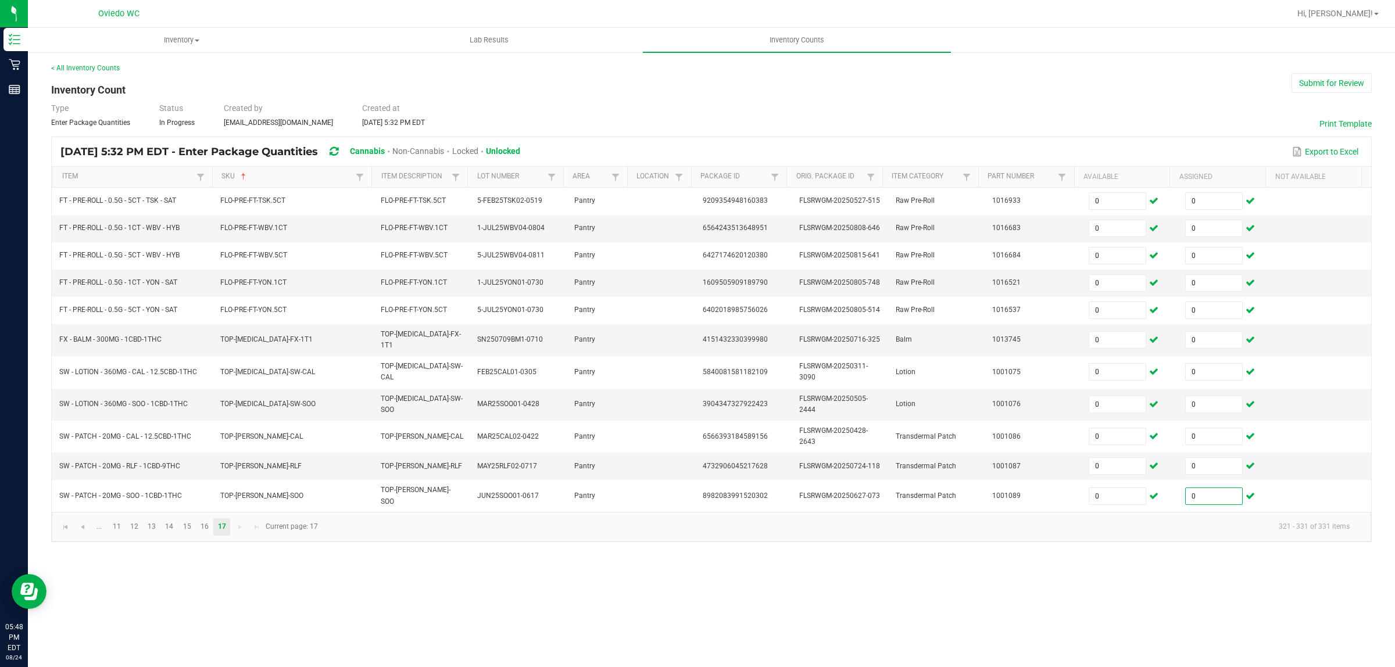
click at [478, 148] on span "Locked" at bounding box center [465, 150] width 26 height 9
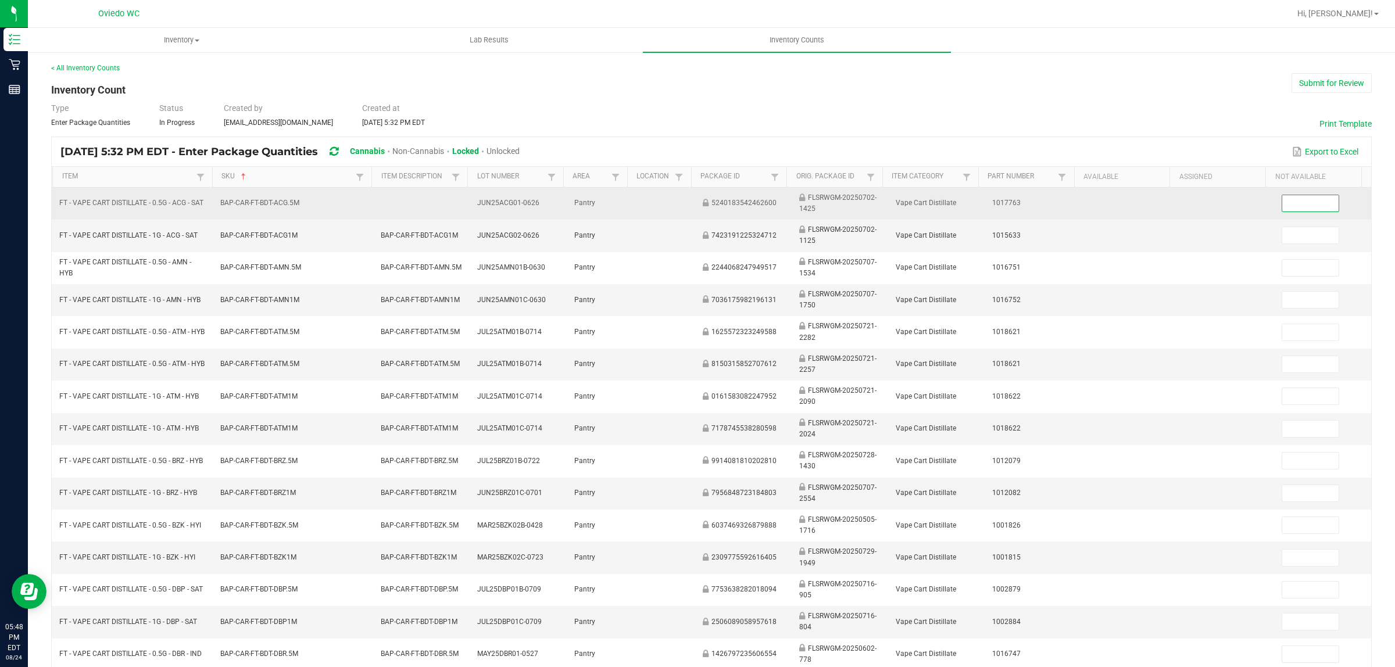
click at [1294, 201] on input at bounding box center [1310, 203] width 56 height 16
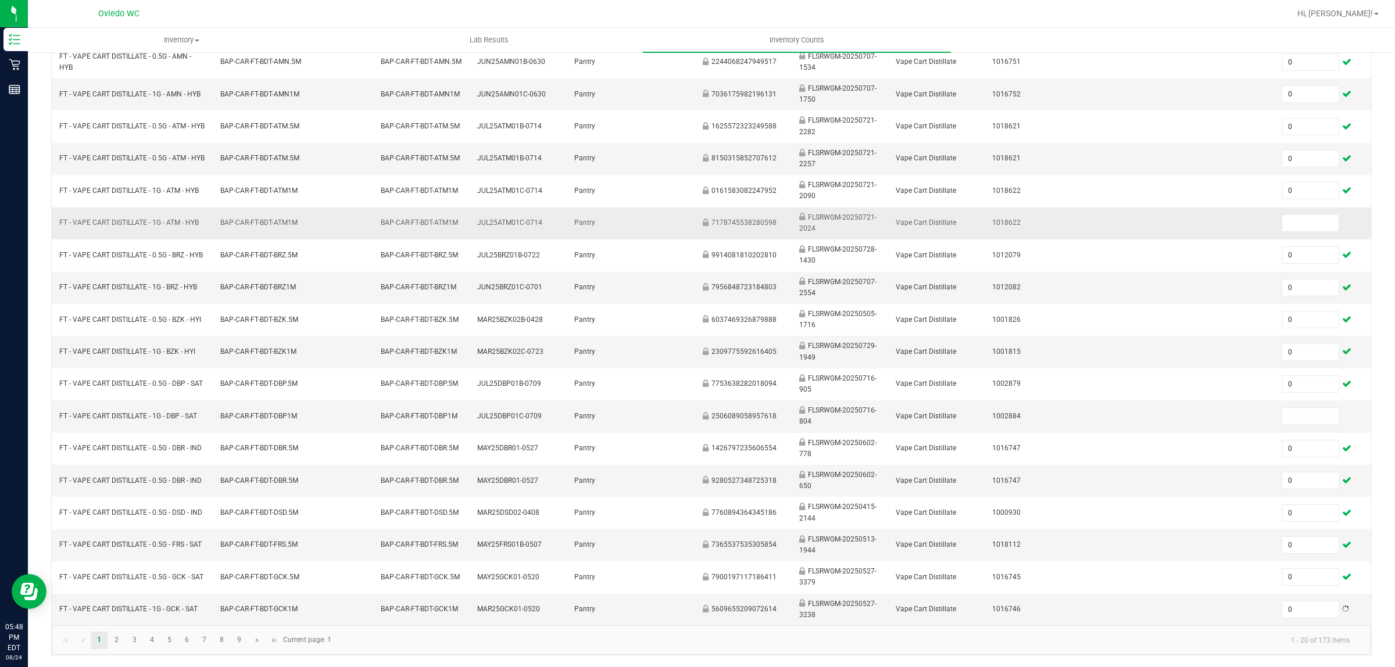
click at [1275, 212] on td at bounding box center [1323, 223] width 96 height 32
drag, startPoint x: 1271, startPoint y: 224, endPoint x: 1279, endPoint y: 228, distance: 9.4
click at [1282, 224] on input at bounding box center [1310, 223] width 56 height 16
click at [1283, 416] on input at bounding box center [1310, 416] width 56 height 16
click at [122, 642] on link "2" at bounding box center [116, 640] width 17 height 17
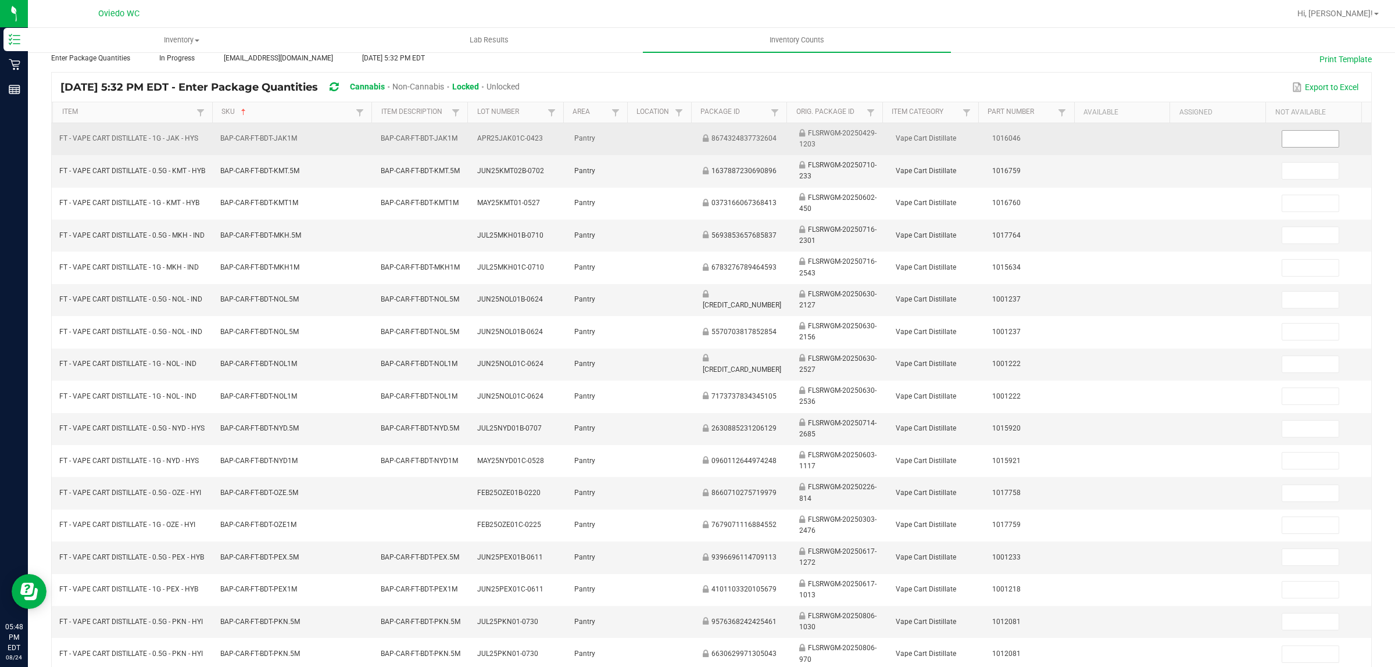
scroll to position [63, 0]
click at [1300, 150] on td at bounding box center [1323, 141] width 96 height 32
click at [1297, 133] on input at bounding box center [1310, 141] width 56 height 16
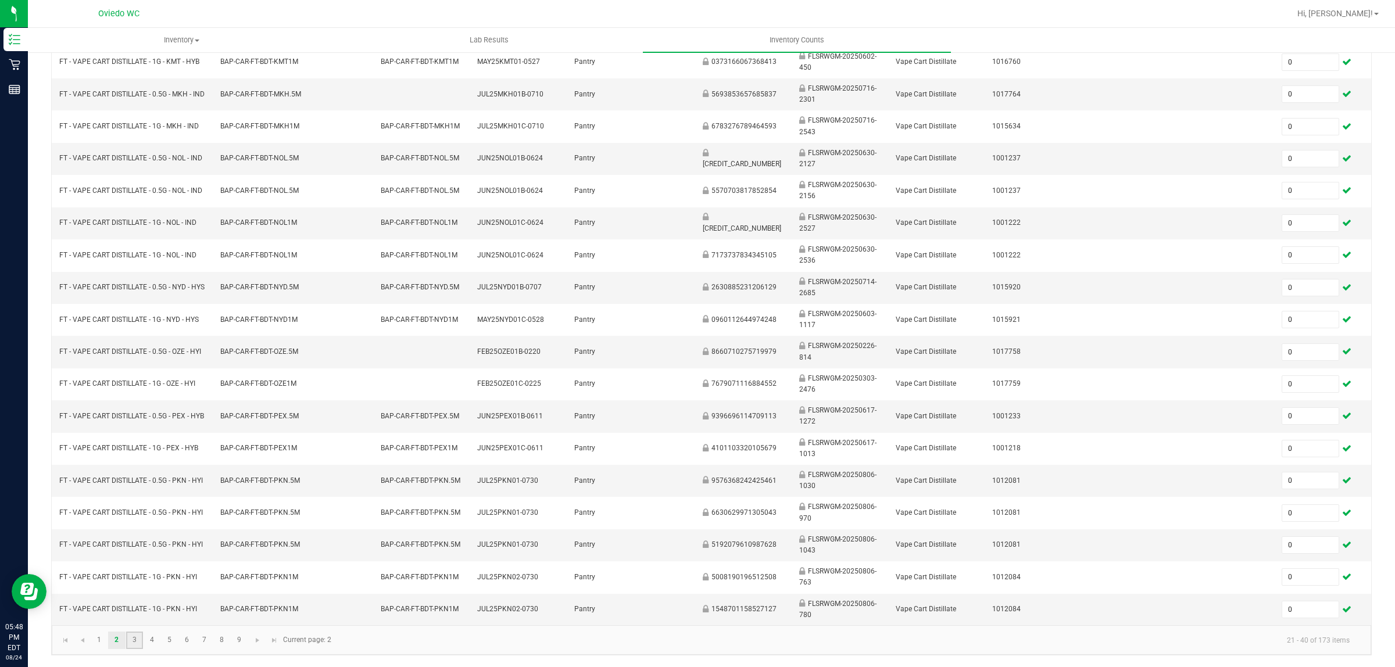
click at [138, 641] on link "3" at bounding box center [134, 640] width 17 height 17
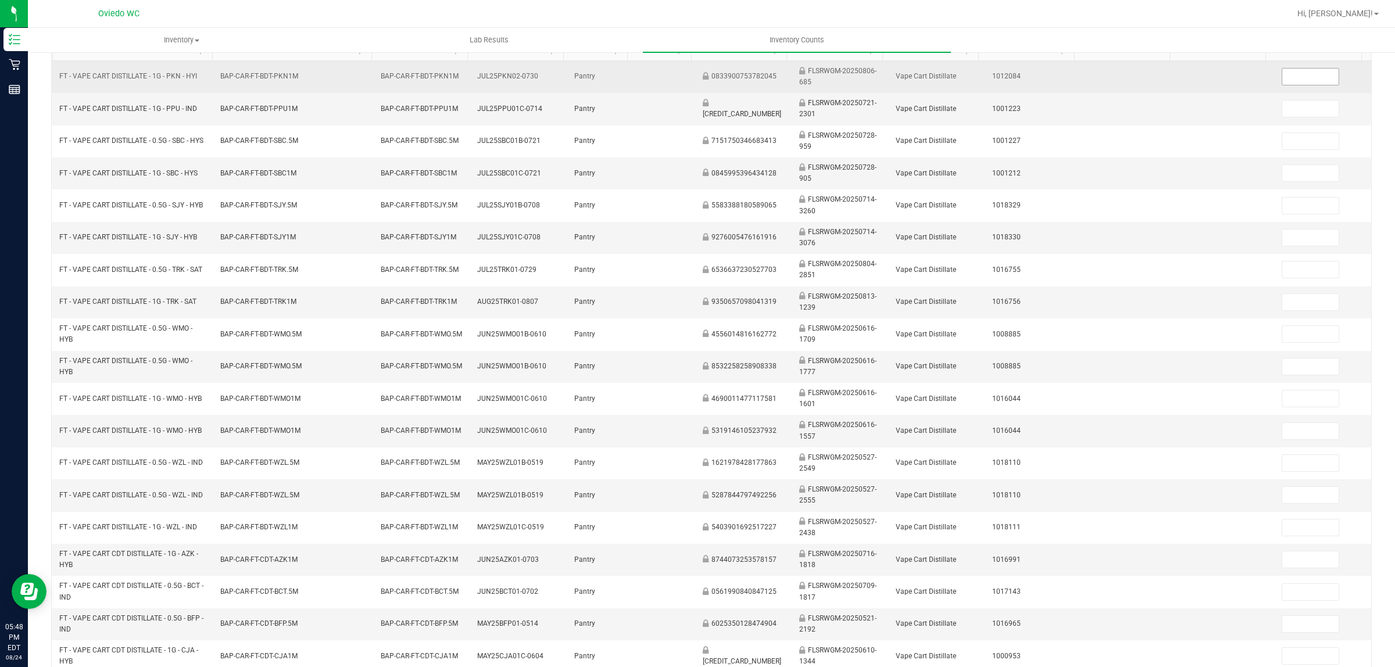
scroll to position [63, 0]
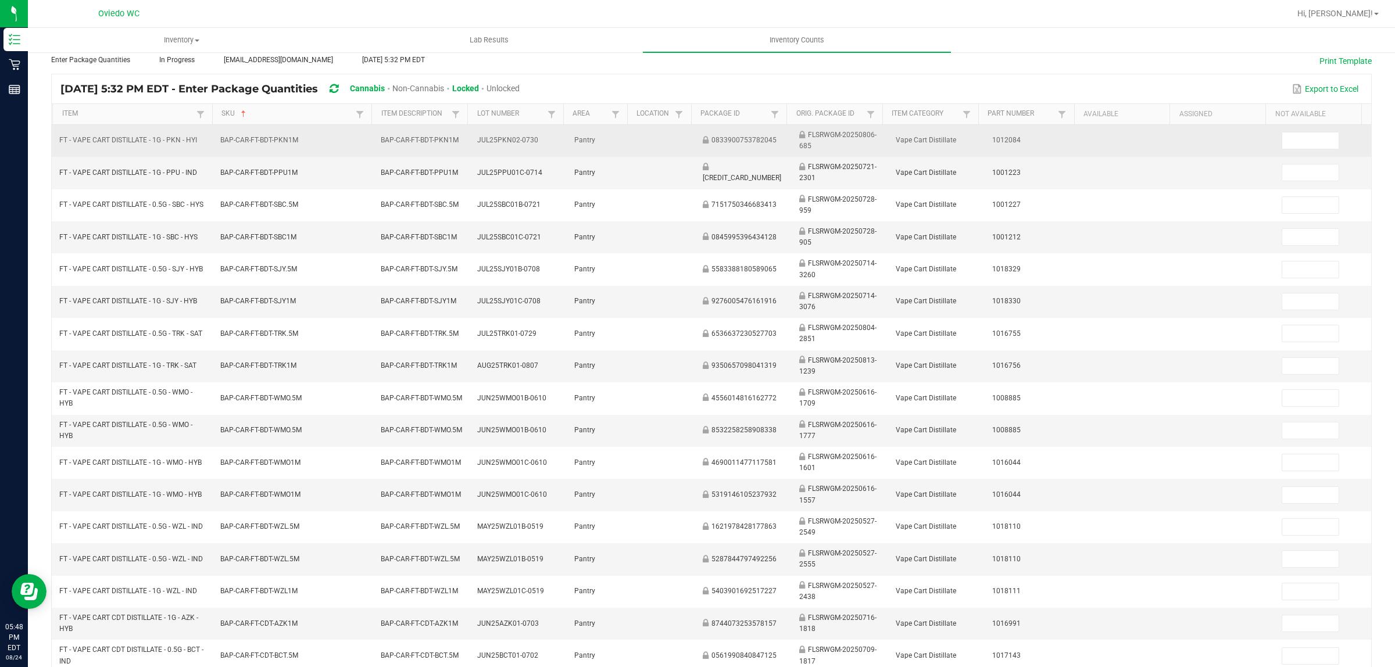
click at [1298, 155] on td at bounding box center [1323, 141] width 96 height 32
click at [1295, 145] on input at bounding box center [1310, 141] width 56 height 16
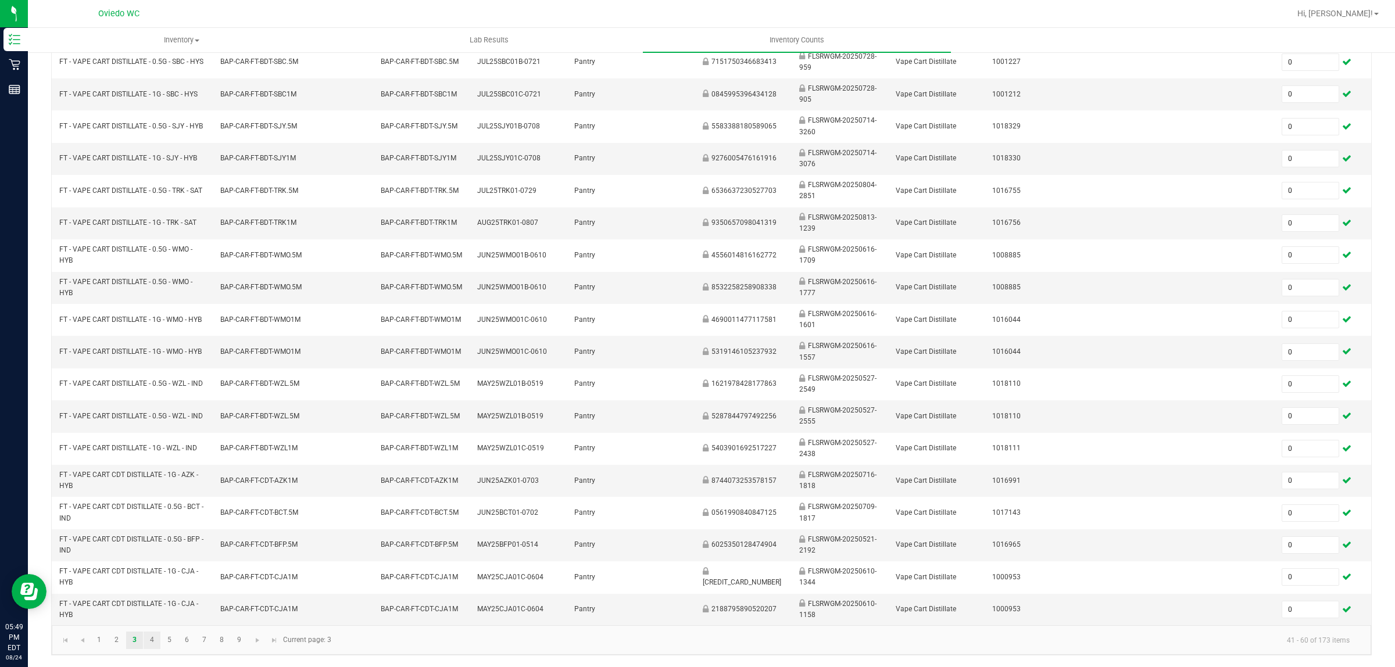
click at [151, 643] on link "4" at bounding box center [152, 640] width 17 height 17
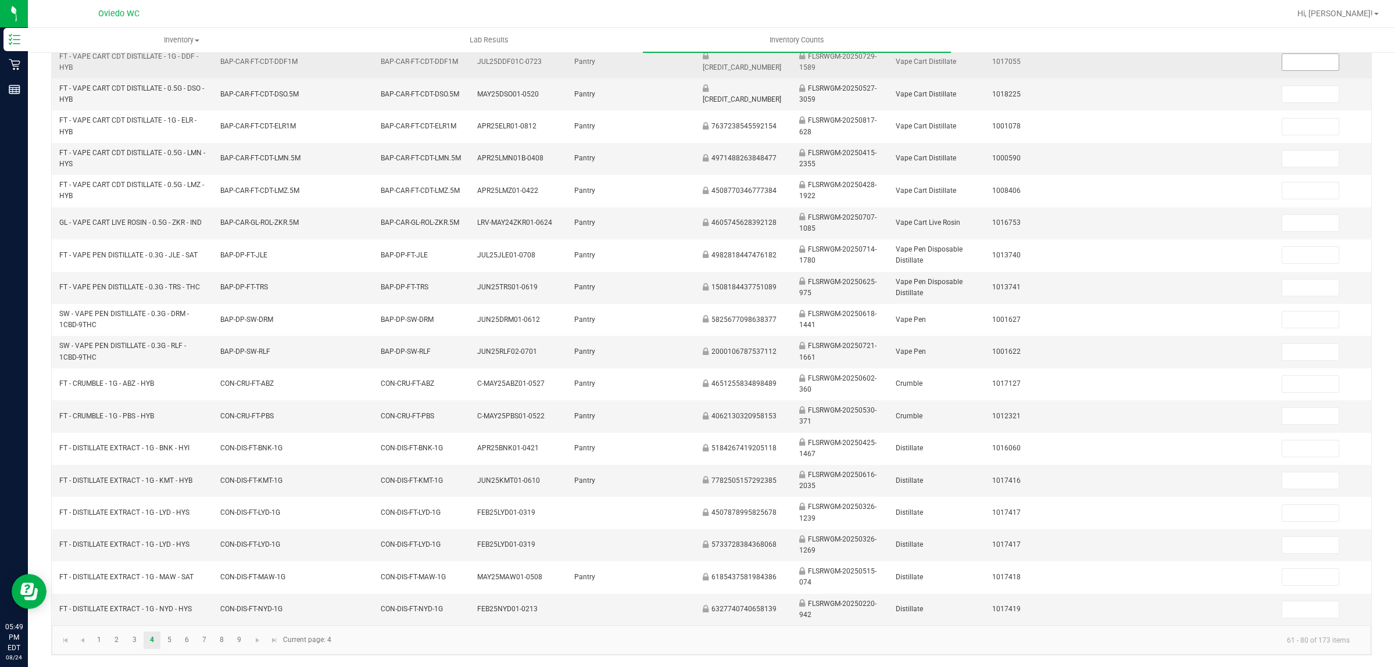
click at [1292, 55] on input at bounding box center [1310, 62] width 56 height 16
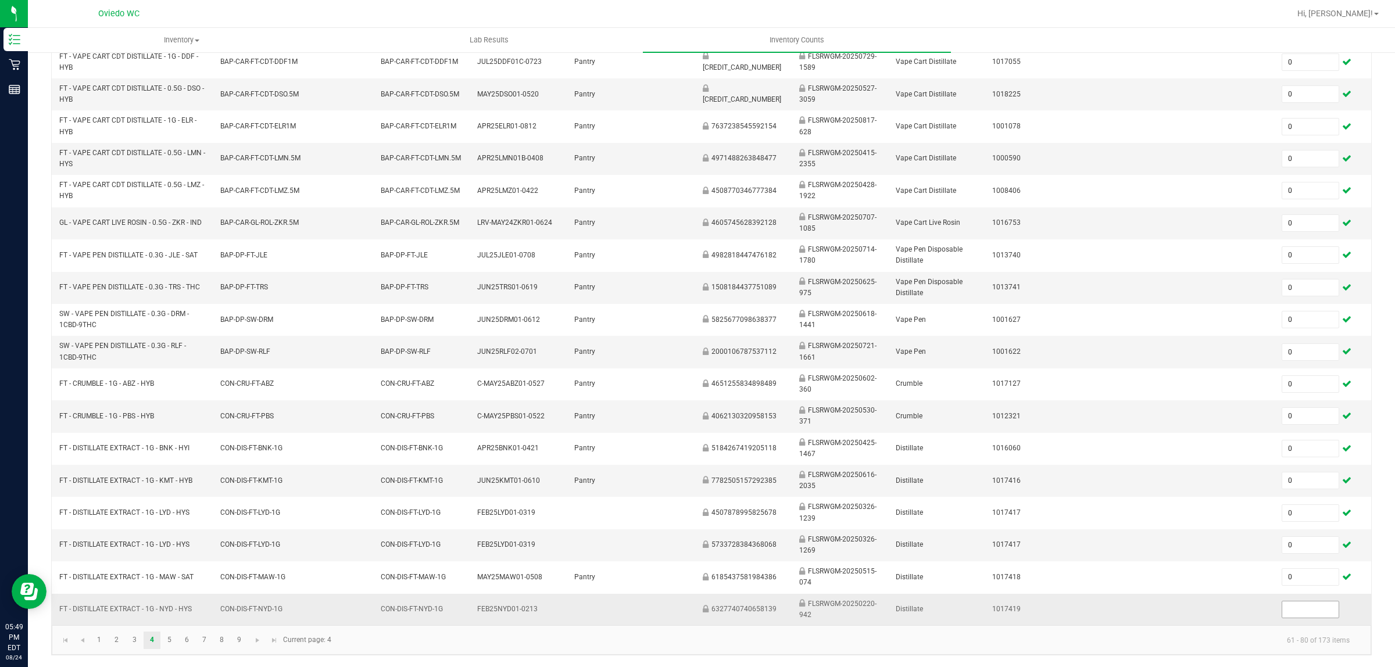
click at [1305, 611] on input at bounding box center [1310, 610] width 56 height 16
click at [171, 641] on link "5" at bounding box center [169, 640] width 17 height 17
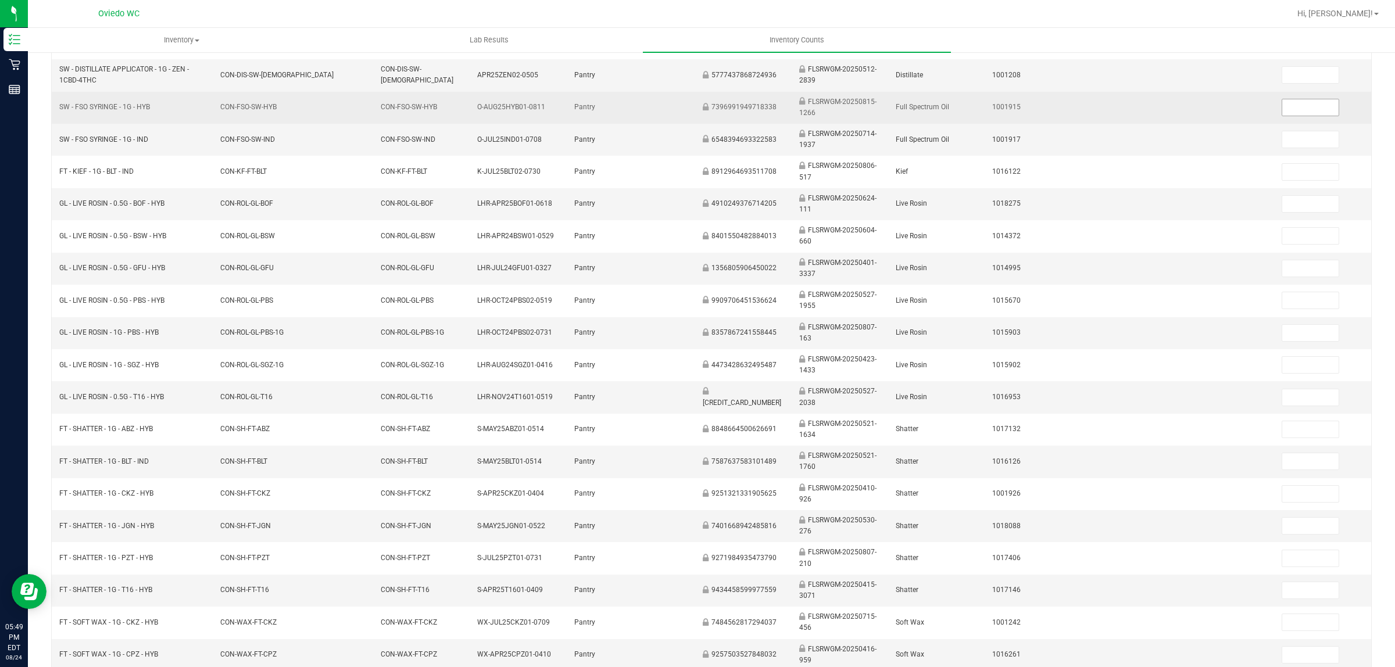
scroll to position [63, 0]
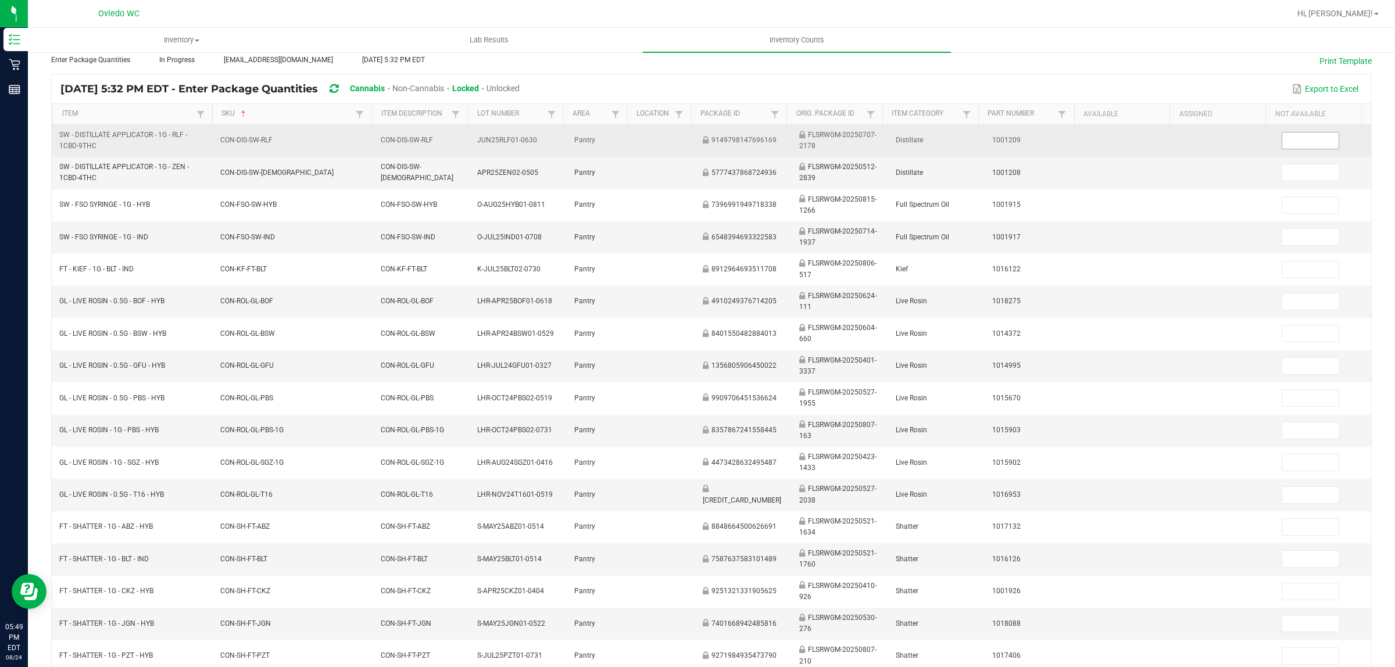
click at [1298, 142] on input at bounding box center [1310, 141] width 56 height 16
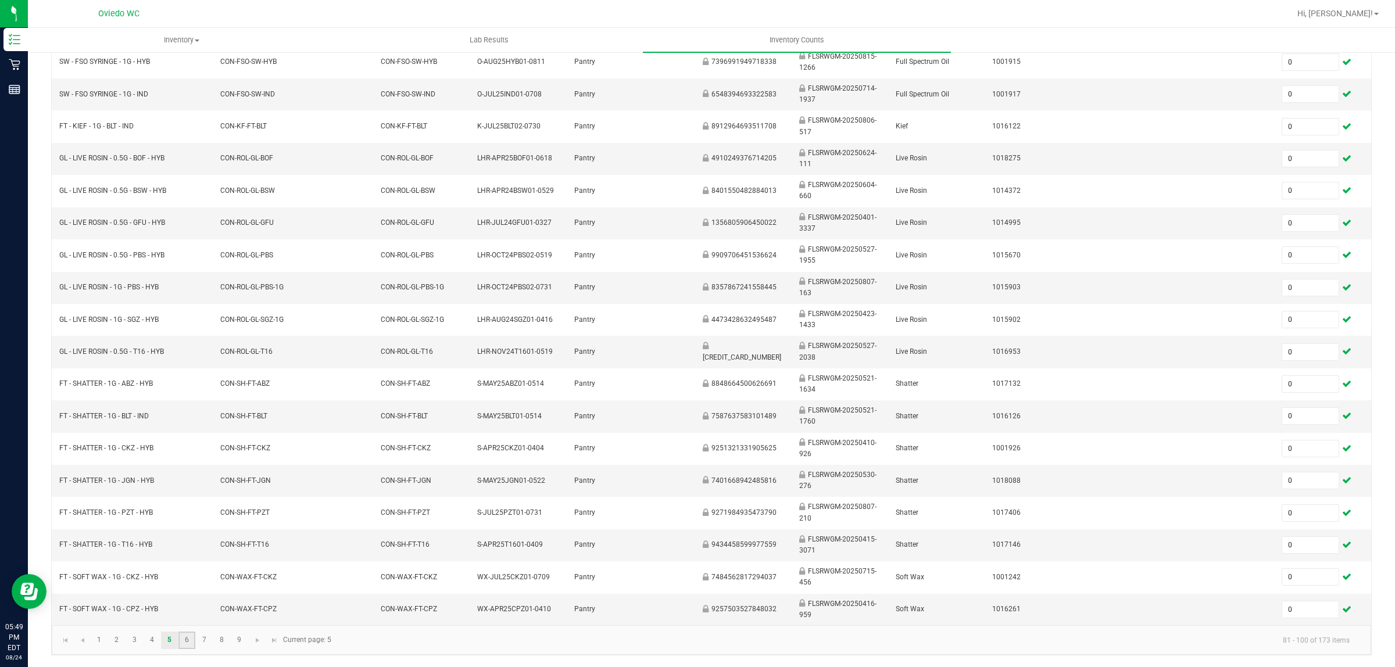
click at [182, 647] on link "6" at bounding box center [186, 640] width 17 height 17
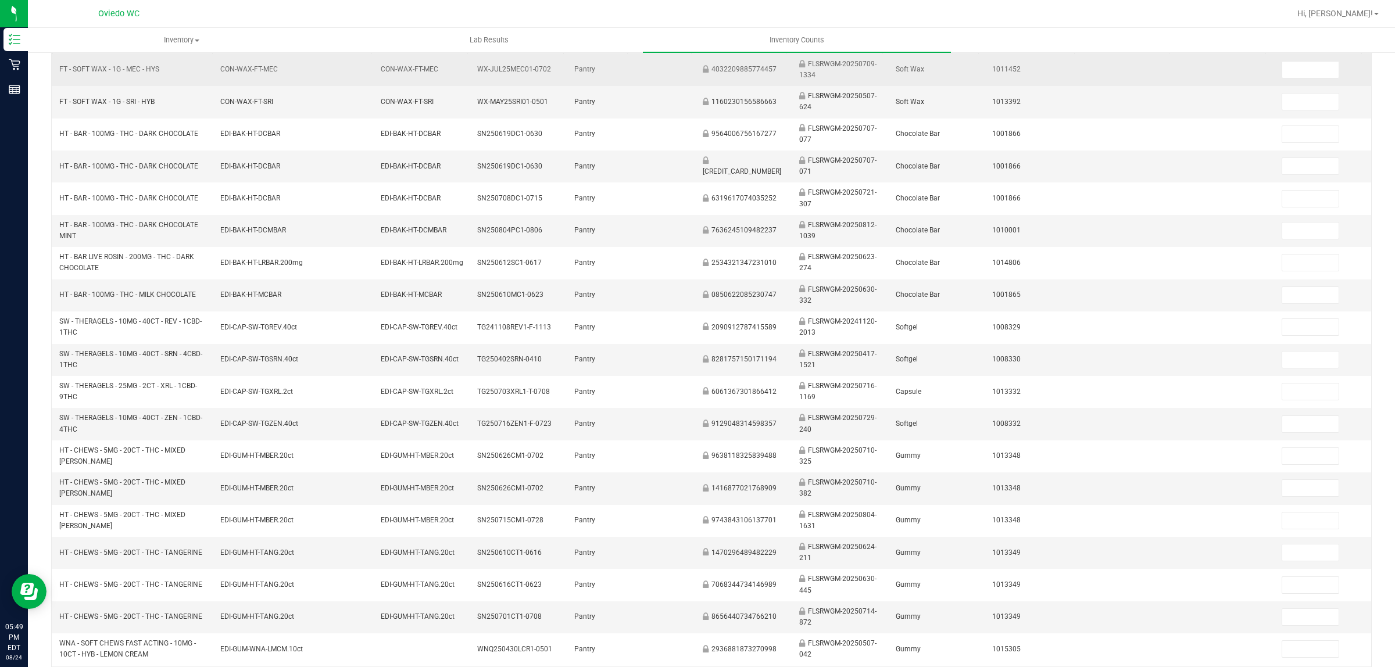
scroll to position [63, 0]
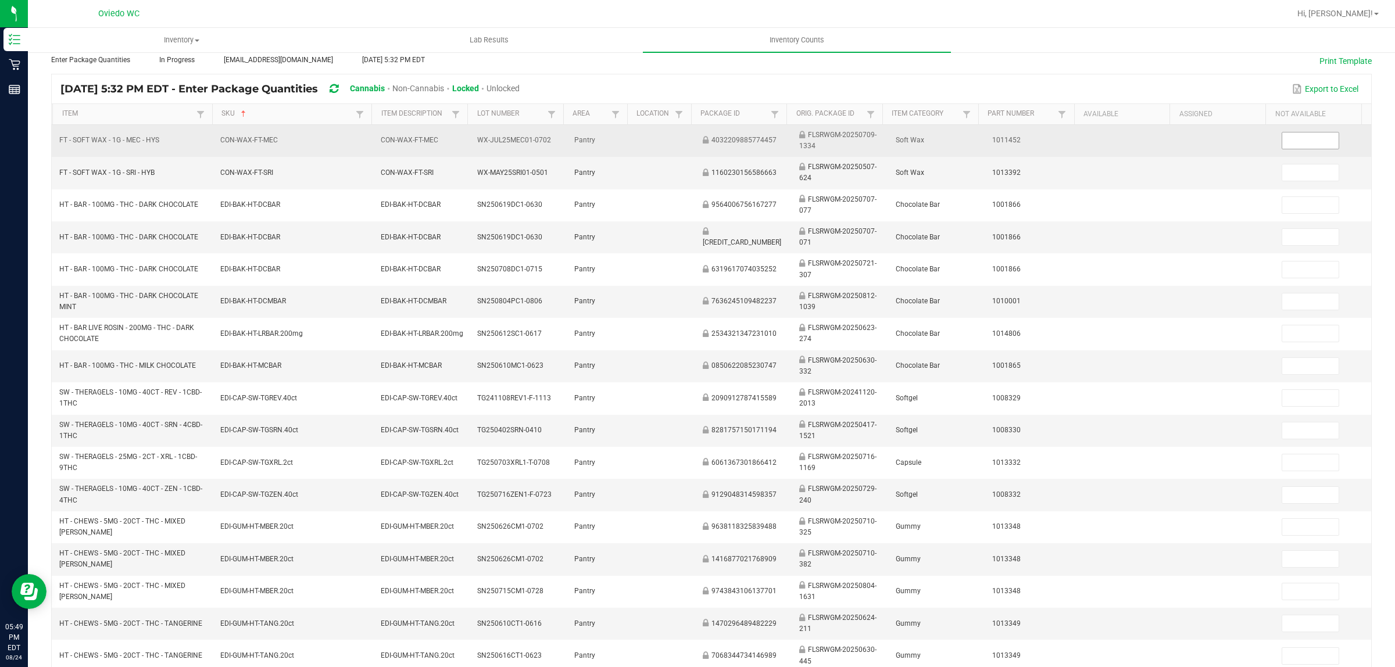
click at [1282, 137] on input at bounding box center [1310, 141] width 56 height 16
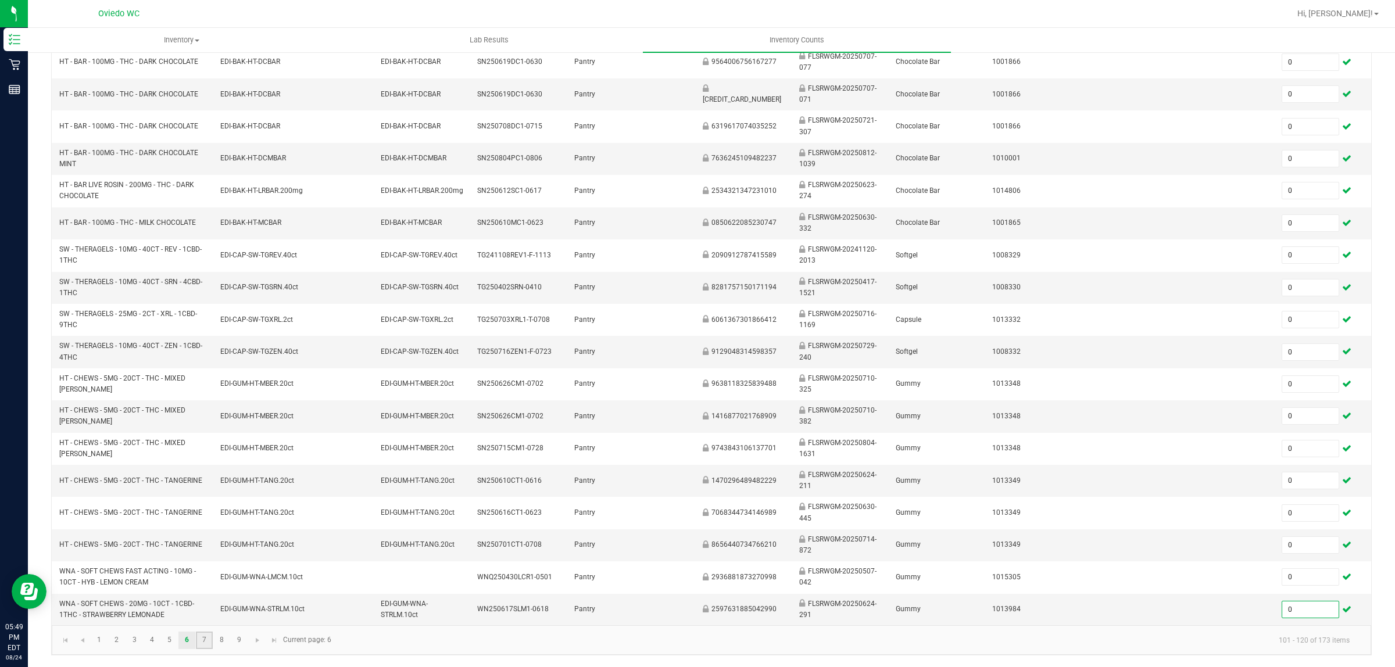
click at [209, 640] on link "7" at bounding box center [204, 640] width 17 height 17
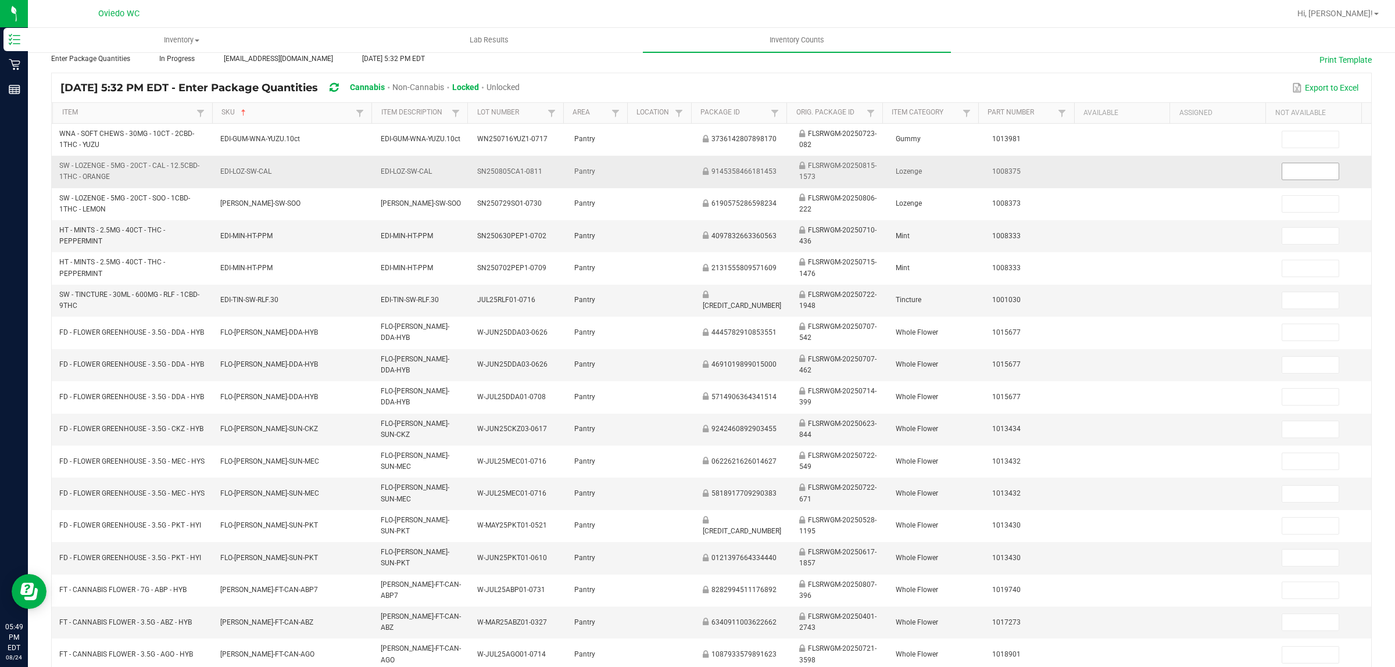
scroll to position [63, 0]
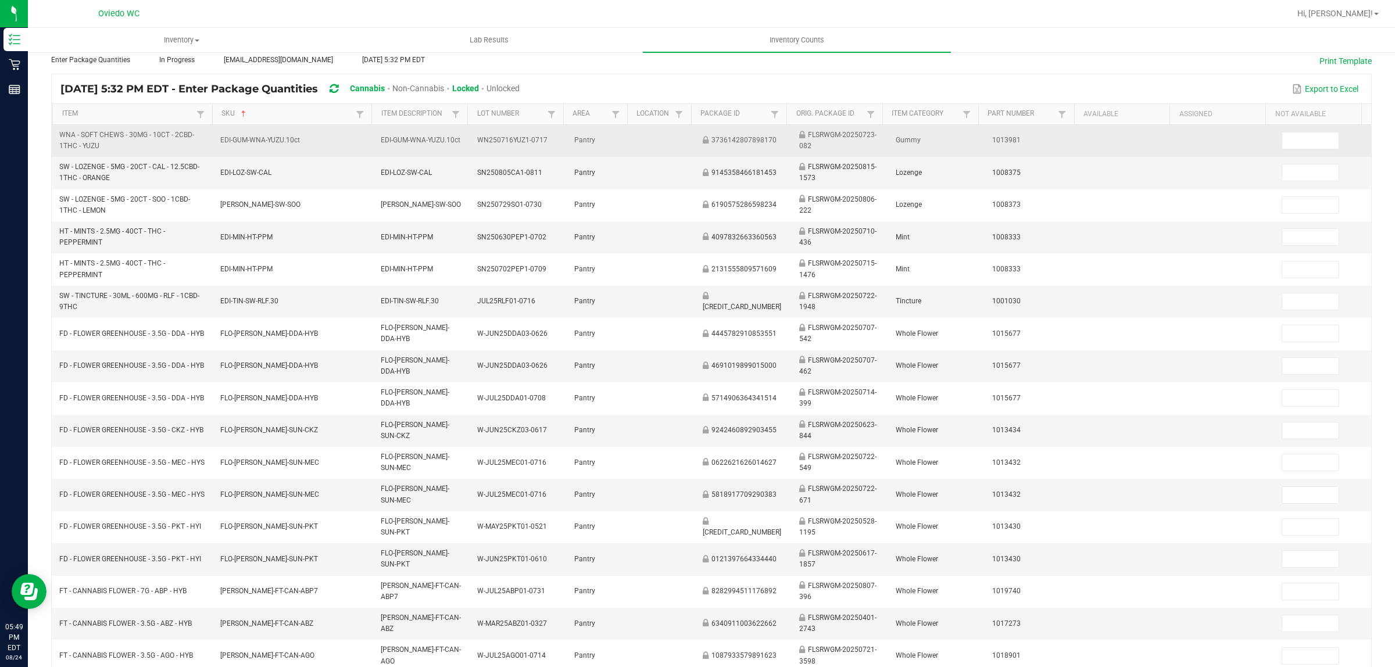
click at [1288, 127] on td at bounding box center [1323, 141] width 96 height 32
click at [1288, 131] on td at bounding box center [1323, 141] width 96 height 32
click at [1285, 138] on input at bounding box center [1310, 141] width 56 height 16
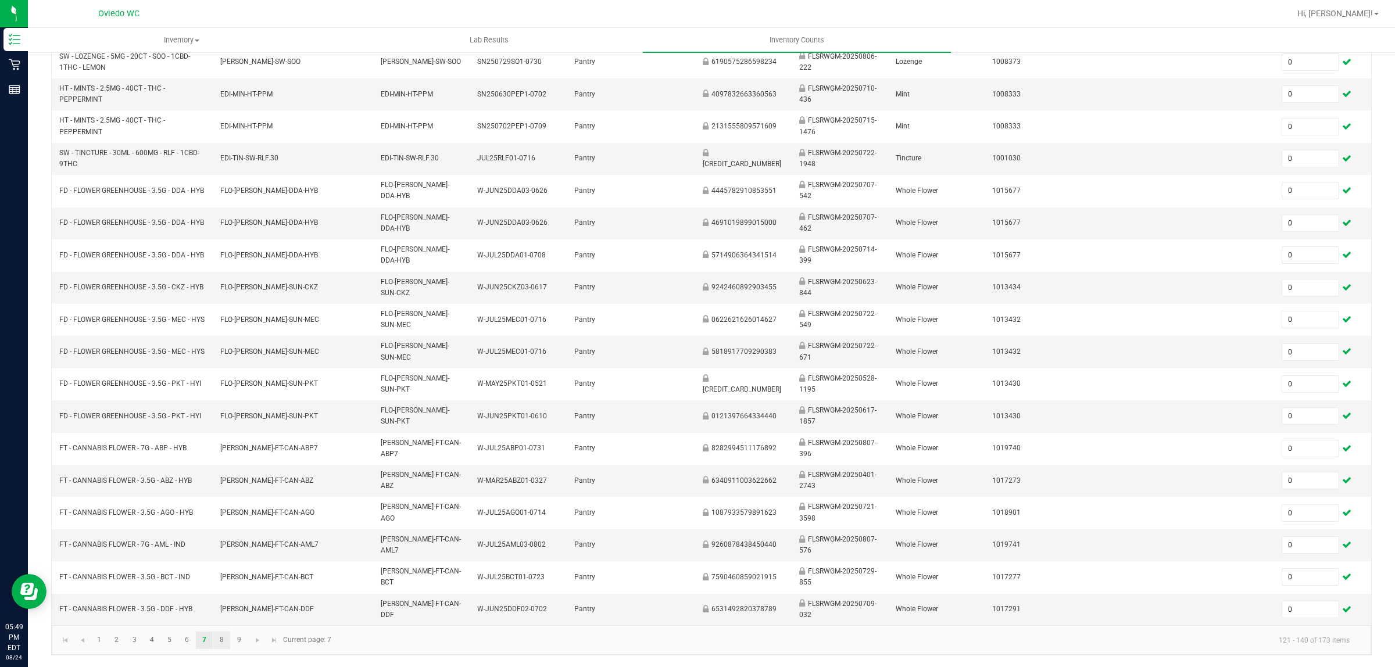
click at [228, 643] on link "8" at bounding box center [221, 640] width 17 height 17
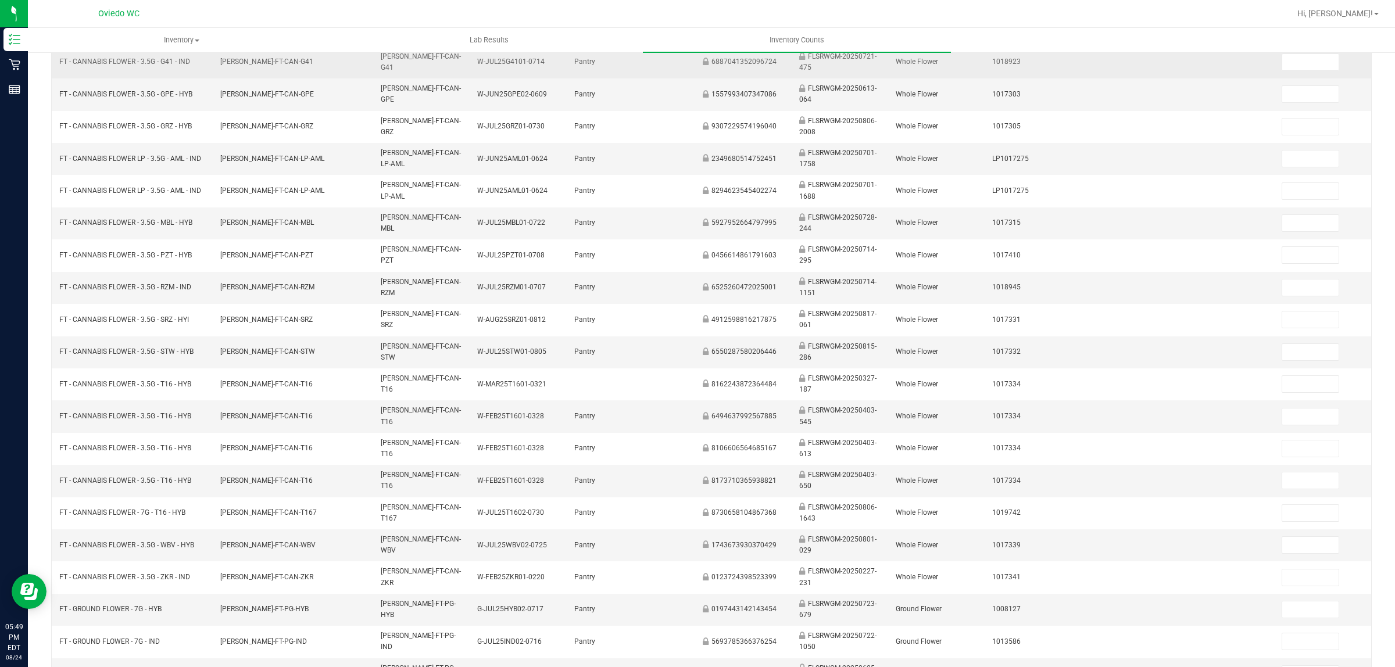
scroll to position [63, 0]
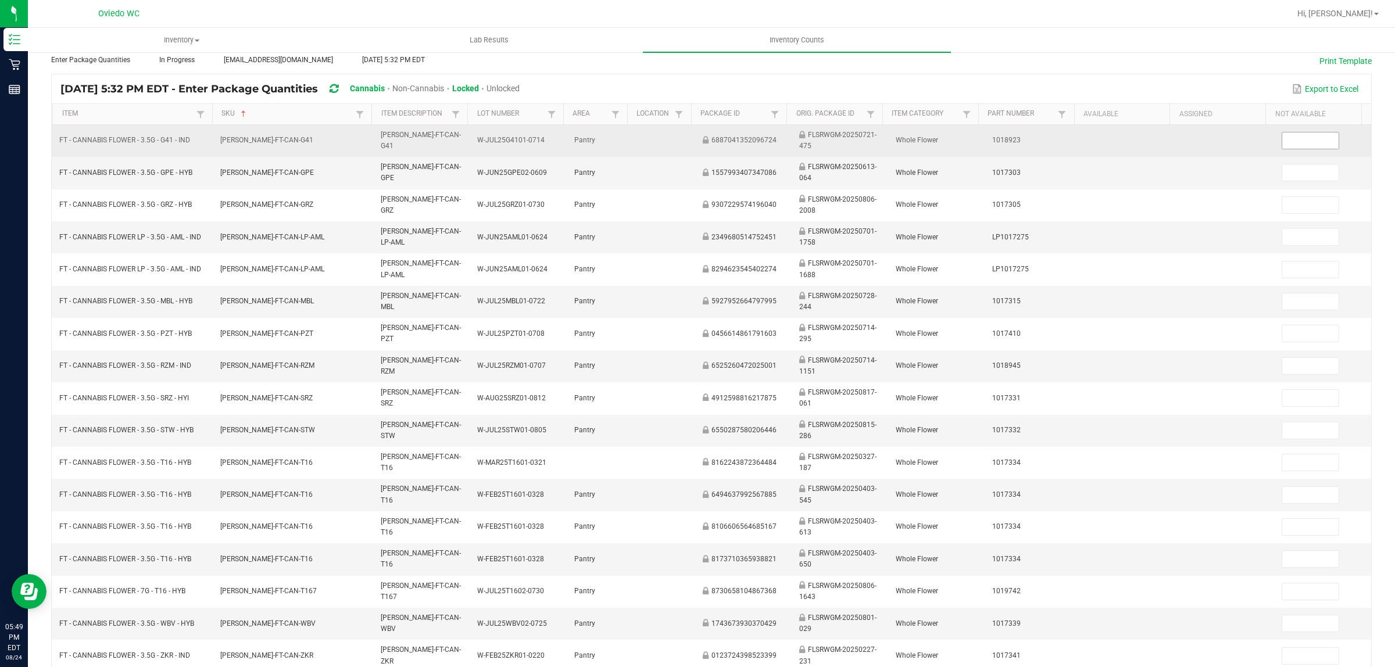
click at [1311, 141] on input at bounding box center [1310, 141] width 56 height 16
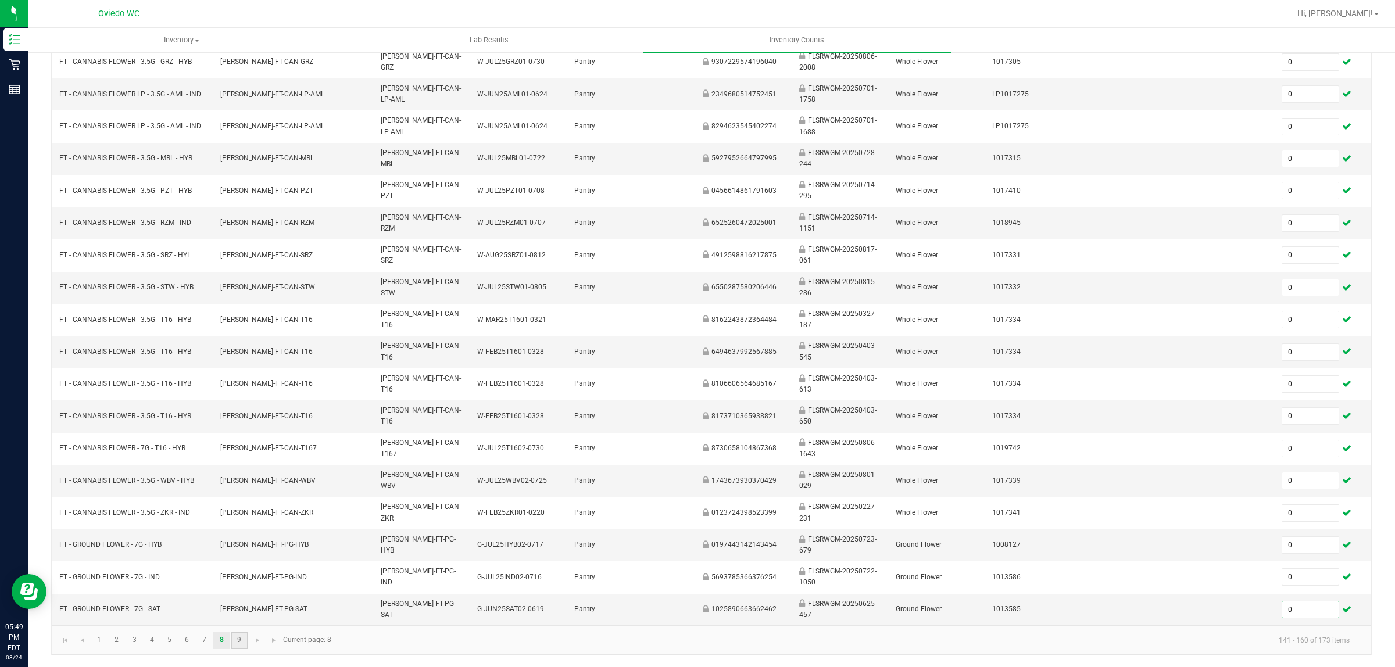
click at [239, 637] on link "9" at bounding box center [239, 640] width 17 height 17
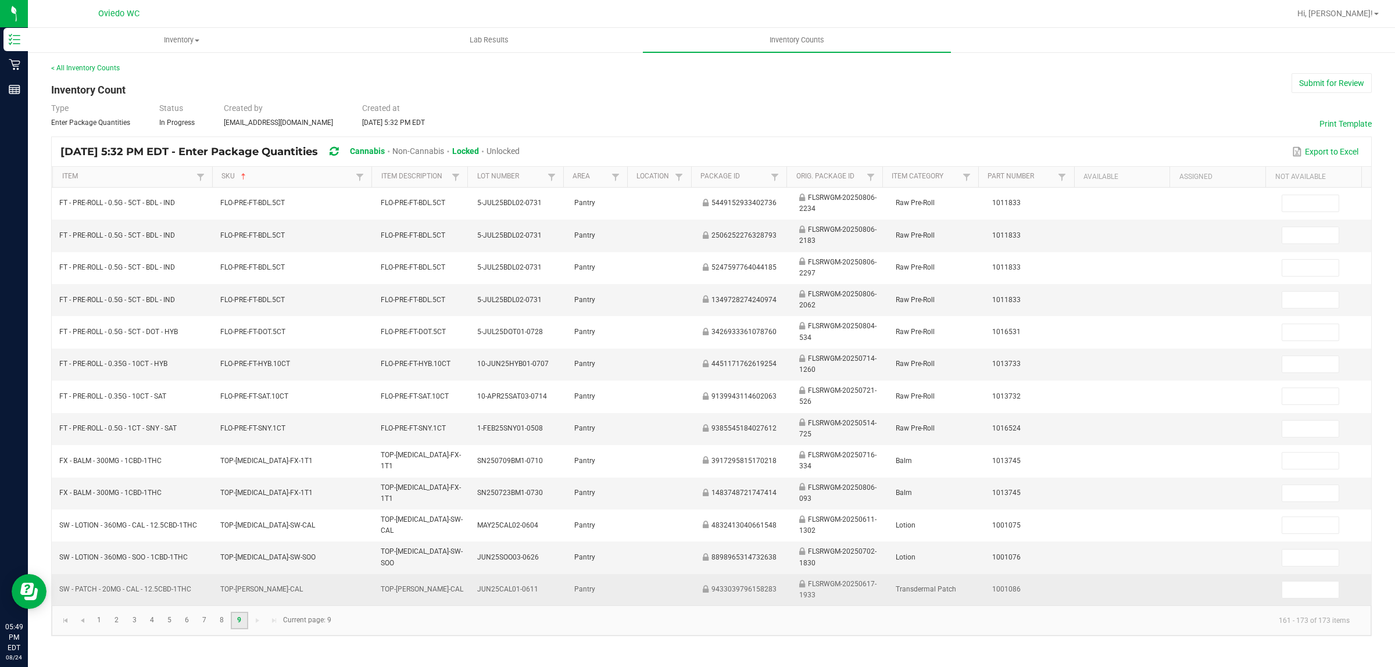
scroll to position [0, 0]
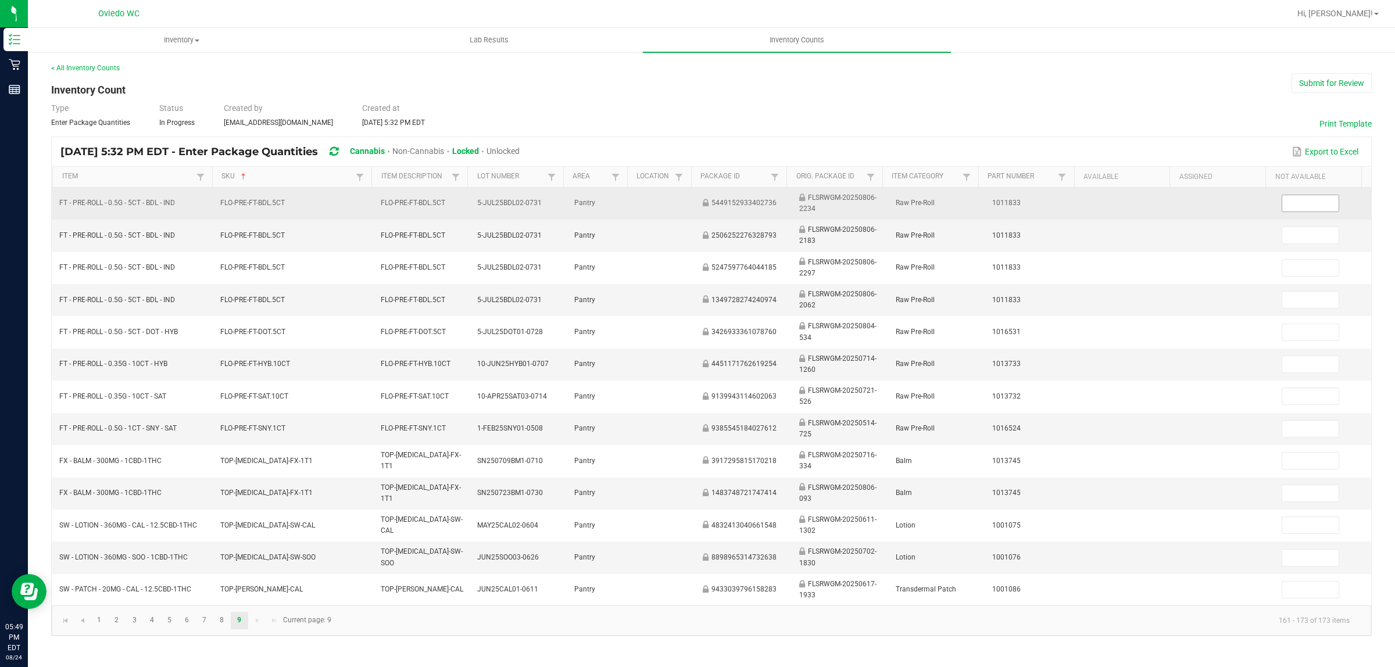
click at [1311, 198] on input at bounding box center [1310, 203] width 56 height 16
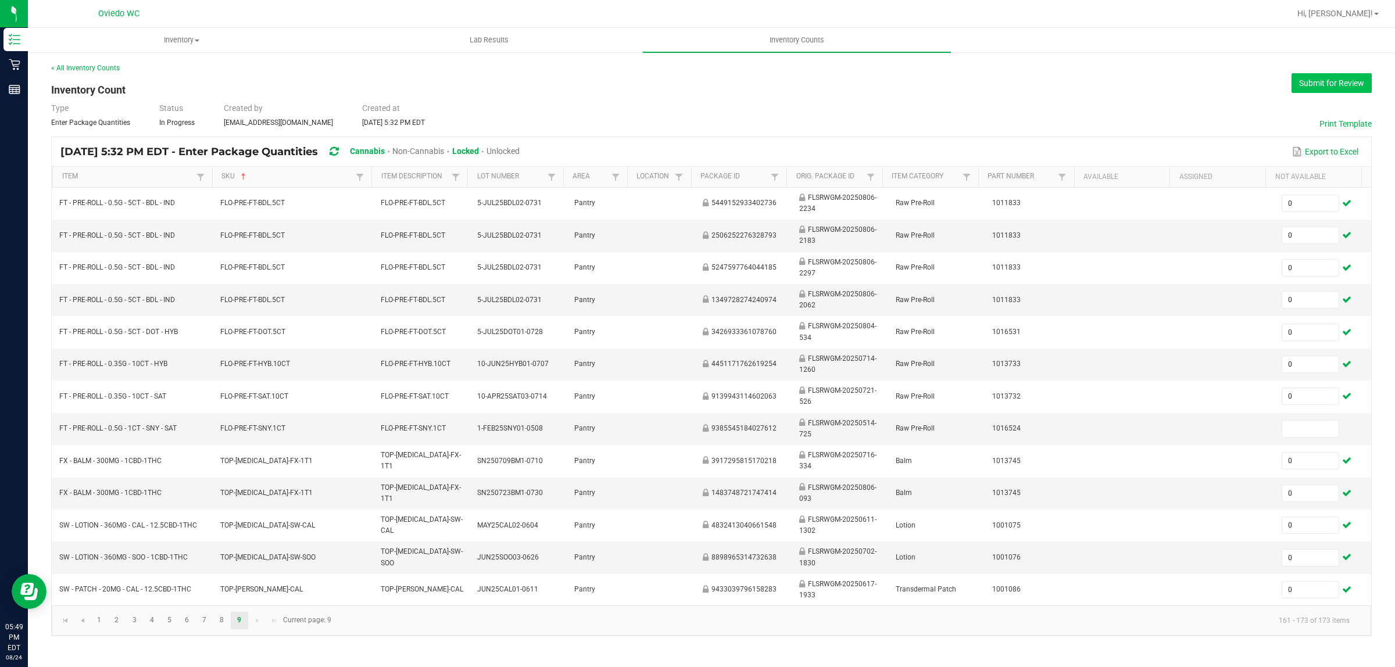
click at [1332, 84] on button "Submit for Review" at bounding box center [1331, 83] width 80 height 20
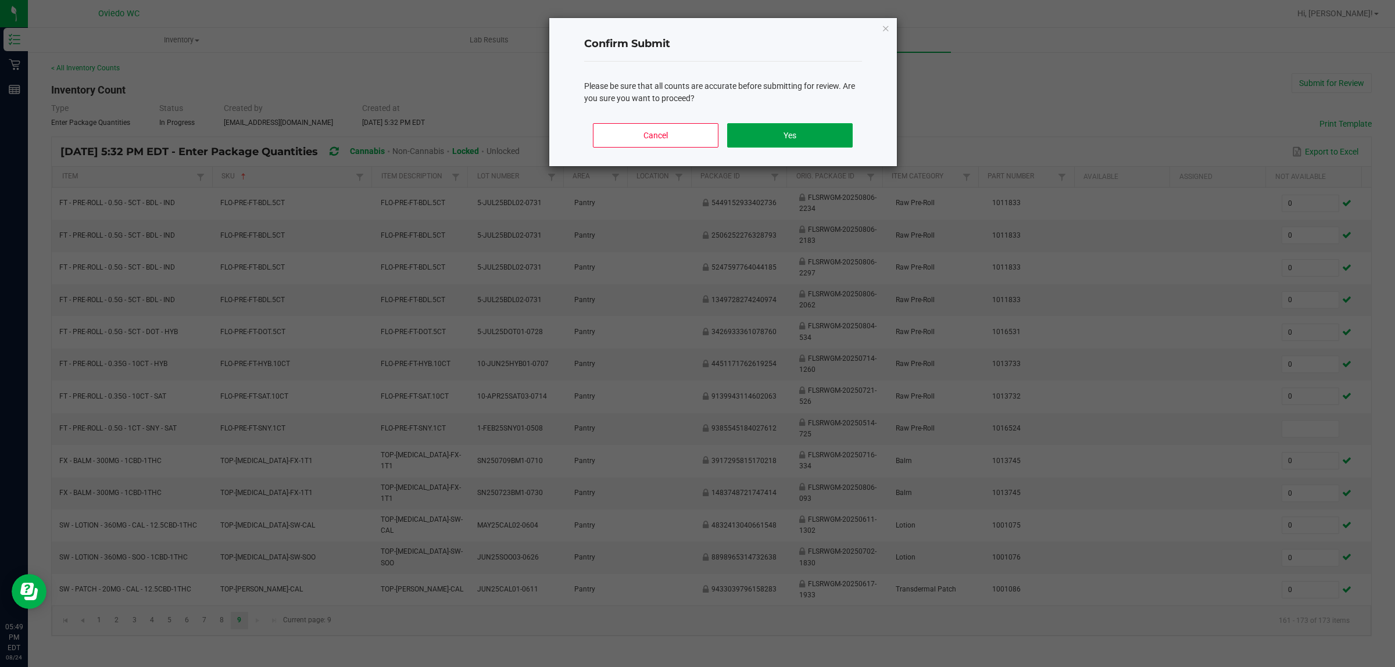
click at [751, 131] on button "Yes" at bounding box center [789, 135] width 125 height 24
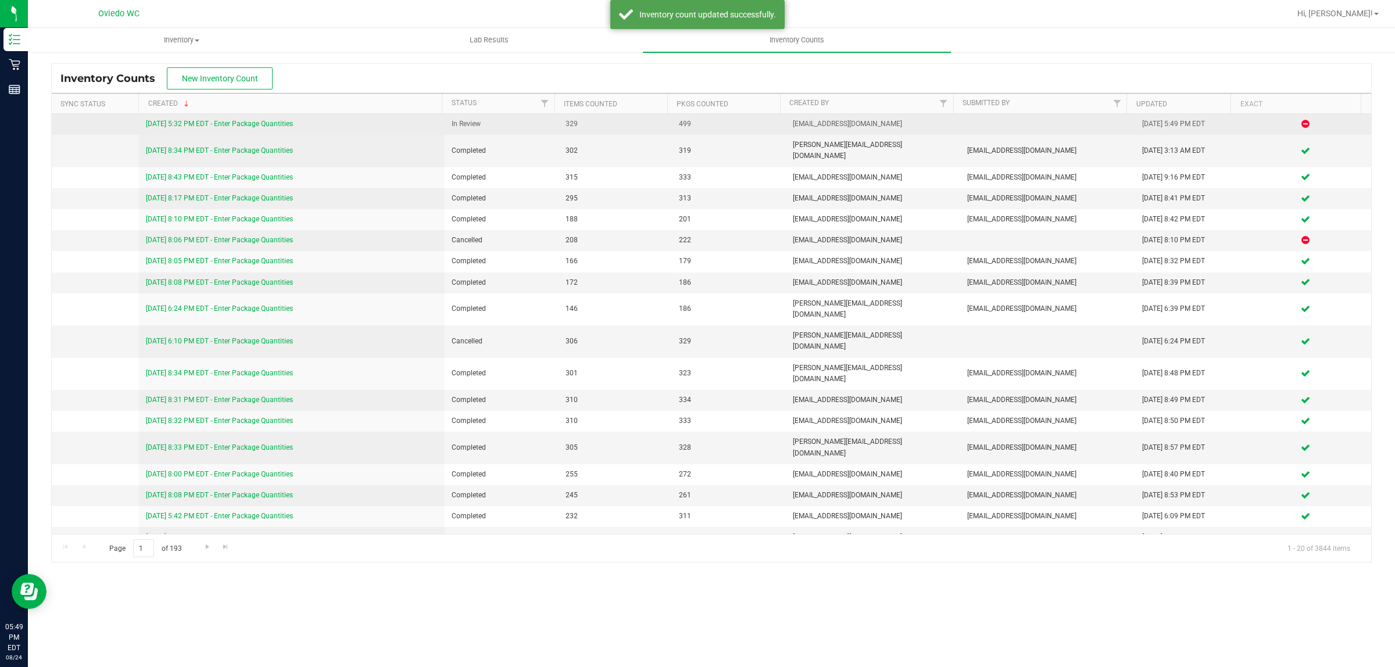
click at [260, 126] on link "[DATE] 5:32 PM EDT - Enter Package Quantities" at bounding box center [219, 124] width 147 height 8
